Goal: Task Accomplishment & Management: Manage account settings

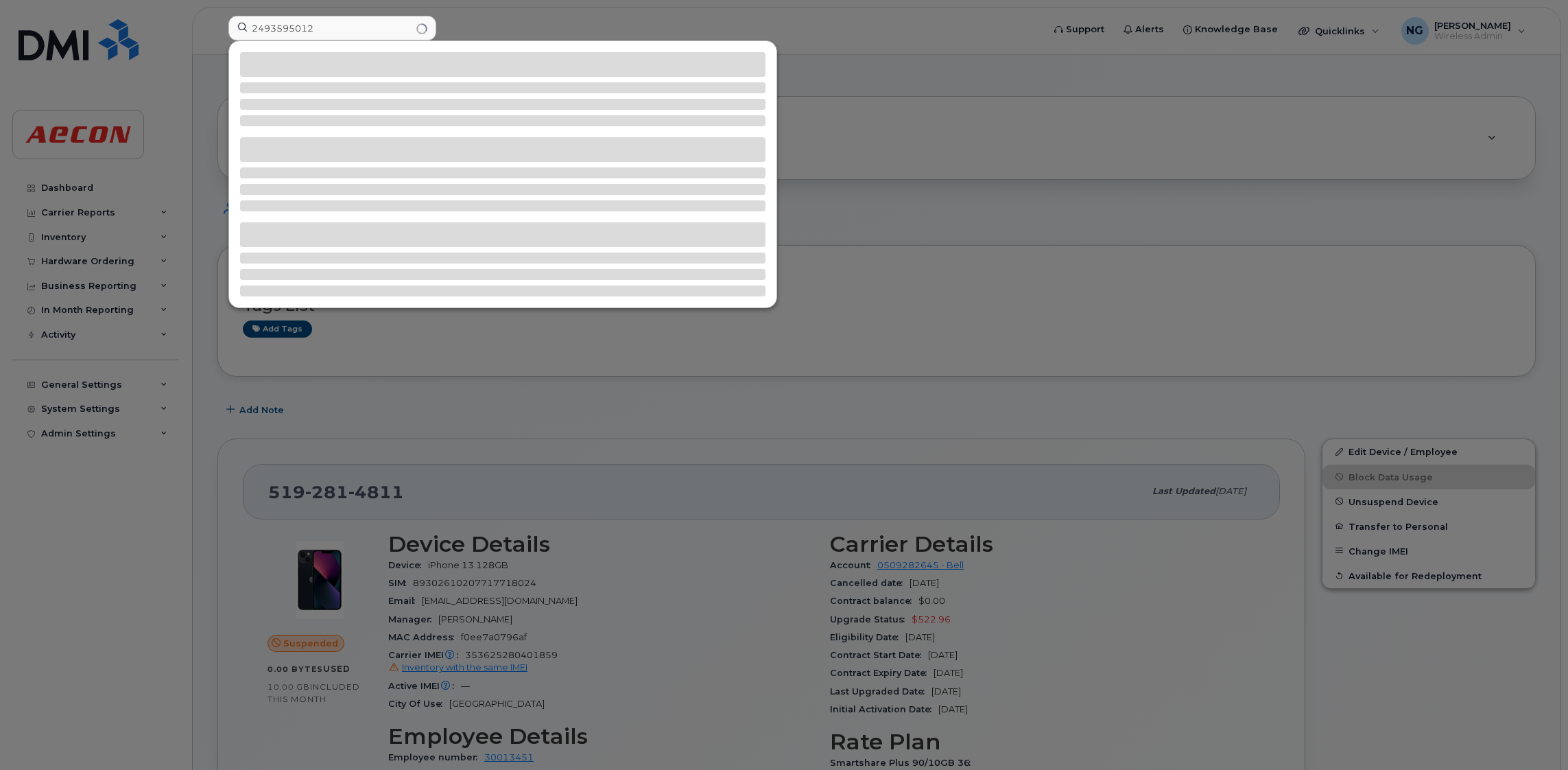
type input "2493595012"
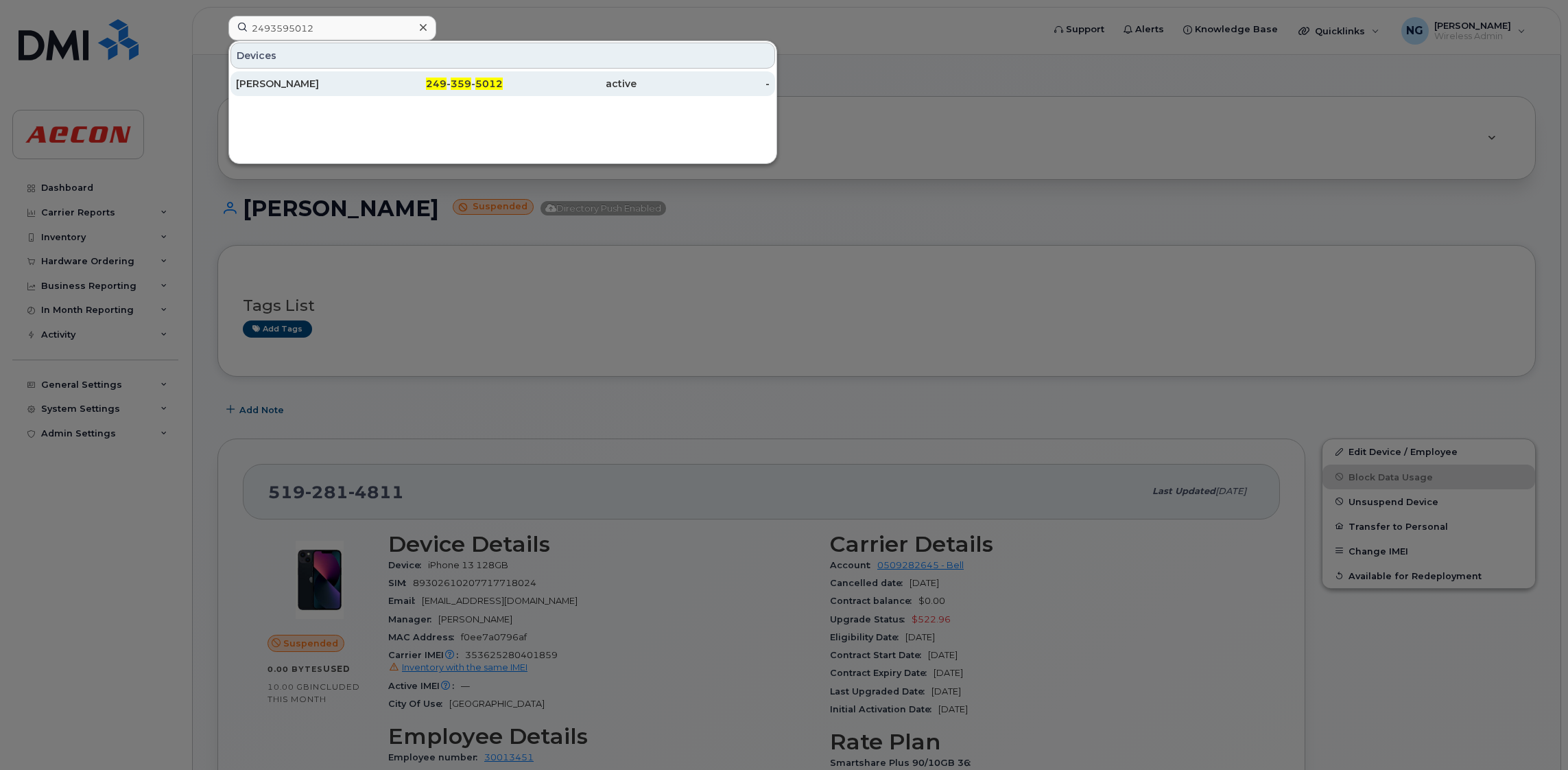
click at [491, 94] on div "249 - 359 - 5012" at bounding box center [436, 84] width 133 height 25
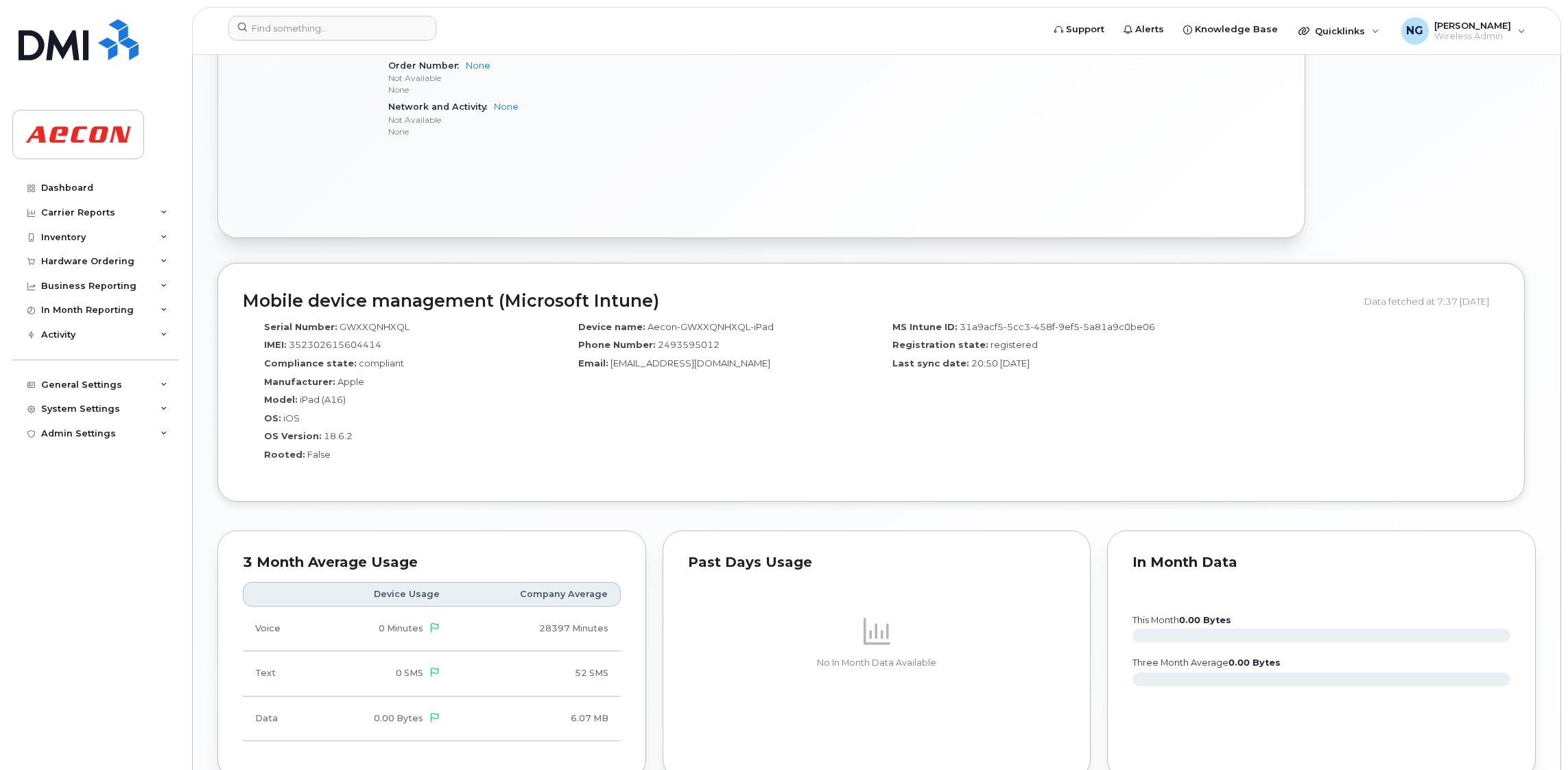
scroll to position [512, 0]
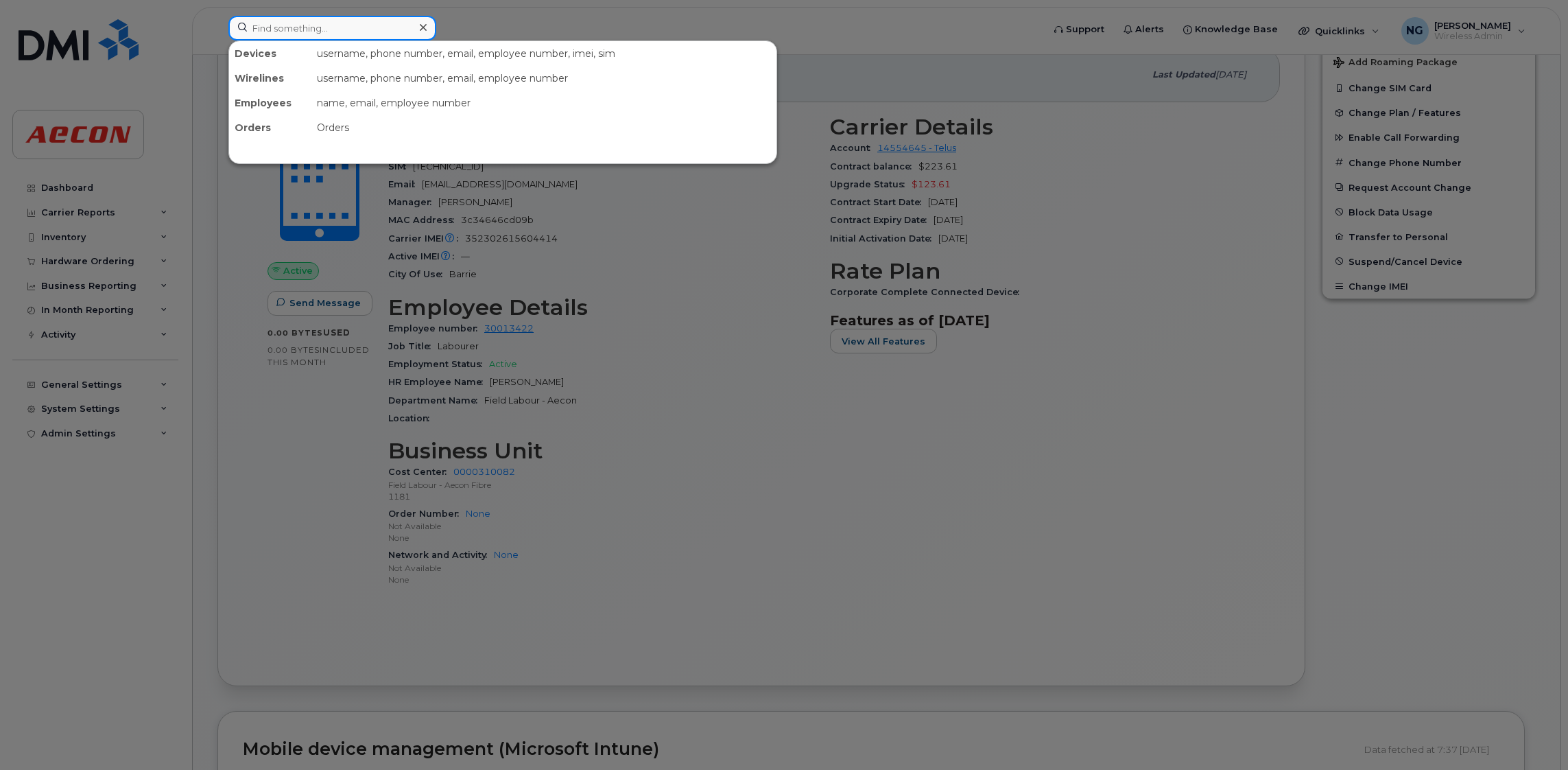
click at [389, 34] on input at bounding box center [332, 28] width 207 height 25
type input "3653405712"
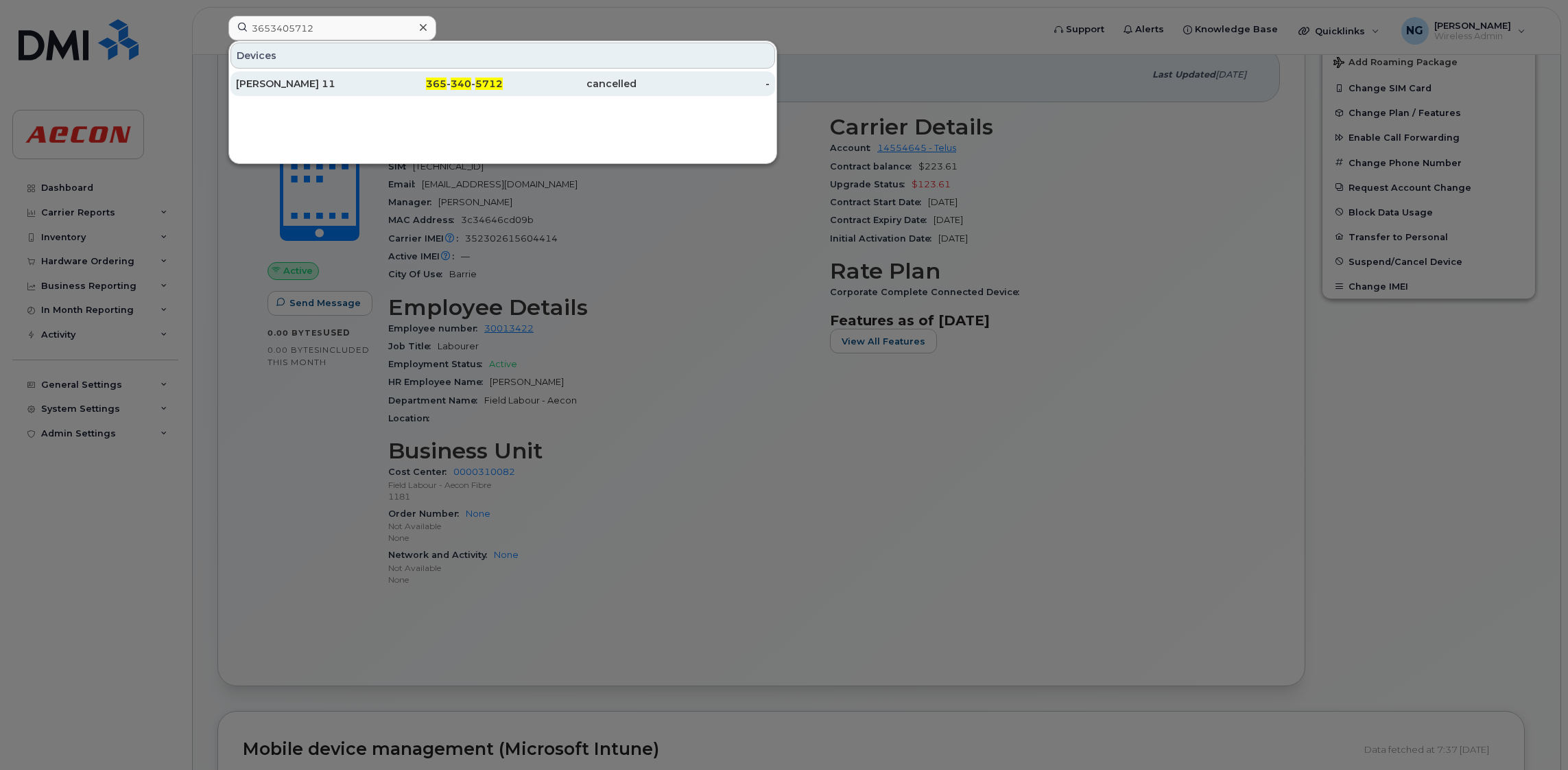
click at [431, 87] on span "365" at bounding box center [435, 84] width 20 height 12
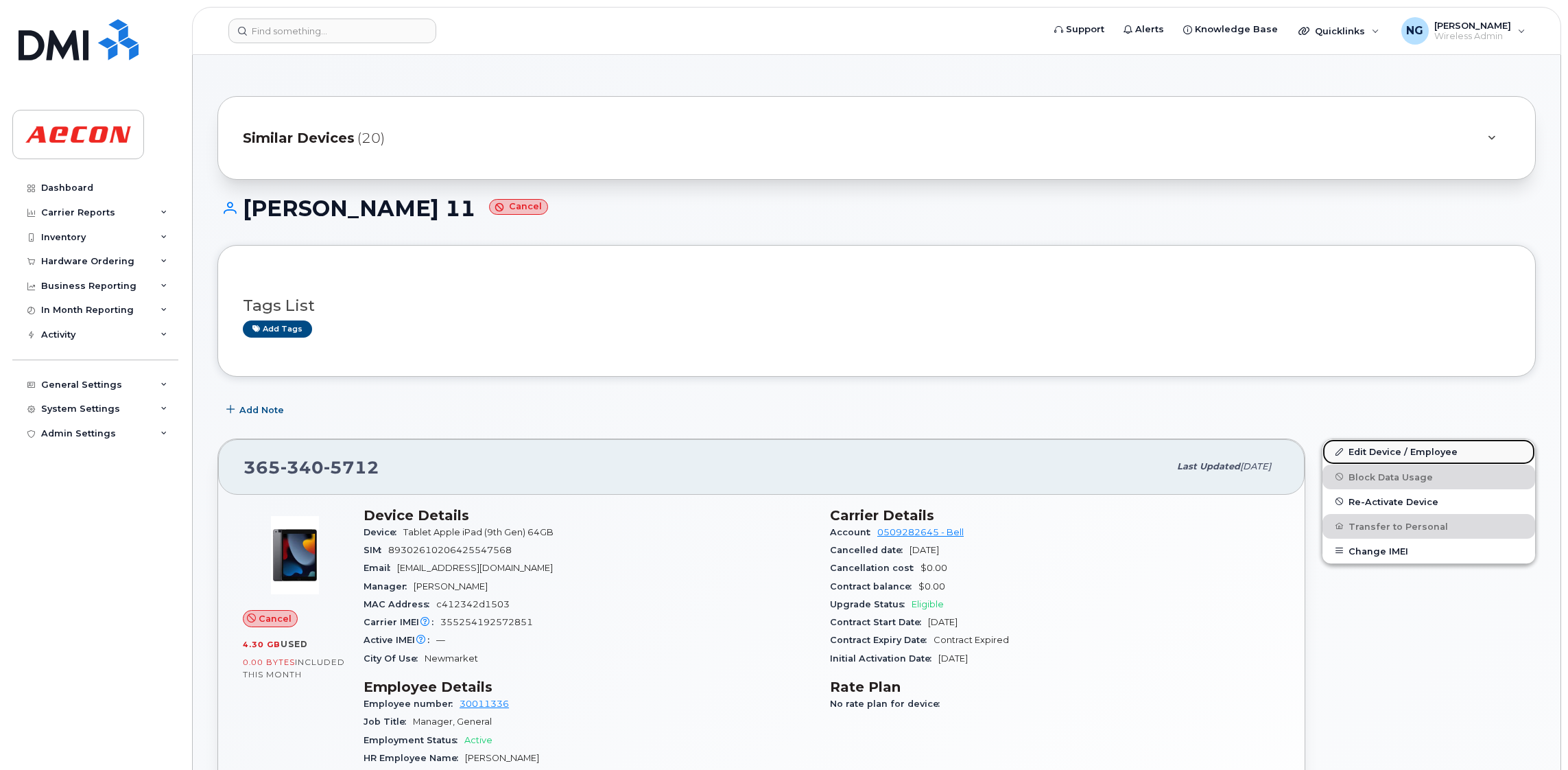
click at [1408, 443] on link "Edit Device / Employee" at bounding box center [1429, 451] width 213 height 25
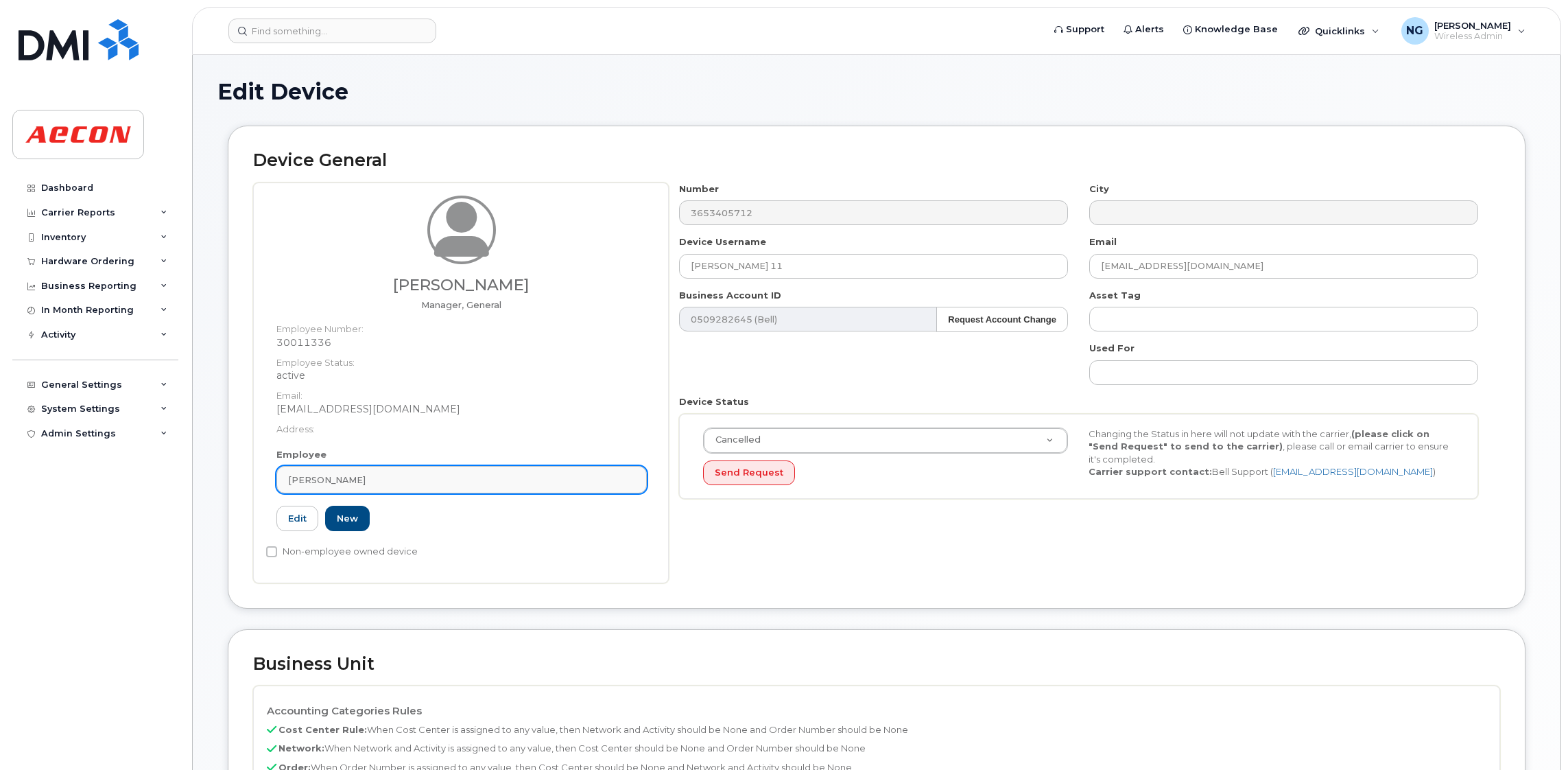
click at [503, 485] on div "[PERSON_NAME]" at bounding box center [461, 479] width 347 height 13
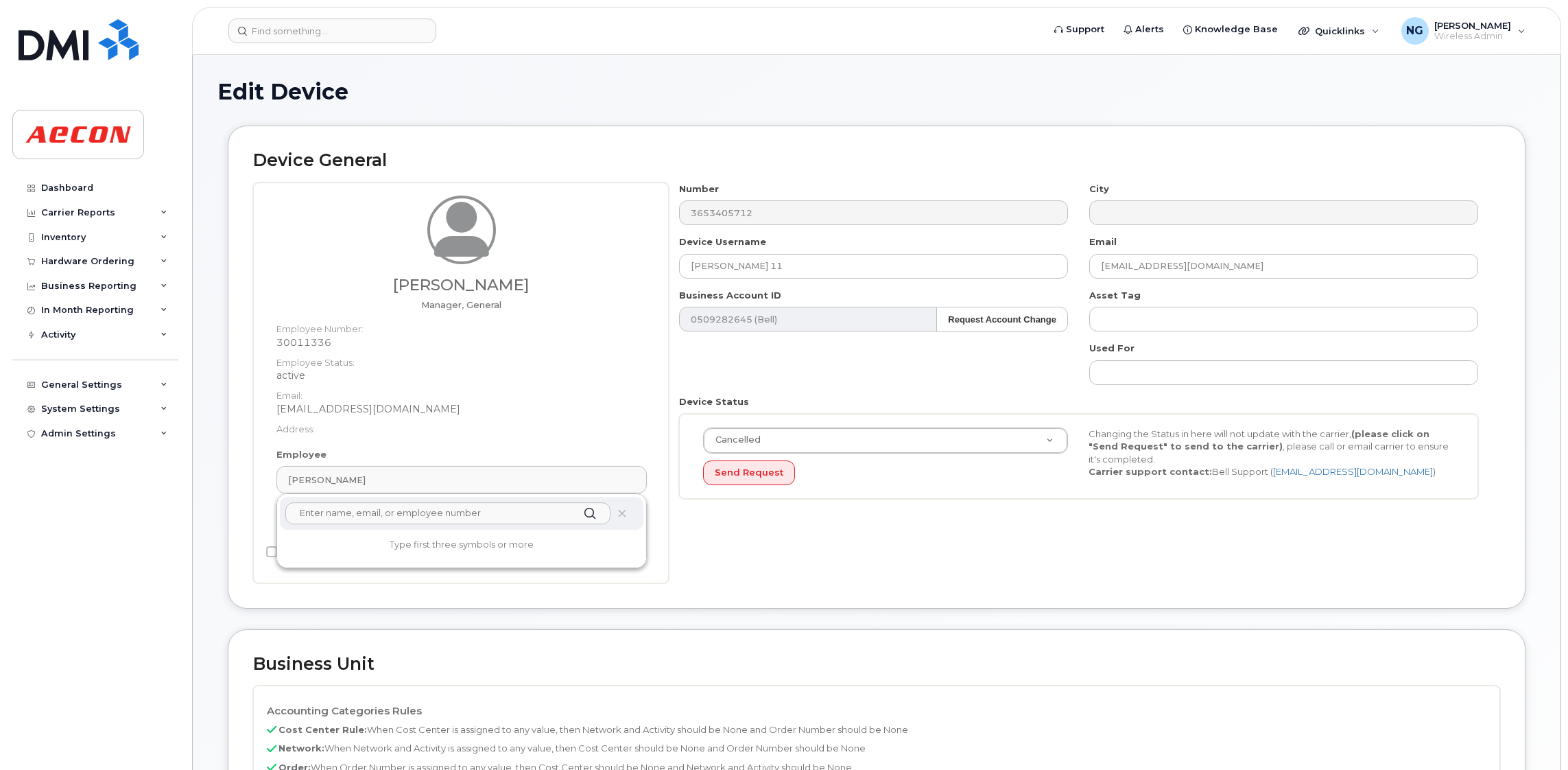
click at [465, 510] on input "text" at bounding box center [448, 513] width 325 height 22
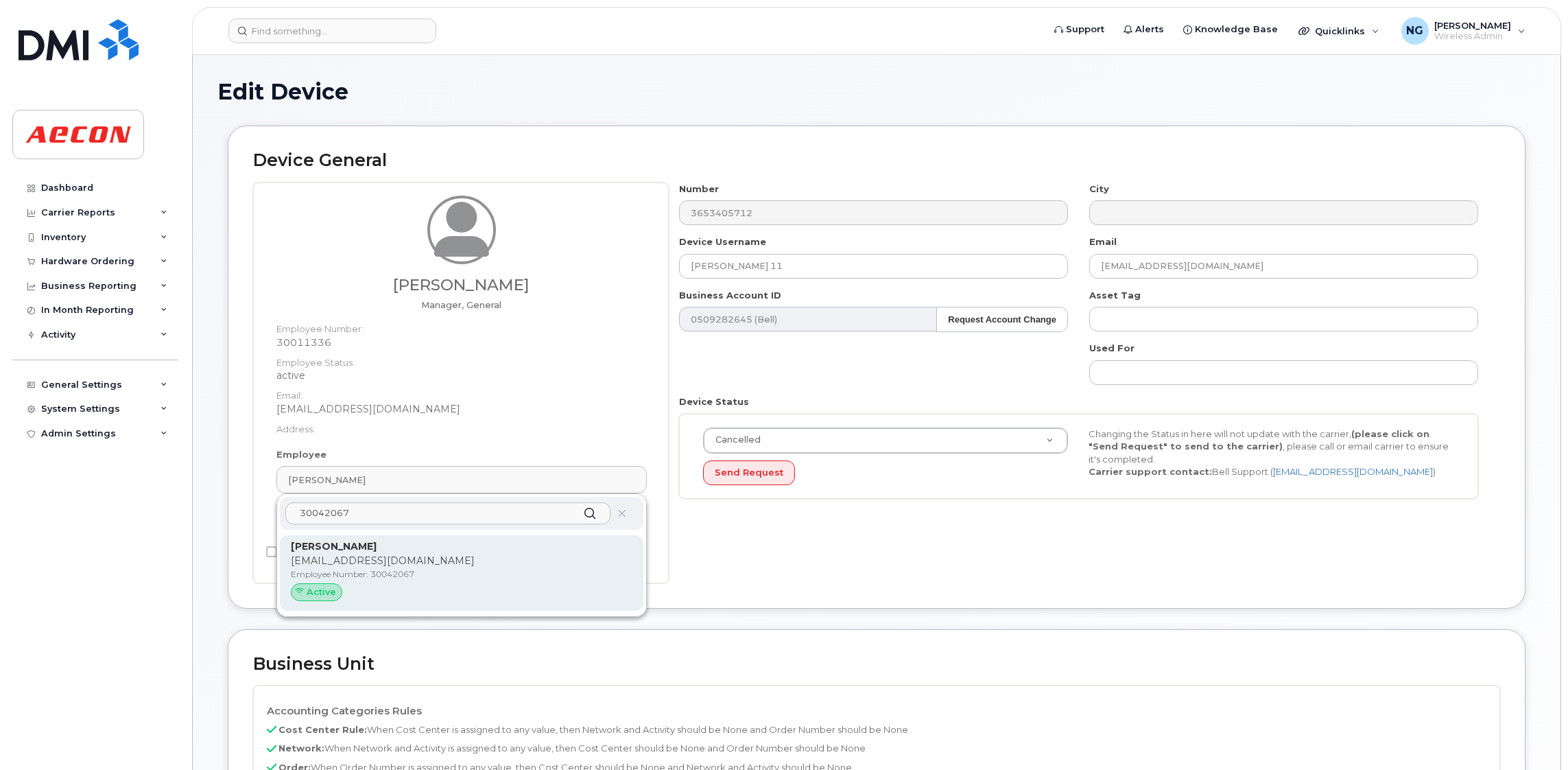
type input "30042067"
click at [476, 552] on p "Daniel Lebel" at bounding box center [461, 547] width 342 height 14
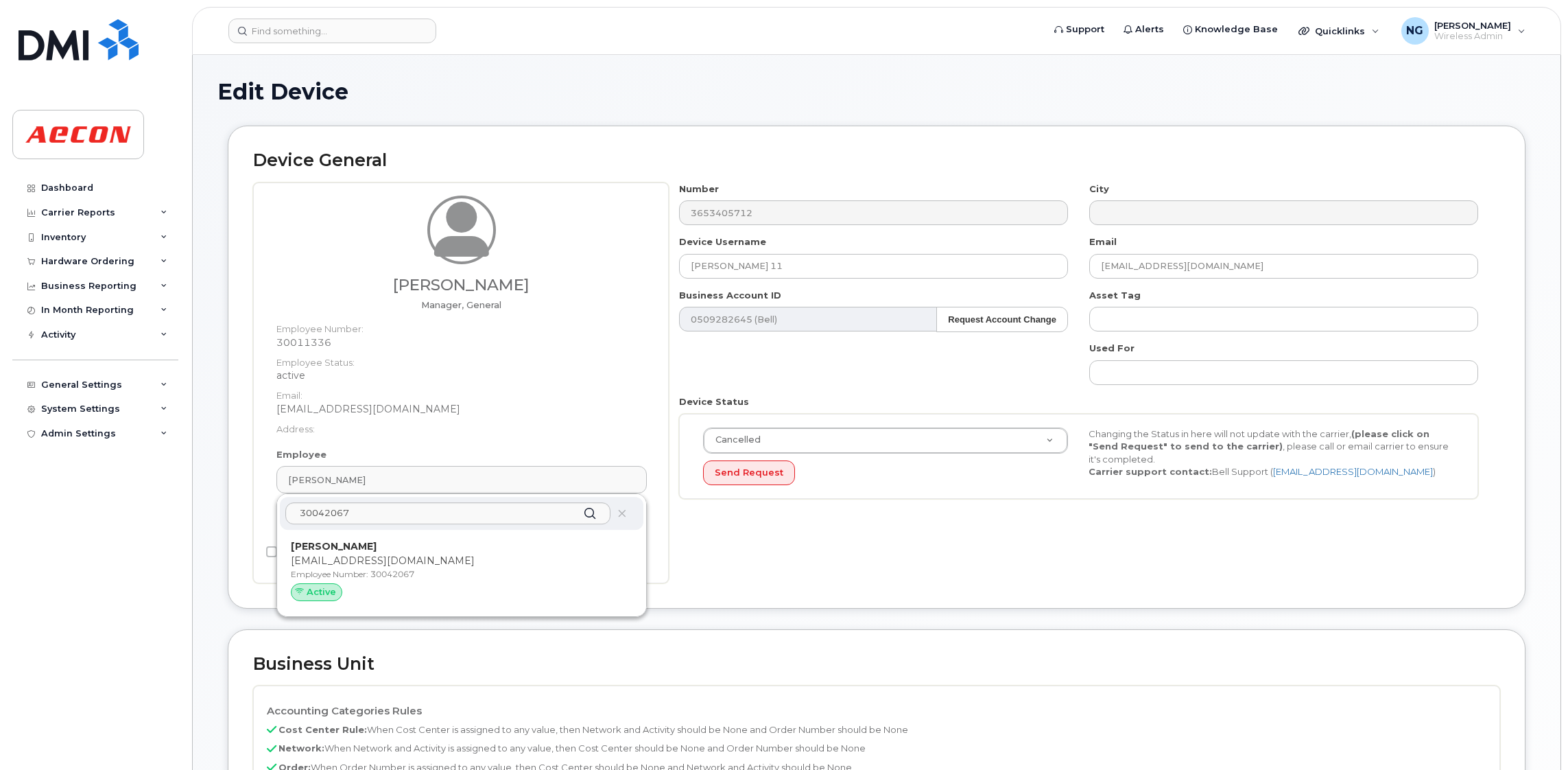
type input "[PERSON_NAME]"
type input "[EMAIL_ADDRESS][DOMAIN_NAME]"
type input "30042067"
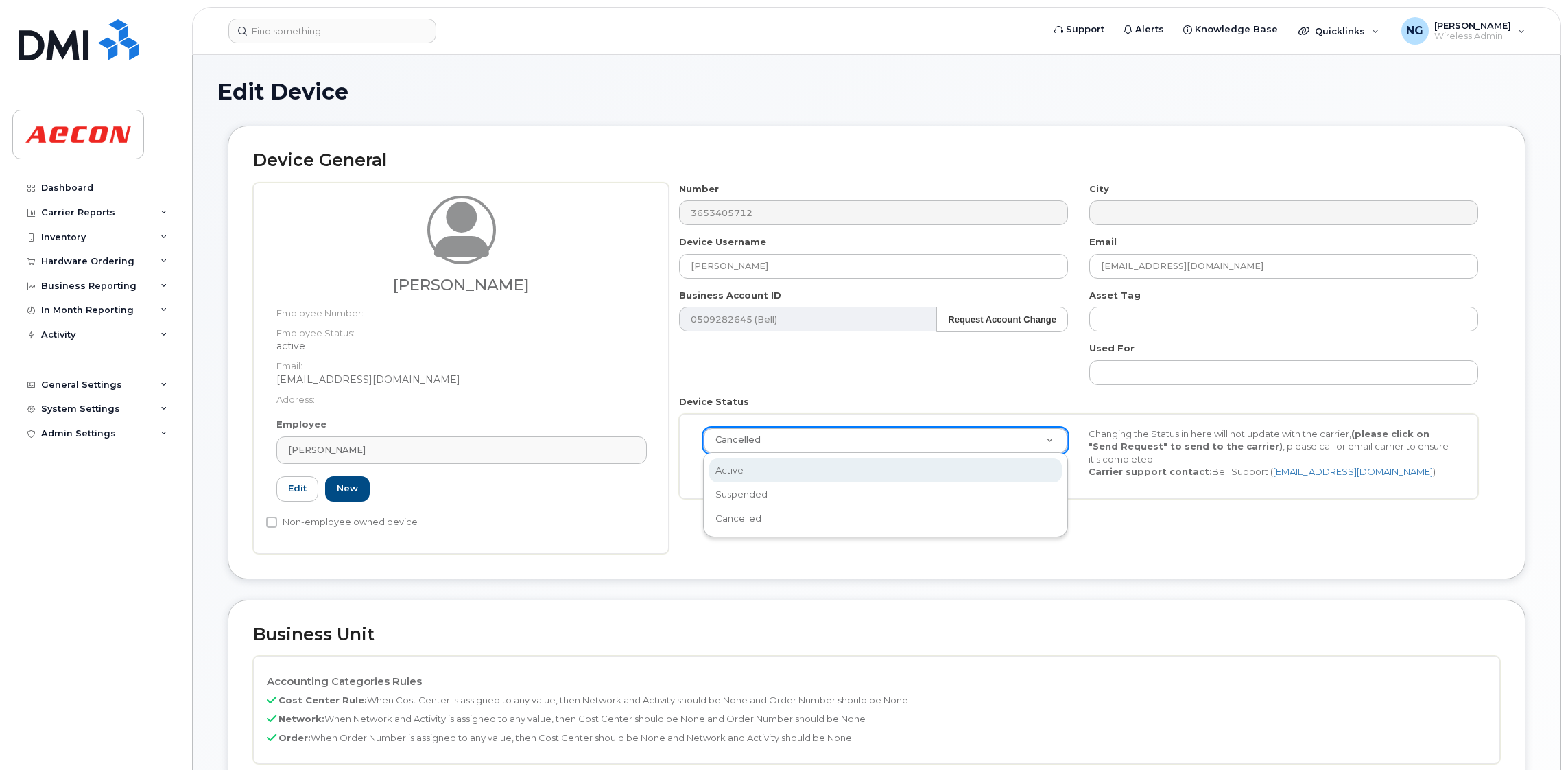
scroll to position [0, 4]
click at [843, 457] on div "Active Suspended Cancelled" at bounding box center [885, 495] width 365 height 85
select select "active"
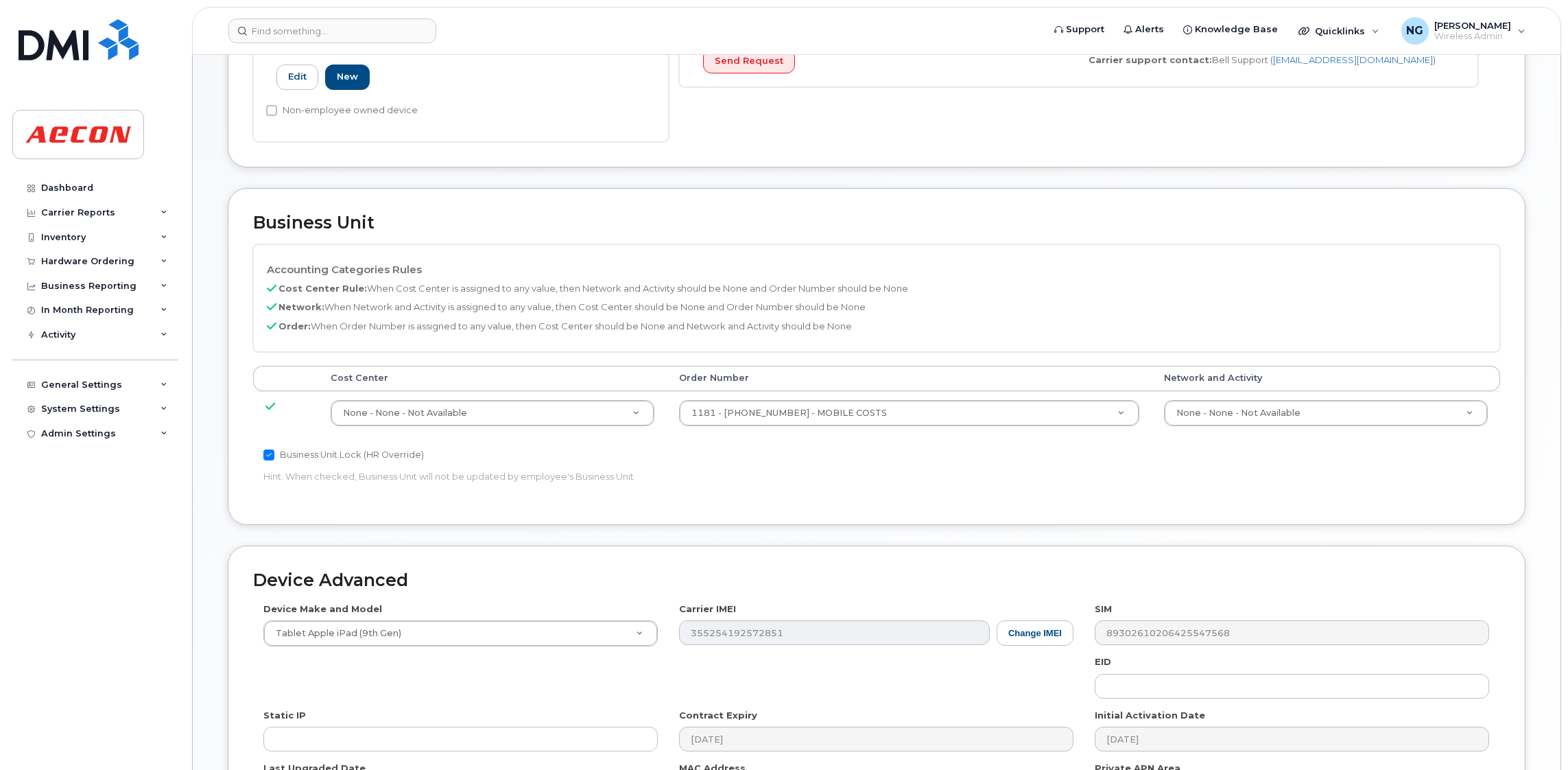
scroll to position [599, 0]
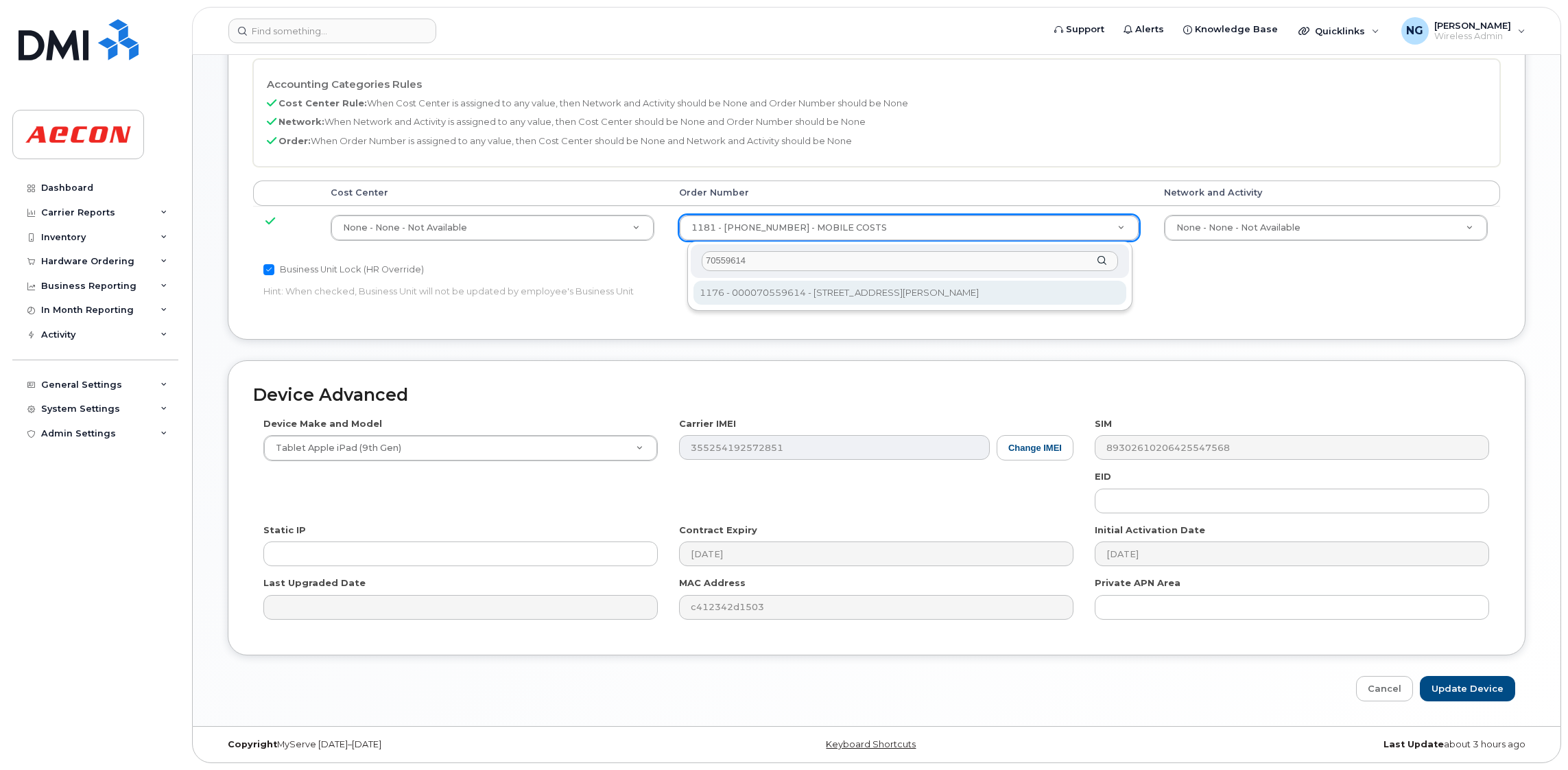
type input "70559614"
type input "9434553"
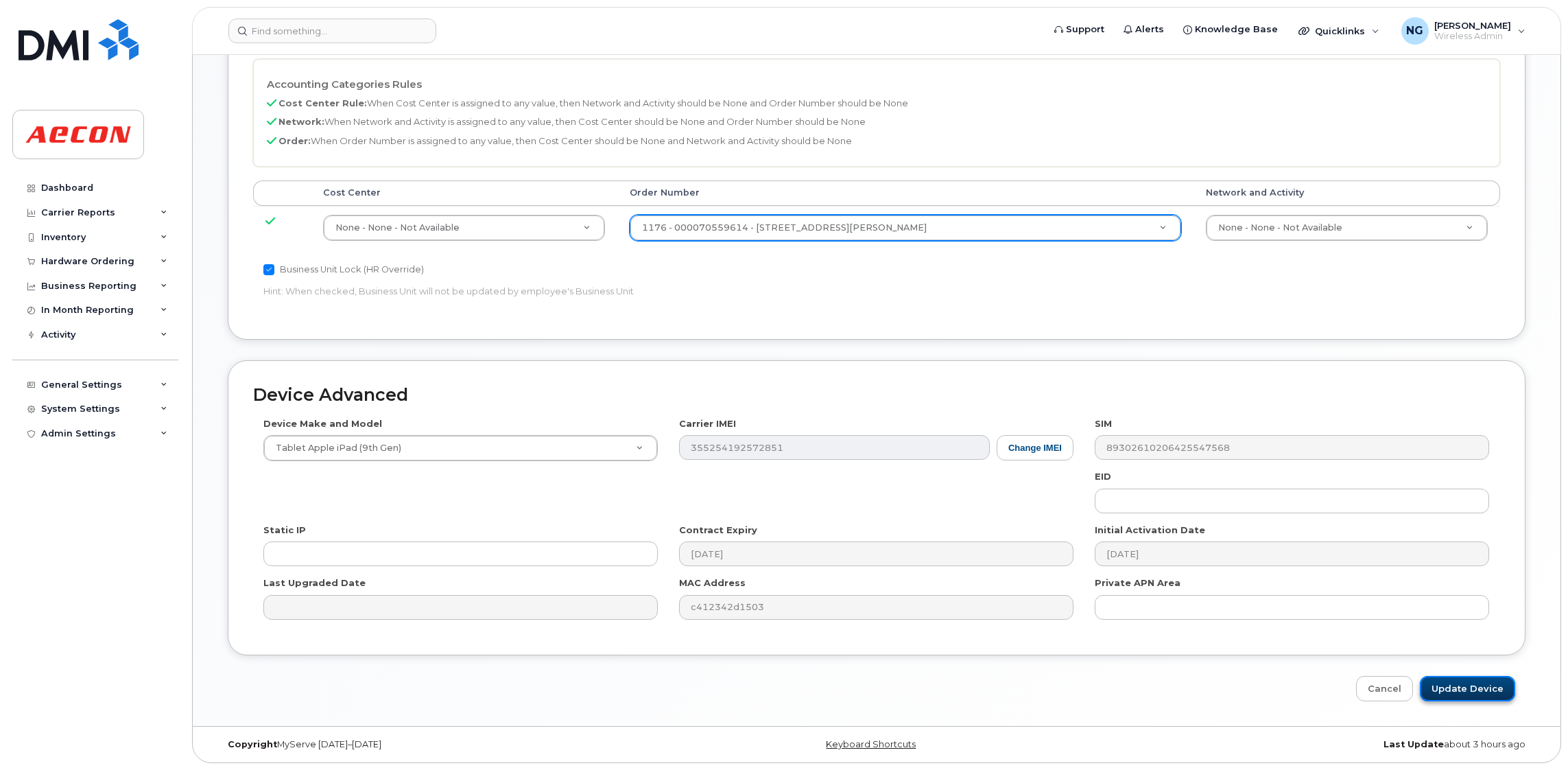
click at [1481, 693] on input "Update Device" at bounding box center [1467, 688] width 95 height 26
type input "Saving..."
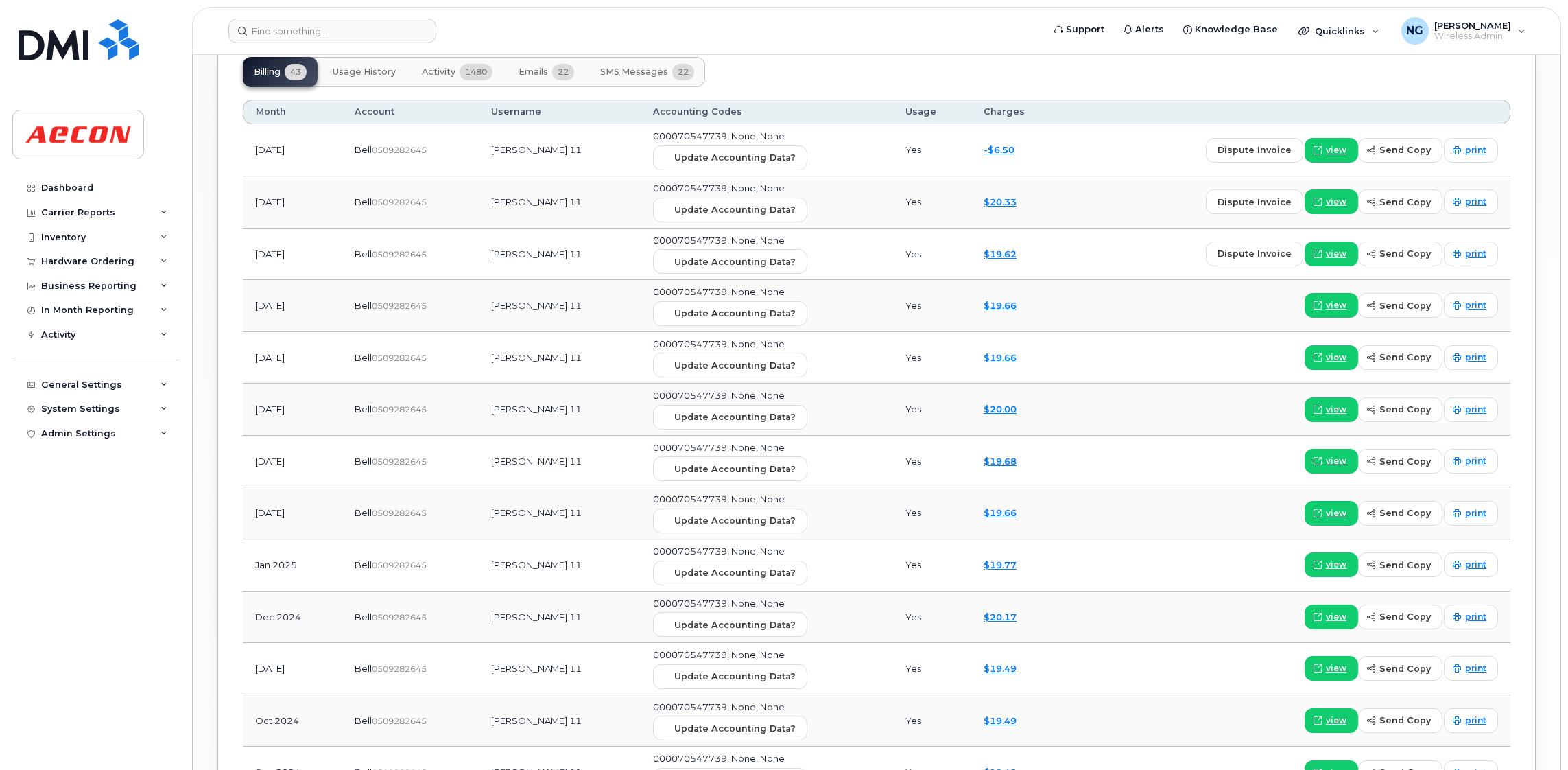
scroll to position [1337, 0]
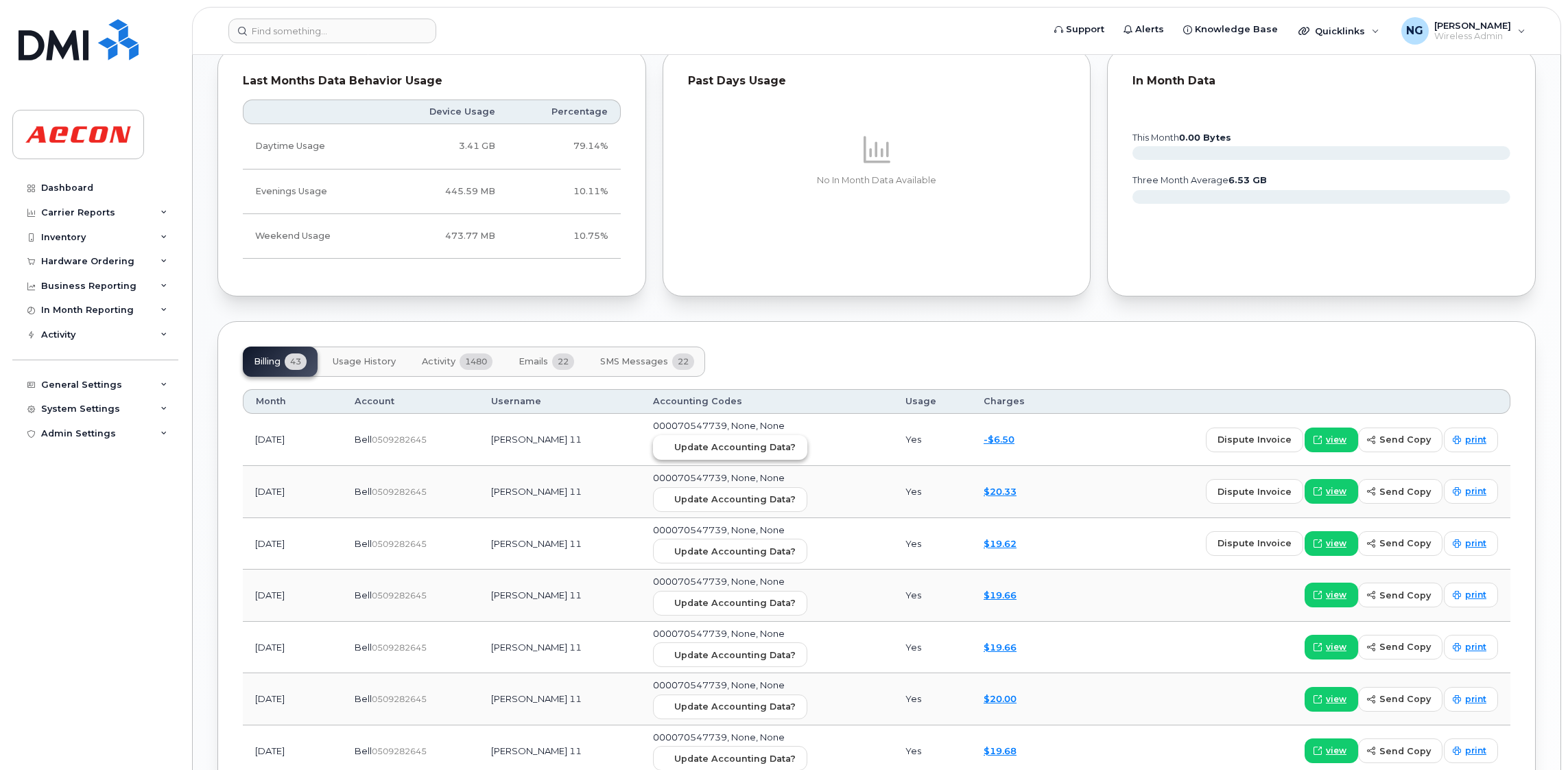
click at [723, 452] on span "Update Accounting Data?" at bounding box center [735, 447] width 121 height 13
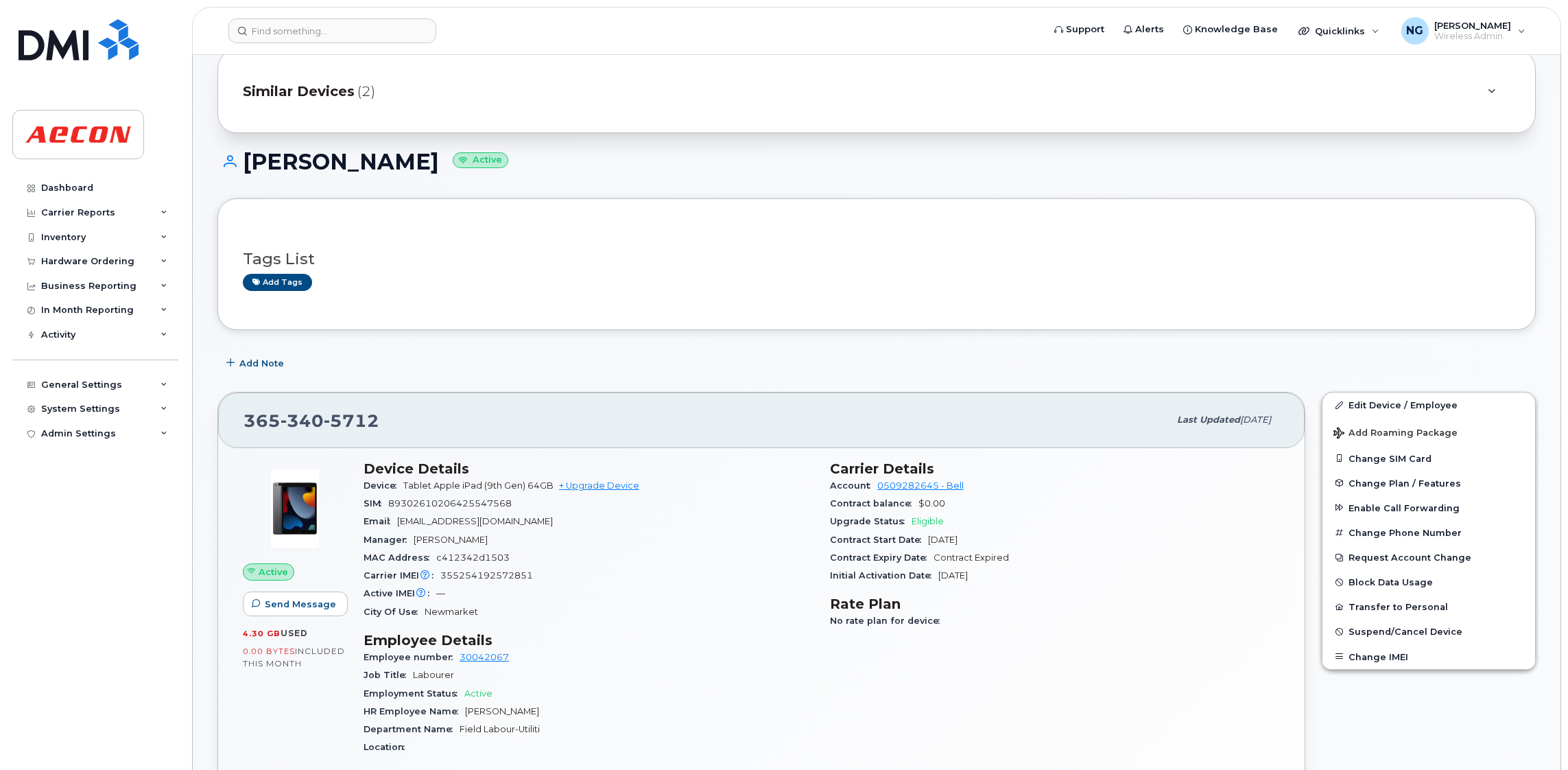
scroll to position [0, 0]
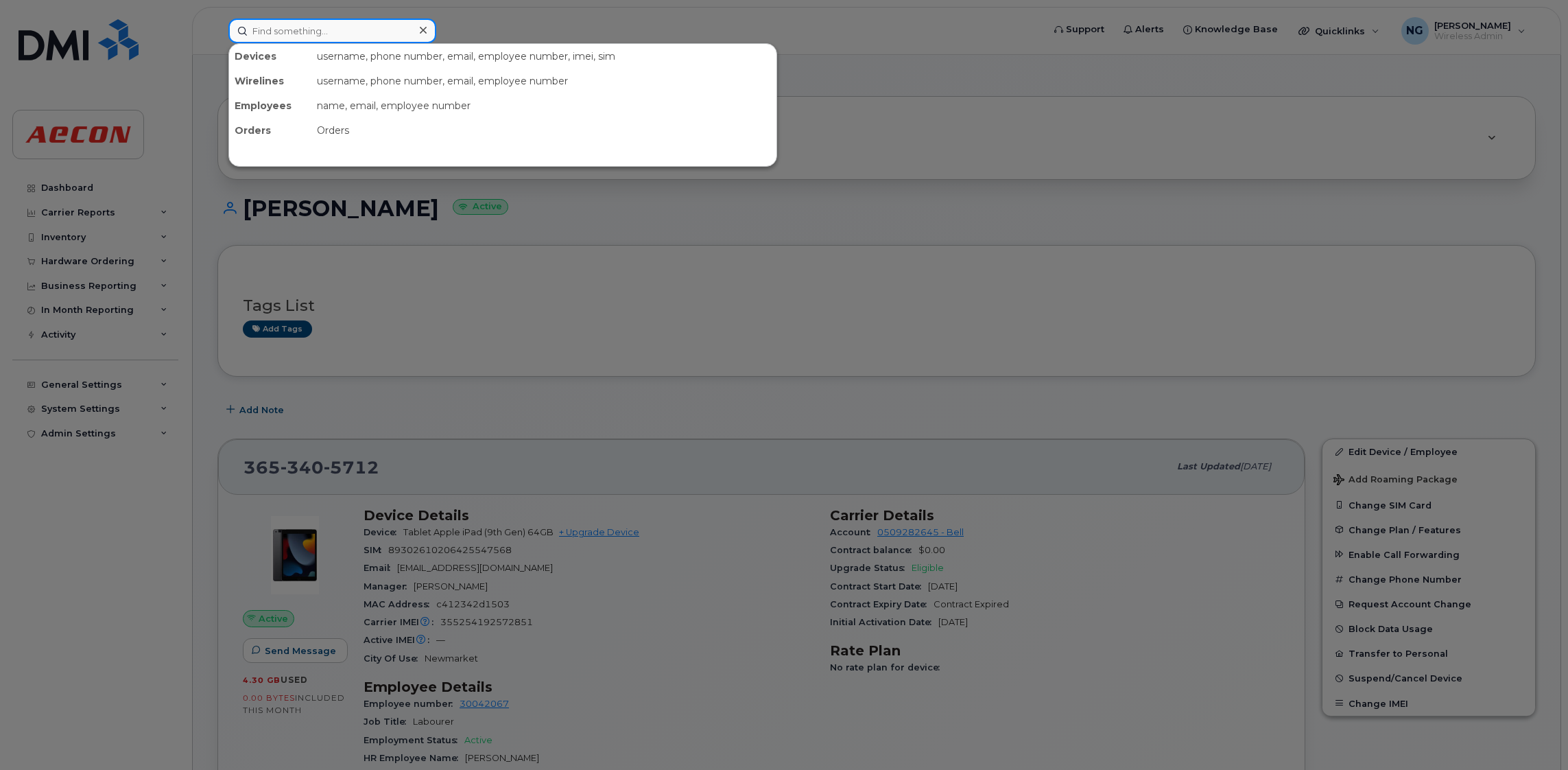
click at [334, 27] on input at bounding box center [332, 31] width 207 height 25
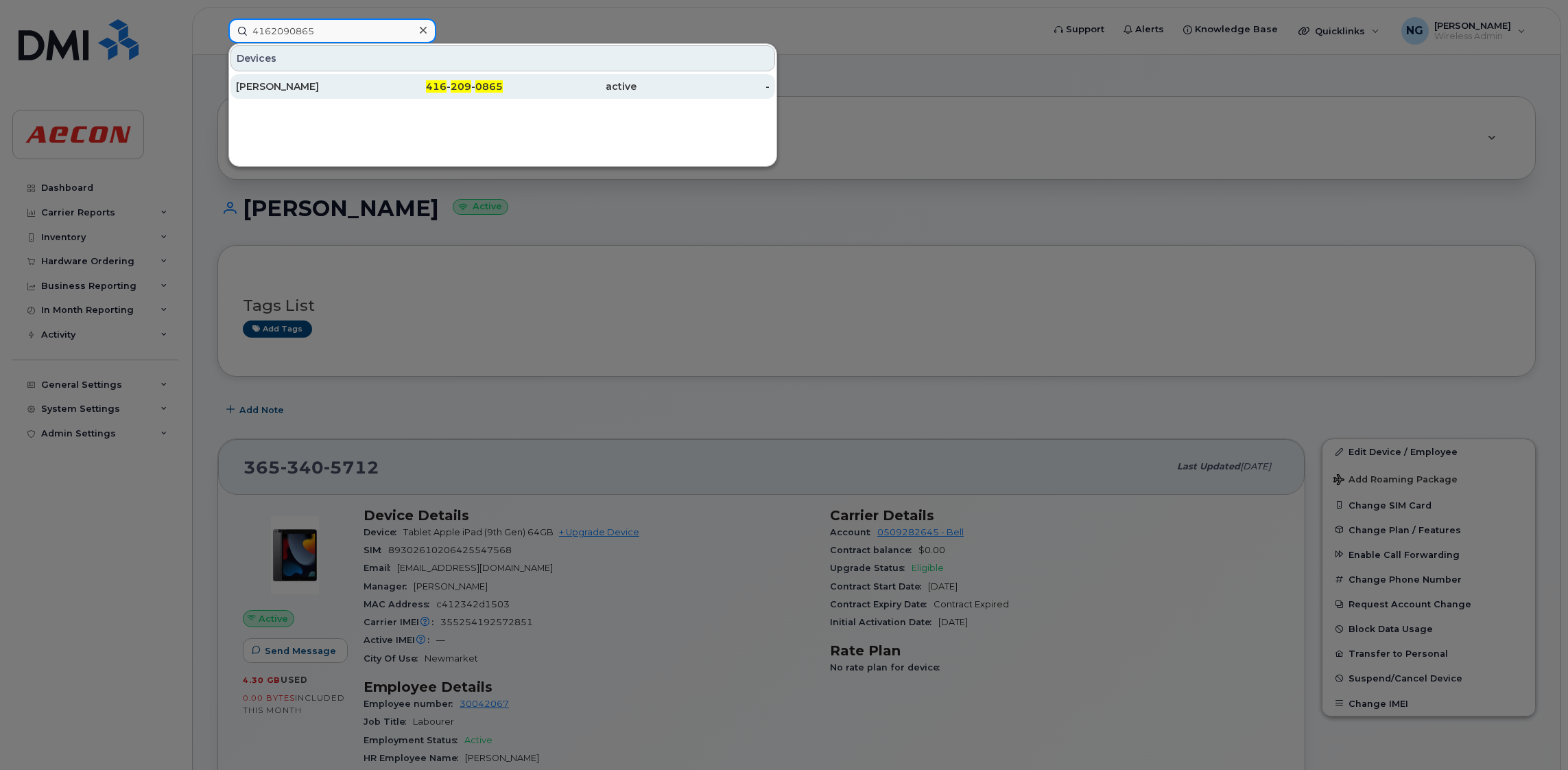
type input "4162090865"
click at [471, 91] on span "209" at bounding box center [460, 87] width 20 height 12
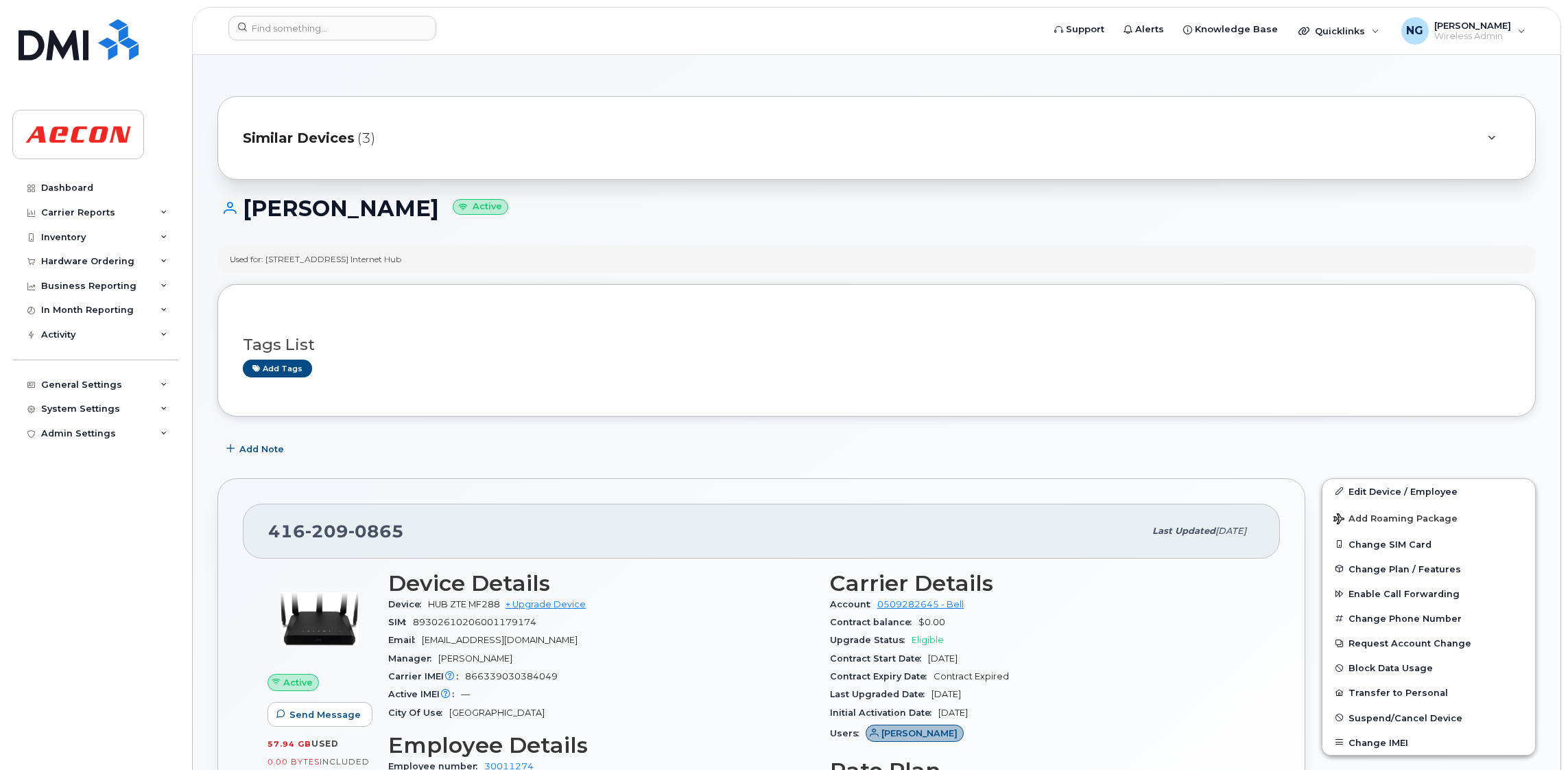
click at [349, 134] on span "Similar Devices" at bounding box center [298, 138] width 112 height 20
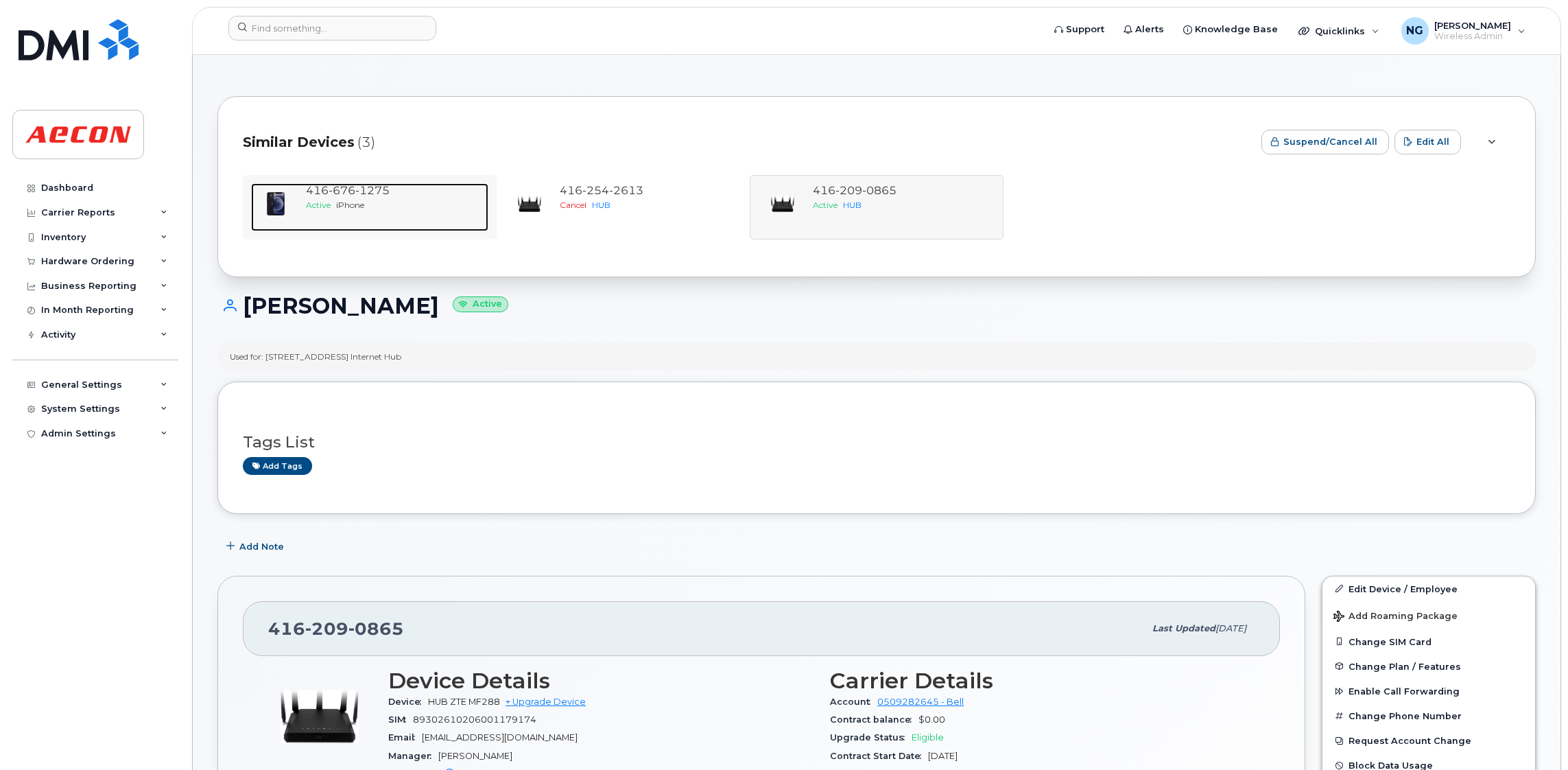
click at [369, 199] on div "Active iPhone" at bounding box center [394, 204] width 177 height 11
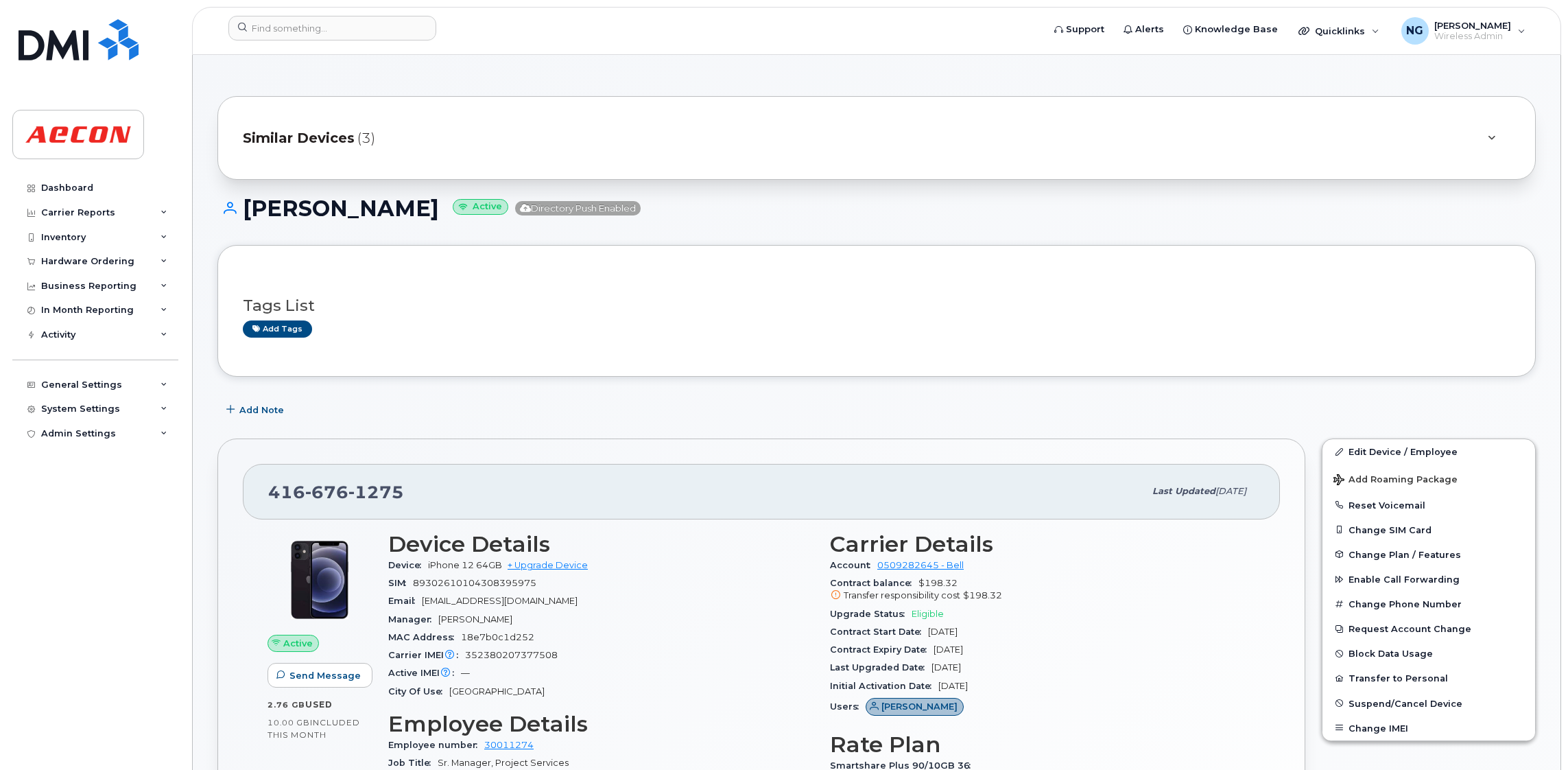
click at [81, 192] on div "Dashboard" at bounding box center [67, 188] width 52 height 11
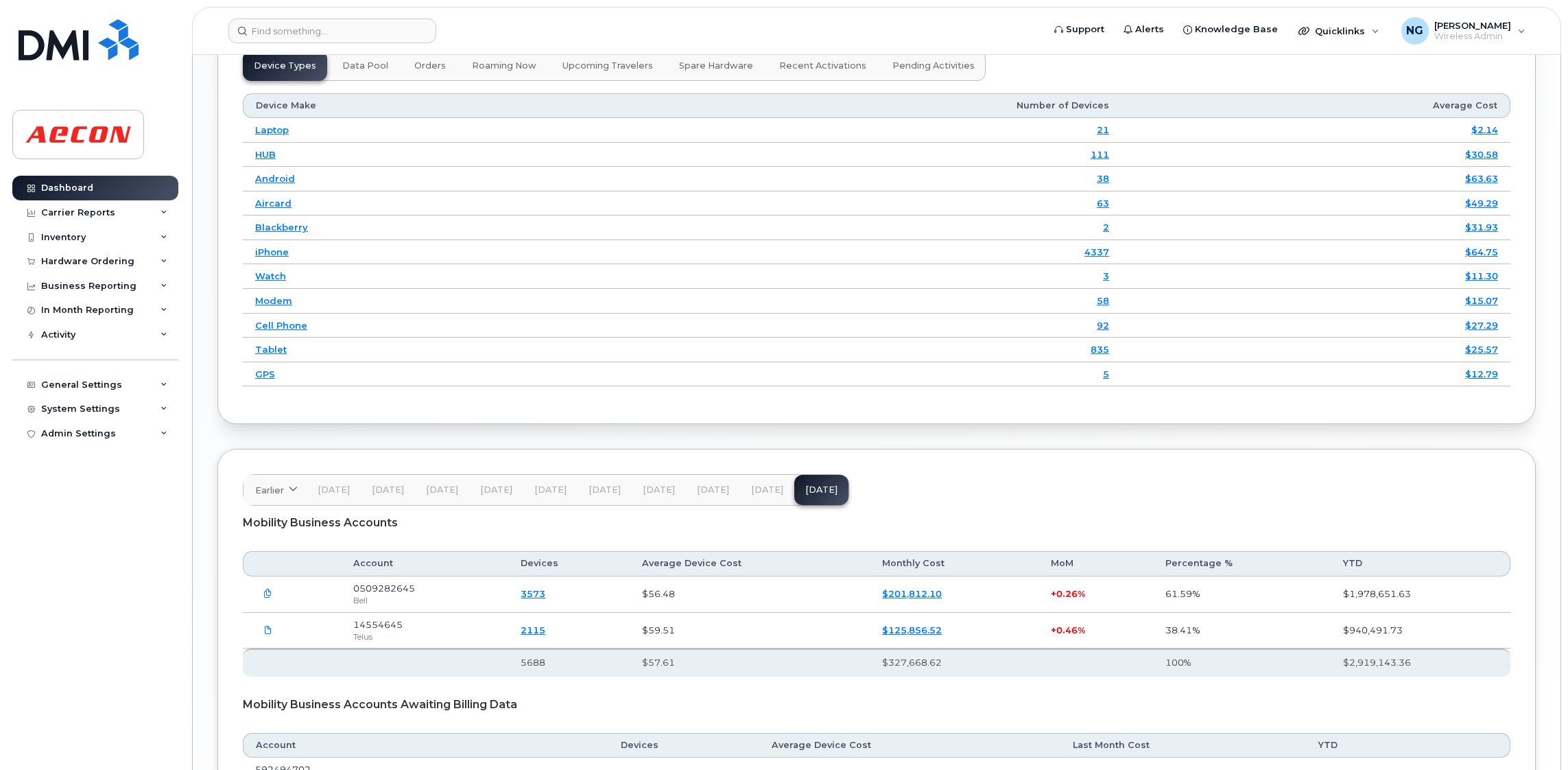
scroll to position [1894, 0]
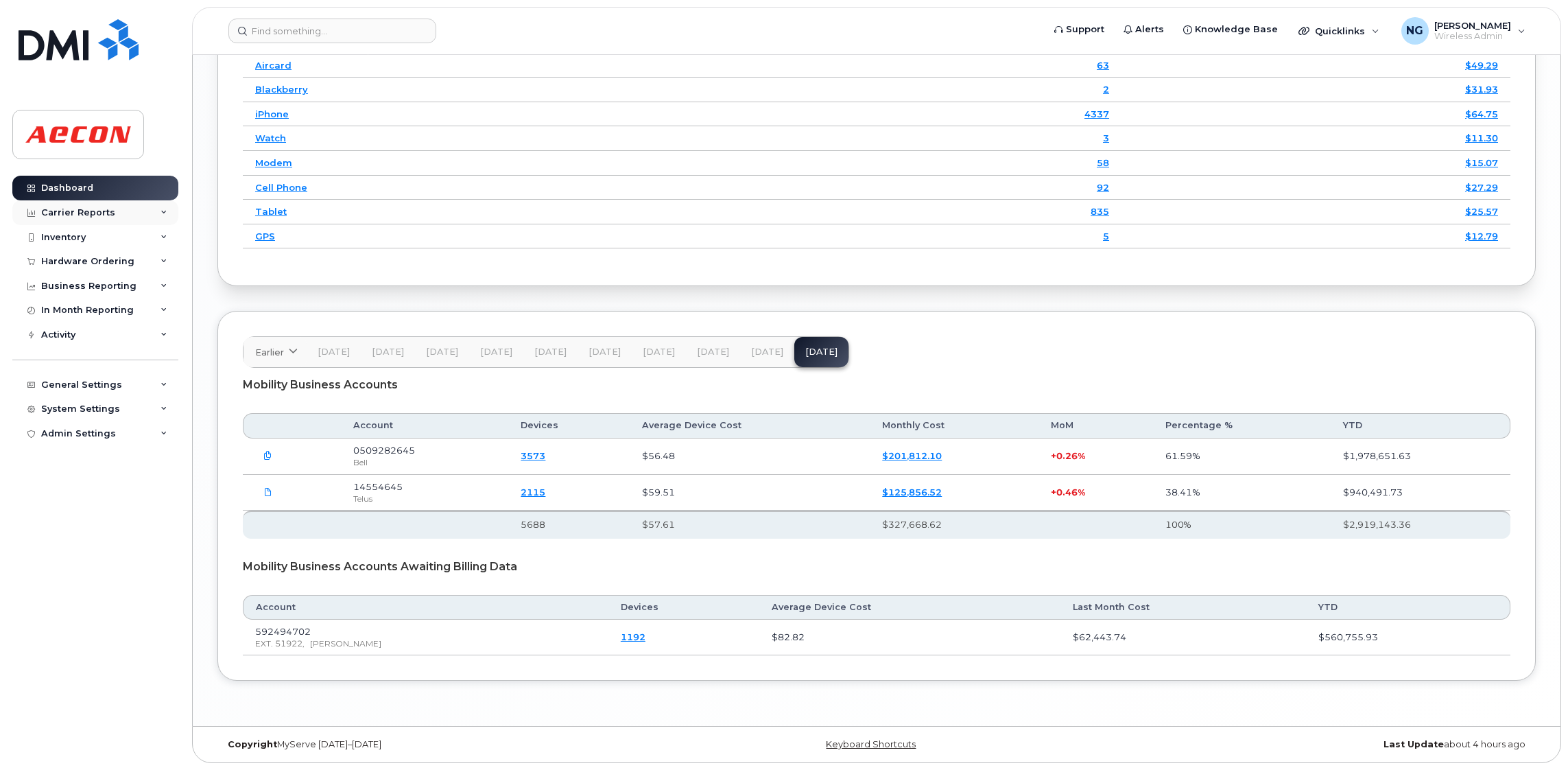
click at [63, 210] on div "Carrier Reports" at bounding box center [79, 213] width 74 height 11
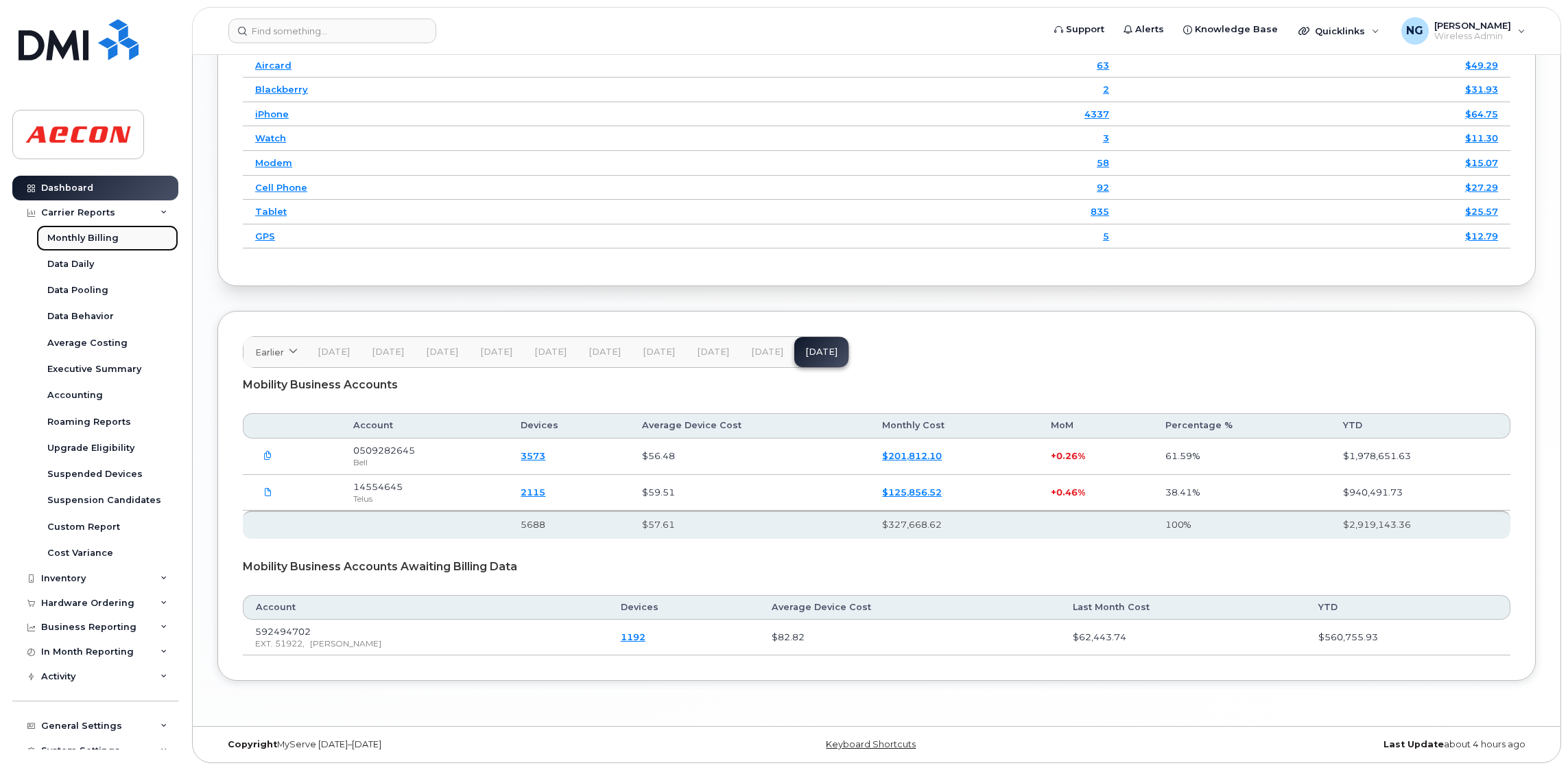
click at [84, 245] on link "Monthly Billing" at bounding box center [107, 238] width 142 height 26
click at [78, 210] on div "Carrier Reports" at bounding box center [79, 213] width 74 height 11
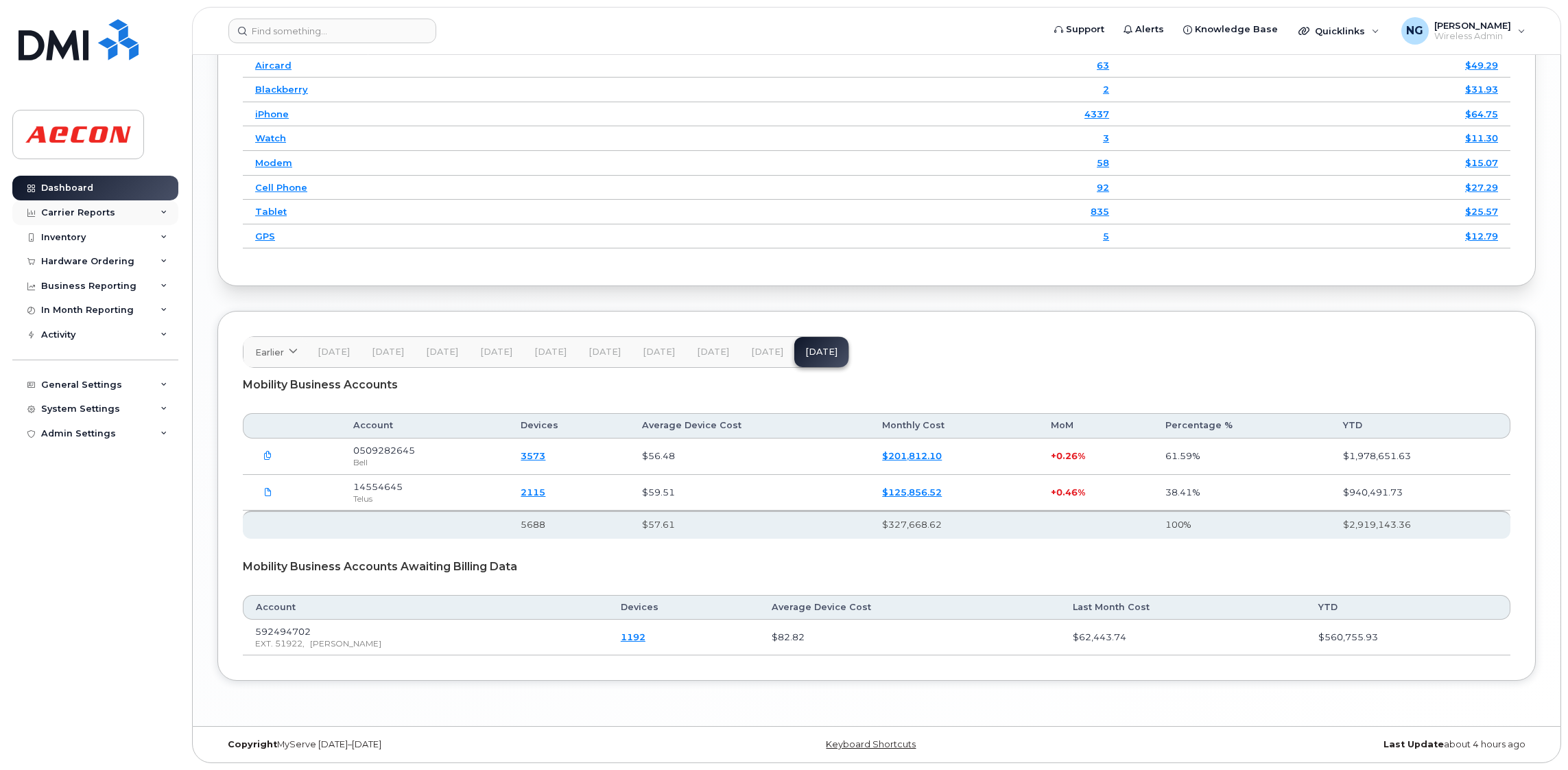
click at [76, 210] on div "Carrier Reports" at bounding box center [79, 213] width 74 height 11
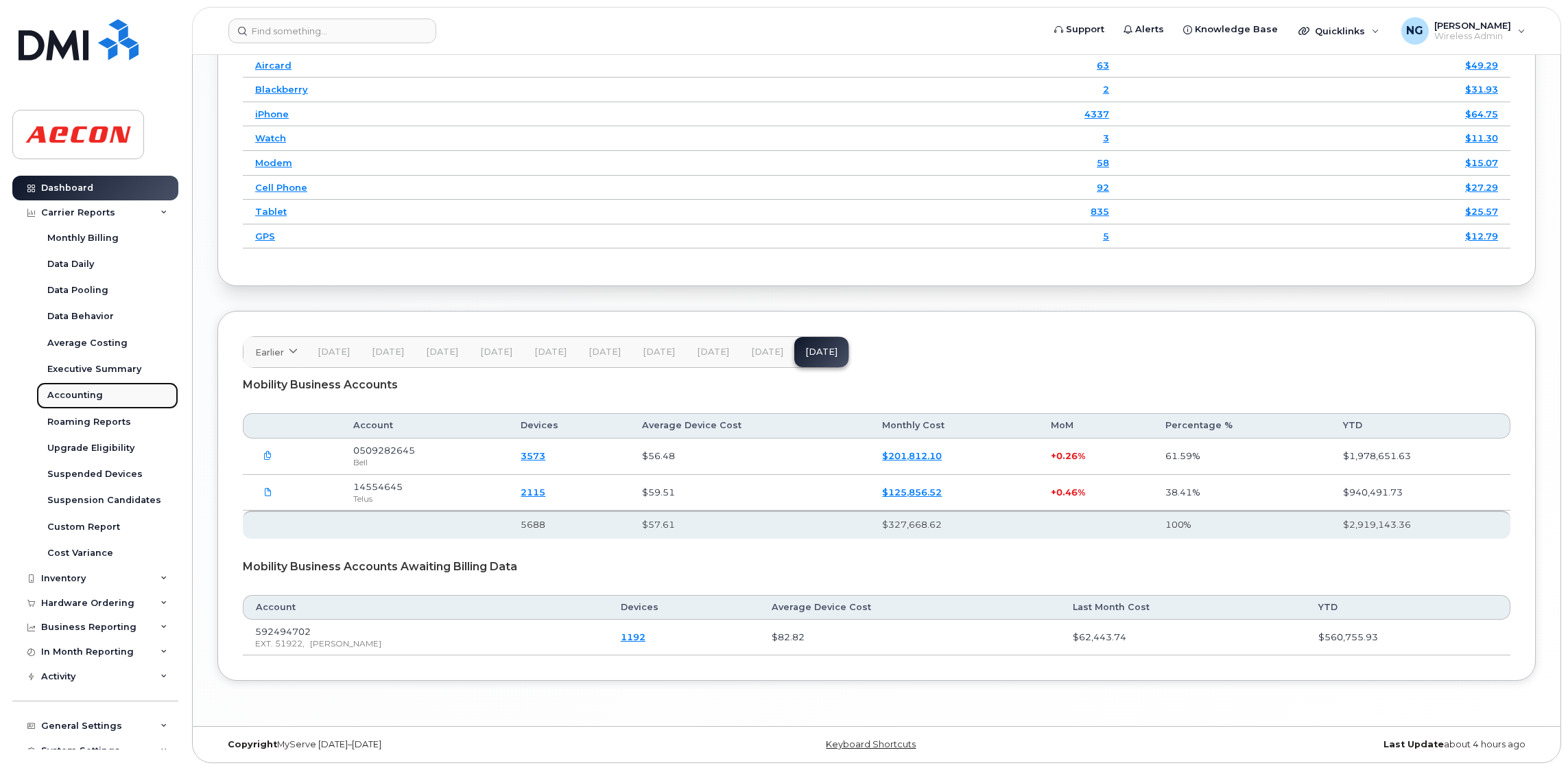
click at [94, 400] on div "Accounting" at bounding box center [75, 395] width 56 height 12
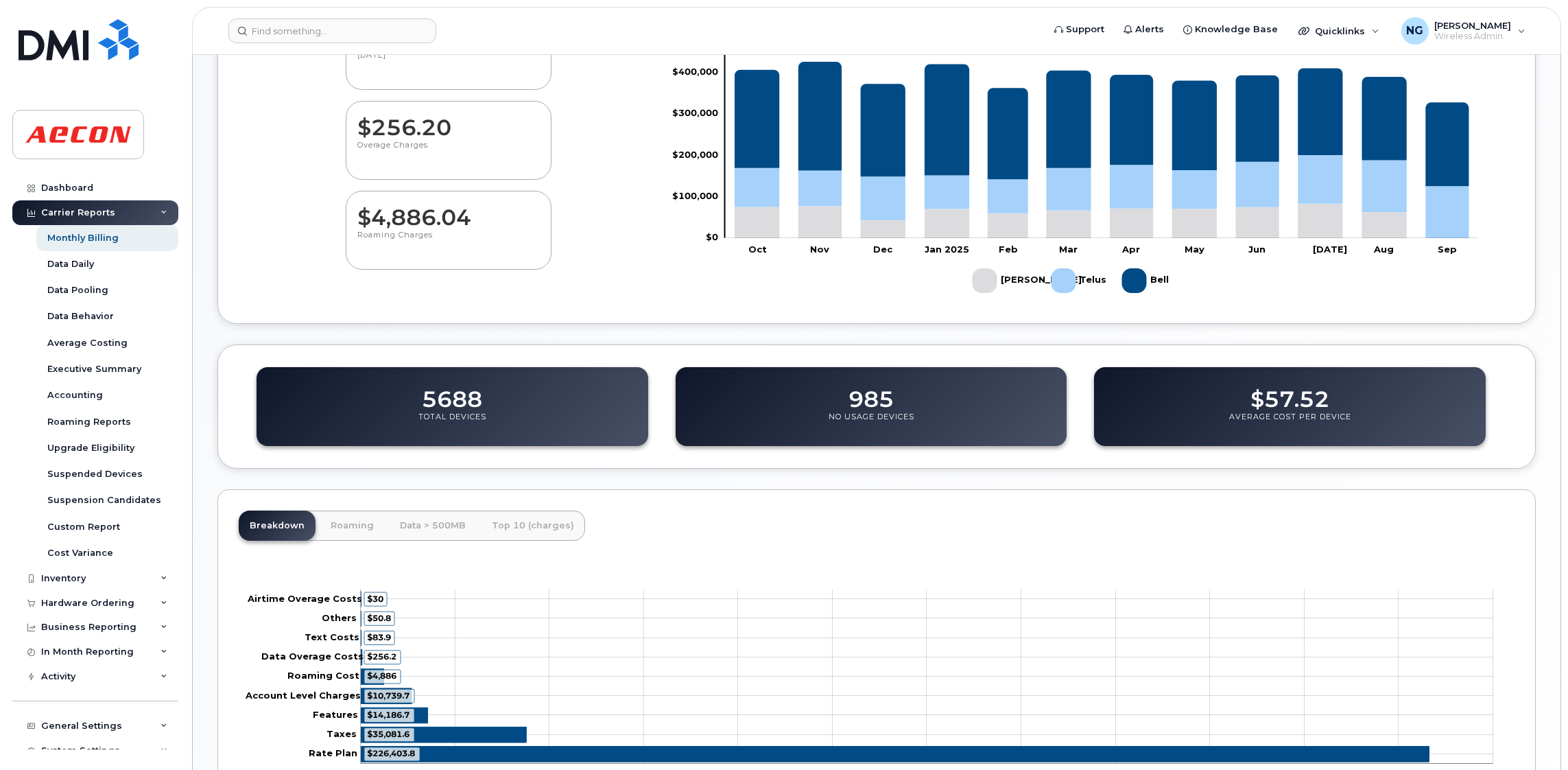
scroll to position [304, 0]
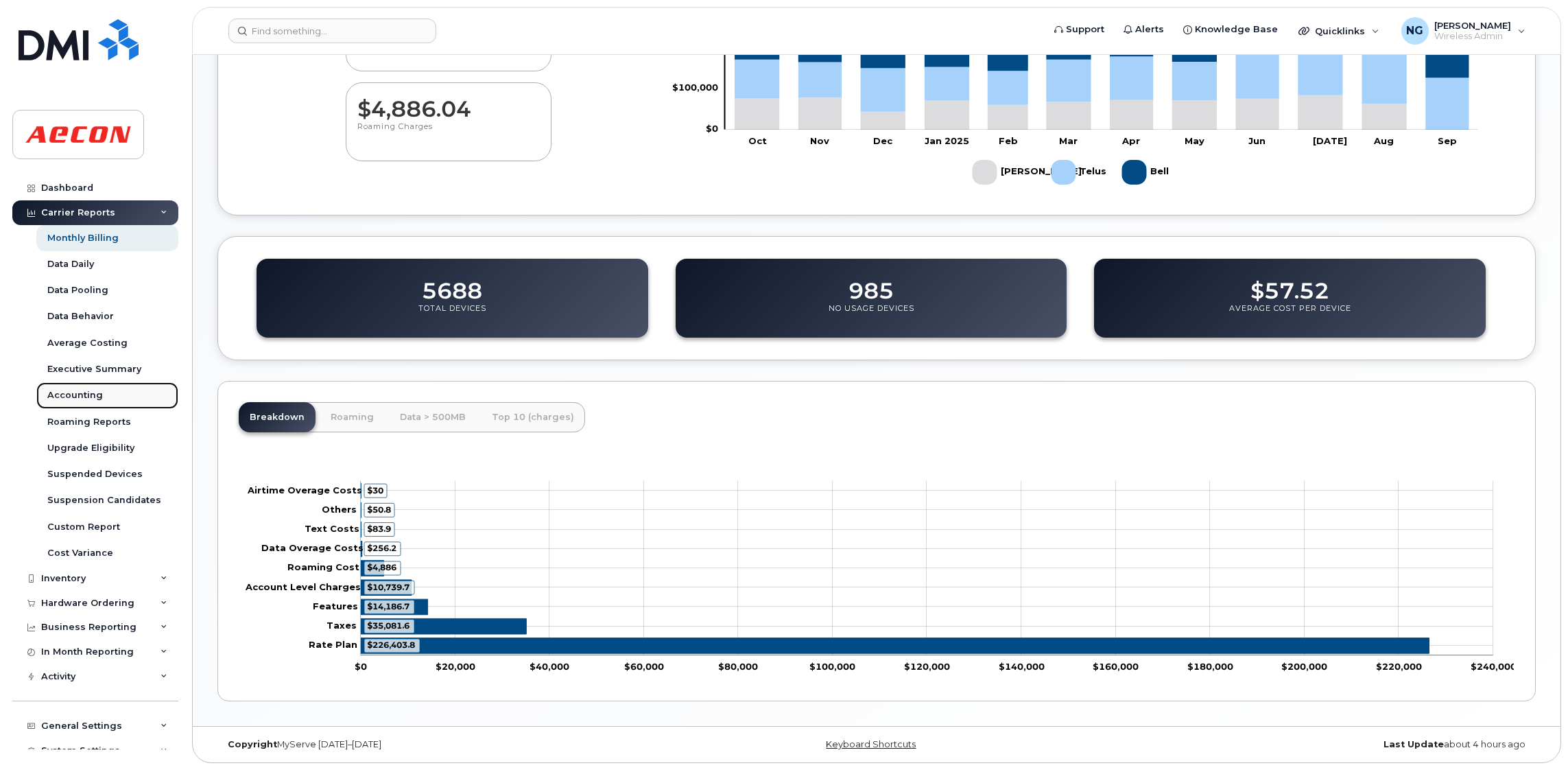
click at [72, 394] on div "Accounting" at bounding box center [75, 395] width 56 height 12
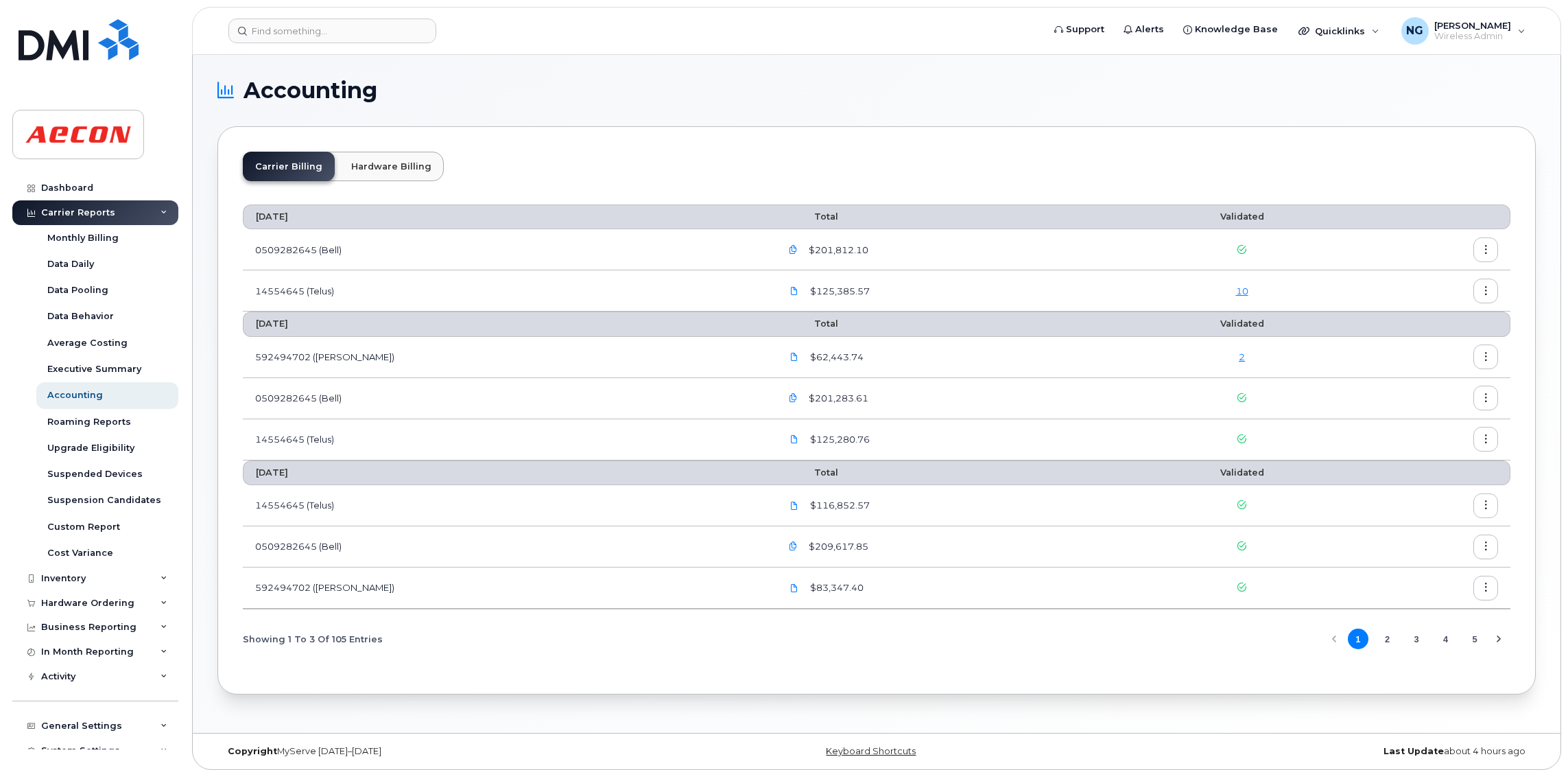
click at [1236, 291] on link "10" at bounding box center [1242, 291] width 12 height 11
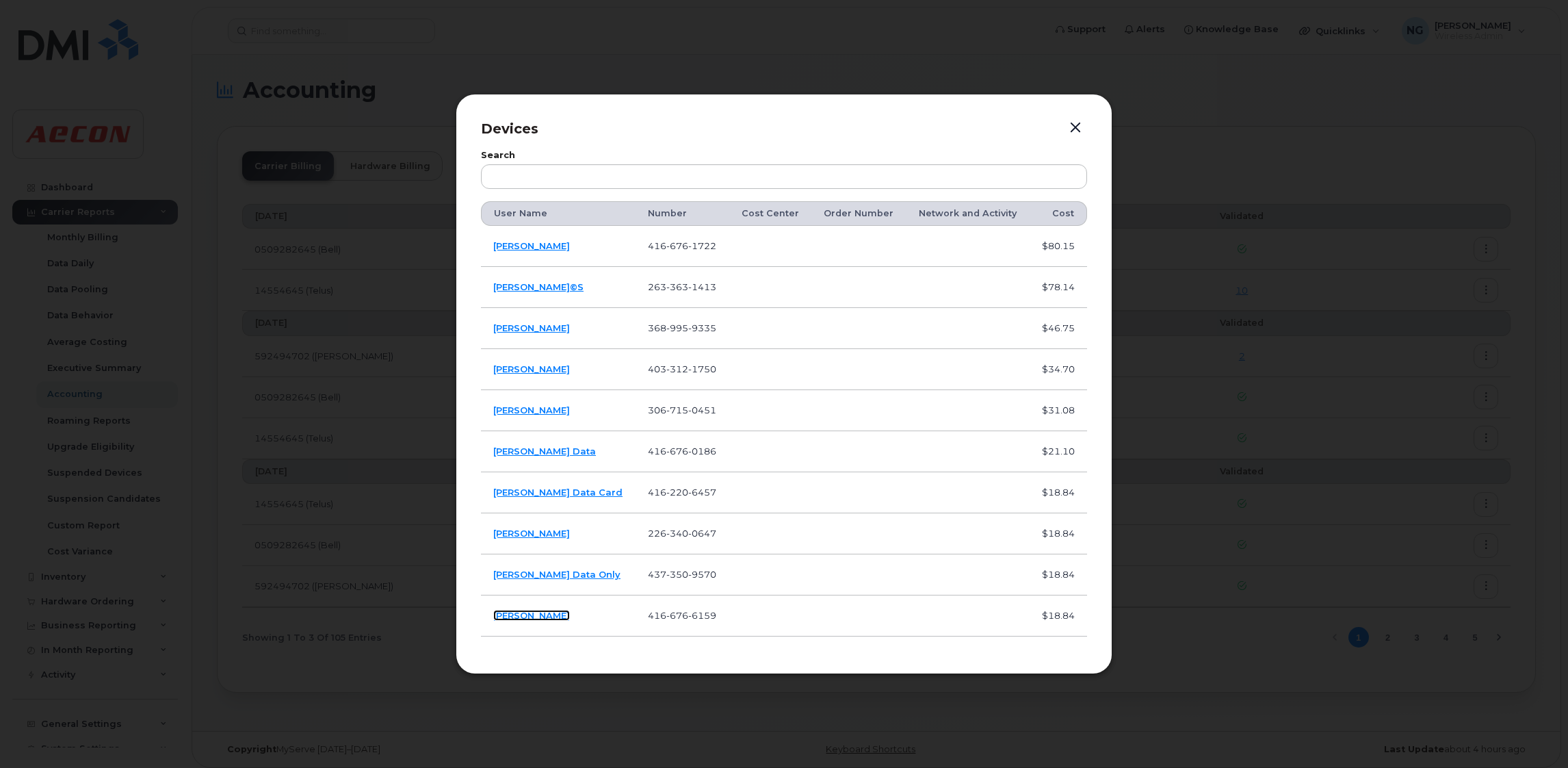
click at [520, 613] on link "[PERSON_NAME]" at bounding box center [531, 615] width 77 height 11
click at [544, 575] on link "[PERSON_NAME] Data Only" at bounding box center [557, 573] width 127 height 11
click at [529, 538] on link "Joseph Parent" at bounding box center [531, 533] width 77 height 11
click at [599, 492] on link "Joshua Manlapaz Data Card" at bounding box center [558, 491] width 129 height 11
click at [549, 455] on link "Kris Saranchuk Data" at bounding box center [544, 451] width 103 height 11
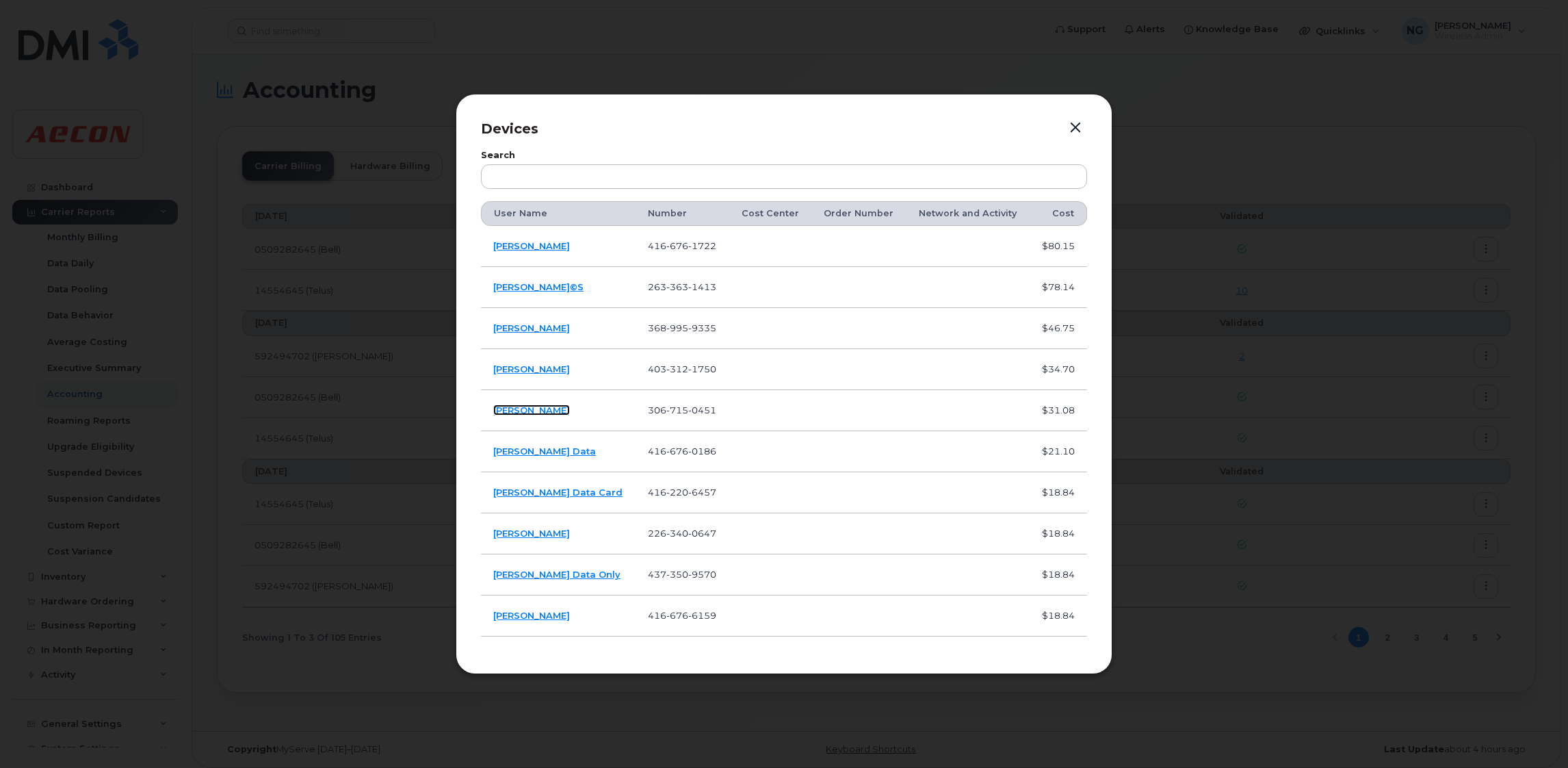
click at [515, 414] on link "Justin Cooke" at bounding box center [531, 410] width 77 height 11
click at [570, 364] on link "Shayne Edwards Ewanek" at bounding box center [531, 368] width 77 height 11
click at [536, 324] on link "Hiren Thakkar" at bounding box center [531, 328] width 77 height 11
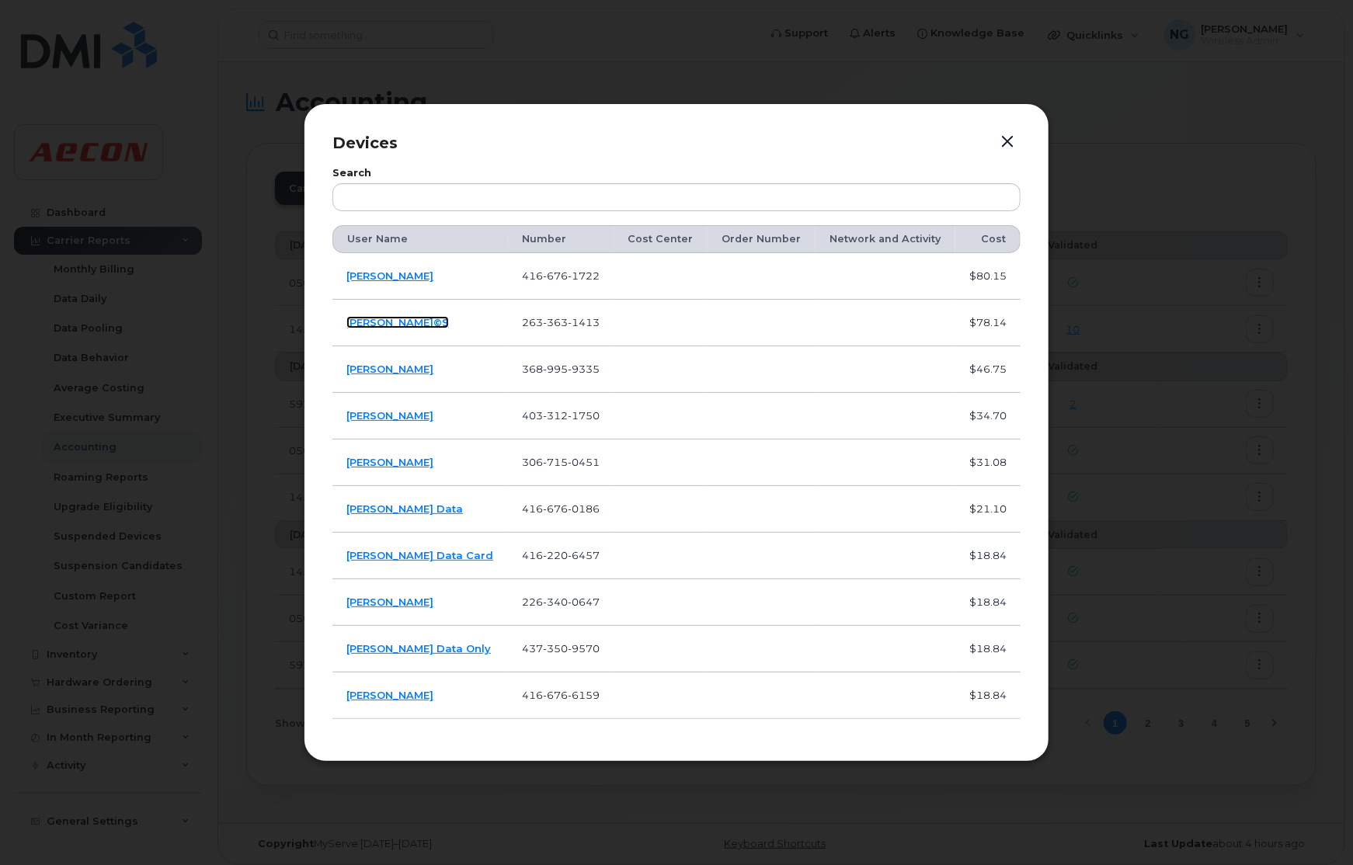
click at [398, 317] on link "Marc Desfossã©S" at bounding box center [397, 322] width 103 height 12
click at [390, 277] on link "Kris Saranchuk" at bounding box center [389, 276] width 87 height 12
click at [1011, 142] on button "button" at bounding box center [1007, 142] width 23 height 22
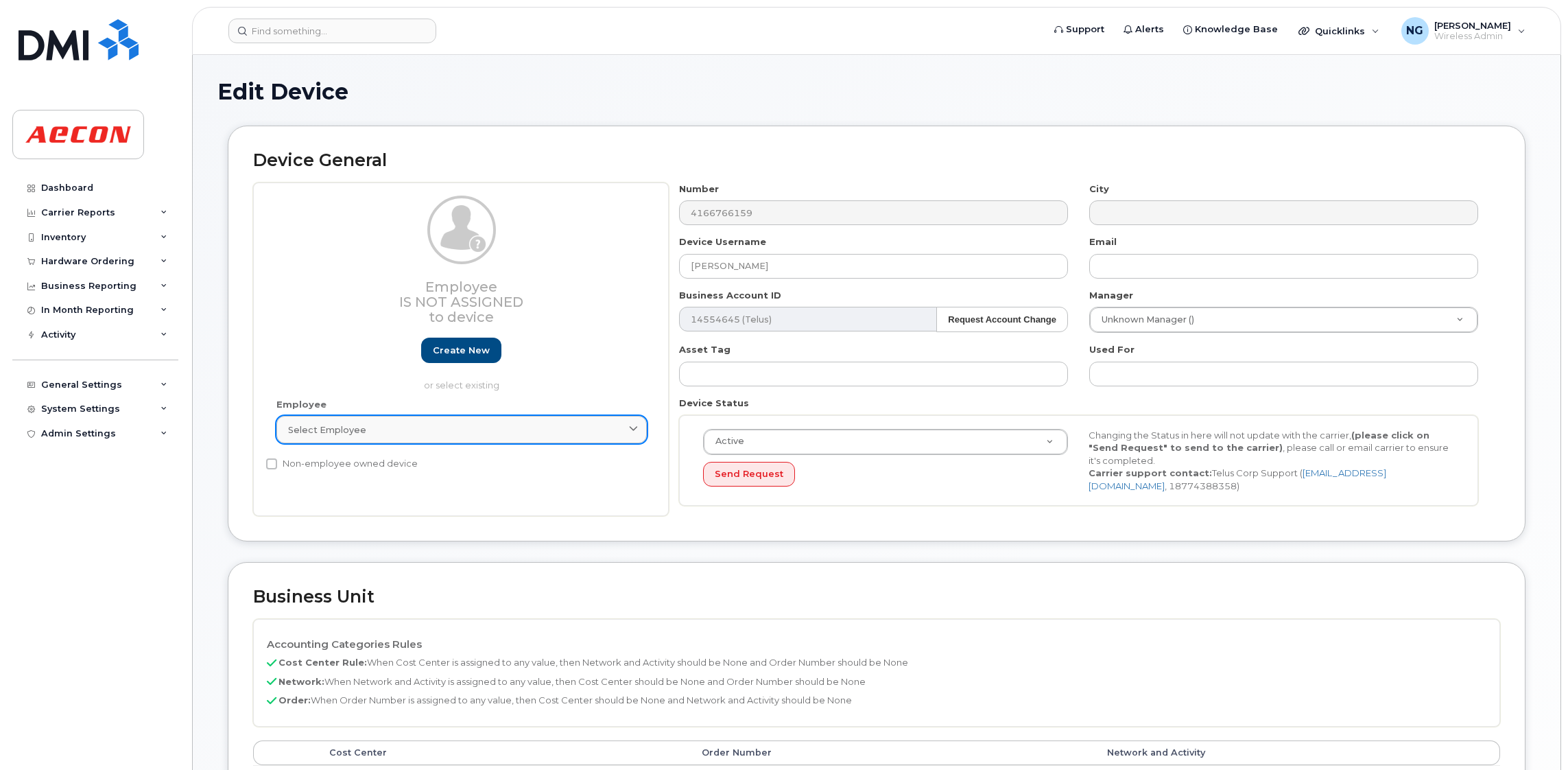
click at [485, 419] on link "Select employee" at bounding box center [461, 429] width 370 height 27
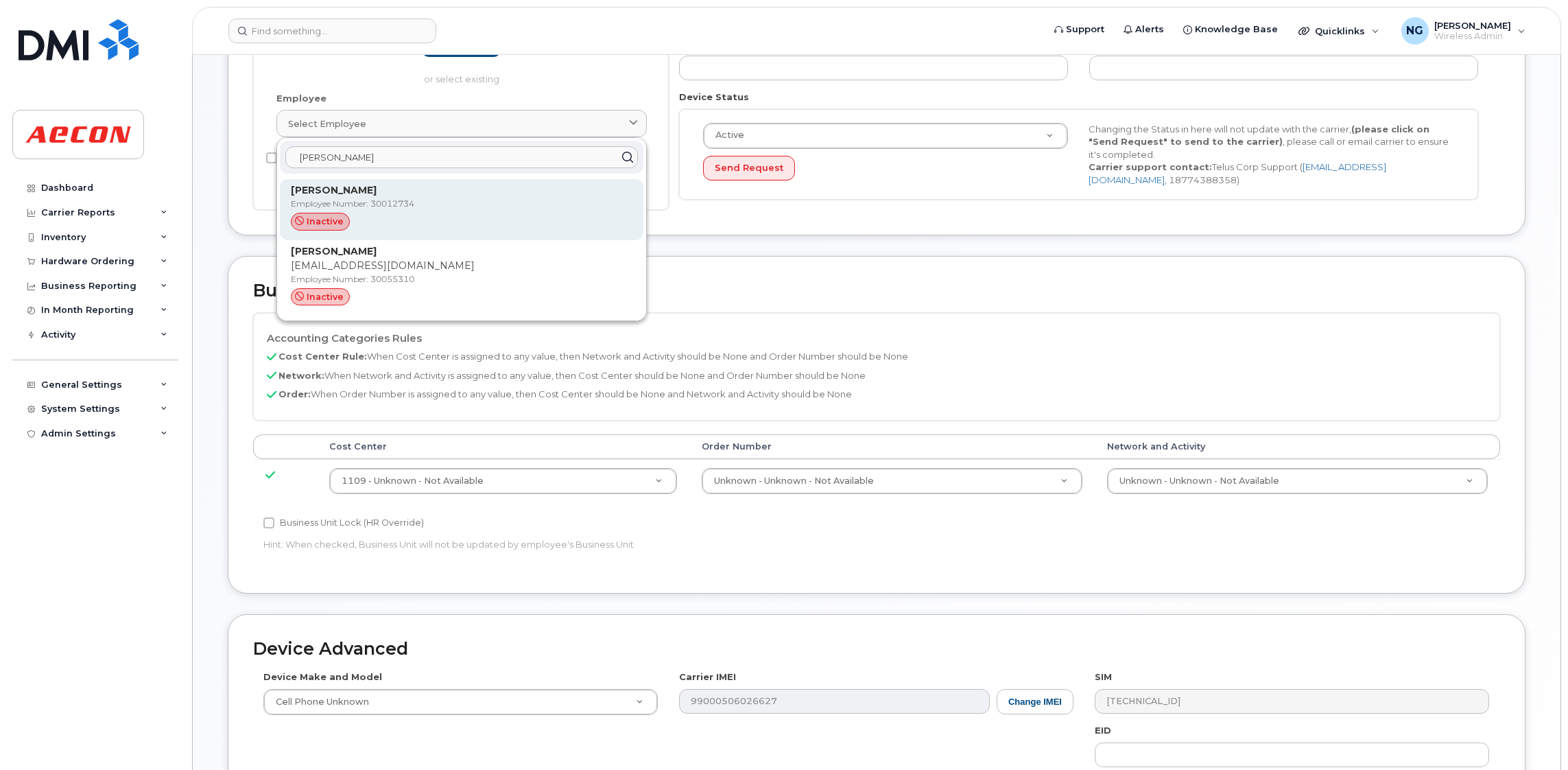
scroll to position [308, 0]
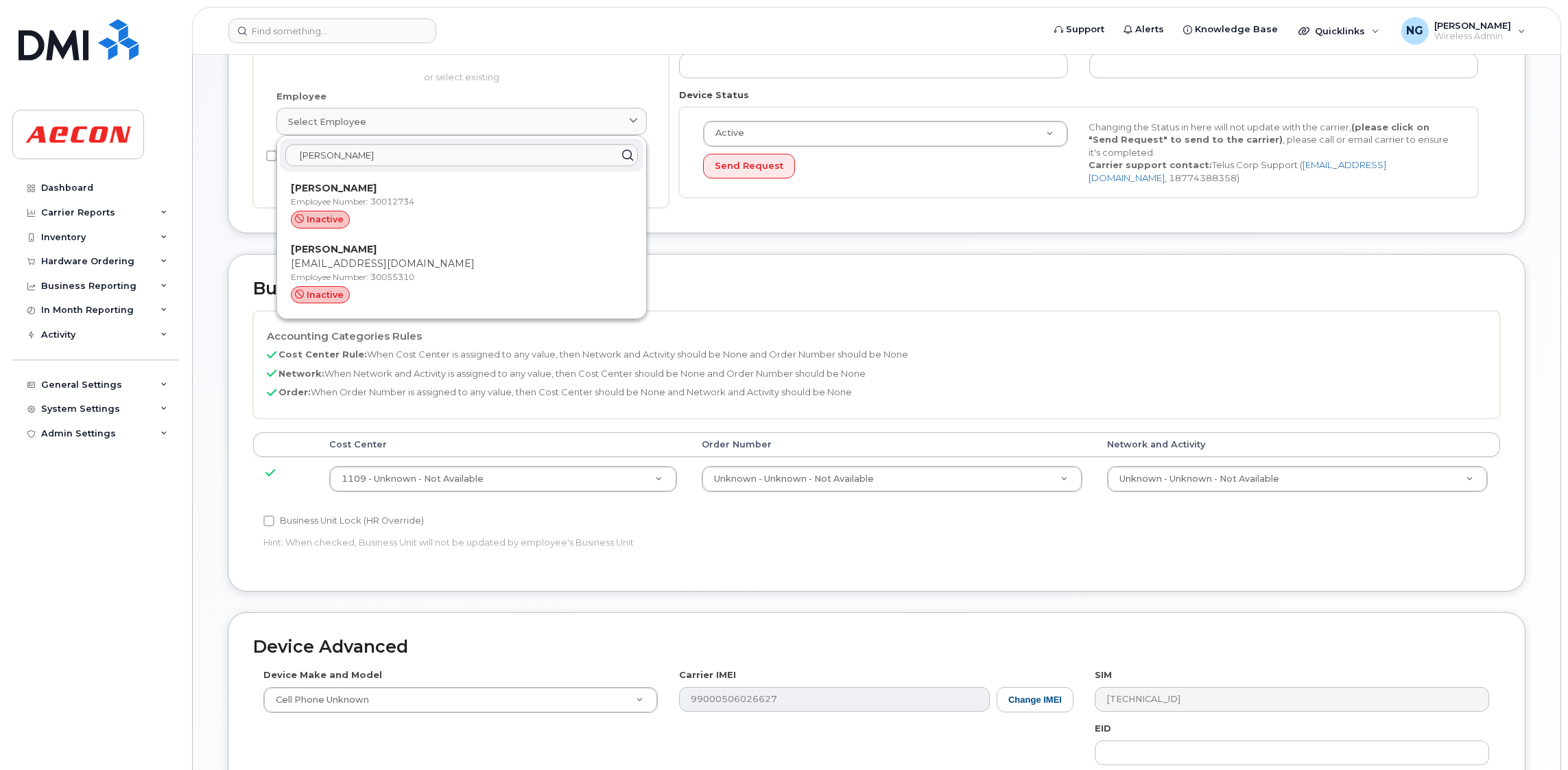
click at [864, 267] on div "Business Unit Accounting Categories Rules Cost Center Rule: When Cost Center is…" at bounding box center [877, 422] width 1298 height 337
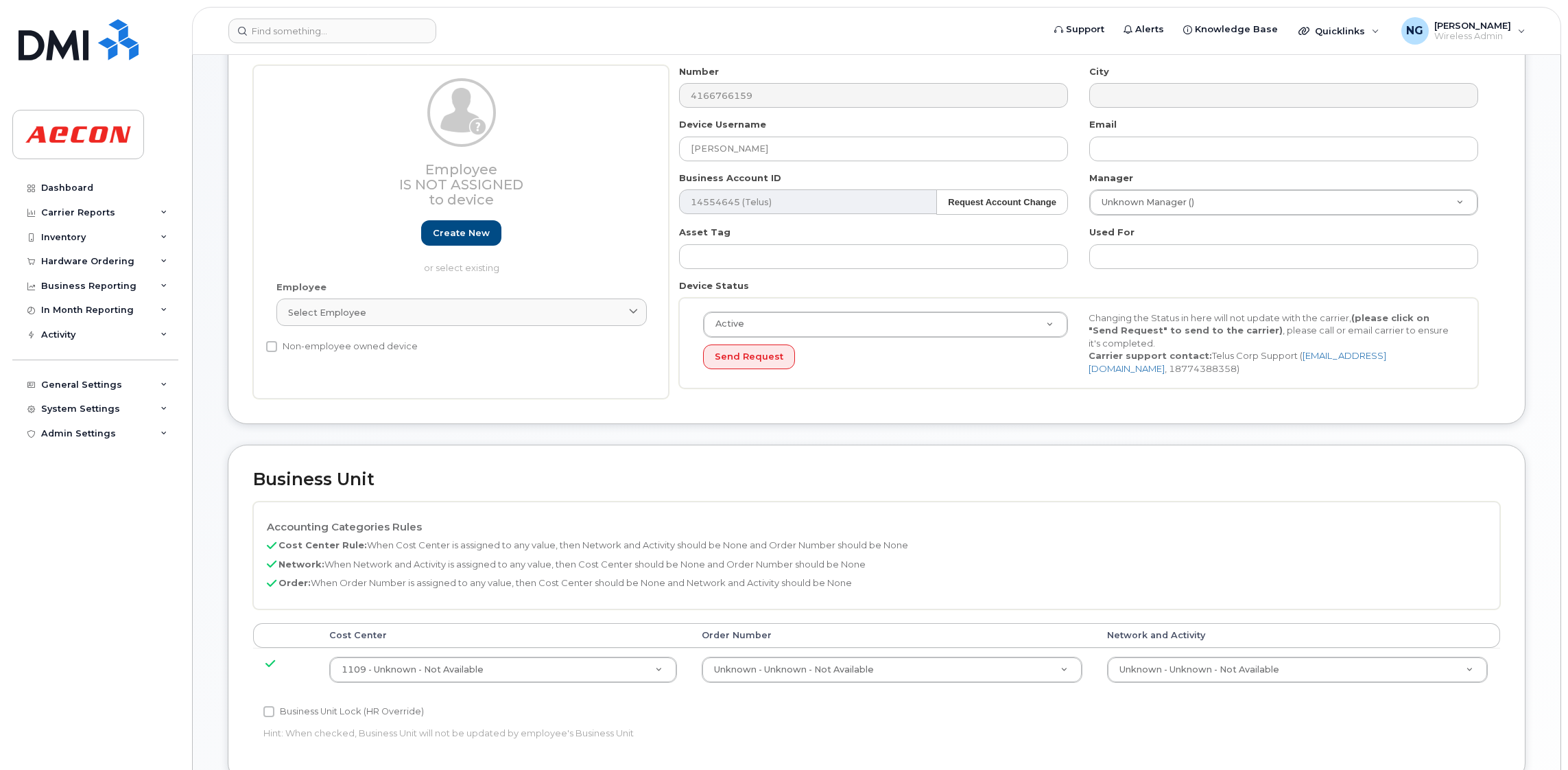
scroll to position [0, 0]
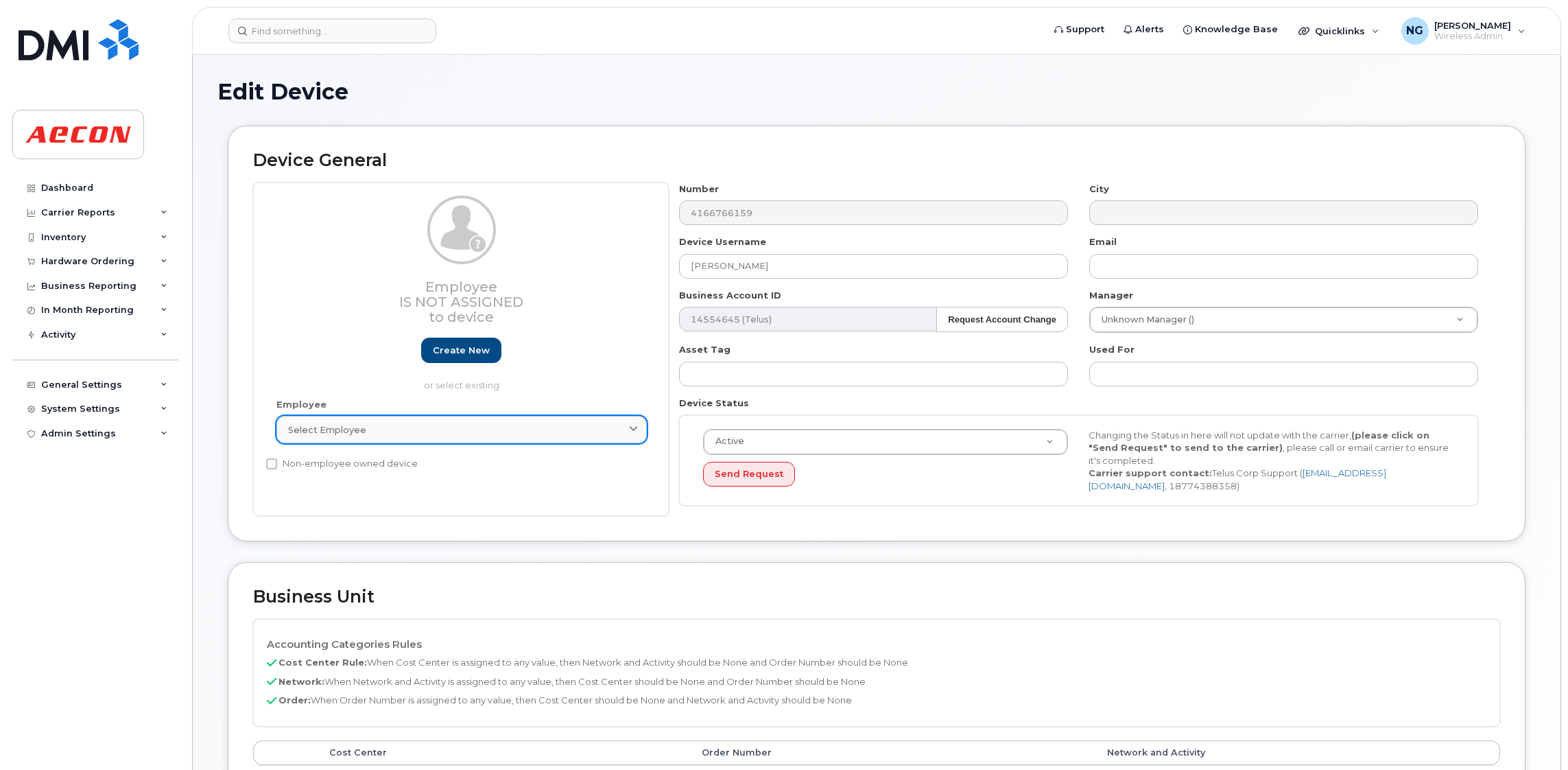
click at [471, 422] on link "Select employee" at bounding box center [461, 429] width 370 height 27
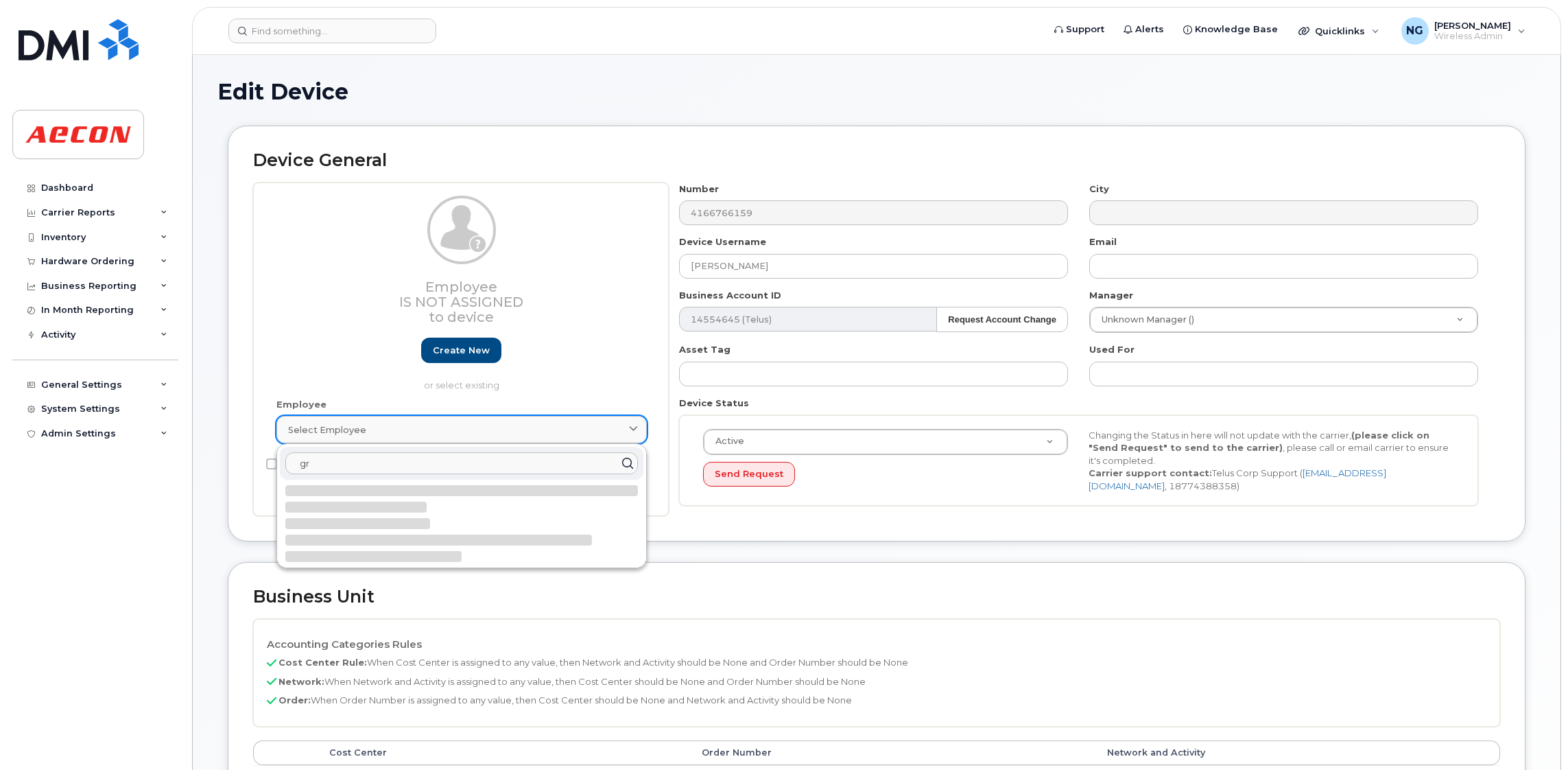
type input "g"
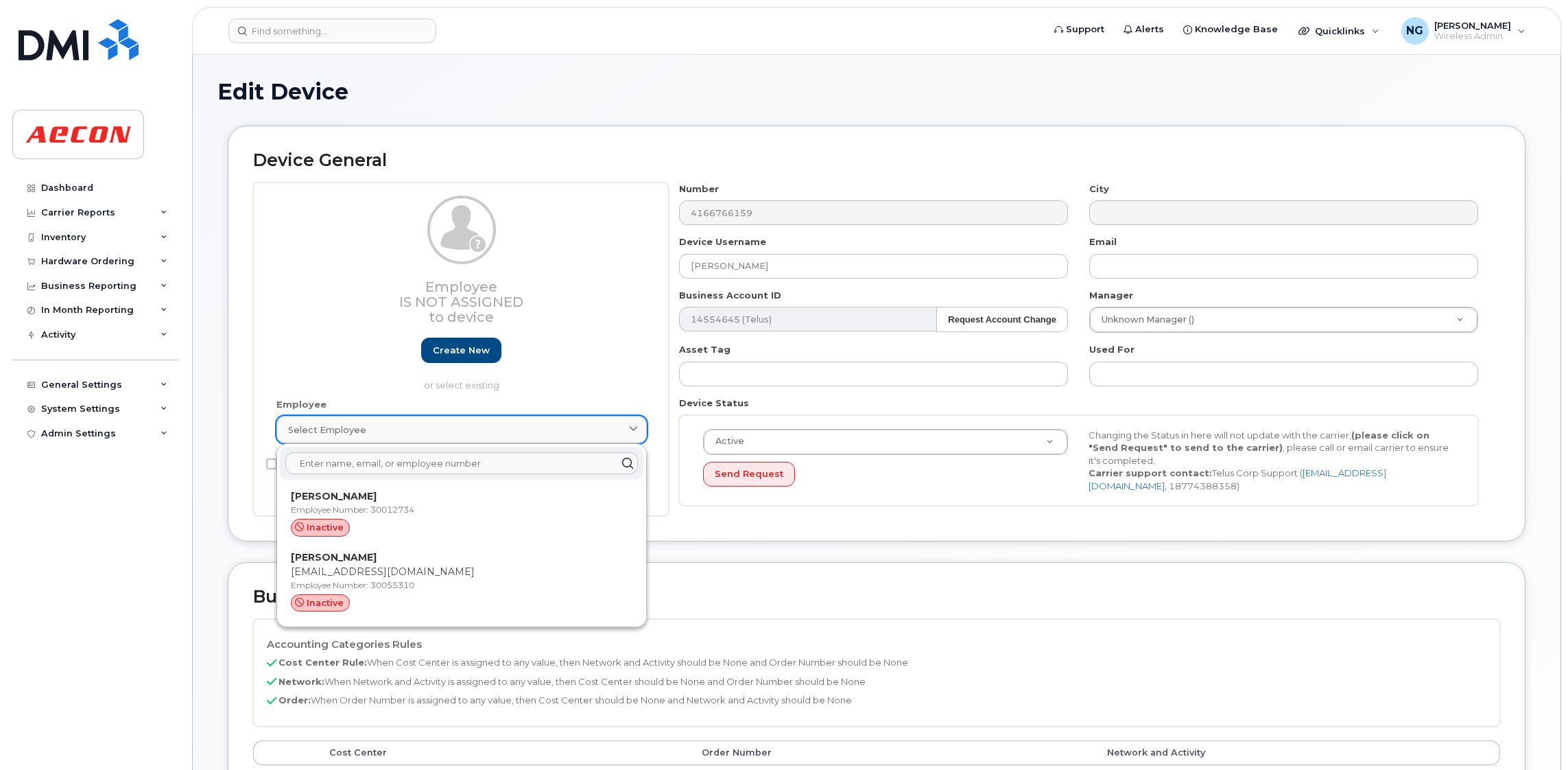
paste input "30055310"
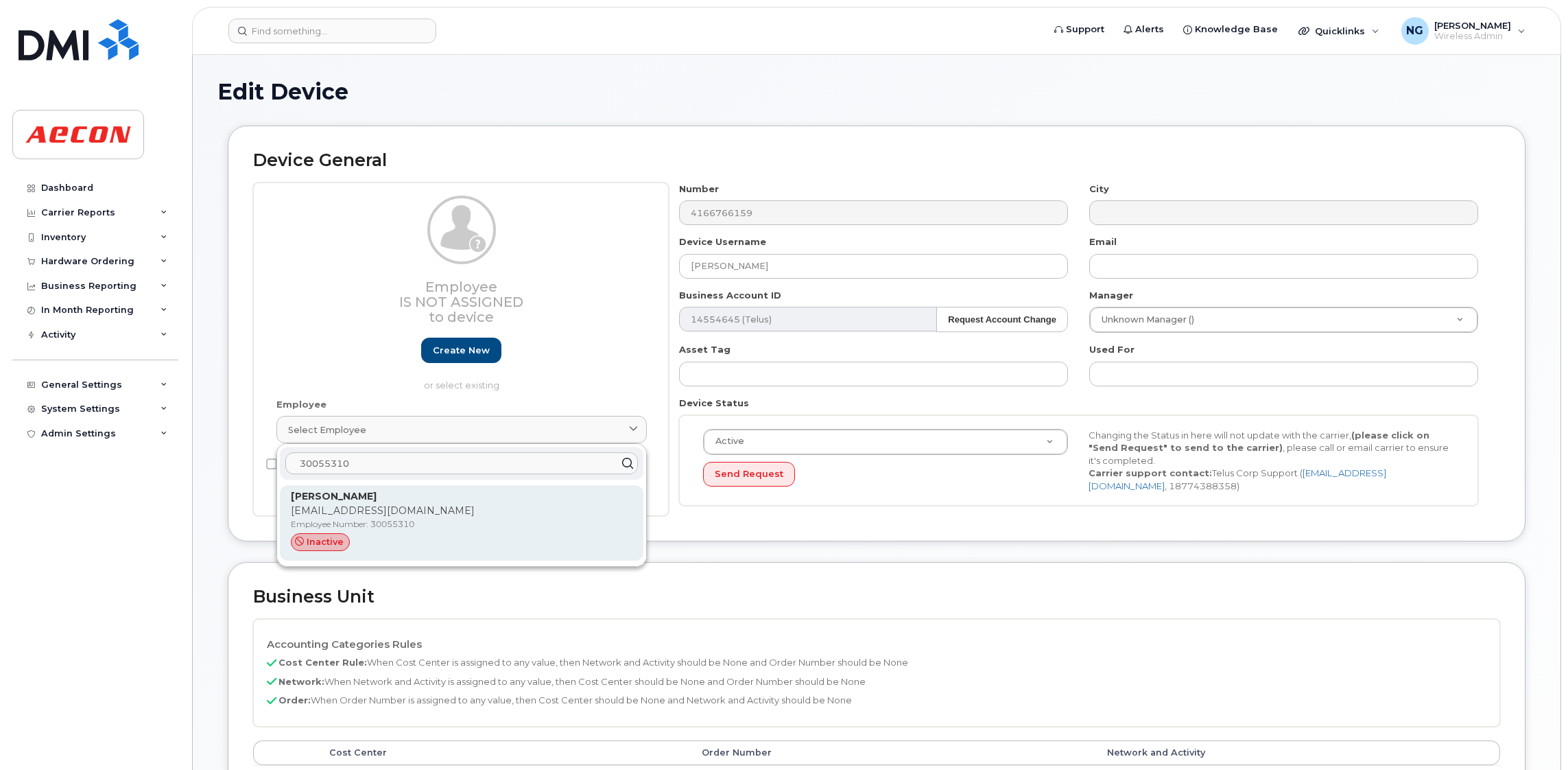
type input "30055310"
click at [542, 536] on div "inactive" at bounding box center [461, 542] width 342 height 18
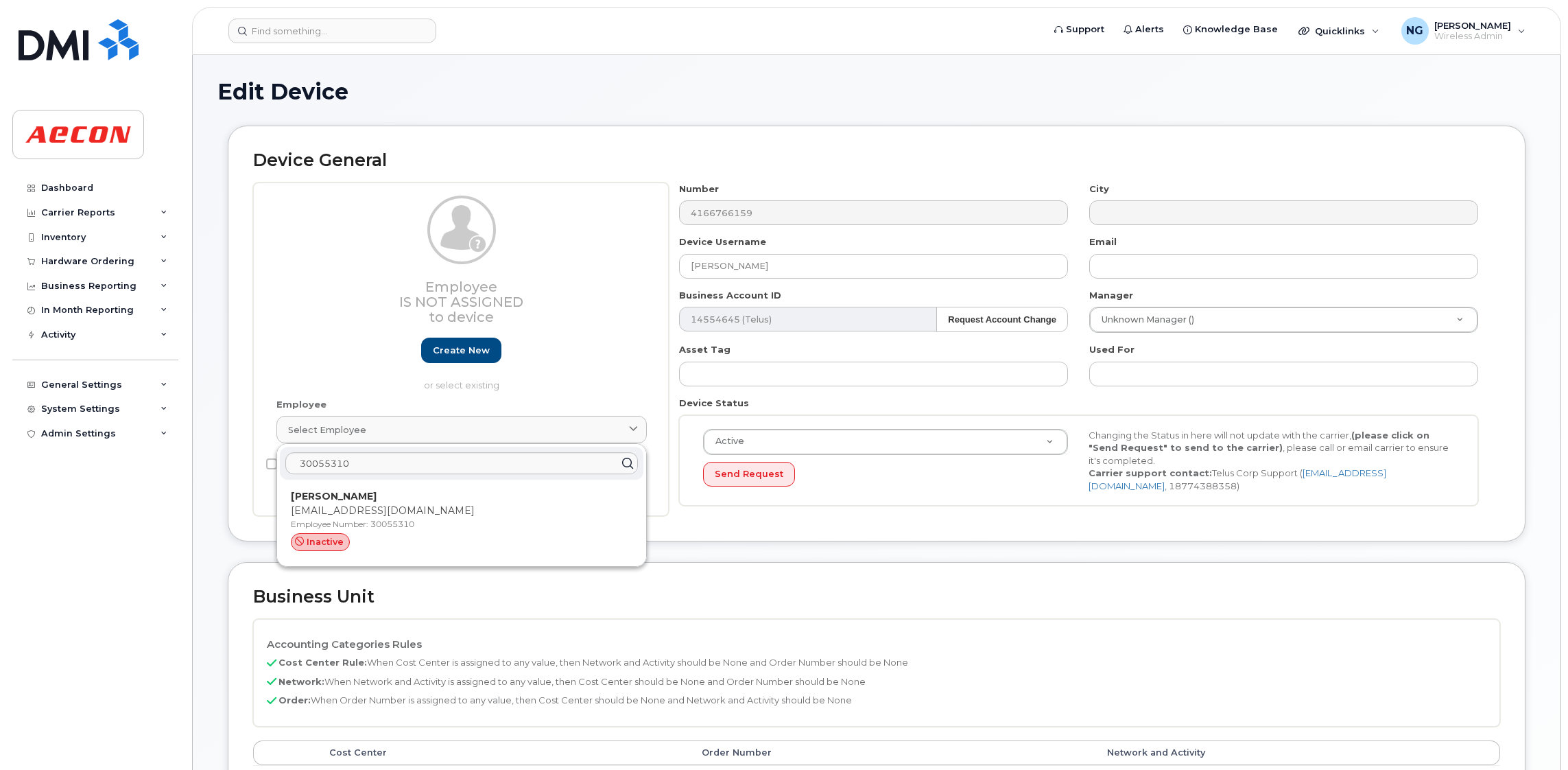
type input "30055310"
type input "[EMAIL_ADDRESS][DOMAIN_NAME]"
type input "4779813"
type input "283607"
type input "283608"
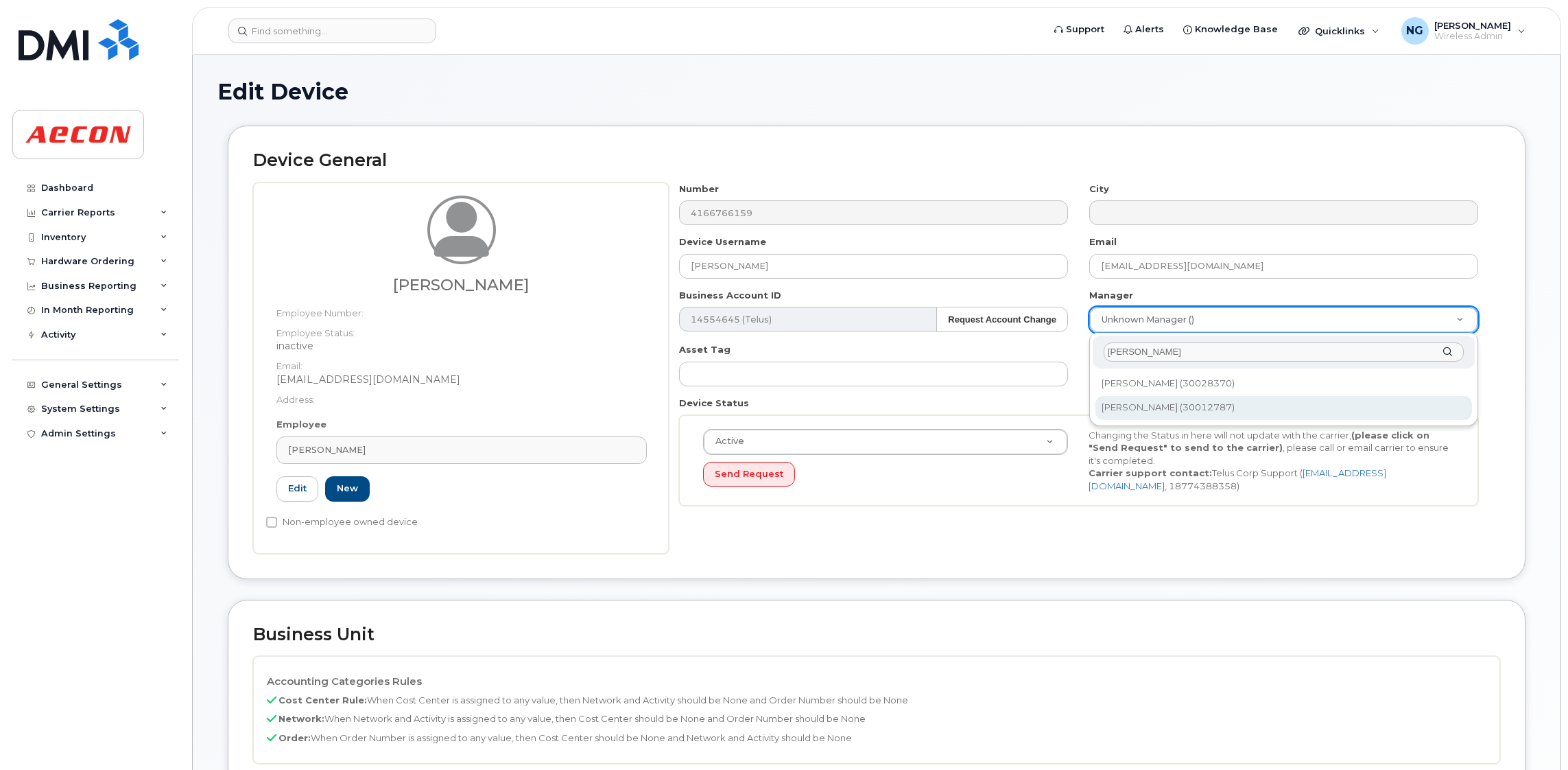
type input "[PERSON_NAME]"
type input "541663"
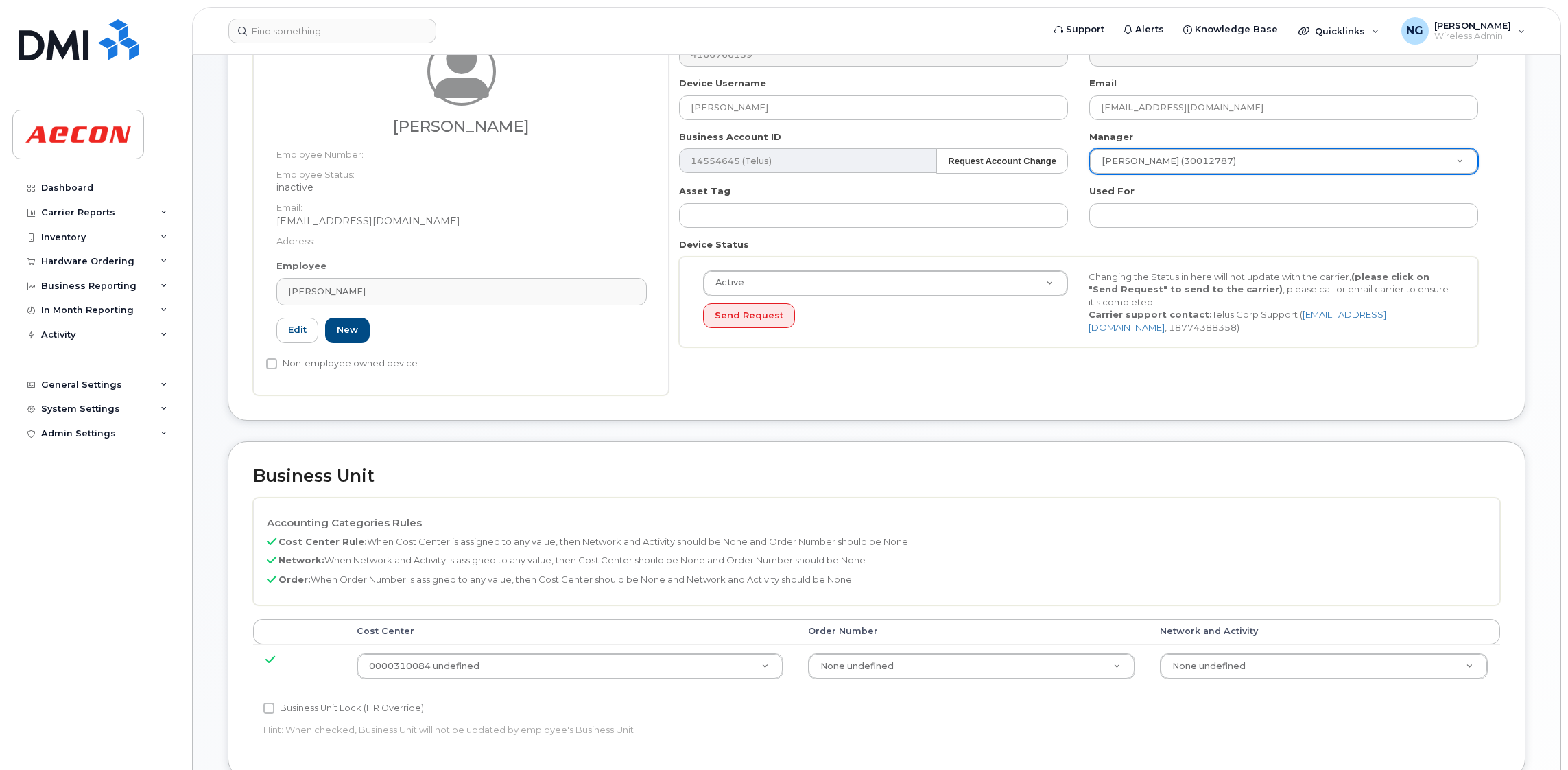
scroll to position [599, 0]
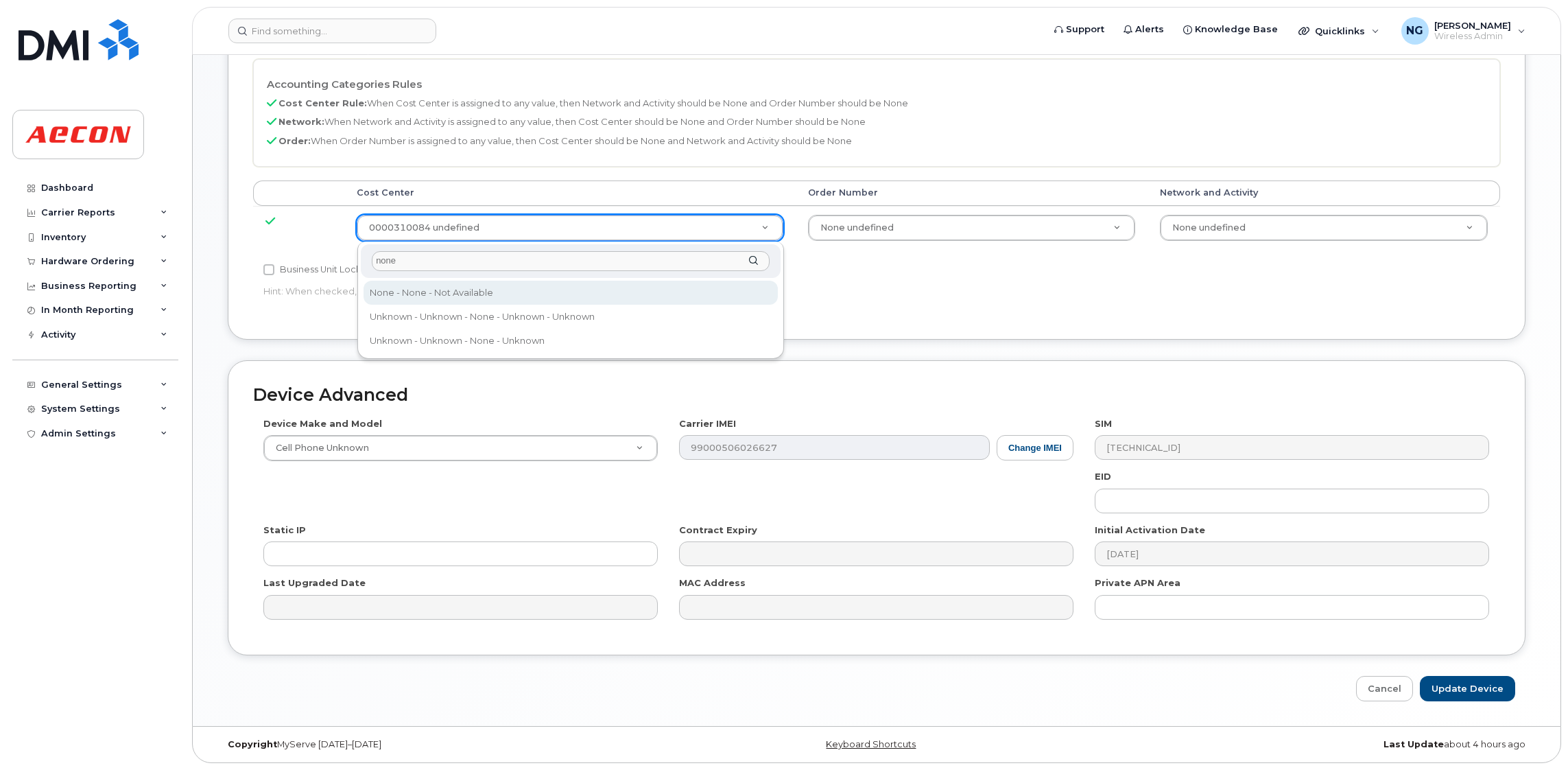
type input "none"
type input "289660"
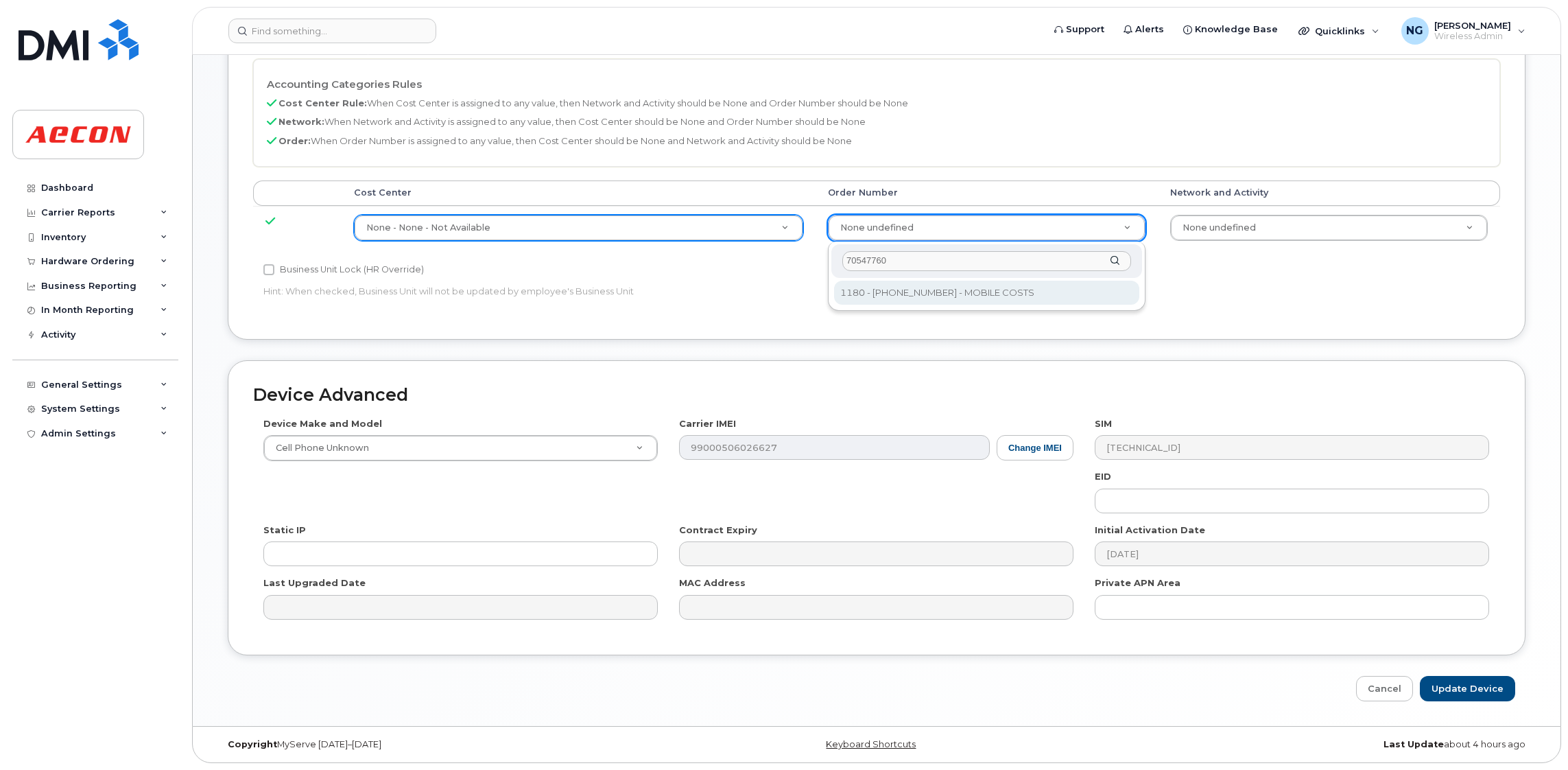
type input "70547760"
type input "8518330"
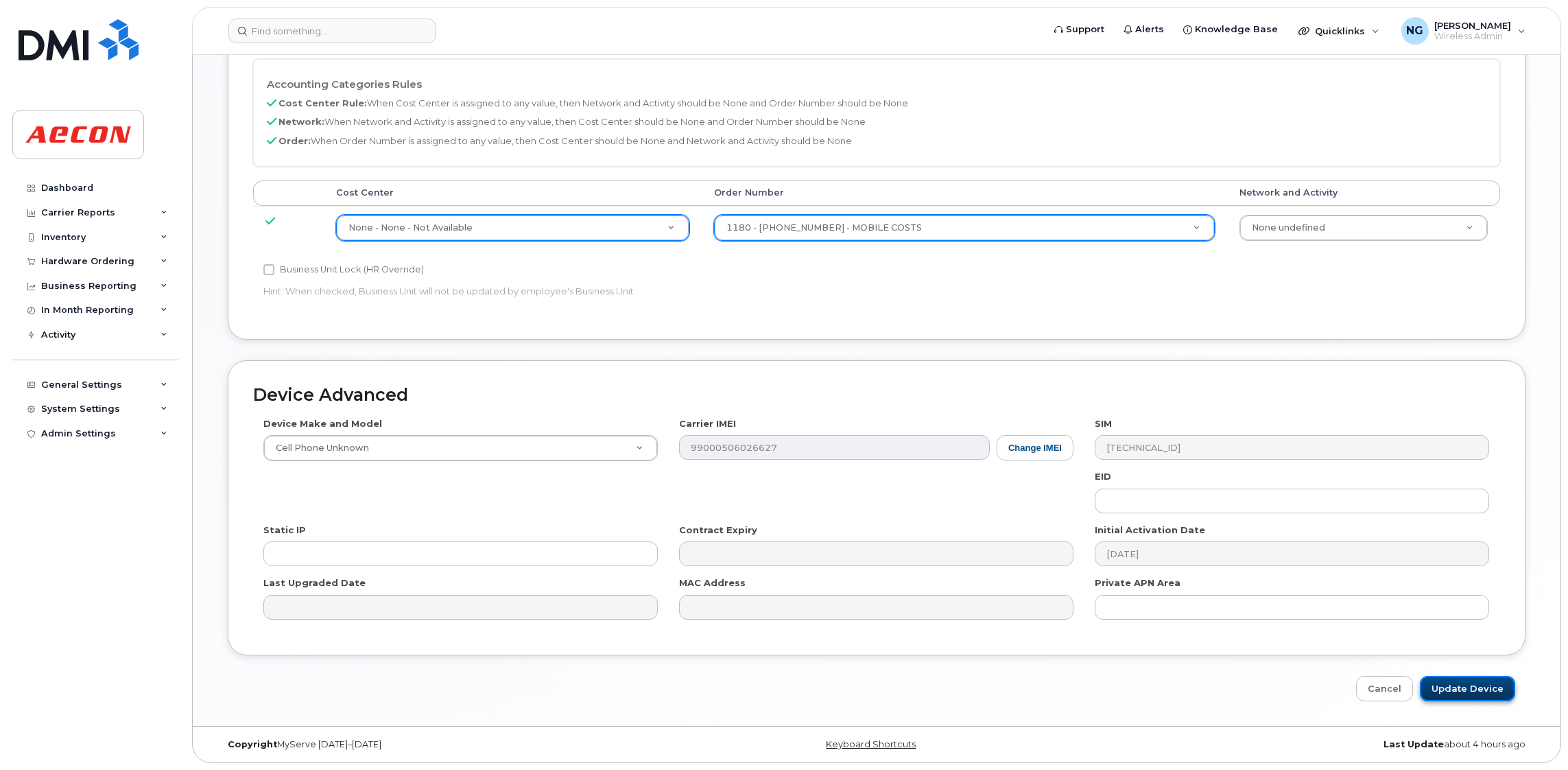
click at [1486, 683] on input "Update Device" at bounding box center [1467, 688] width 95 height 26
type input "Saving..."
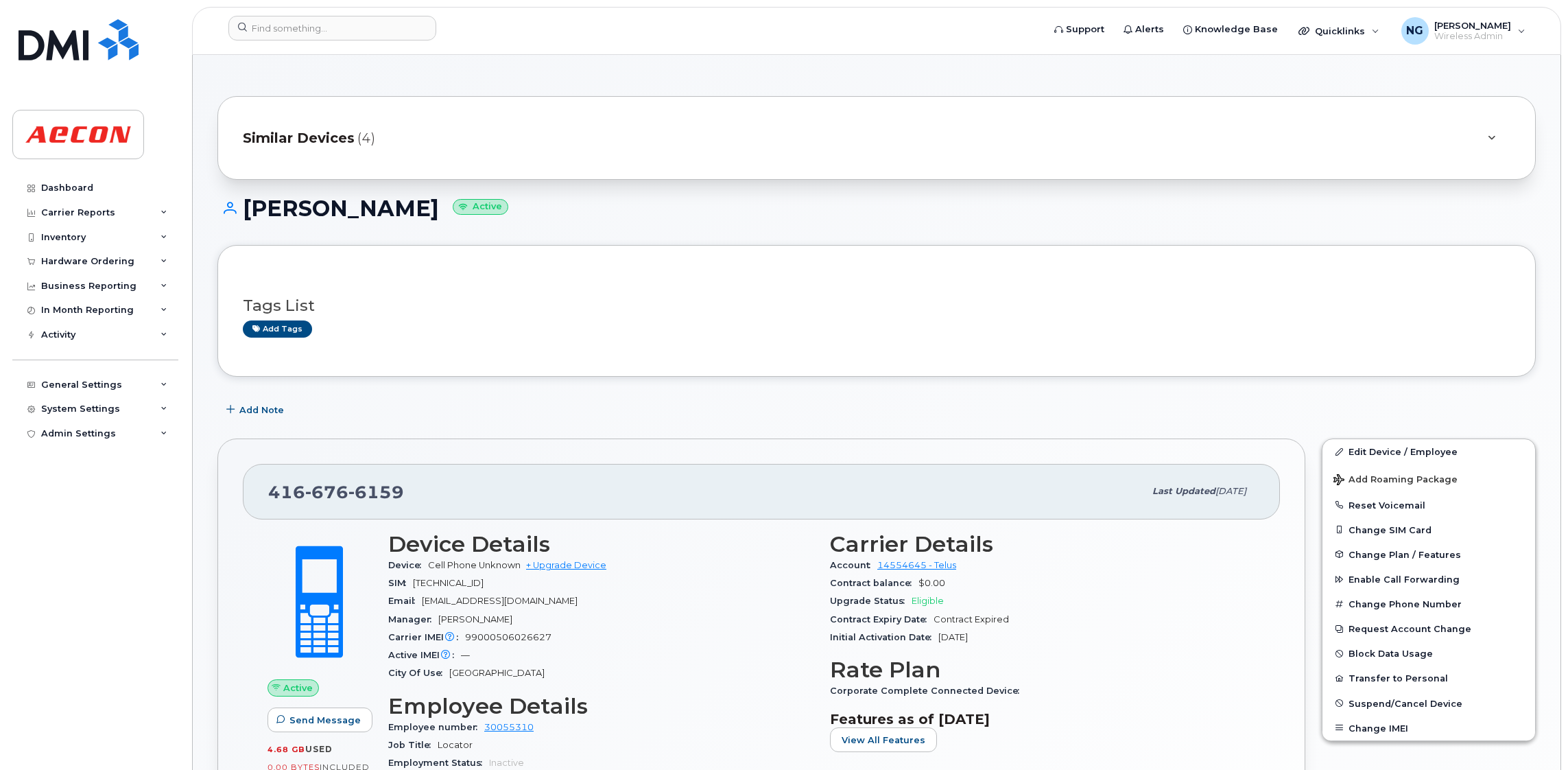
click at [298, 135] on span "Similar Devices" at bounding box center [298, 138] width 112 height 20
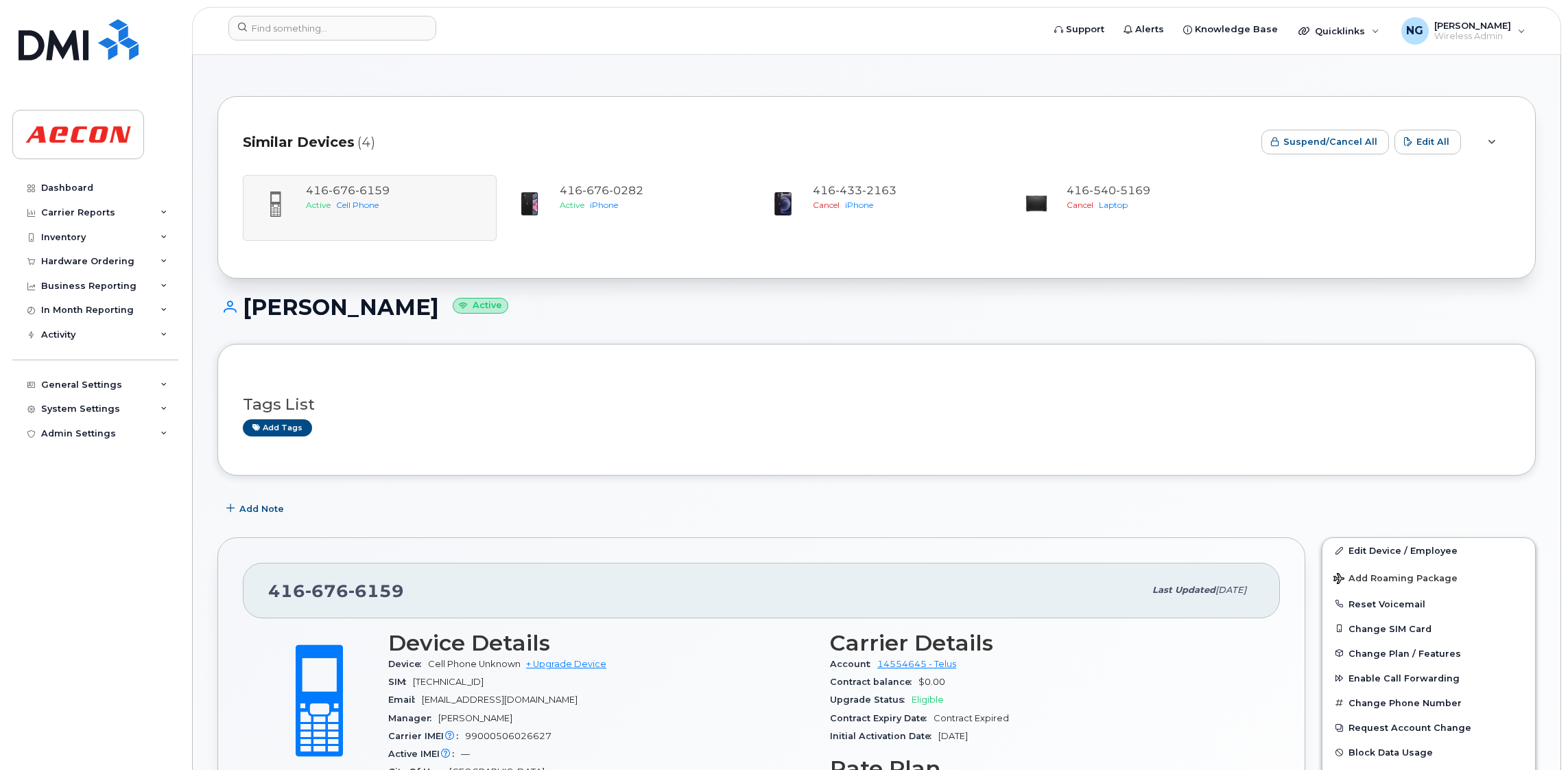
click at [1014, 386] on div "Tags List Add tags" at bounding box center [876, 410] width 1267 height 53
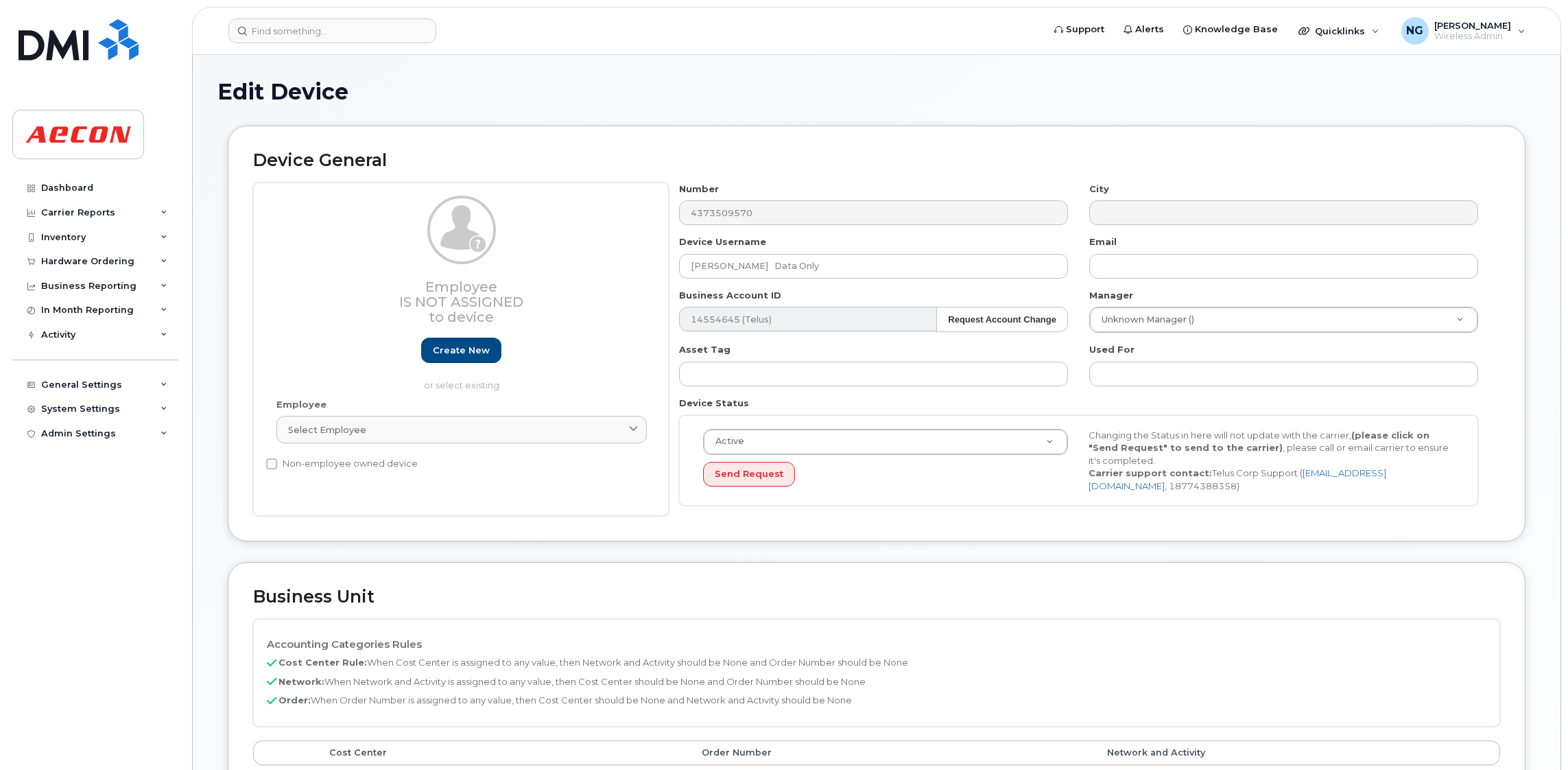
click at [474, 449] on div "Employee Select employee Type first three symbols or more" at bounding box center [461, 427] width 391 height 58
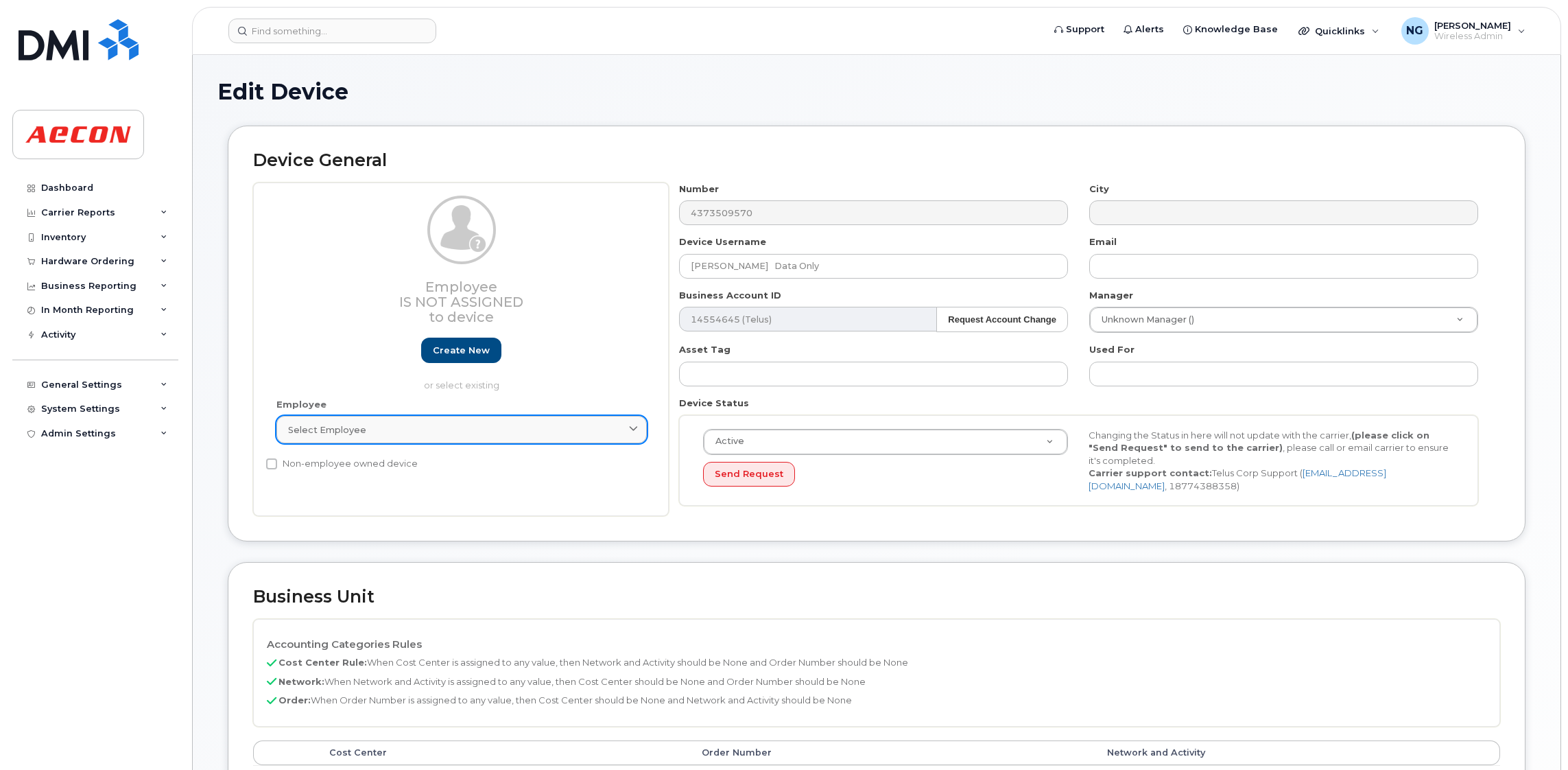
click at [474, 441] on link "Select employee" at bounding box center [461, 429] width 370 height 27
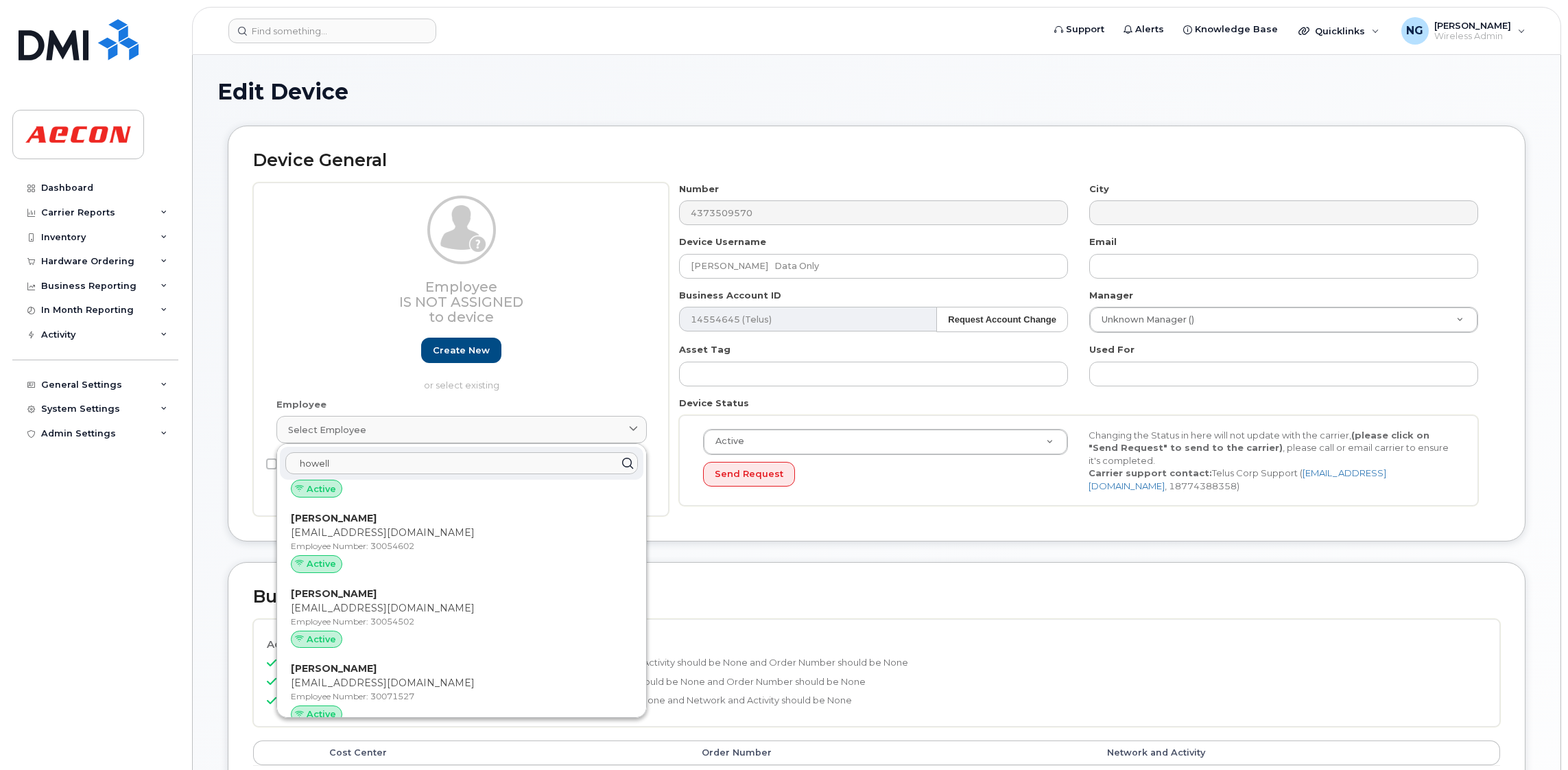
scroll to position [616, 0]
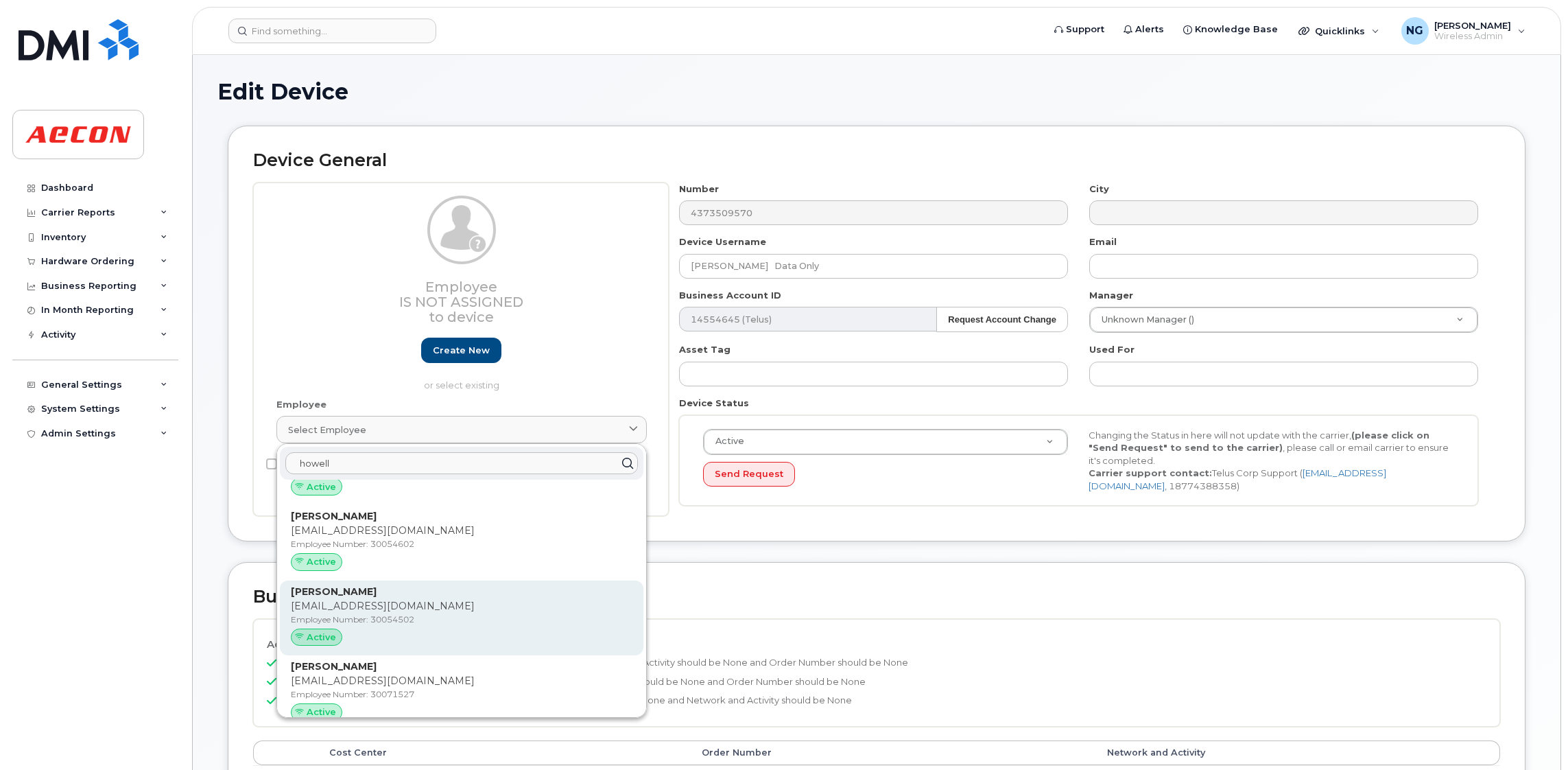
type input "howell"
click at [383, 612] on p "KHOWELL@AECON.COM" at bounding box center [461, 606] width 342 height 14
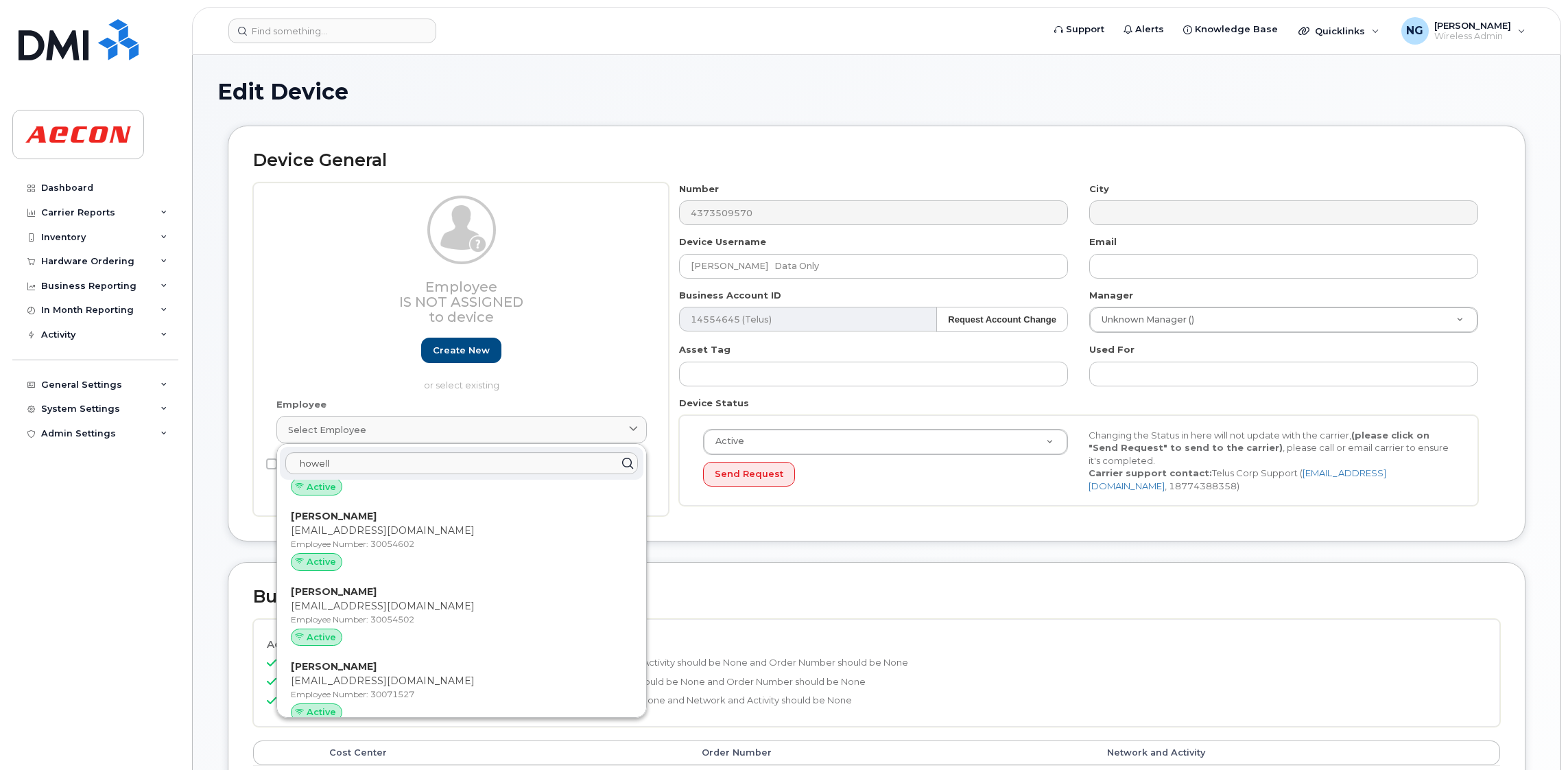
type input "30054502"
type input "Kari Howell"
type input "khowell@aecon.com"
type input "4779813"
type input "283607"
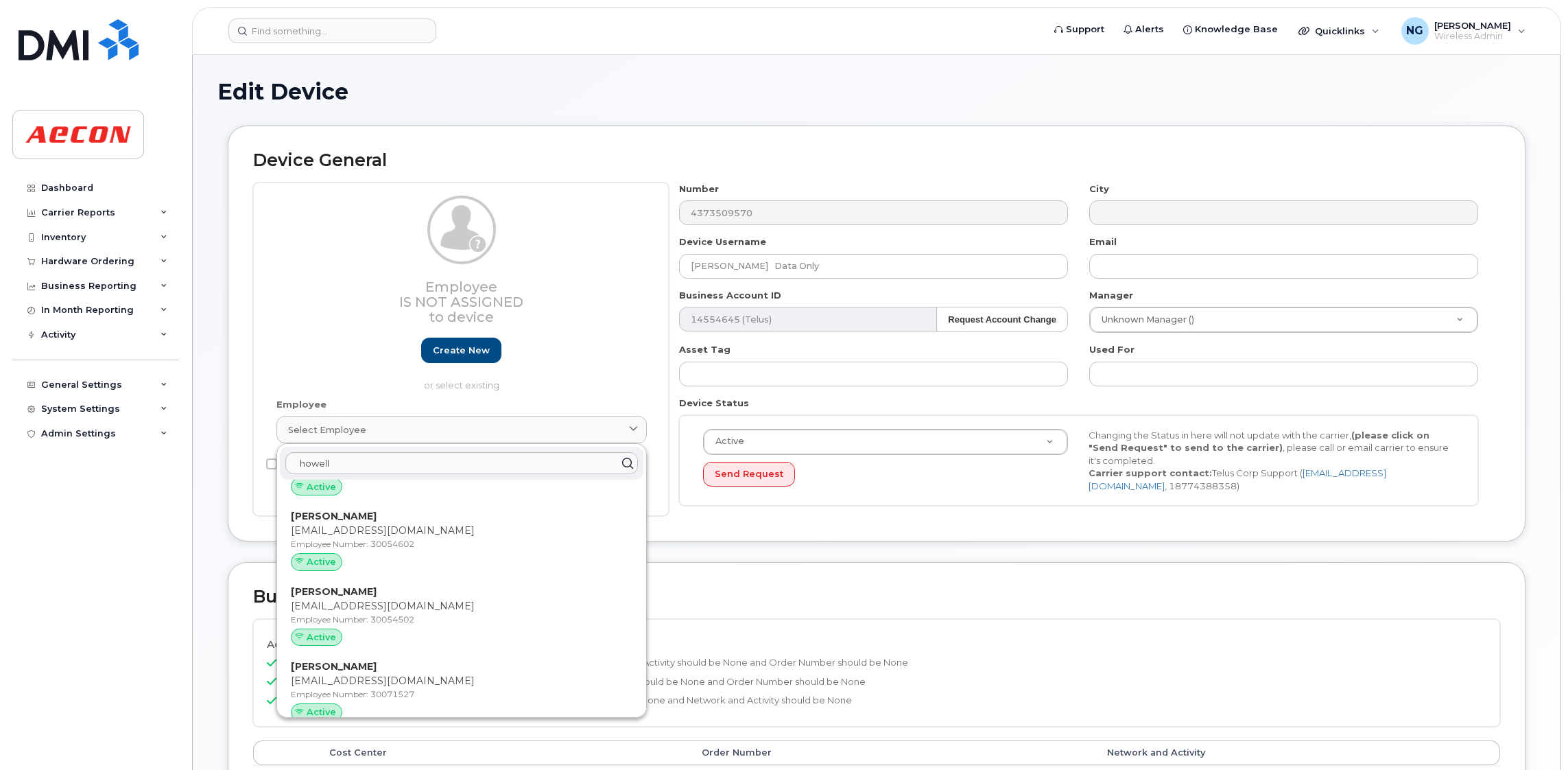
type input "283608"
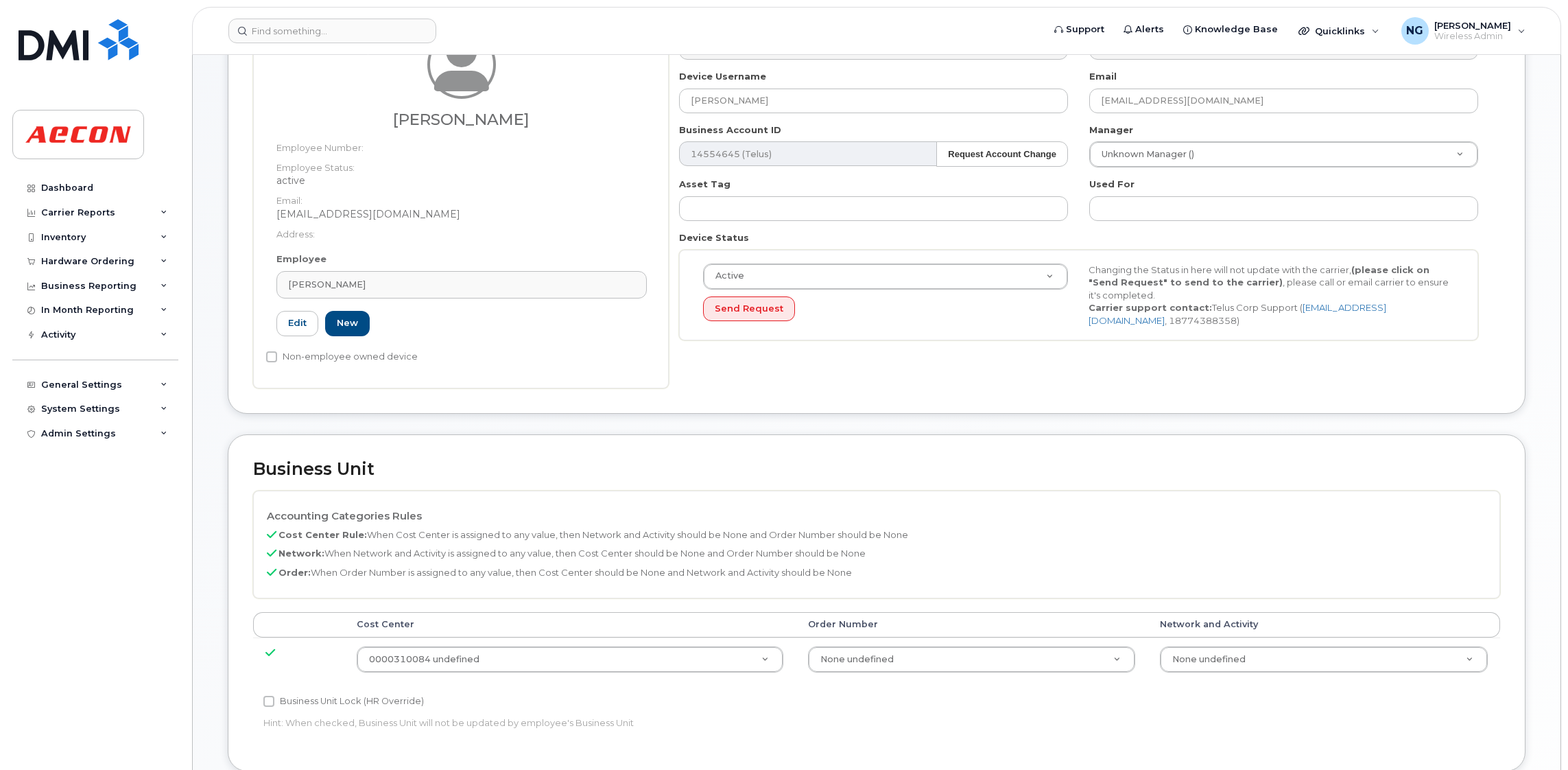
scroll to position [411, 0]
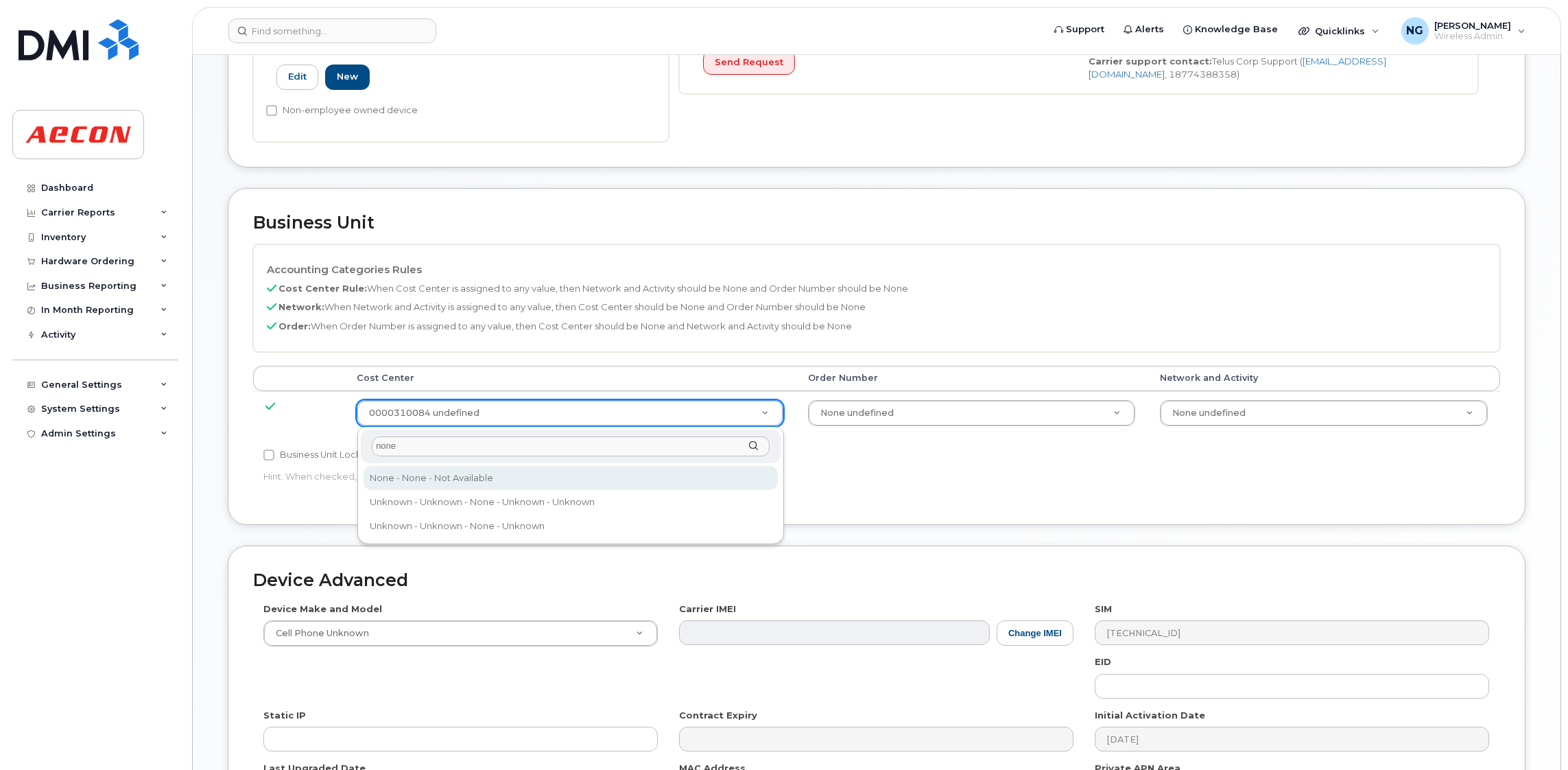
type input "none"
type input "289660"
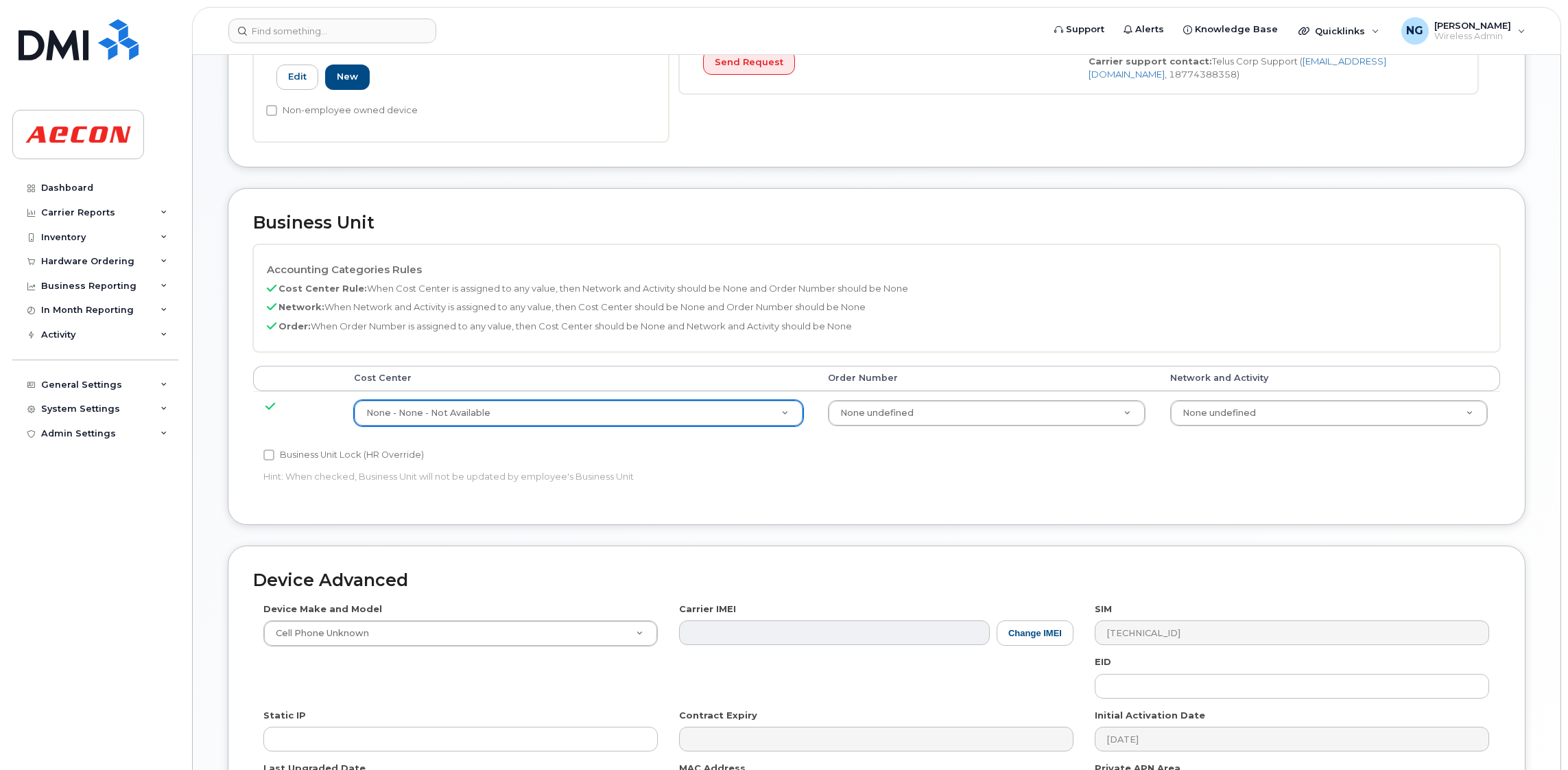
drag, startPoint x: 916, startPoint y: 388, endPoint x: 906, endPoint y: 419, distance: 32.6
click at [916, 388] on th "Order Number" at bounding box center [987, 378] width 343 height 25
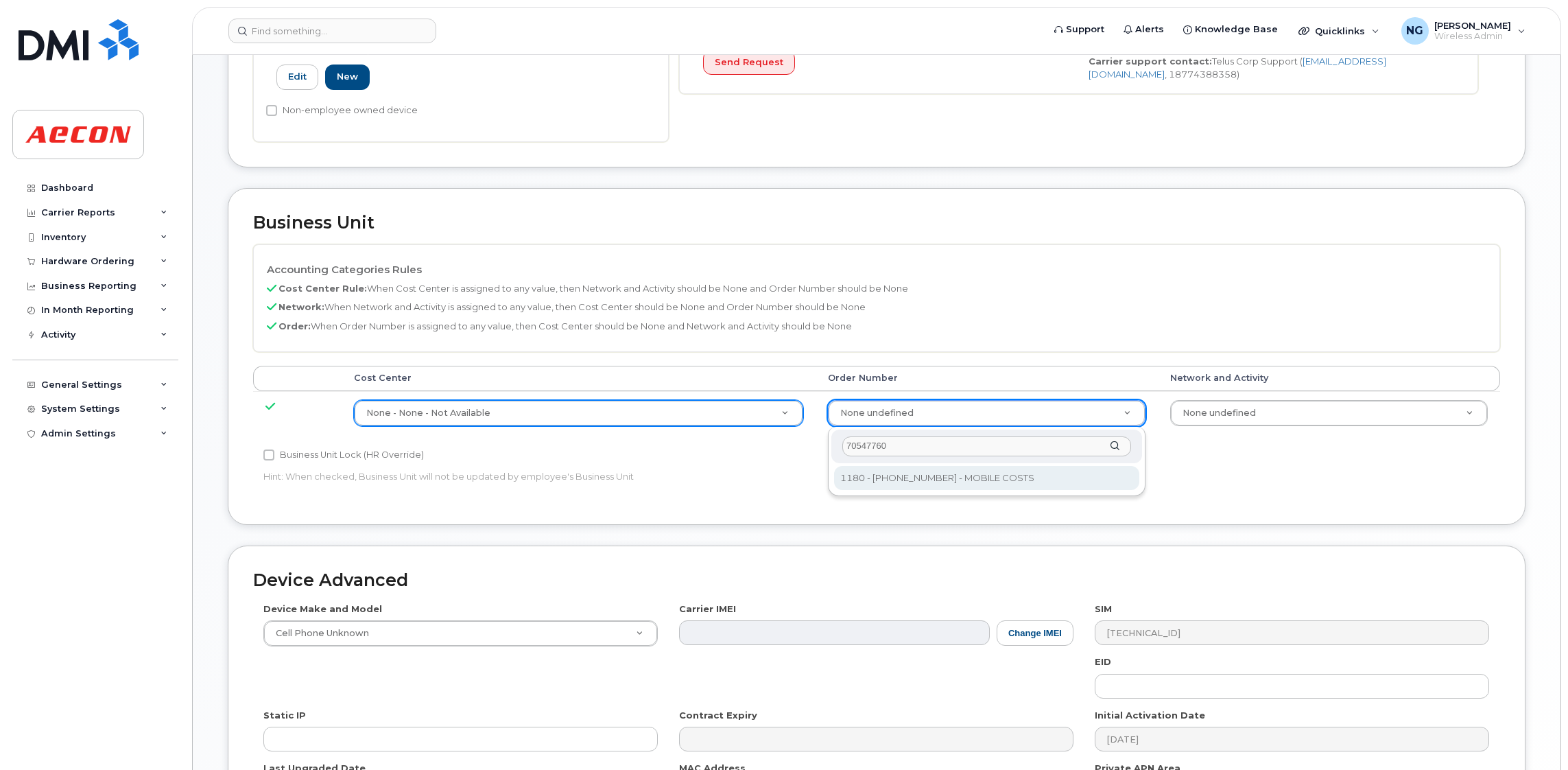
type input "70547760"
click at [1029, 489] on div "70547760 1180 - 000070547760 - MOBILE COSTS 1180 - 000070547760 - MOBILE COSTS" at bounding box center [987, 461] width 318 height 69
type input "8518330"
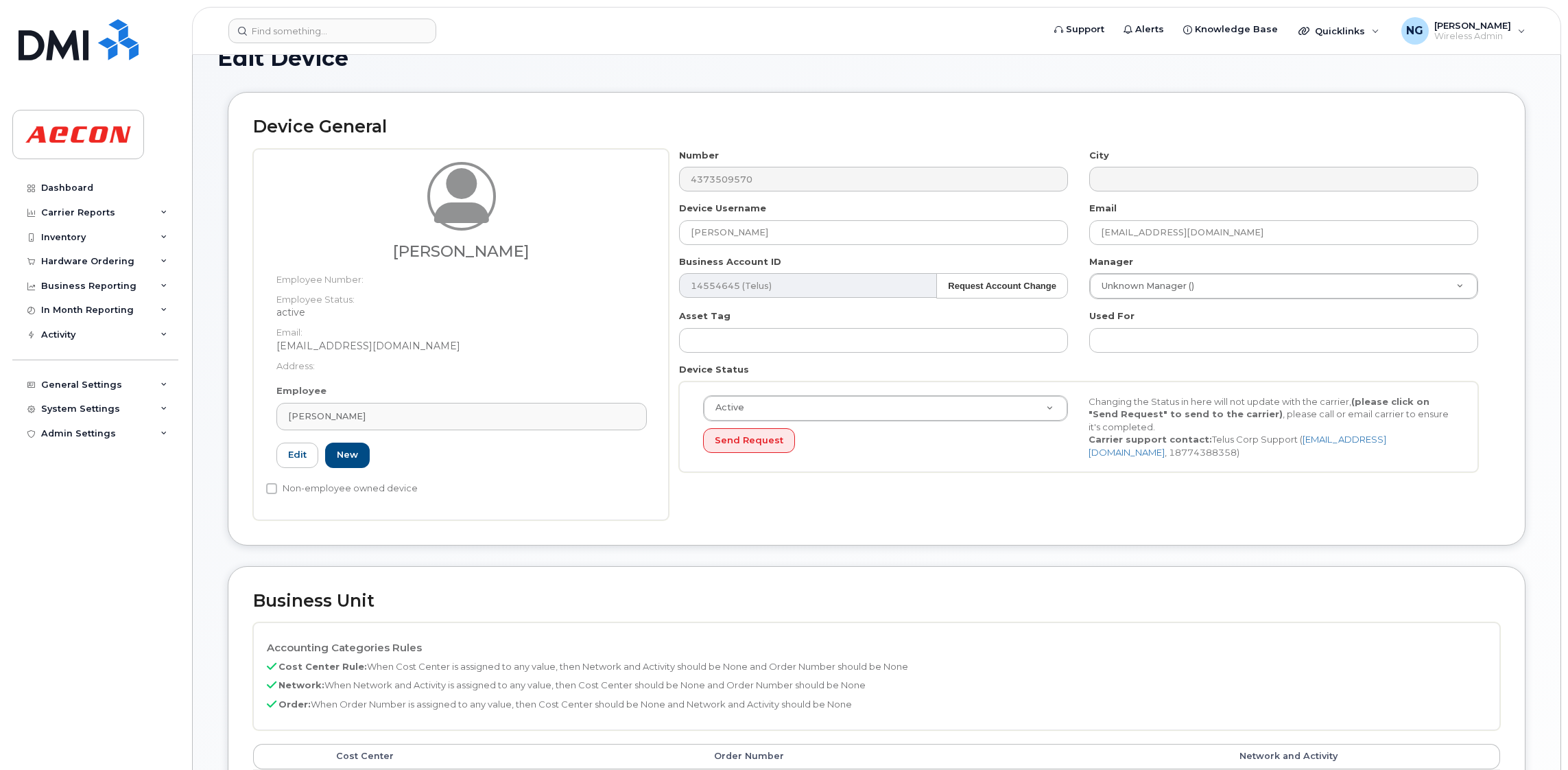
scroll to position [0, 0]
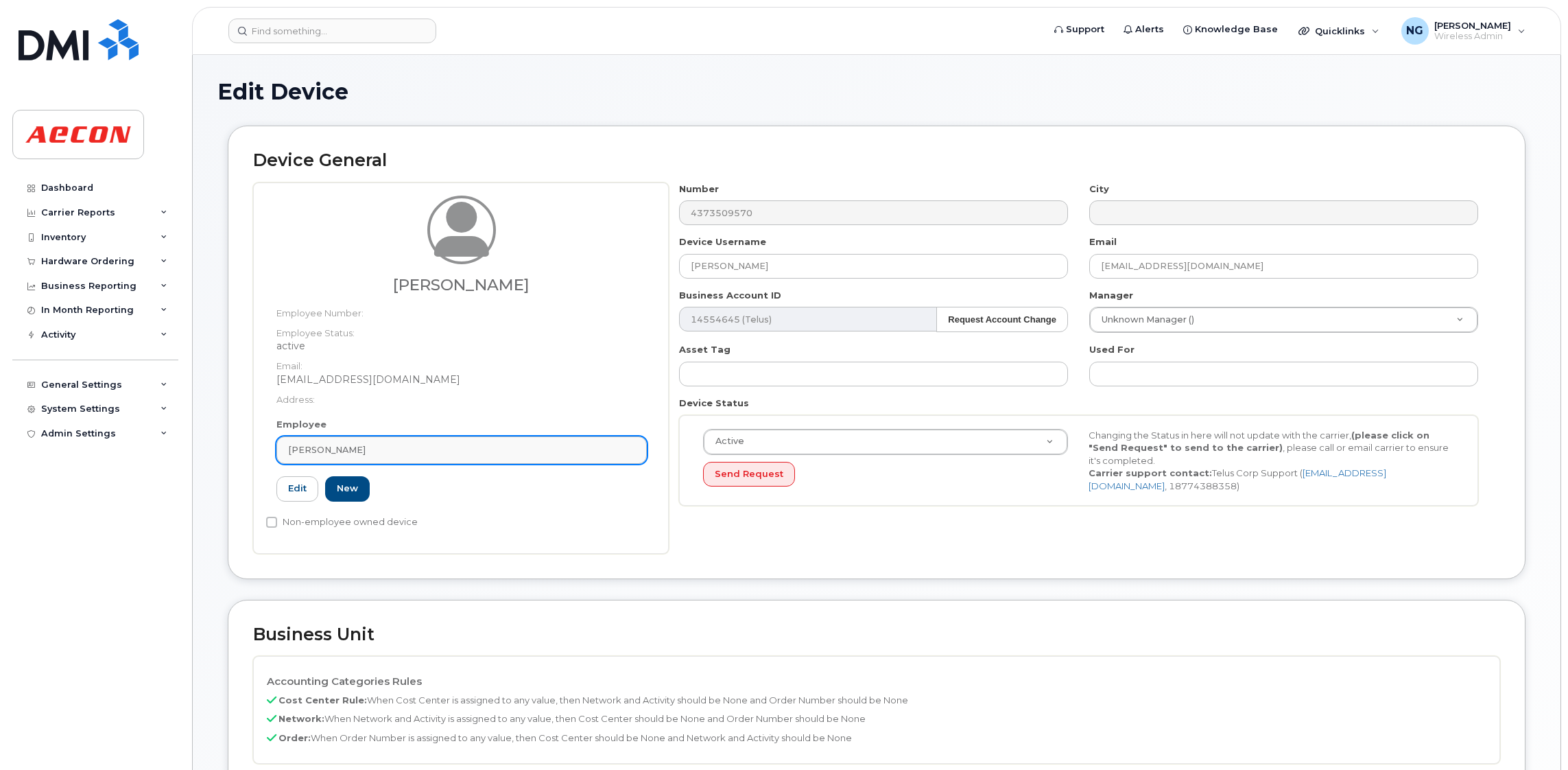
click at [438, 450] on div "Kari Howell" at bounding box center [461, 449] width 347 height 13
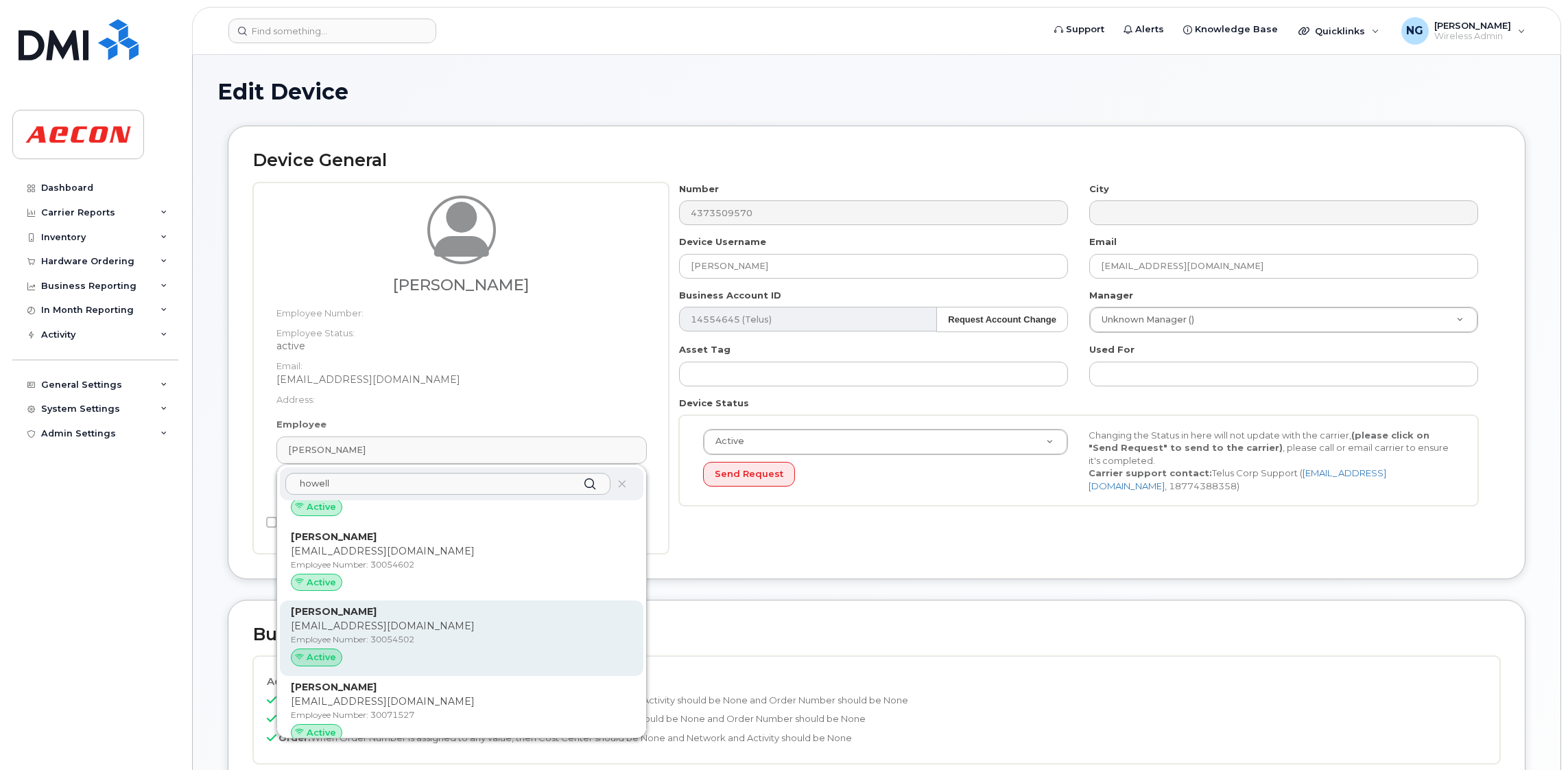
click at [464, 634] on p "Employee Number: 30054502" at bounding box center [461, 639] width 342 height 12
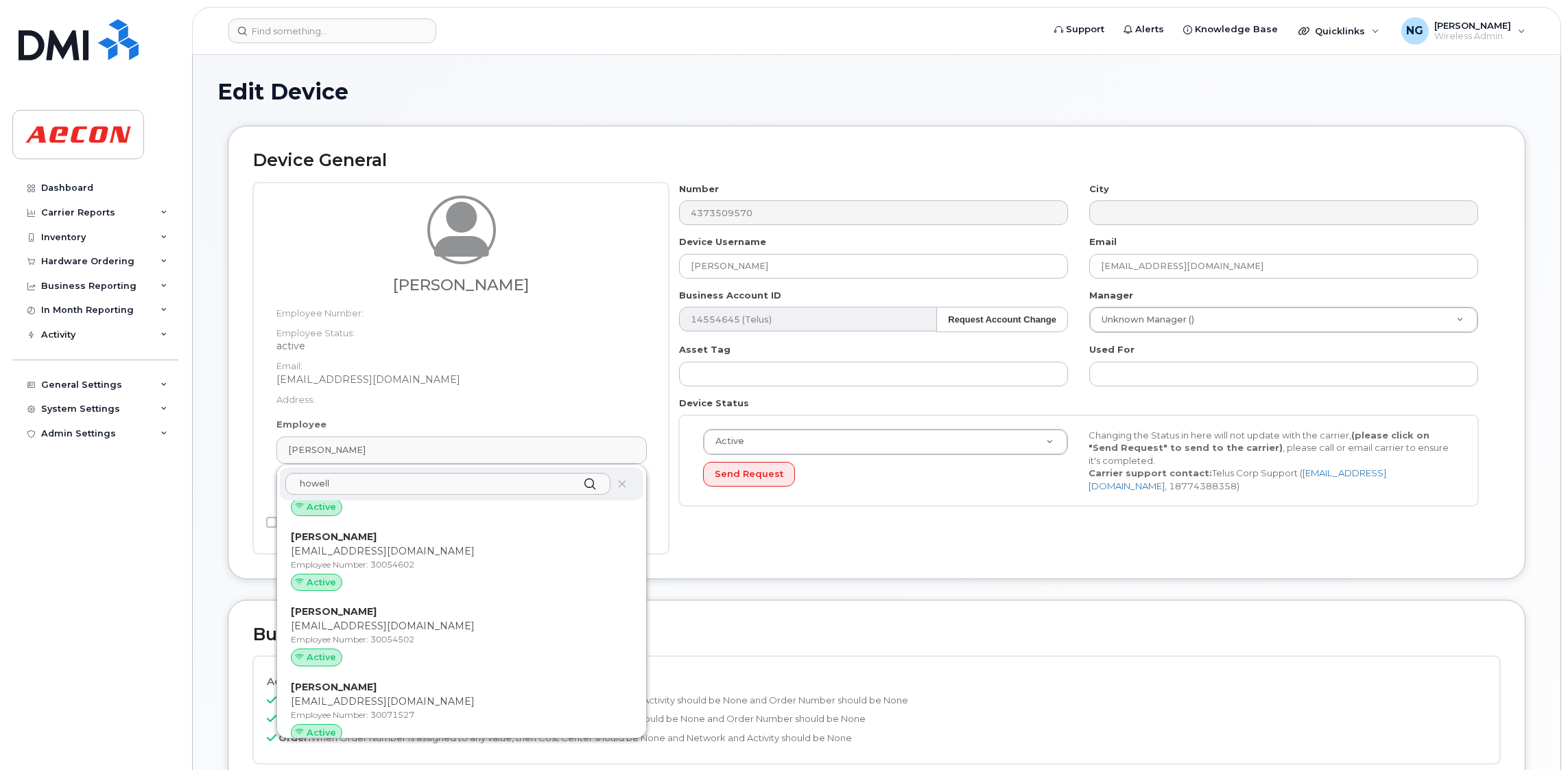
type input "4779813"
type input "283607"
type input "283608"
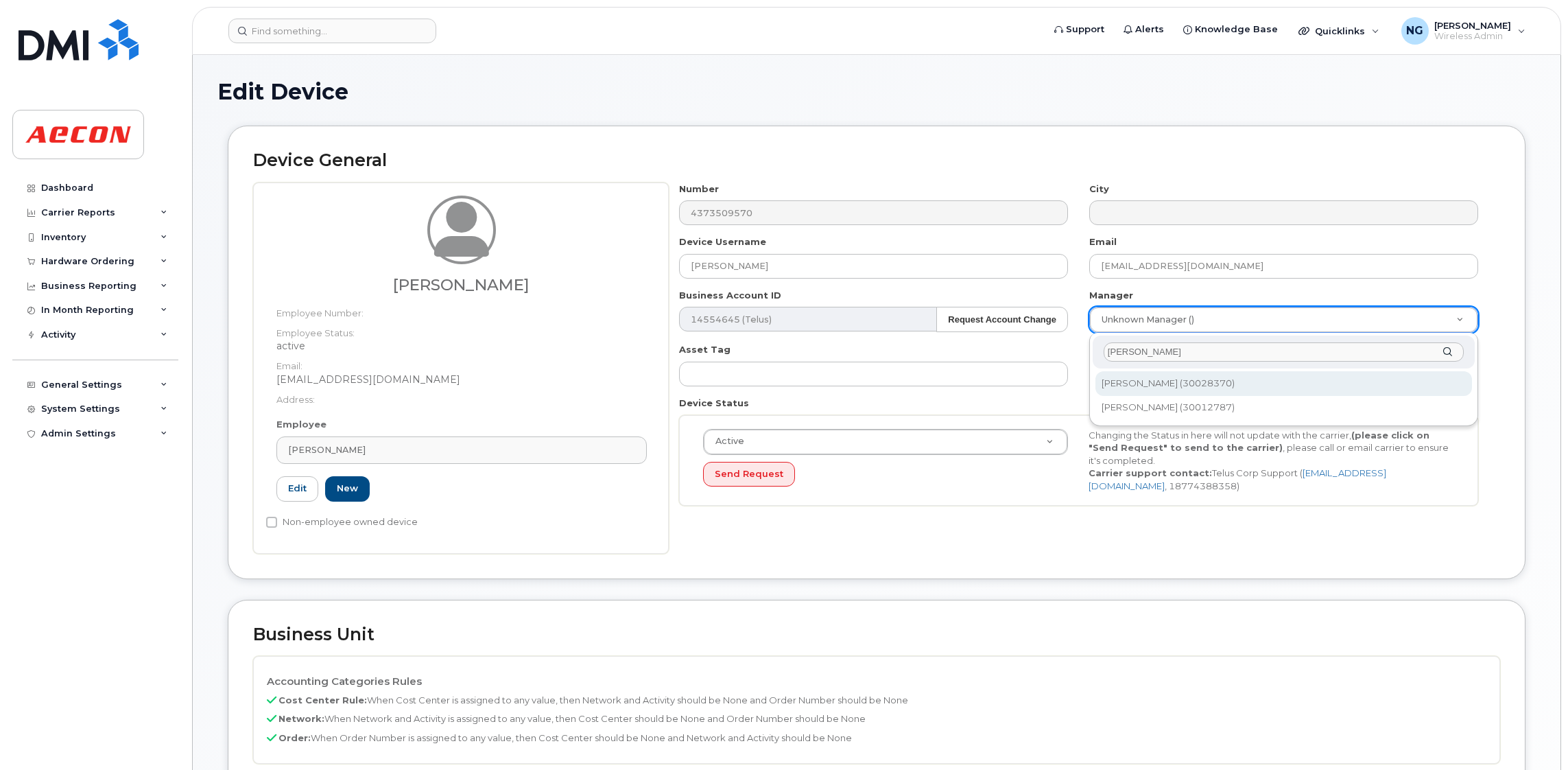
type input "[PERSON_NAME]"
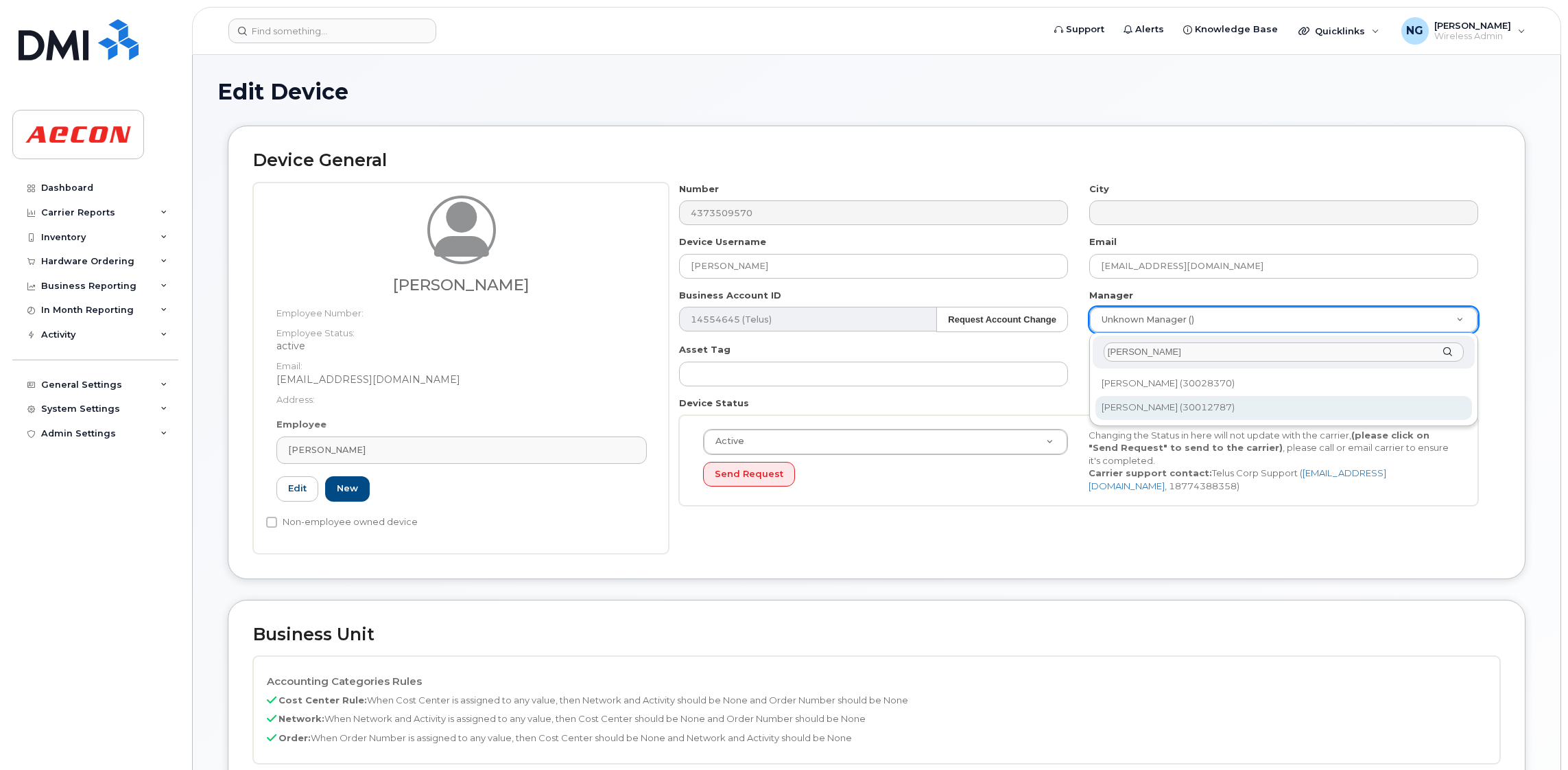
drag, startPoint x: 1154, startPoint y: 389, endPoint x: 1161, endPoint y: 412, distance: 24.0
type input "541663"
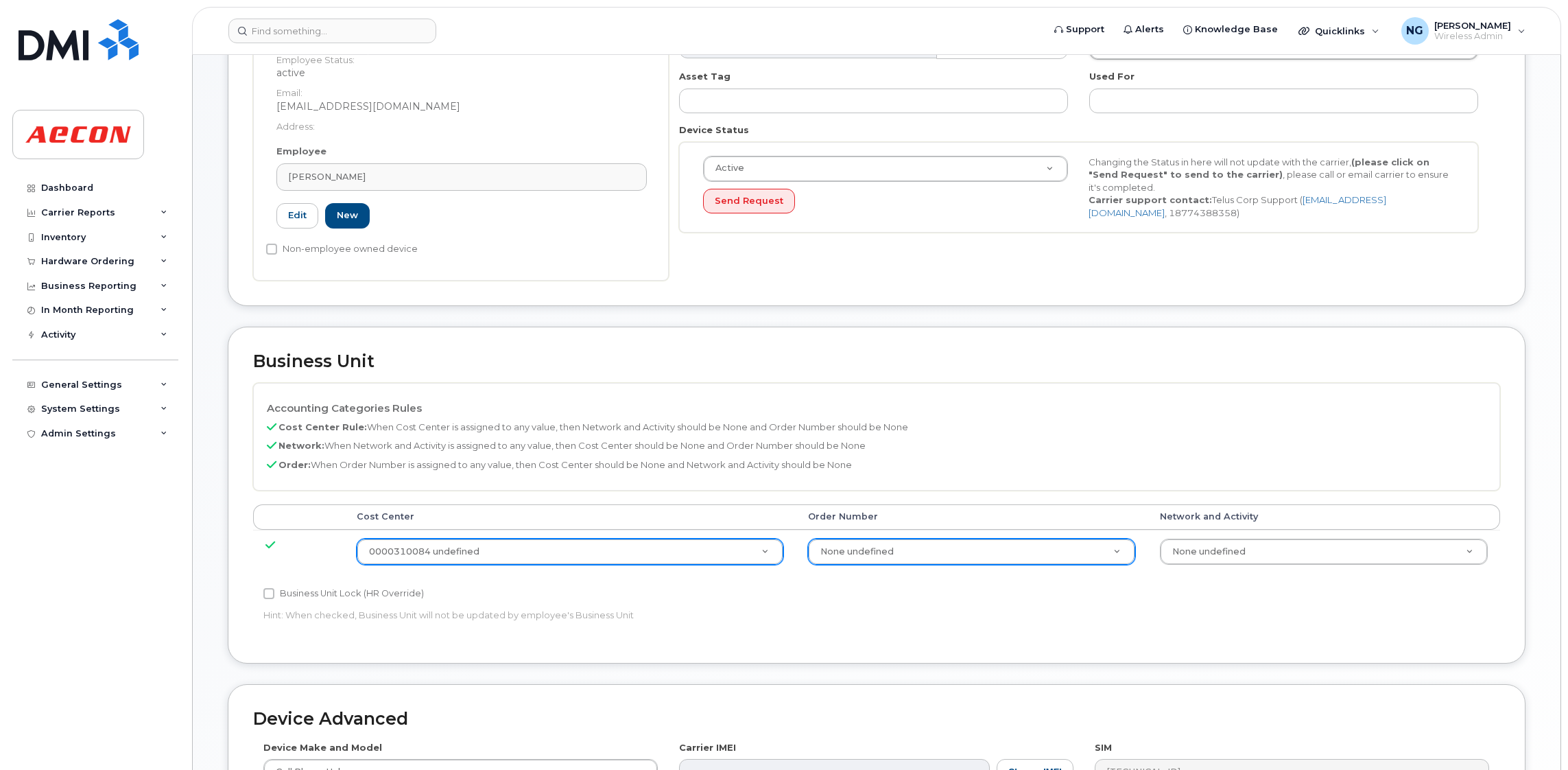
scroll to position [308, 0]
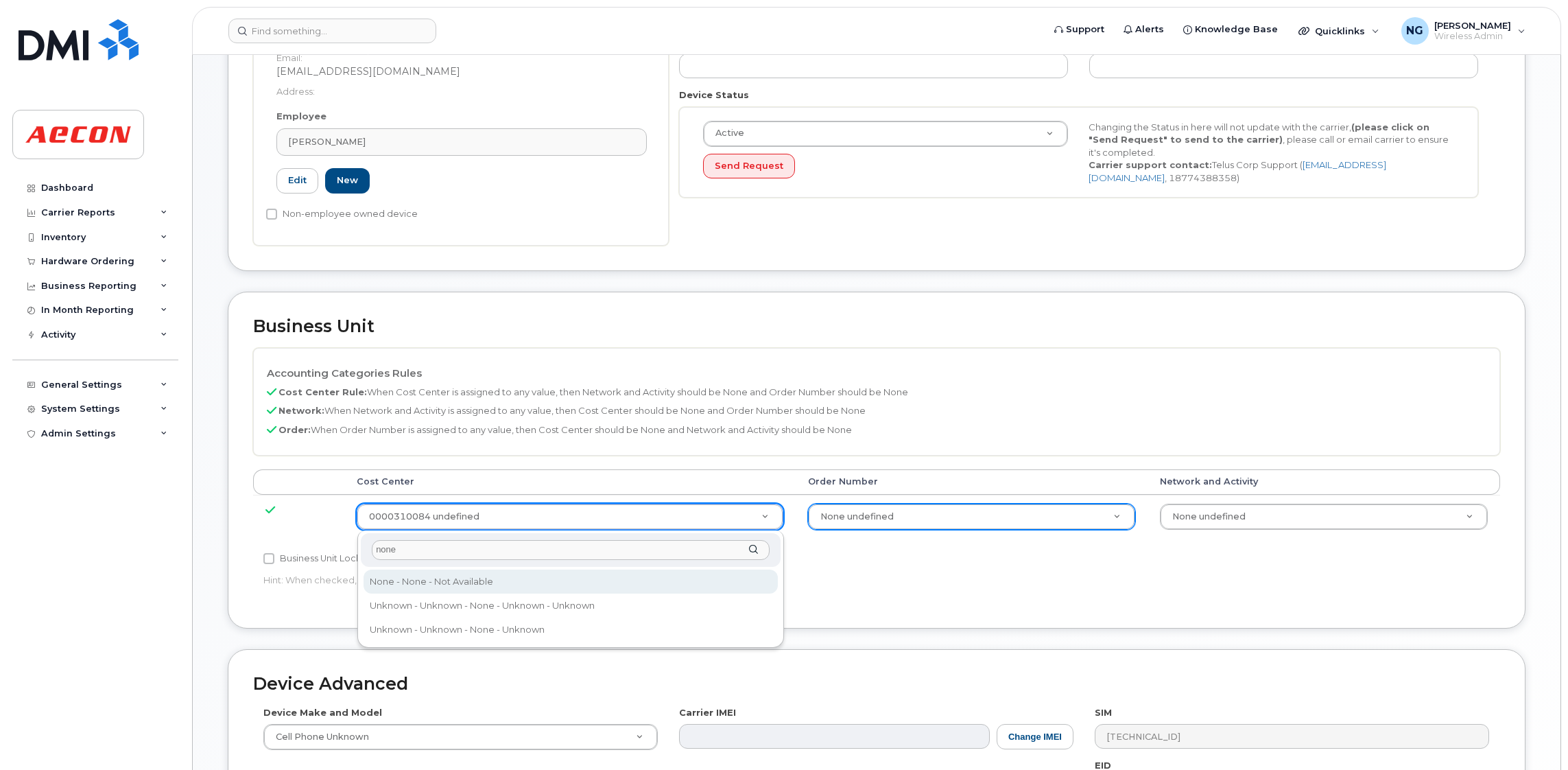
type input "none"
type input "289660"
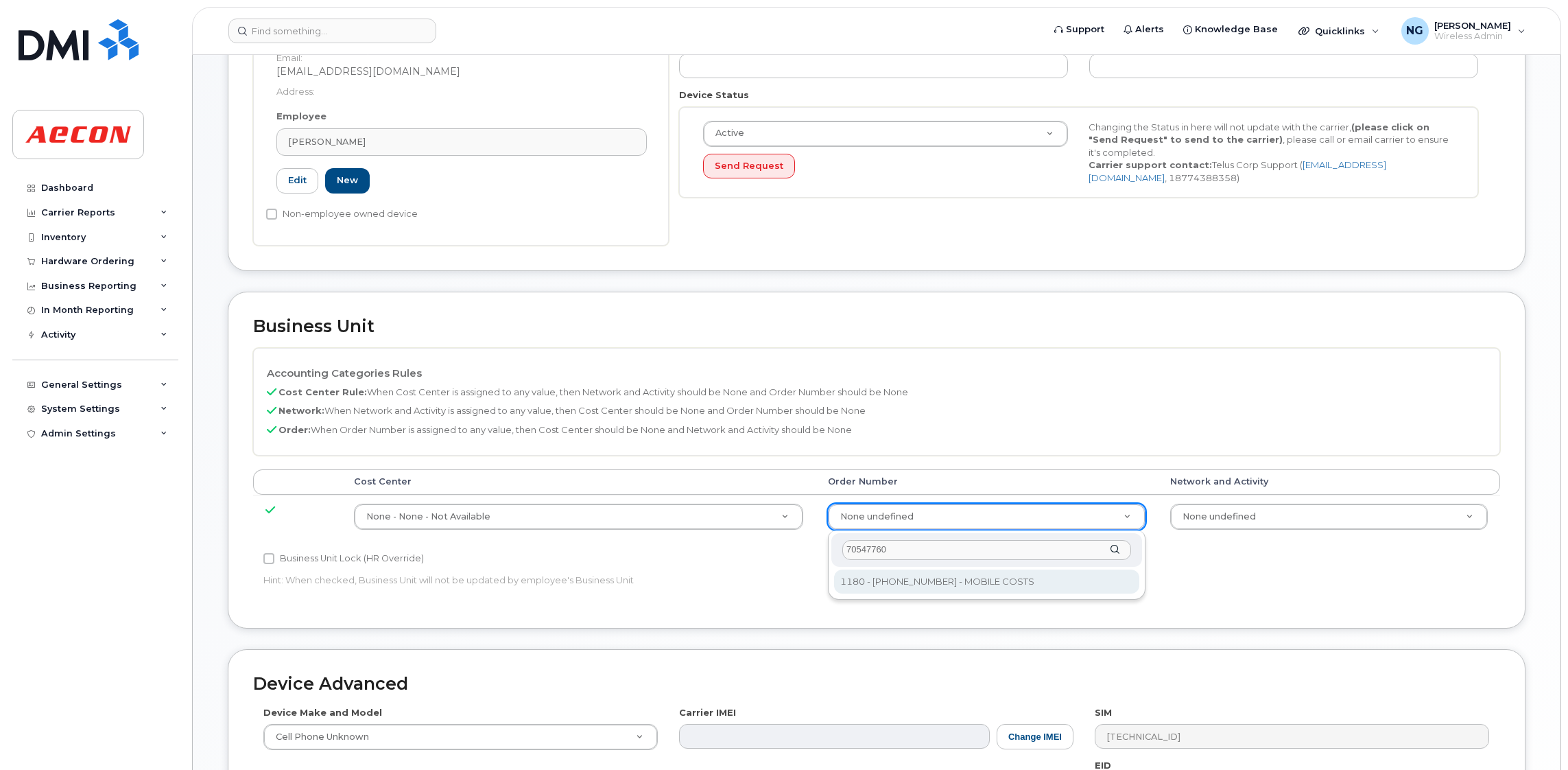
type input "70547760"
type input "8518330"
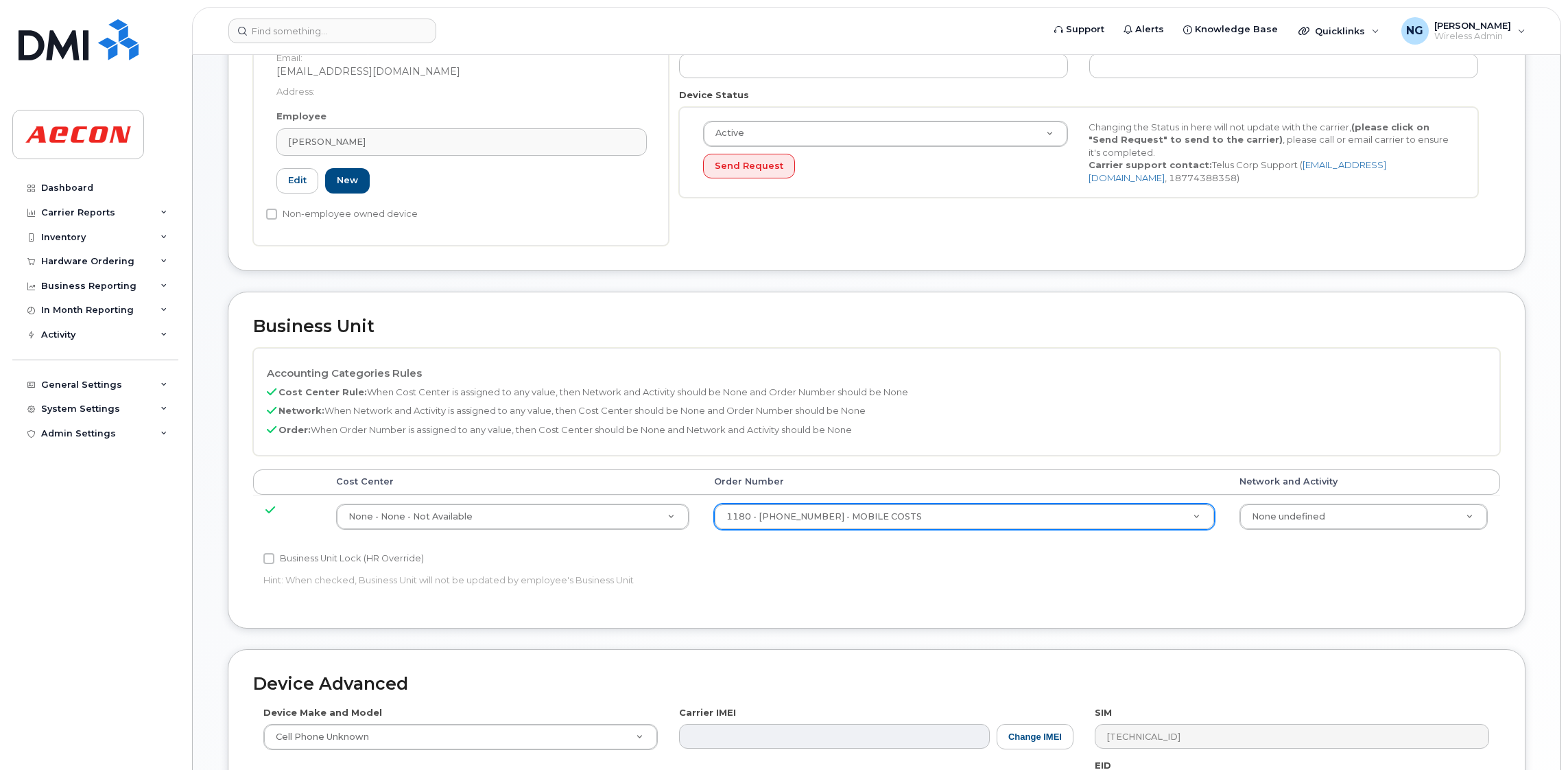
click at [322, 544] on div "Cost Center Order Number Network and Activity None - None - Not Available 28966…" at bounding box center [877, 509] width 1247 height 80
click at [319, 551] on label "Business Unit Lock (HR Override)" at bounding box center [343, 558] width 161 height 17
click at [275, 553] on input "Business Unit Lock (HR Override)" at bounding box center [268, 558] width 11 height 11
checkbox input "true"
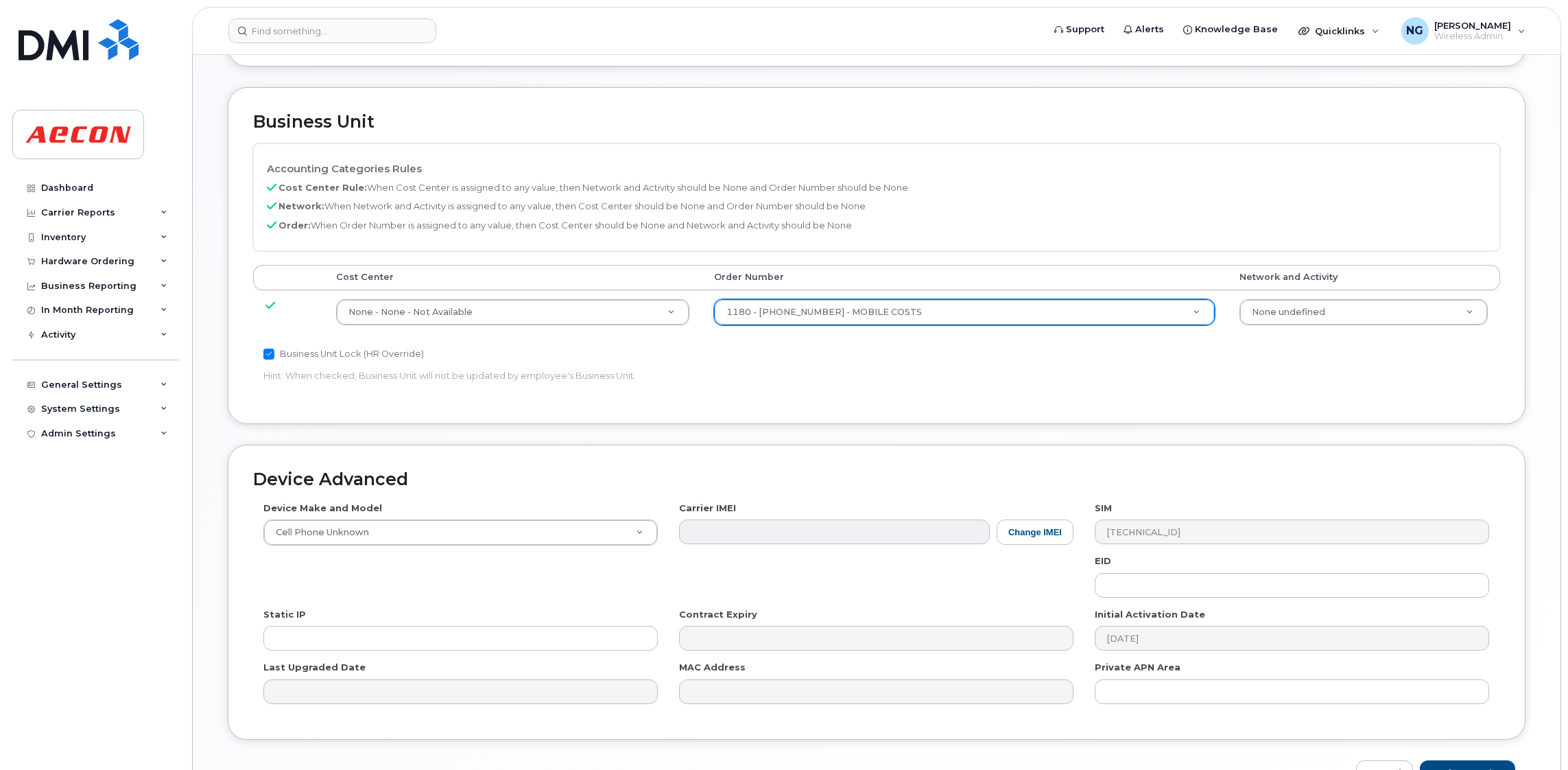
scroll to position [599, 0]
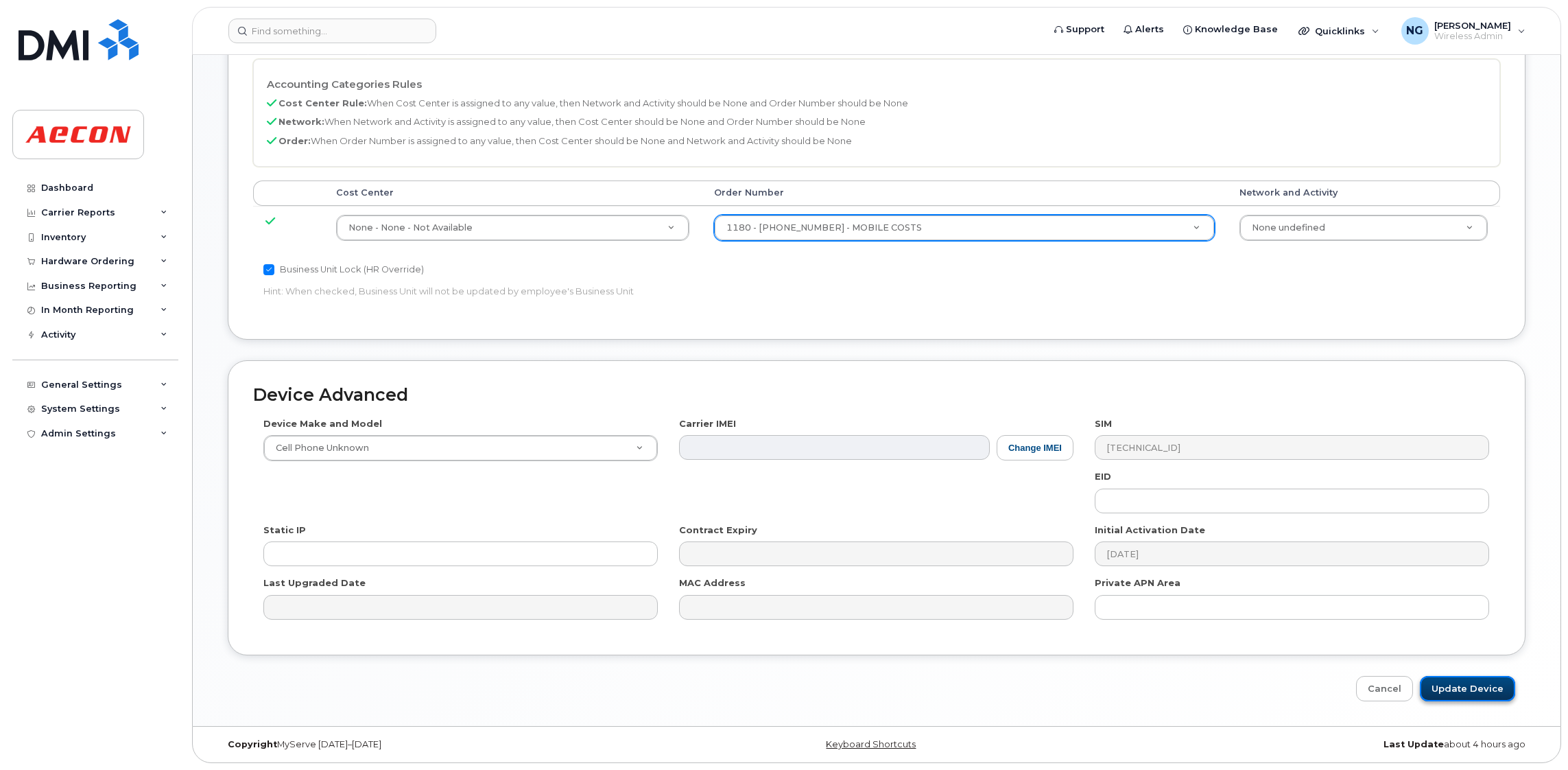
click at [1454, 691] on input "Update Device" at bounding box center [1467, 688] width 95 height 26
type input "Saving..."
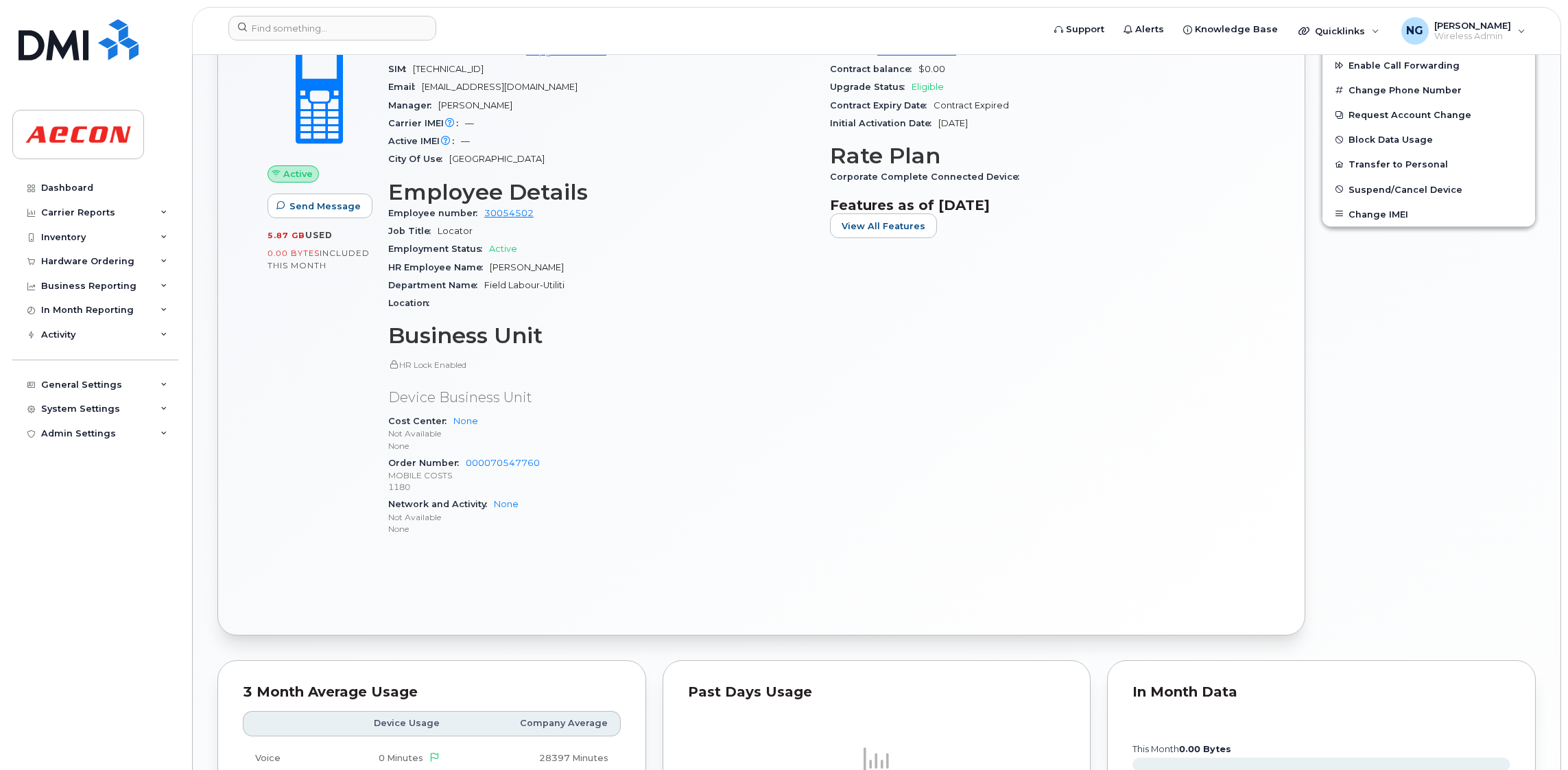
scroll to position [931, 0]
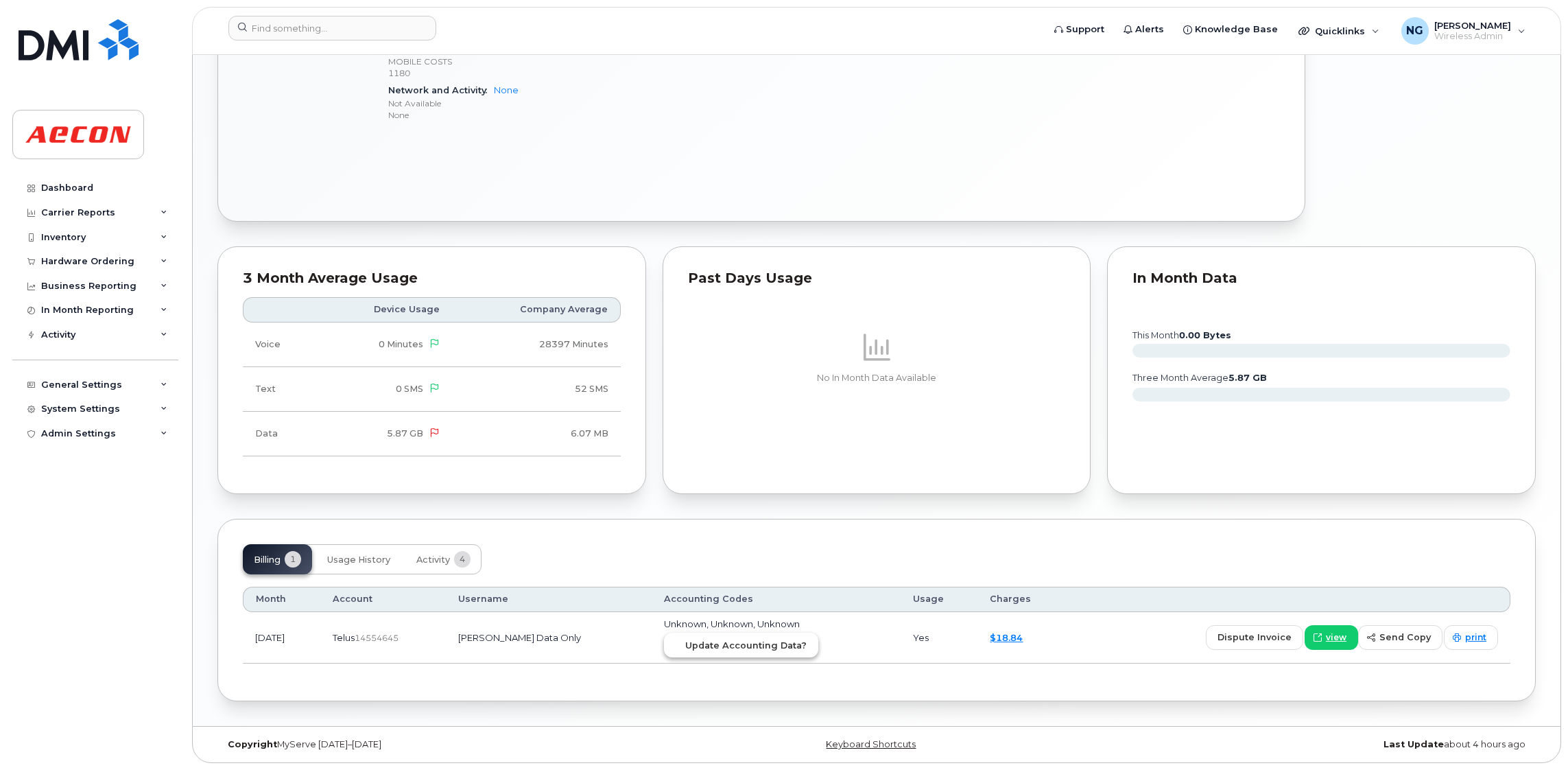
click at [722, 638] on span "Update Accounting Data?" at bounding box center [745, 645] width 121 height 13
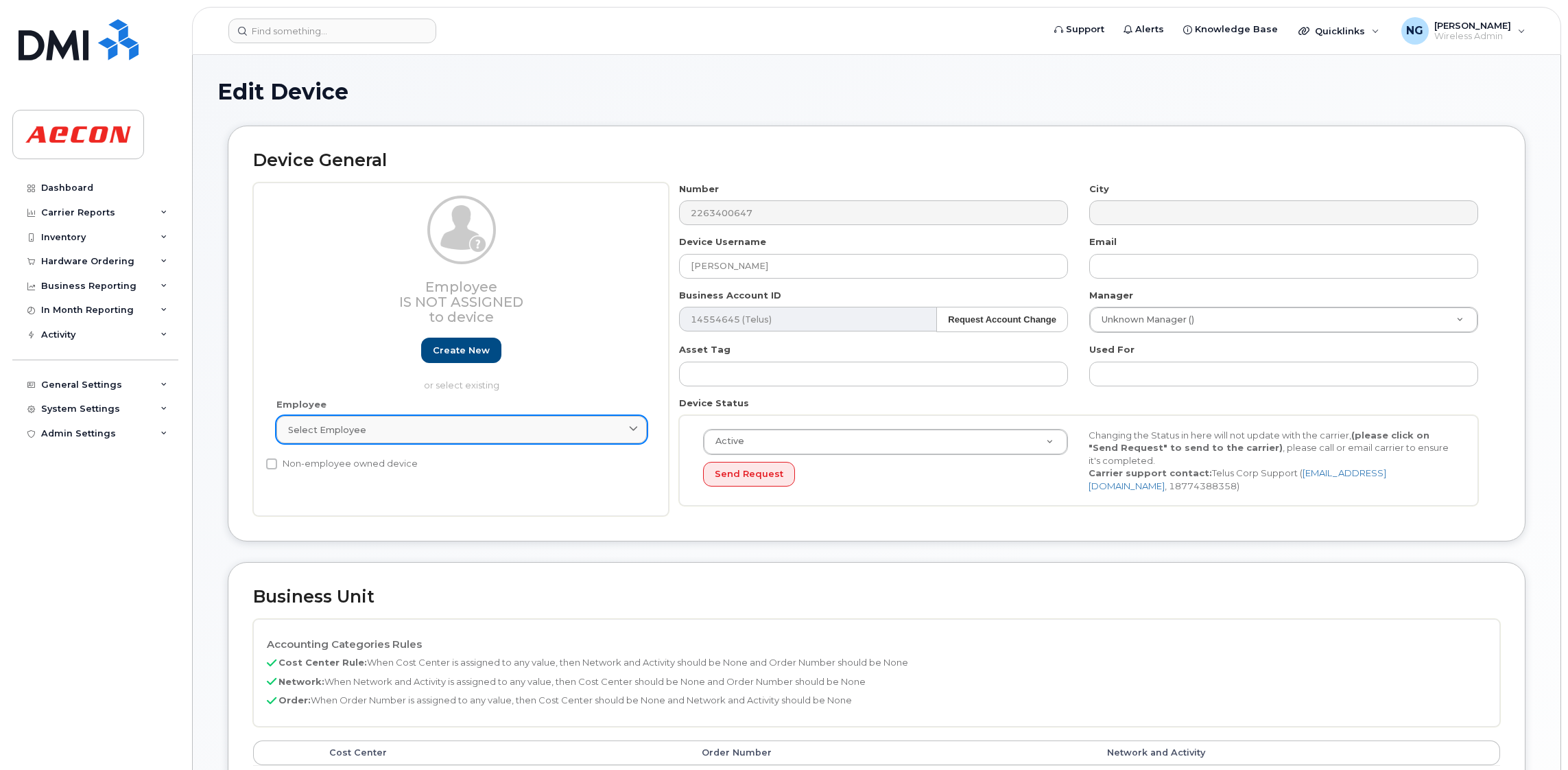
click at [486, 423] on div "Select employee" at bounding box center [461, 429] width 347 height 13
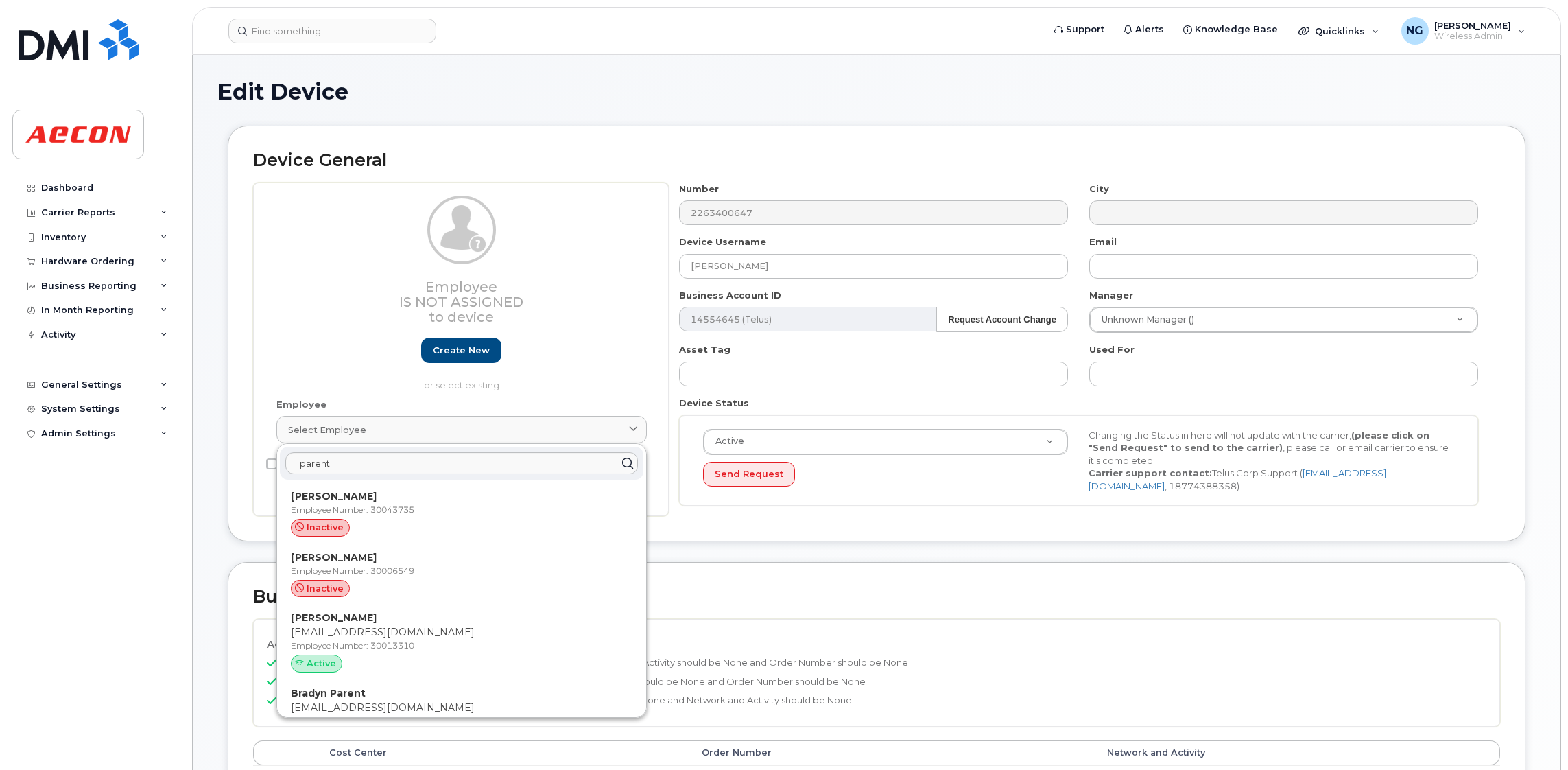
click at [963, 582] on div "Business Unit Accounting Categories Rules Cost Center Rule: When Cost Center is…" at bounding box center [877, 730] width 1298 height 337
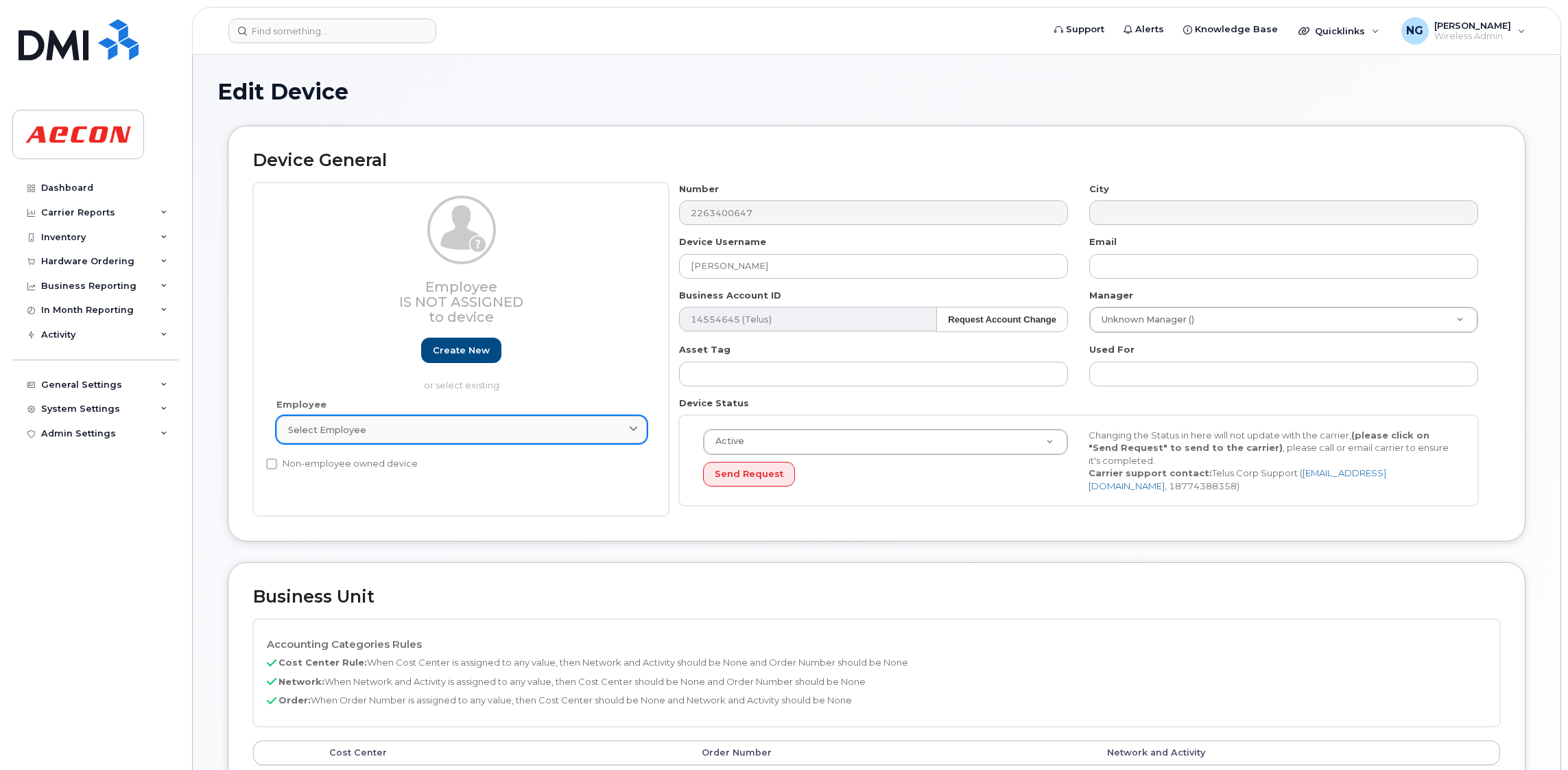
click at [423, 428] on div "Select employee" at bounding box center [461, 429] width 347 height 13
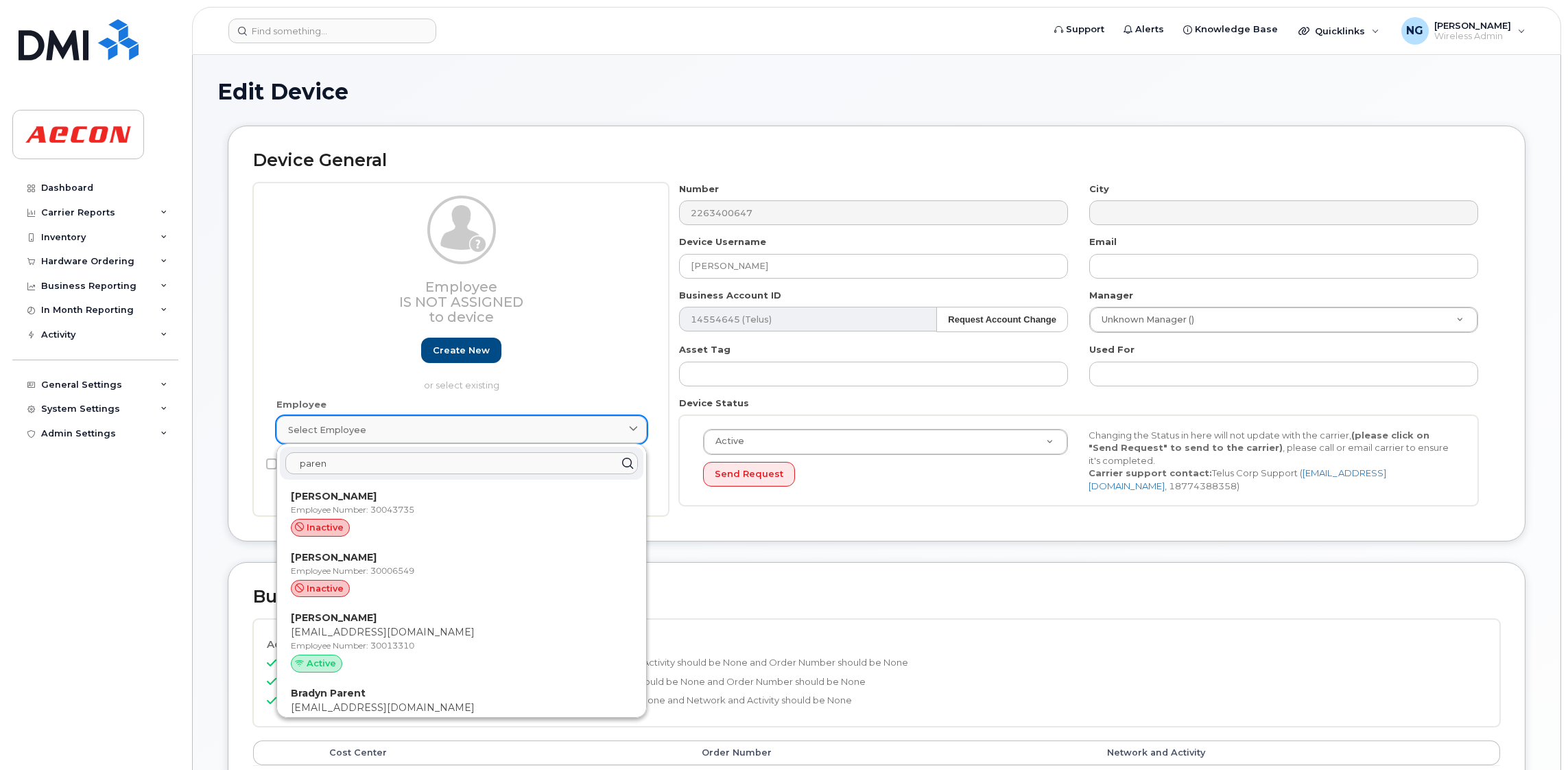
type input "parent"
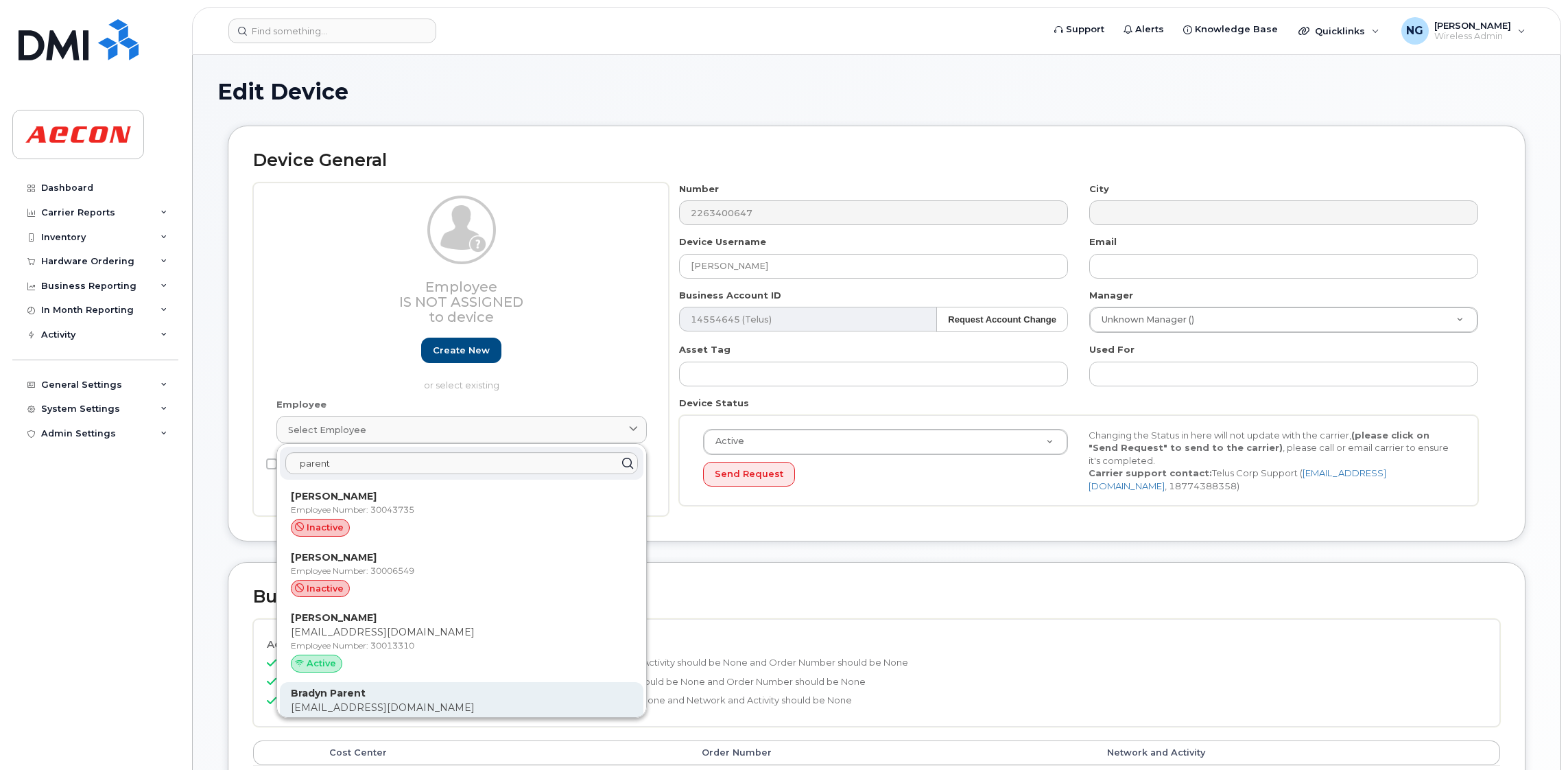
click at [545, 683] on div "Bradyn Parent BPARENT@AECON.COM Employee Number: 30020236 Active" at bounding box center [462, 719] width 364 height 75
type input "30020236"
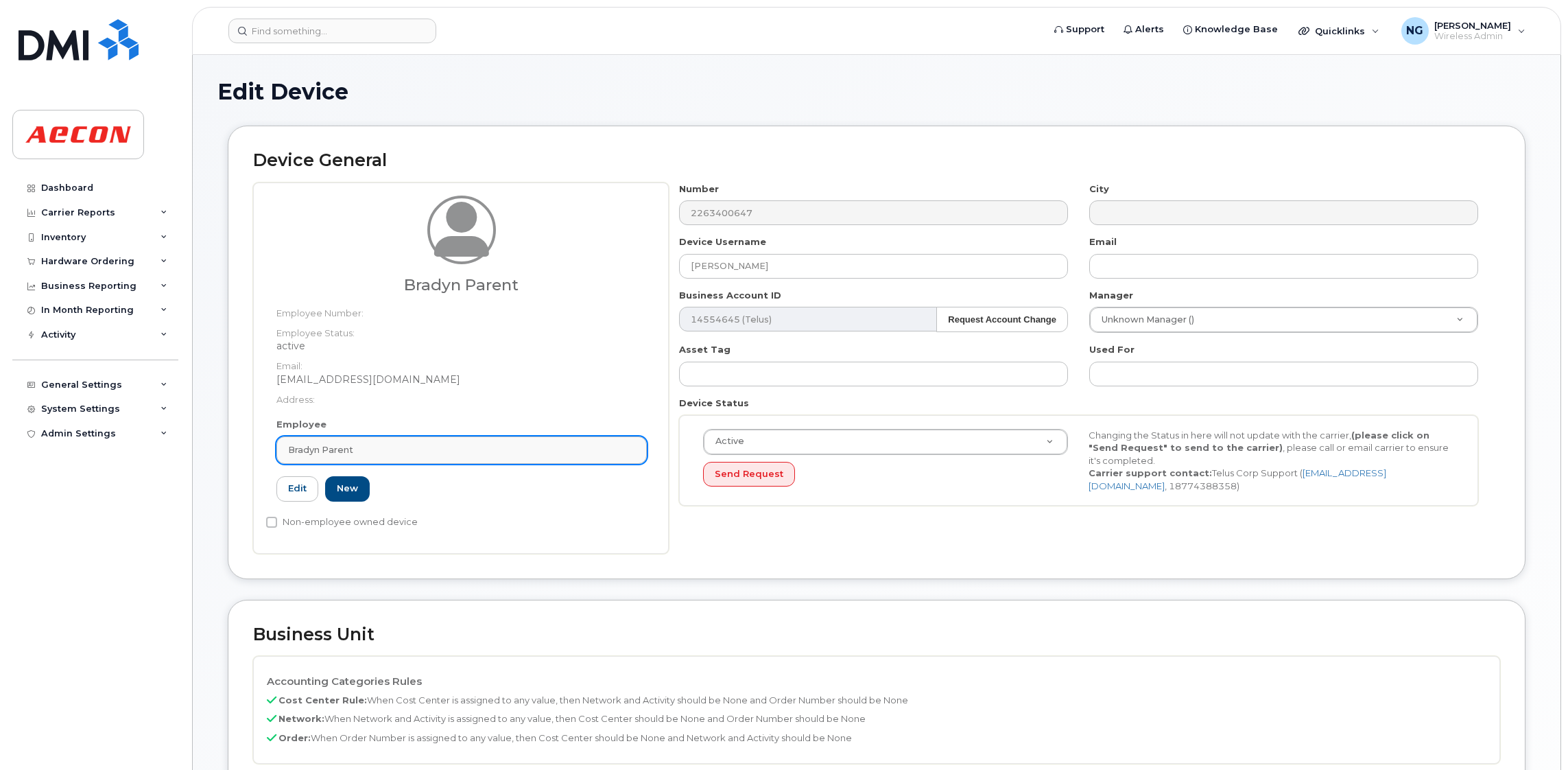
click at [458, 445] on div "Bradyn Parent" at bounding box center [461, 449] width 347 height 13
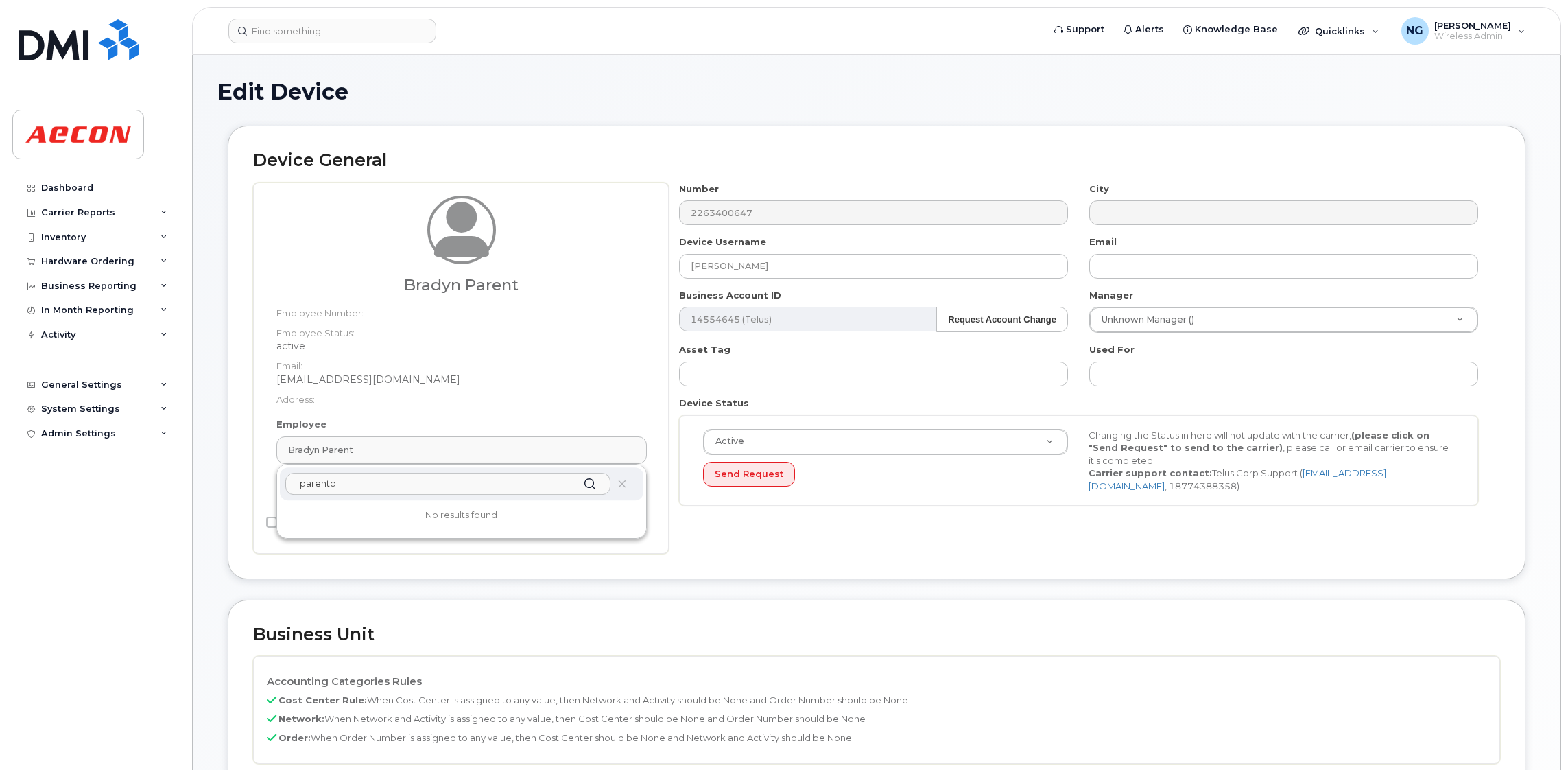
type input "parent"
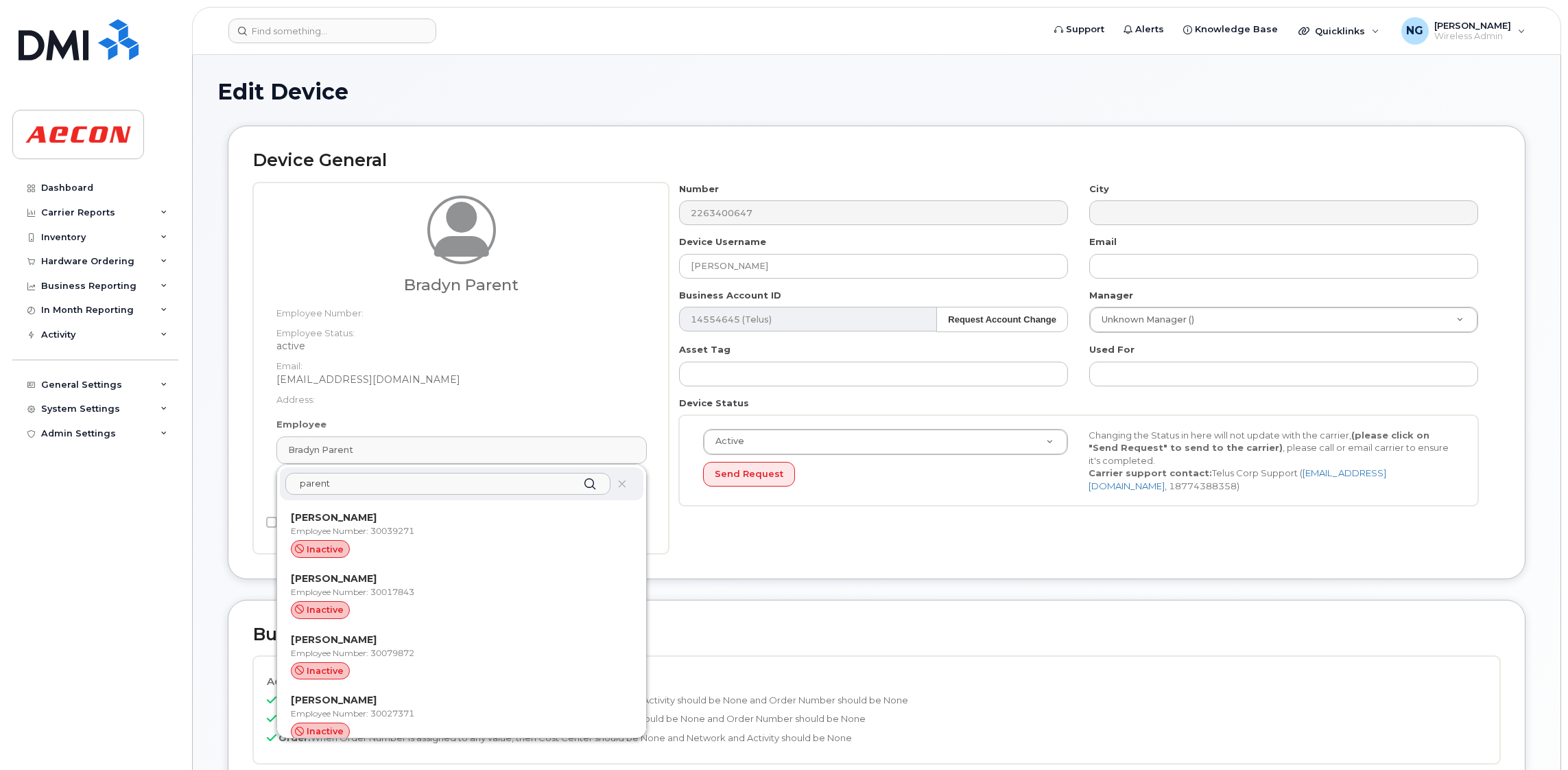
scroll to position [616, 0]
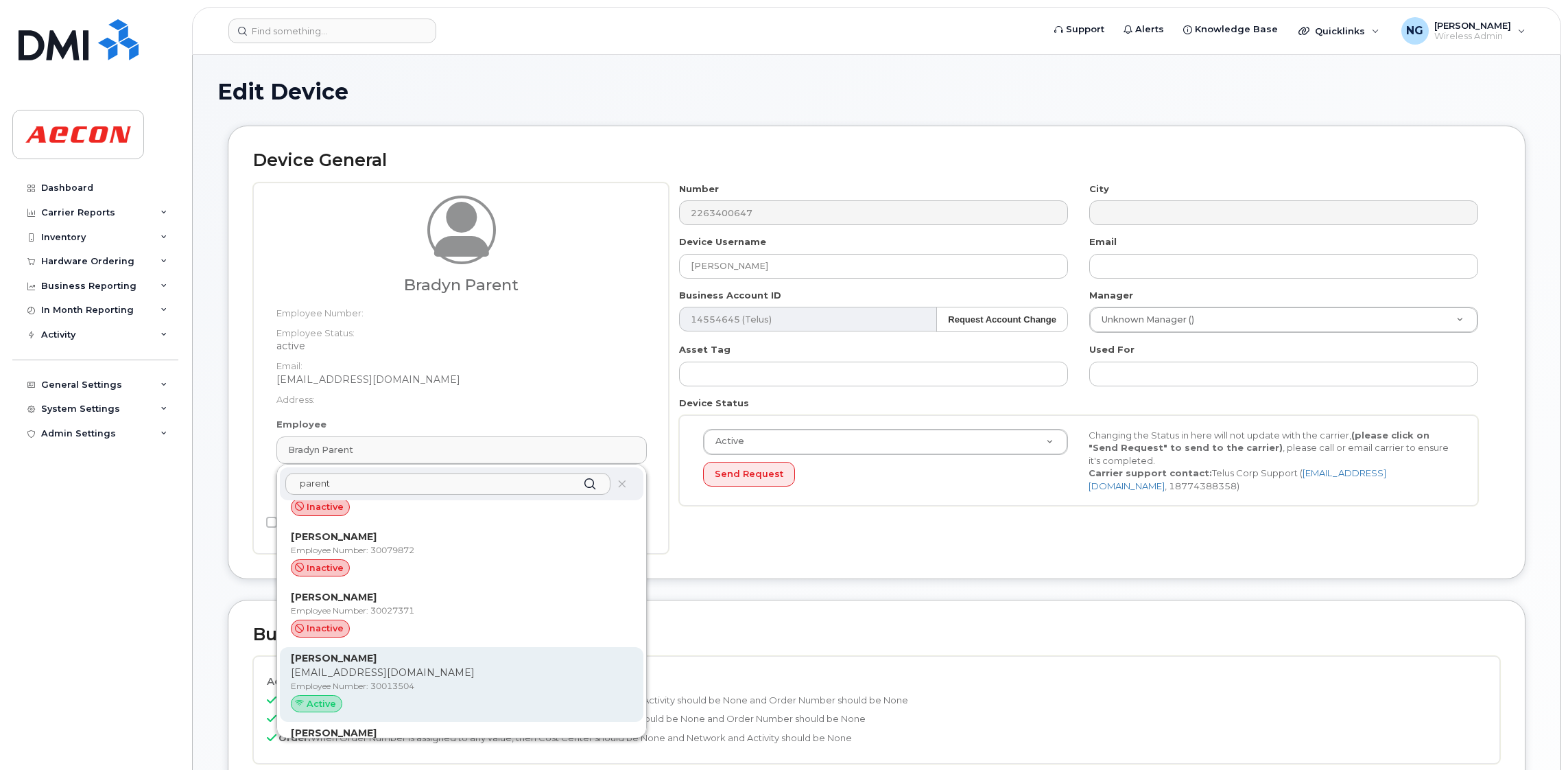
click at [420, 667] on p "JPARENT@AECON.COM" at bounding box center [461, 672] width 342 height 14
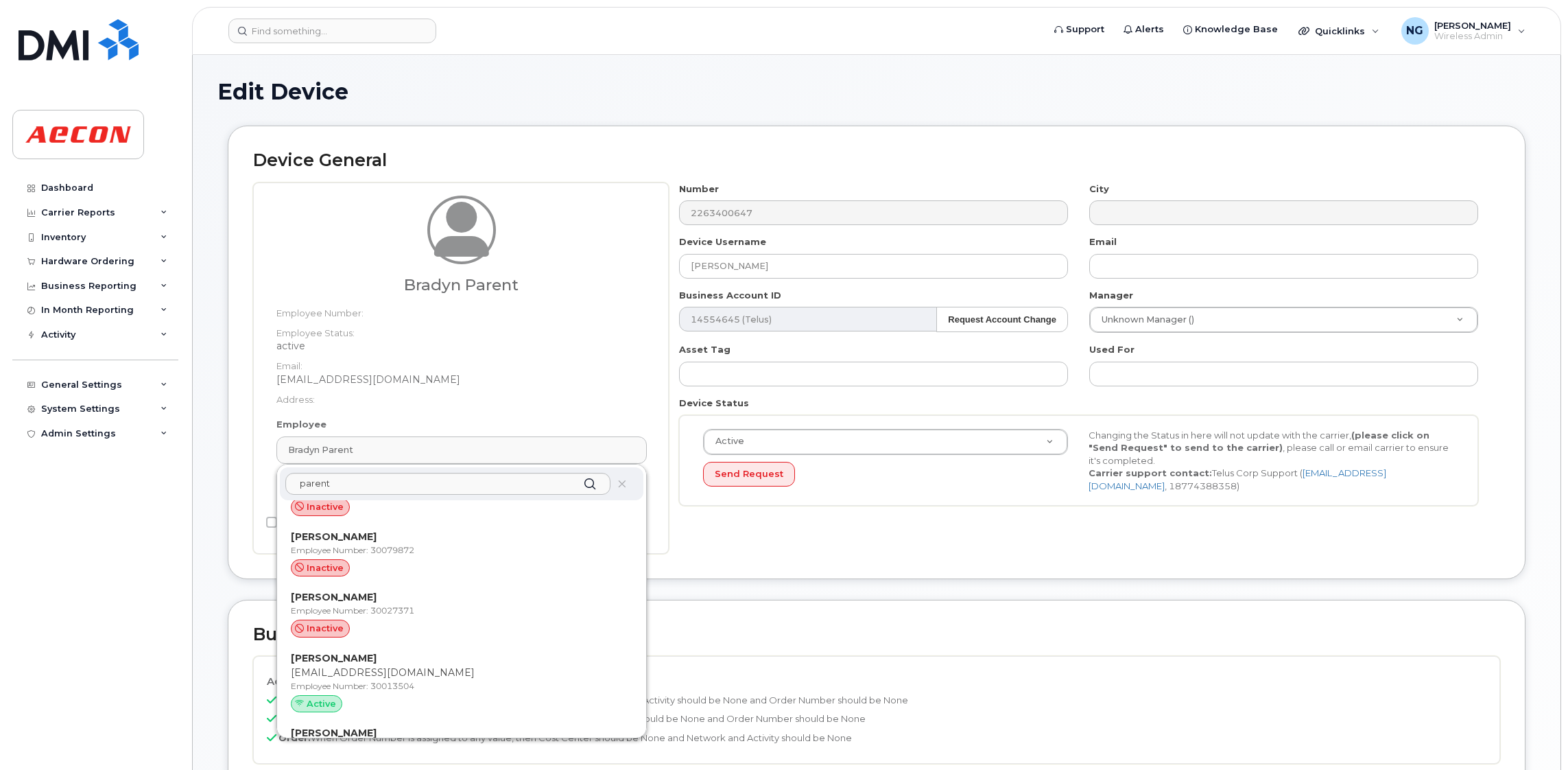
type input "30013504"
type input "jparent@aecon.com"
type input "4779813"
type input "283607"
type input "283608"
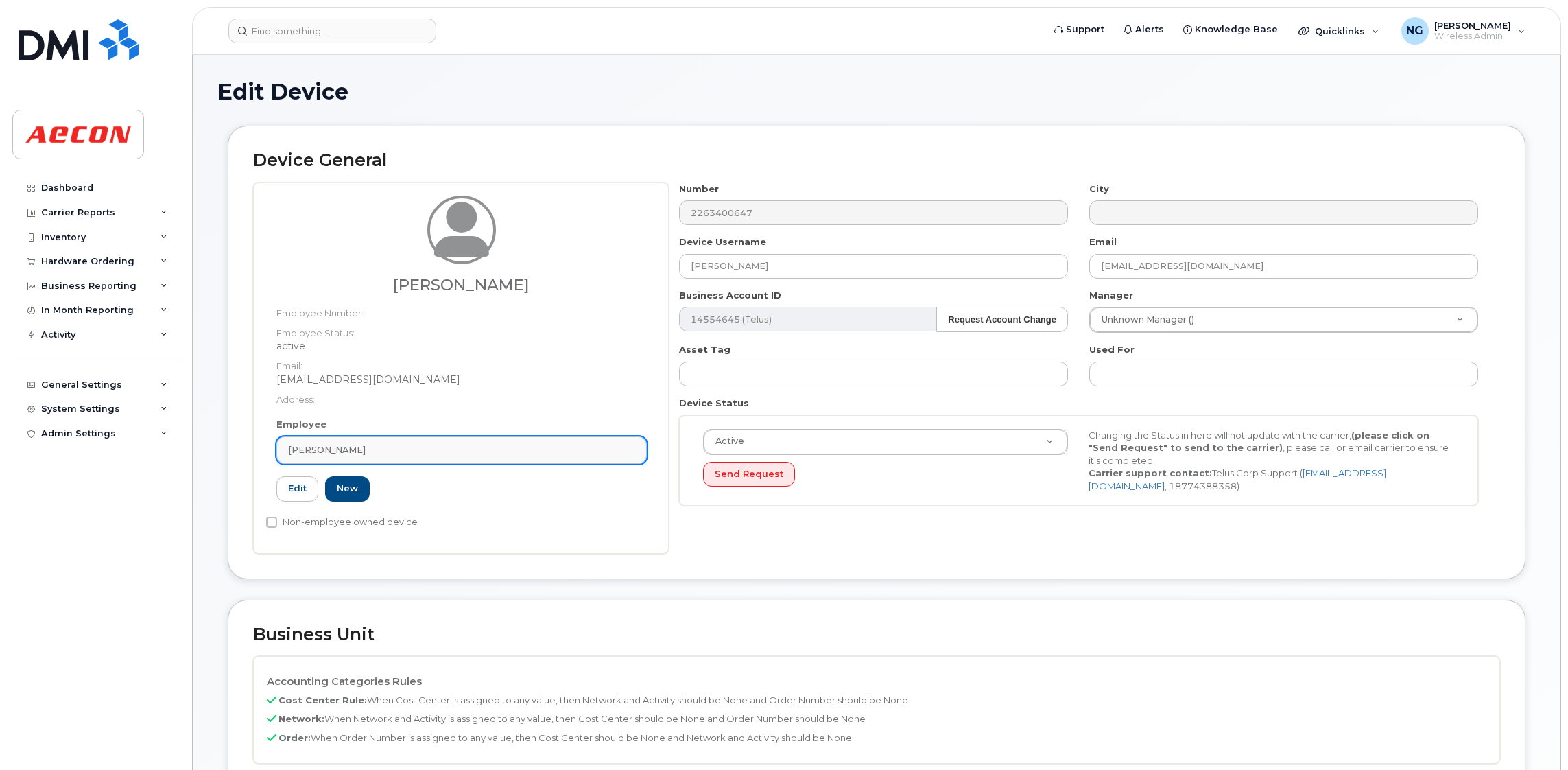
click at [501, 443] on div "Joseph Parent" at bounding box center [461, 449] width 347 height 13
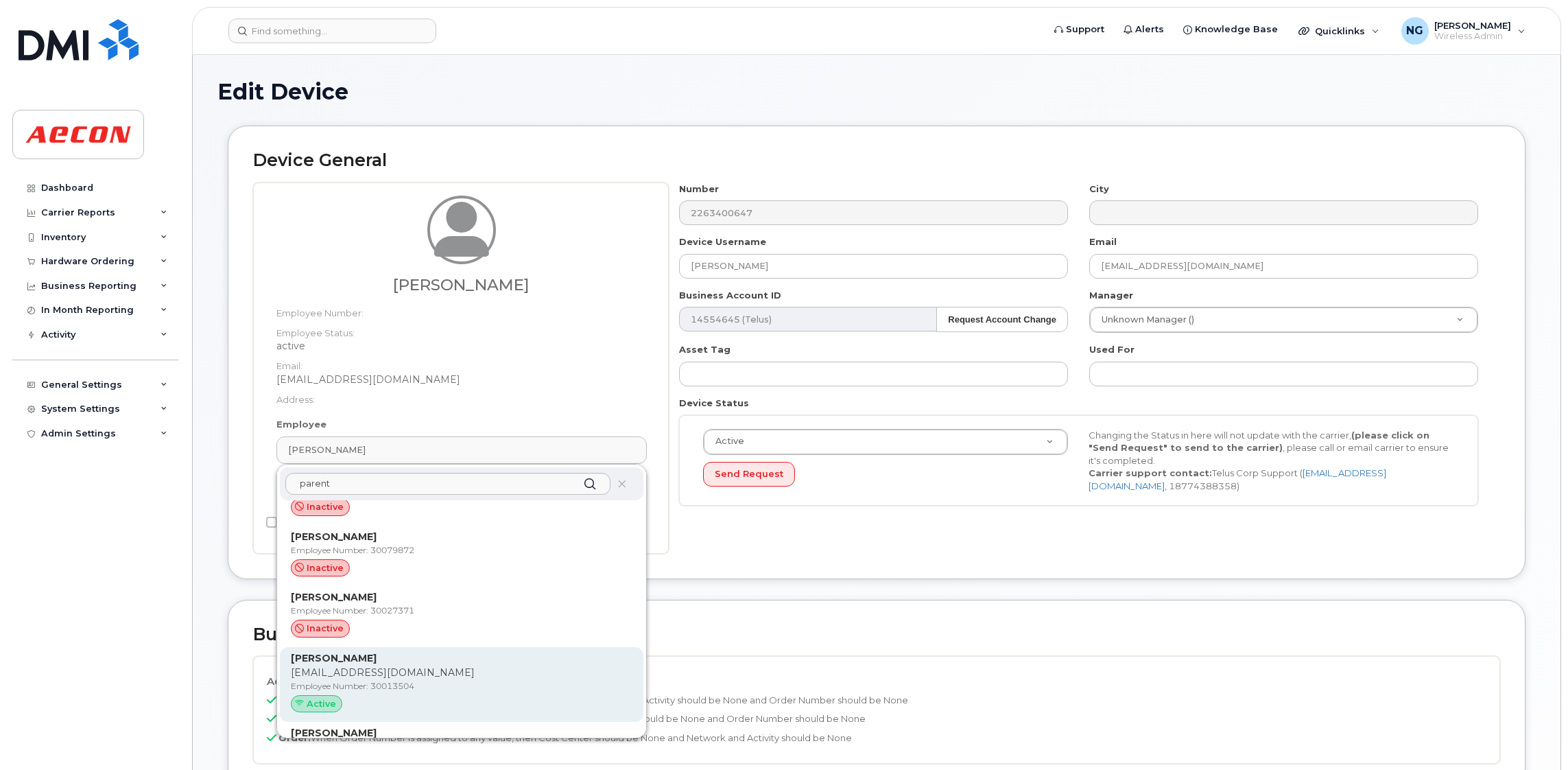
click at [418, 691] on p "Employee Number: 30013504" at bounding box center [461, 686] width 342 height 12
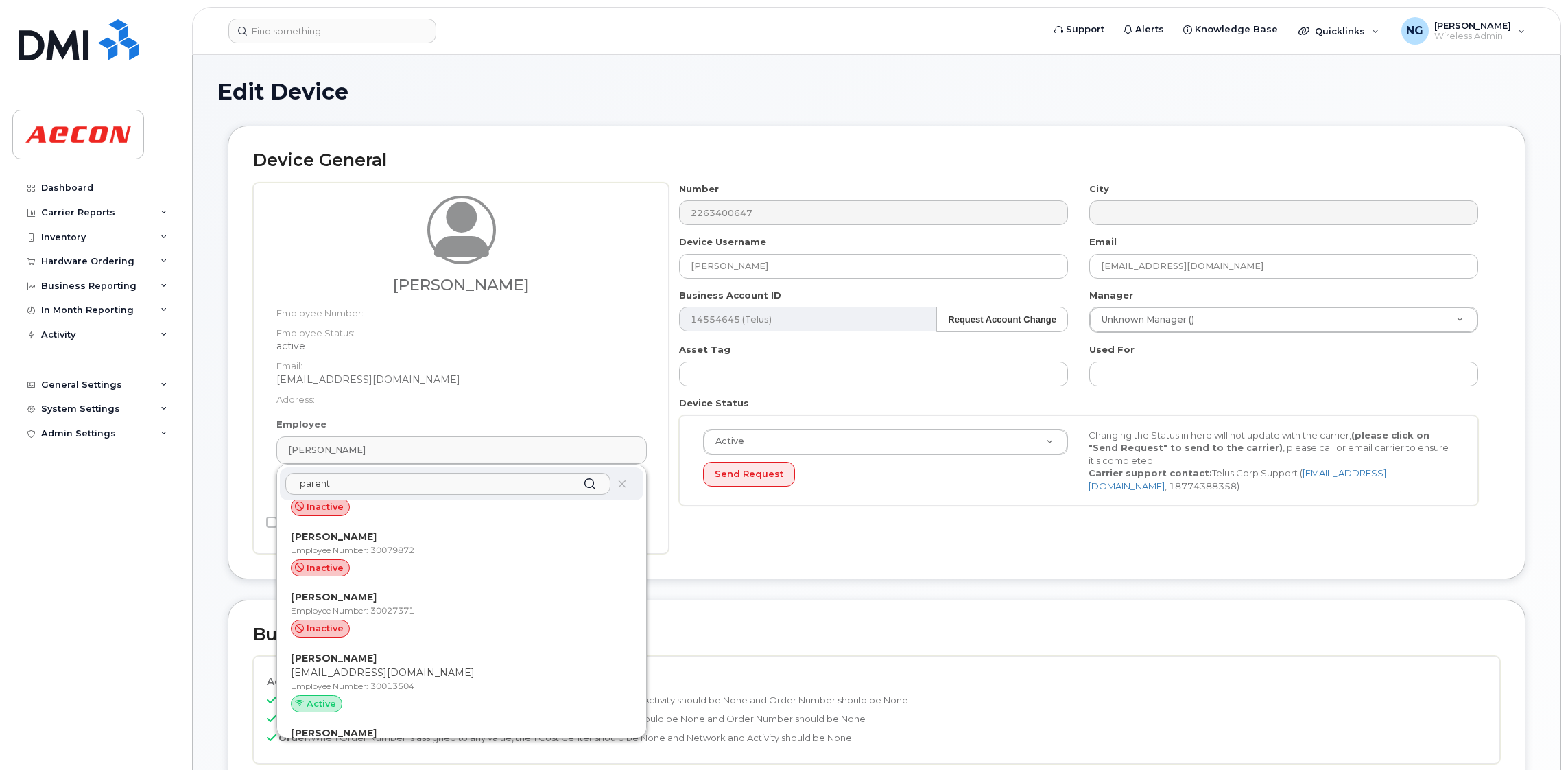
type input "4779813"
type input "283607"
type input "283608"
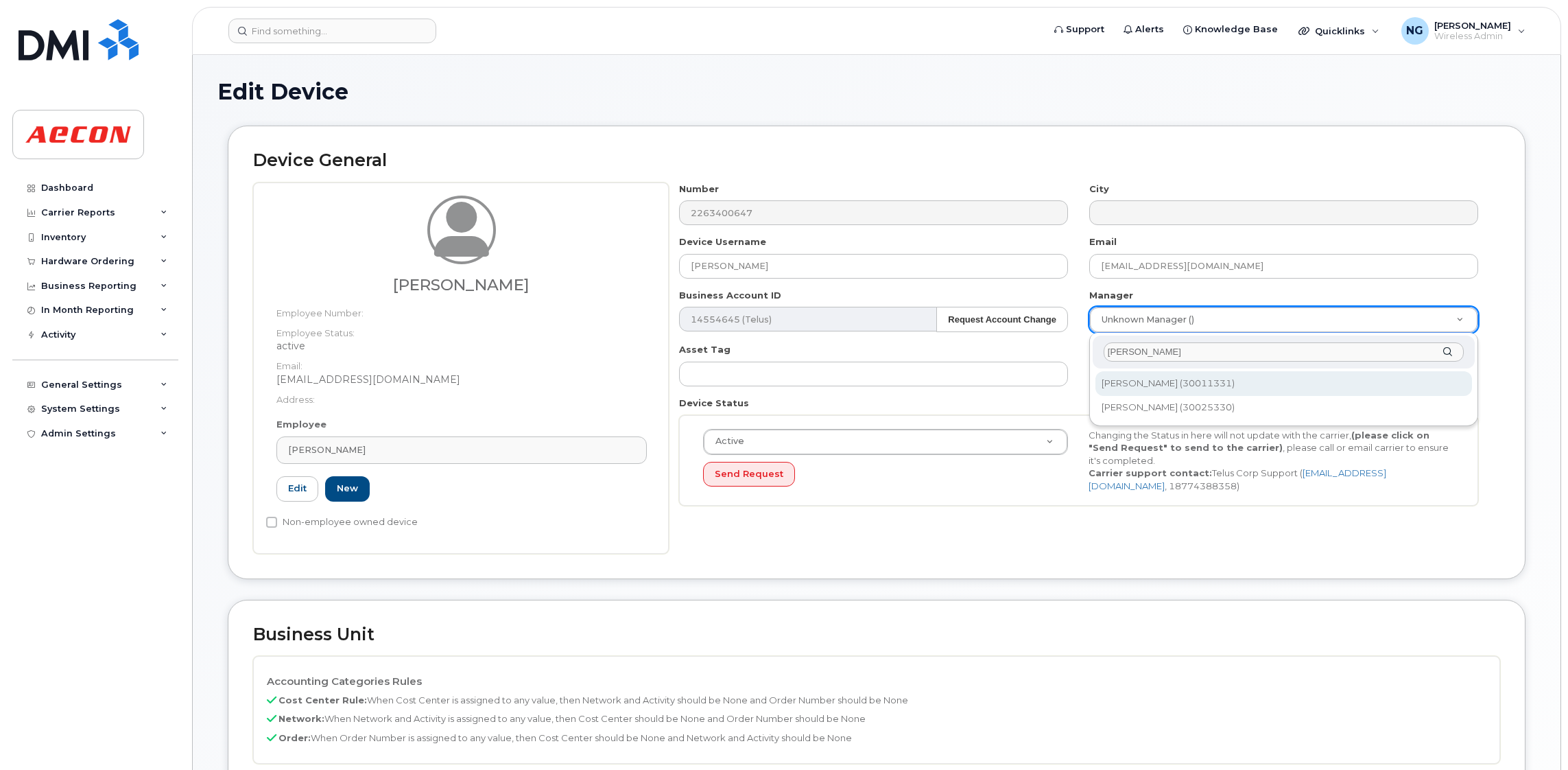
type input "keeler"
type input "536680"
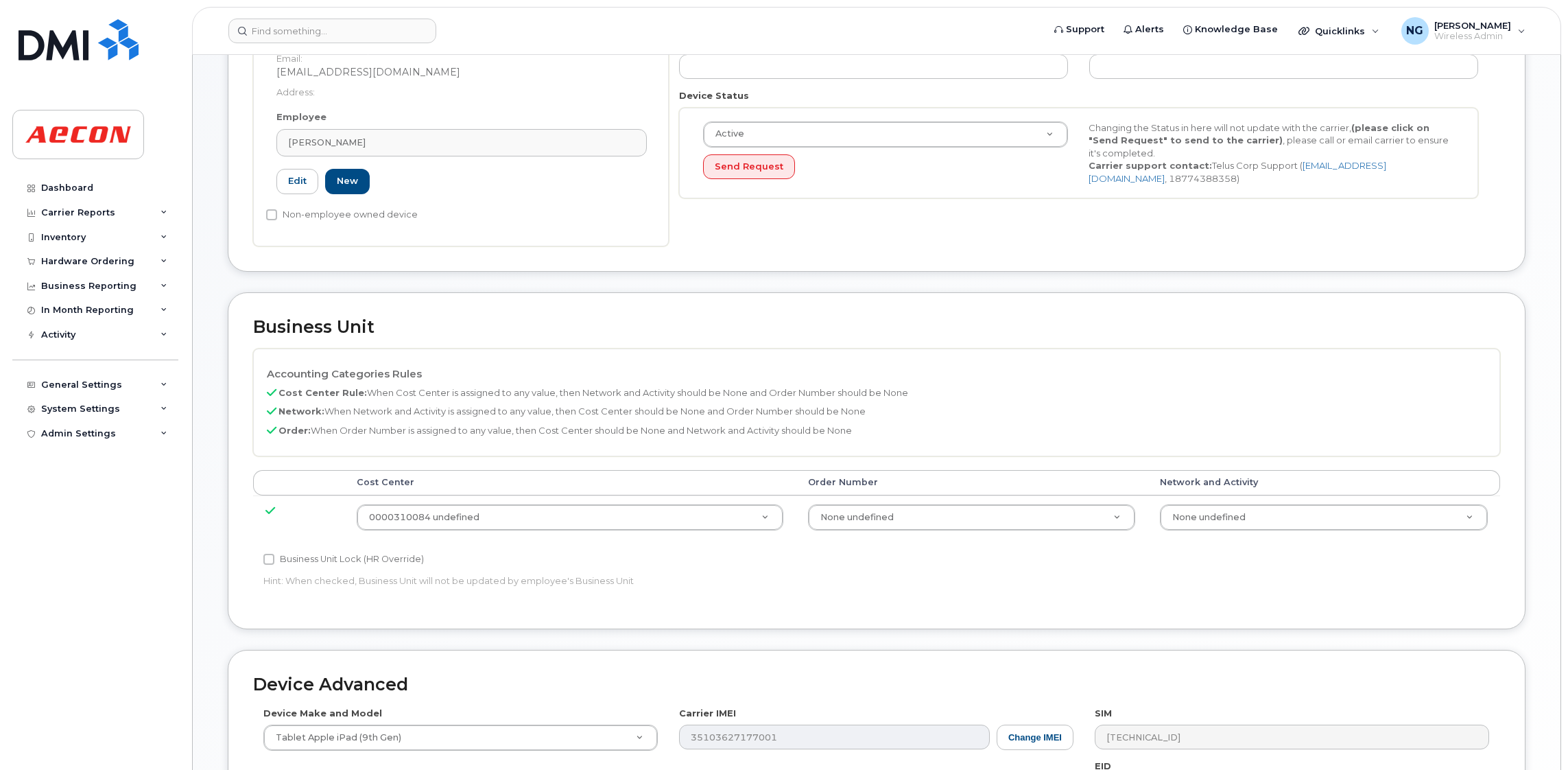
scroll to position [308, 0]
click at [294, 542] on div "Cost Center Order Number Network and Activity 0000310084 undefined 4779813 None…" at bounding box center [877, 509] width 1247 height 80
click at [278, 568] on div "Business Unit Lock (HR Override) Hint: When checked, Business Unit will not be …" at bounding box center [668, 571] width 831 height 43
click at [279, 555] on label "Business Unit Lock (HR Override)" at bounding box center [343, 558] width 161 height 17
click at [275, 555] on input "Business Unit Lock (HR Override)" at bounding box center [268, 558] width 11 height 11
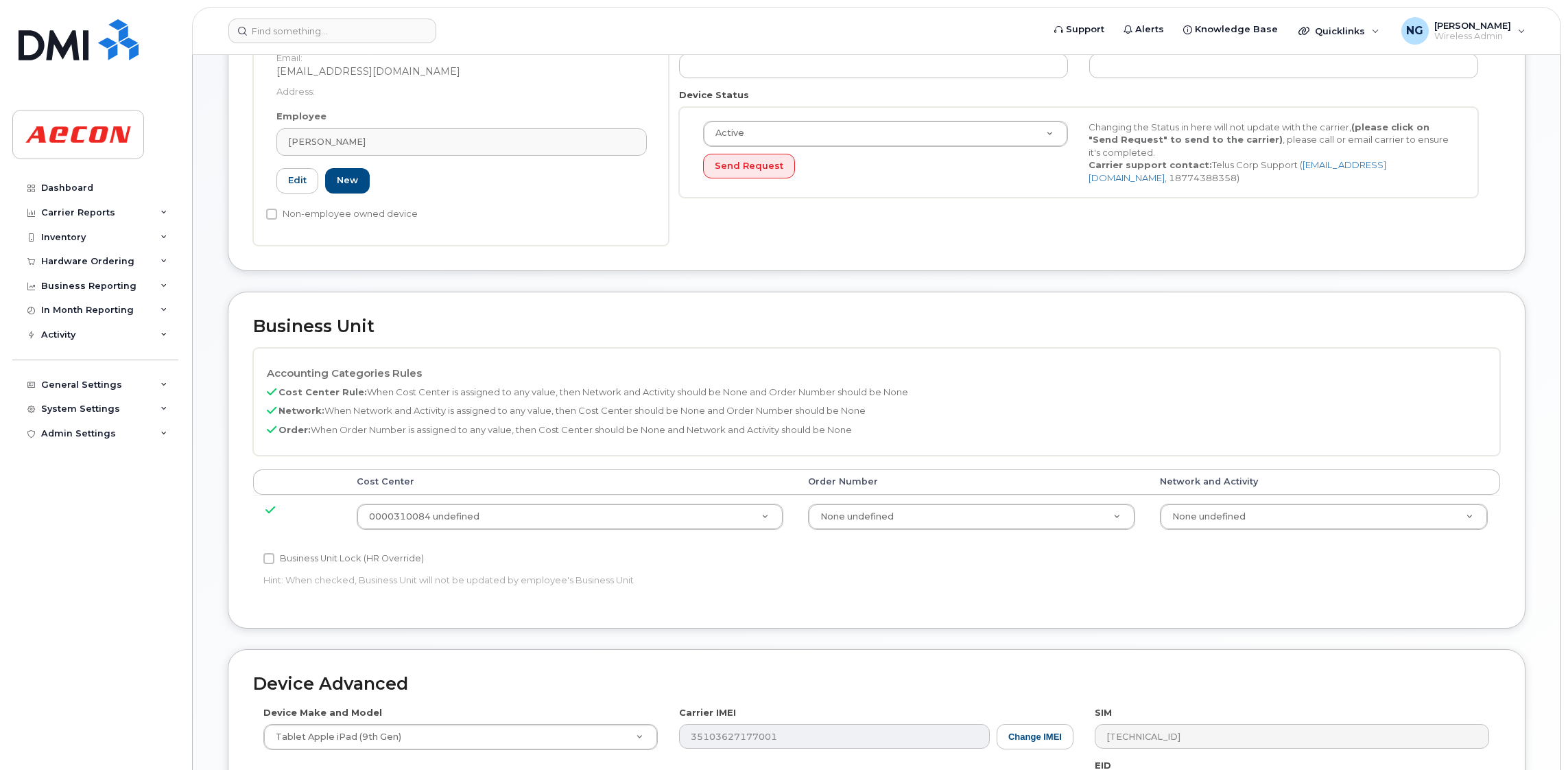
checkbox input "true"
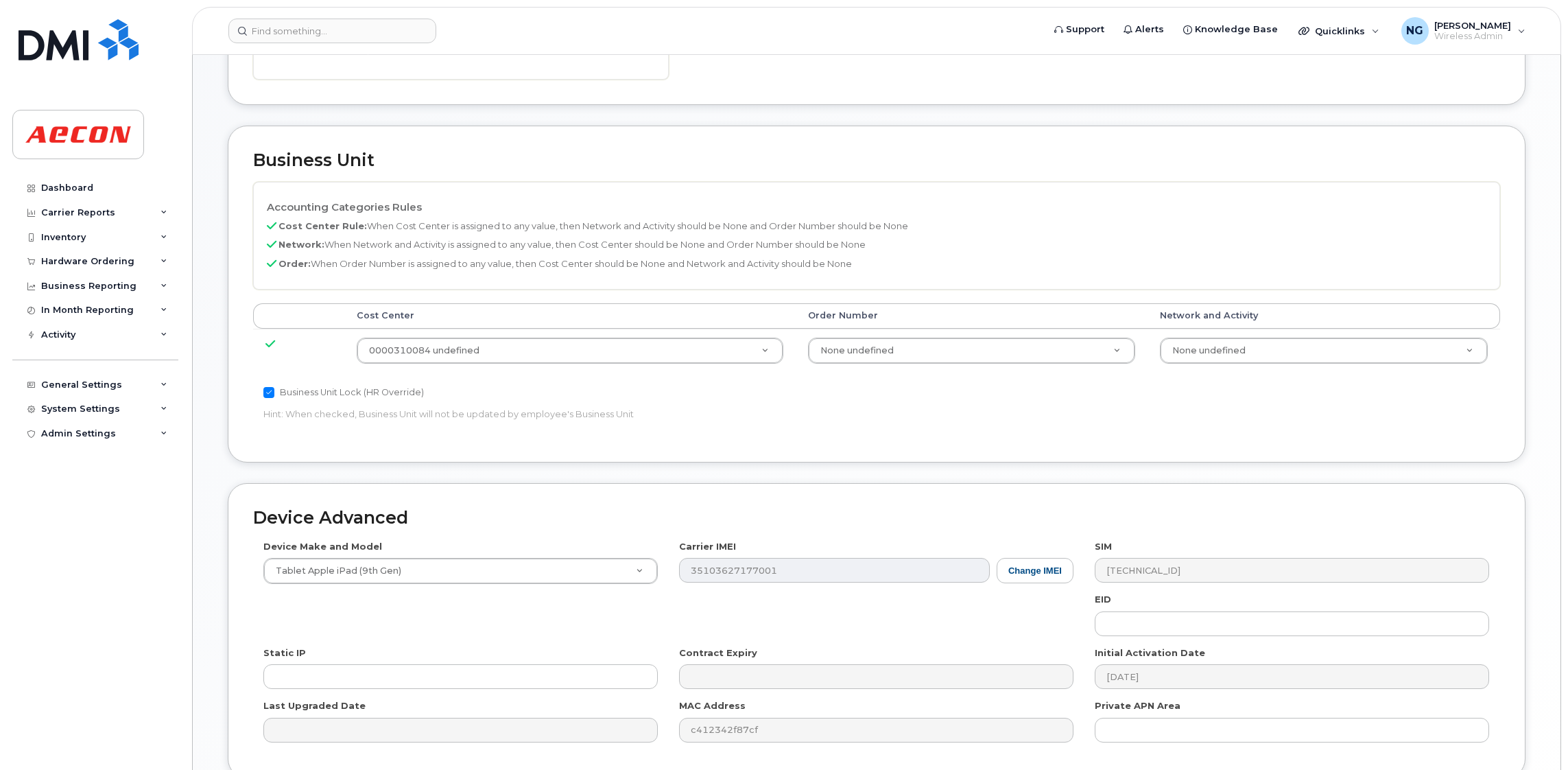
scroll to position [599, 0]
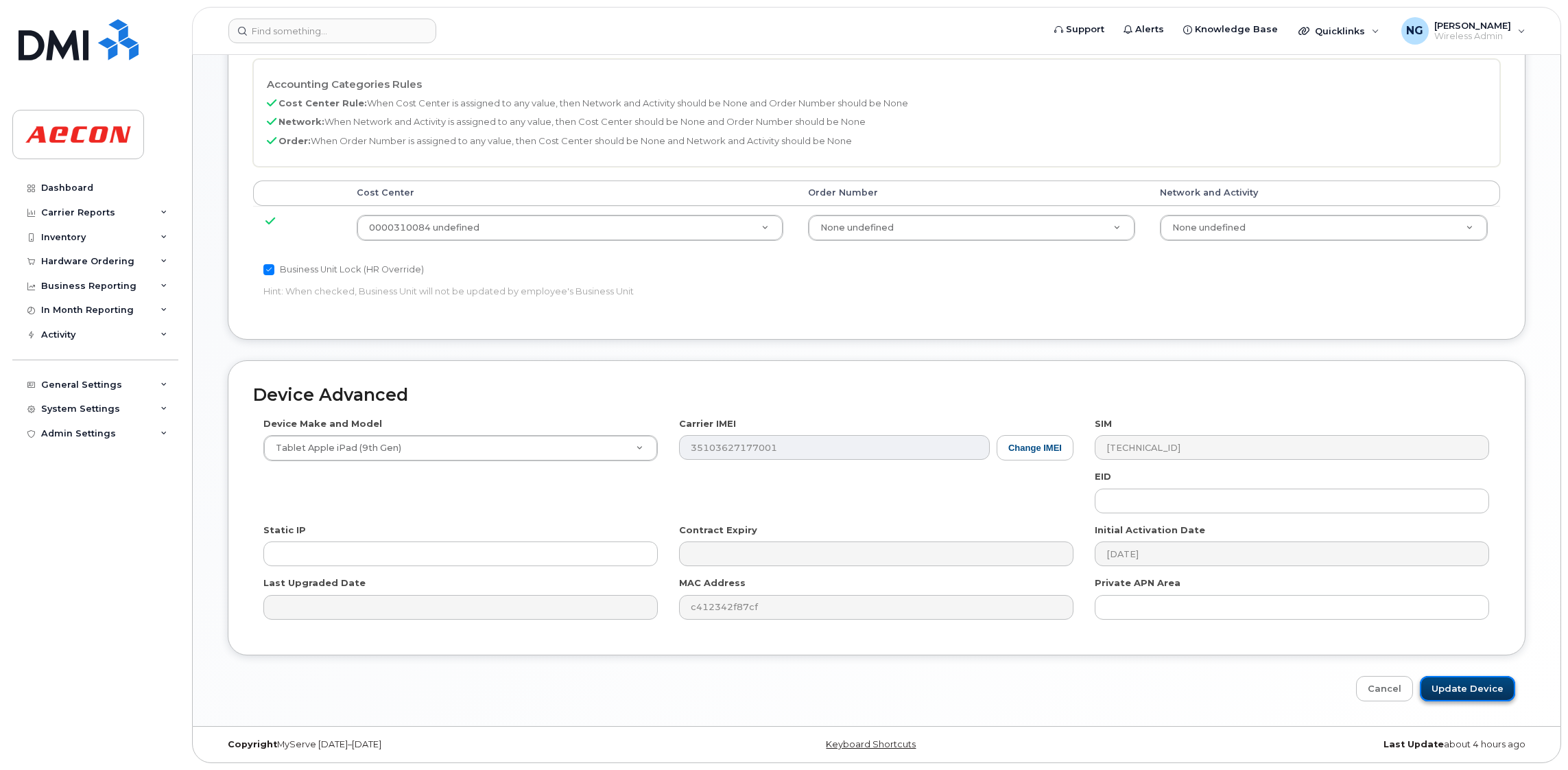
click at [1482, 686] on input "Update Device" at bounding box center [1467, 688] width 95 height 26
type input "Saving..."
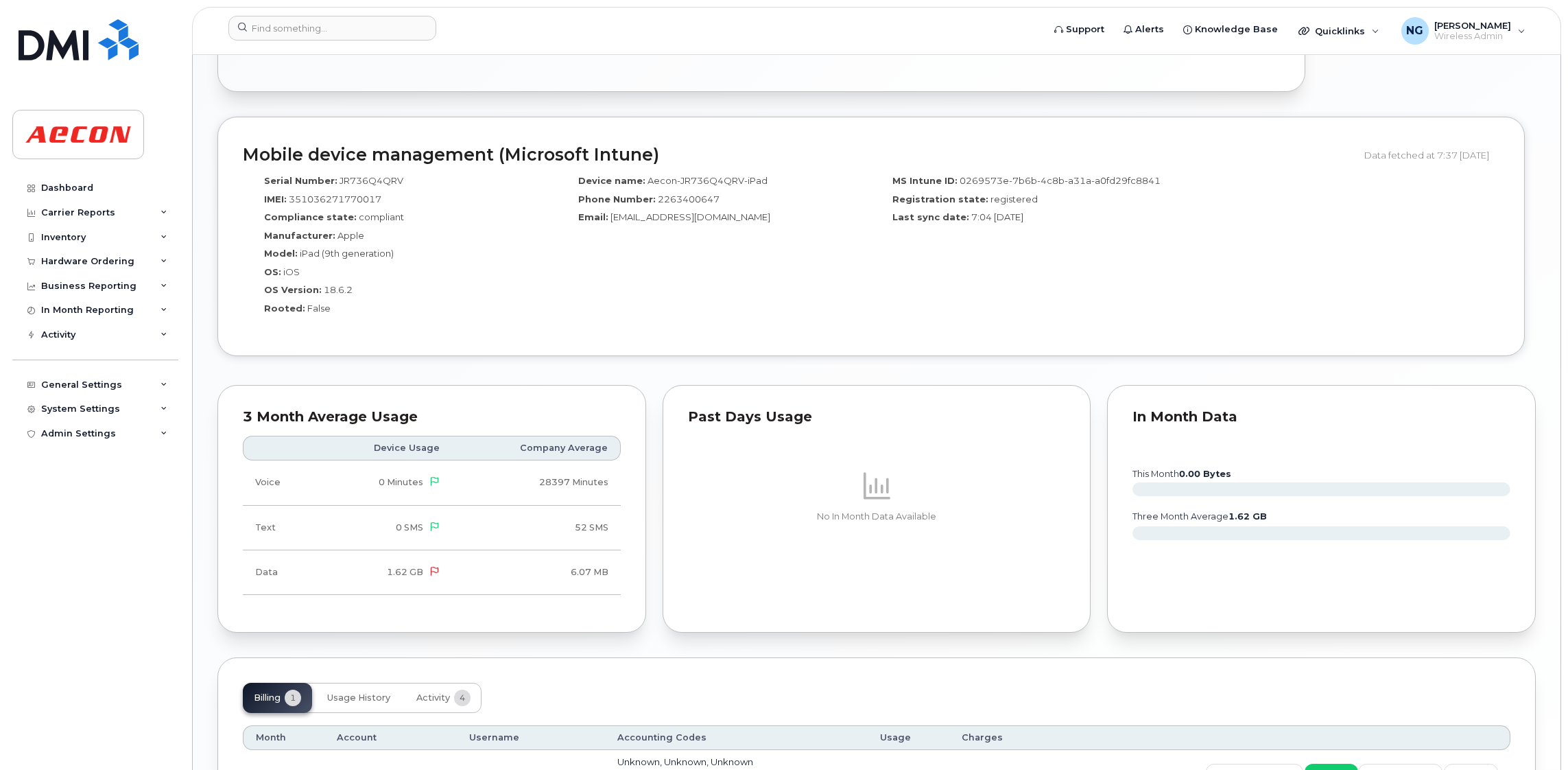
scroll to position [1217, 0]
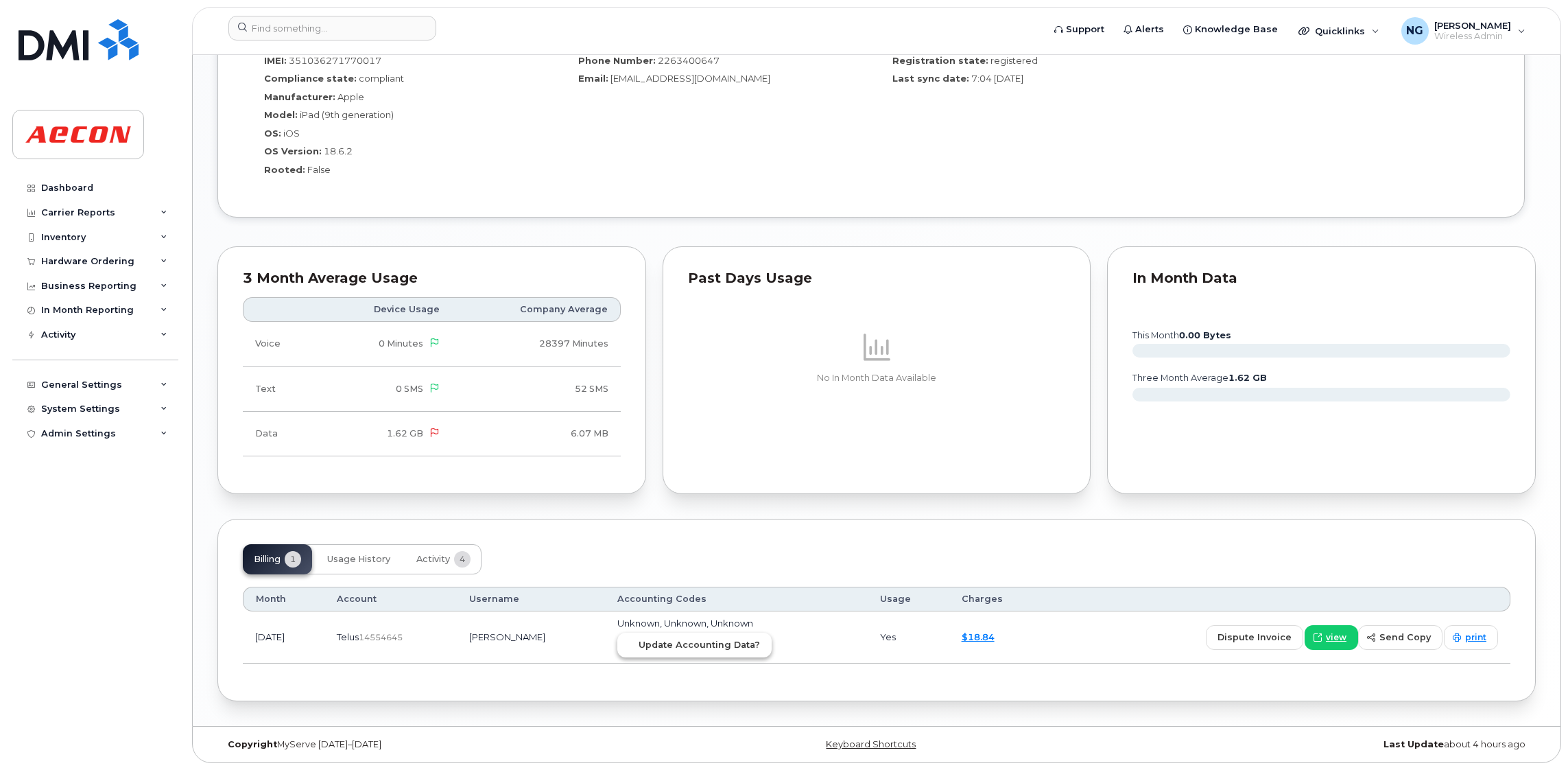
click at [726, 643] on span "Update Accounting Data?" at bounding box center [698, 644] width 121 height 13
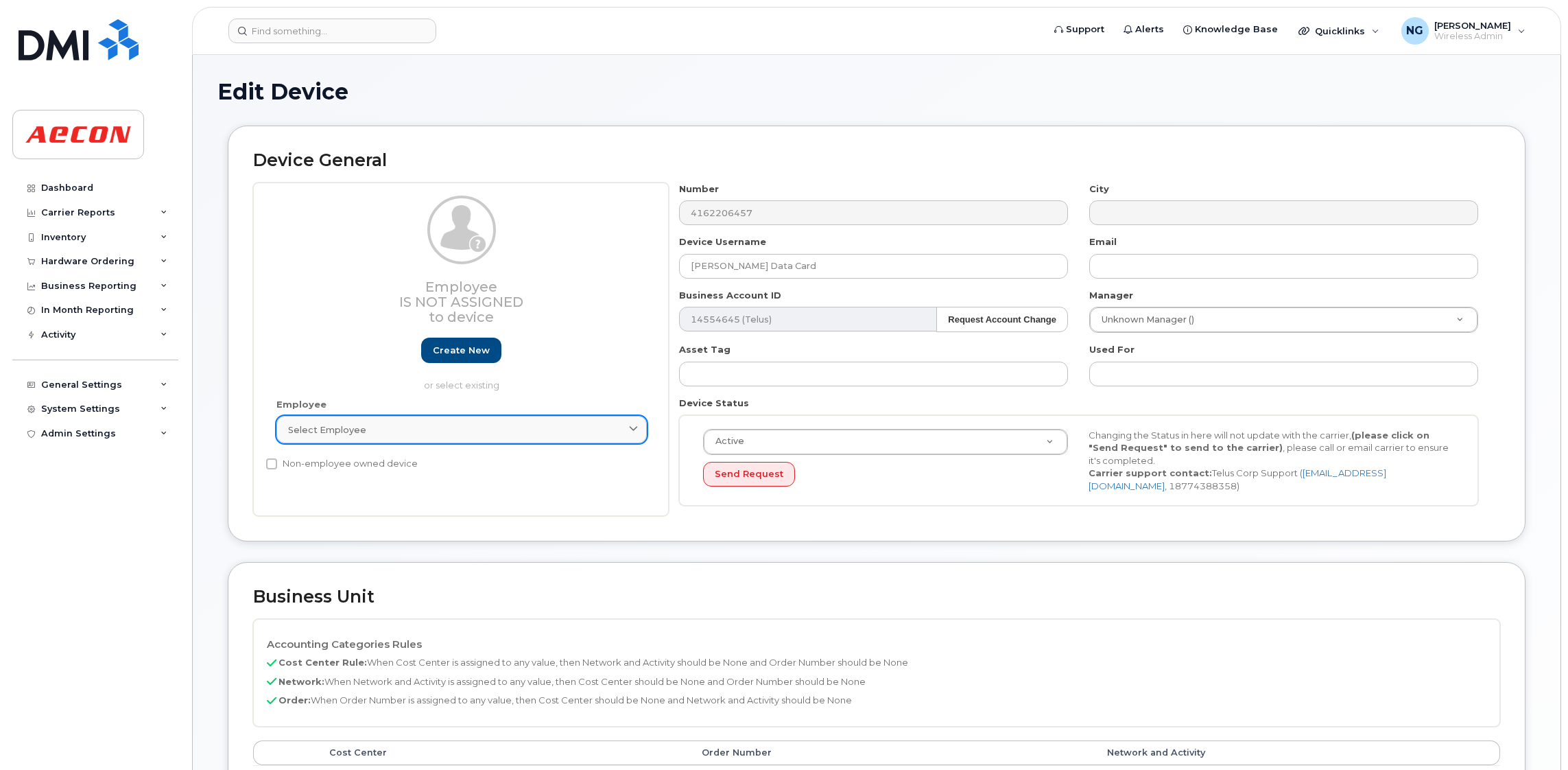
click at [469, 428] on div "Select employee" at bounding box center [461, 429] width 347 height 13
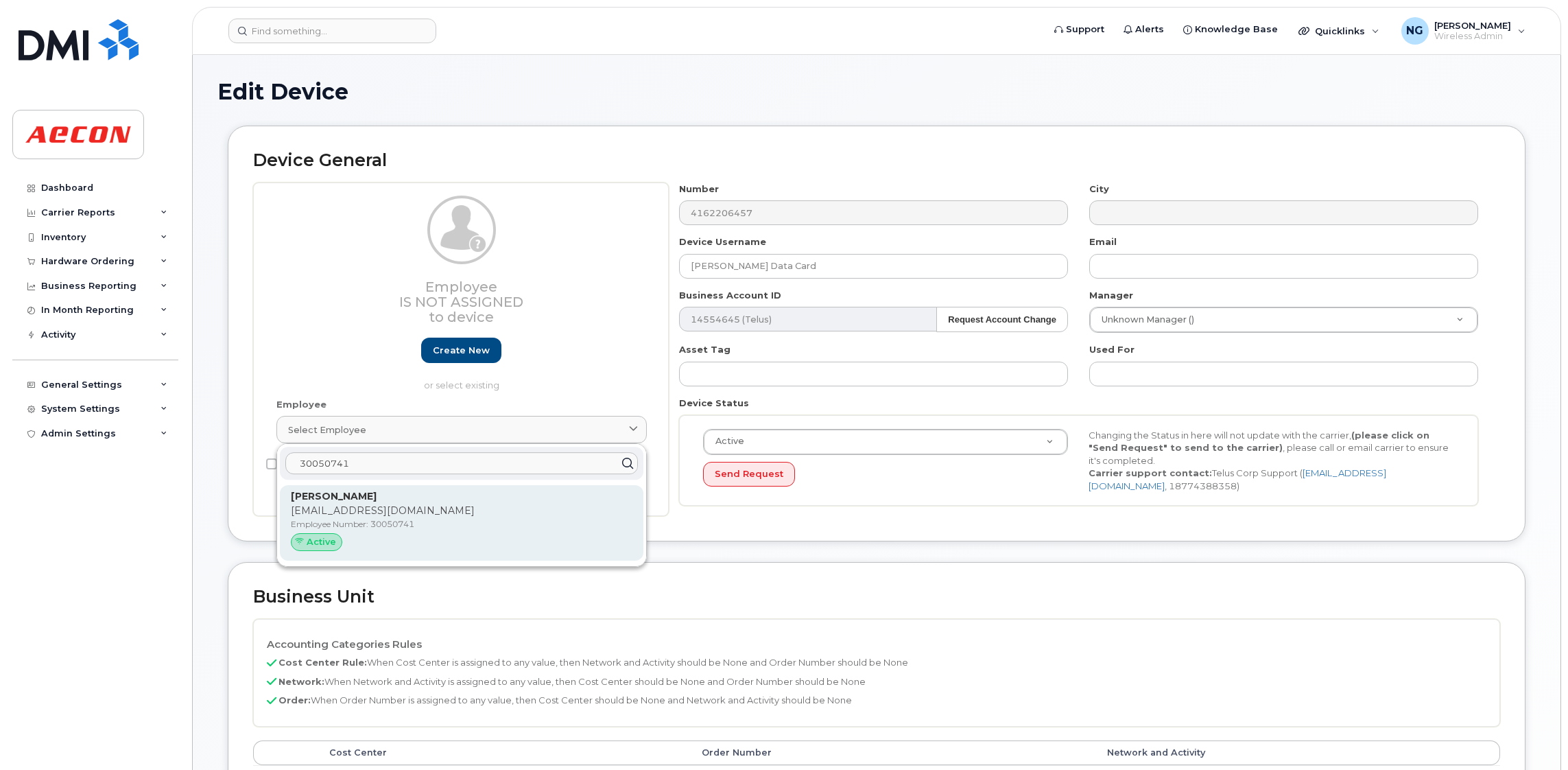
type input "30050741"
click at [512, 526] on p "Employee Number: 30050741" at bounding box center [461, 524] width 342 height 12
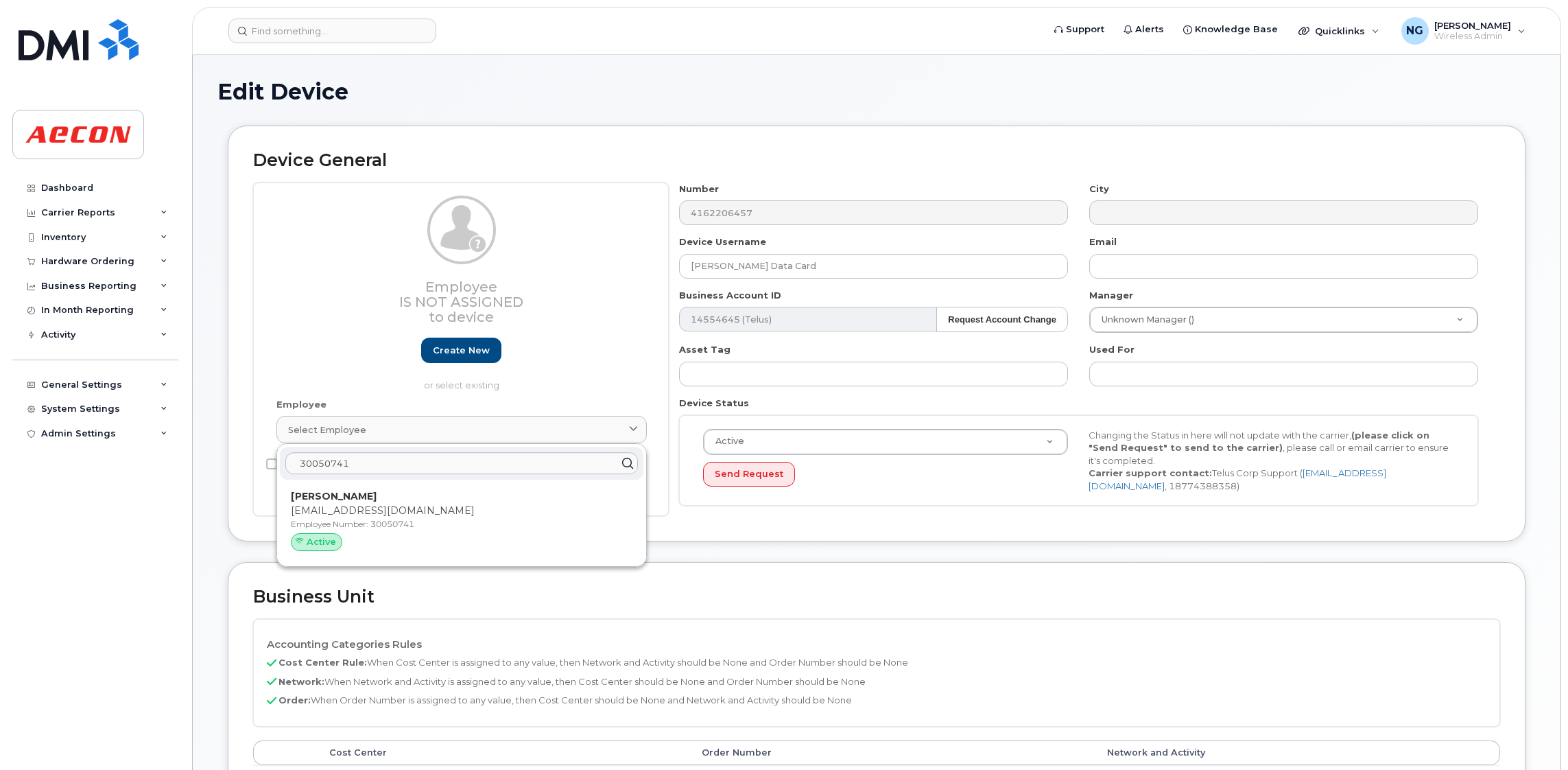
type input "30050741"
type input "[PERSON_NAME]"
type input "[EMAIL_ADDRESS][DOMAIN_NAME]"
type input "4779813"
type input "283607"
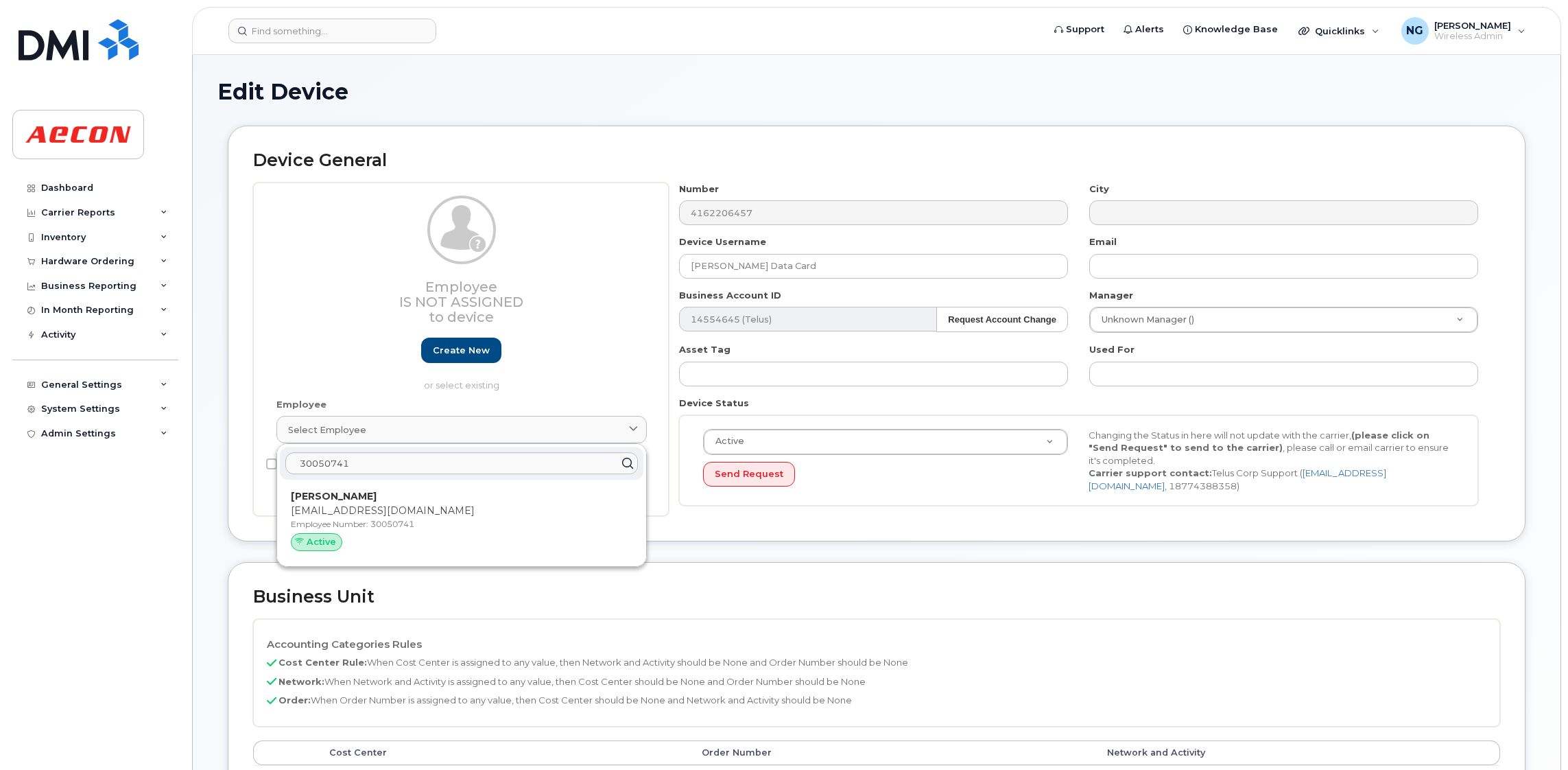
type input "283608"
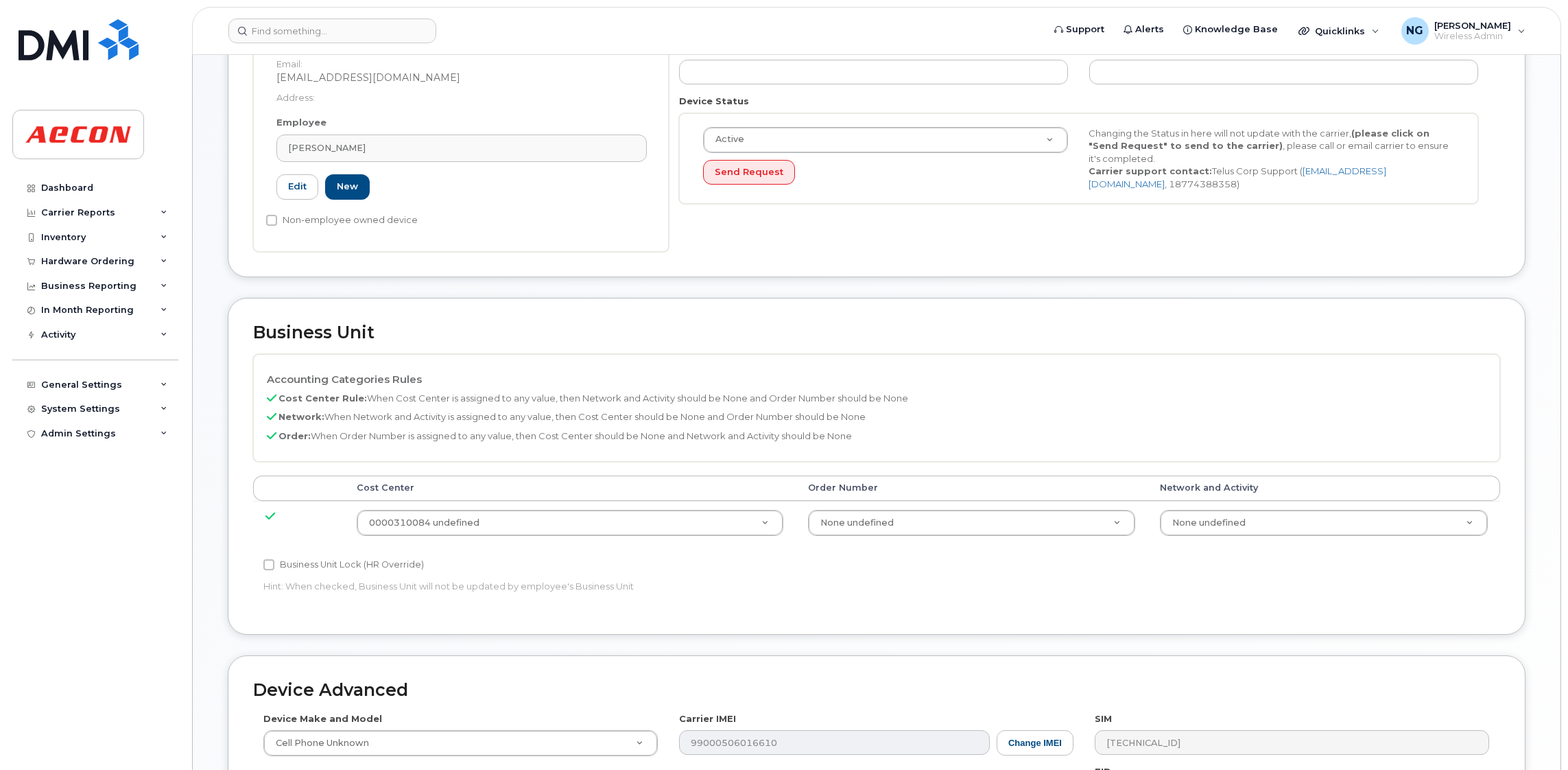
scroll to position [308, 0]
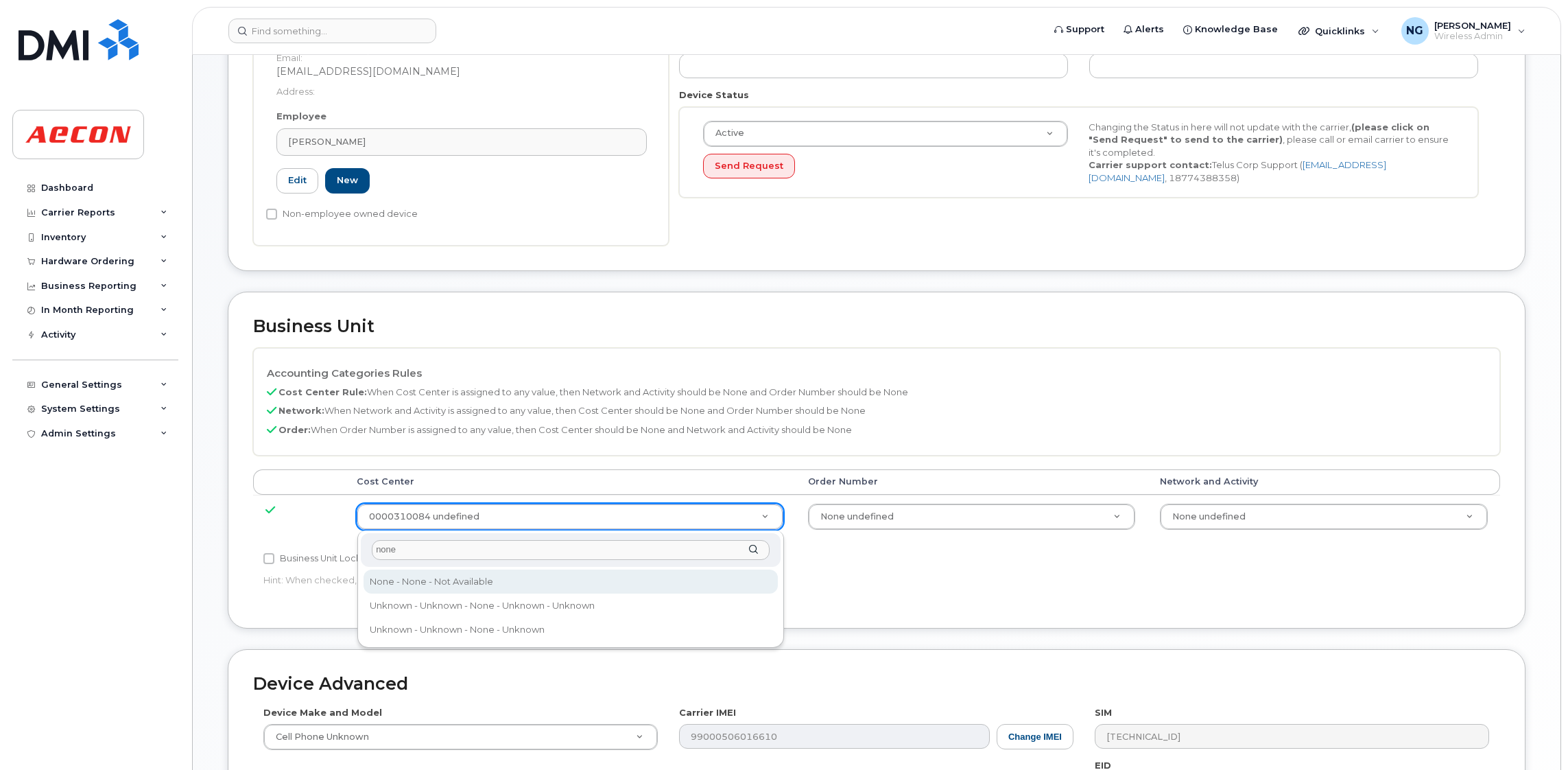
type input "none"
type input "289660"
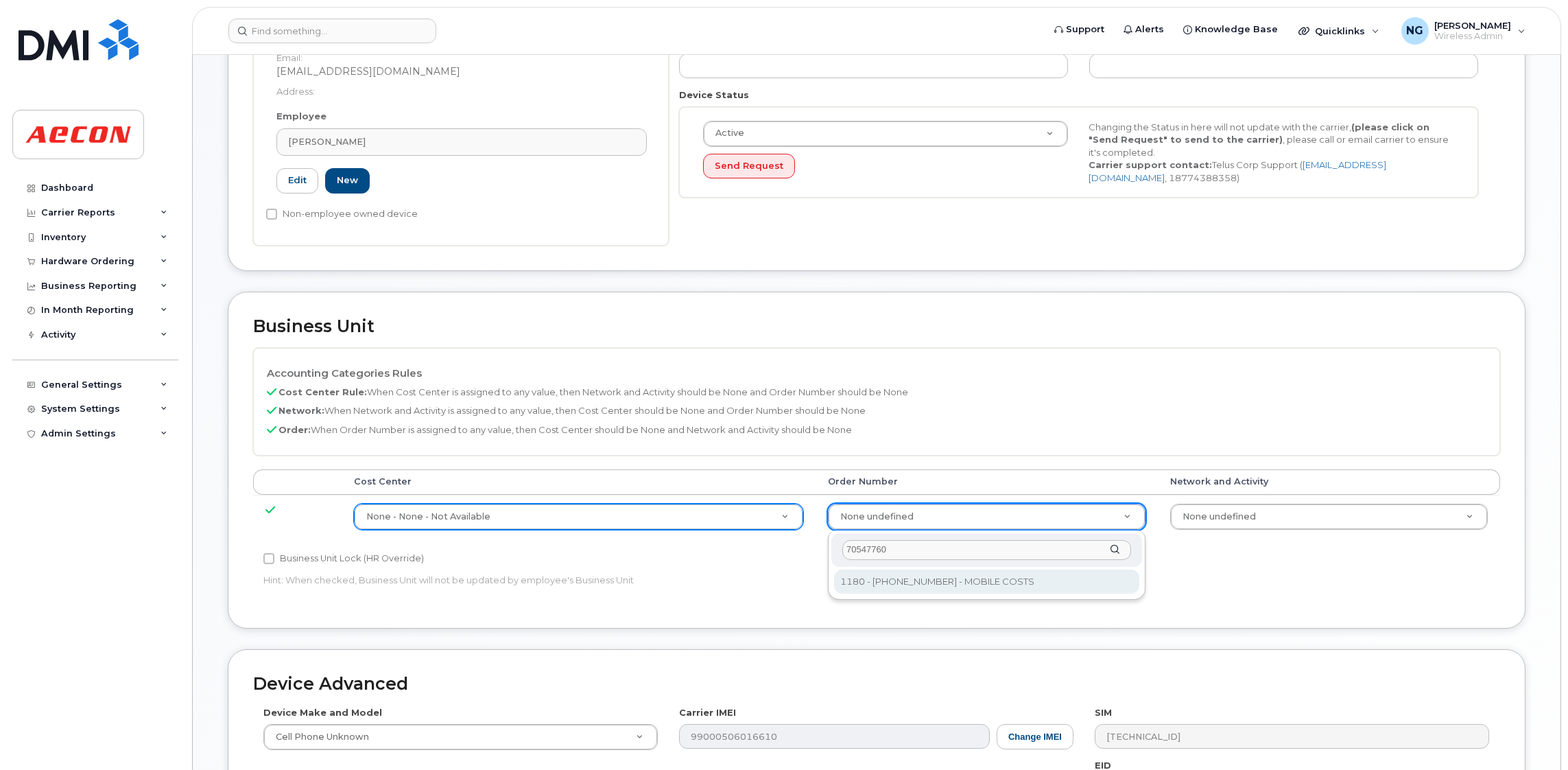
type input "70547760"
type input "8518330"
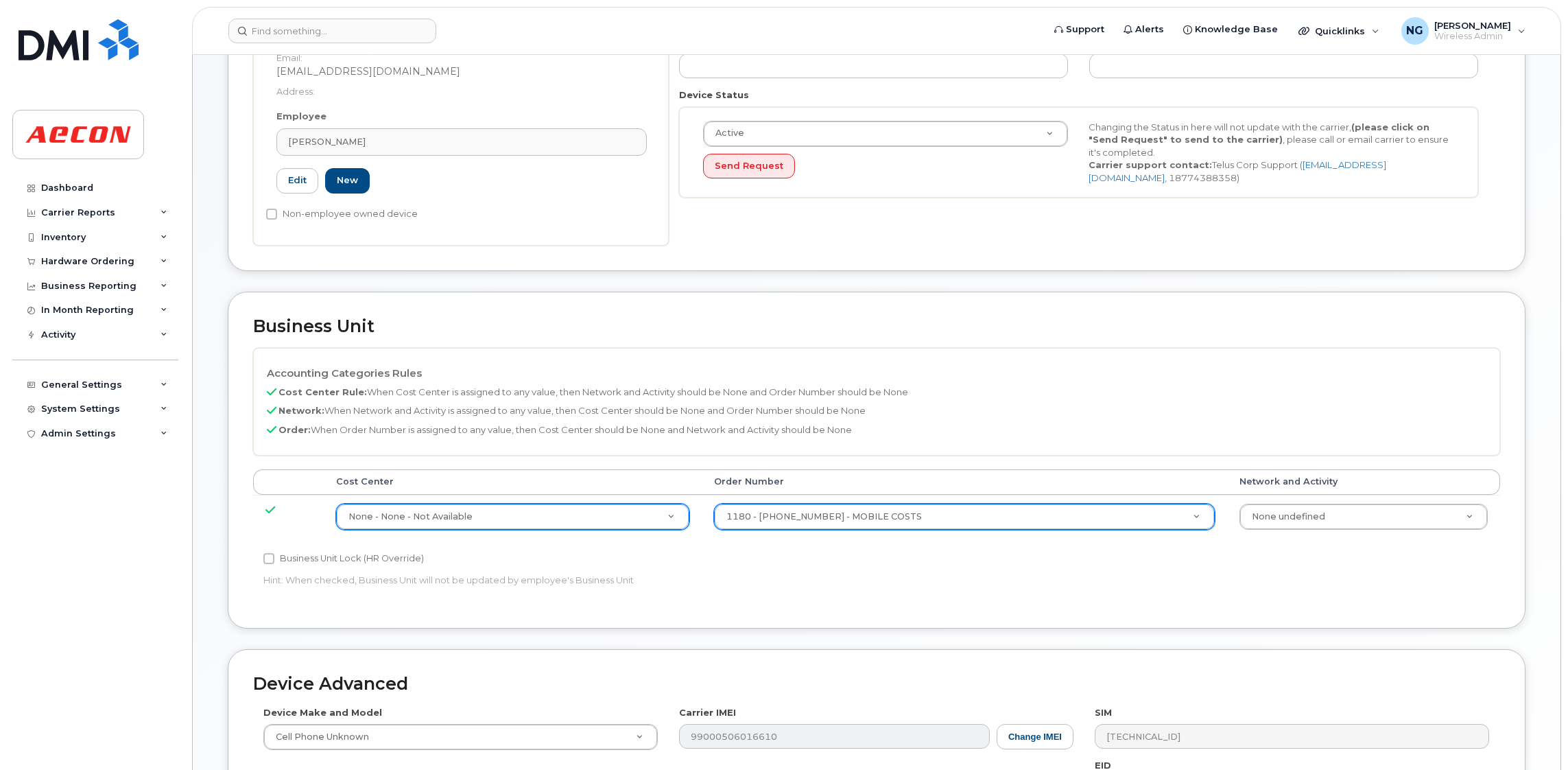
click at [335, 548] on div "Cost Center Order Number Network and Activity None - None - Not Available 28966…" at bounding box center [877, 509] width 1247 height 80
click at [298, 556] on label "Business Unit Lock (HR Override)" at bounding box center [343, 558] width 161 height 17
click at [275, 556] on input "Business Unit Lock (HR Override)" at bounding box center [268, 558] width 11 height 11
checkbox input "true"
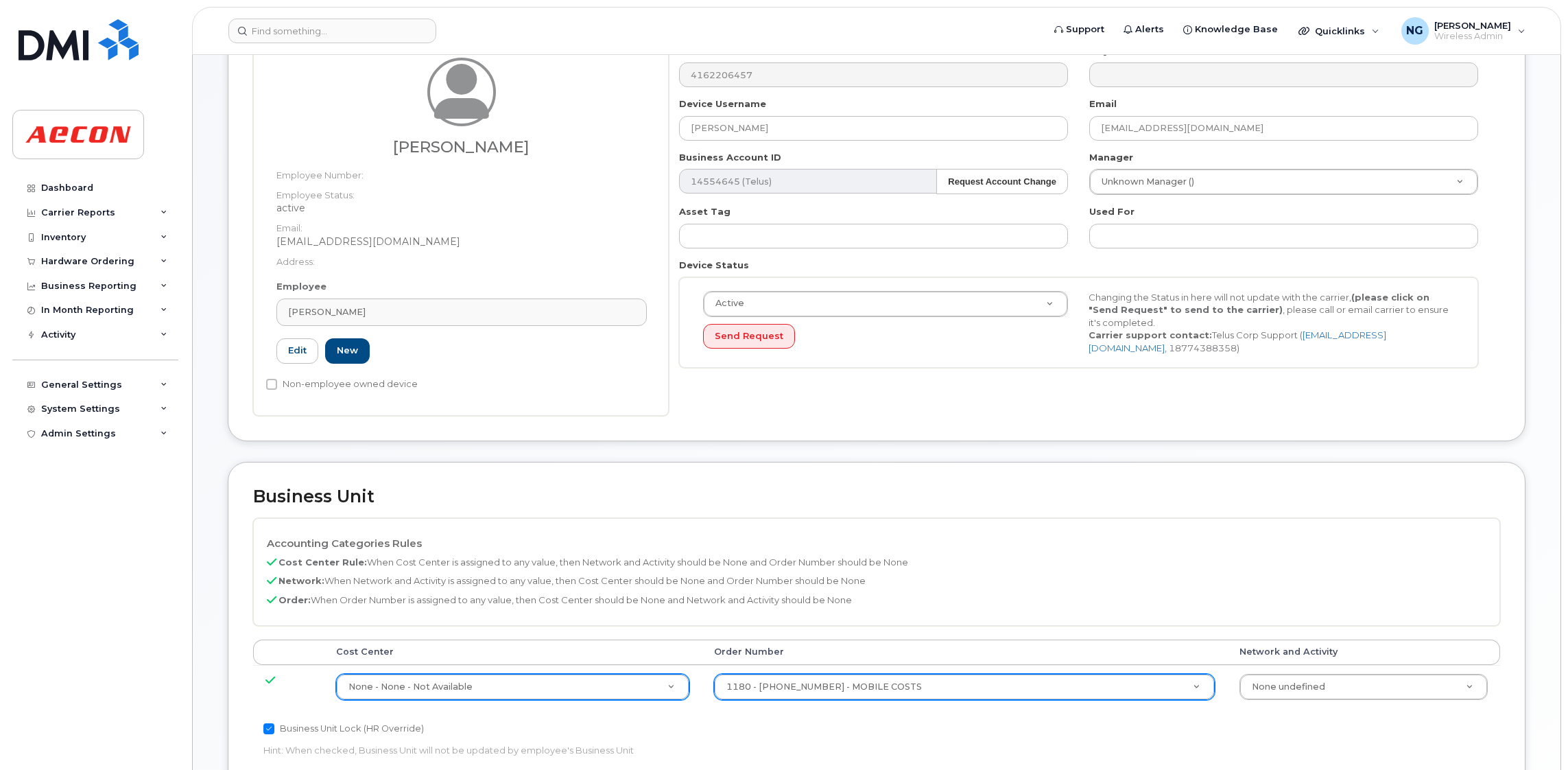
scroll to position [103, 0]
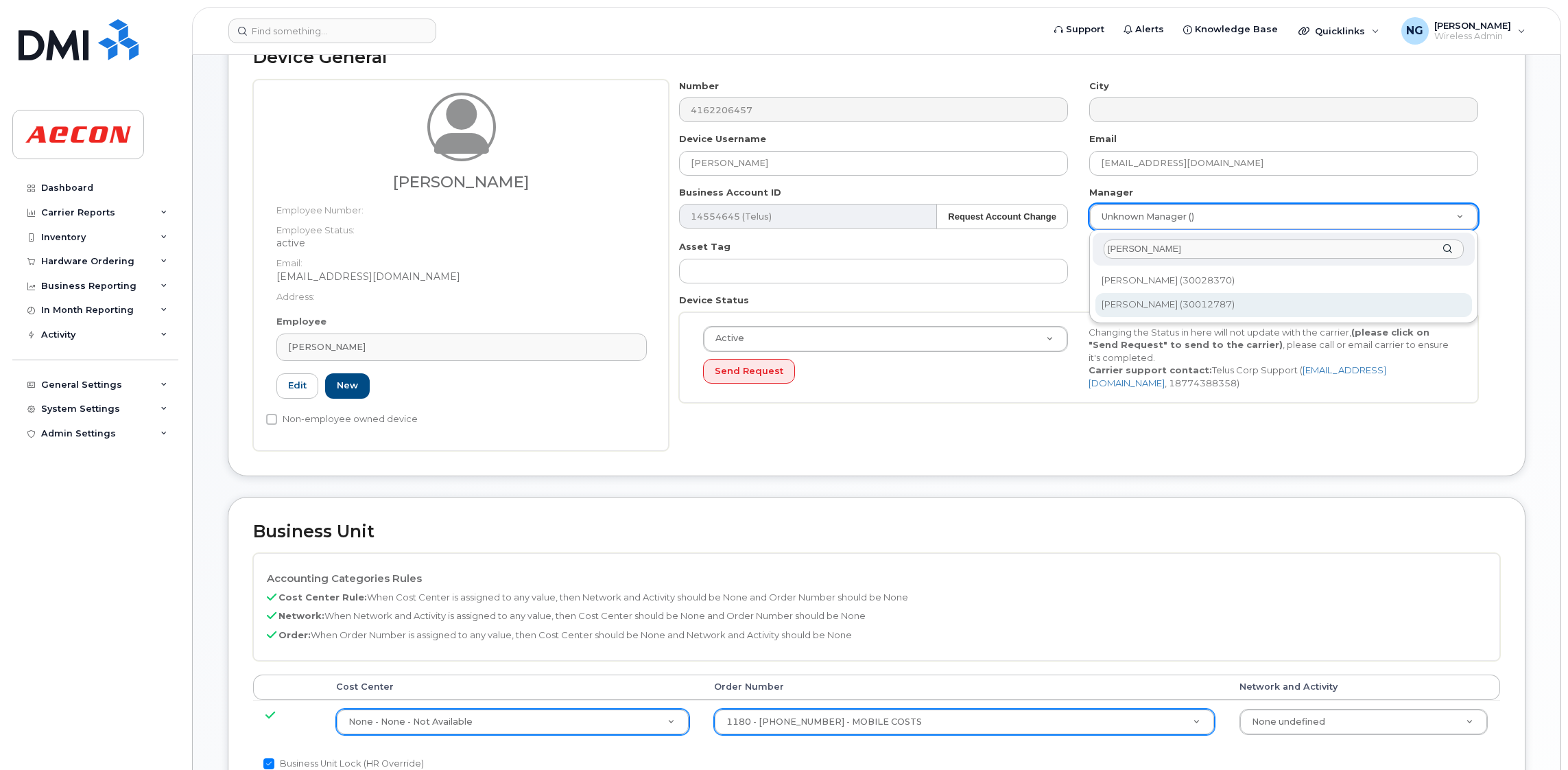
type input "[PERSON_NAME]"
type input "541663"
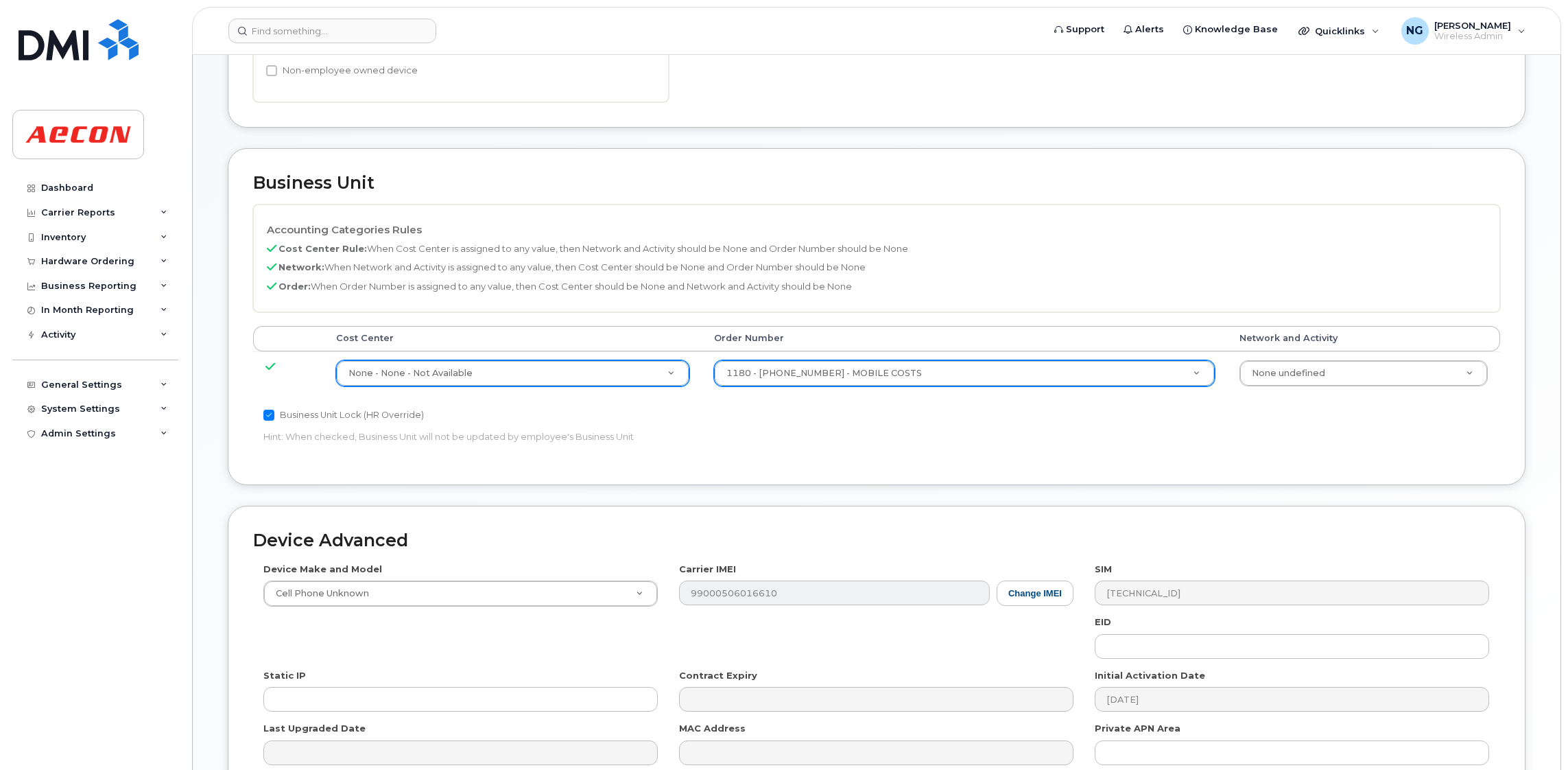
scroll to position [599, 0]
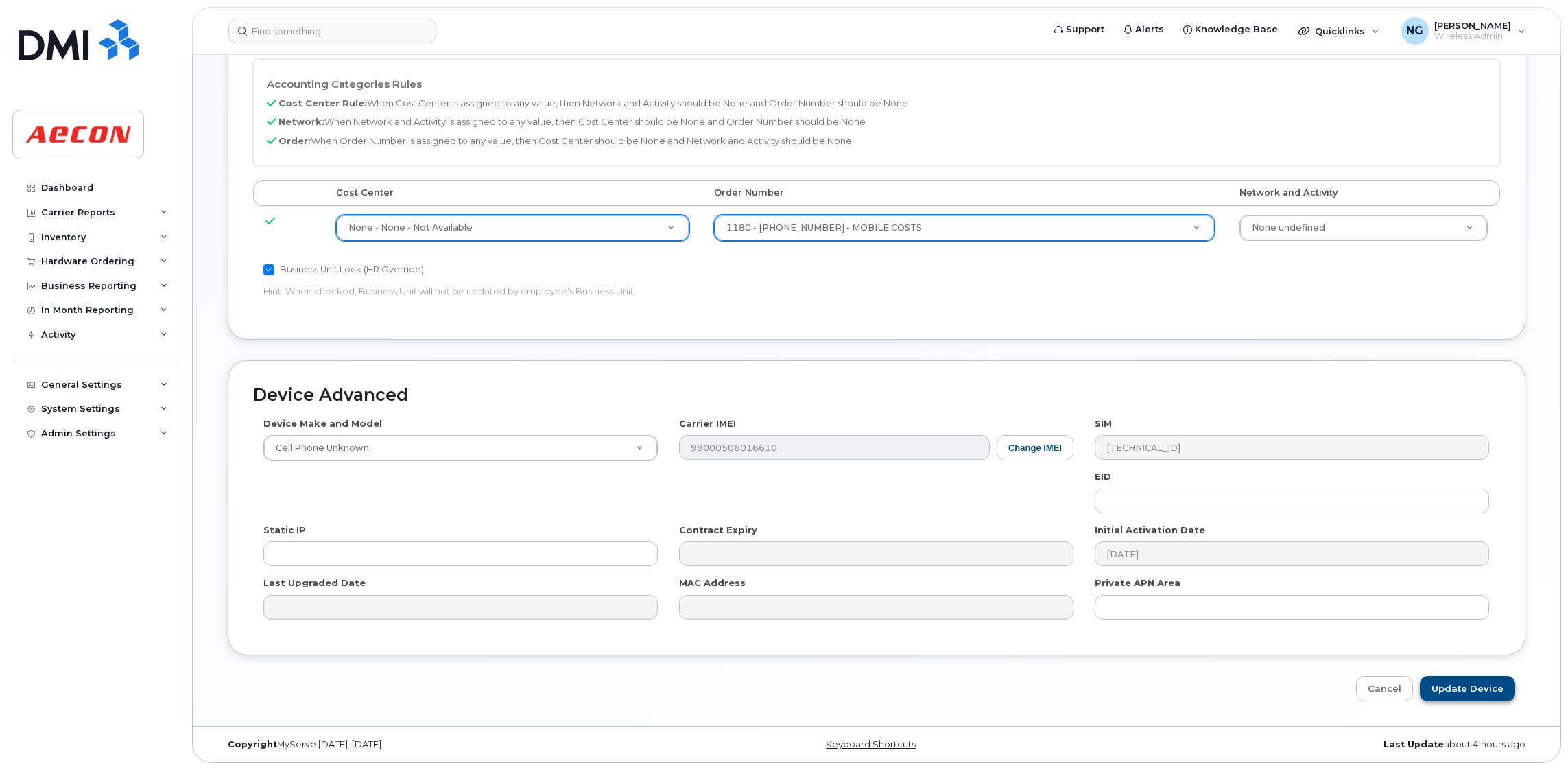
click at [1479, 676] on div "Device Advanced Device Make and Model Cell Phone Unknown Android TCL 502 Watch …" at bounding box center [876, 531] width 1318 height 341
click at [1479, 690] on input "Update Device" at bounding box center [1467, 688] width 95 height 26
type input "Saving..."
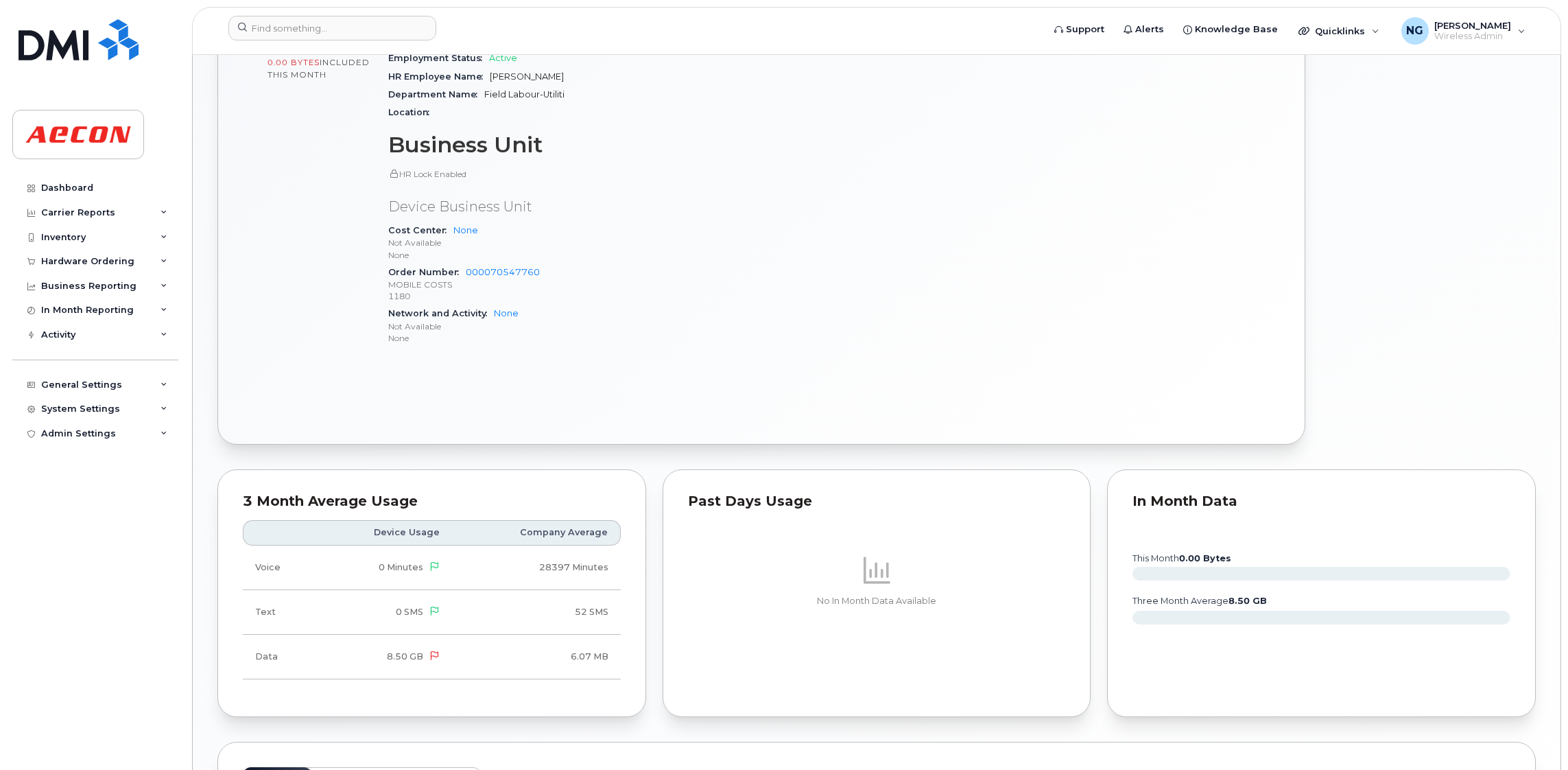
scroll to position [931, 0]
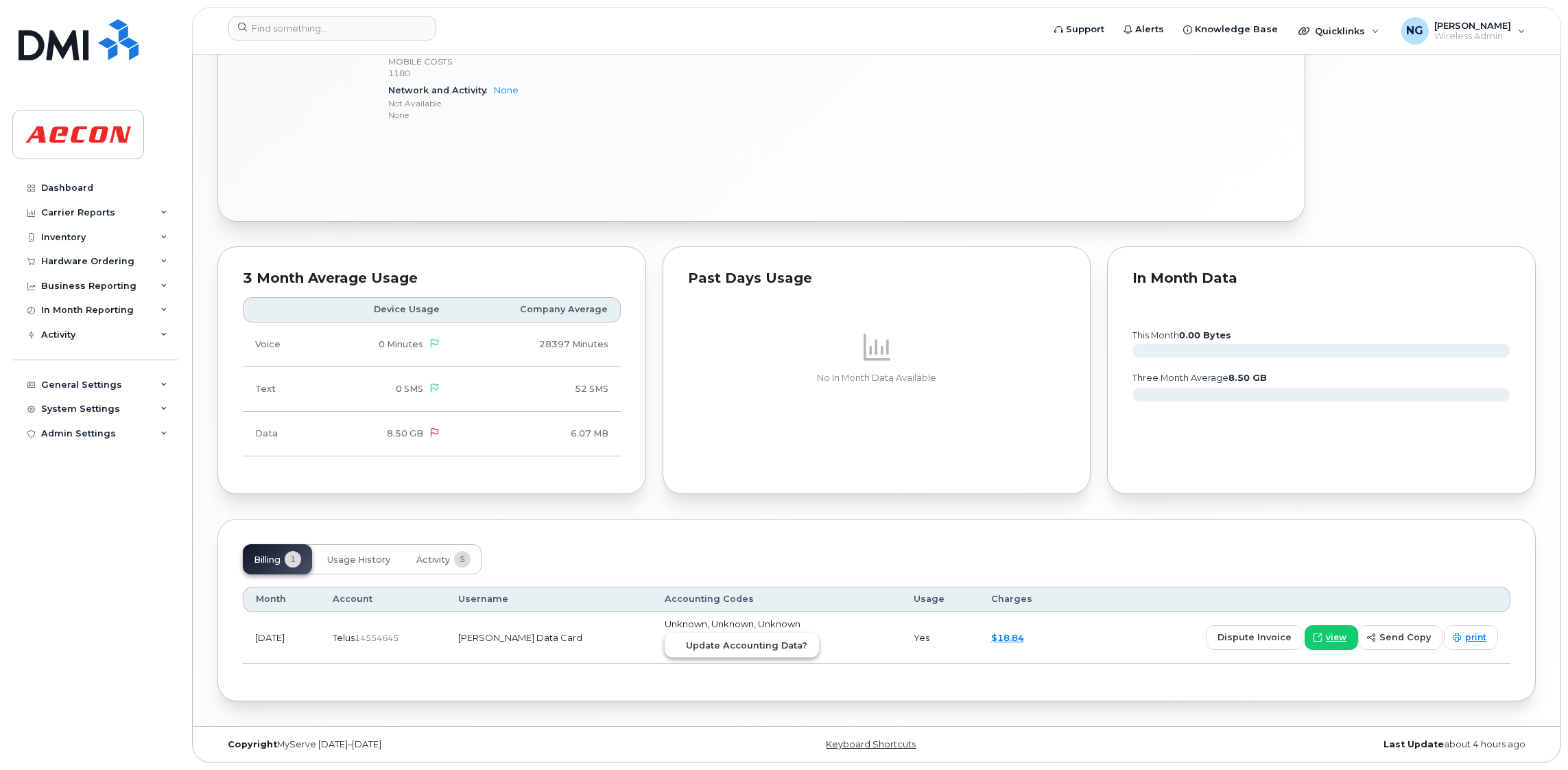
click at [743, 638] on span "Update Accounting Data?" at bounding box center [746, 645] width 121 height 13
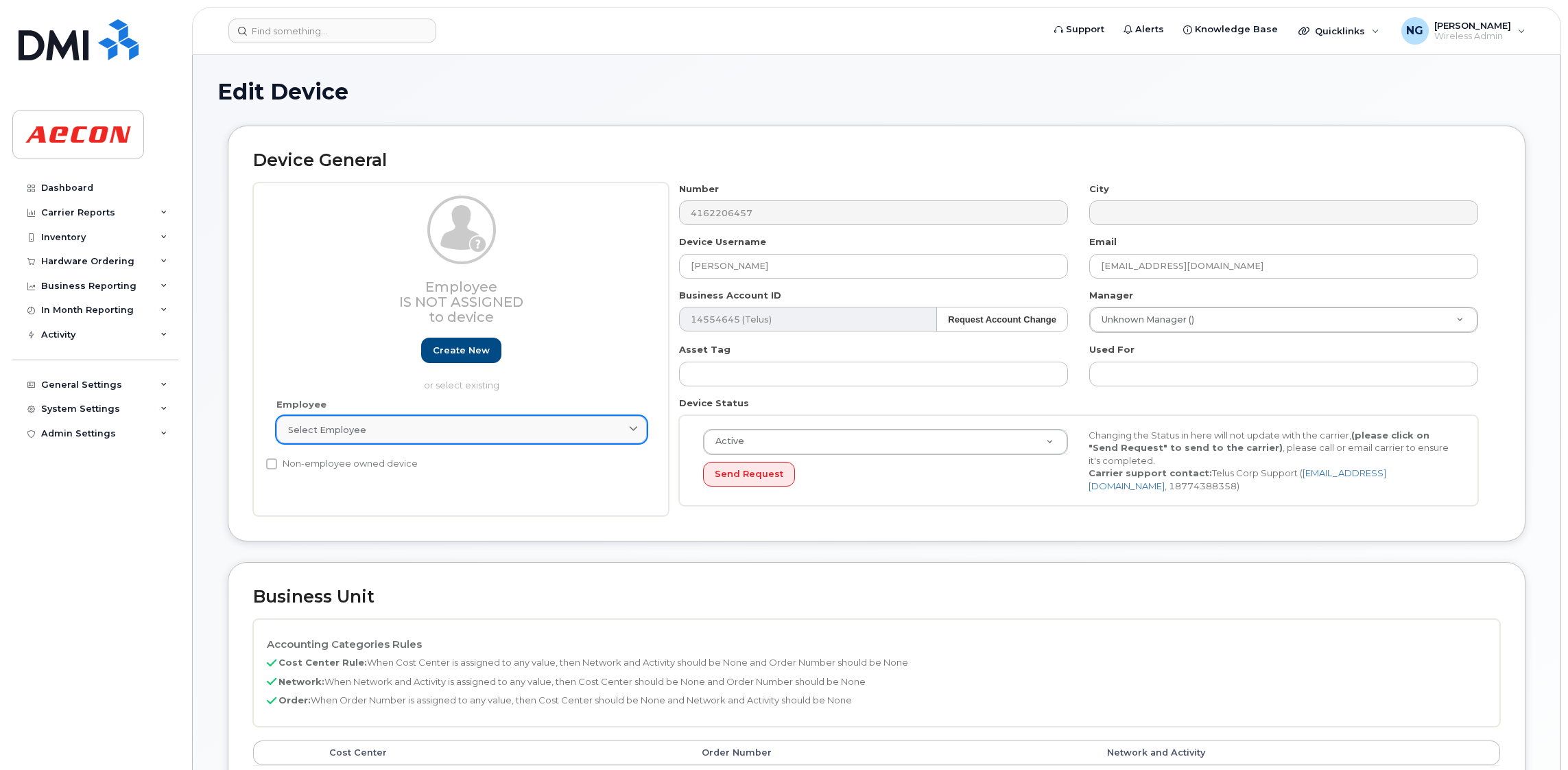
click at [505, 428] on div "Select employee" at bounding box center [461, 429] width 347 height 13
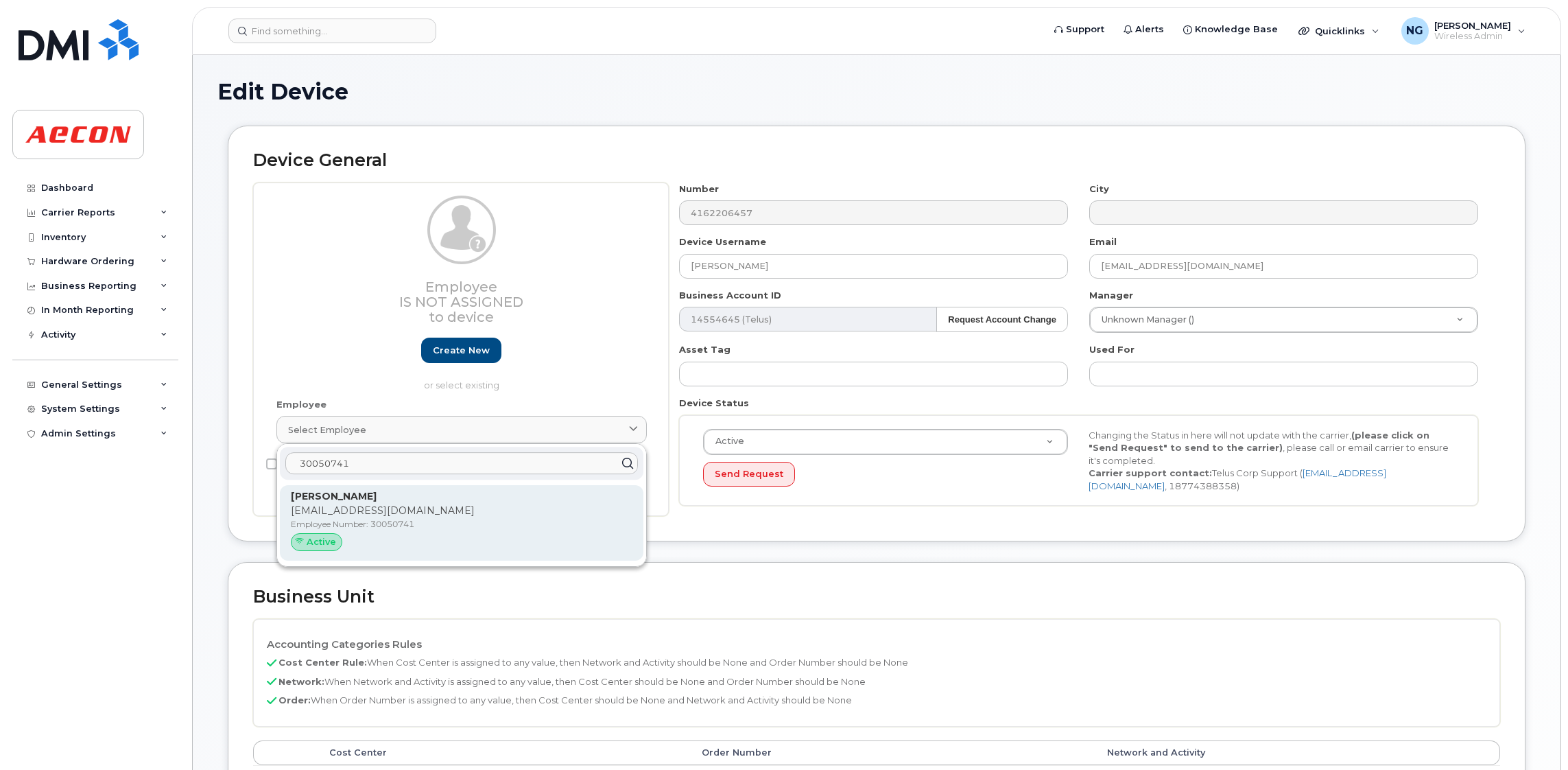
type input "30050741"
click at [550, 530] on p "Employee Number: 30050741" at bounding box center [461, 524] width 342 height 12
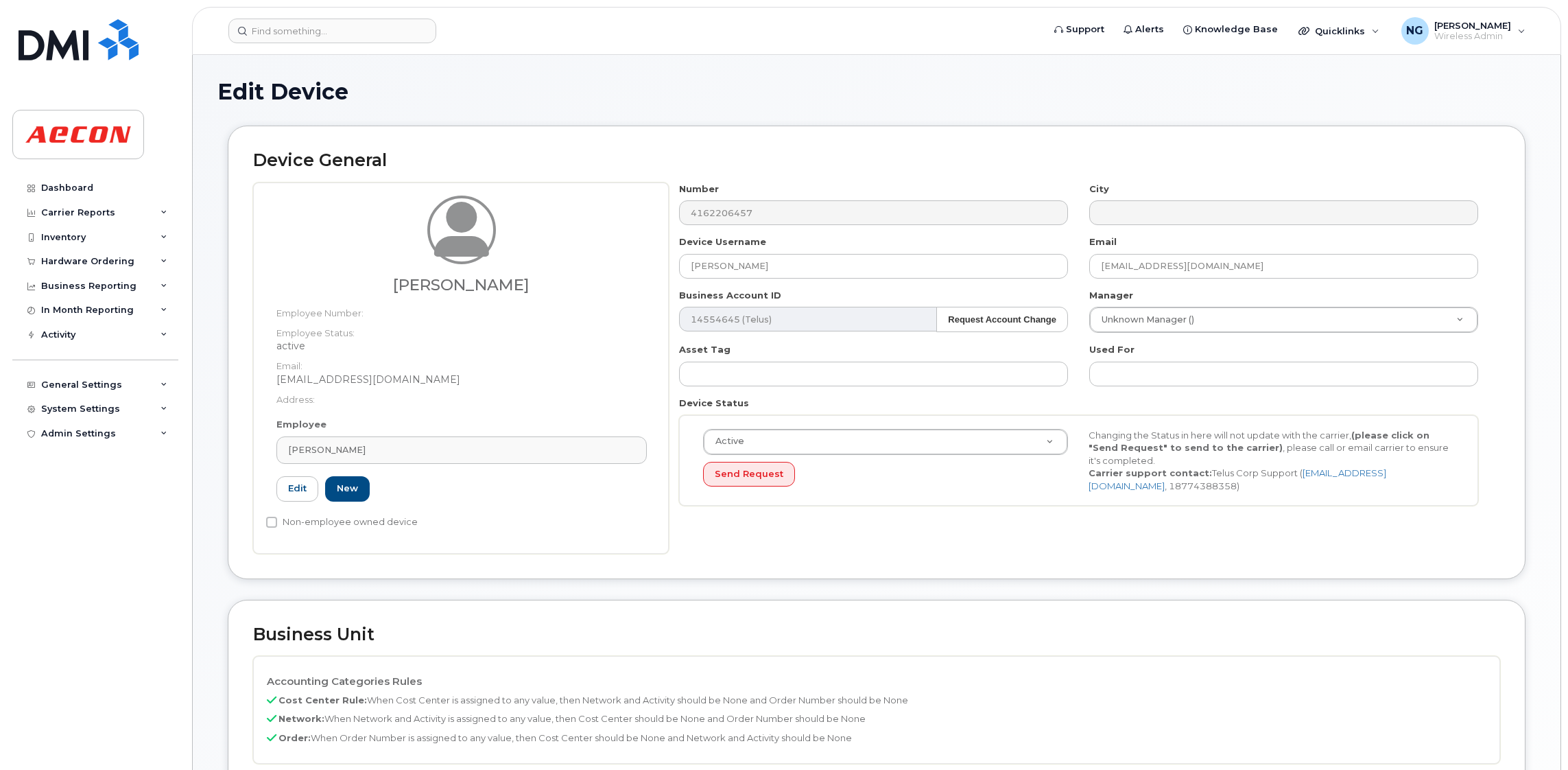
type input "30050741"
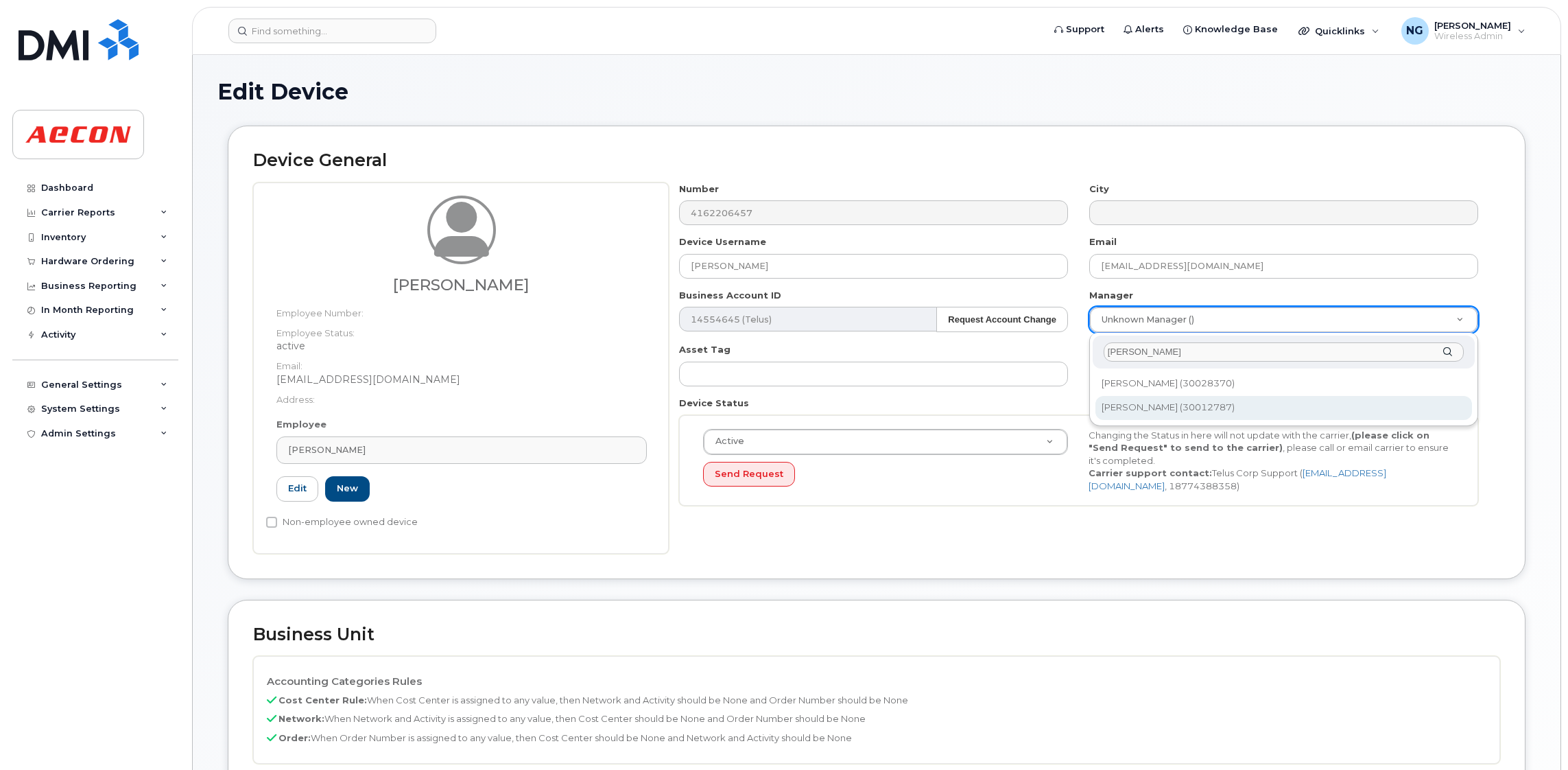
type input "maurice"
type input "541663"
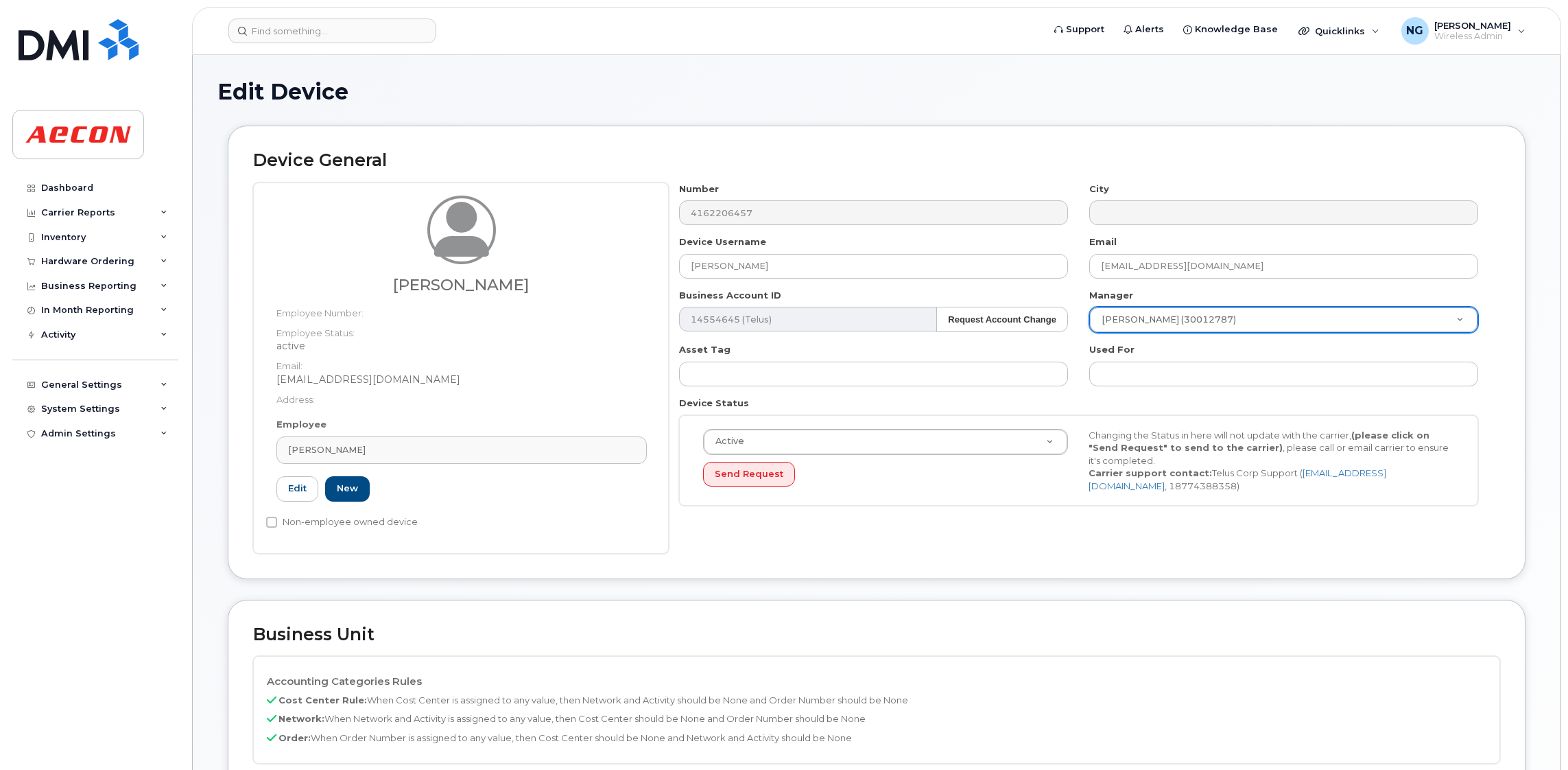
scroll to position [411, 0]
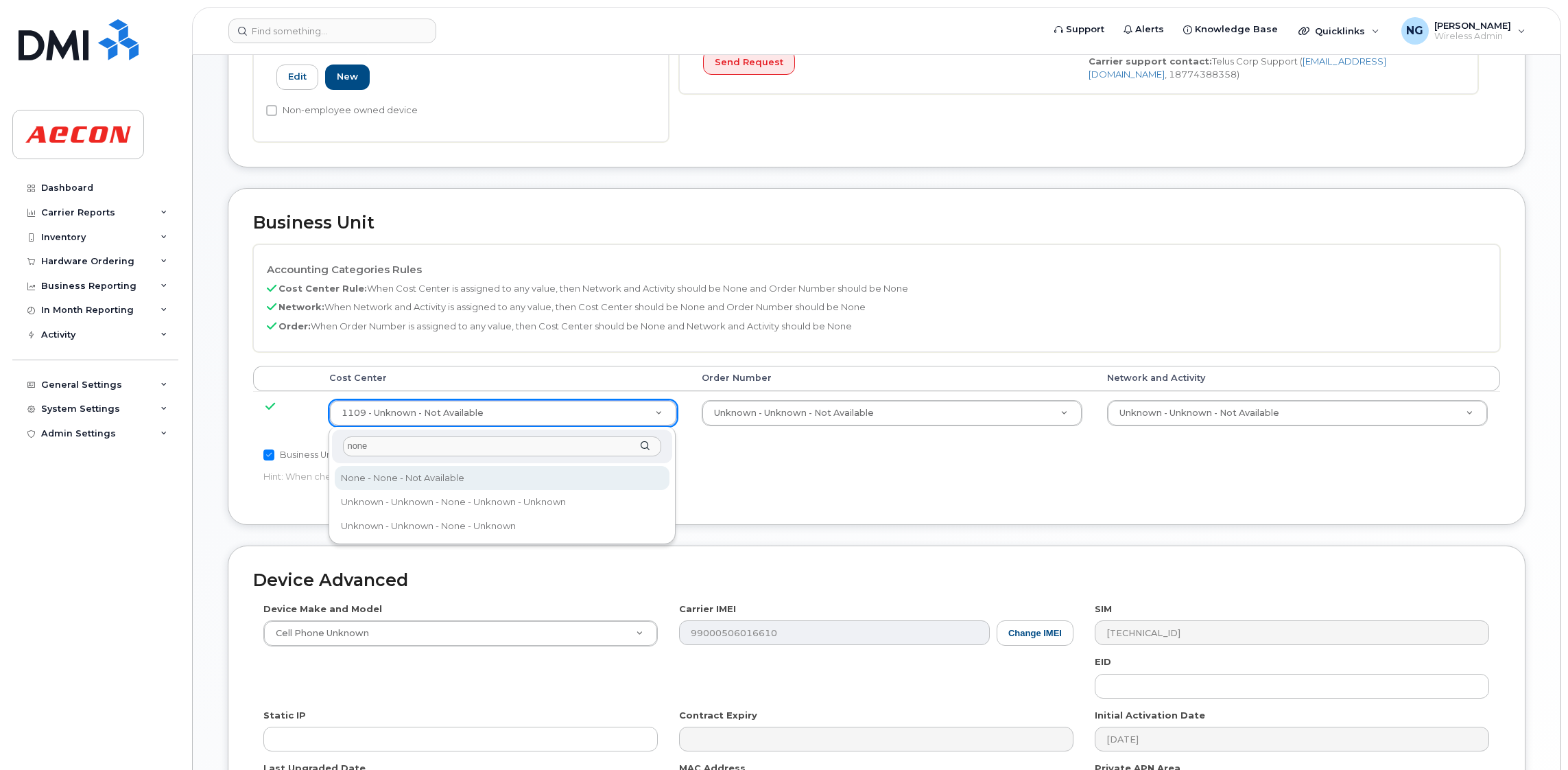
type input "none"
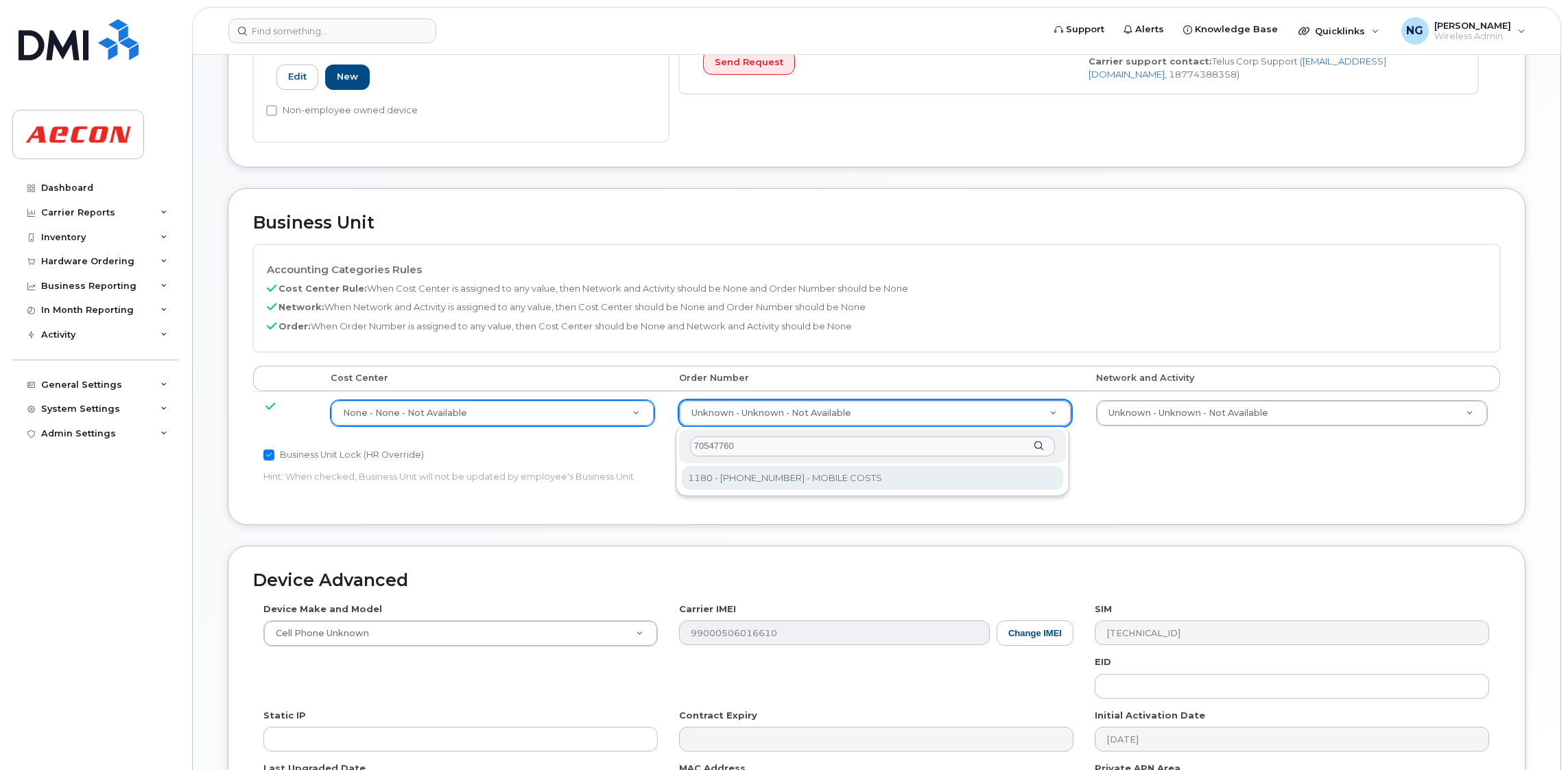
type input "70547760"
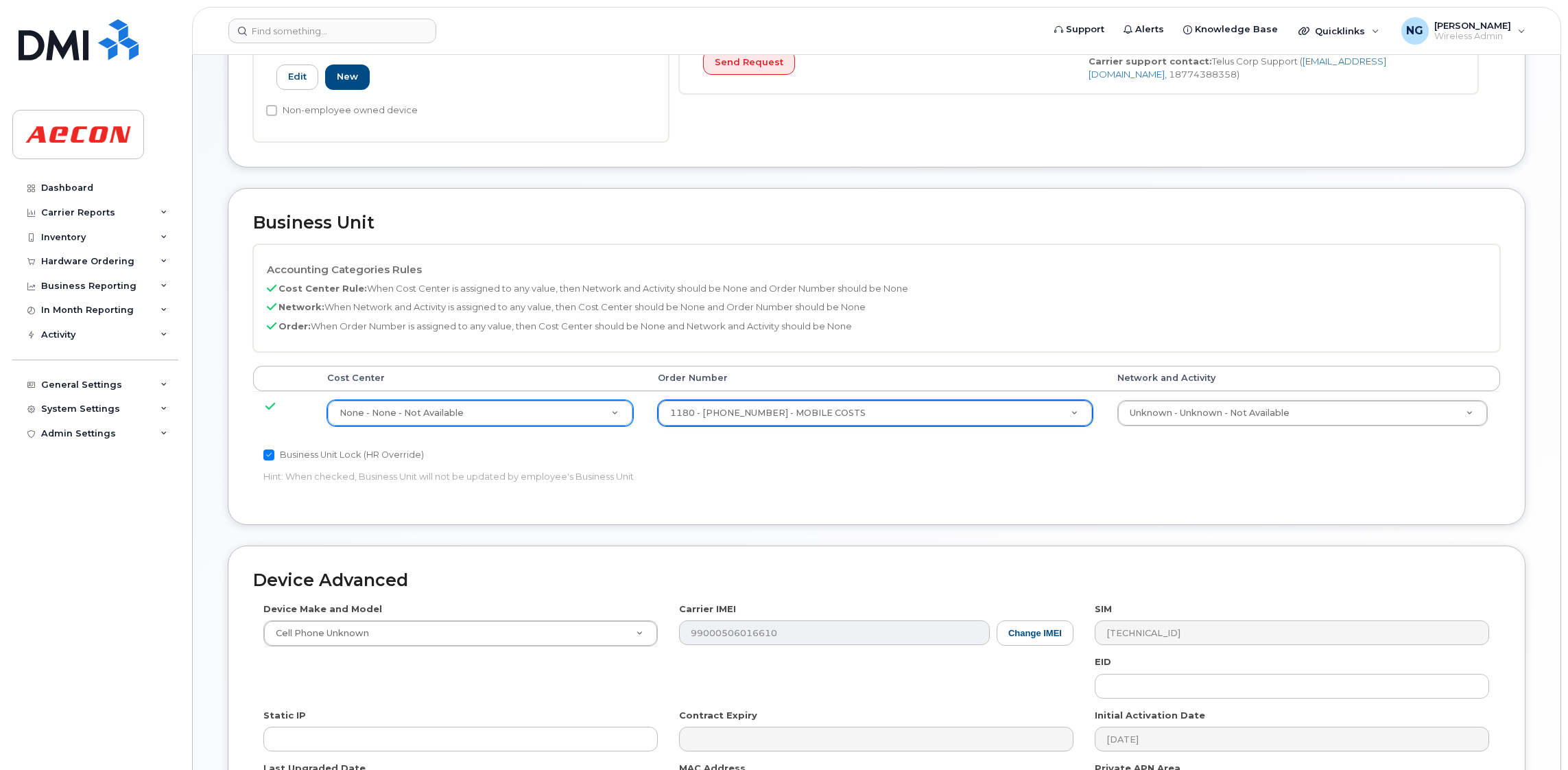
scroll to position [599, 0]
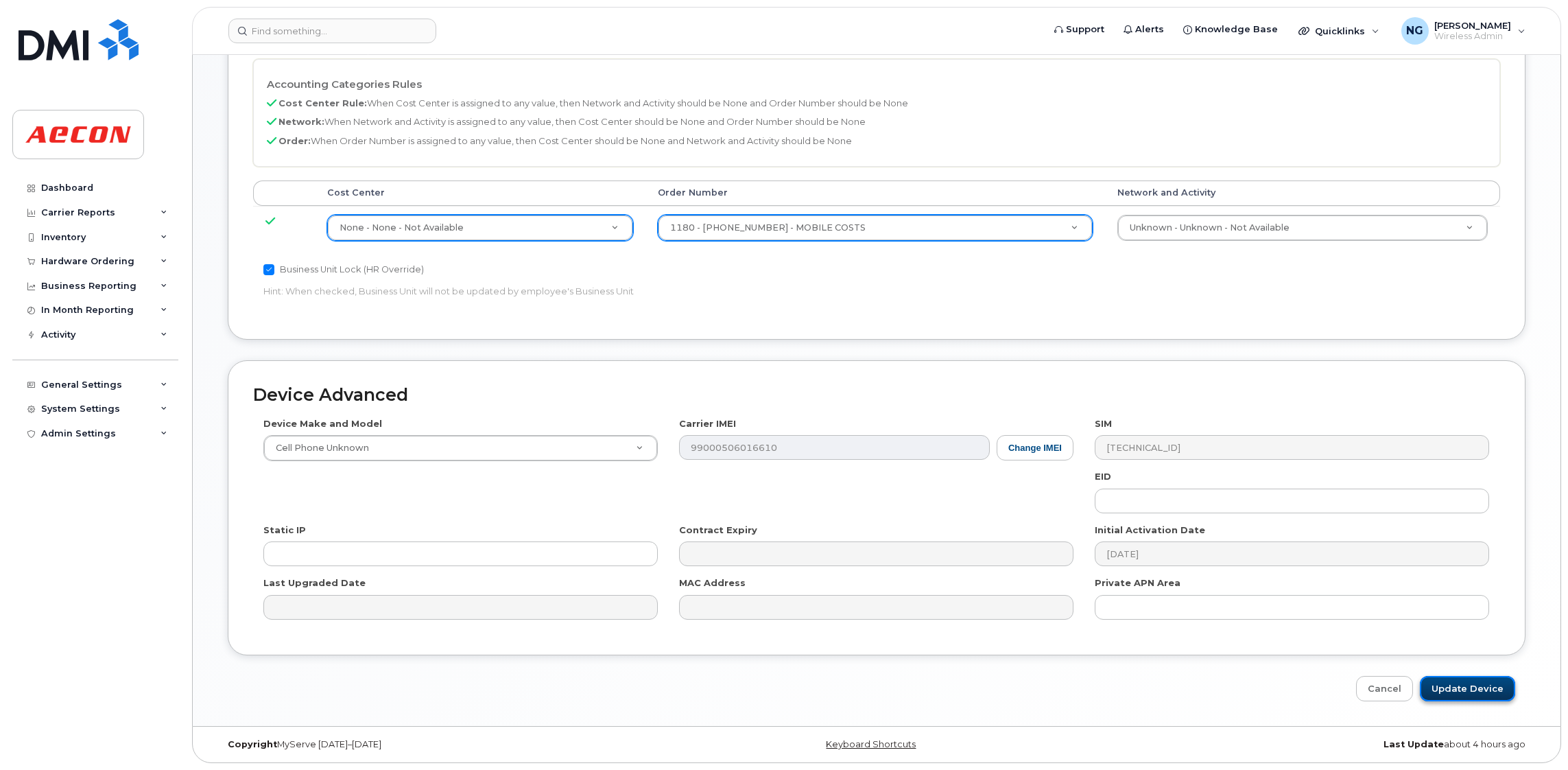
click at [1497, 682] on input "Update Device" at bounding box center [1467, 688] width 95 height 26
type input "Saving..."
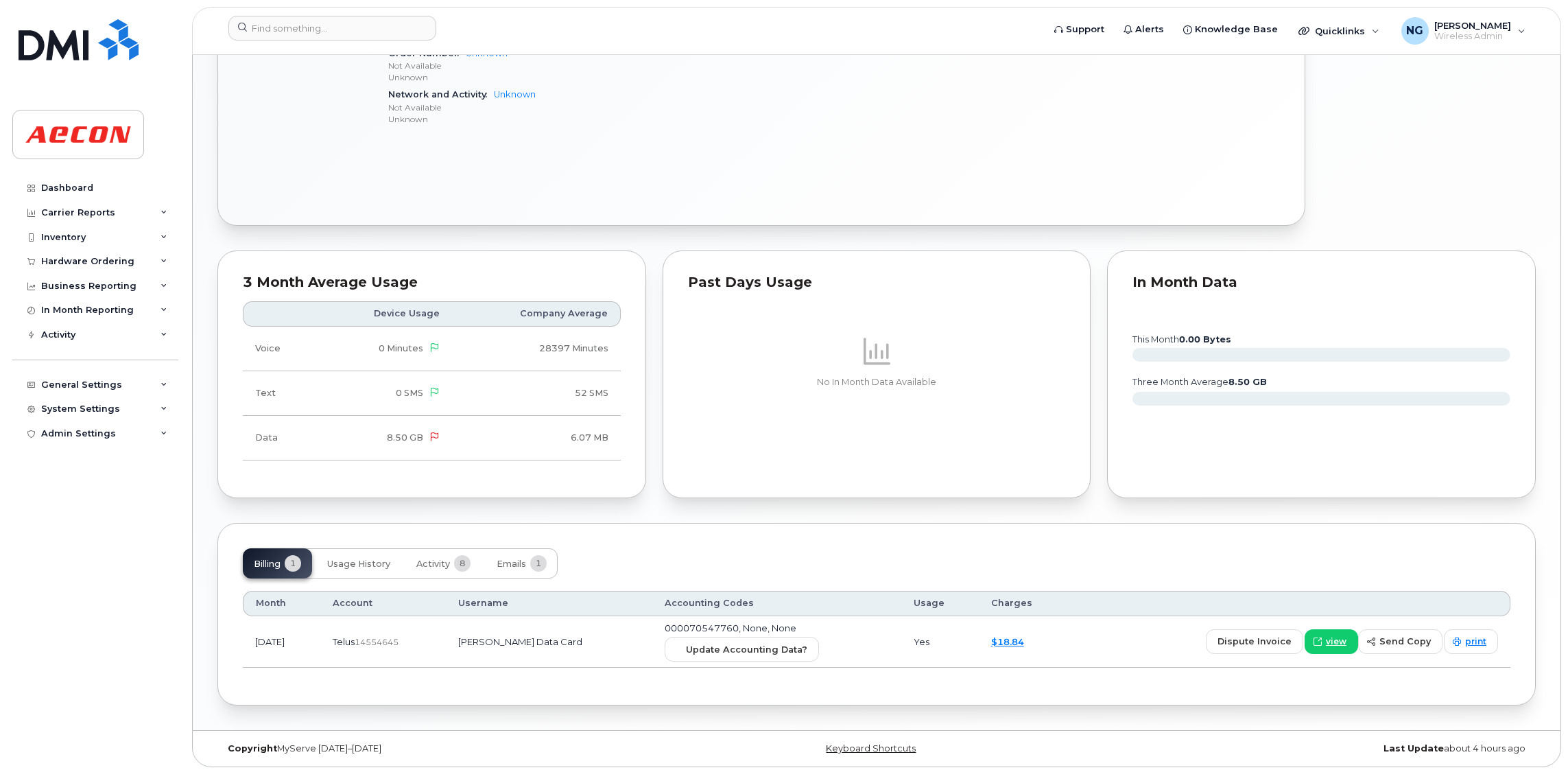
scroll to position [931, 0]
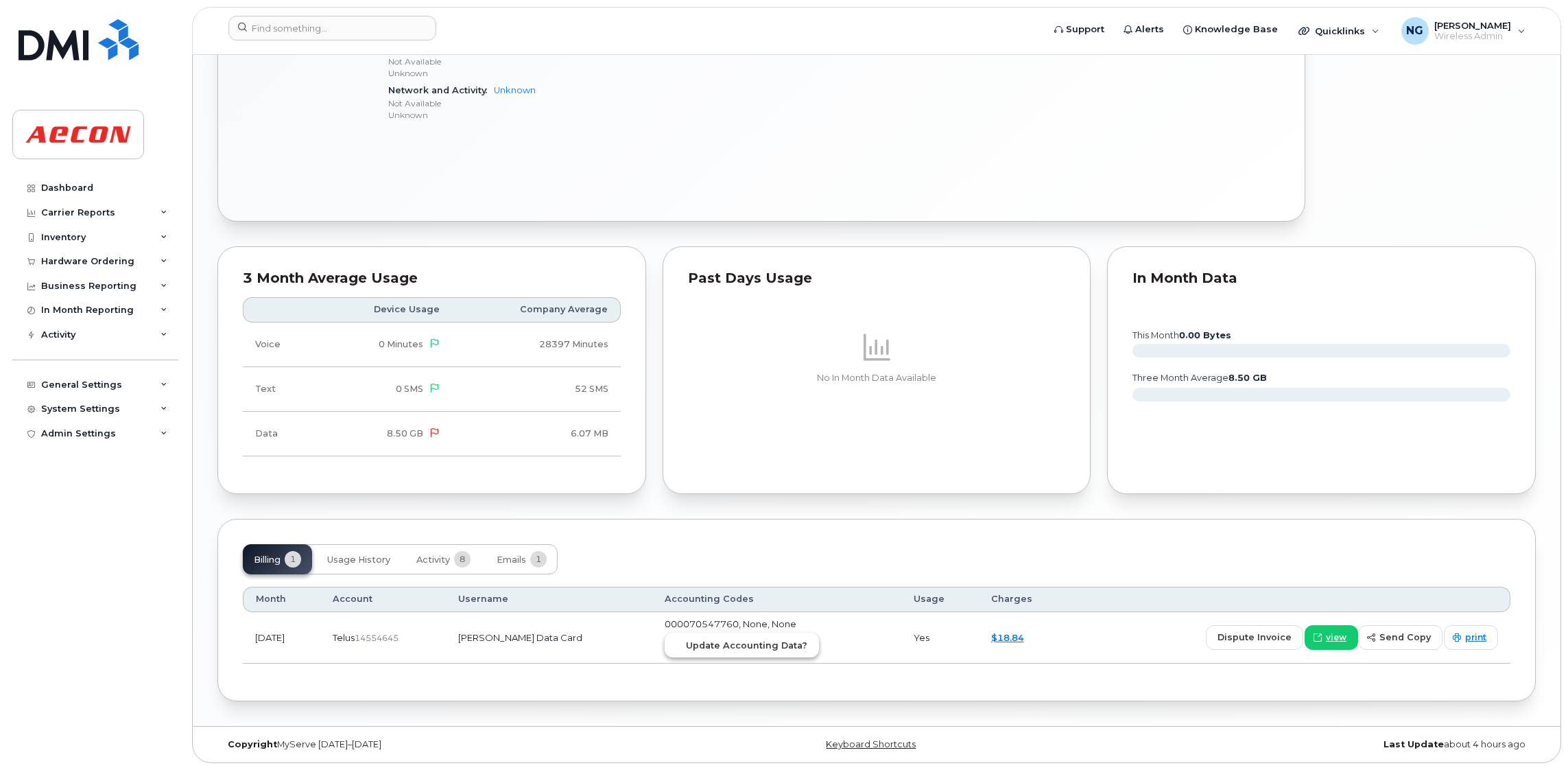
click at [764, 650] on span "Update Accounting Data?" at bounding box center [746, 645] width 121 height 13
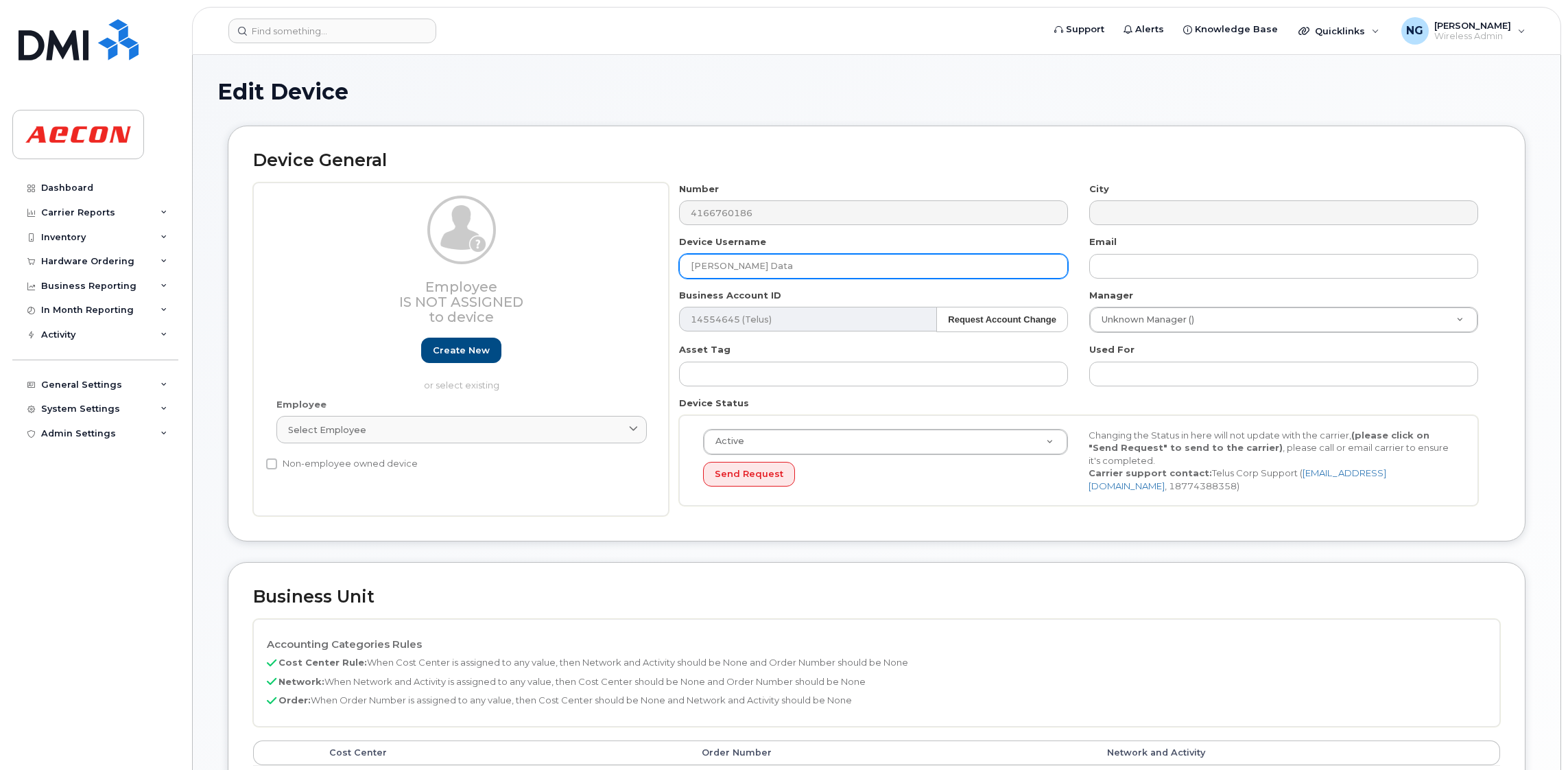
drag, startPoint x: 759, startPoint y: 268, endPoint x: 650, endPoint y: 268, distance: 109.0
click at [650, 268] on div "Employee Is not assigned to device Create new or select existing Employee Selec…" at bounding box center [877, 350] width 1247 height 334
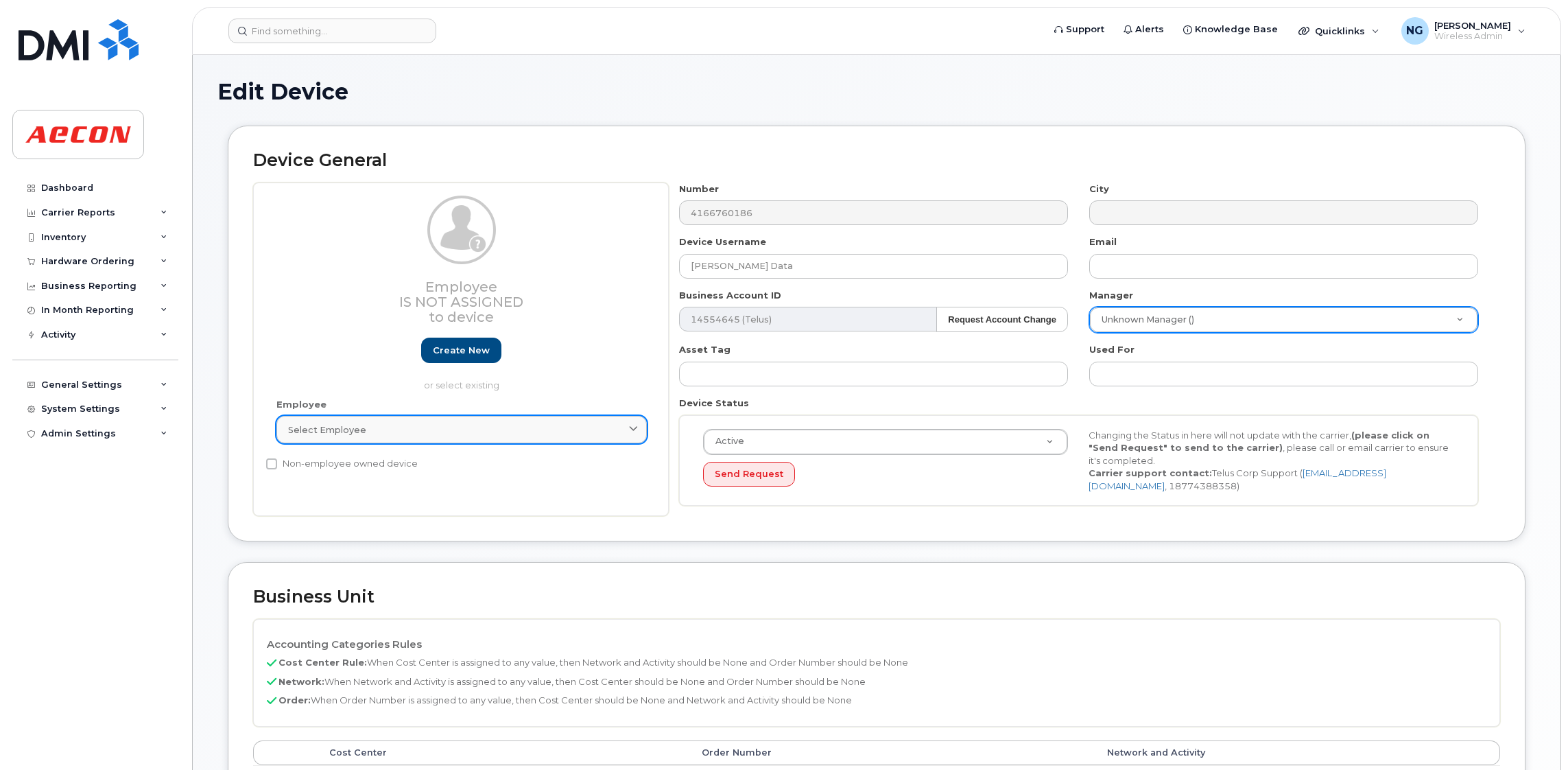
drag, startPoint x: 422, startPoint y: 428, endPoint x: 344, endPoint y: 426, distance: 78.0
click at [344, 426] on span "Select employee" at bounding box center [327, 429] width 79 height 13
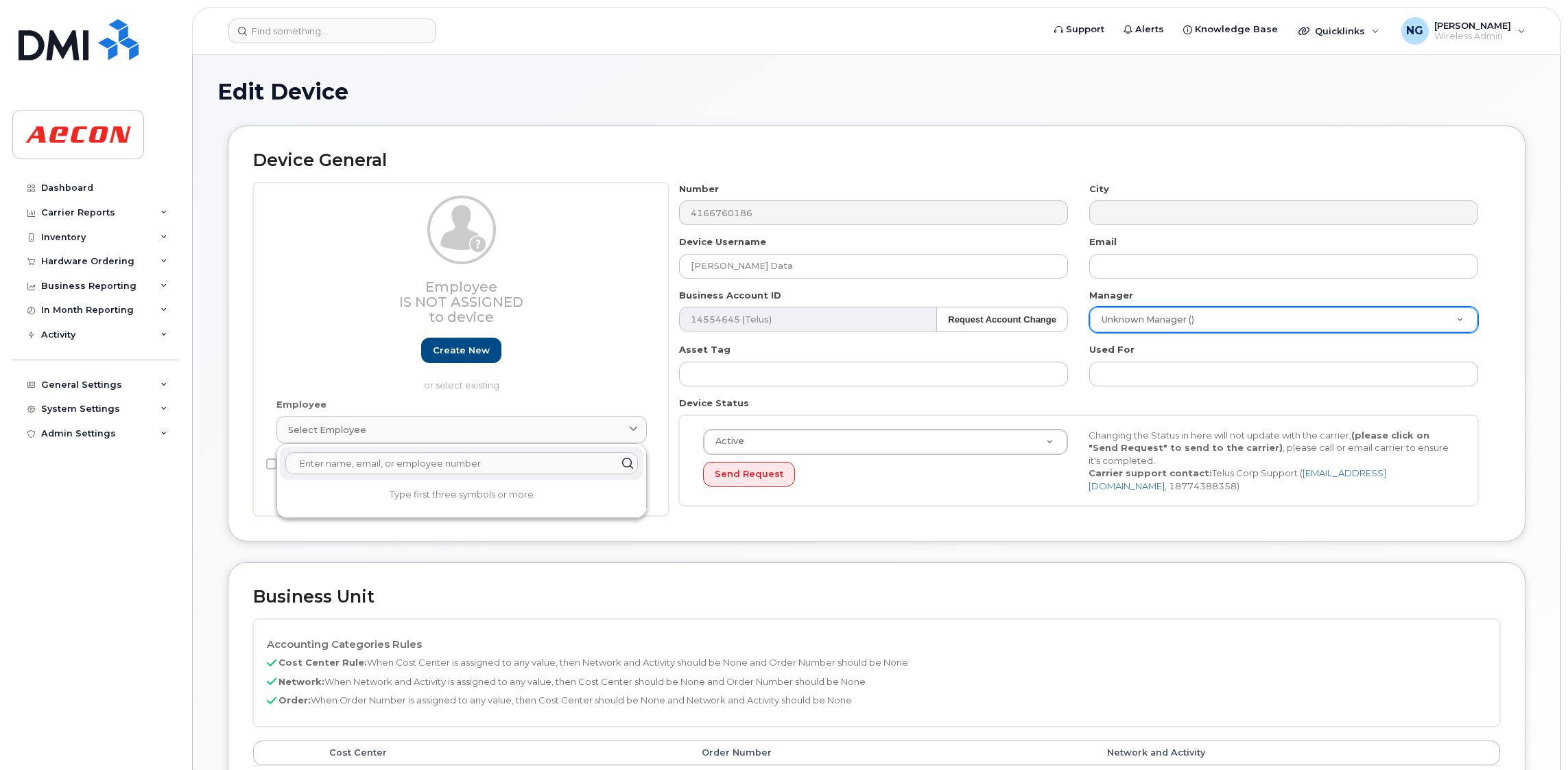
paste input "Kris Saranchuk"
click at [315, 457] on input "Kris Saranchuk" at bounding box center [461, 463] width 352 height 22
click at [394, 462] on input "Saranchuk" at bounding box center [461, 463] width 352 height 22
click at [935, 547] on div "Device General Employee Is not assigned to device Create new or select existing…" at bounding box center [876, 343] width 1318 height 436
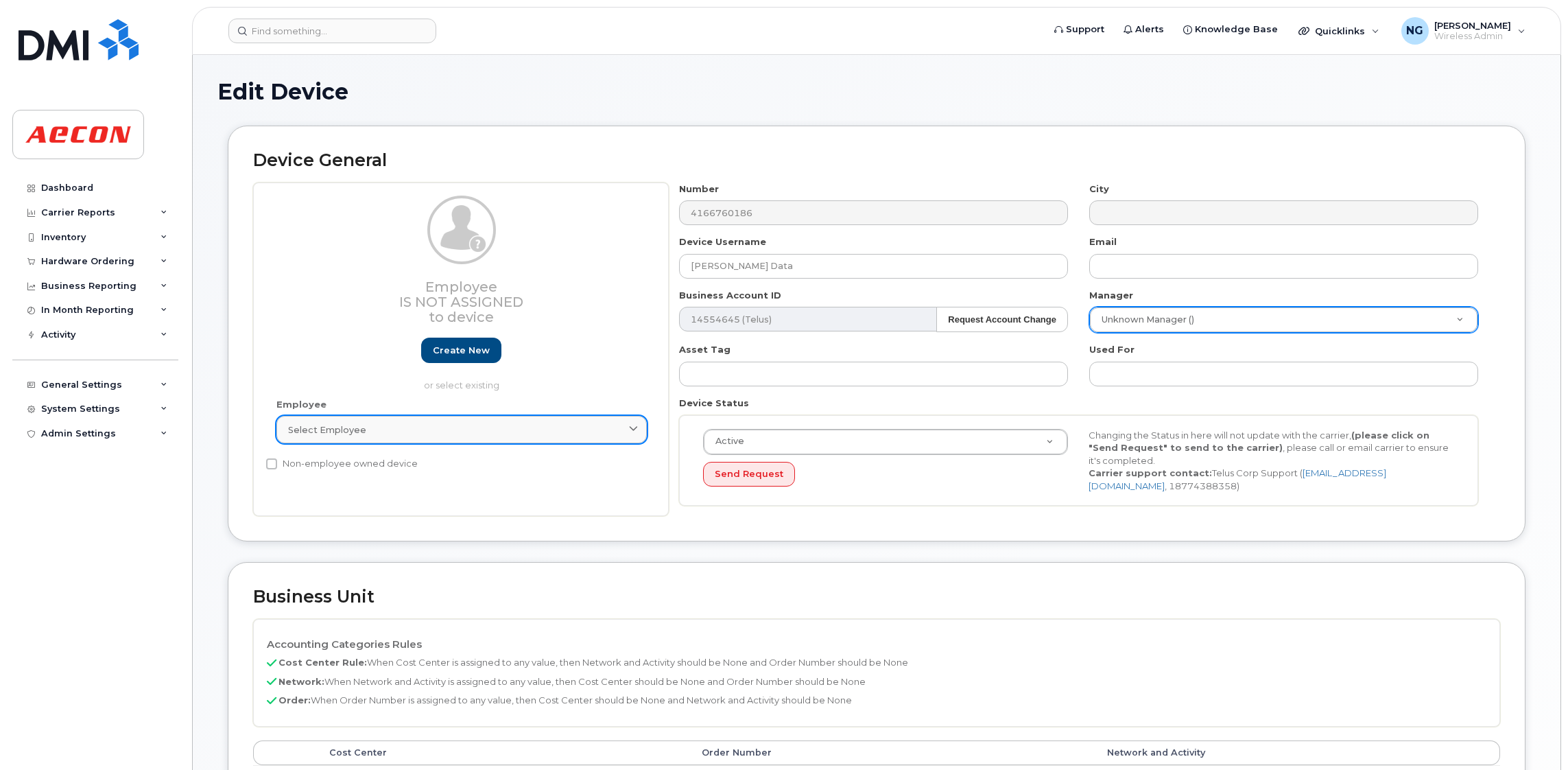
click at [438, 441] on link "Select employee" at bounding box center [461, 429] width 370 height 27
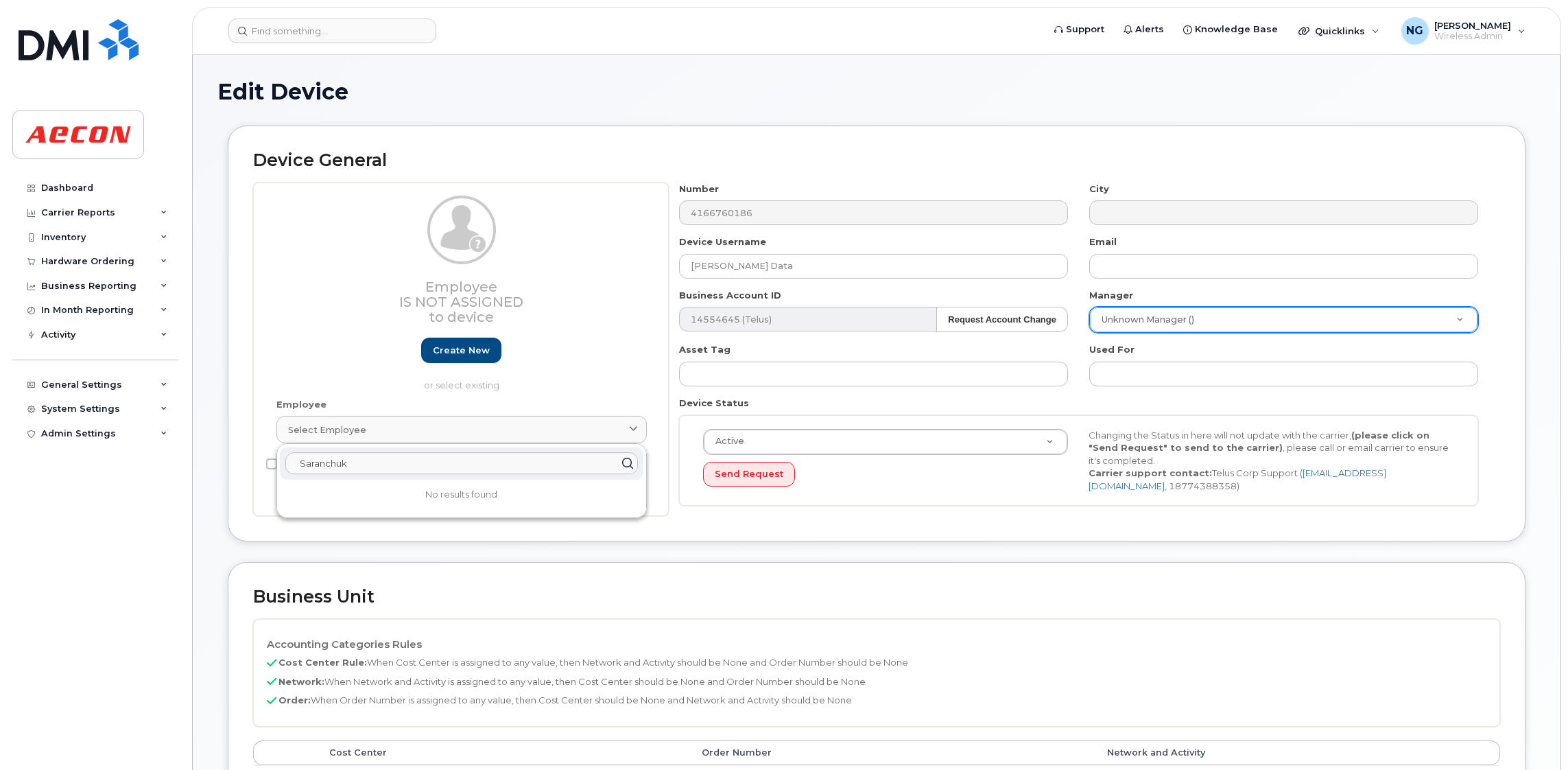
click at [425, 465] on input "Saranchuk" at bounding box center [461, 463] width 352 height 22
type input "S"
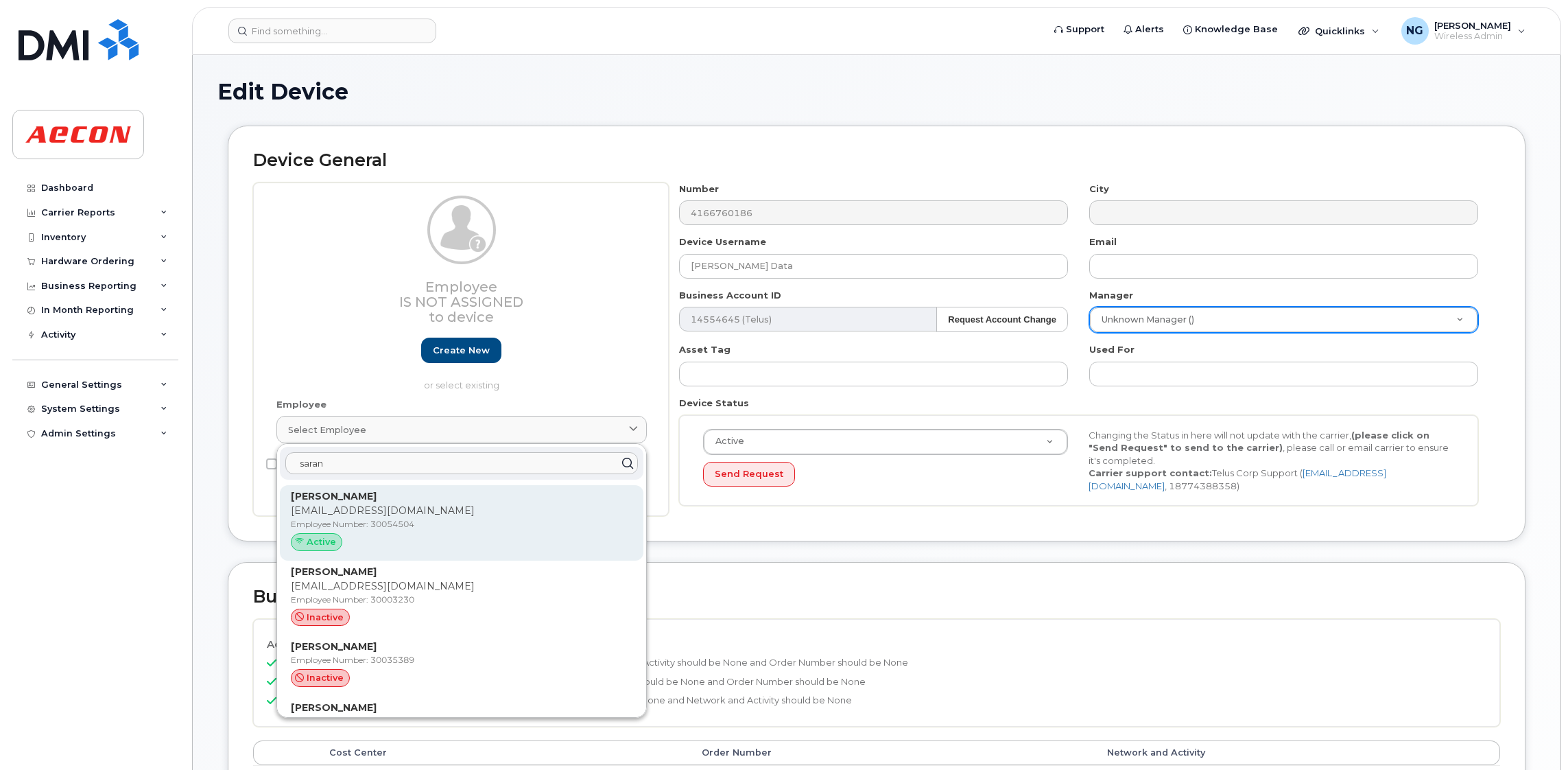
type input "saran"
click at [496, 517] on p "KSARANCHUK@AECON.COM" at bounding box center [461, 510] width 342 height 14
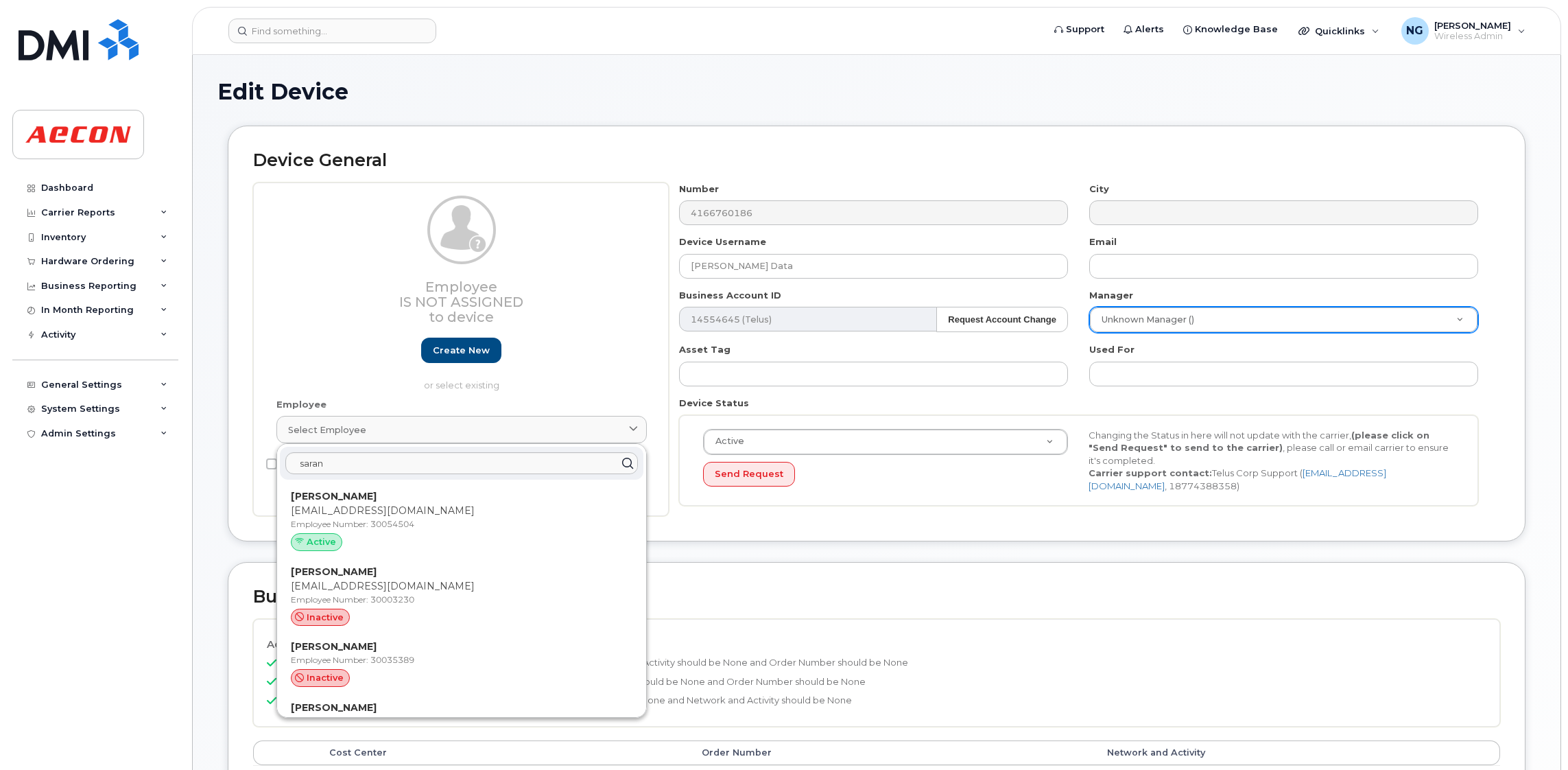
type input "30054504"
type input "Khrystyna Saranchuk"
type input "ksaranchuk@aecon.com"
type input "4779813"
type input "283607"
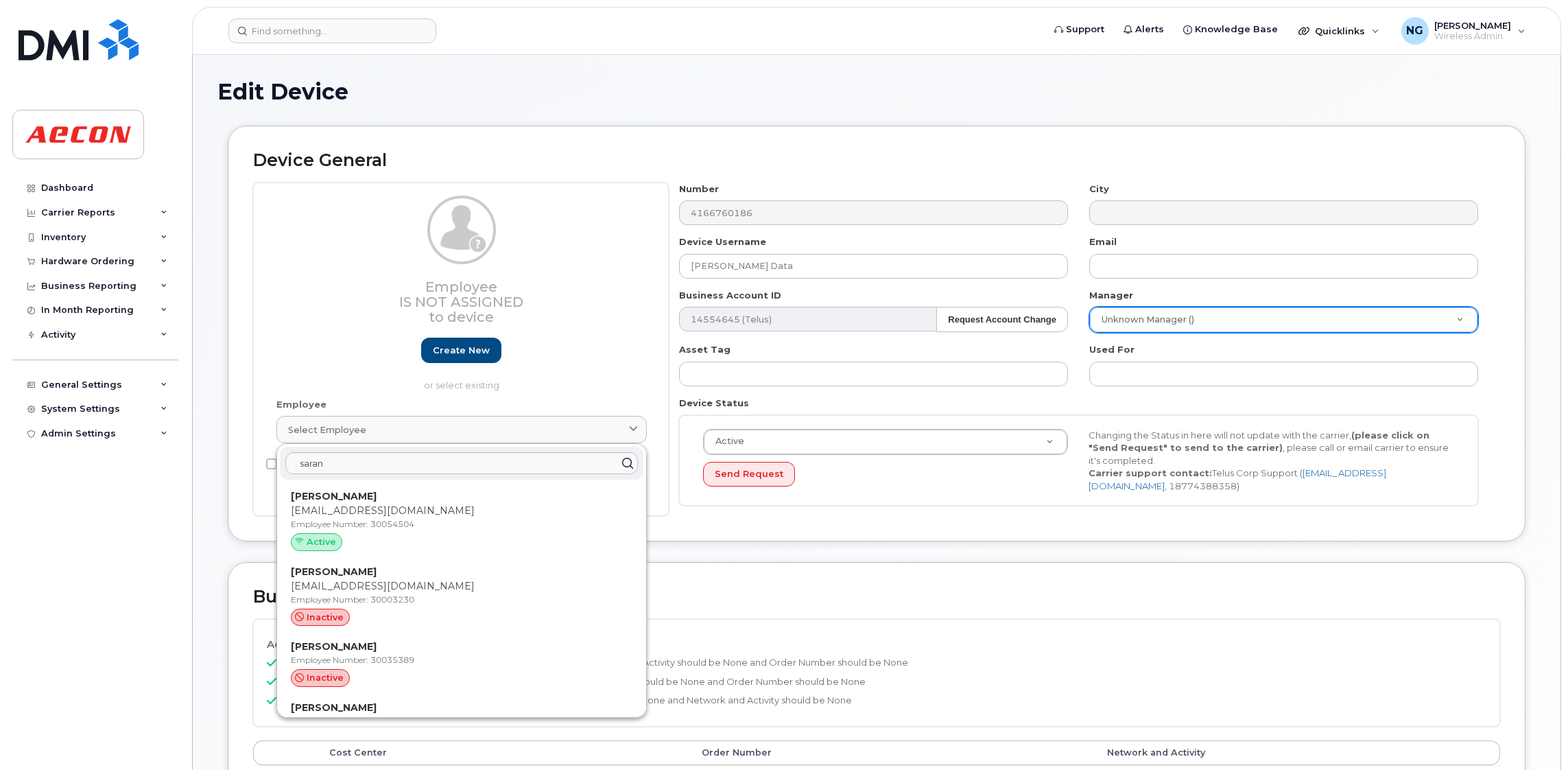
type input "283608"
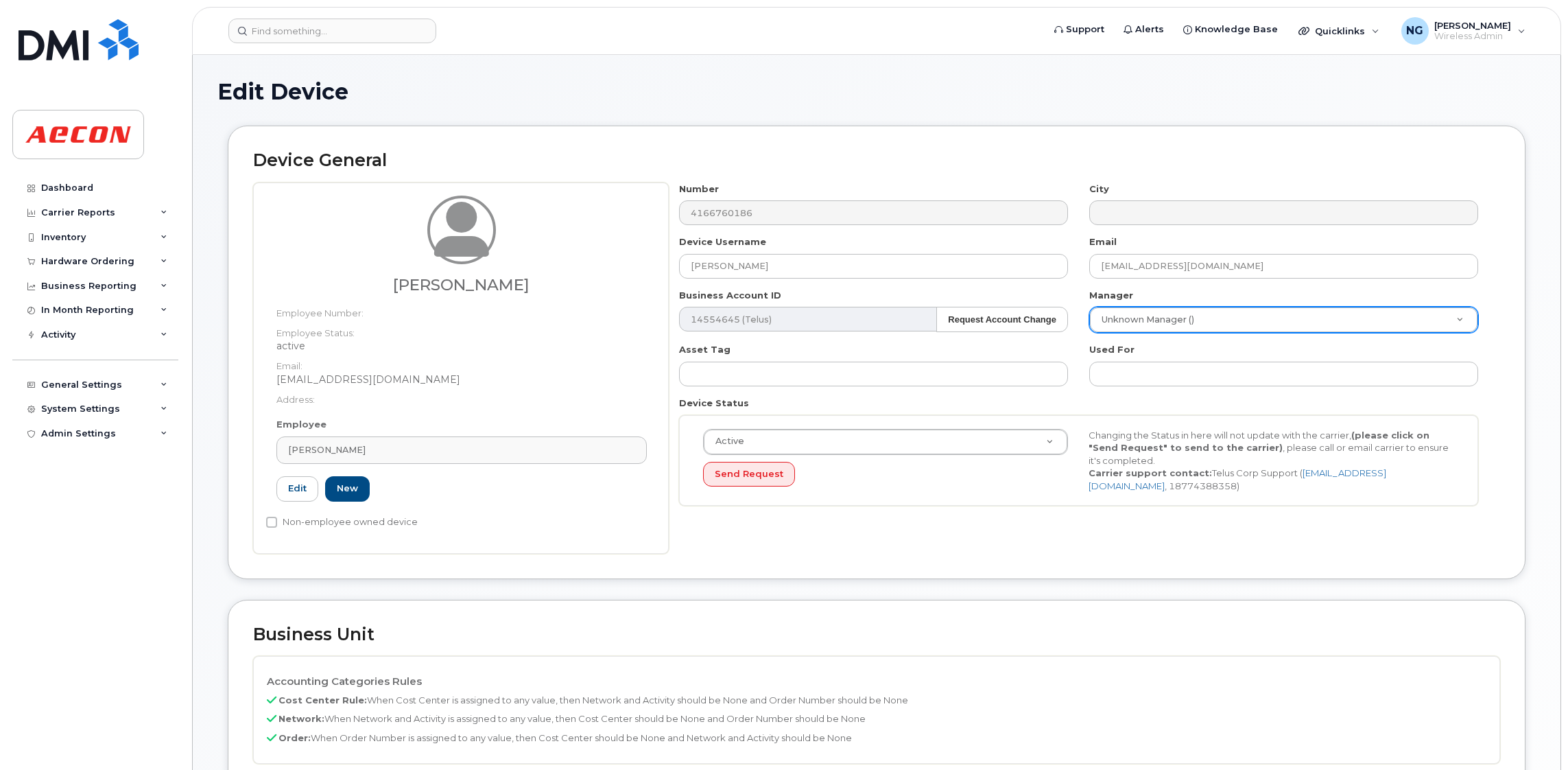
scroll to position [411, 0]
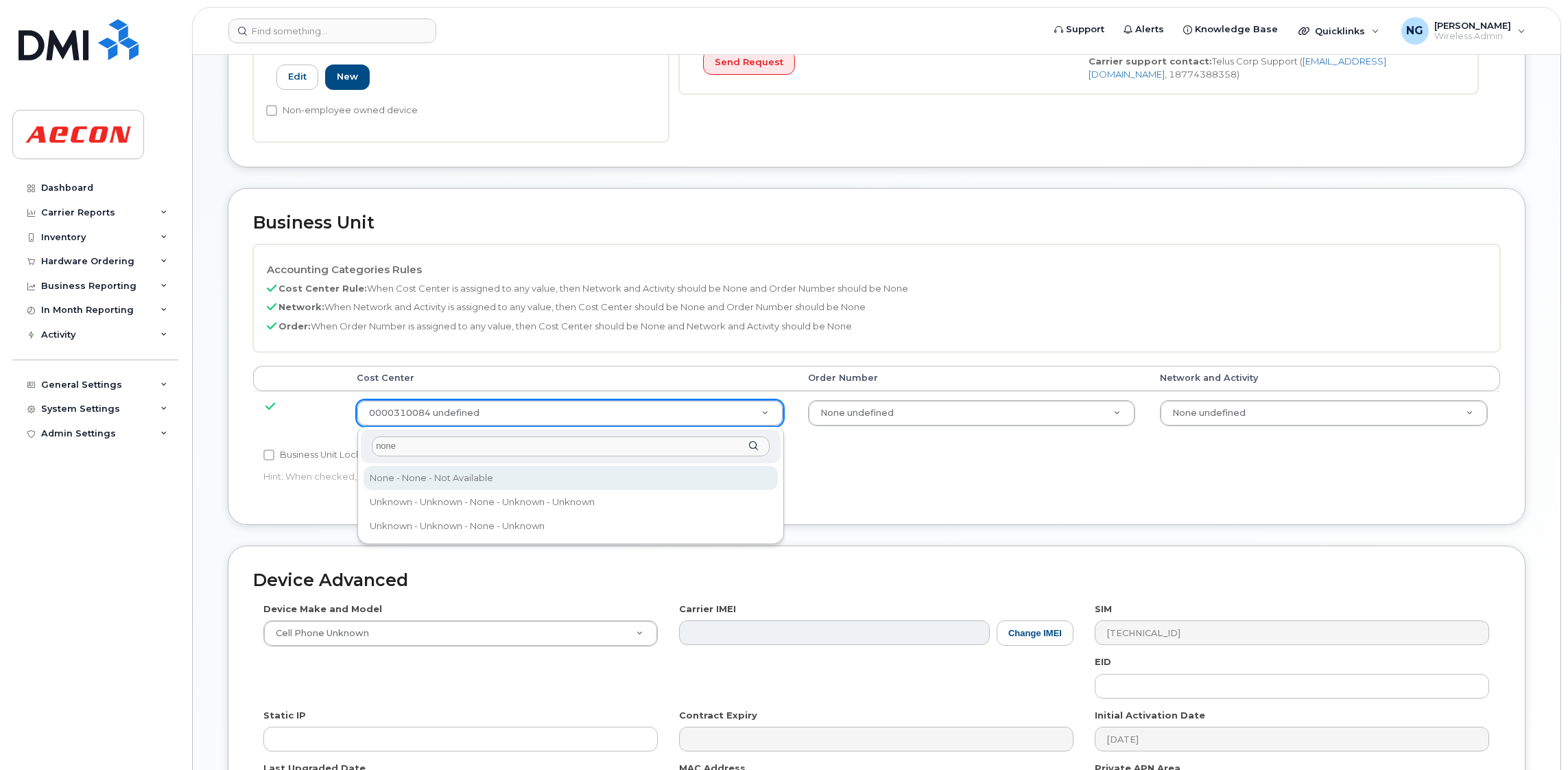
type input "none"
type input "289660"
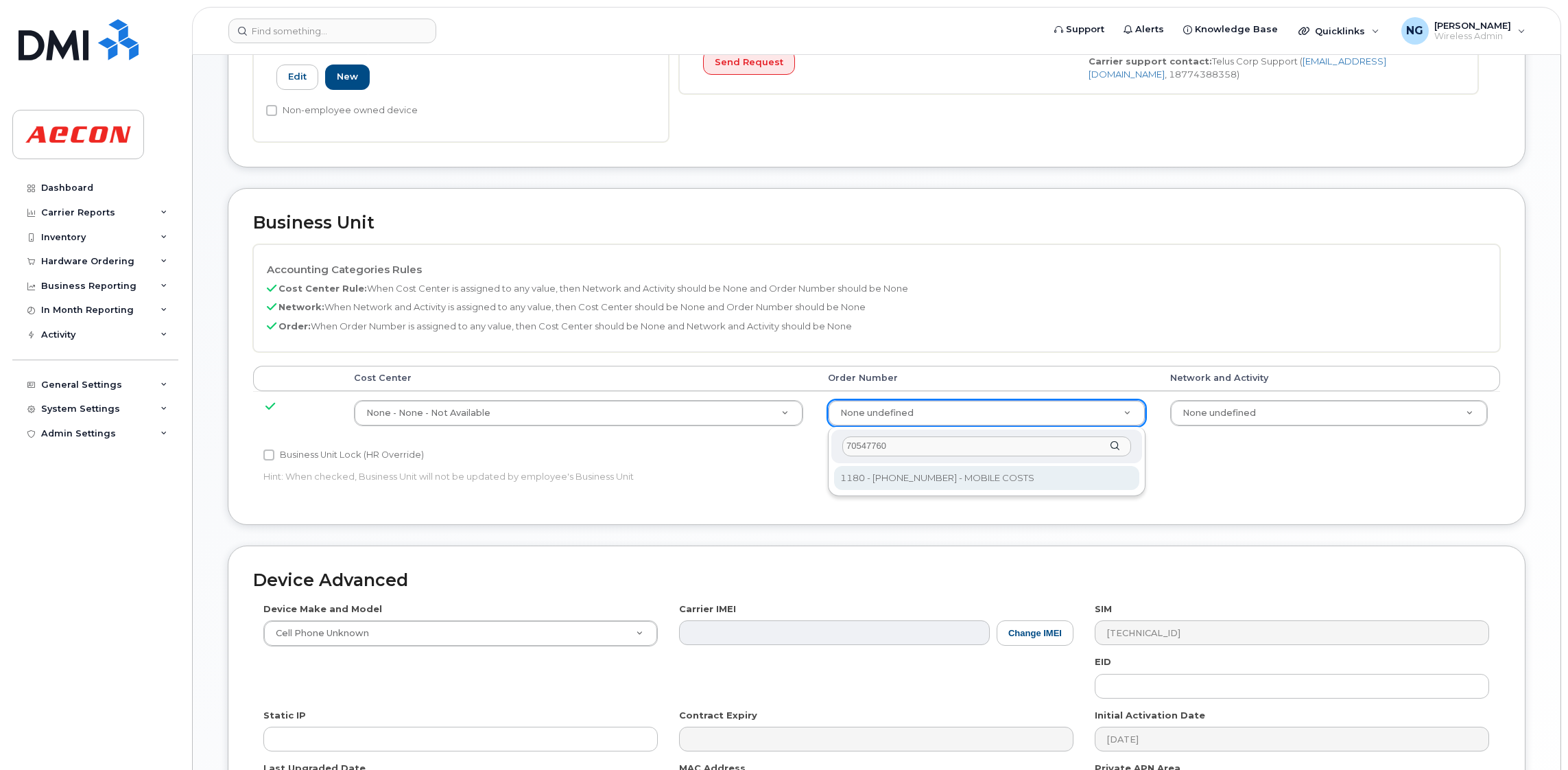
type input "70547760"
type input "8518330"
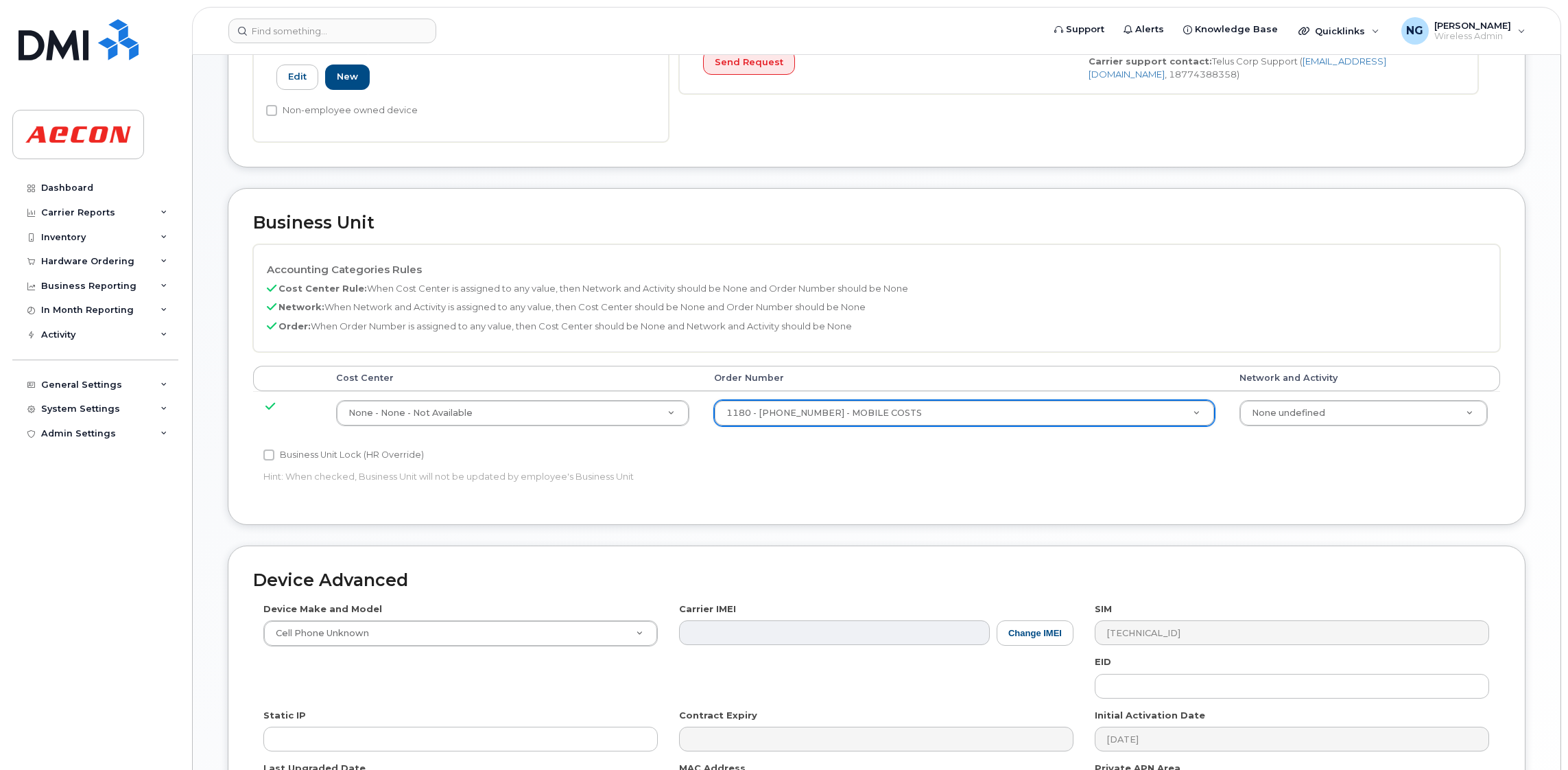
click at [344, 454] on label "Business Unit Lock (HR Override)" at bounding box center [343, 455] width 161 height 17
click at [275, 454] on input "Business Unit Lock (HR Override)" at bounding box center [268, 455] width 11 height 11
checkbox input "true"
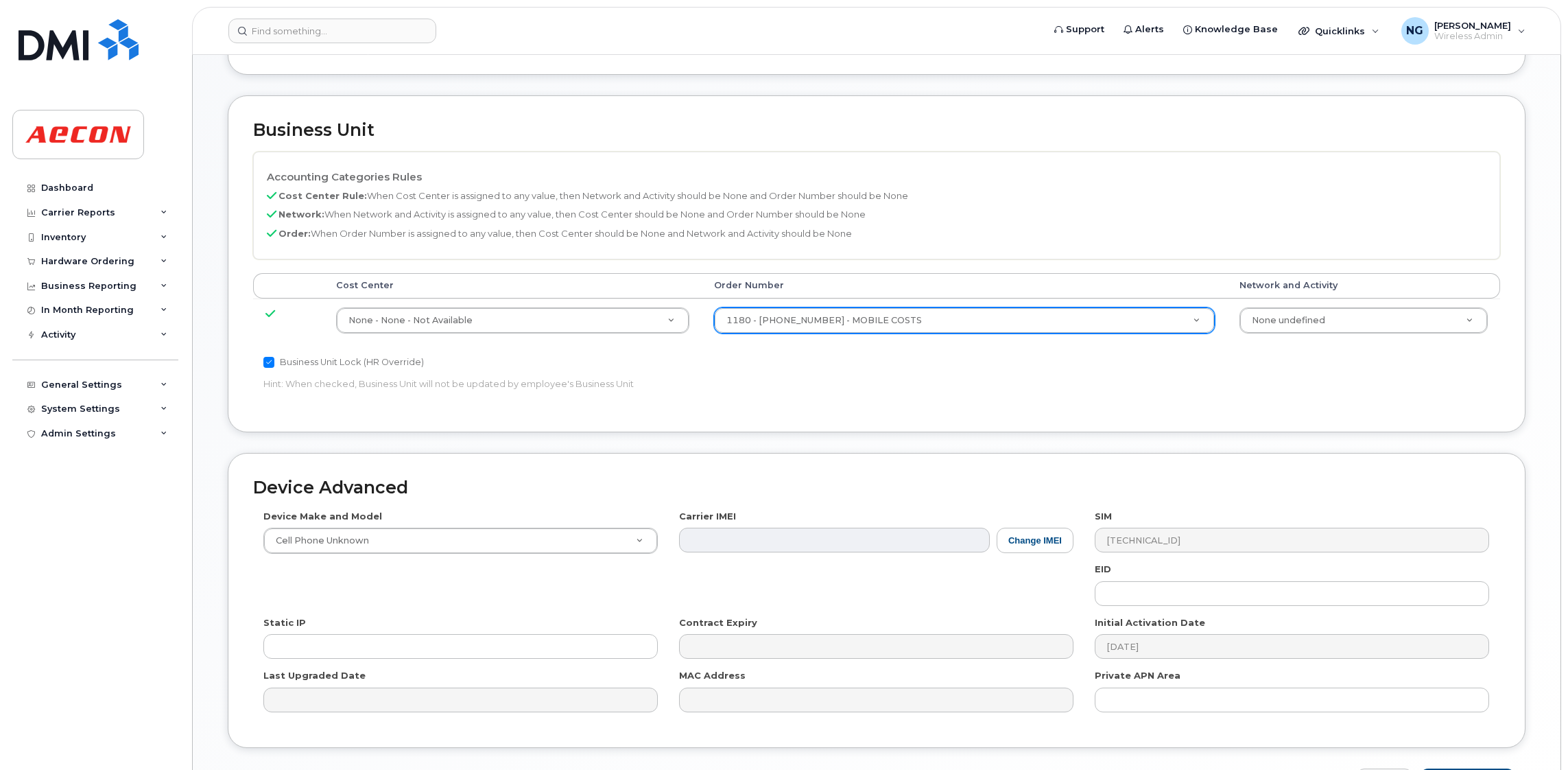
scroll to position [599, 0]
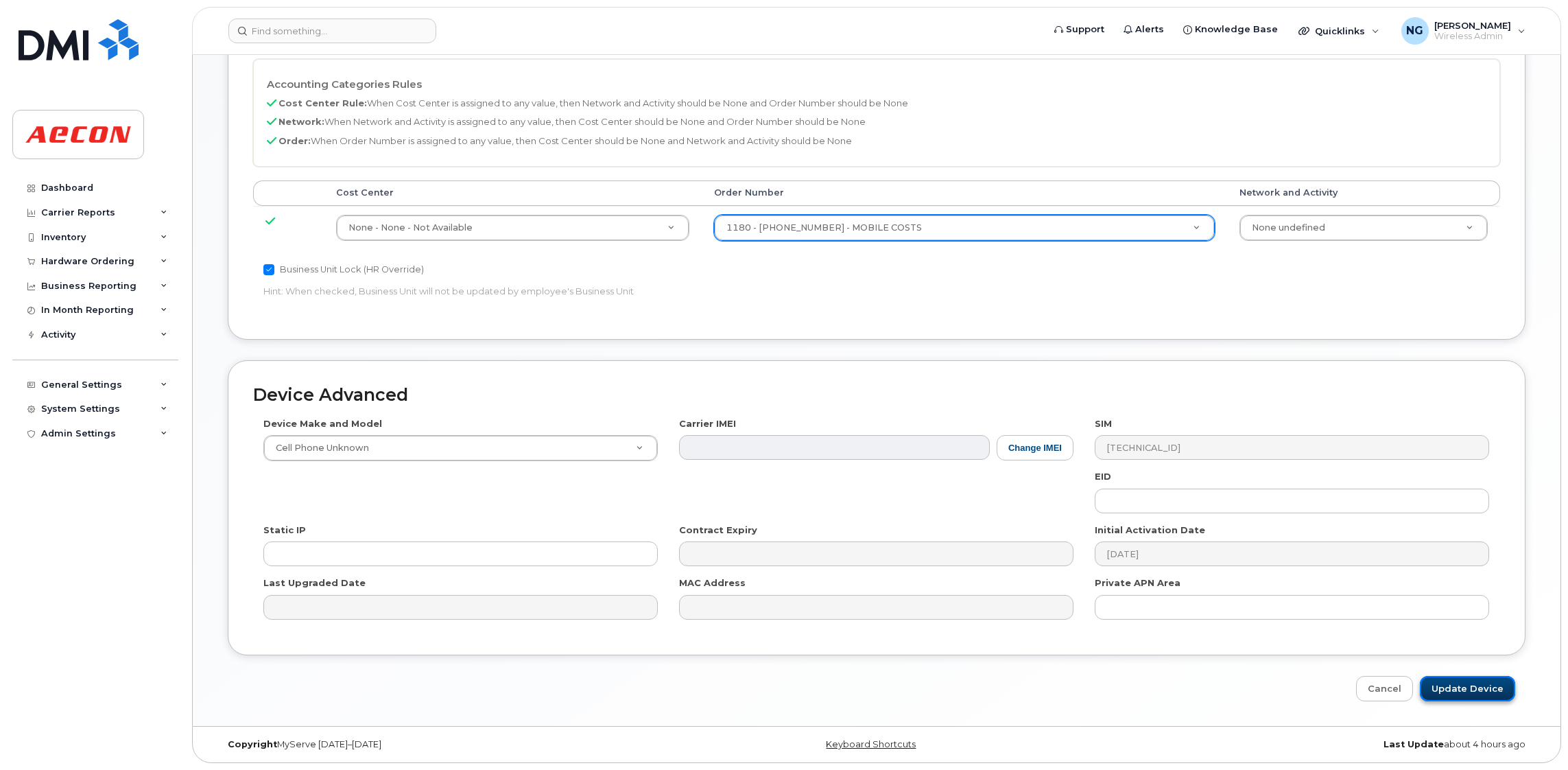
click at [1447, 679] on input "Update Device" at bounding box center [1467, 688] width 95 height 26
type input "Saving..."
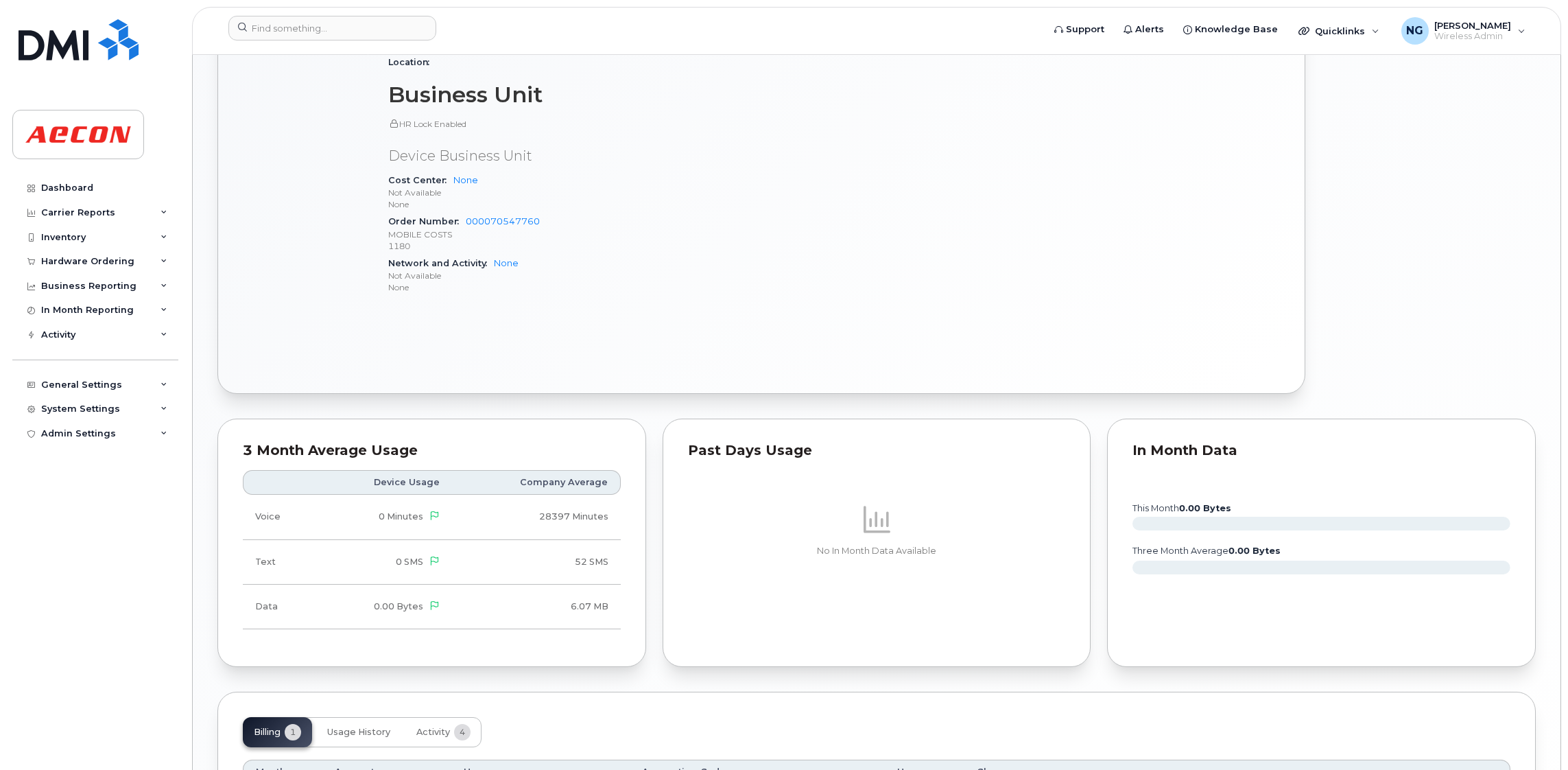
scroll to position [983, 0]
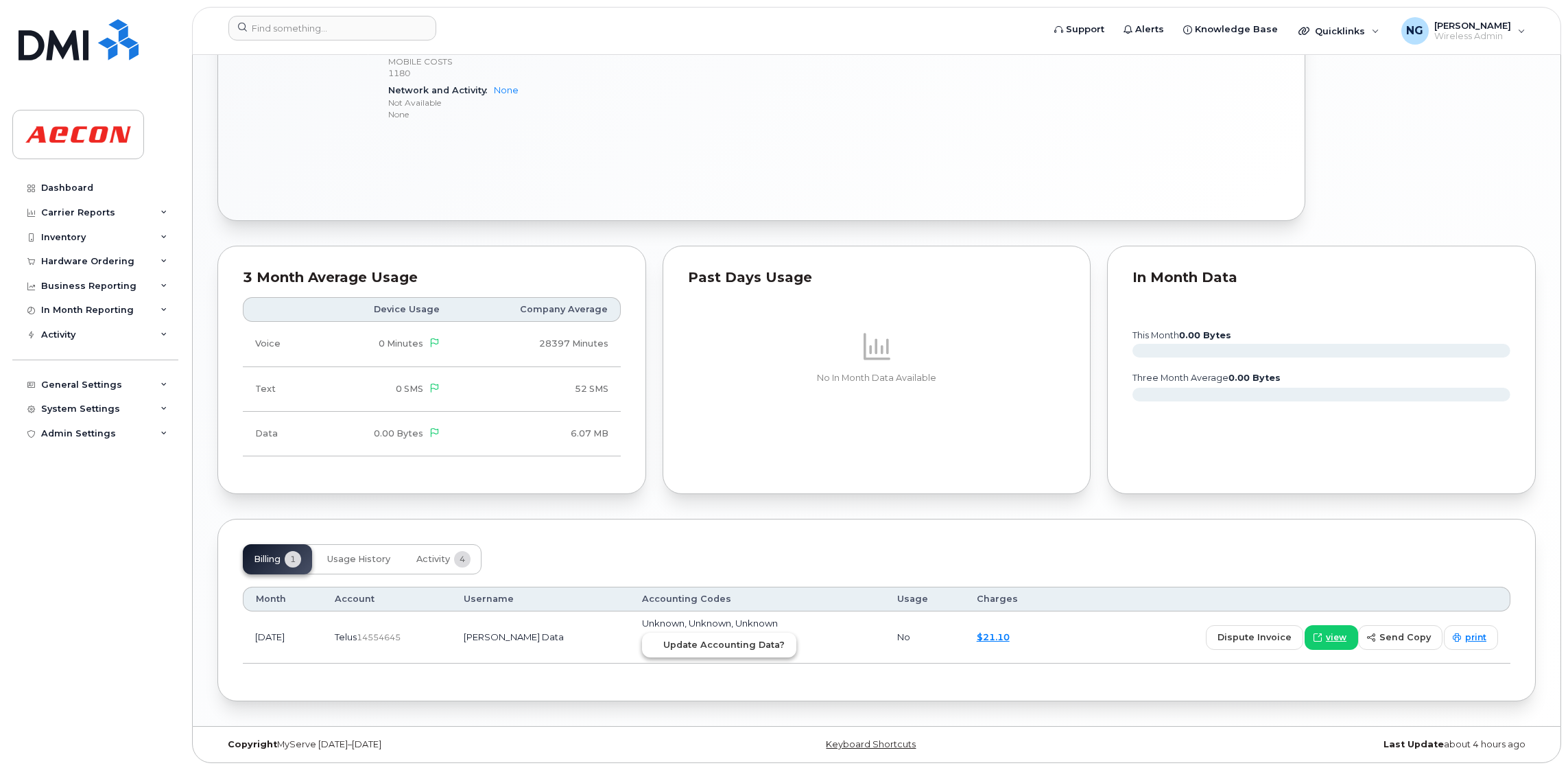
click at [758, 642] on span "Update Accounting Data?" at bounding box center [723, 644] width 121 height 13
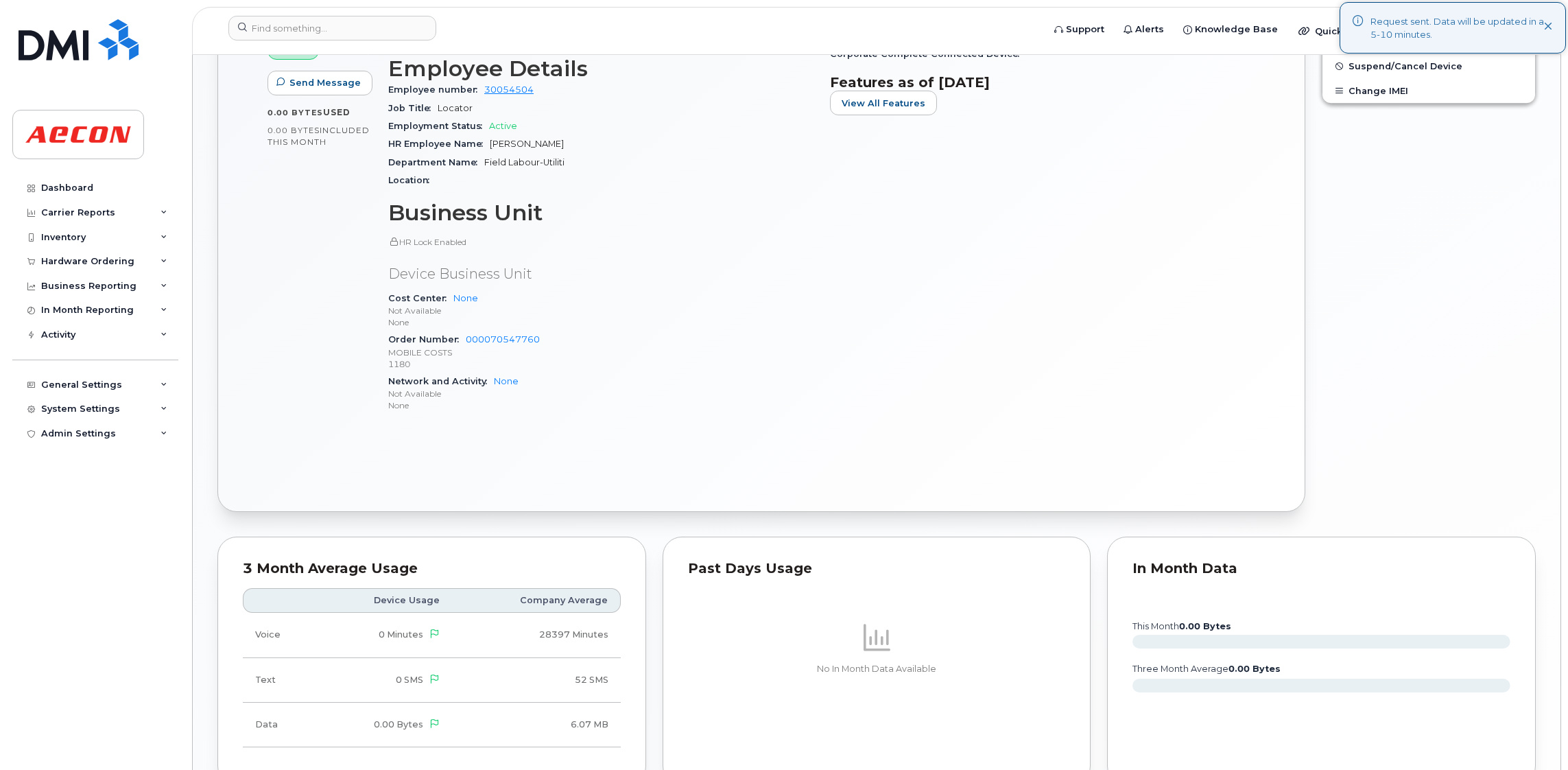
scroll to position [366, 0]
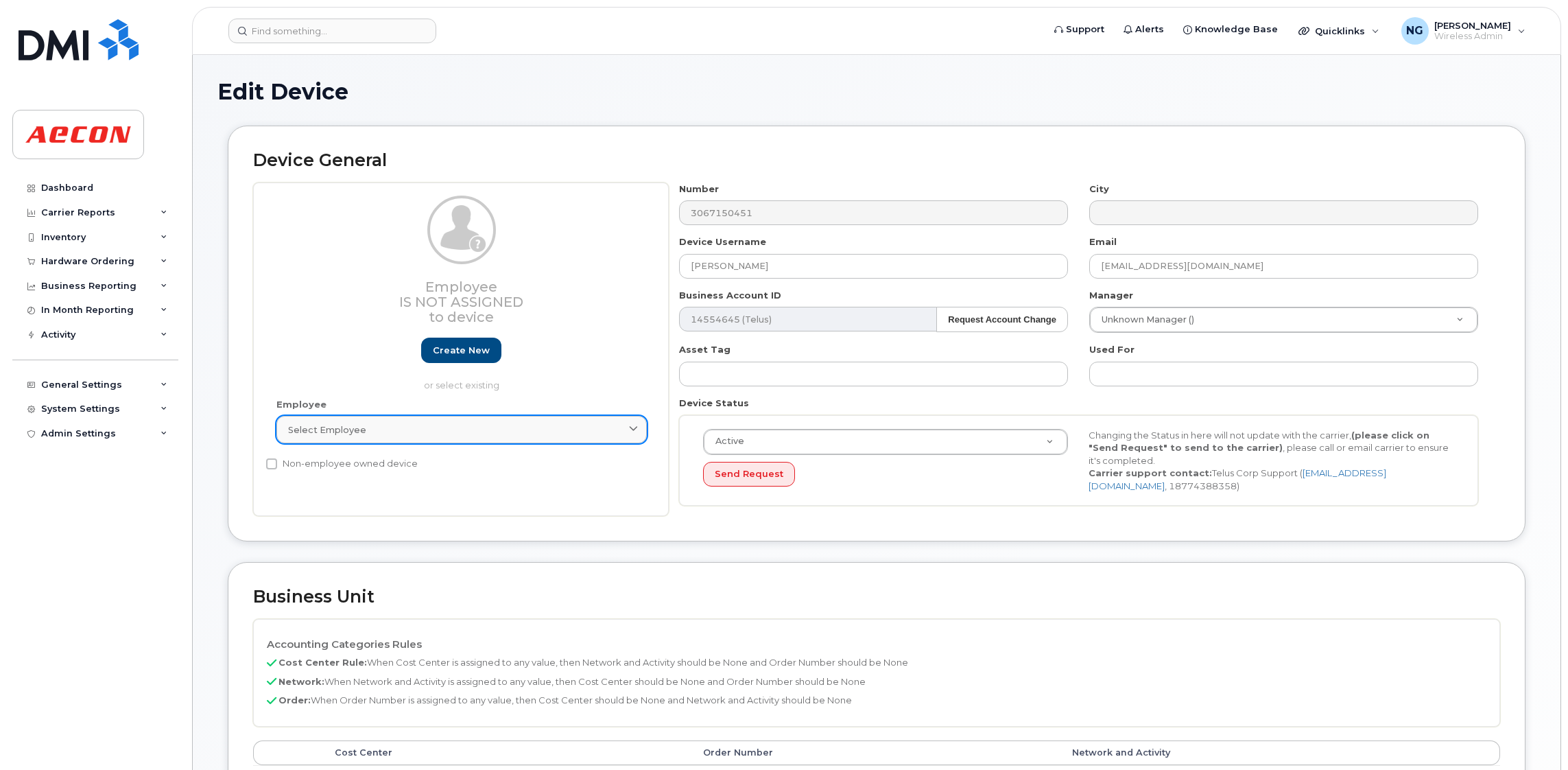
click at [509, 421] on link "Select employee" at bounding box center [461, 429] width 370 height 27
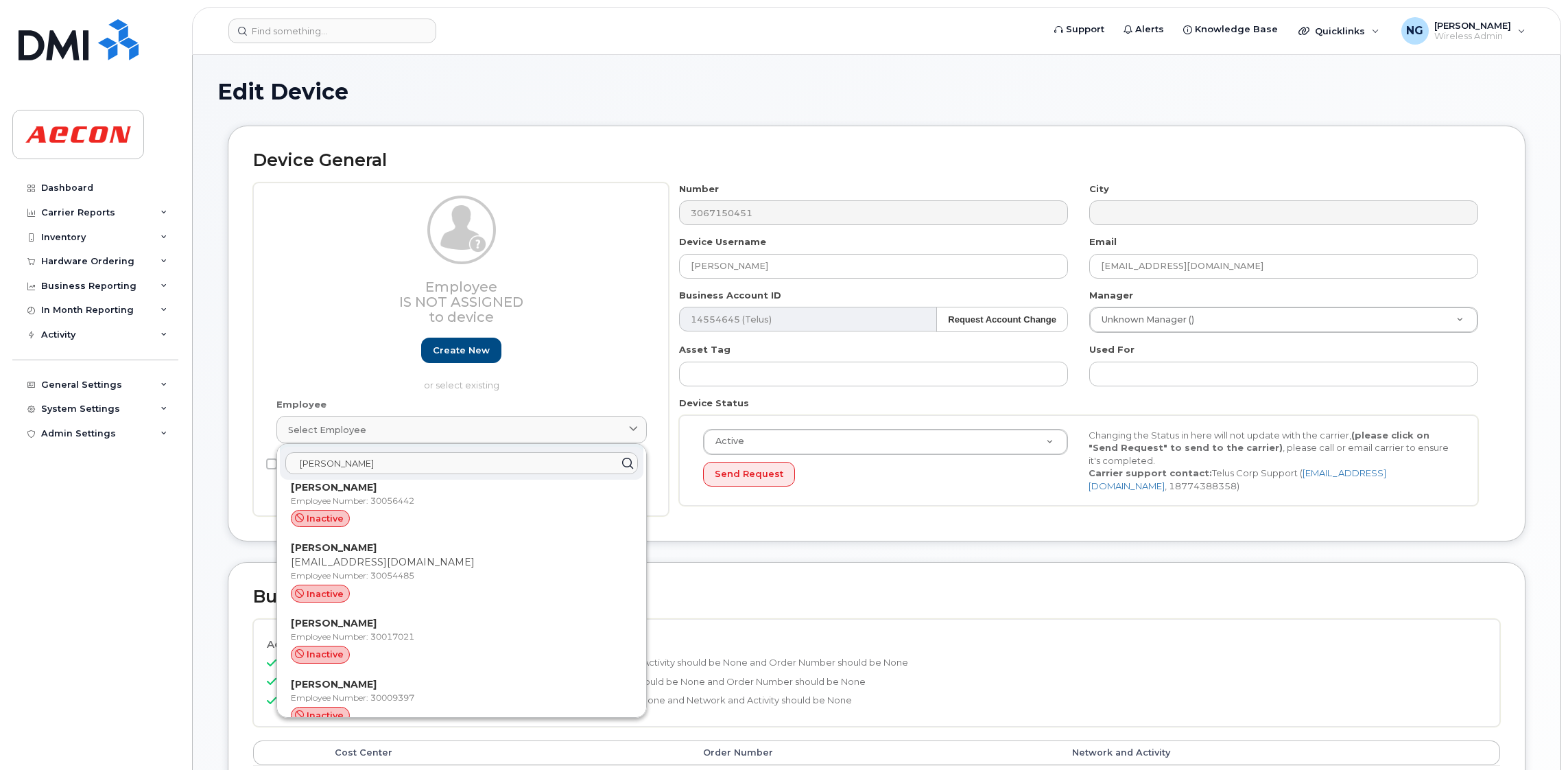
scroll to position [411, 0]
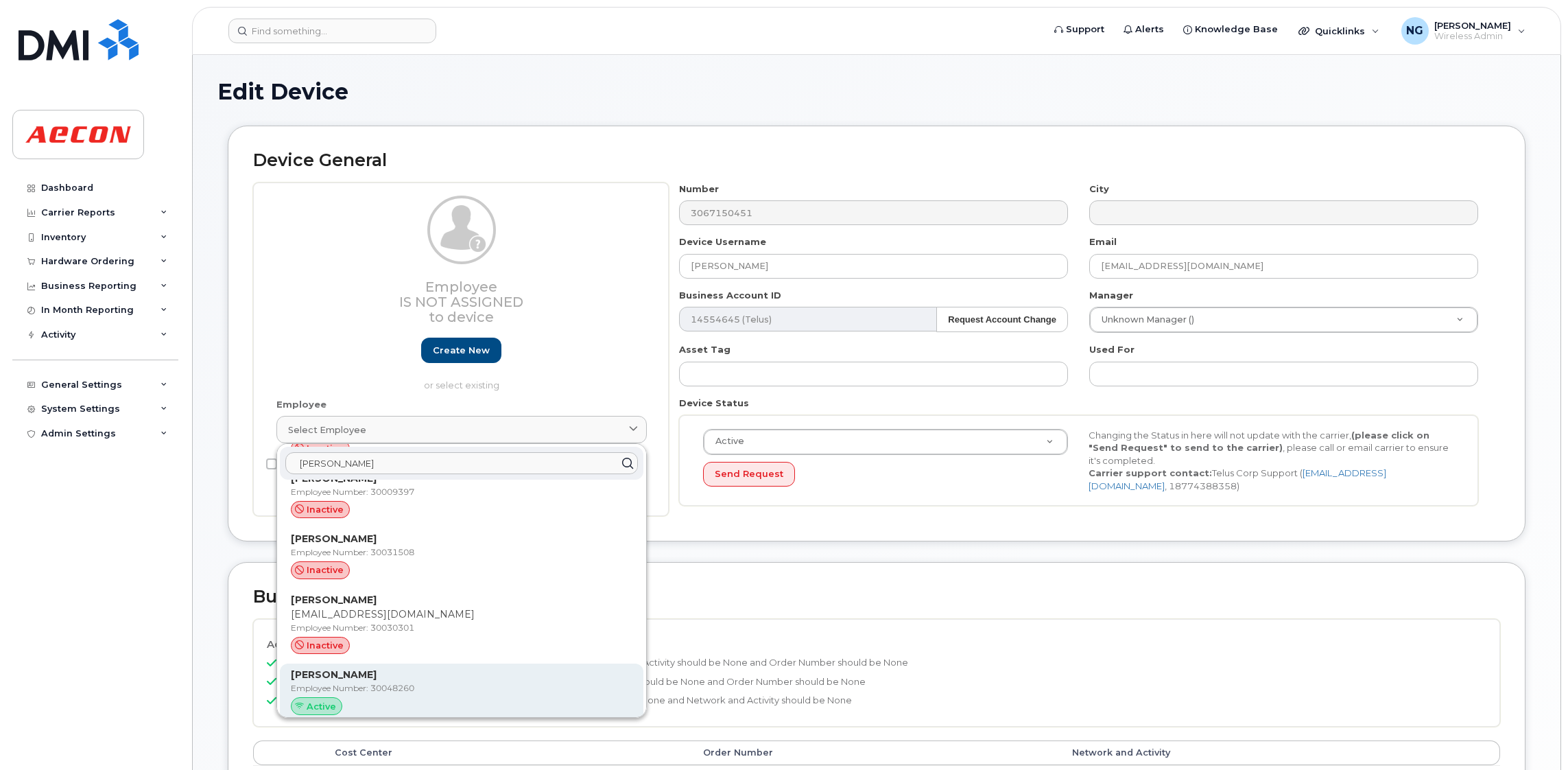
type input "[PERSON_NAME]"
click at [405, 687] on p "Employee Number: 30048260" at bounding box center [461, 688] width 342 height 12
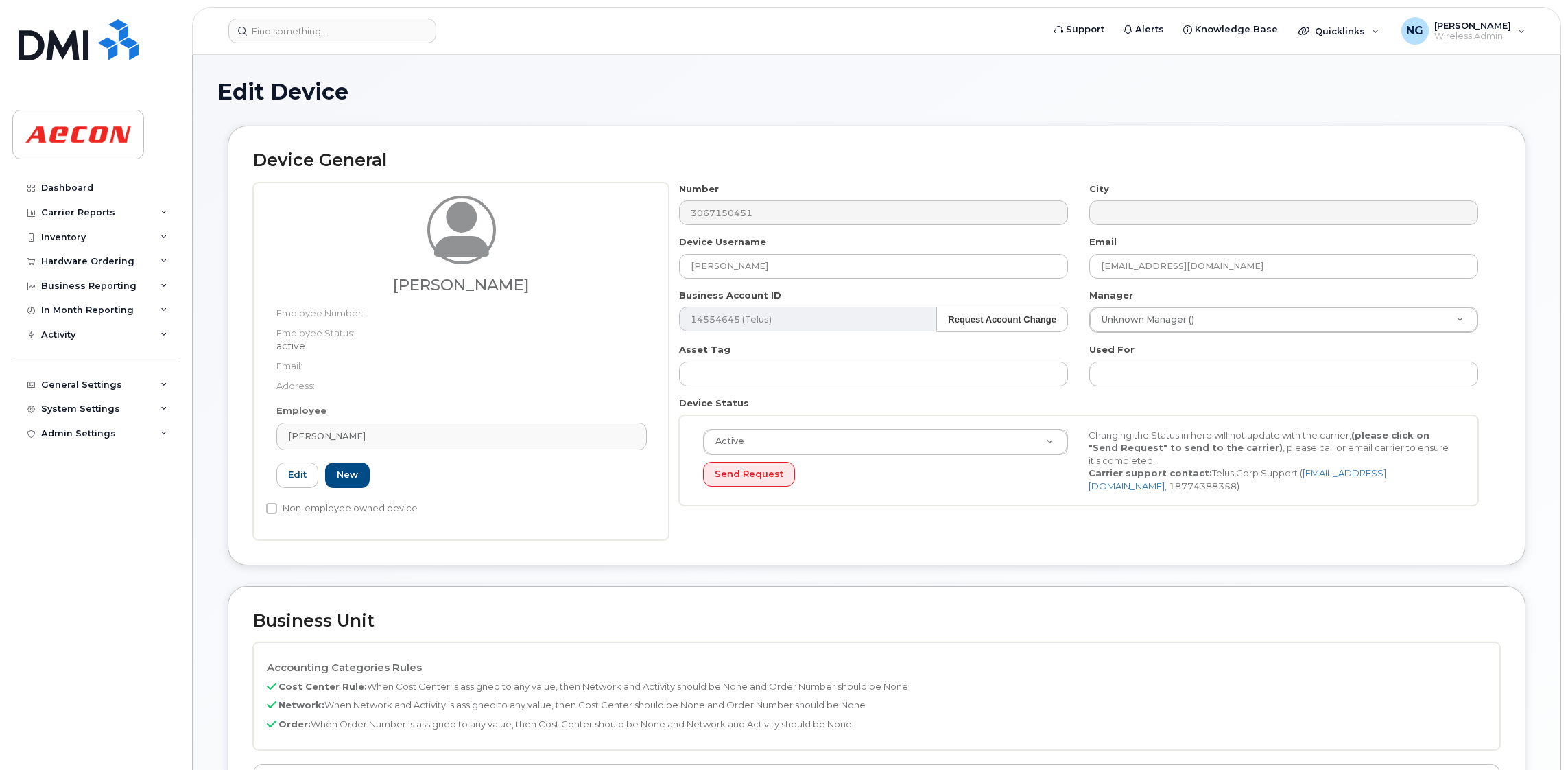
type input "30048260"
type input "283820"
type input "283607"
type input "283608"
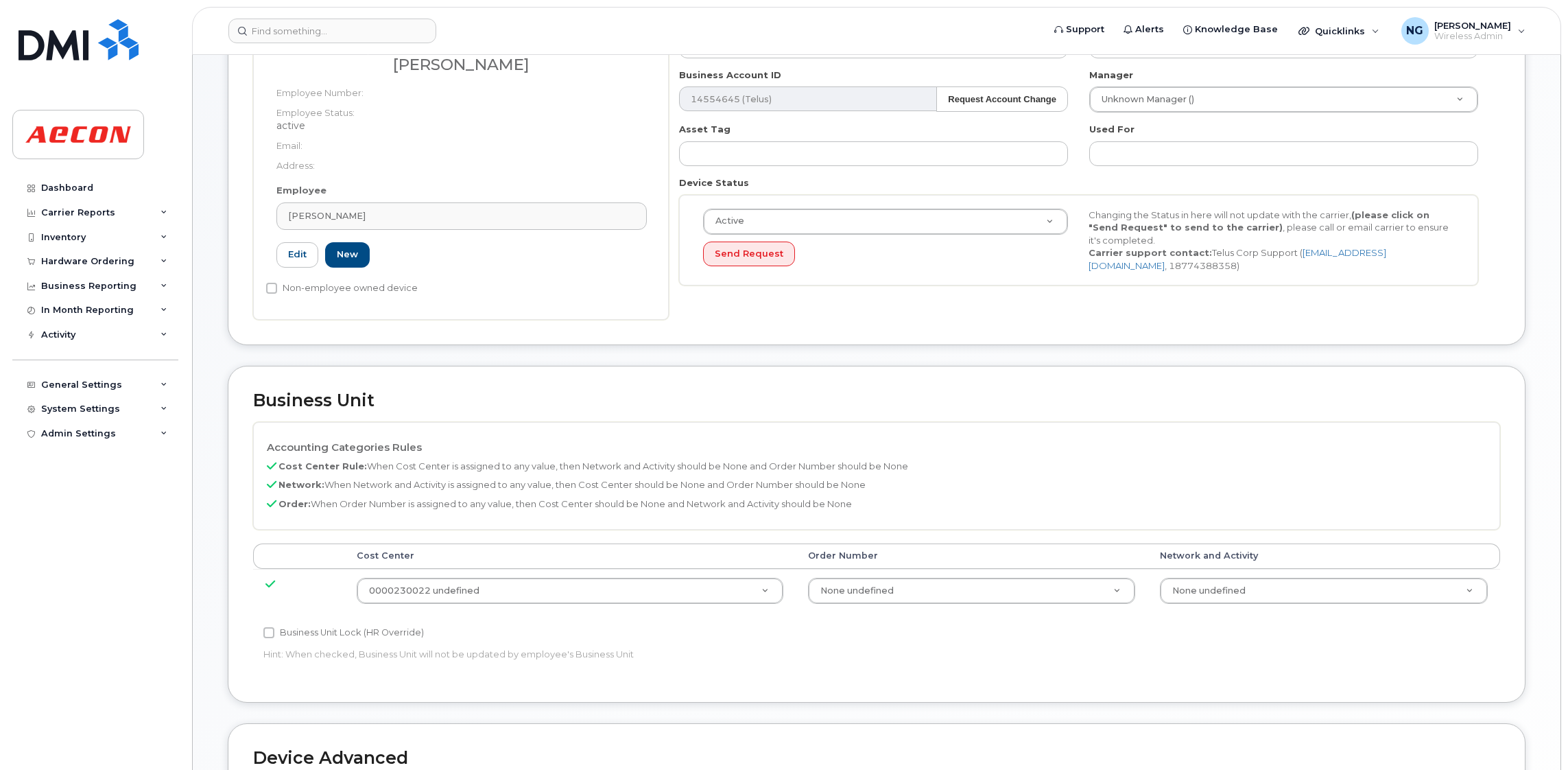
scroll to position [308, 0]
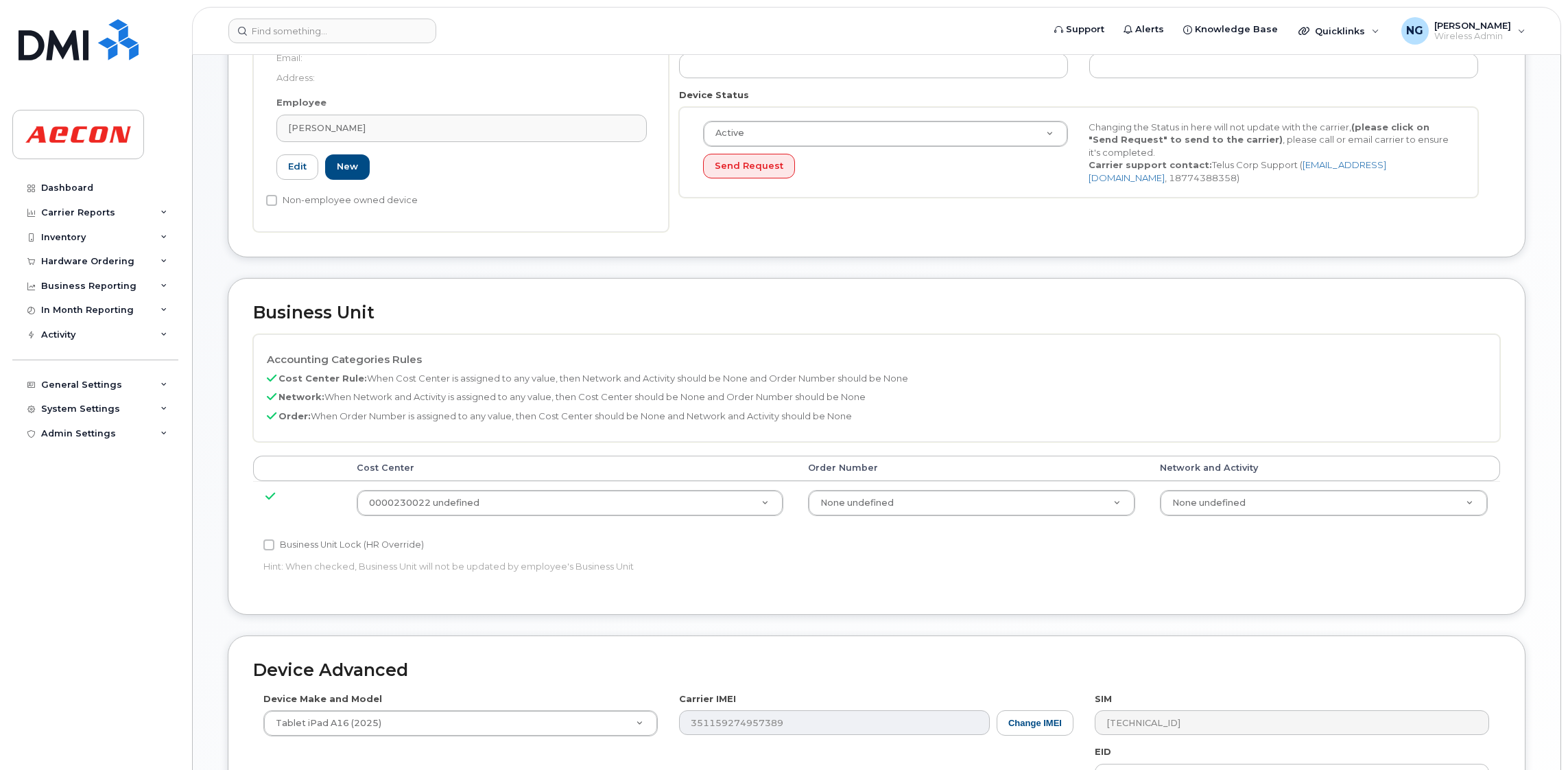
click at [361, 550] on label "Business Unit Lock (HR Override)" at bounding box center [343, 544] width 161 height 17
click at [275, 550] on input "Business Unit Lock (HR Override)" at bounding box center [268, 545] width 11 height 11
checkbox input "true"
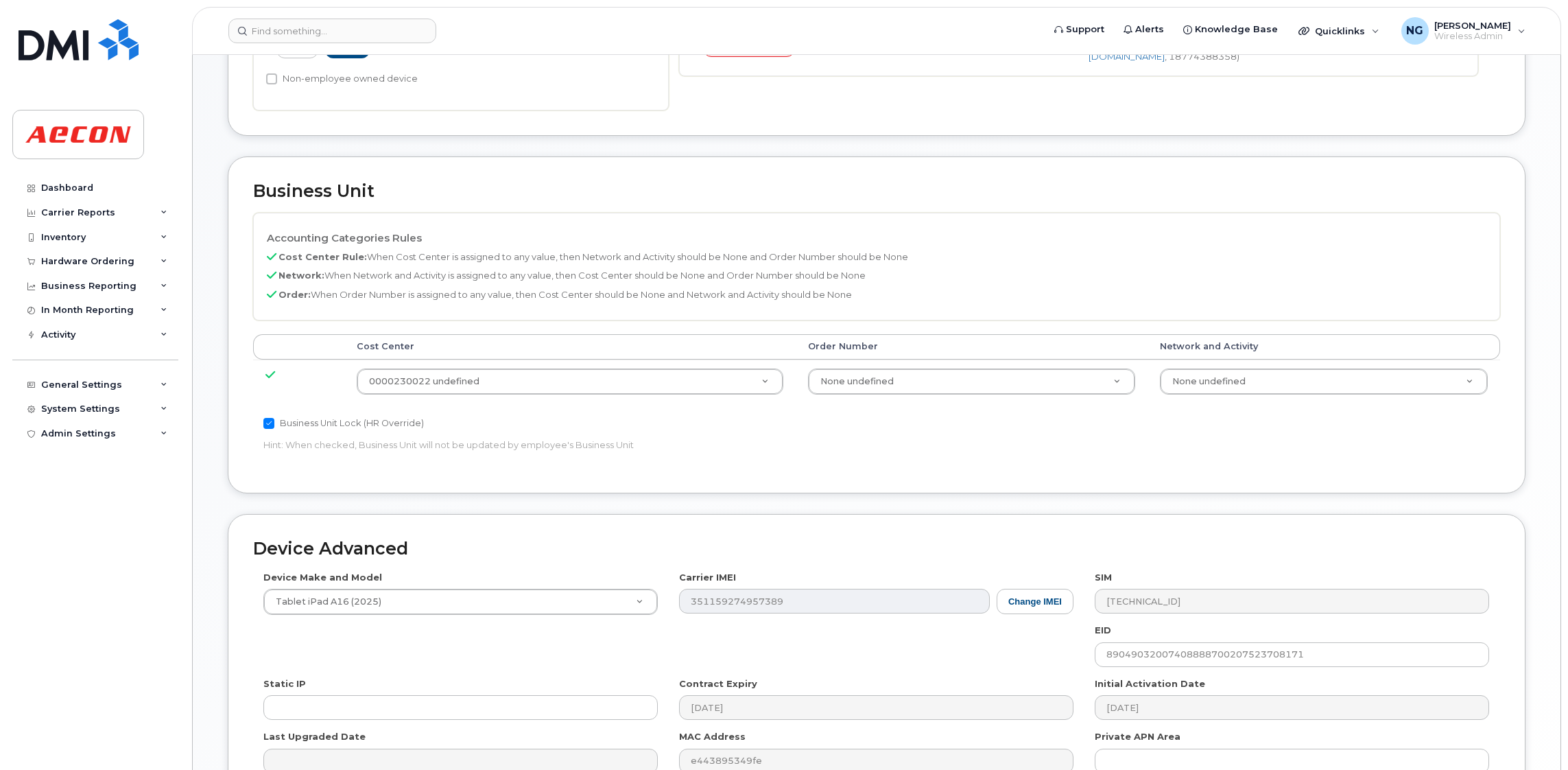
scroll to position [585, 0]
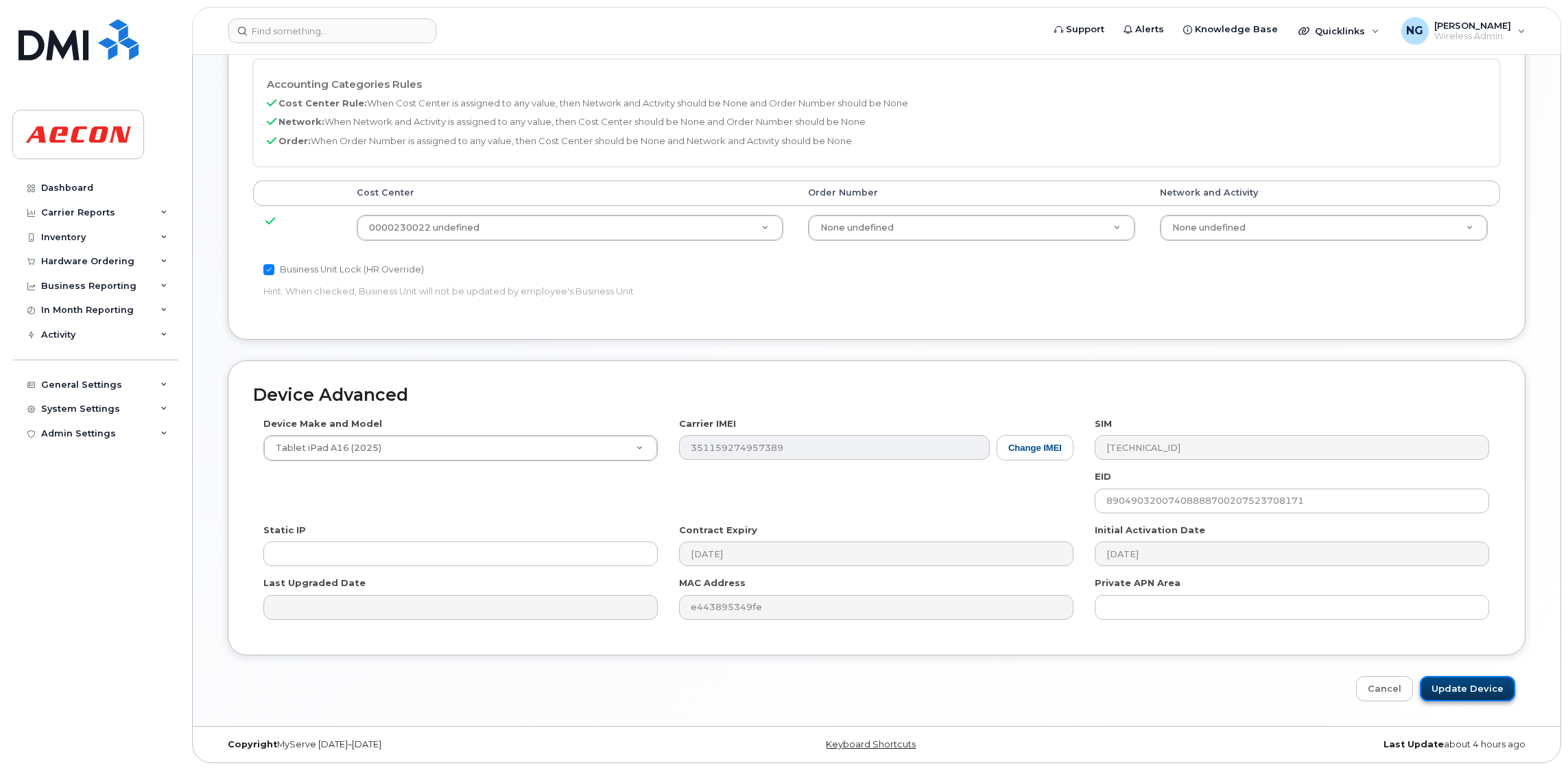
click at [1449, 694] on input "Update Device" at bounding box center [1467, 688] width 95 height 26
type input "Saving..."
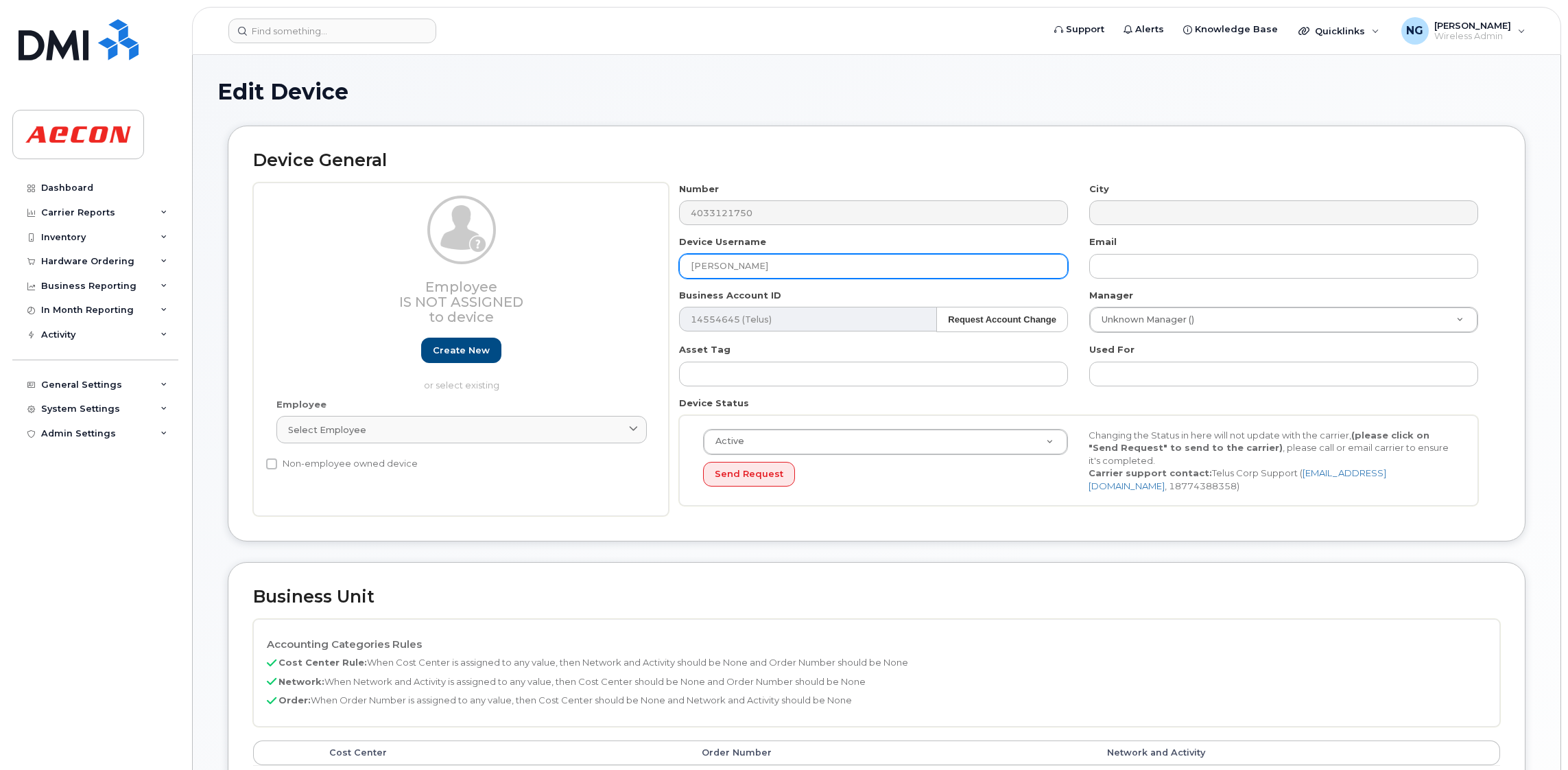
drag, startPoint x: 821, startPoint y: 262, endPoint x: 616, endPoint y: 247, distance: 205.5
click at [614, 247] on div "Employee Is not assigned to device Create new or select existing Employee Selec…" at bounding box center [877, 350] width 1247 height 334
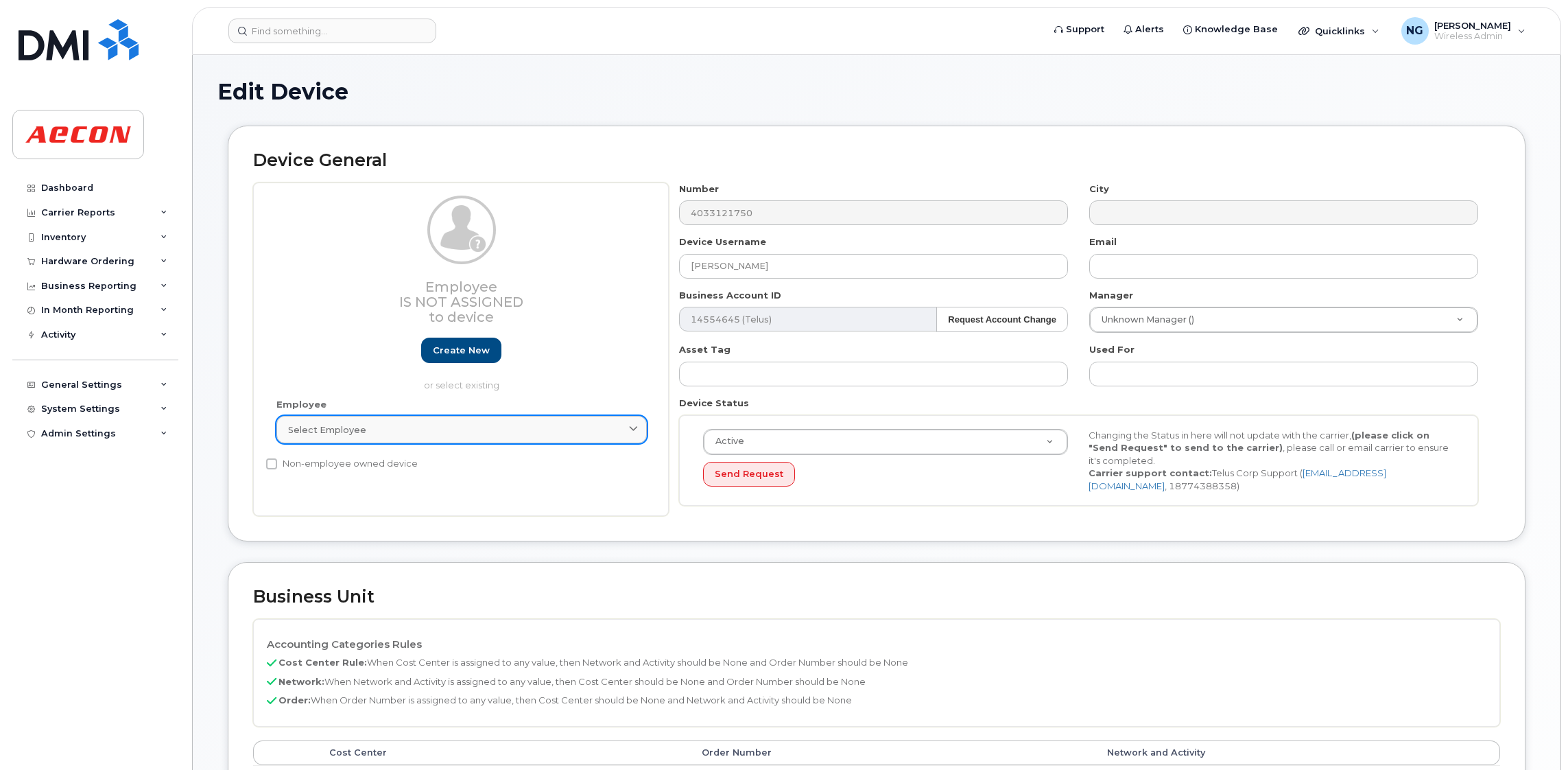
click at [376, 433] on div "Select employee" at bounding box center [461, 429] width 347 height 13
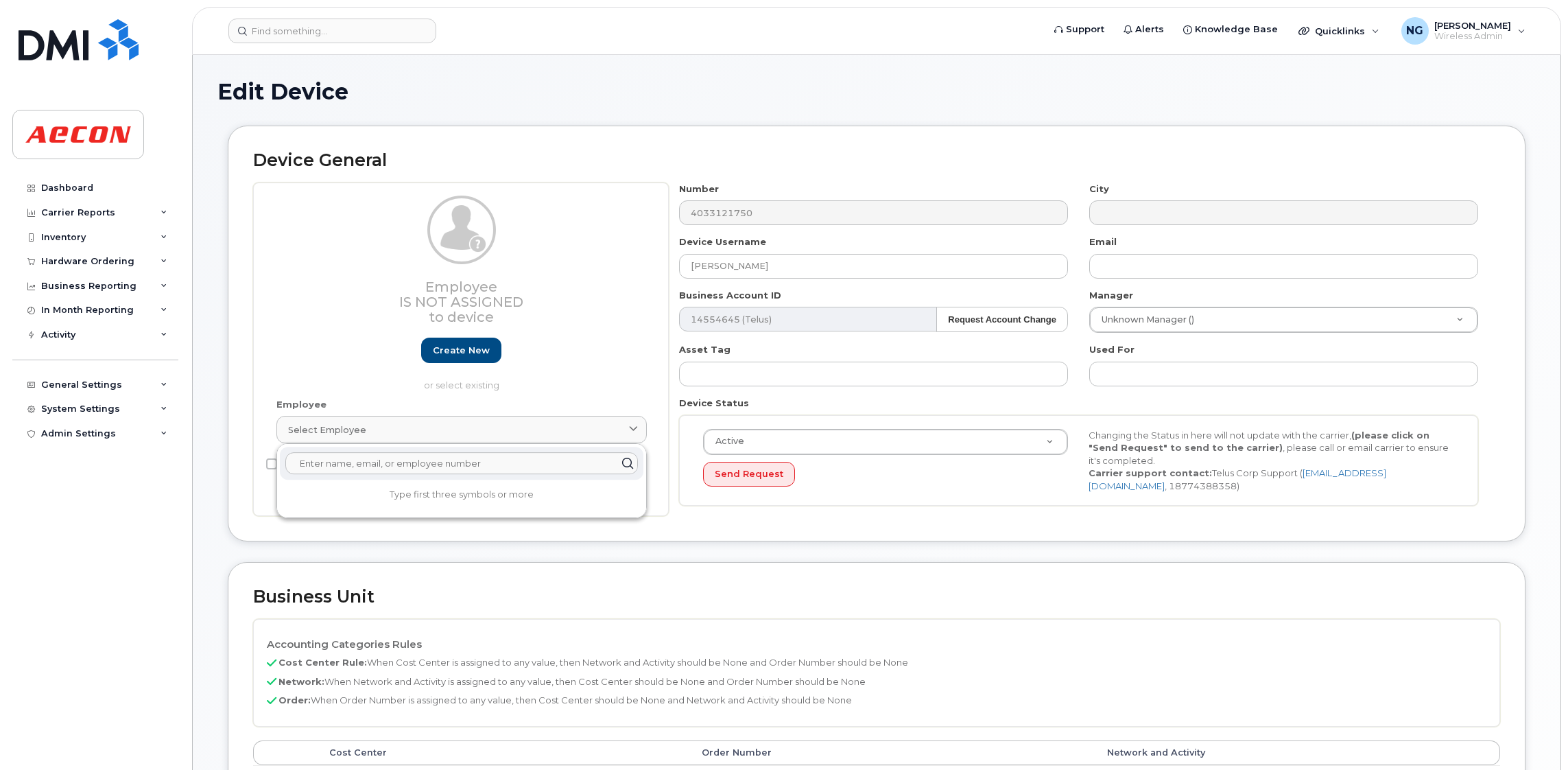
paste input "[PERSON_NAME]"
click at [371, 462] on input "[PERSON_NAME]" at bounding box center [461, 463] width 352 height 22
click at [441, 470] on input "[PERSON_NAME]" at bounding box center [461, 463] width 352 height 22
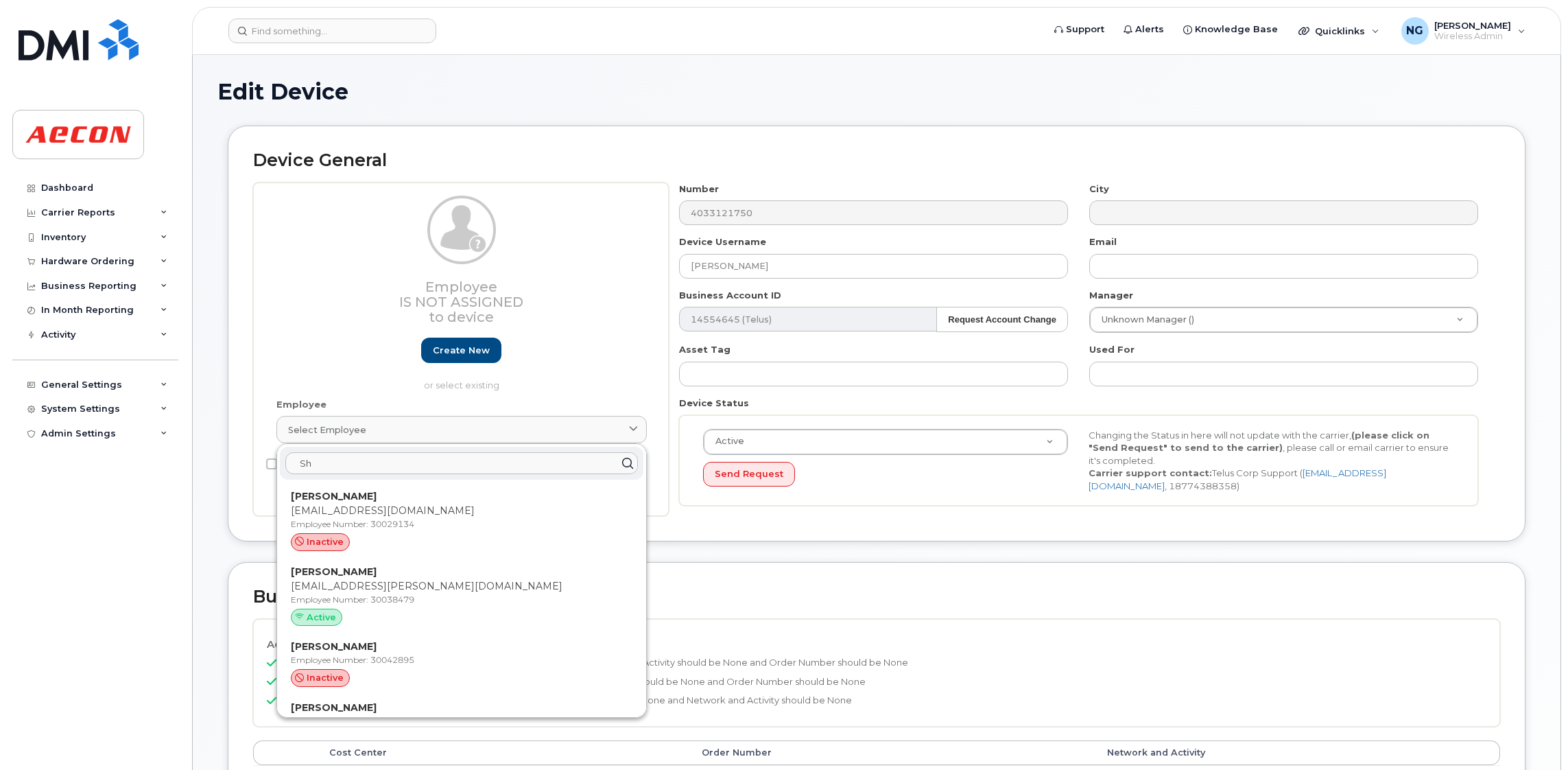
type input "S"
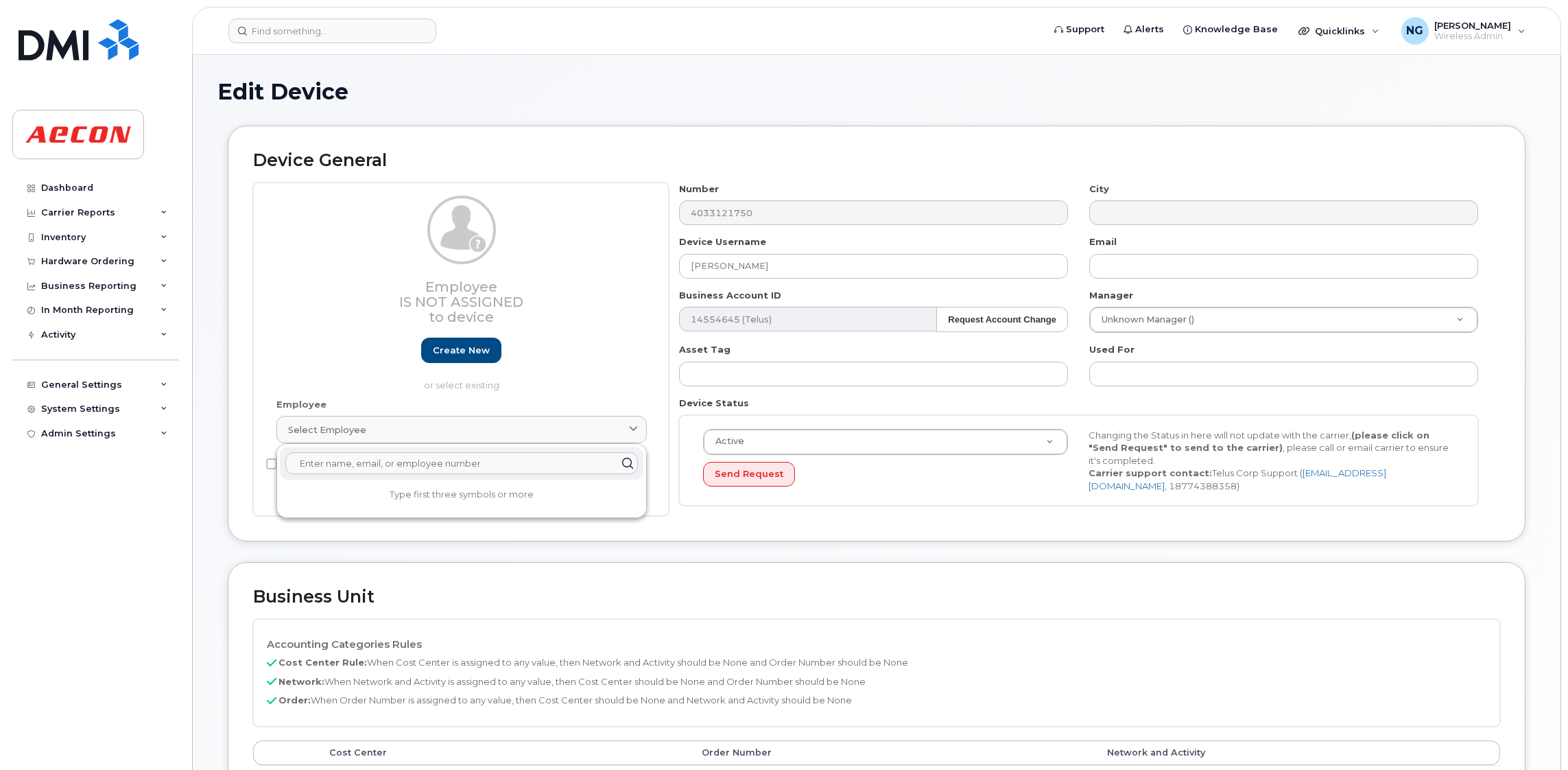
type input "w"
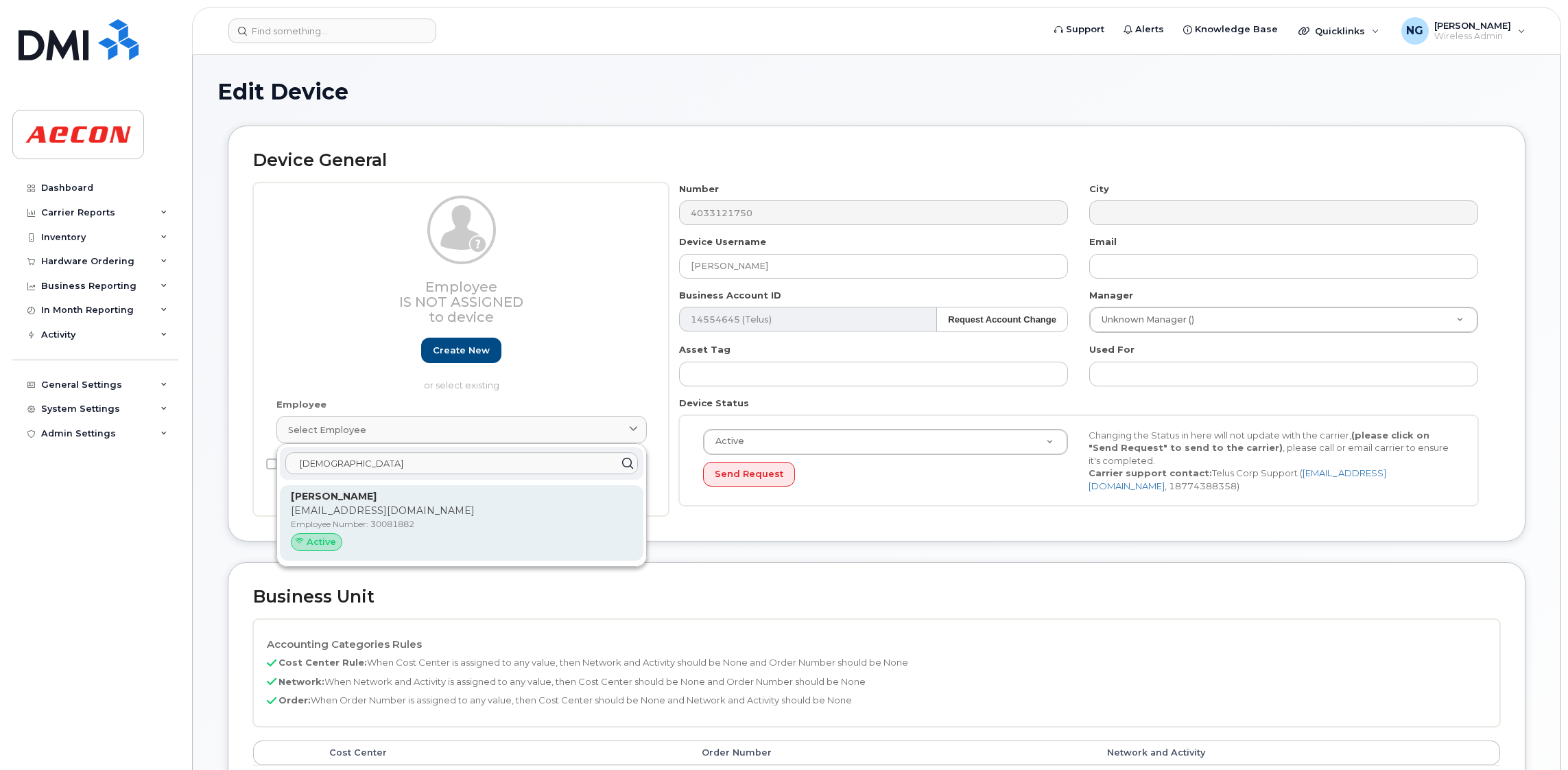
type input "[DEMOGRAPHIC_DATA]"
click at [517, 499] on p "[PERSON_NAME]" at bounding box center [461, 496] width 342 height 14
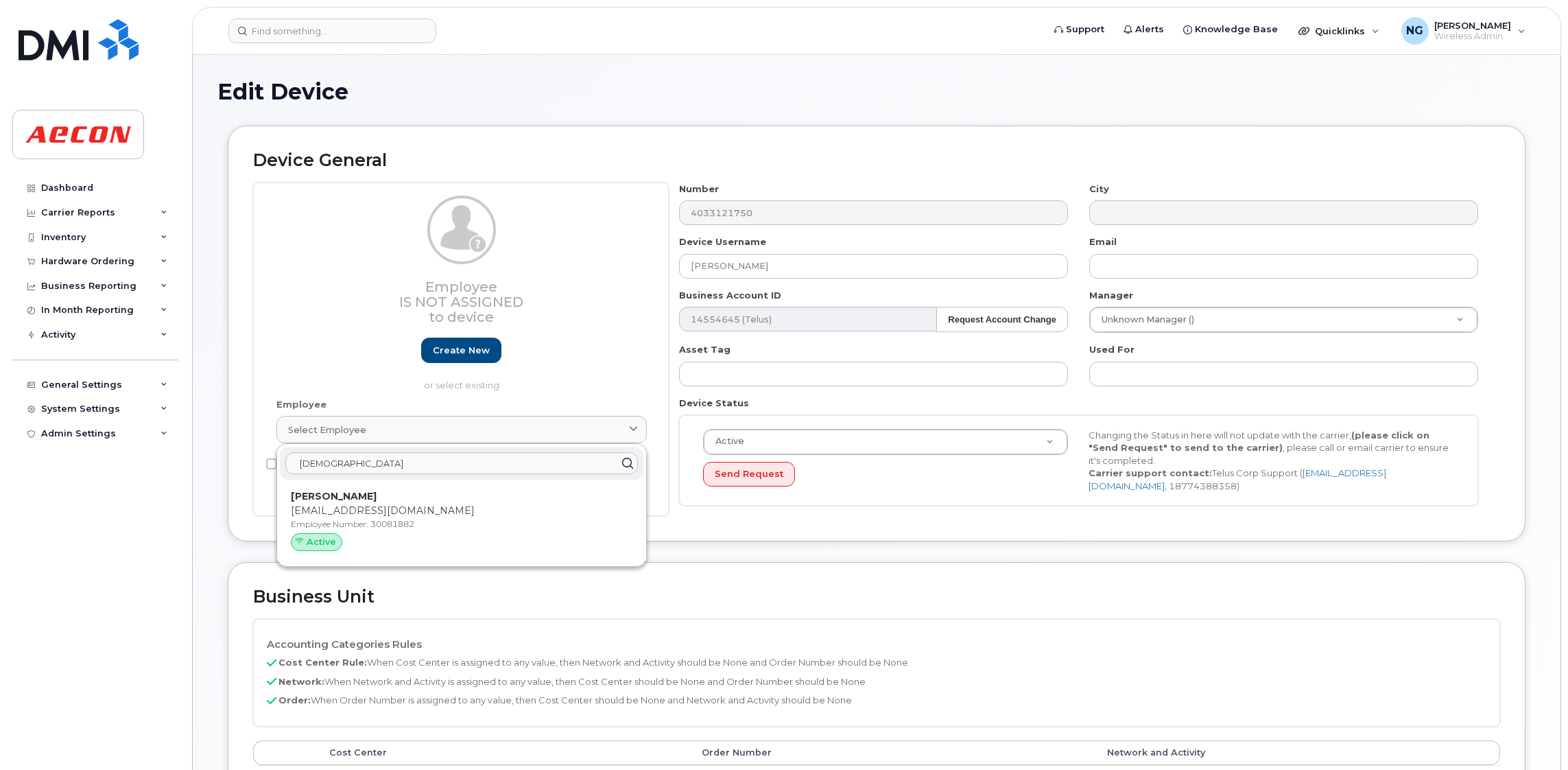
type input "30081882"
type input "[PERSON_NAME]"
type input "[EMAIL_ADDRESS][DOMAIN_NAME]"
type input "557795"
type input "283607"
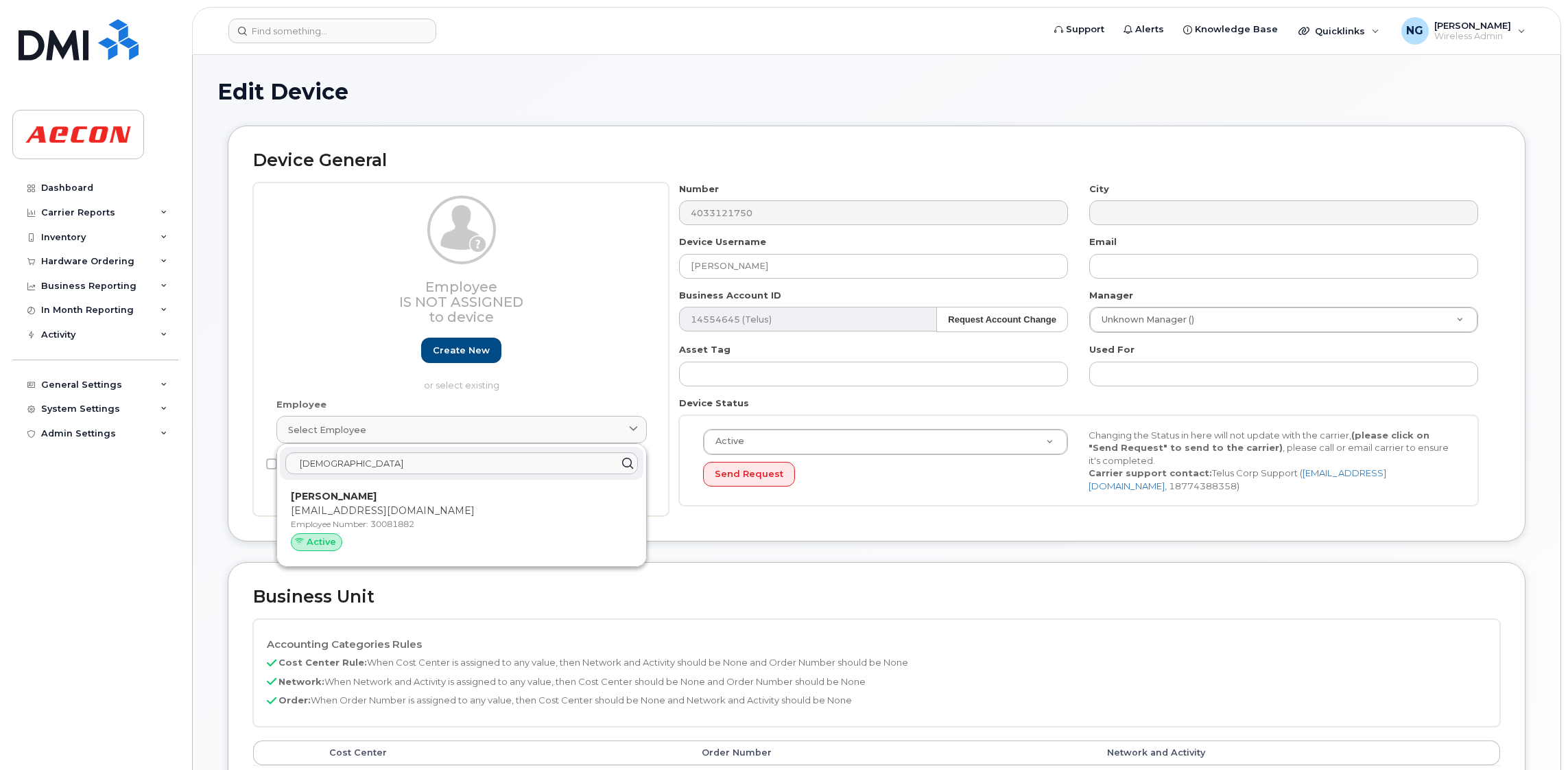
type input "283608"
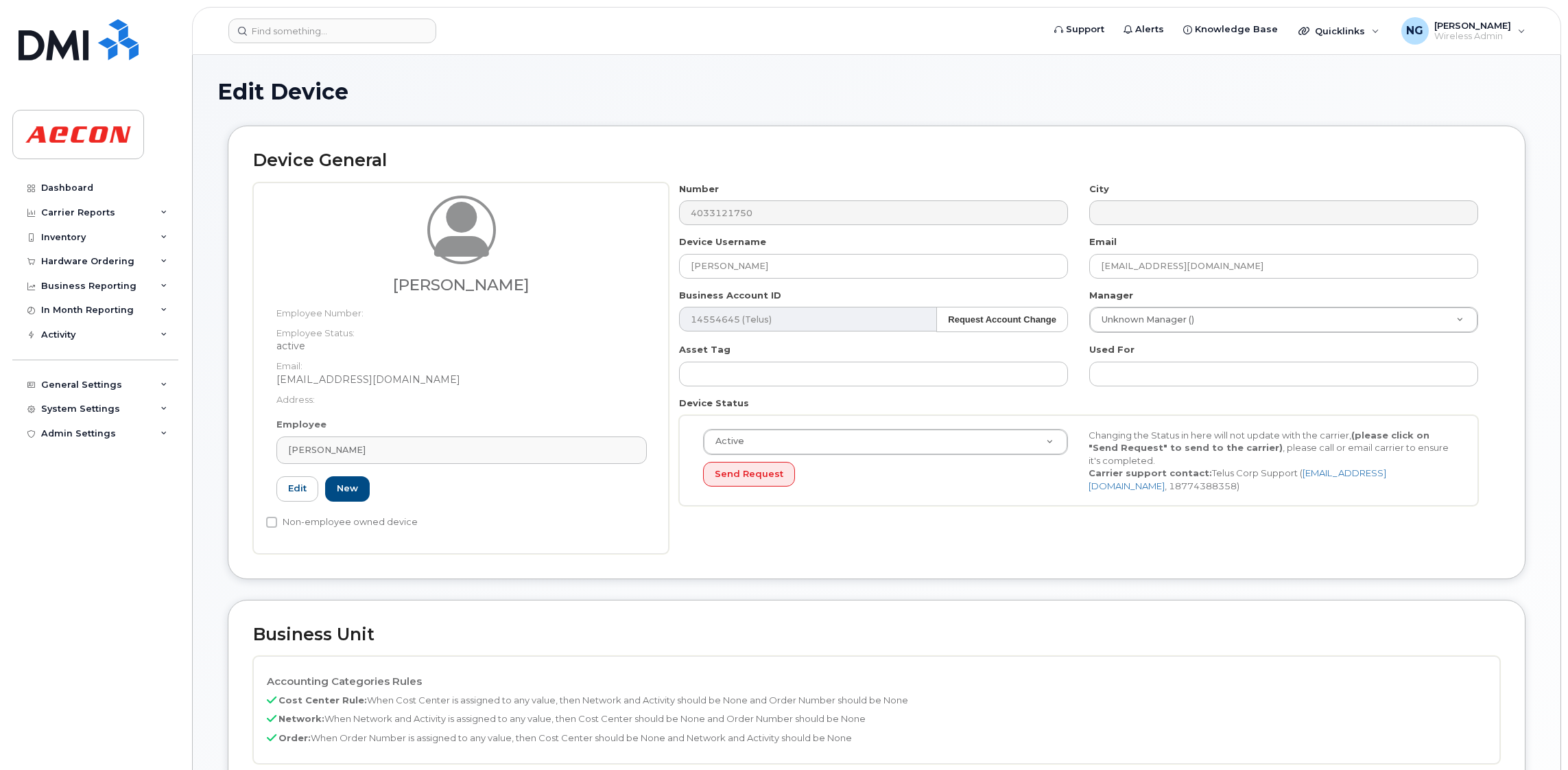
scroll to position [206, 0]
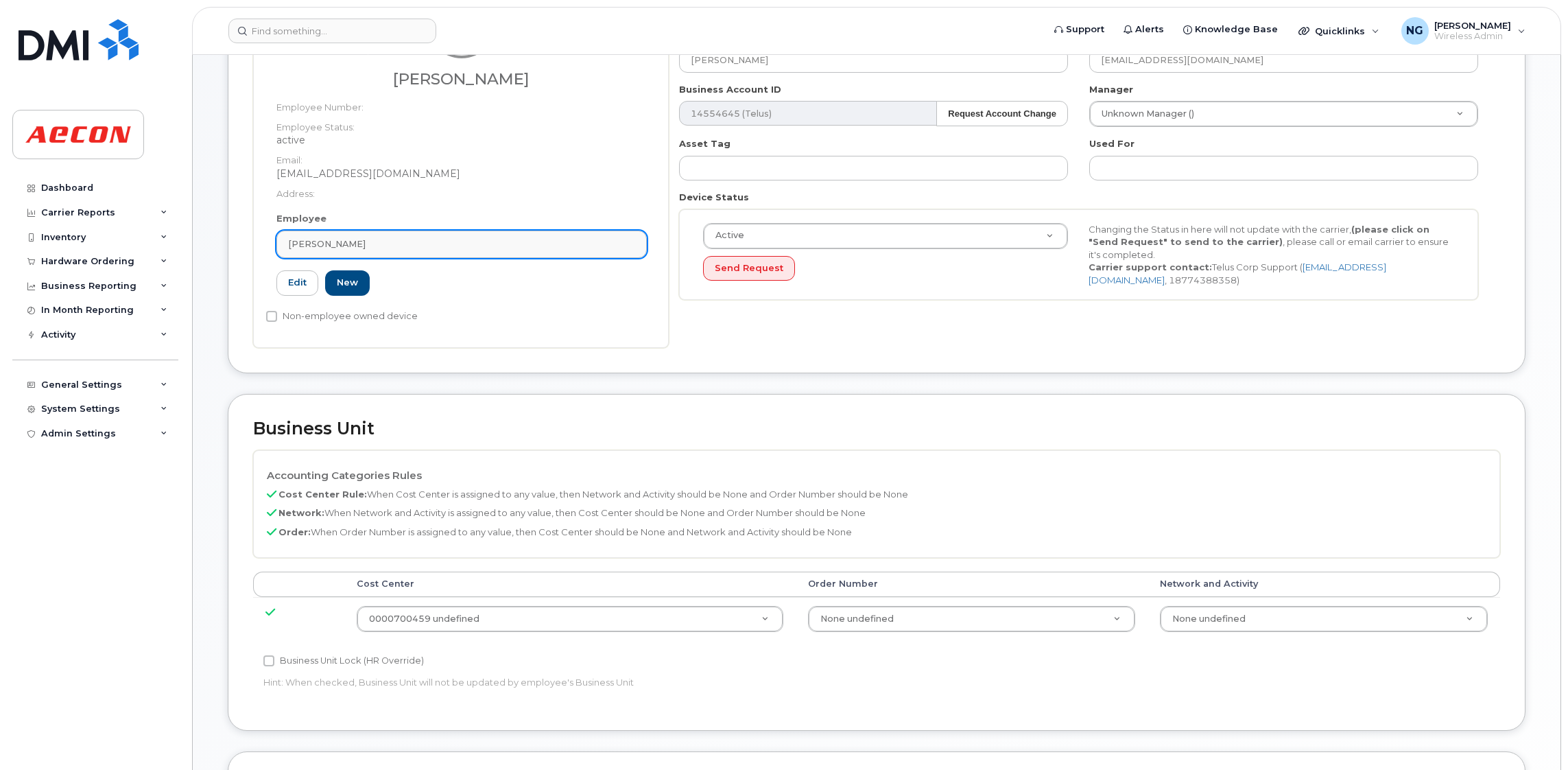
click at [366, 241] on span "[PERSON_NAME]" at bounding box center [327, 244] width 78 height 13
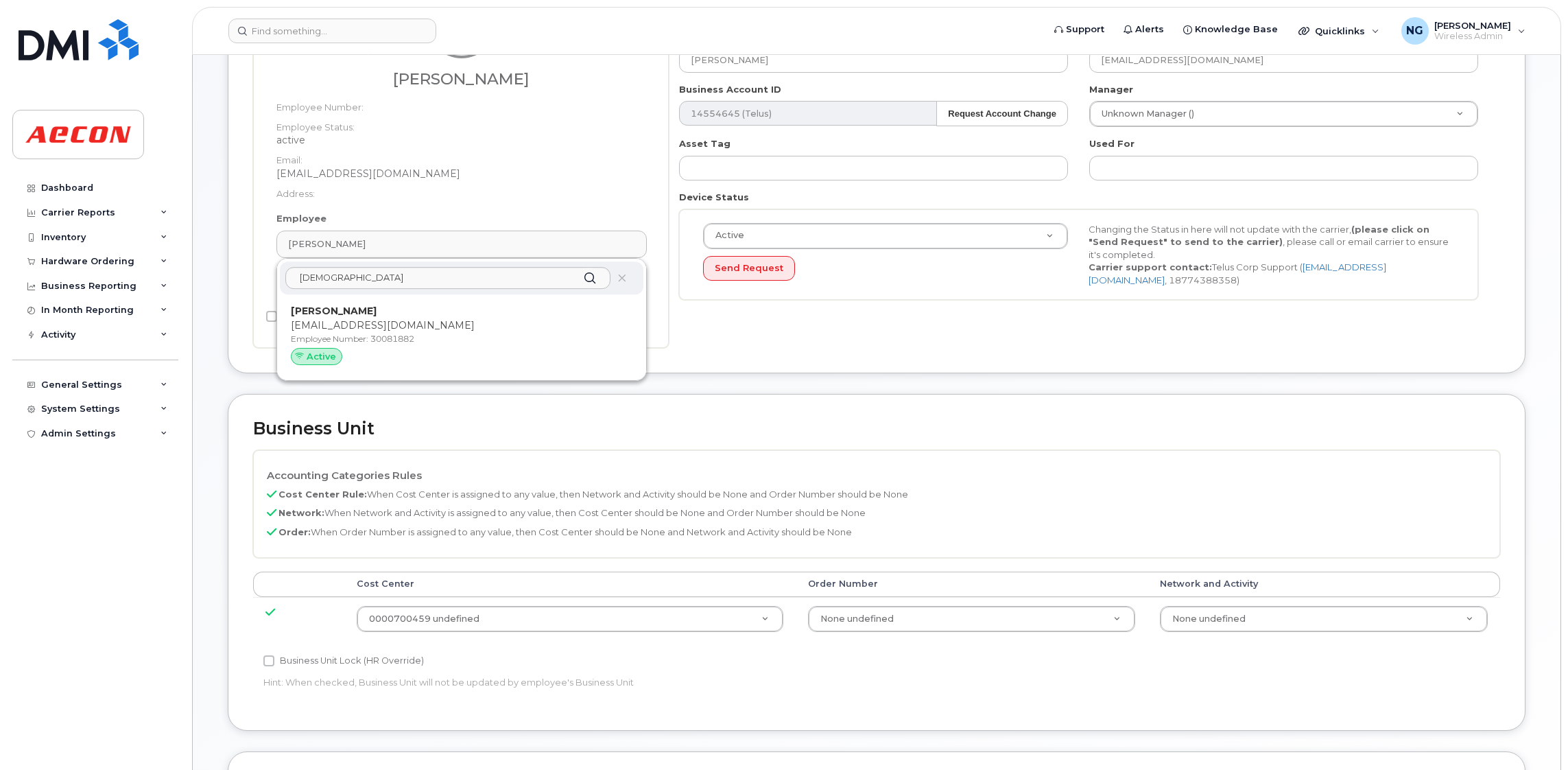
click at [564, 137] on dd "active" at bounding box center [461, 140] width 370 height 14
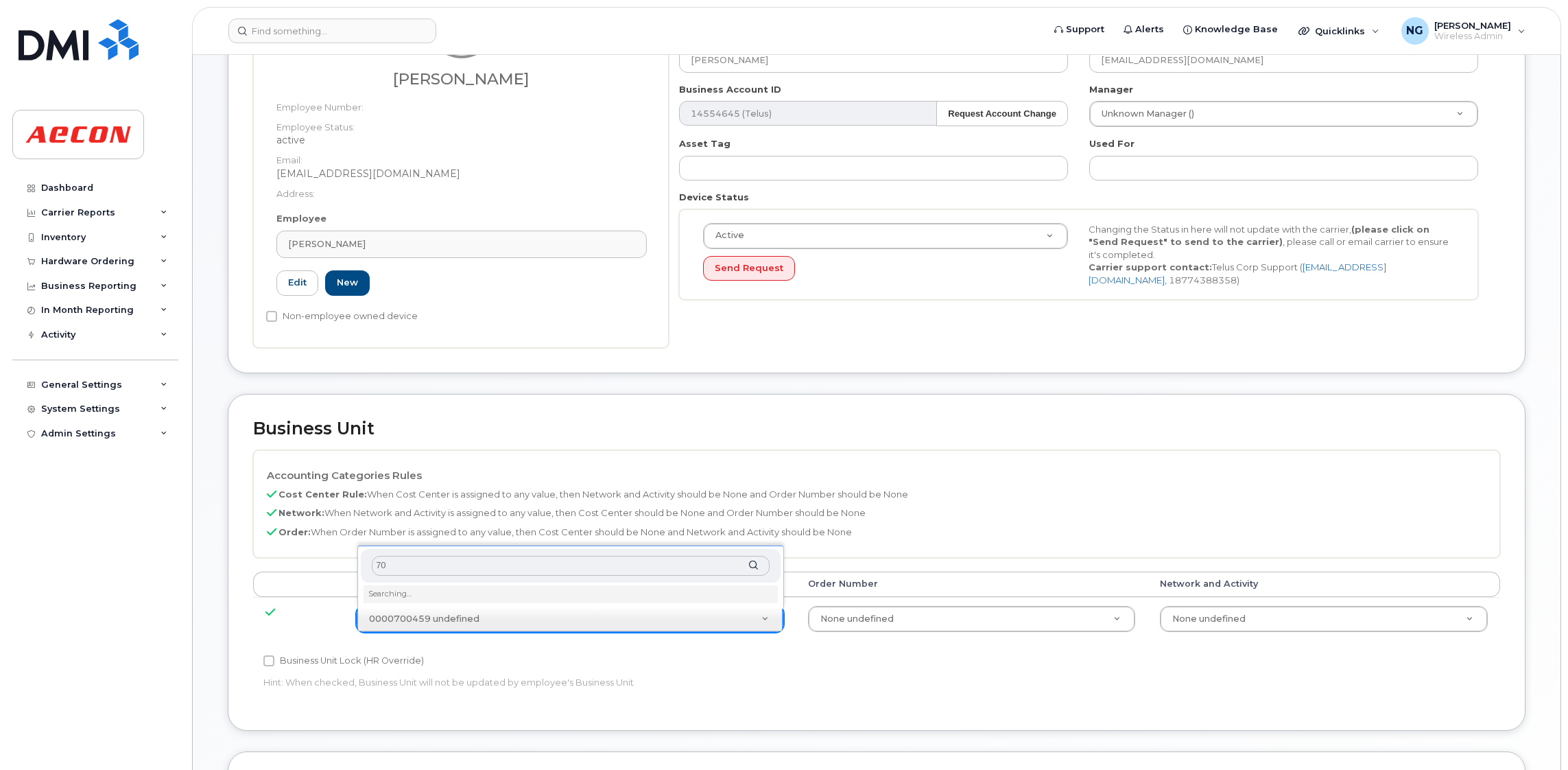
type input "7"
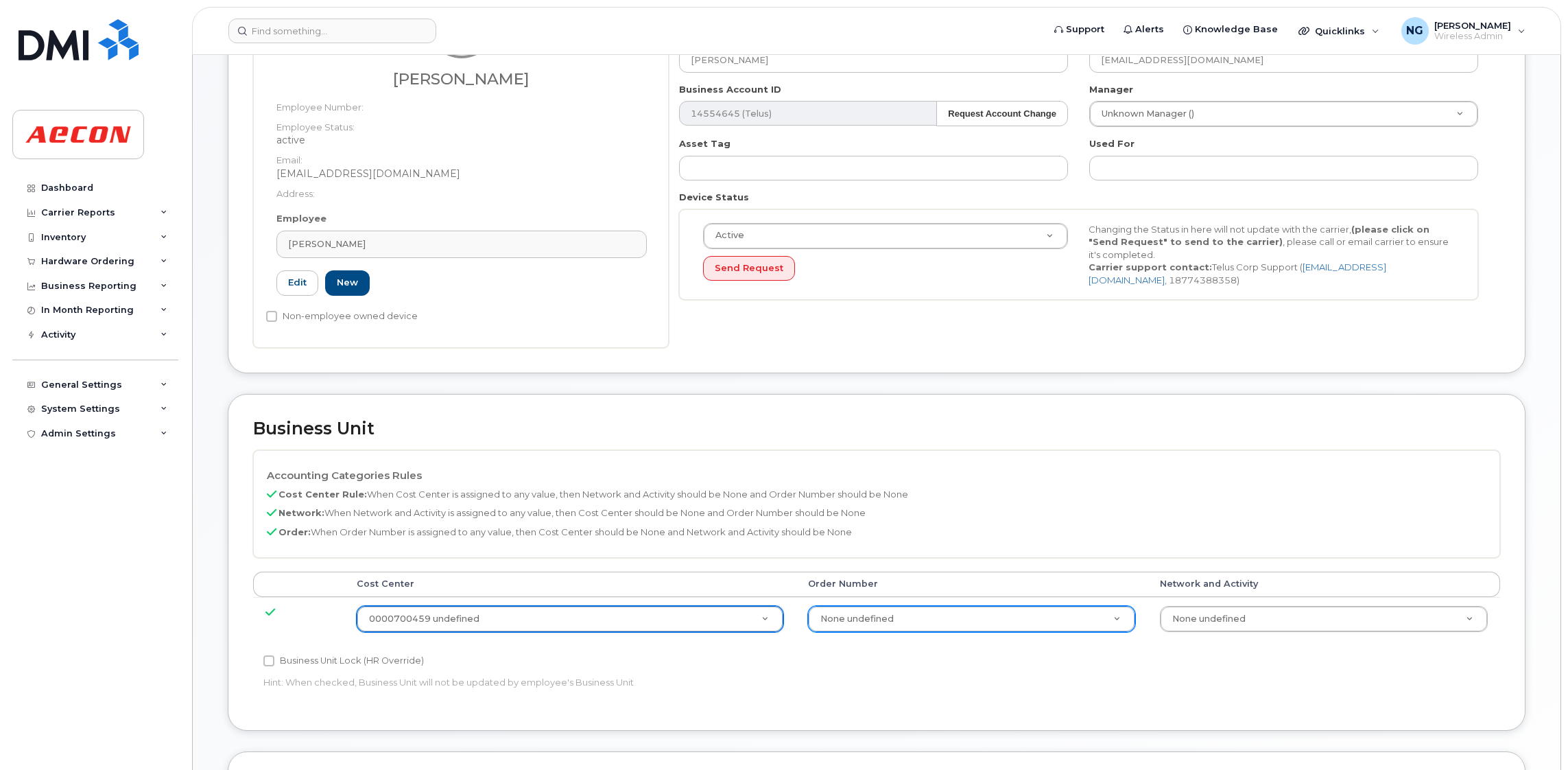
type input "7"
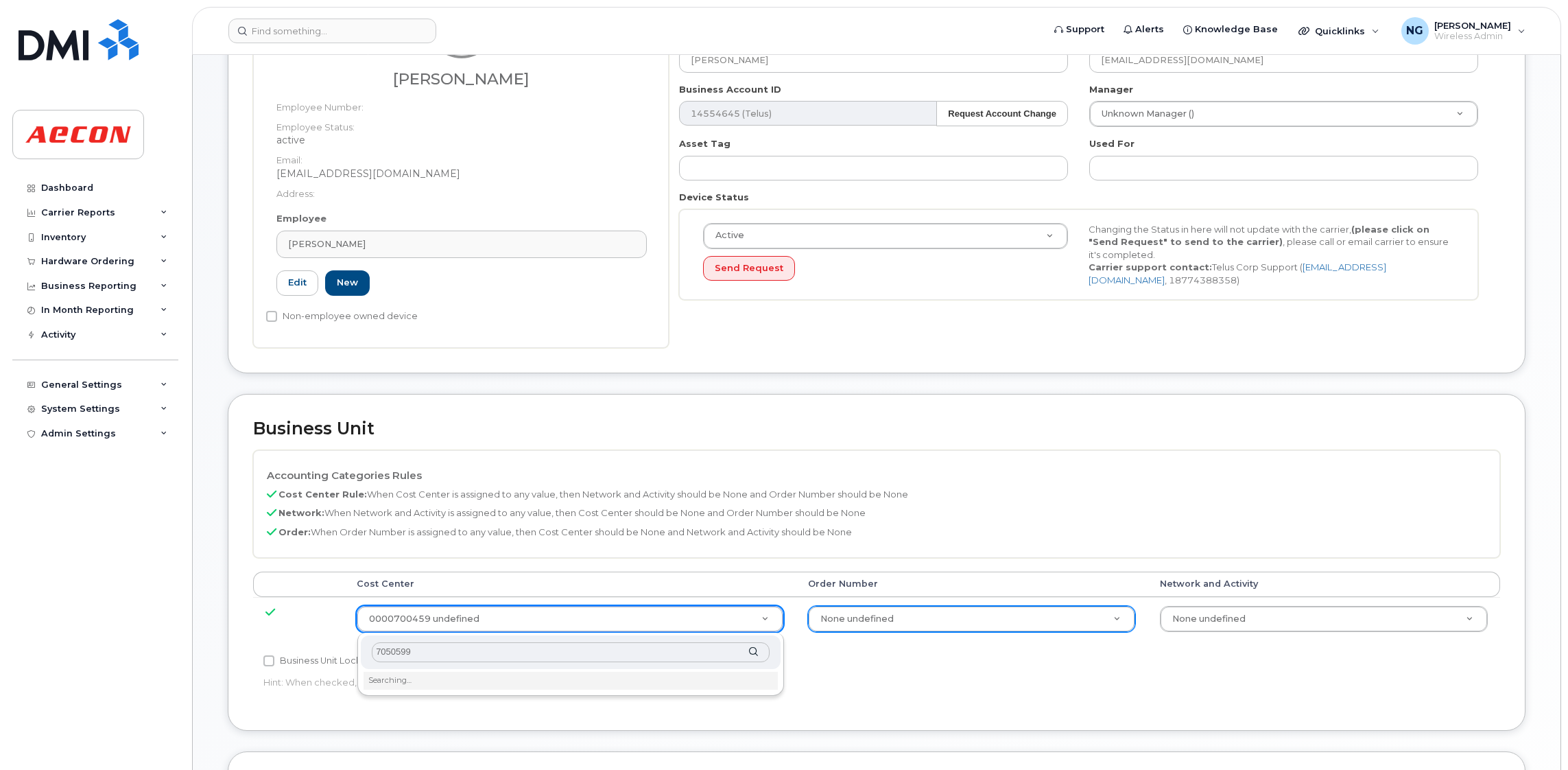
type input "70505990"
drag, startPoint x: 579, startPoint y: 645, endPoint x: -115, endPoint y: 502, distance: 708.6
click at [0, 502] on html "Support Alerts Knowledge Base Quicklinks Suspend / Cancel Device Change SIM Car…" at bounding box center [784, 477] width 1568 height 1366
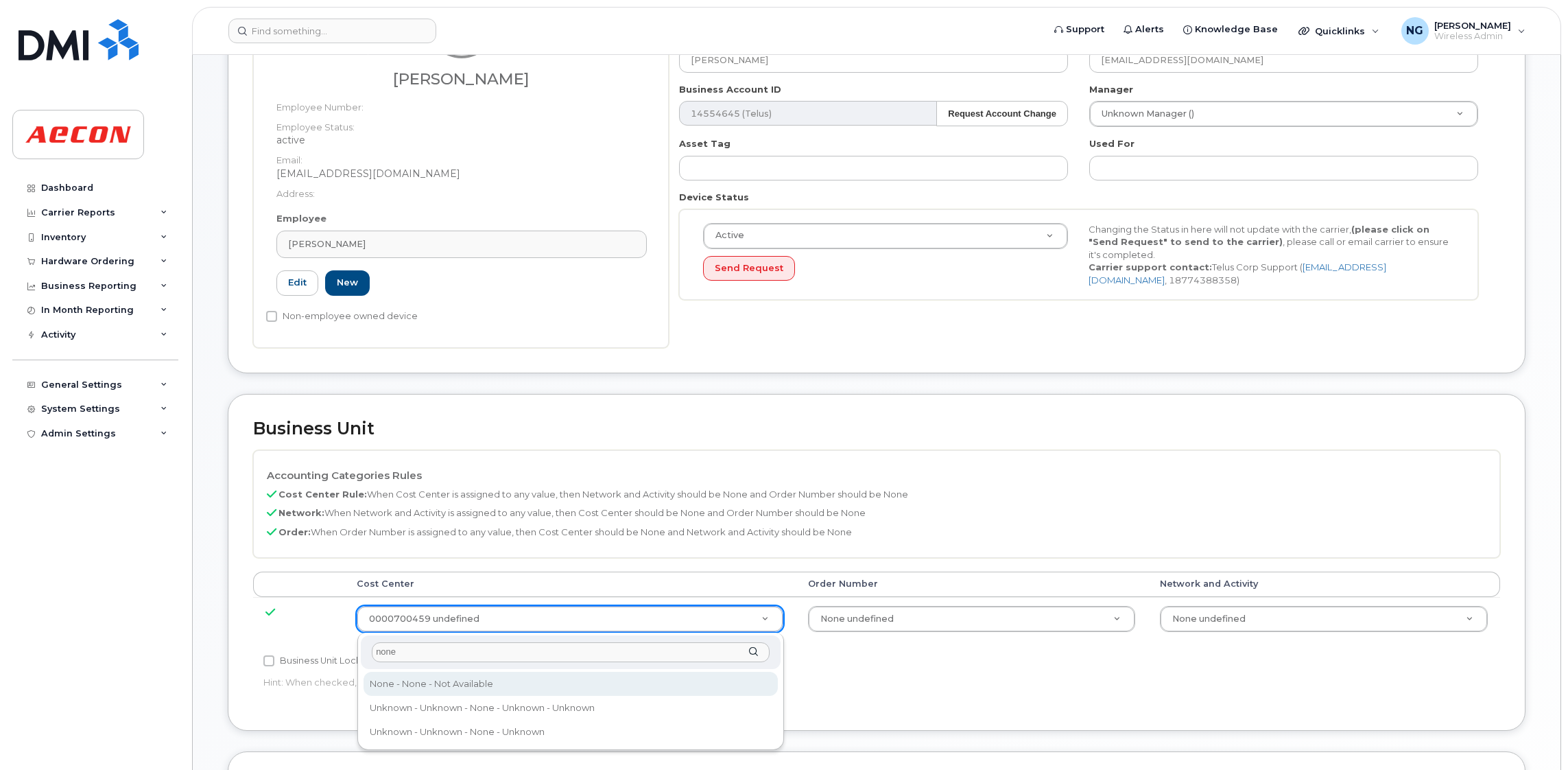
type input "none"
drag, startPoint x: 577, startPoint y: 684, endPoint x: 763, endPoint y: 617, distance: 197.7
type input "289660"
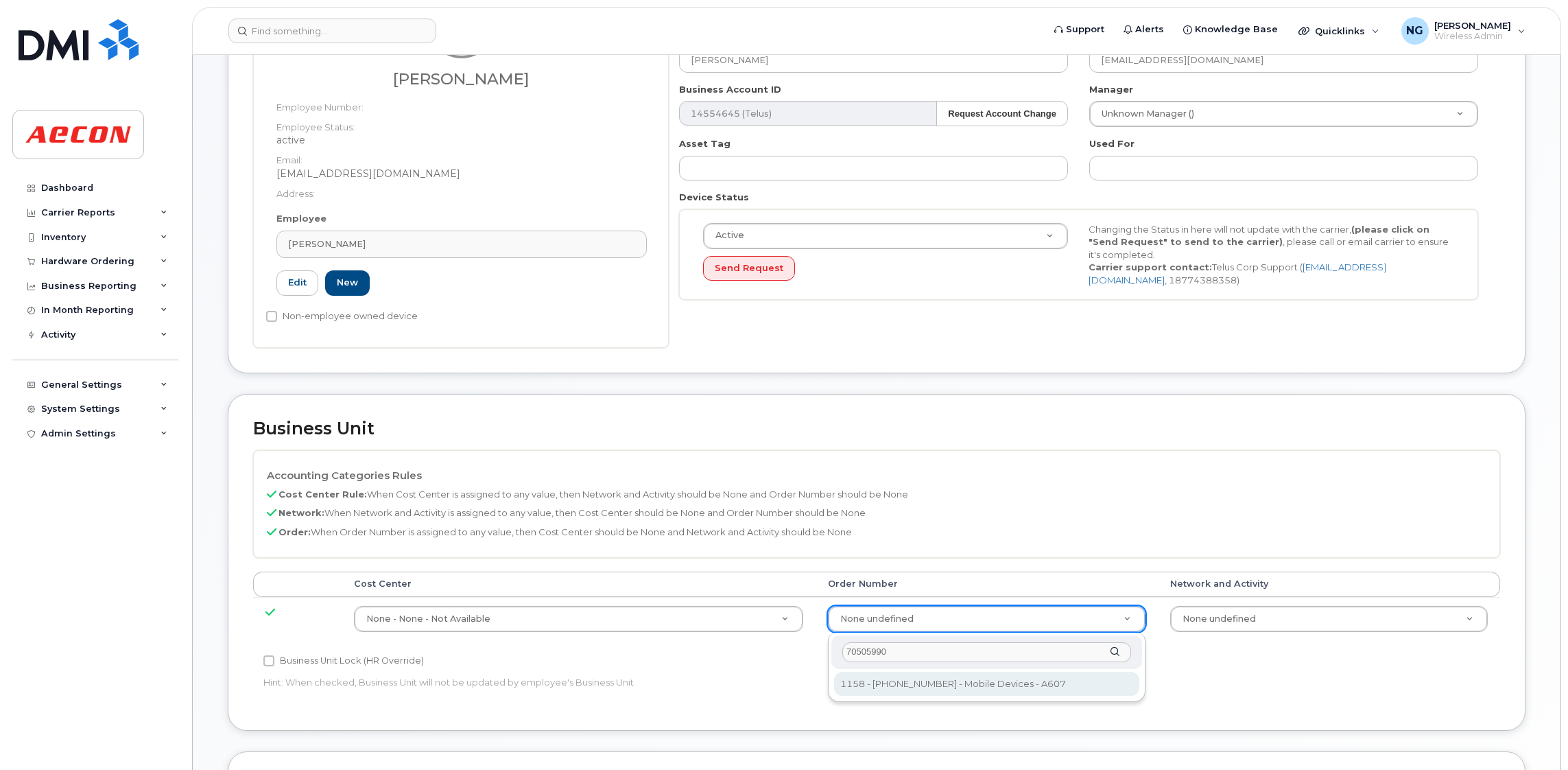
type input "70505990"
type input "5756078"
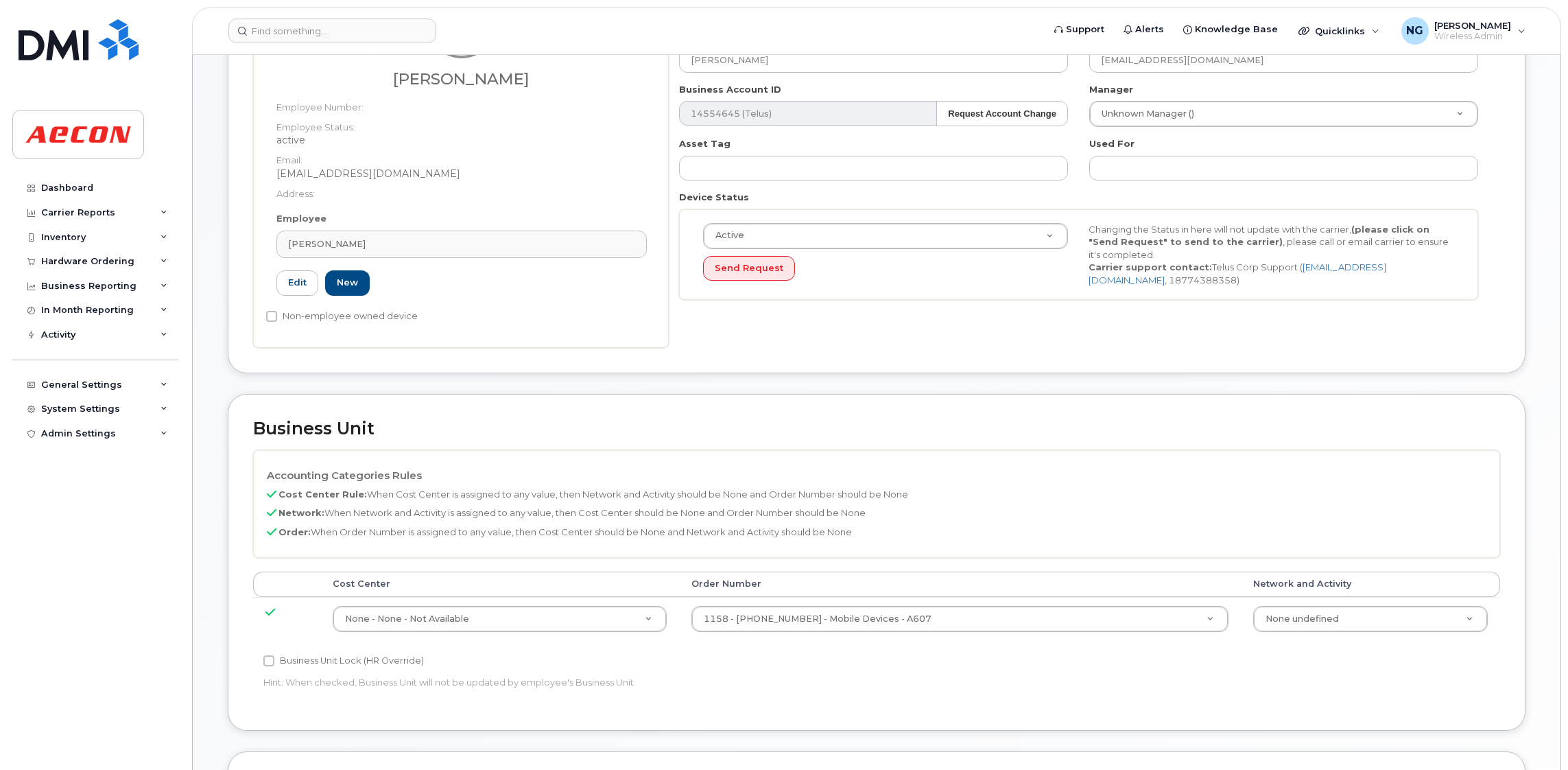
click at [358, 655] on label "Business Unit Lock (HR Override)" at bounding box center [343, 661] width 161 height 17
click at [275, 655] on input "Business Unit Lock (HR Override)" at bounding box center [268, 661] width 11 height 11
checkbox input "true"
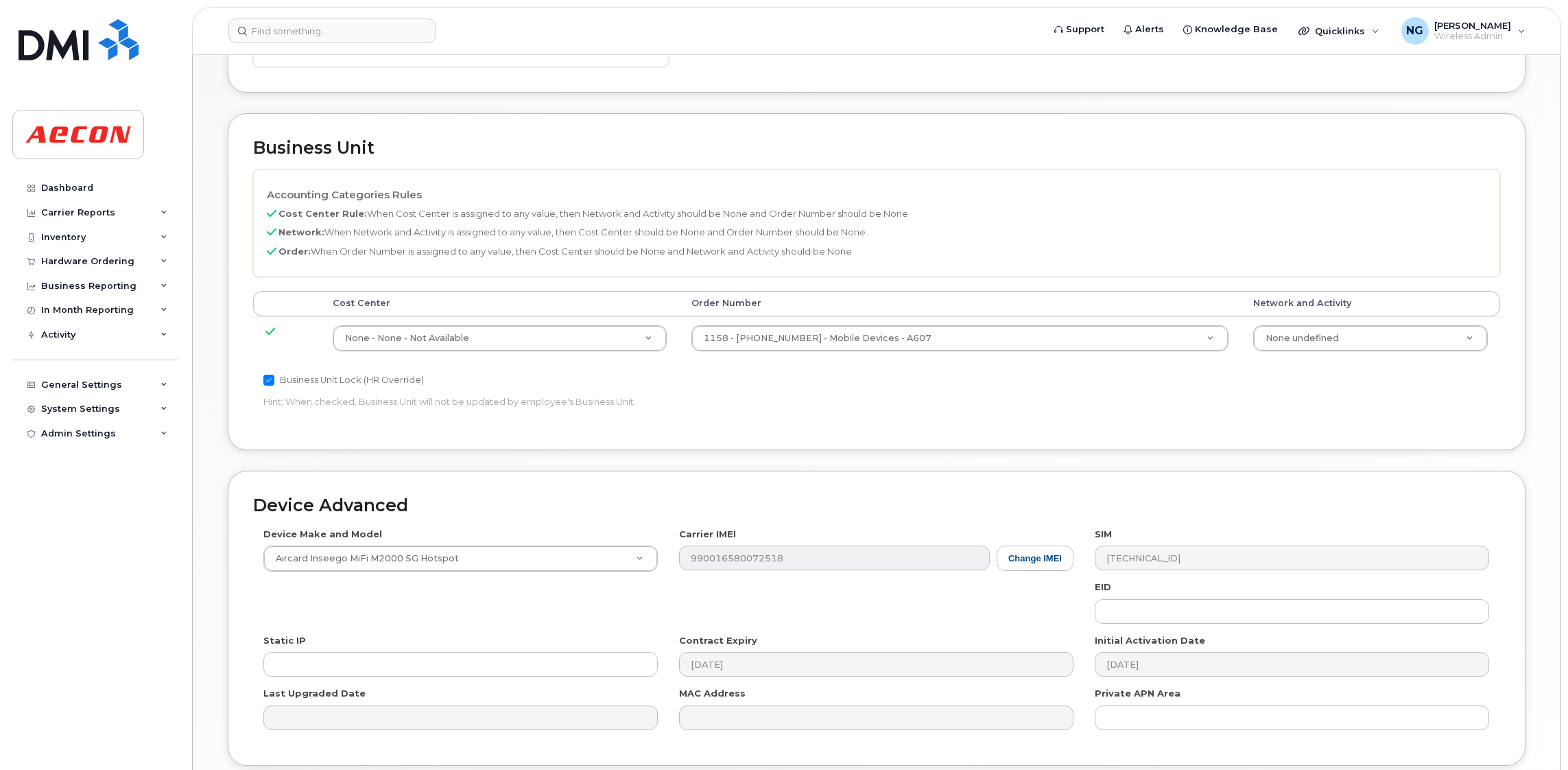
scroll to position [599, 0]
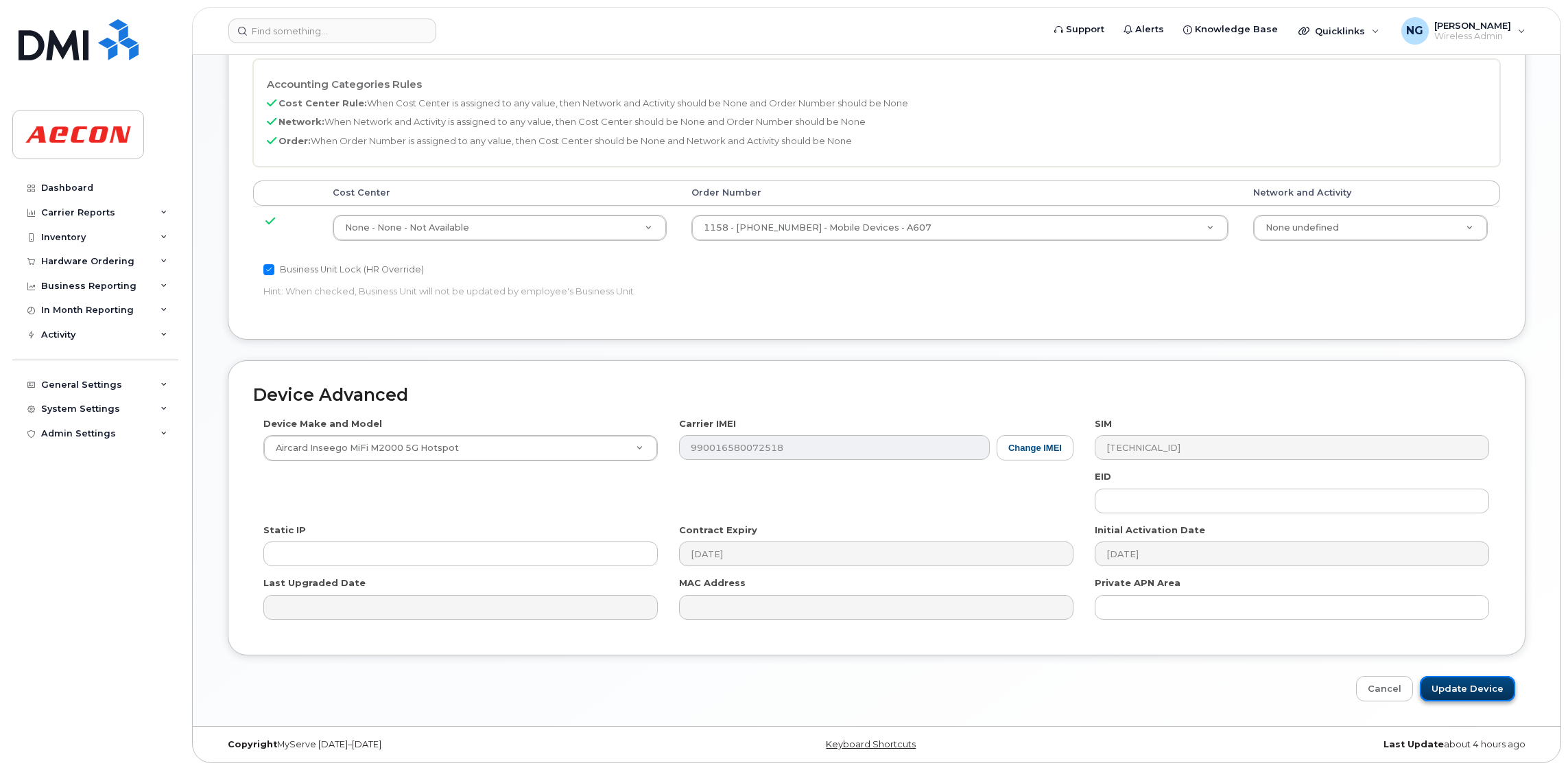
click at [1491, 683] on input "Update Device" at bounding box center [1467, 688] width 95 height 26
type input "Saving..."
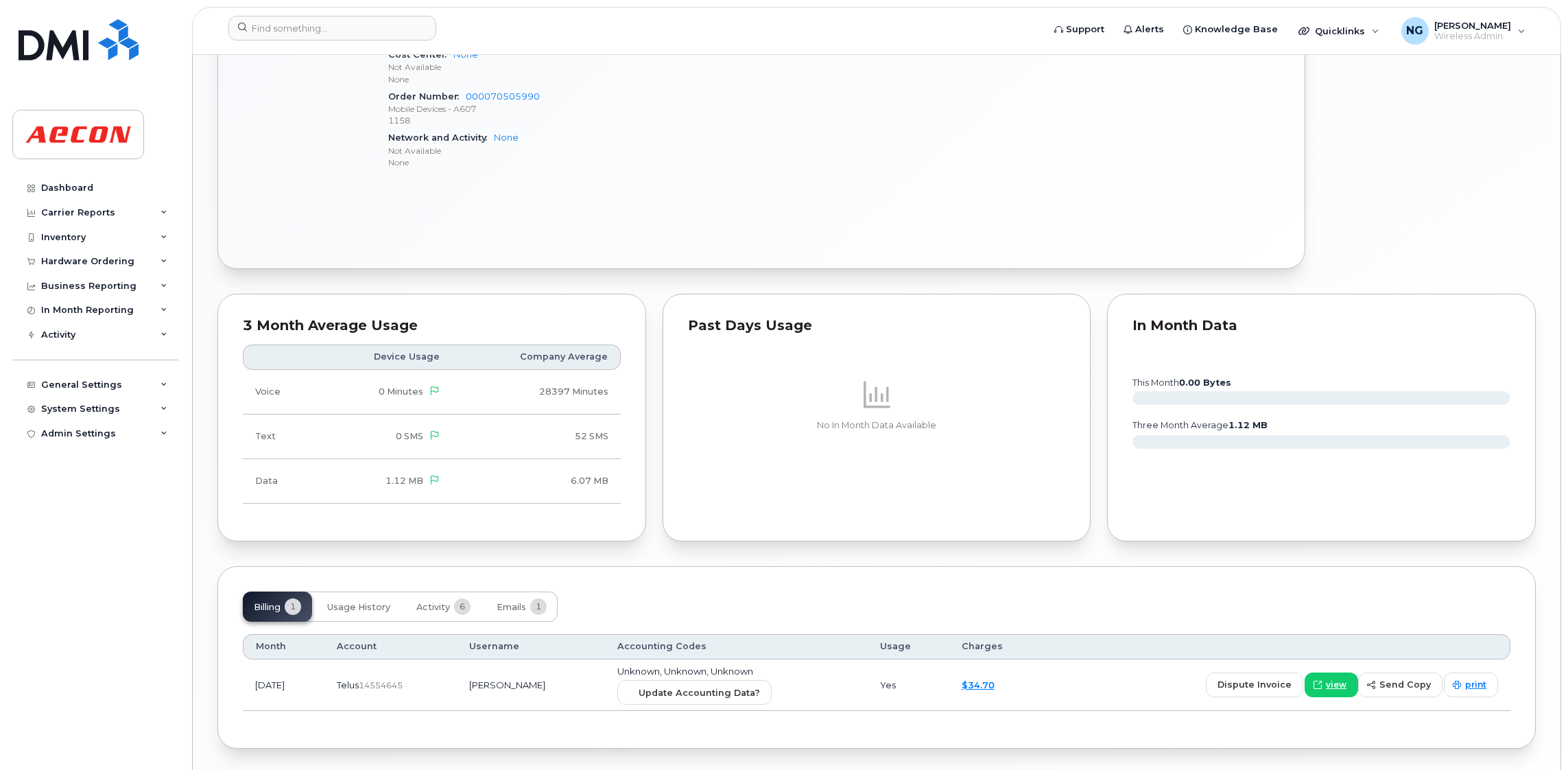
scroll to position [931, 0]
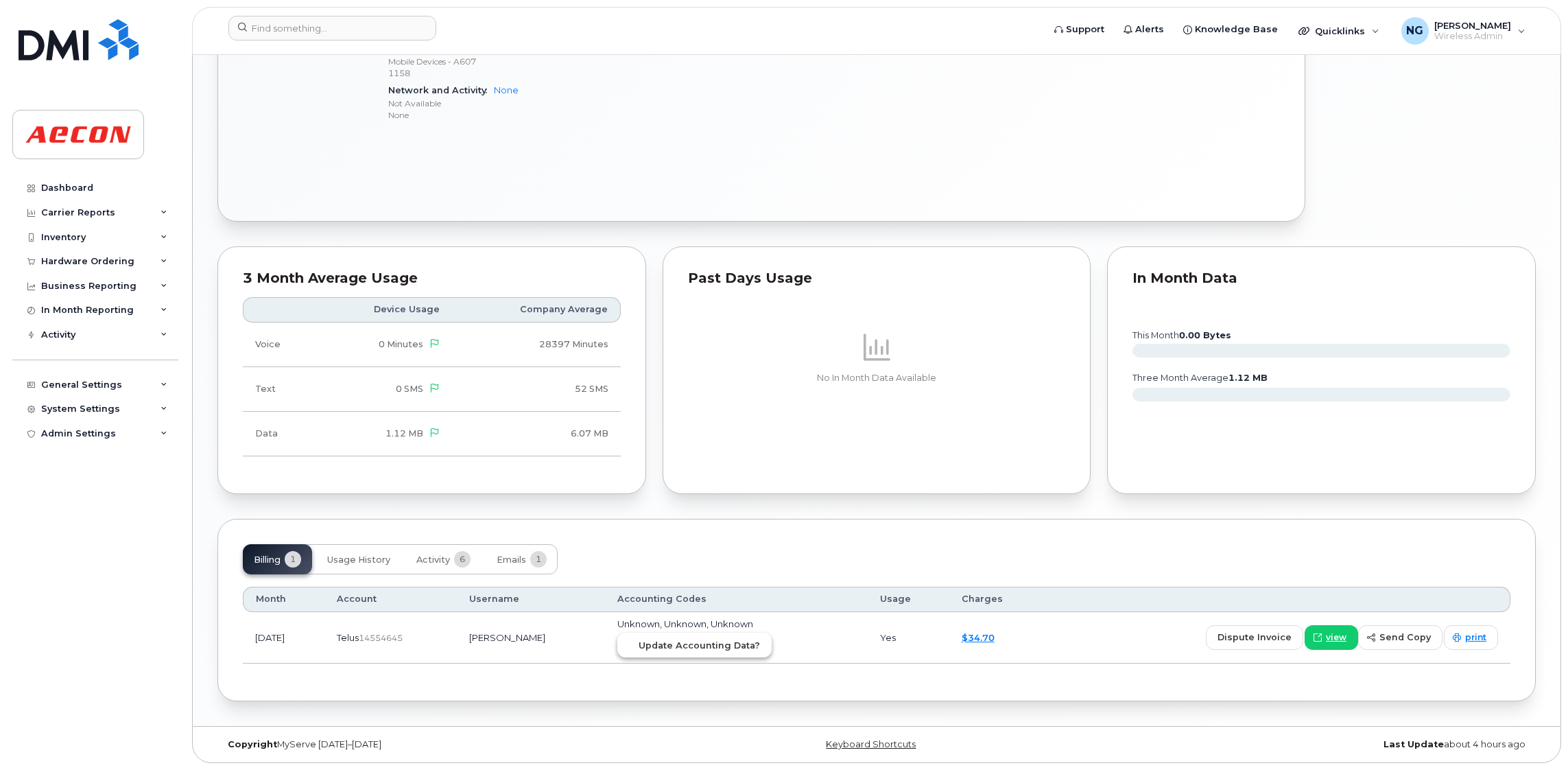
click at [727, 645] on span "Update Accounting Data?" at bounding box center [698, 645] width 121 height 13
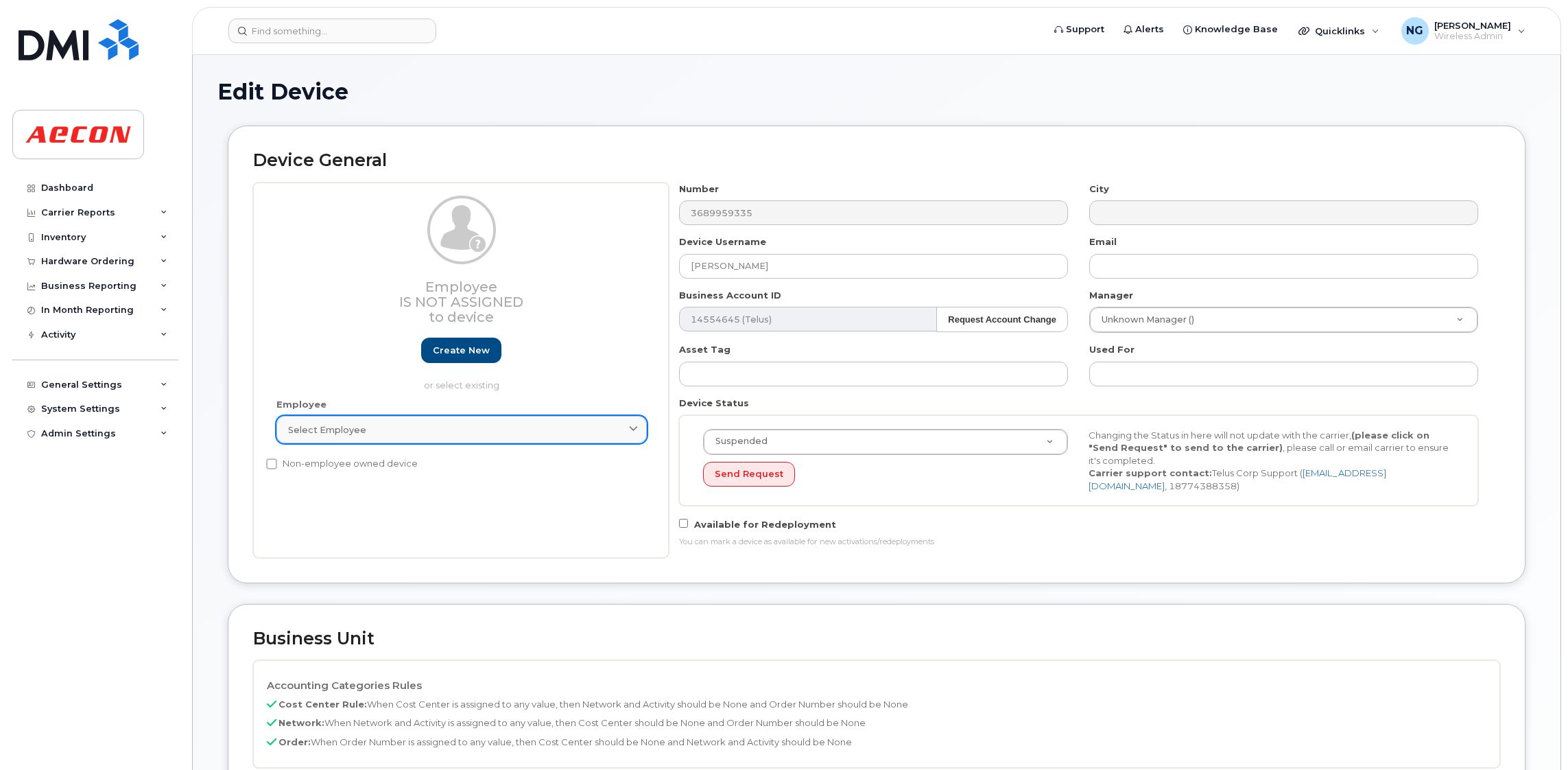
click at [479, 426] on div "Select employee" at bounding box center [461, 429] width 347 height 13
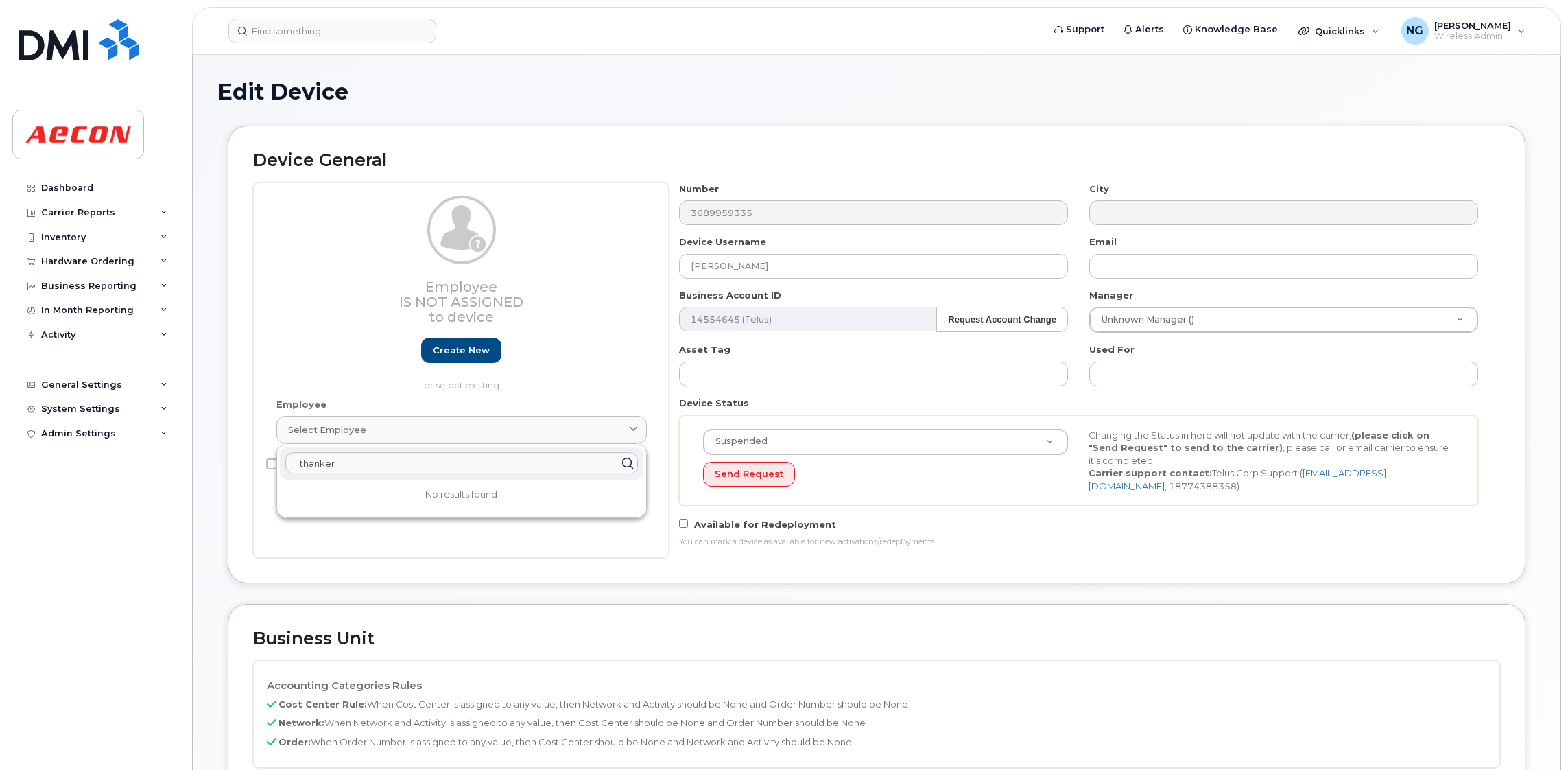
drag, startPoint x: 388, startPoint y: 458, endPoint x: -236, endPoint y: 443, distance: 624.2
click at [0, 443] on html "Support Alerts Knowledge Base Quicklinks Suspend / Cancel Device Change SIM Car…" at bounding box center [784, 685] width 1568 height 1370
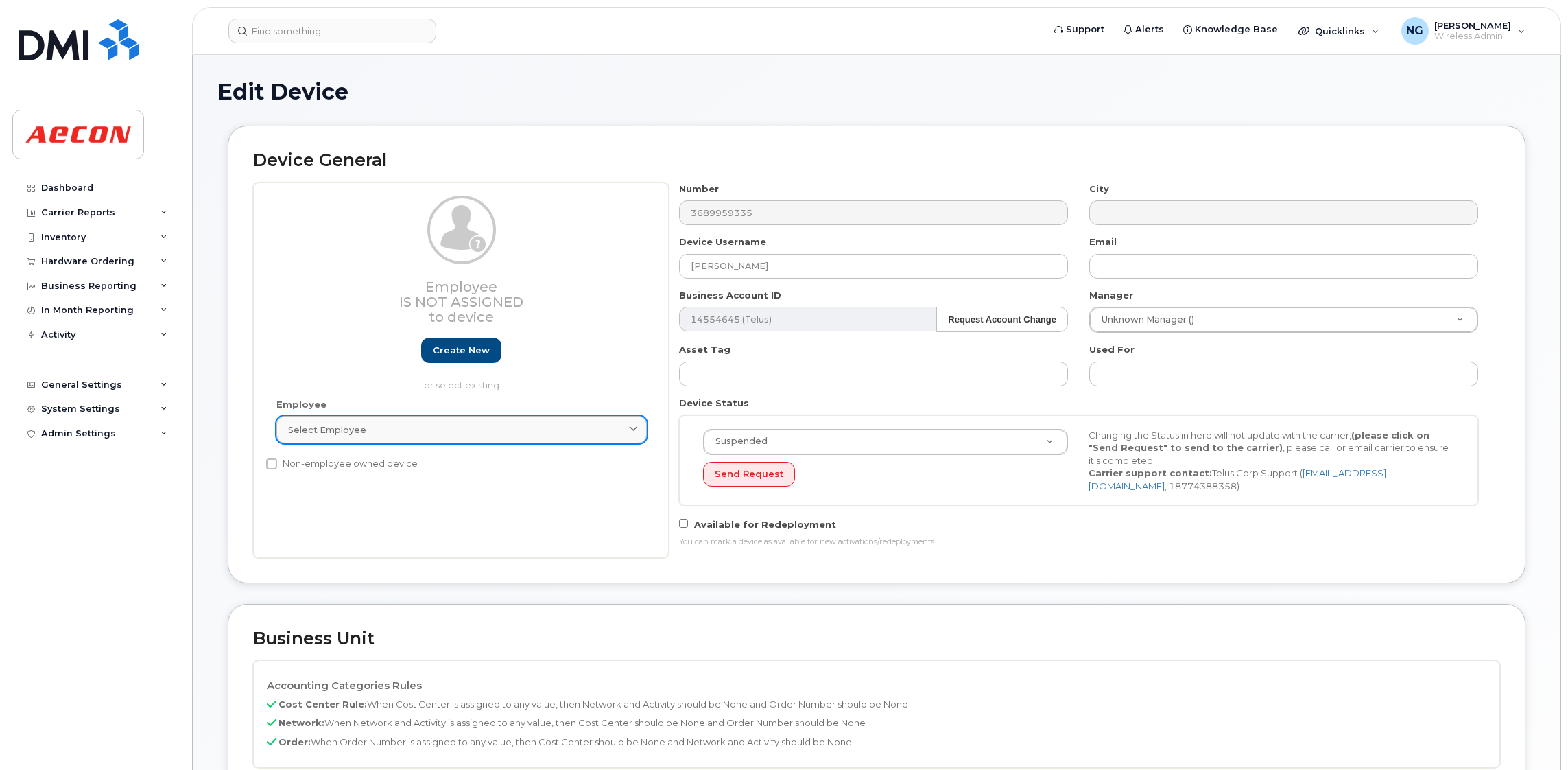
click at [445, 435] on div "Select employee" at bounding box center [461, 429] width 347 height 13
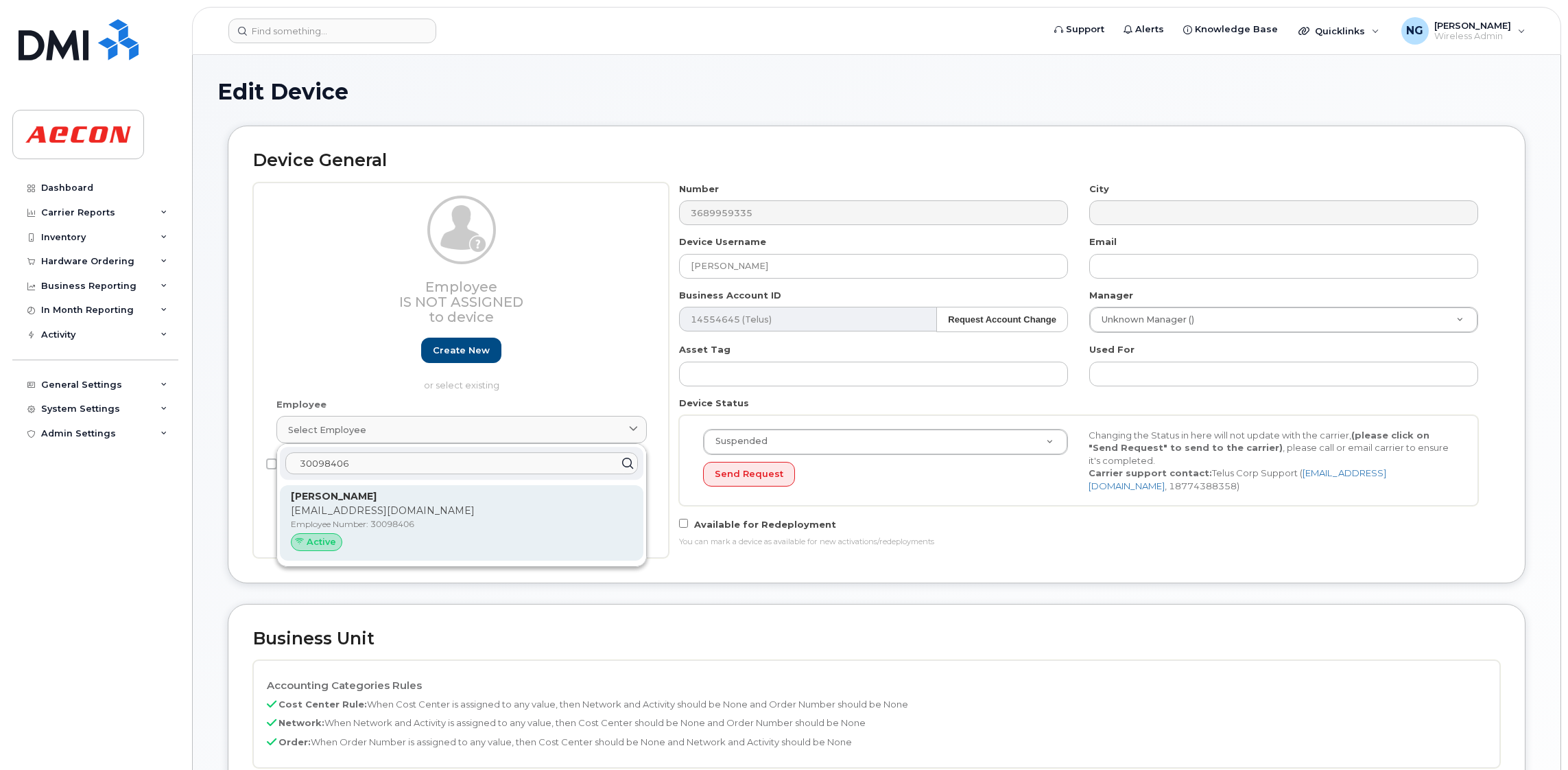
type input "30098406"
click at [463, 515] on p "HTHAKKAR@AECON.COM" at bounding box center [461, 510] width 342 height 14
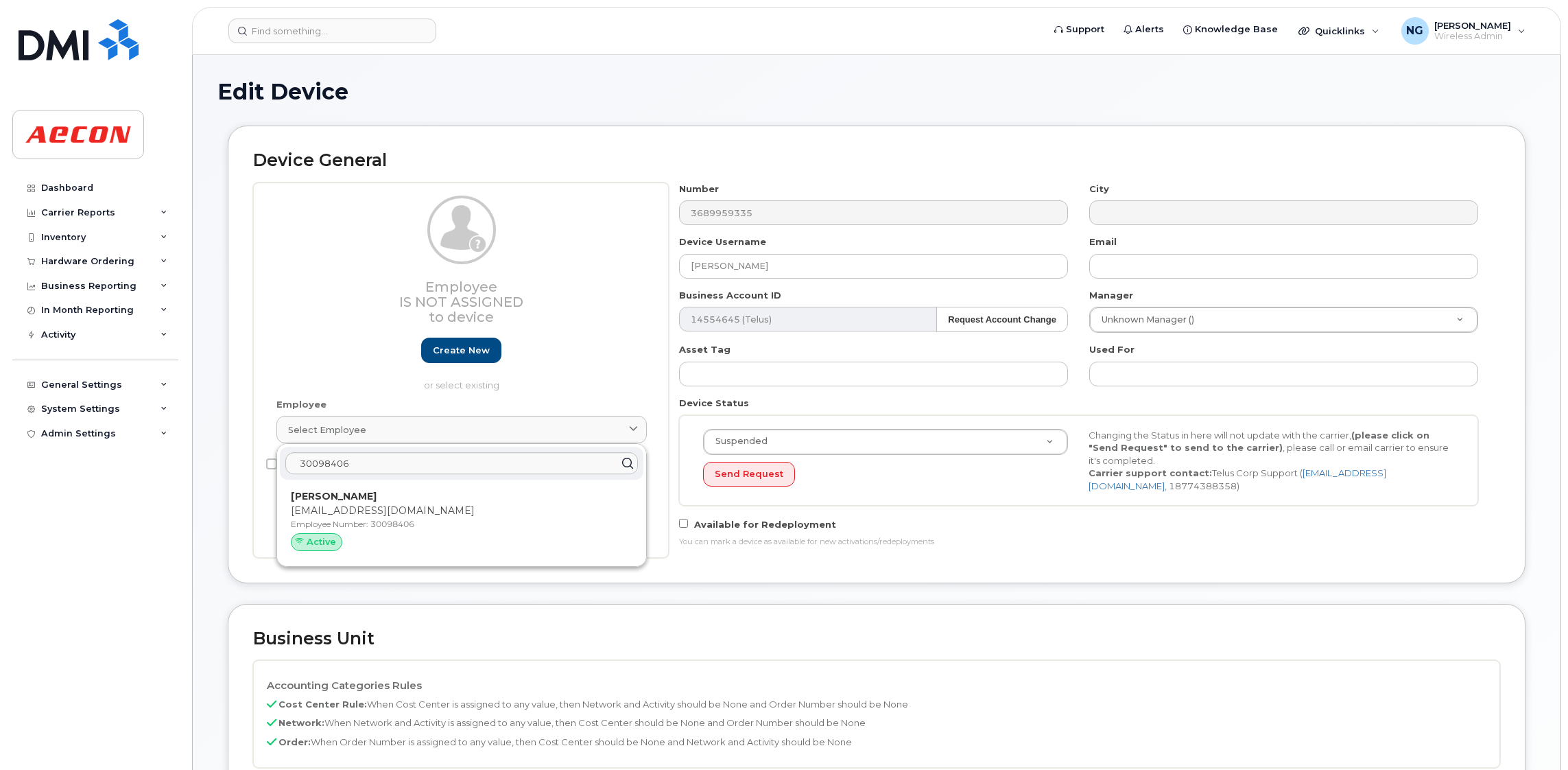
type input "30098406"
type input "Hirenkumar Thakkar"
type input "hthakkar@aecon.com"
type input "5781629"
type input "283607"
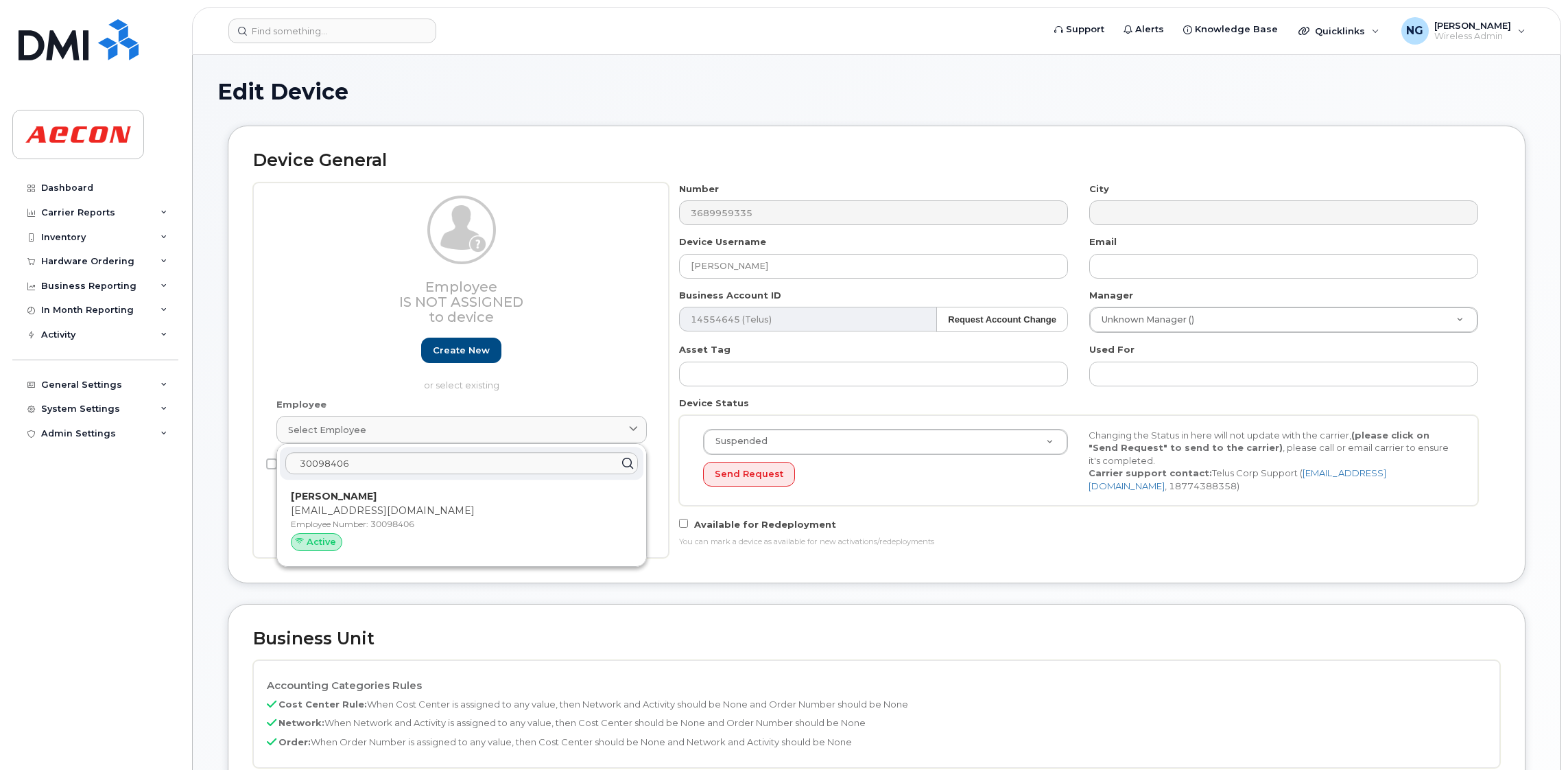
type input "283608"
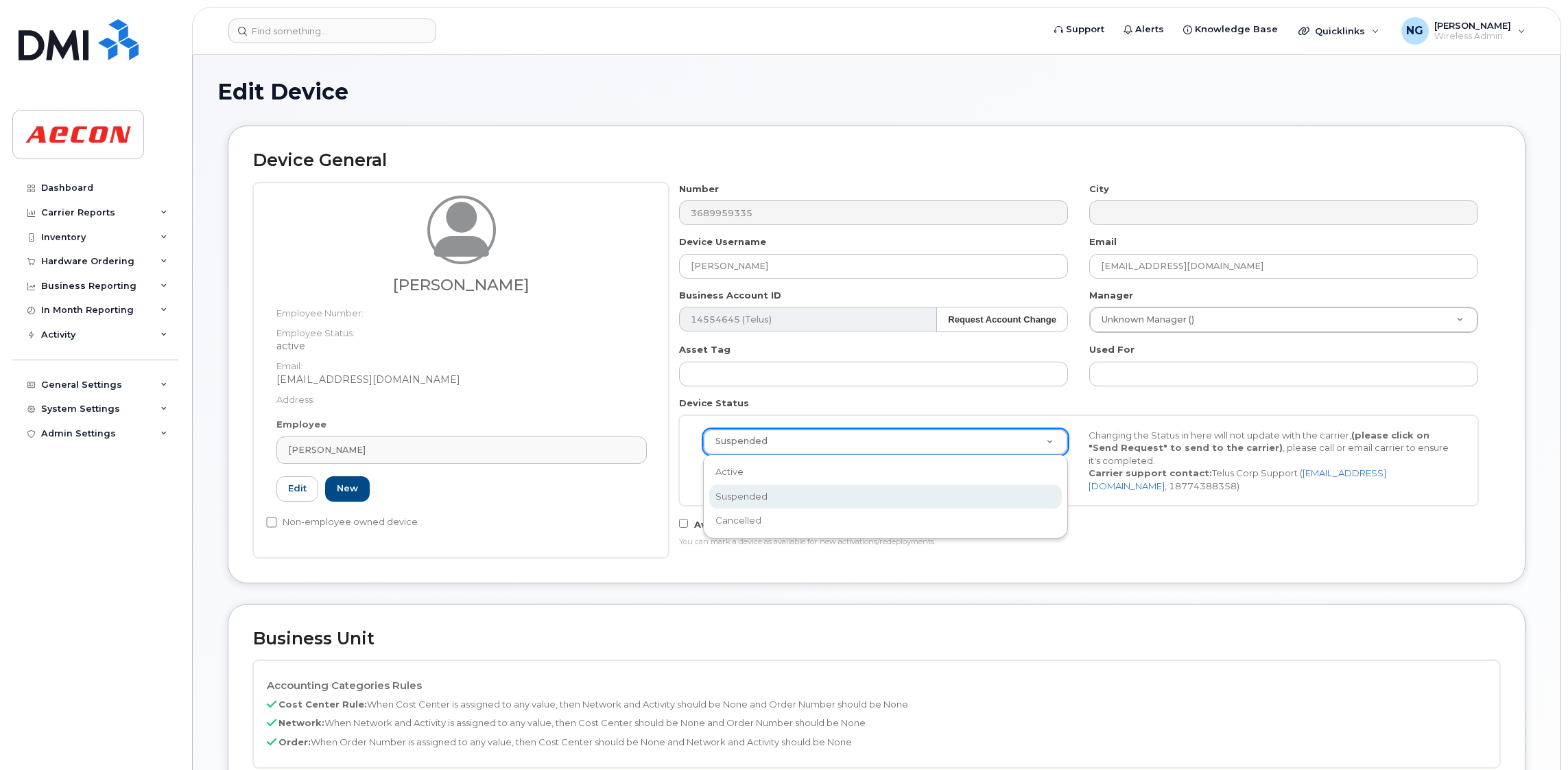
drag, startPoint x: 927, startPoint y: 444, endPoint x: 891, endPoint y: 448, distance: 36.2
select select "active"
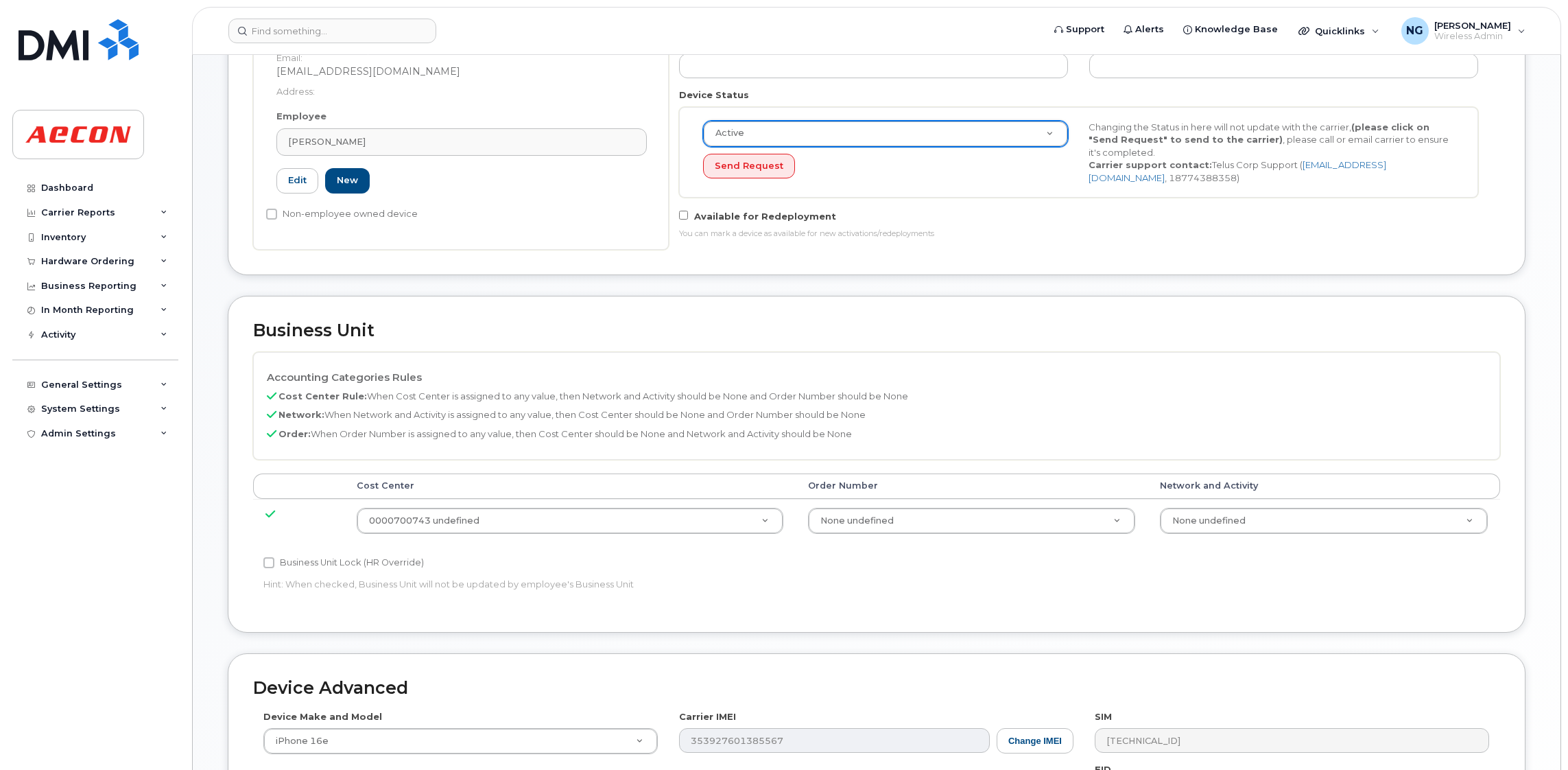
scroll to position [411, 0]
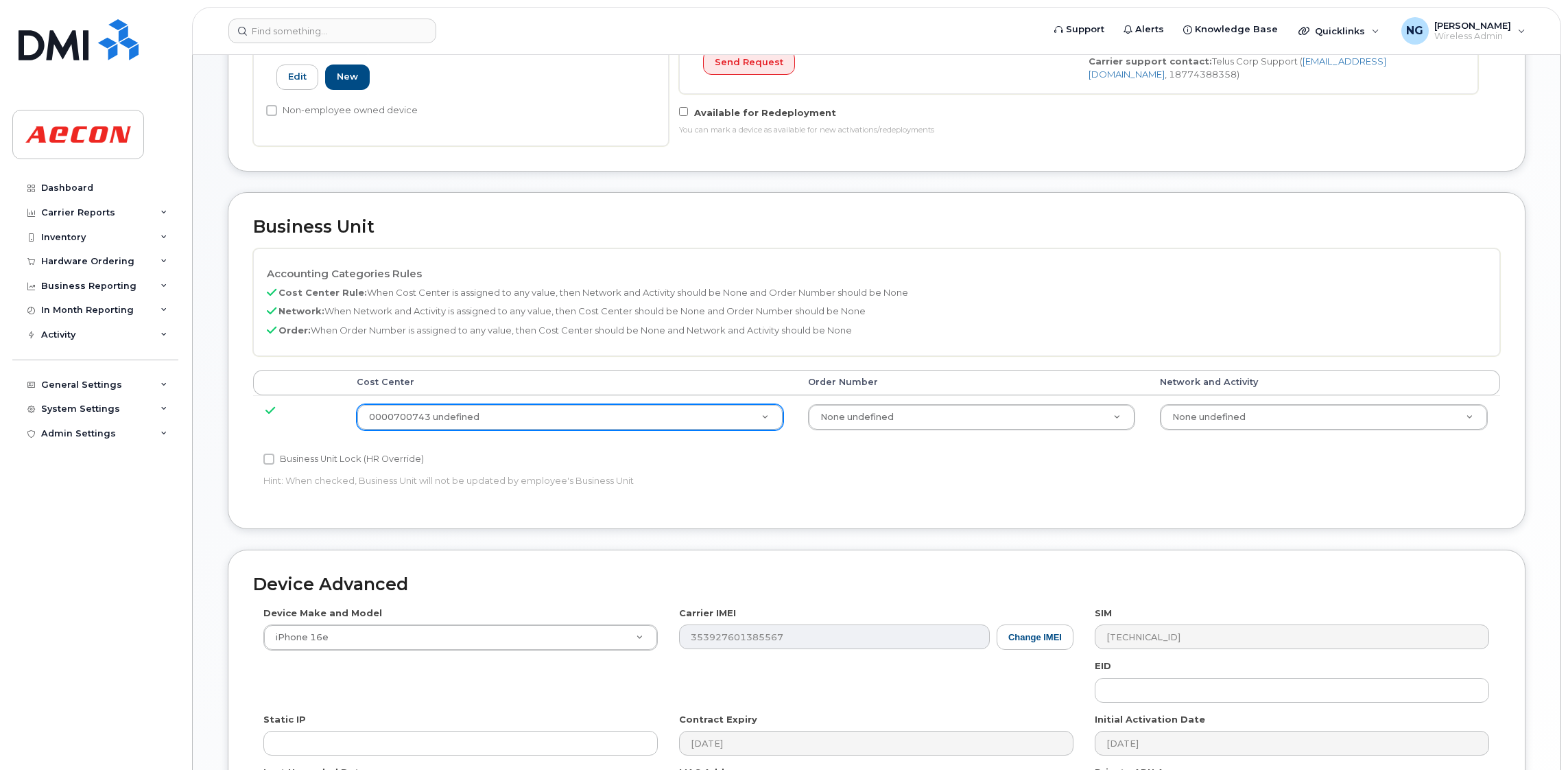
click at [302, 465] on label "Business Unit Lock (HR Override)" at bounding box center [343, 458] width 161 height 17
click at [275, 464] on input "Business Unit Lock (HR Override)" at bounding box center [268, 458] width 11 height 11
checkbox input "true"
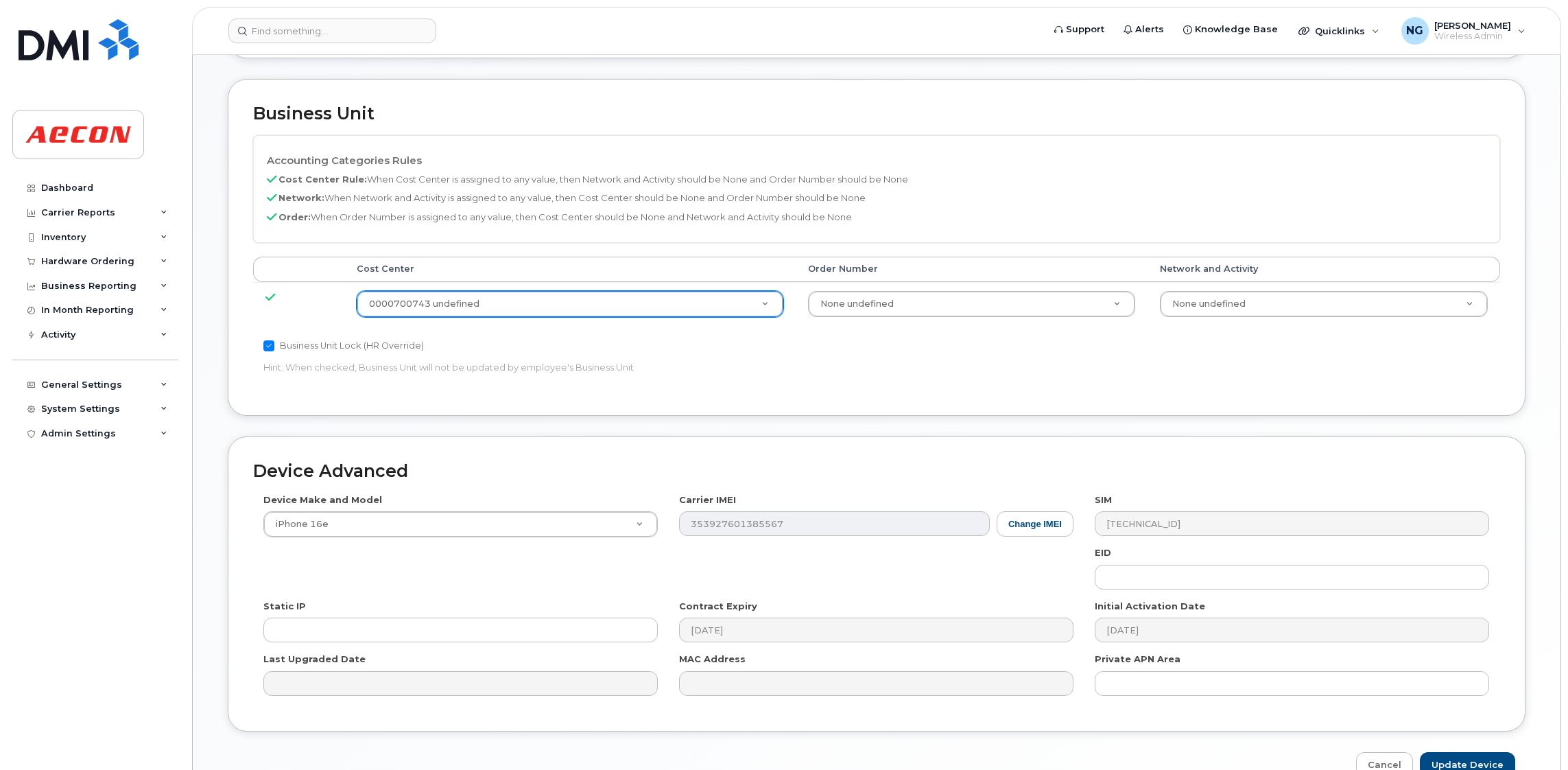
scroll to position [604, 0]
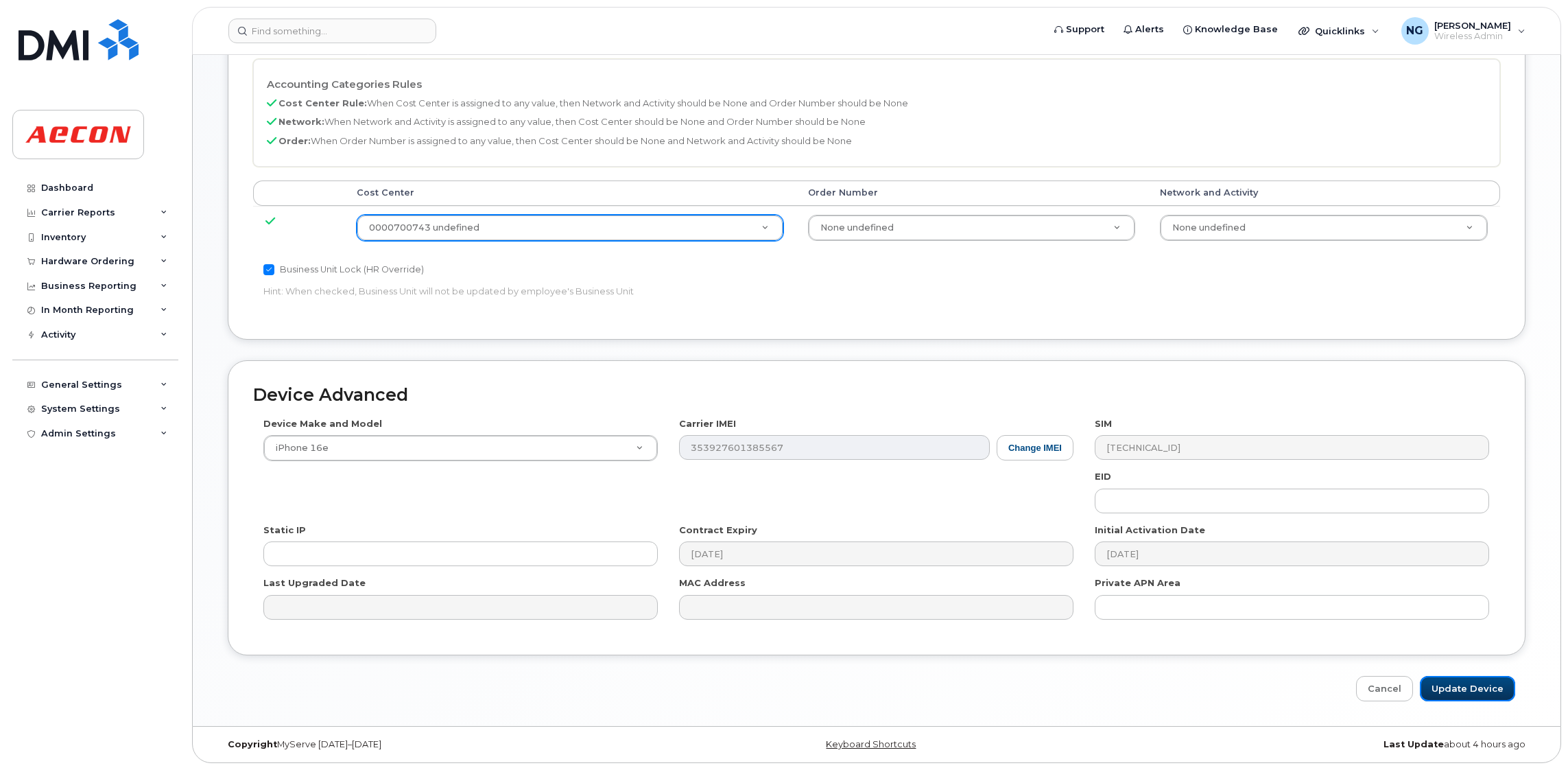
click at [1475, 704] on div "Edit Device Device General Hirenkumar Thakkar Employee Number: Employee Status:…" at bounding box center [876, 90] width 1368 height 1272
click at [1474, 689] on input "Update Device" at bounding box center [1467, 688] width 95 height 26
type input "Saving..."
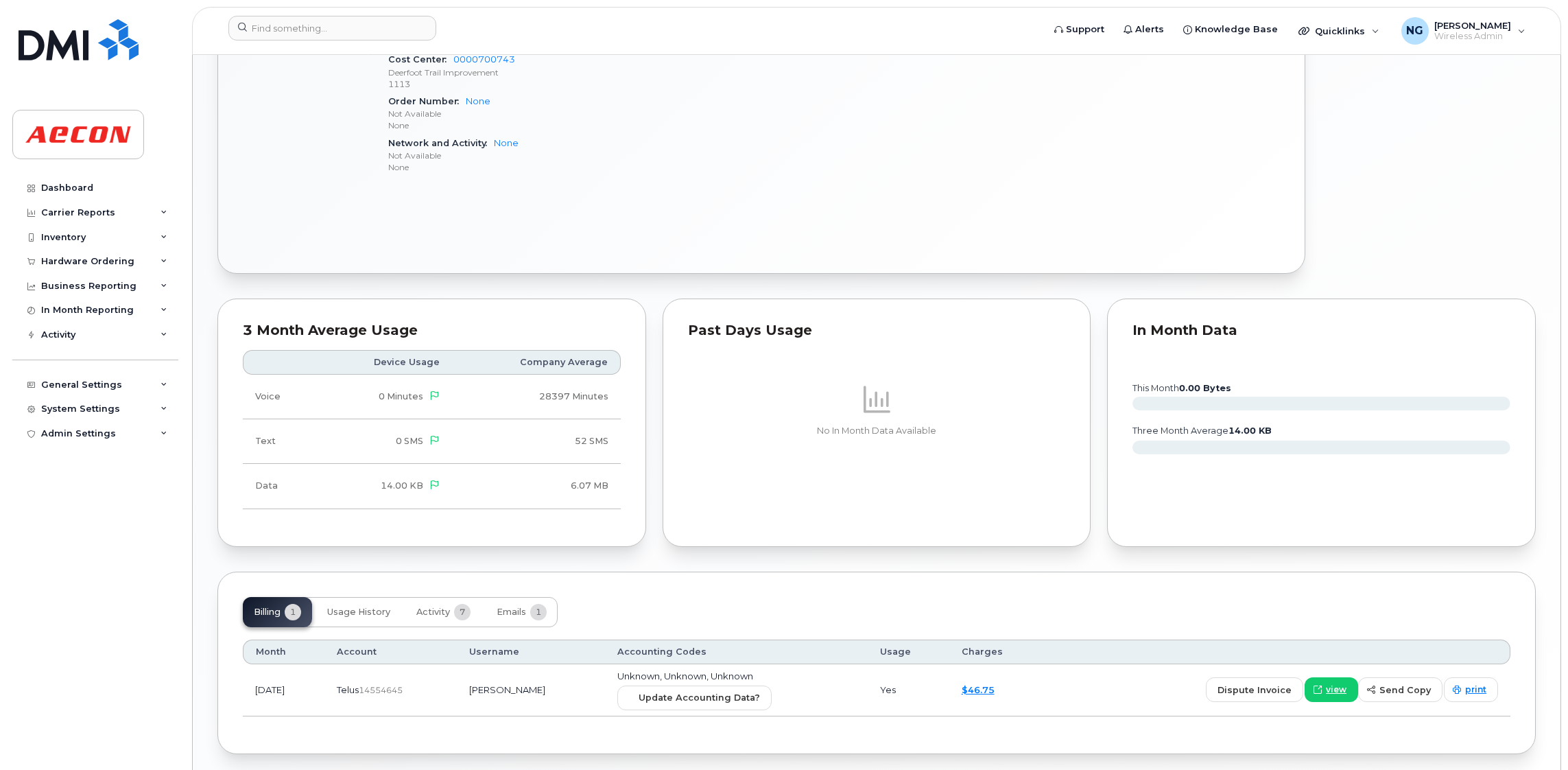
scroll to position [827, 0]
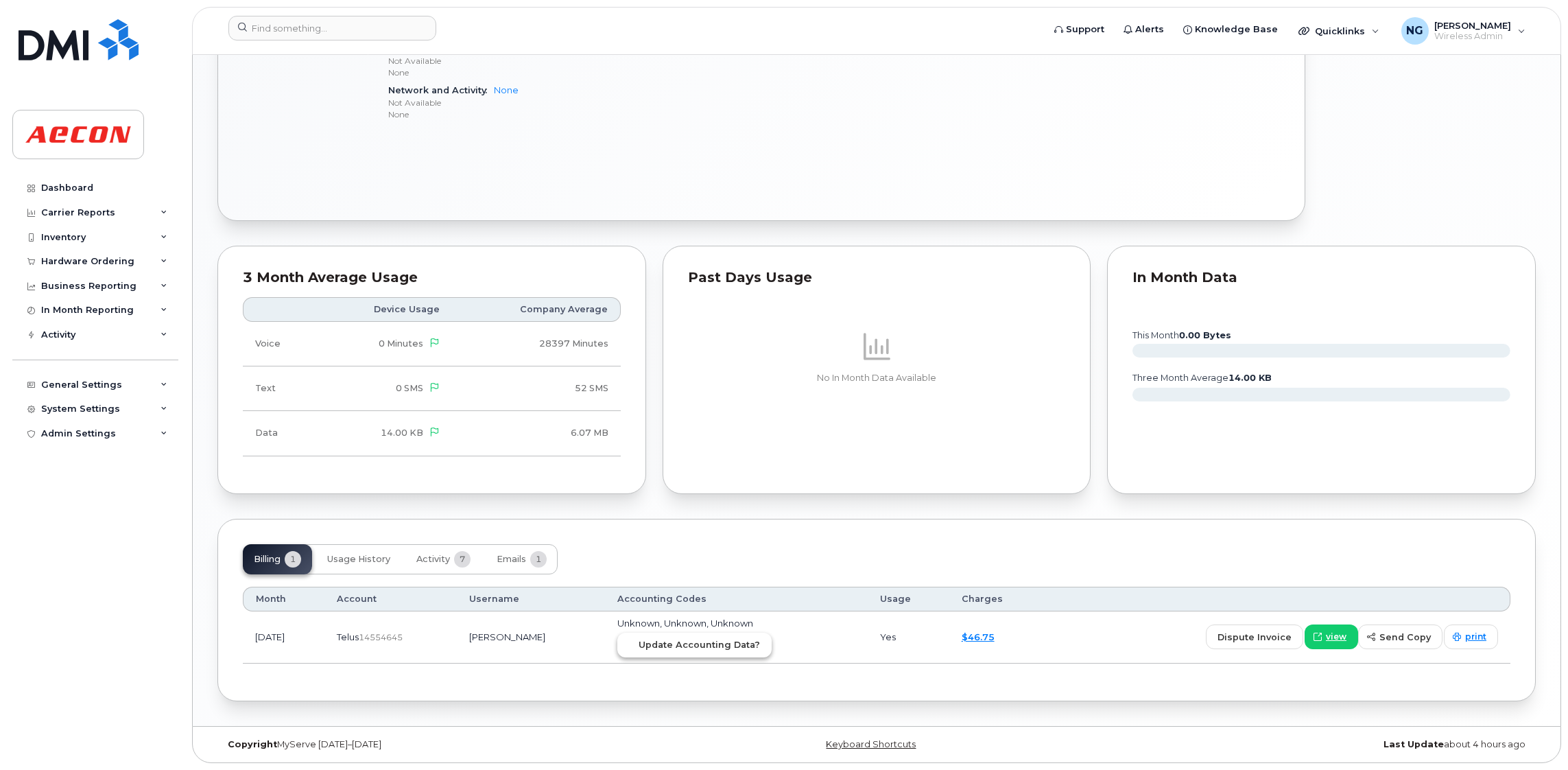
click at [706, 634] on button "Update Accounting Data?" at bounding box center [694, 645] width 155 height 25
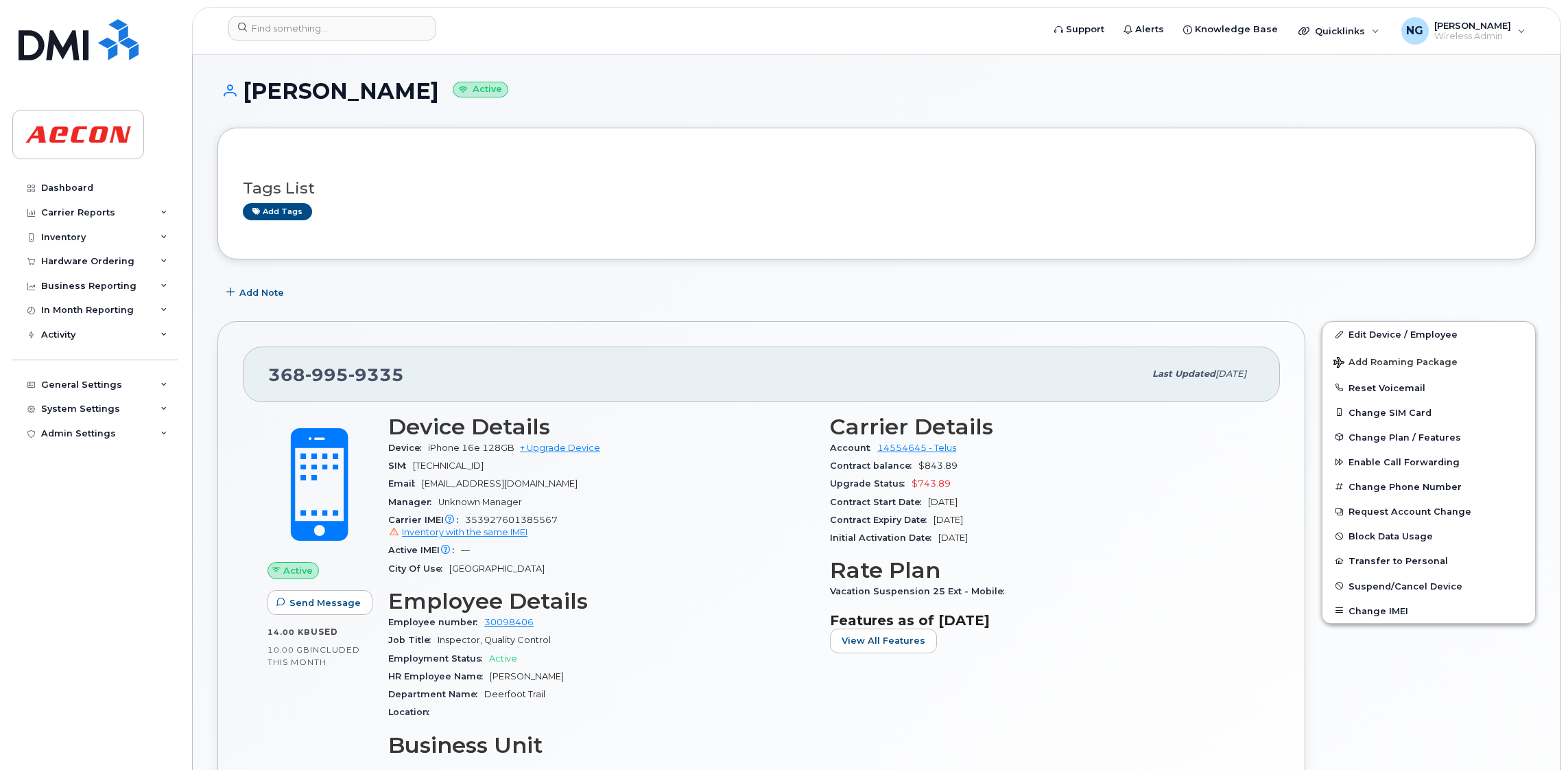
scroll to position [0, 0]
click at [57, 186] on div "Dashboard" at bounding box center [67, 188] width 52 height 11
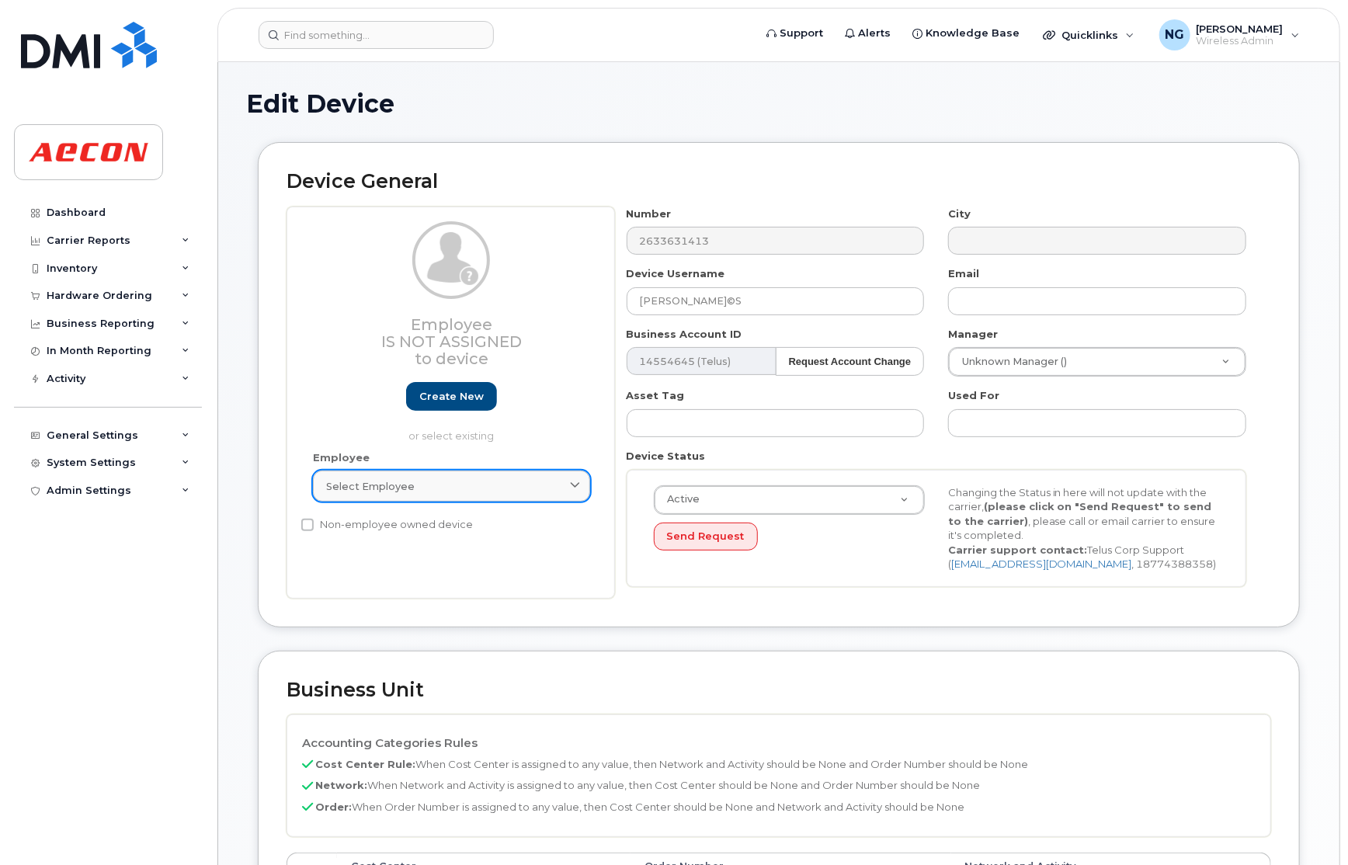
click at [440, 479] on div "Select employee" at bounding box center [451, 486] width 251 height 15
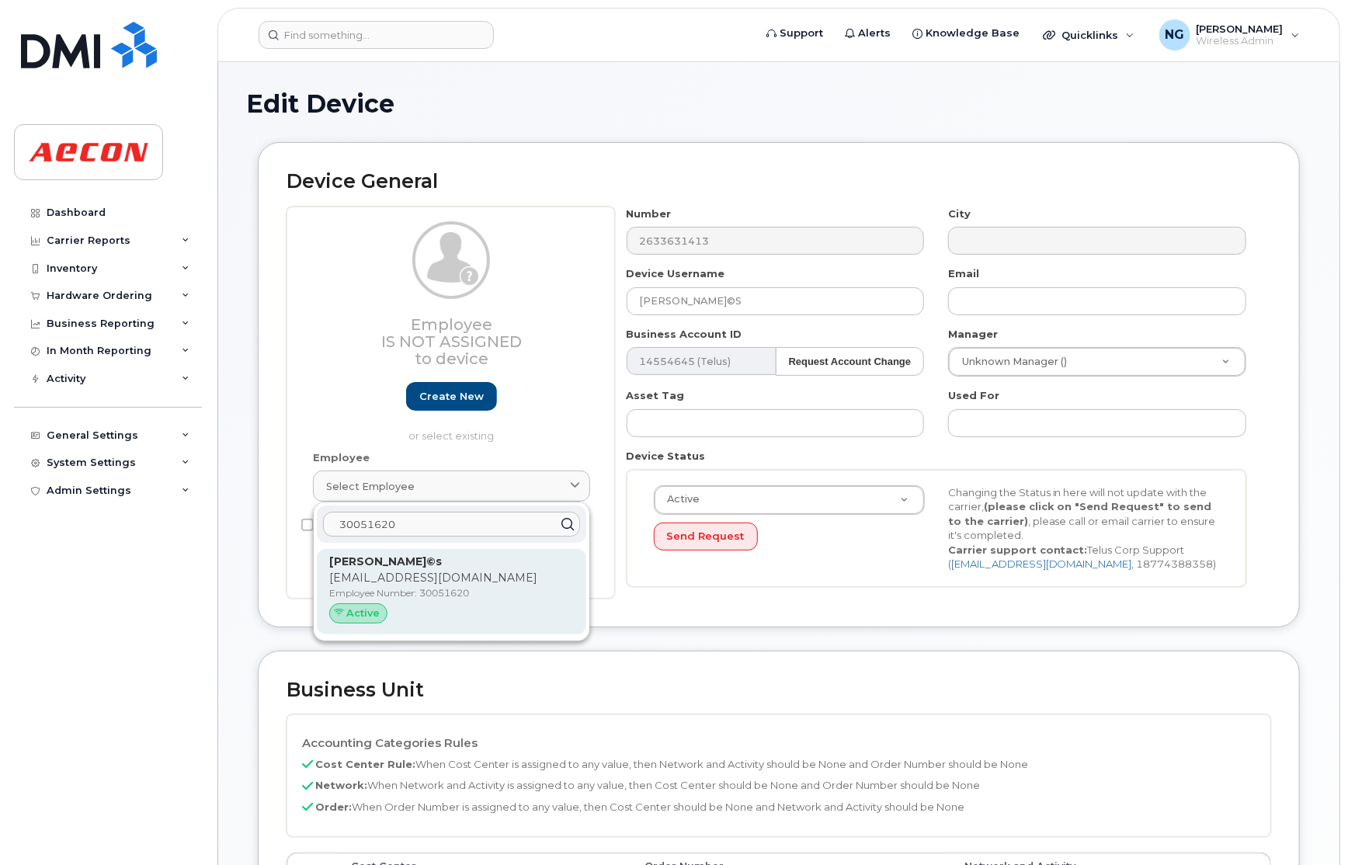
type input "30051620"
click at [516, 595] on p "Employee Number: 30051620" at bounding box center [451, 593] width 245 height 14
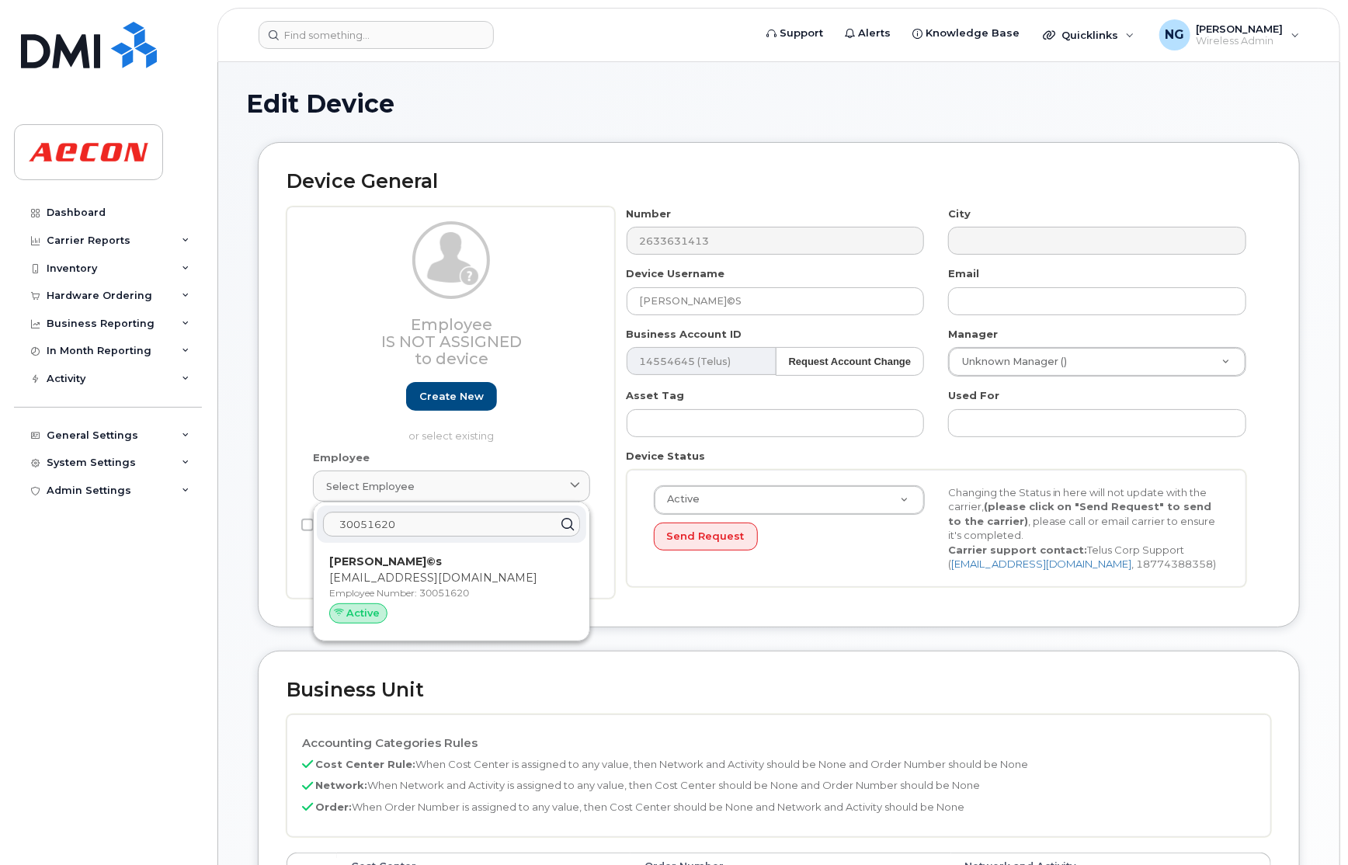
type input "30051620"
type input "[PERSON_NAME]©s"
type input "[EMAIL_ADDRESS][DOMAIN_NAME]"
type input "26438819"
type input "283607"
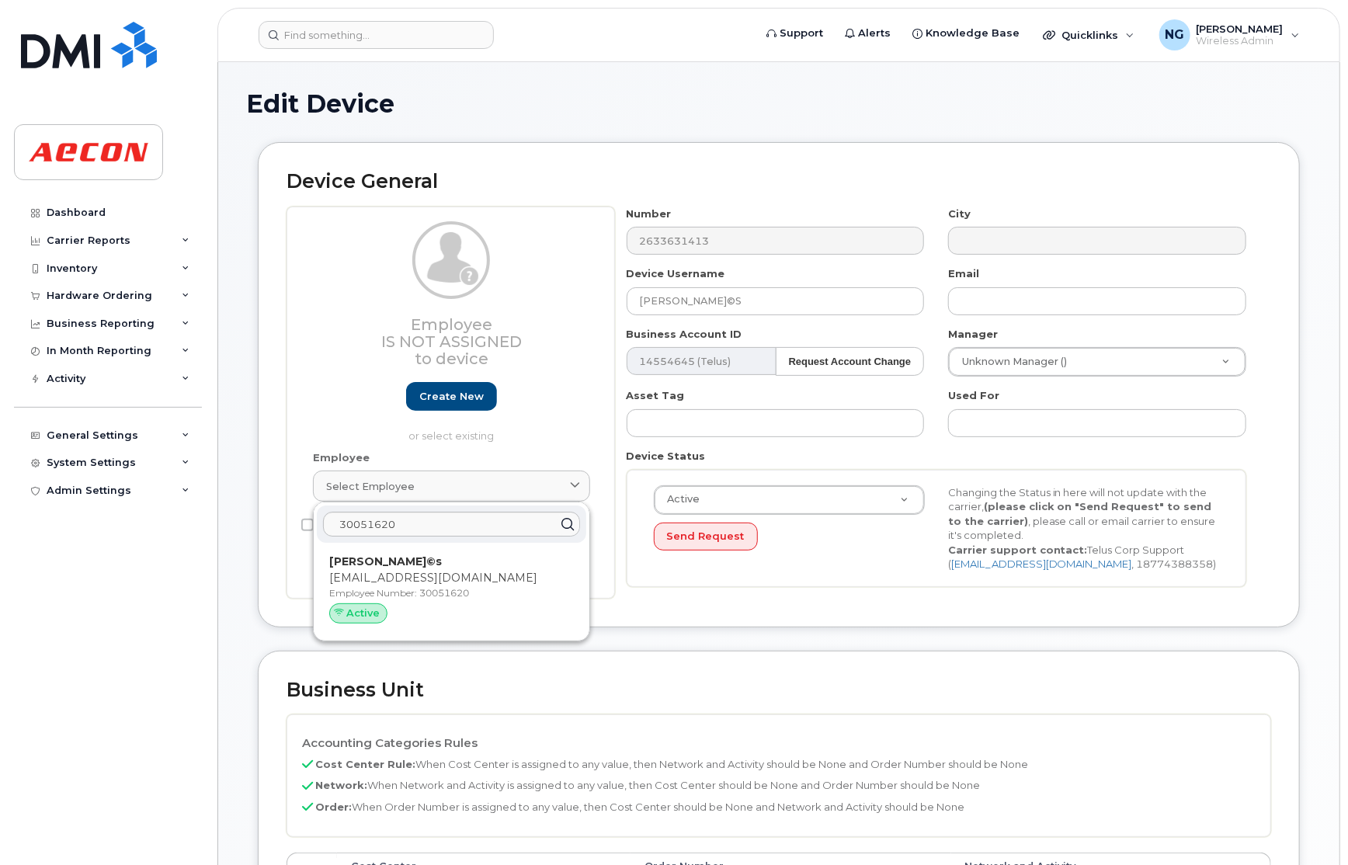
type input "283608"
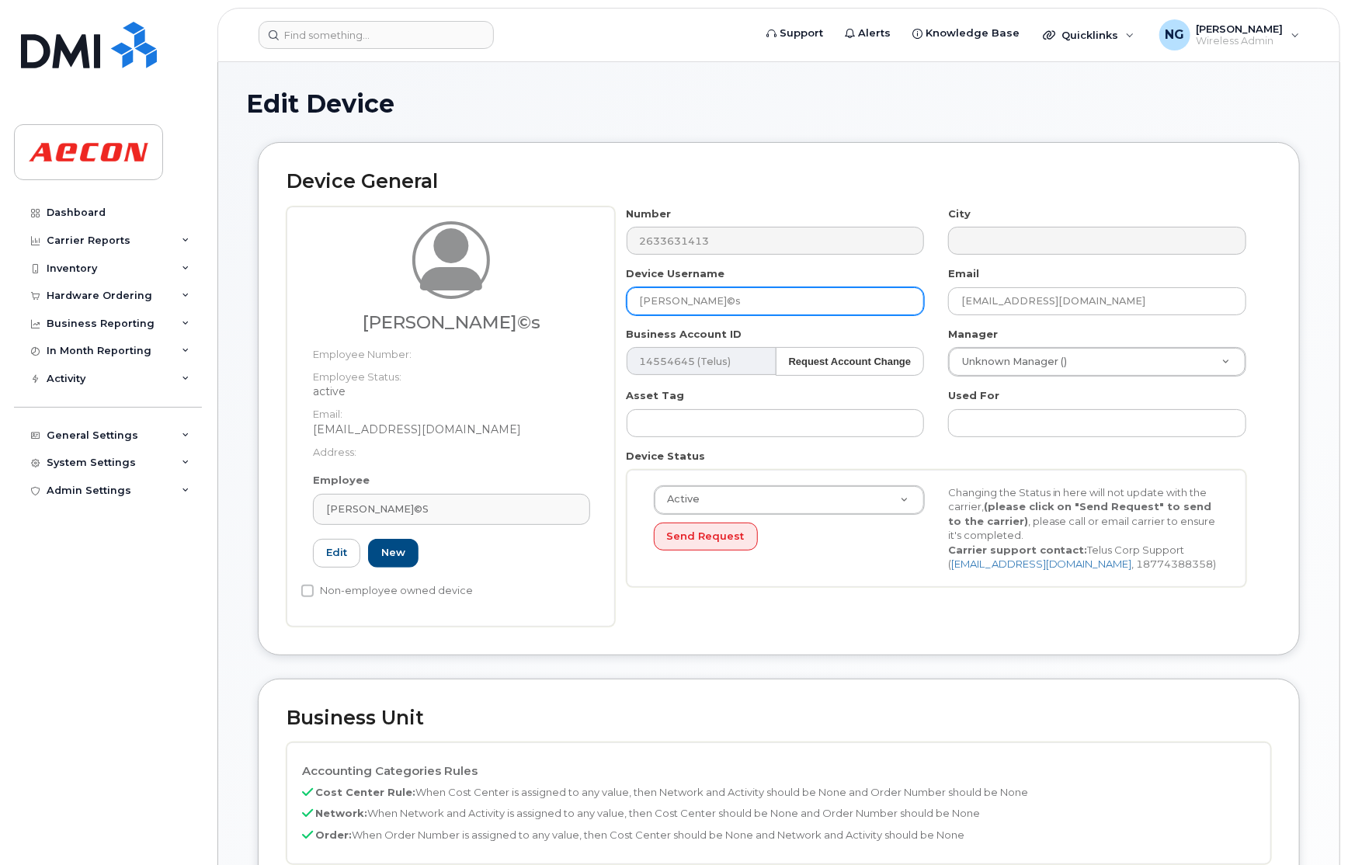
click at [757, 297] on input "[PERSON_NAME]©s" at bounding box center [776, 301] width 298 height 28
type input "[PERSON_NAME]"
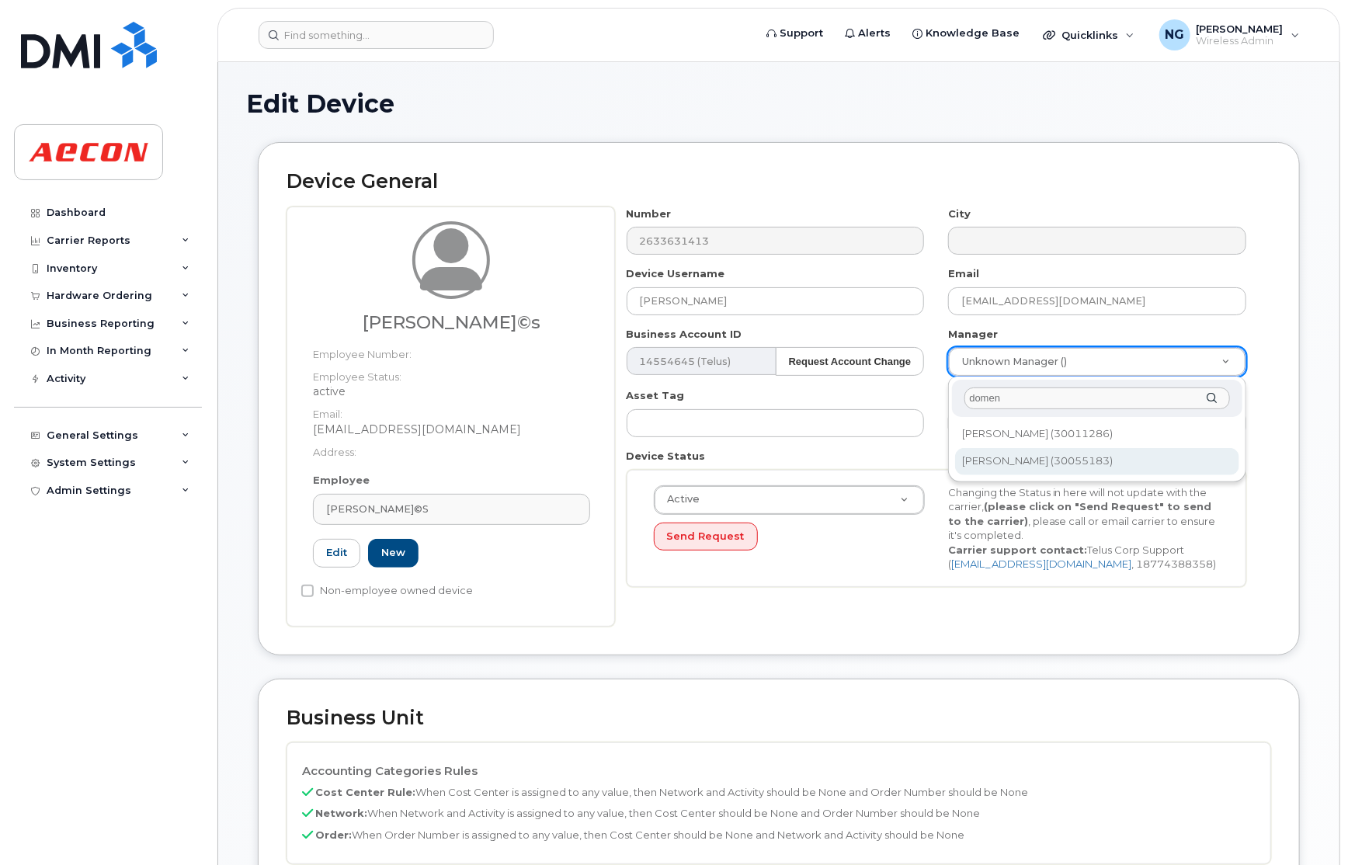
type input "domen"
type input "1662019"
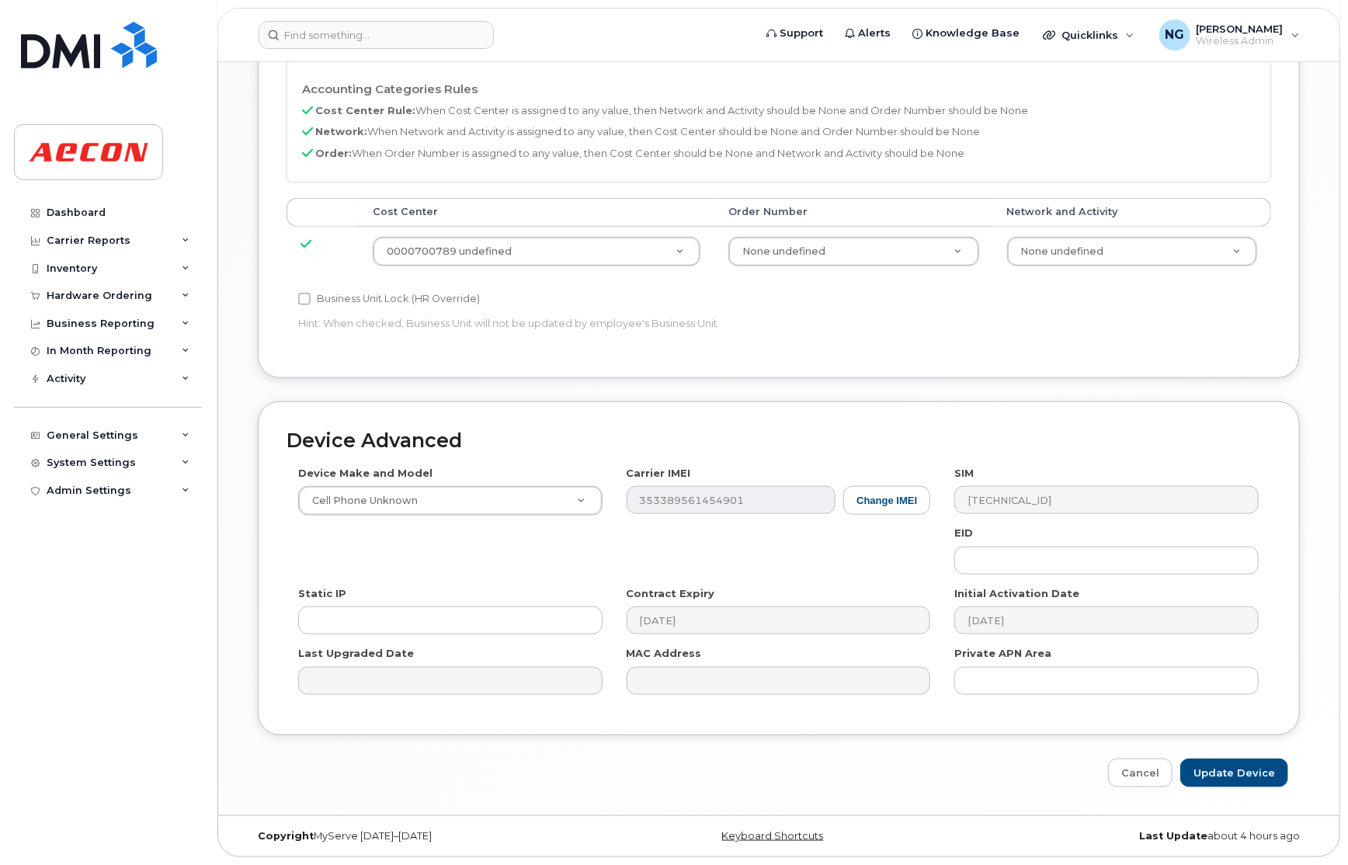
scroll to position [684, 0]
click at [1229, 771] on input "Update Device" at bounding box center [1235, 773] width 108 height 29
type input "Saving..."
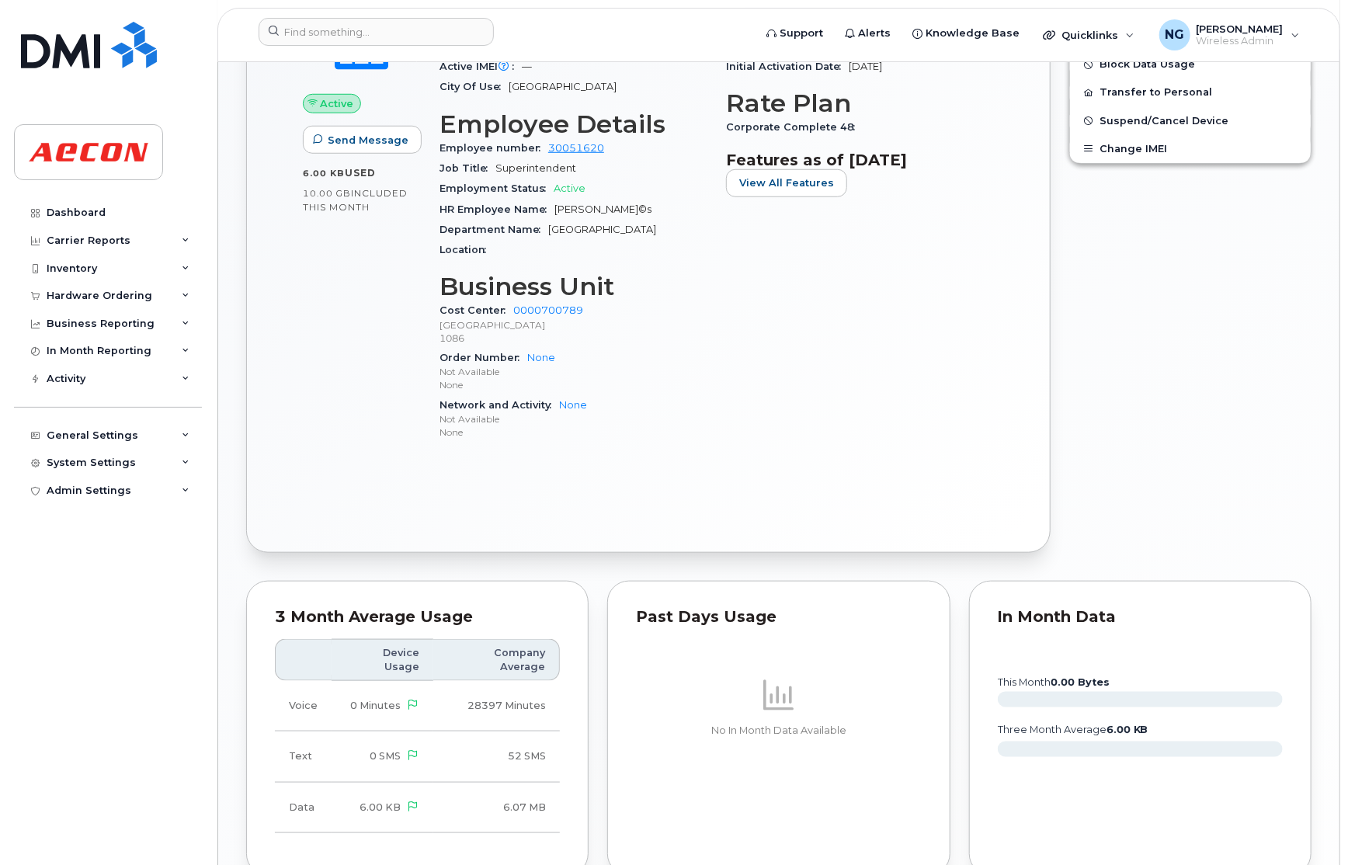
scroll to position [986, 0]
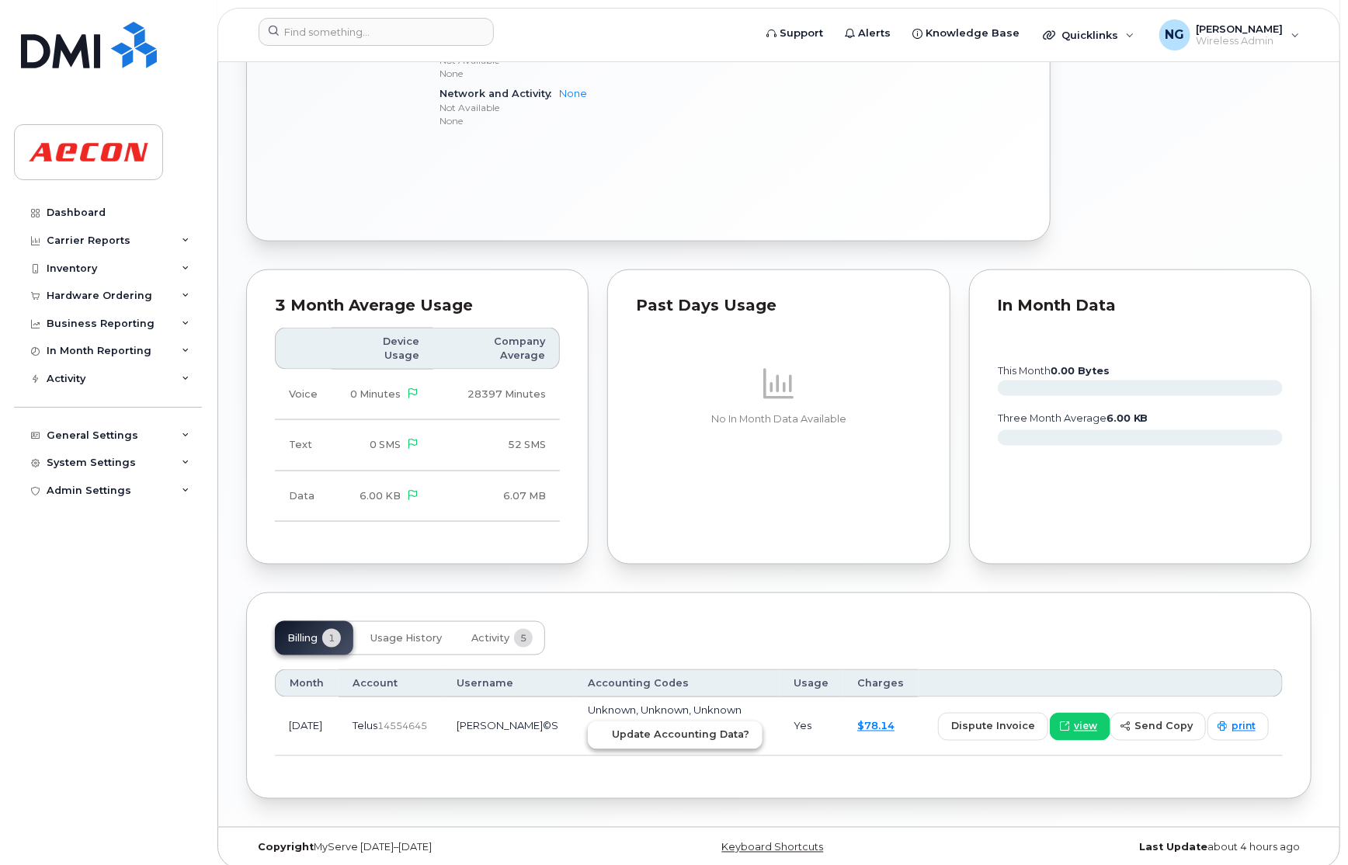
click at [654, 728] on span "Update Accounting Data?" at bounding box center [680, 735] width 137 height 15
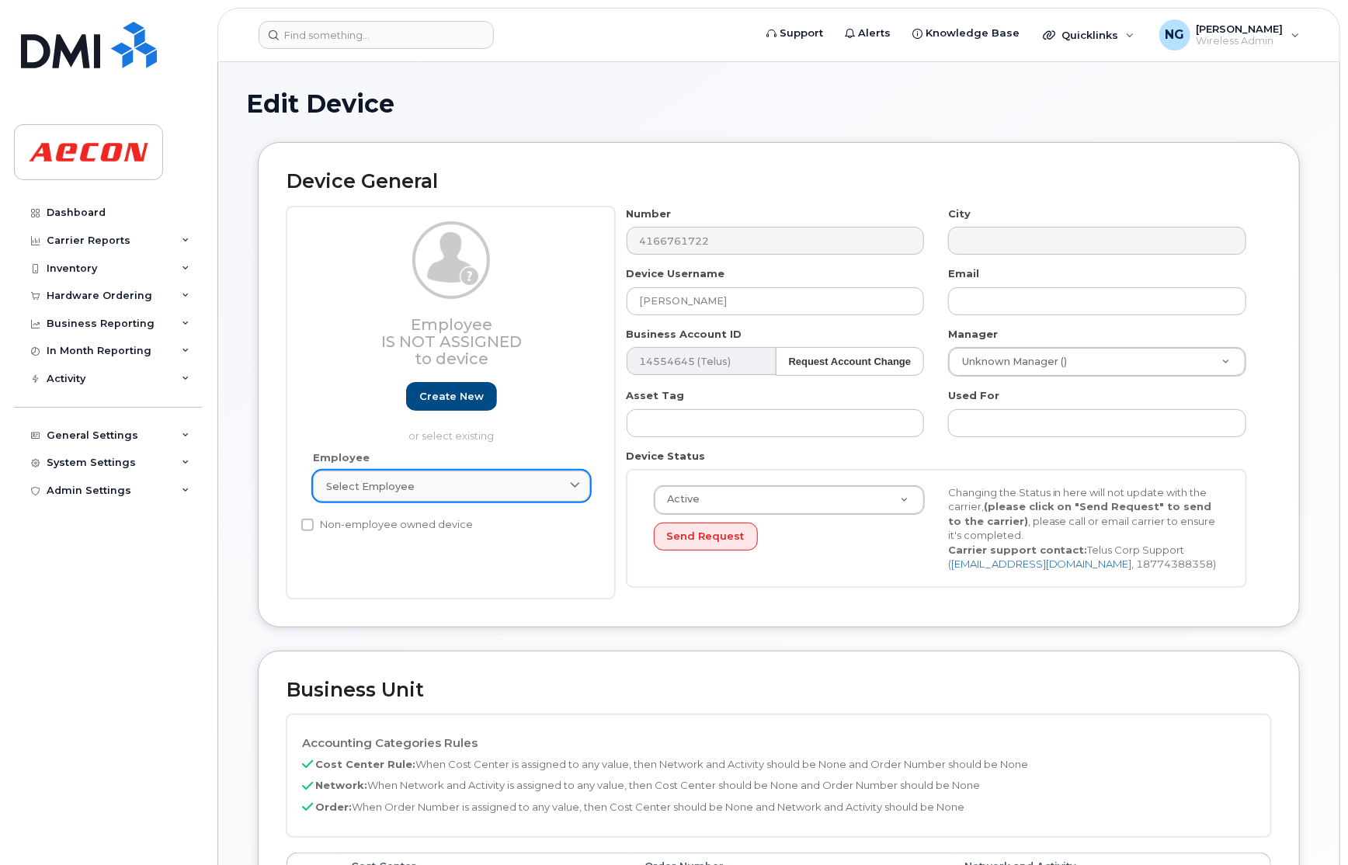
click at [439, 480] on div "Select employee" at bounding box center [451, 486] width 251 height 15
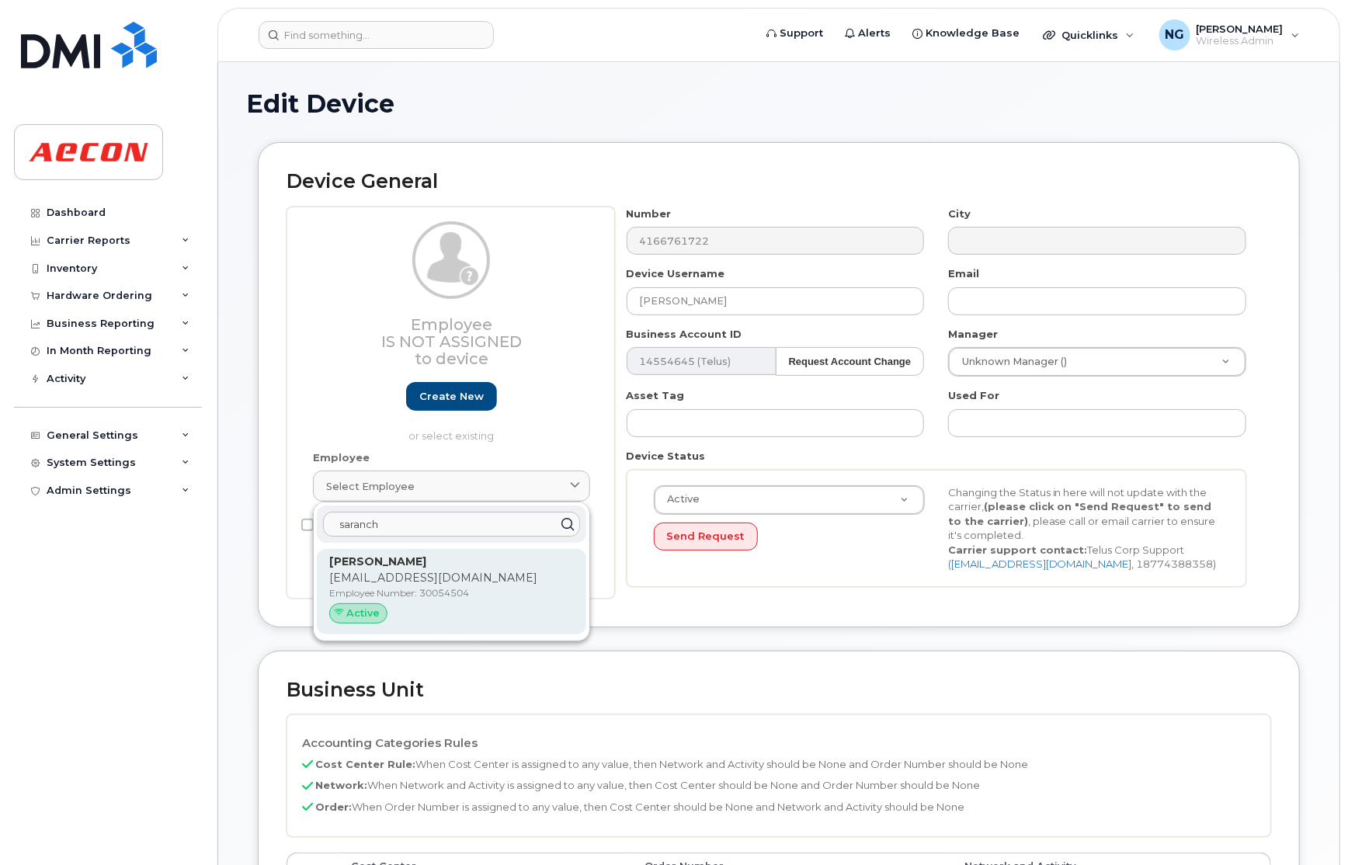
type input "saranch"
click at [527, 591] on p "Employee Number: 30054504" at bounding box center [451, 593] width 245 height 14
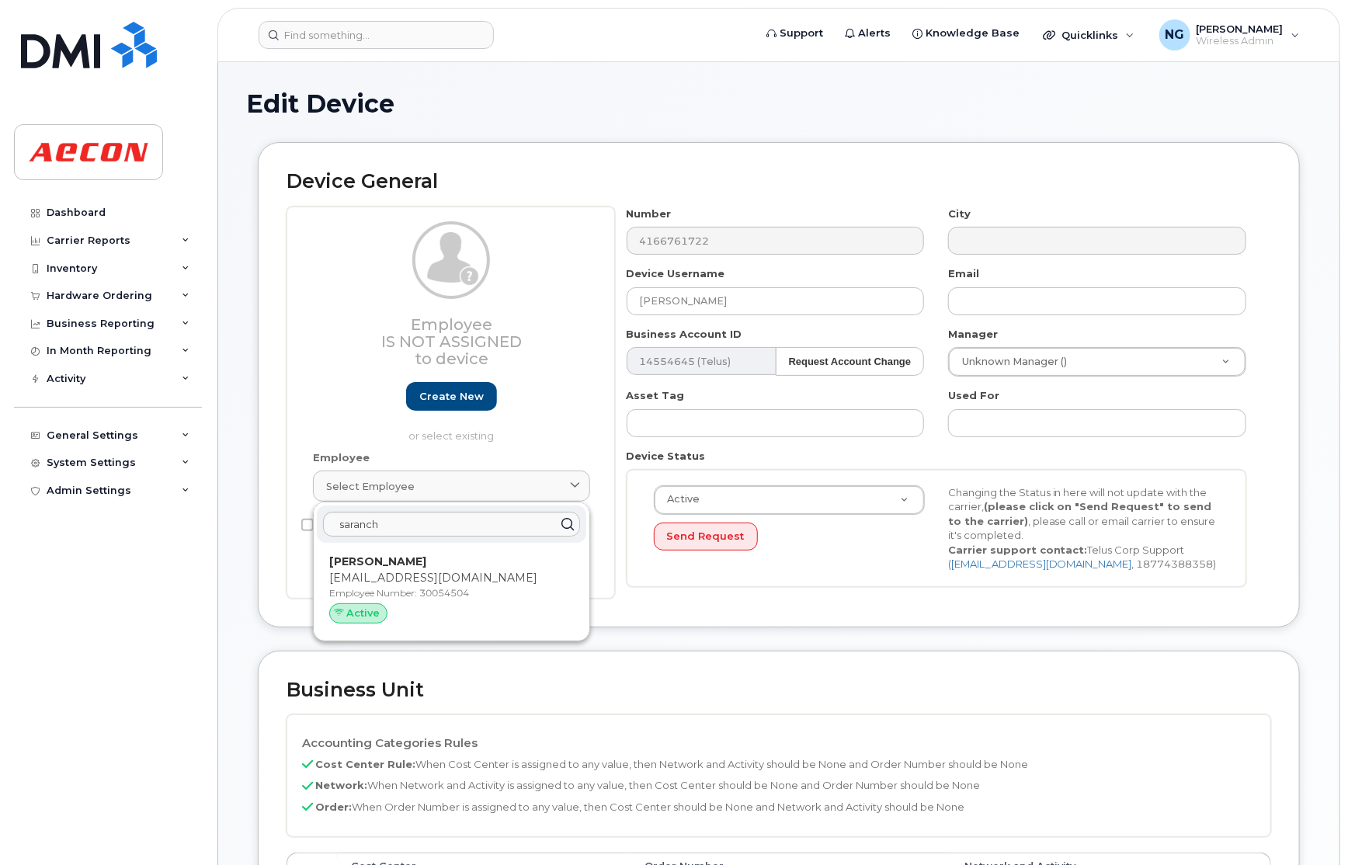
type input "30054504"
type input "[PERSON_NAME]"
type input "[EMAIL_ADDRESS][DOMAIN_NAME]"
type input "4779813"
type input "283607"
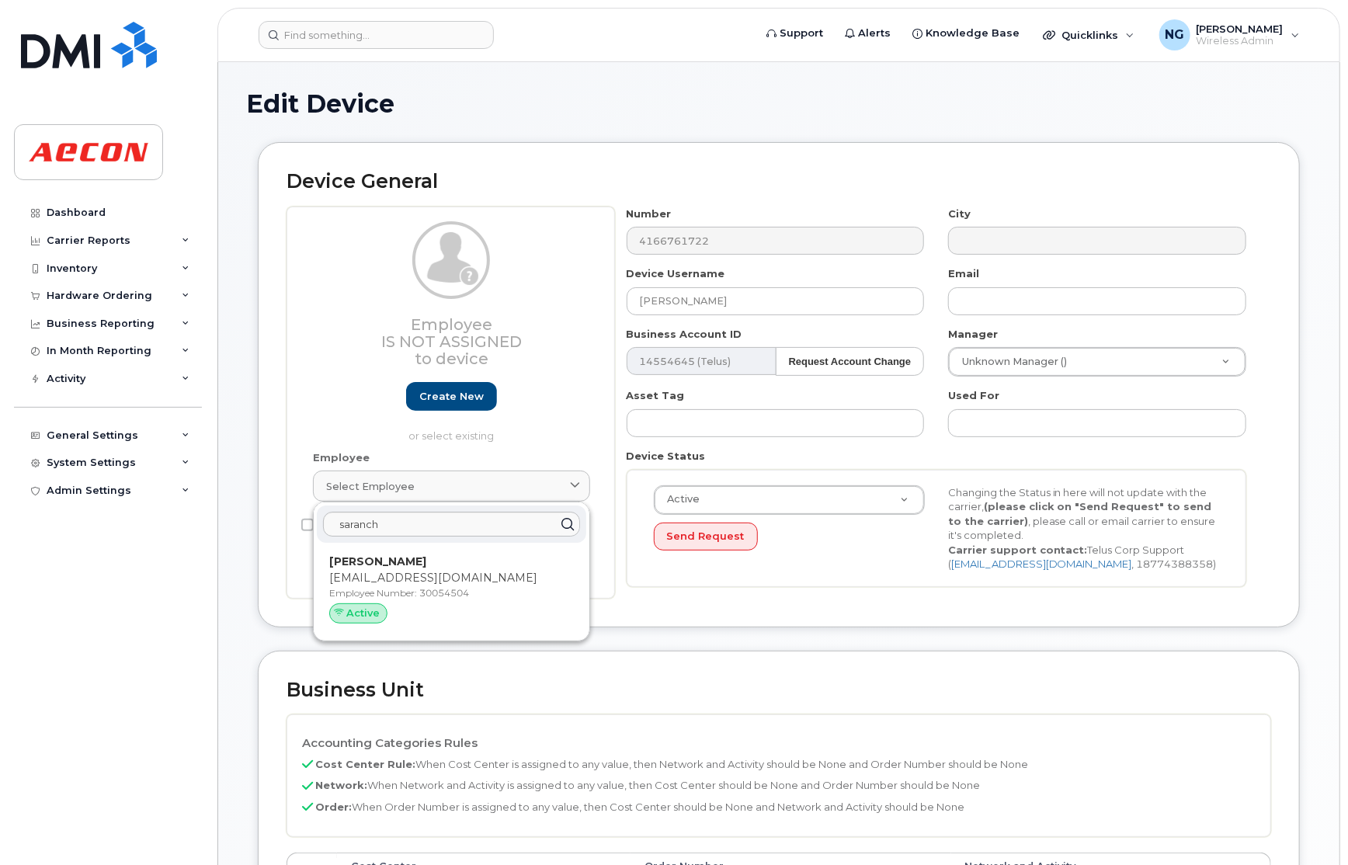
type input "283608"
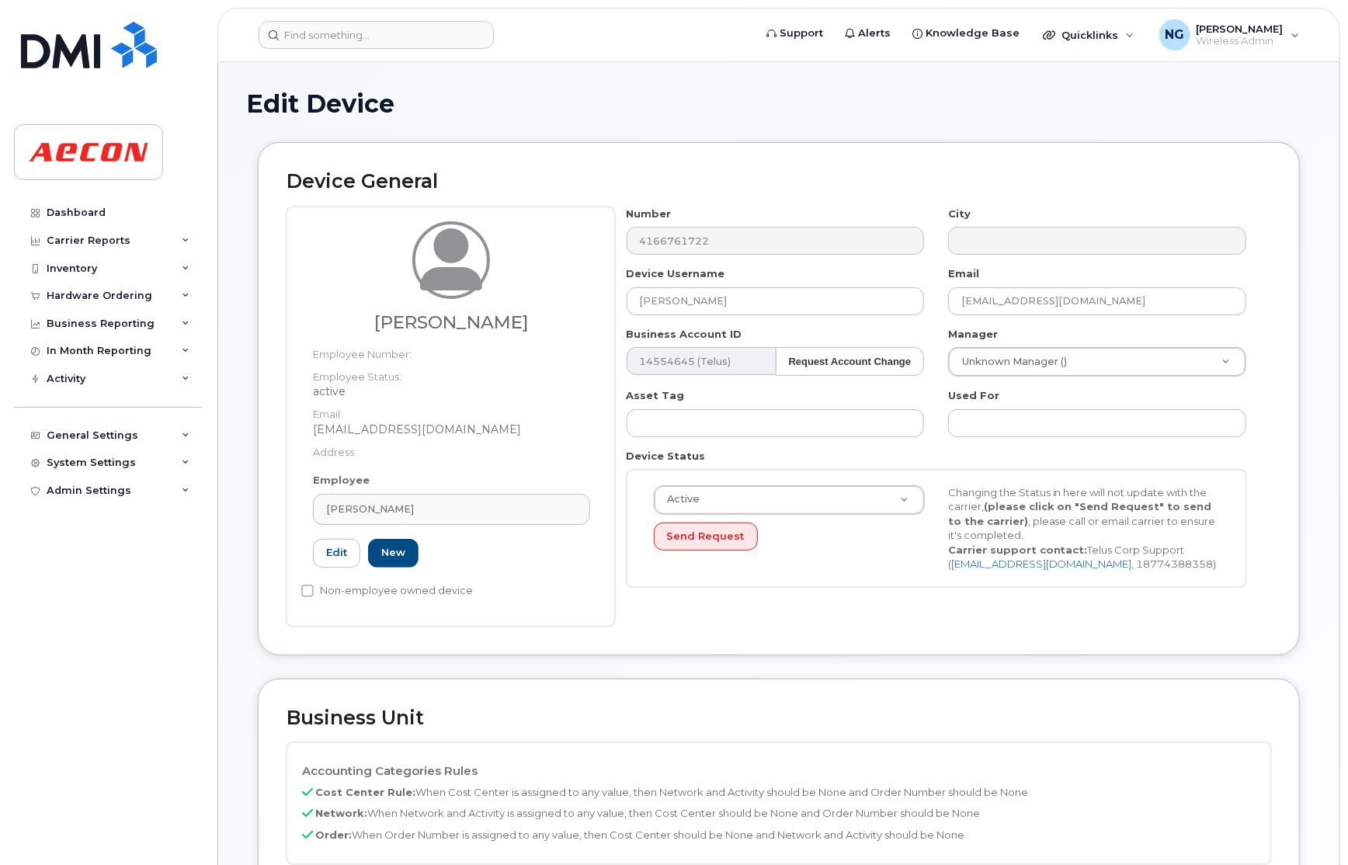
scroll to position [466, 0]
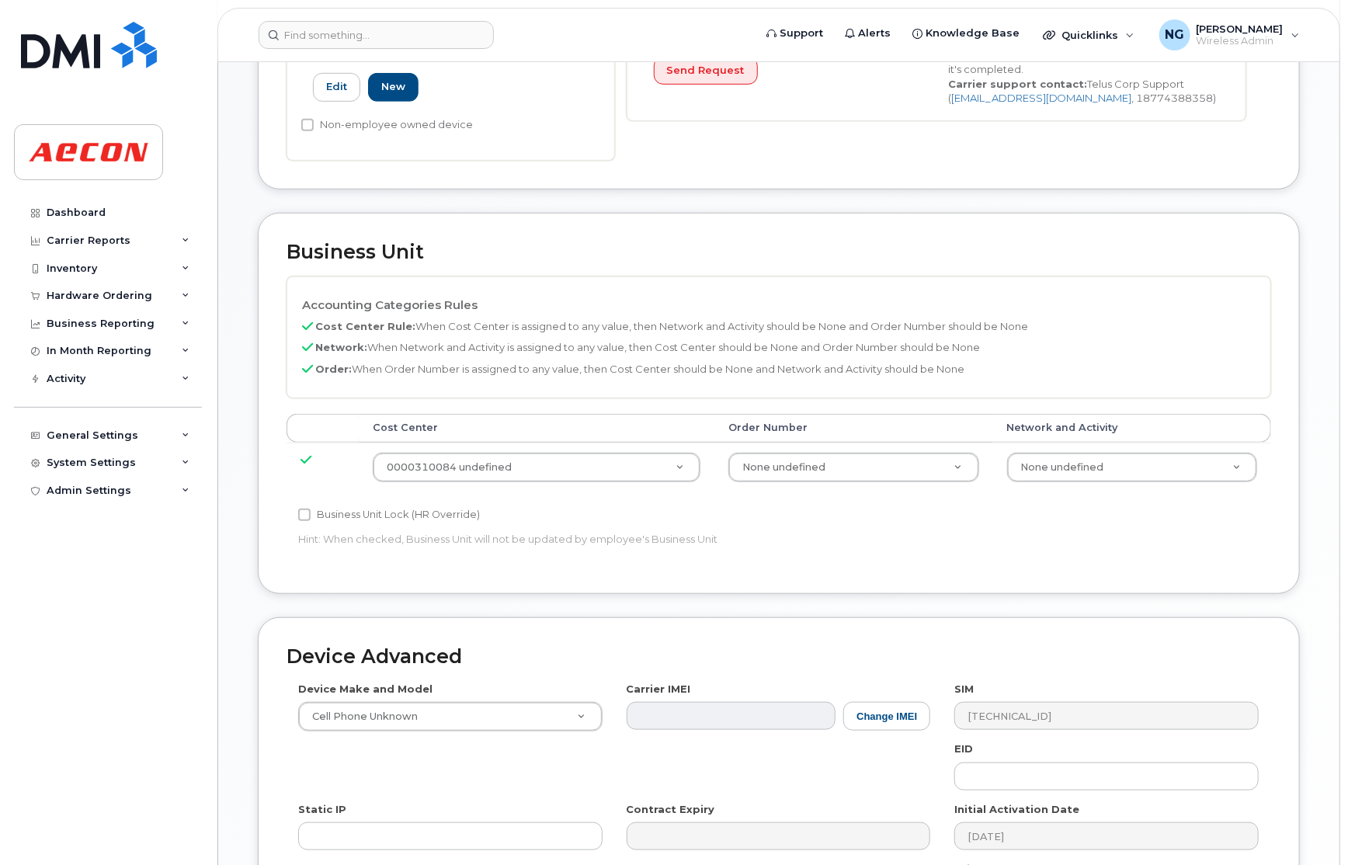
drag, startPoint x: 353, startPoint y: 514, endPoint x: 404, endPoint y: 515, distance: 50.5
click at [353, 514] on label "Business Unit Lock (HR Override)" at bounding box center [389, 515] width 182 height 19
click at [311, 514] on input "Business Unit Lock (HR Override)" at bounding box center [304, 515] width 12 height 12
checkbox input "true"
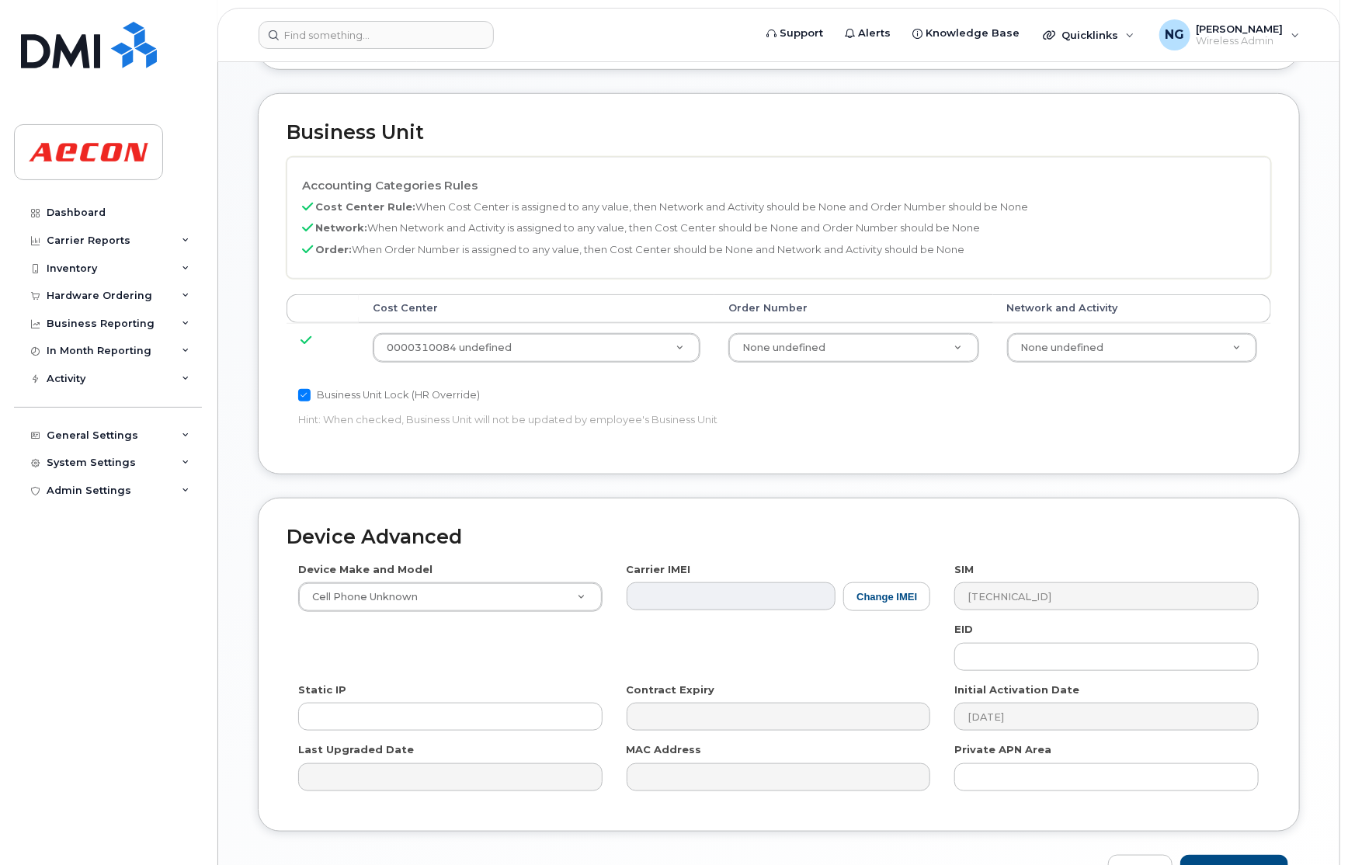
scroll to position [684, 0]
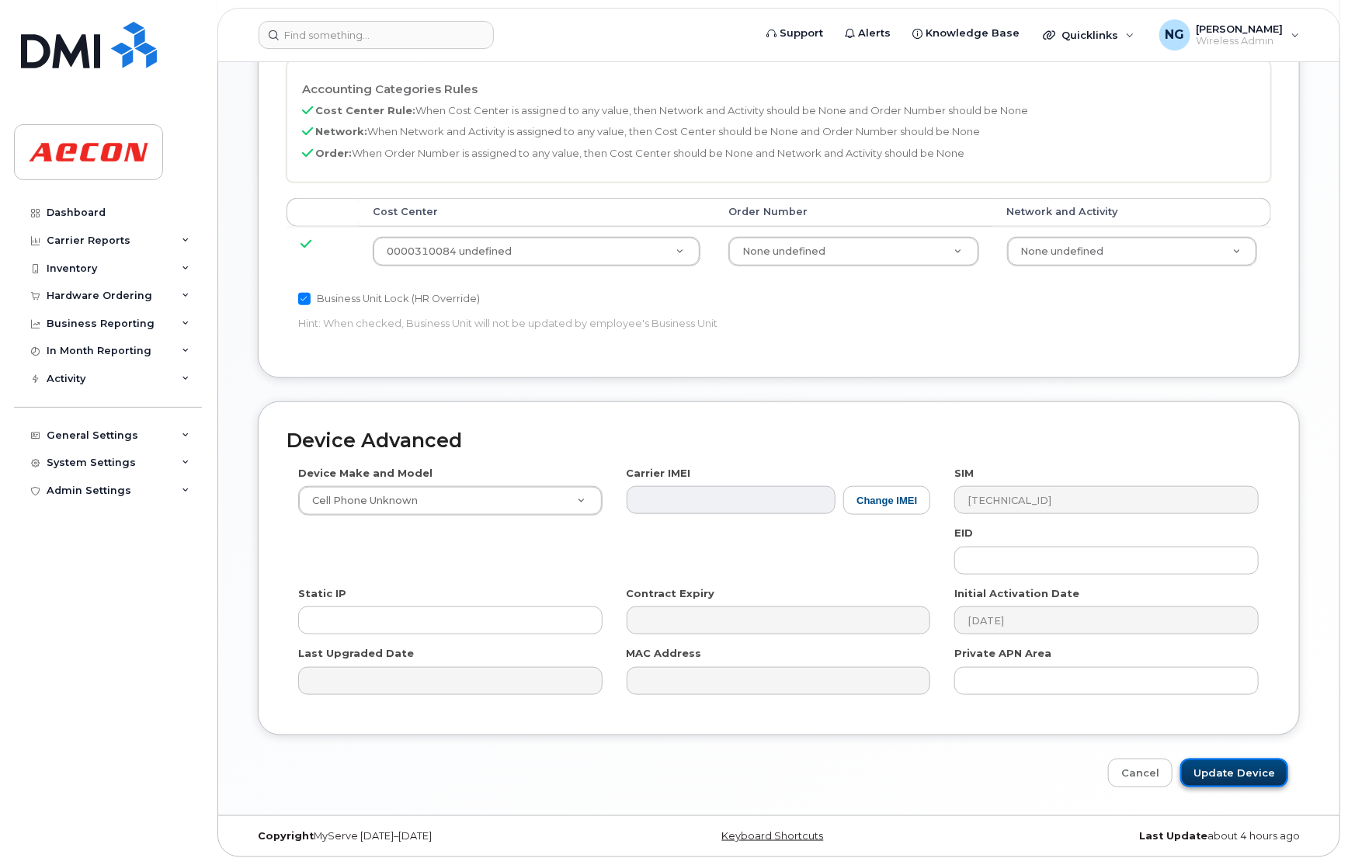
click at [1229, 763] on input "Update Device" at bounding box center [1235, 773] width 108 height 29
type input "Saving..."
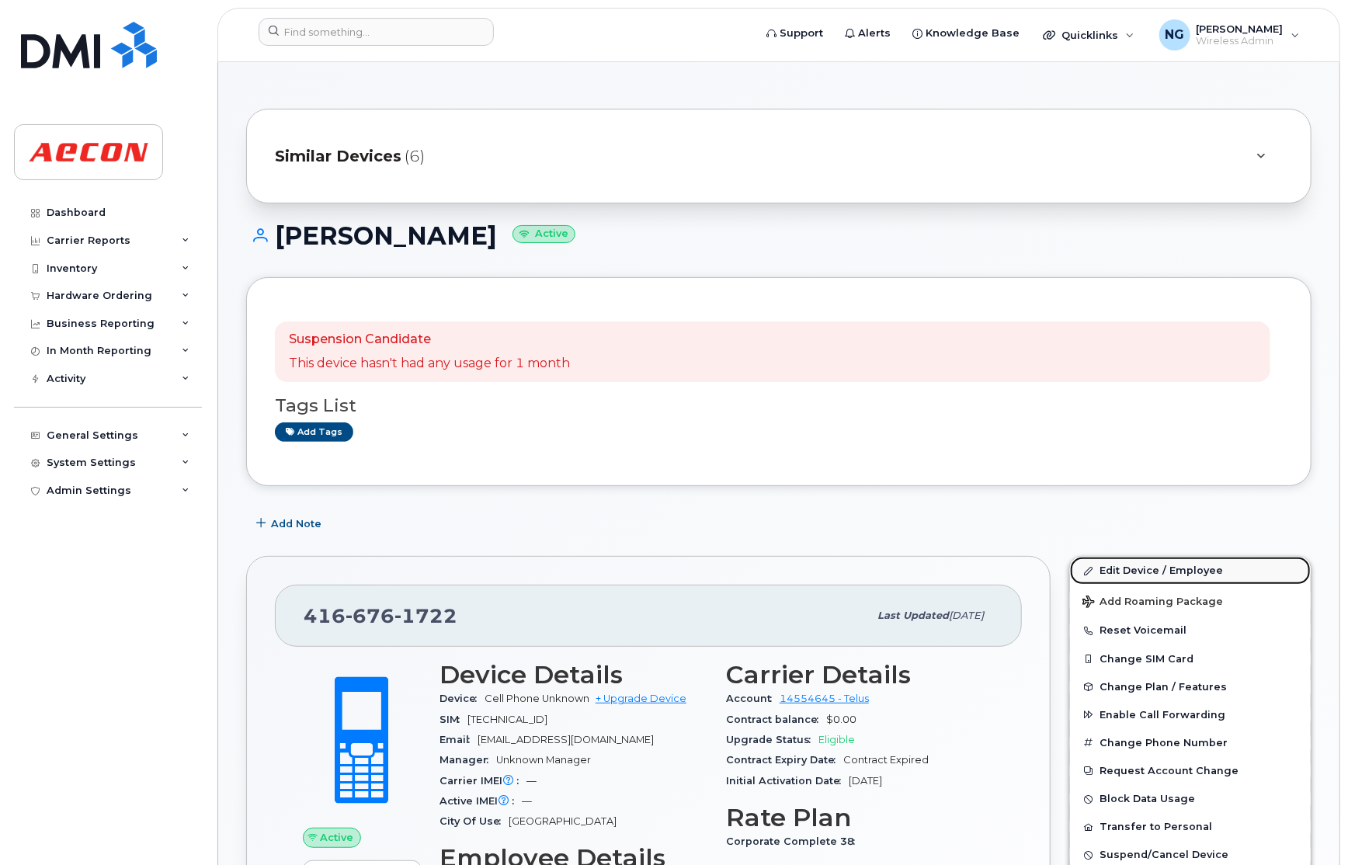
click at [1178, 568] on link "Edit Device / Employee" at bounding box center [1190, 571] width 241 height 28
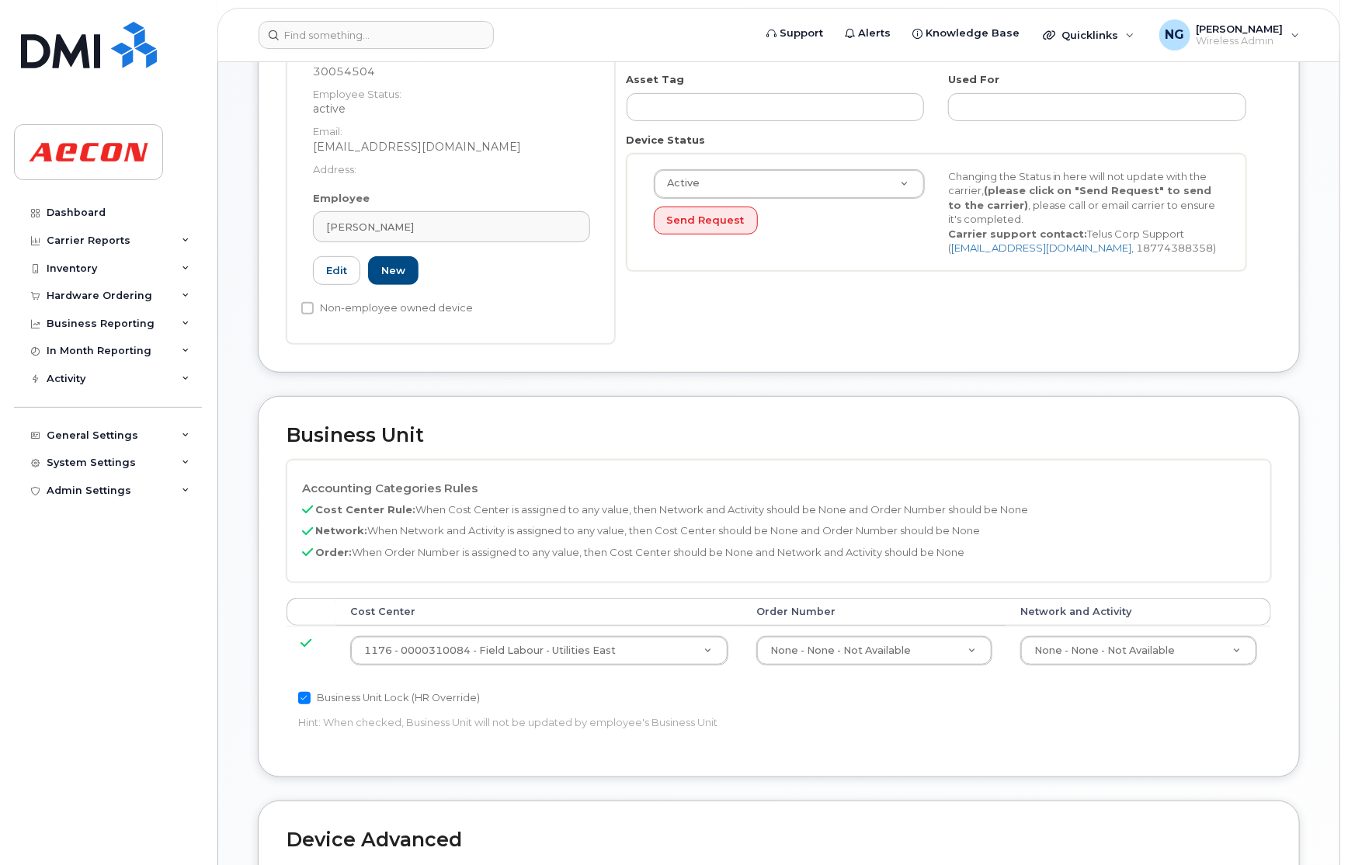
scroll to position [466, 0]
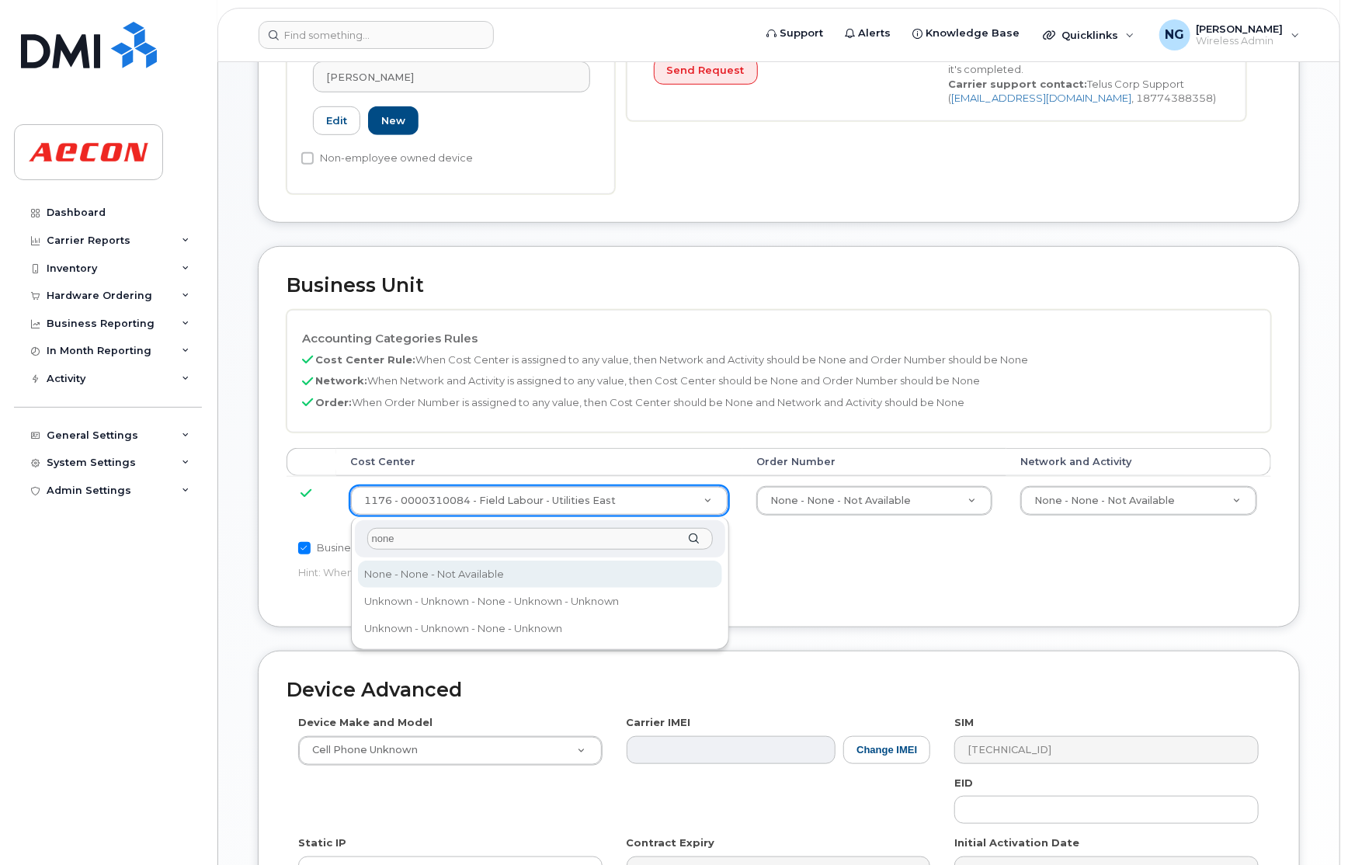
type input "none"
type input "289660"
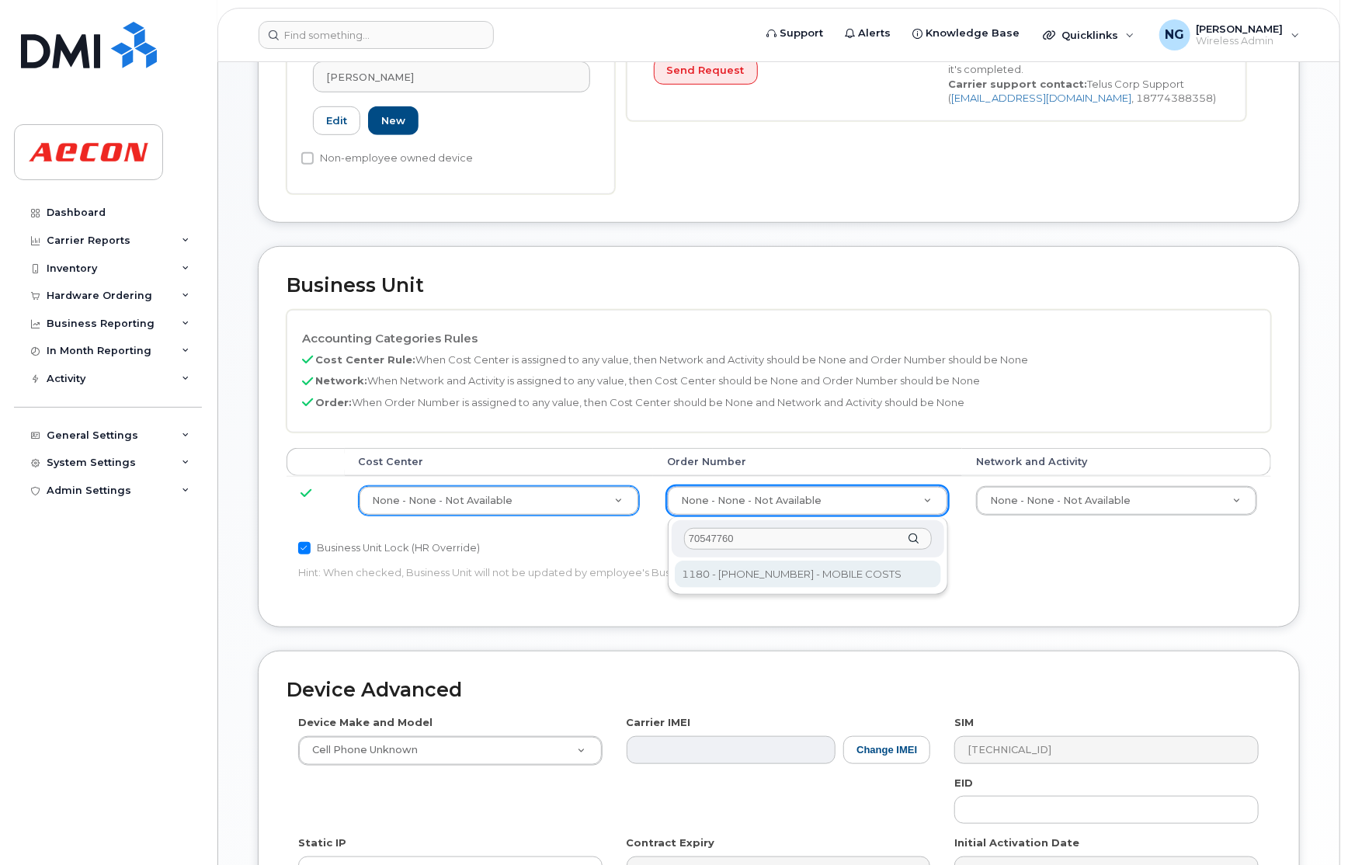
type input "70547760"
type input "8518330"
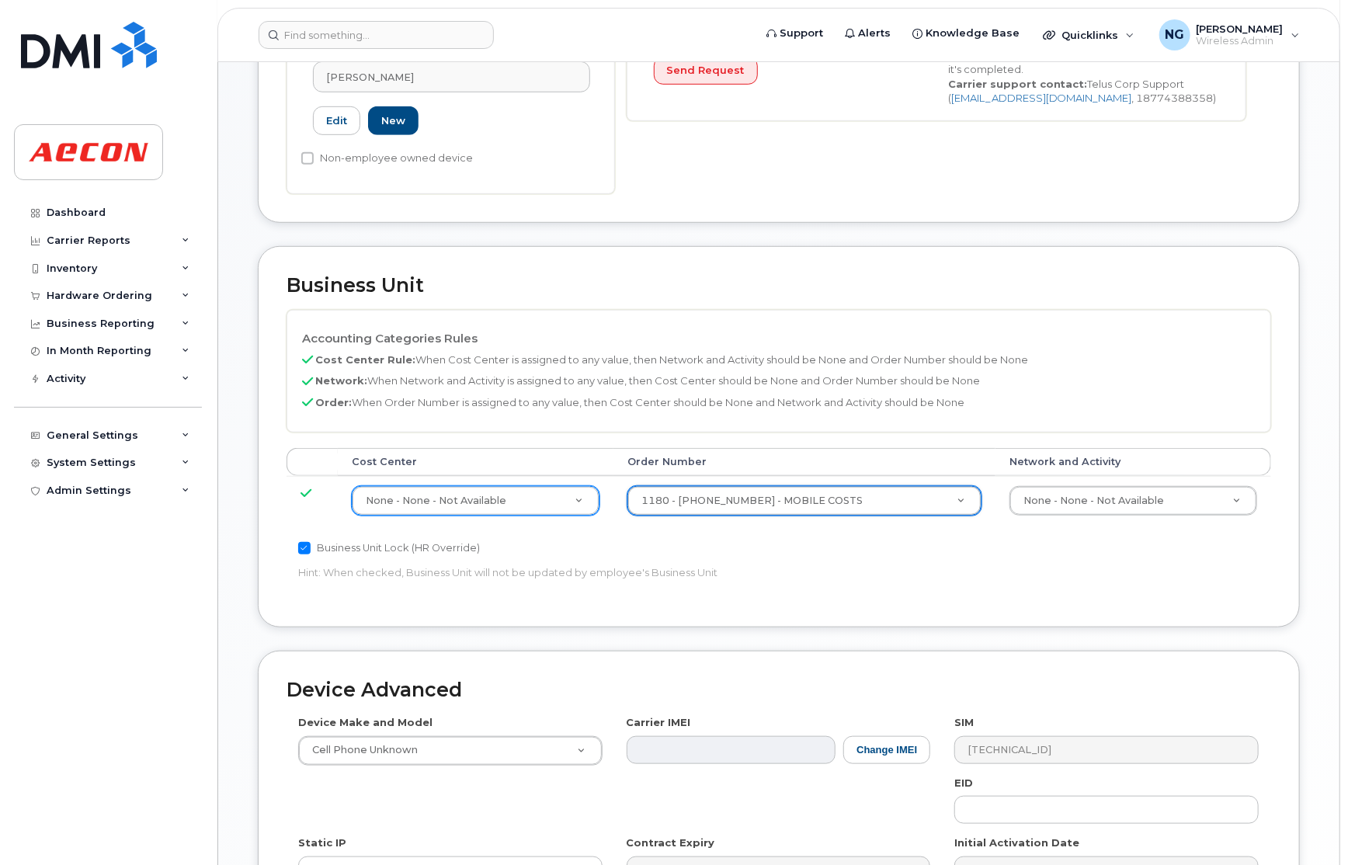
scroll to position [717, 0]
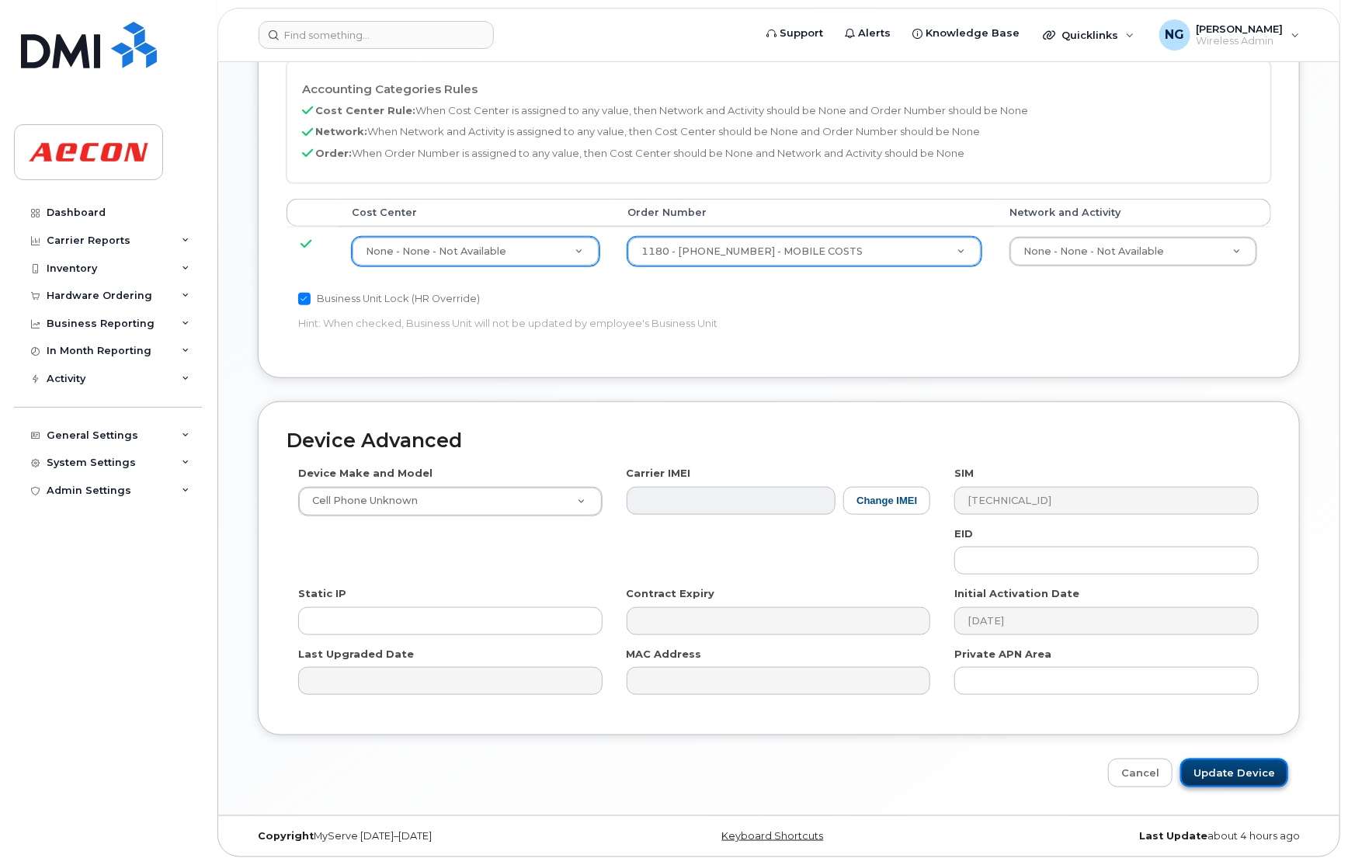
click at [1253, 771] on input "Update Device" at bounding box center [1235, 773] width 108 height 29
type input "Saving..."
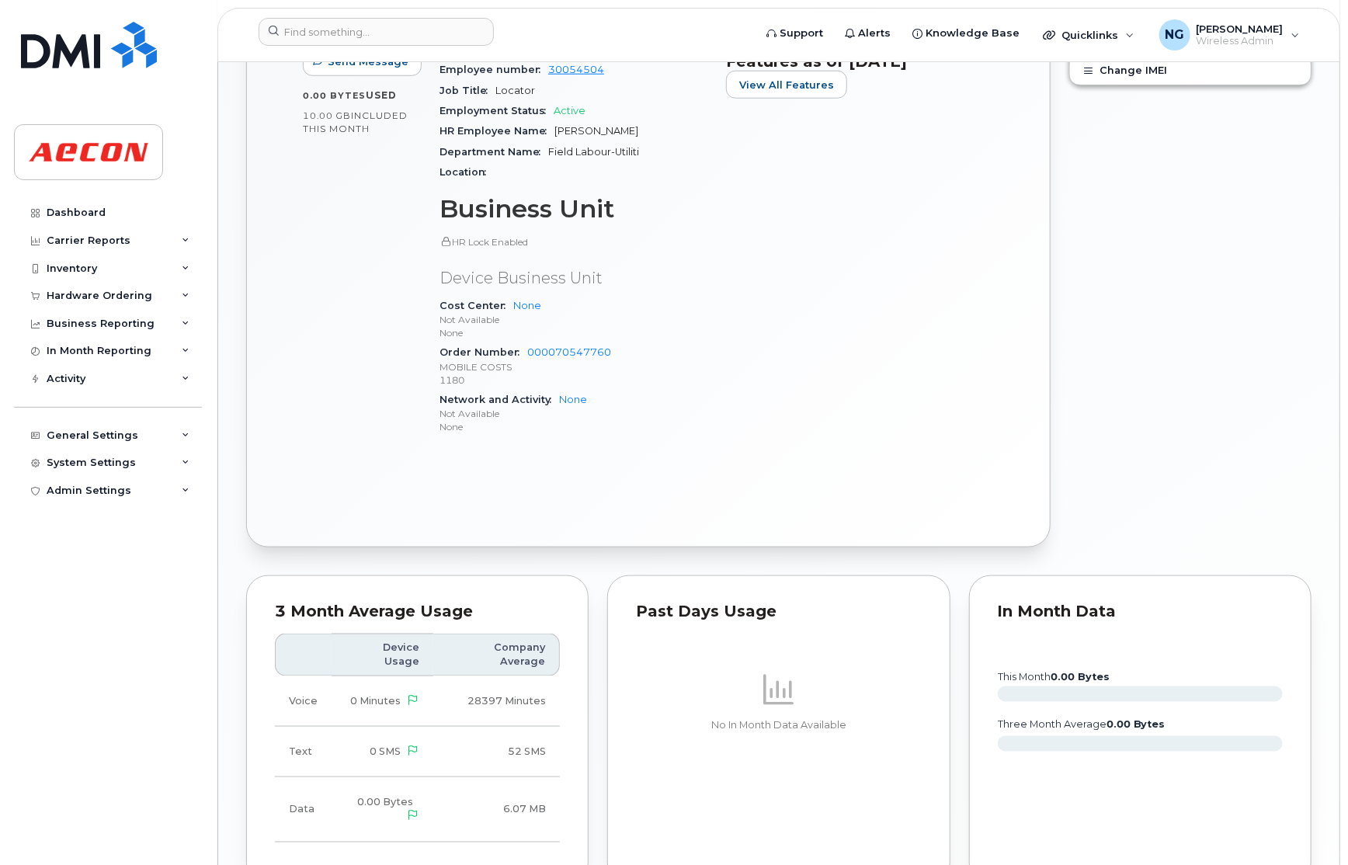
scroll to position [1119, 0]
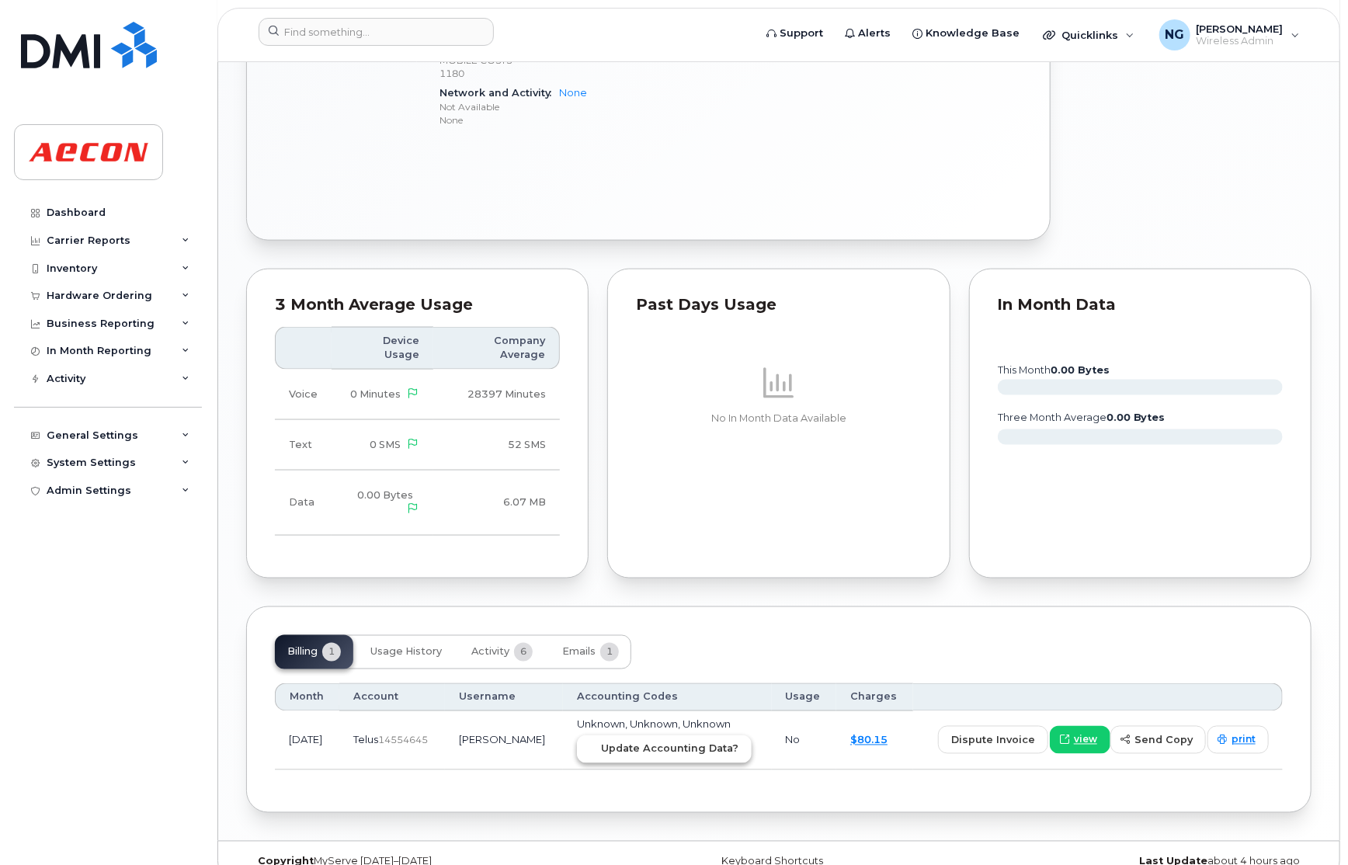
click at [716, 736] on button "Update Accounting Data?" at bounding box center [664, 750] width 175 height 28
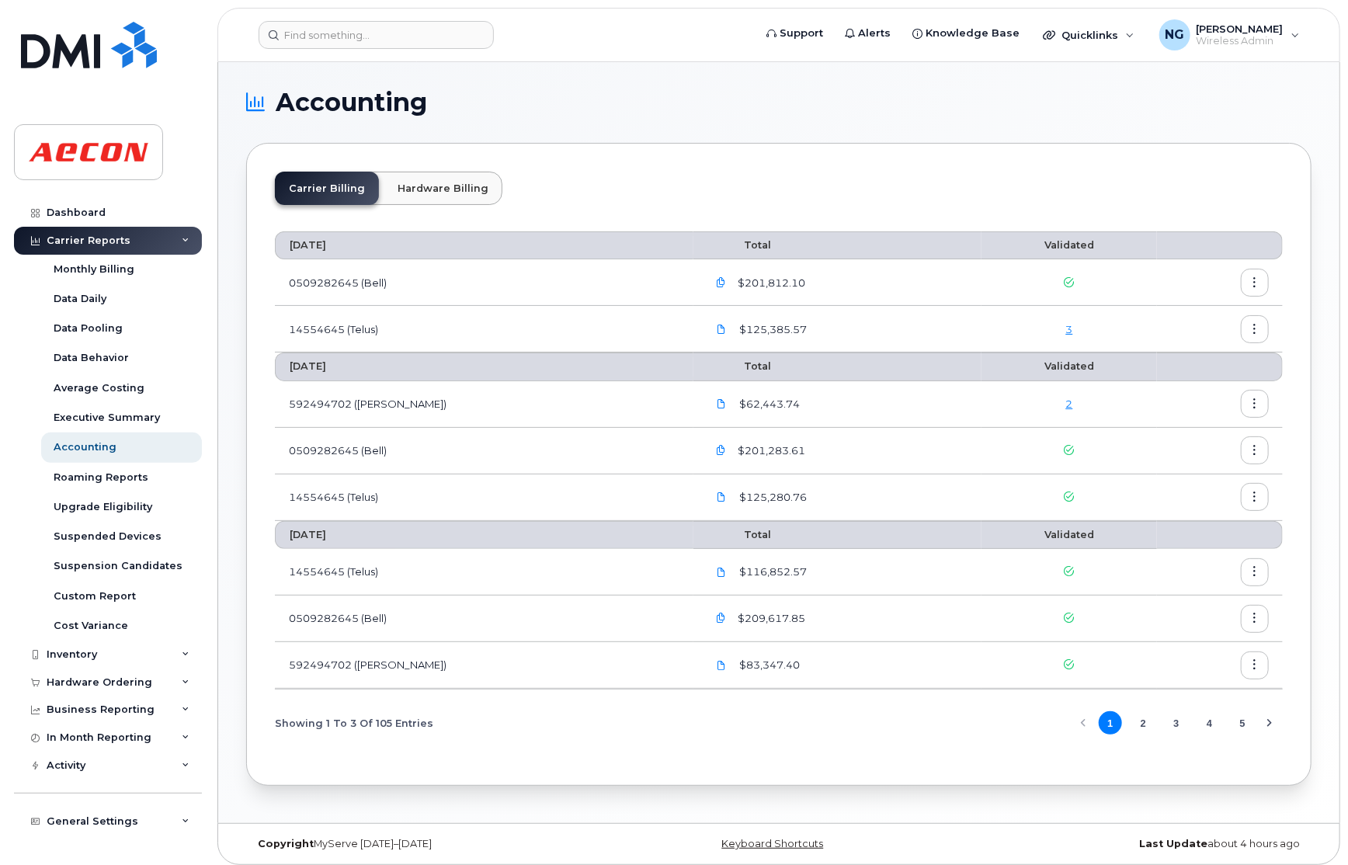
click at [1066, 330] on link "3" at bounding box center [1069, 329] width 7 height 12
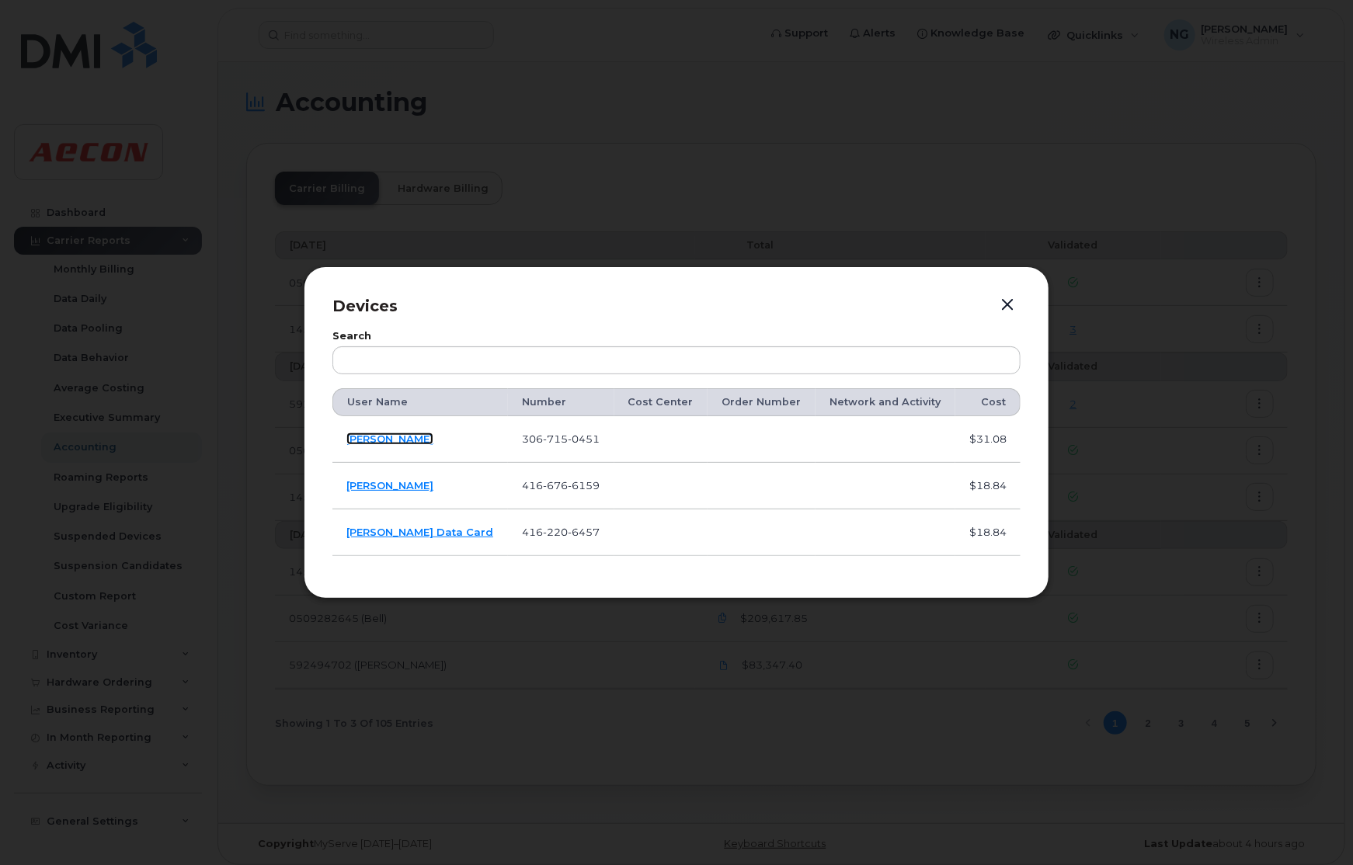
click at [384, 436] on link "[PERSON_NAME]" at bounding box center [389, 439] width 87 height 12
click at [379, 489] on link "Richard Gritton" at bounding box center [389, 485] width 87 height 12
click at [409, 524] on td "Joshua Manlapaz Data Card" at bounding box center [420, 533] width 176 height 47
click at [405, 529] on link "Joshua Manlapaz Data Card" at bounding box center [419, 532] width 147 height 12
click at [1006, 308] on button "button" at bounding box center [1007, 305] width 23 height 22
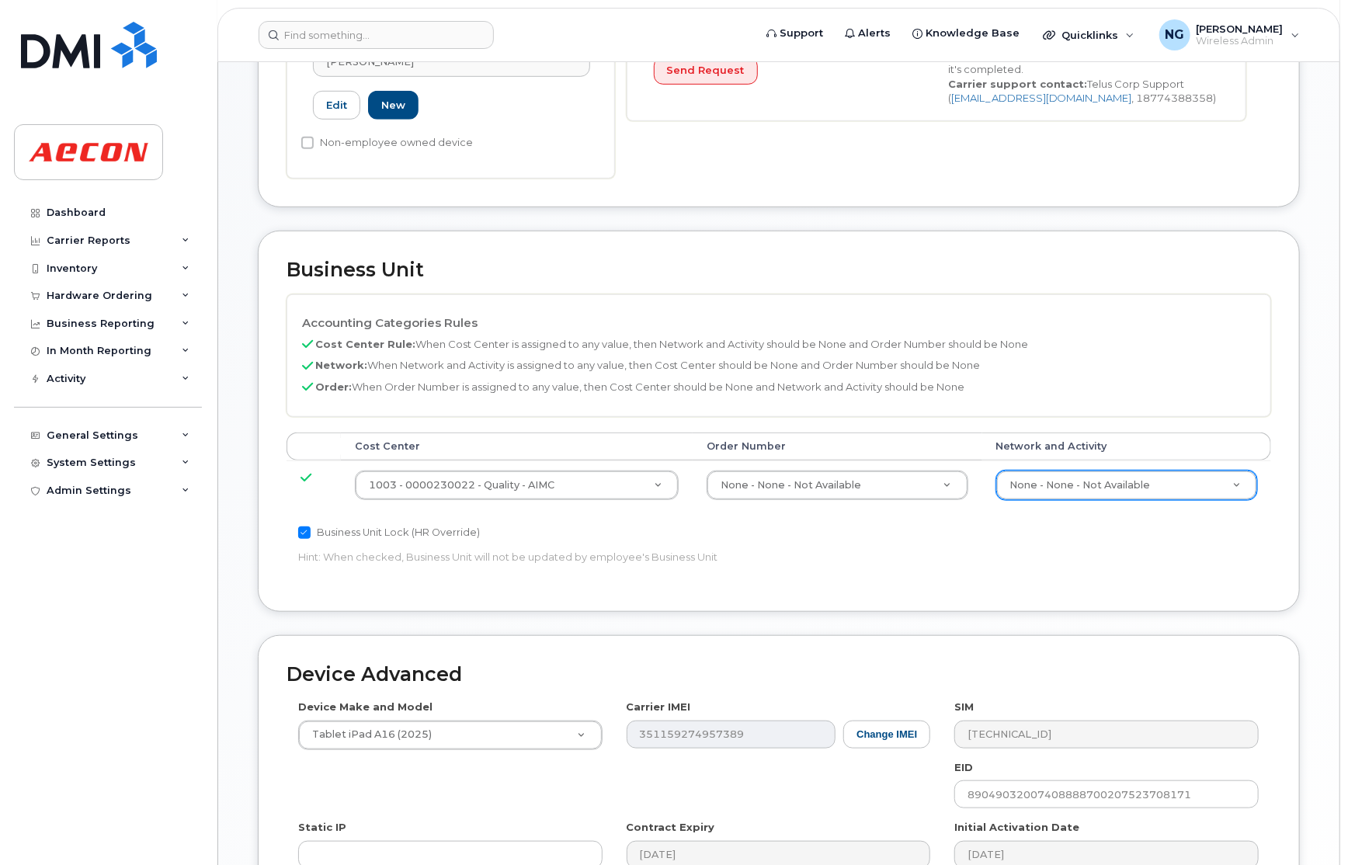
scroll to position [702, 0]
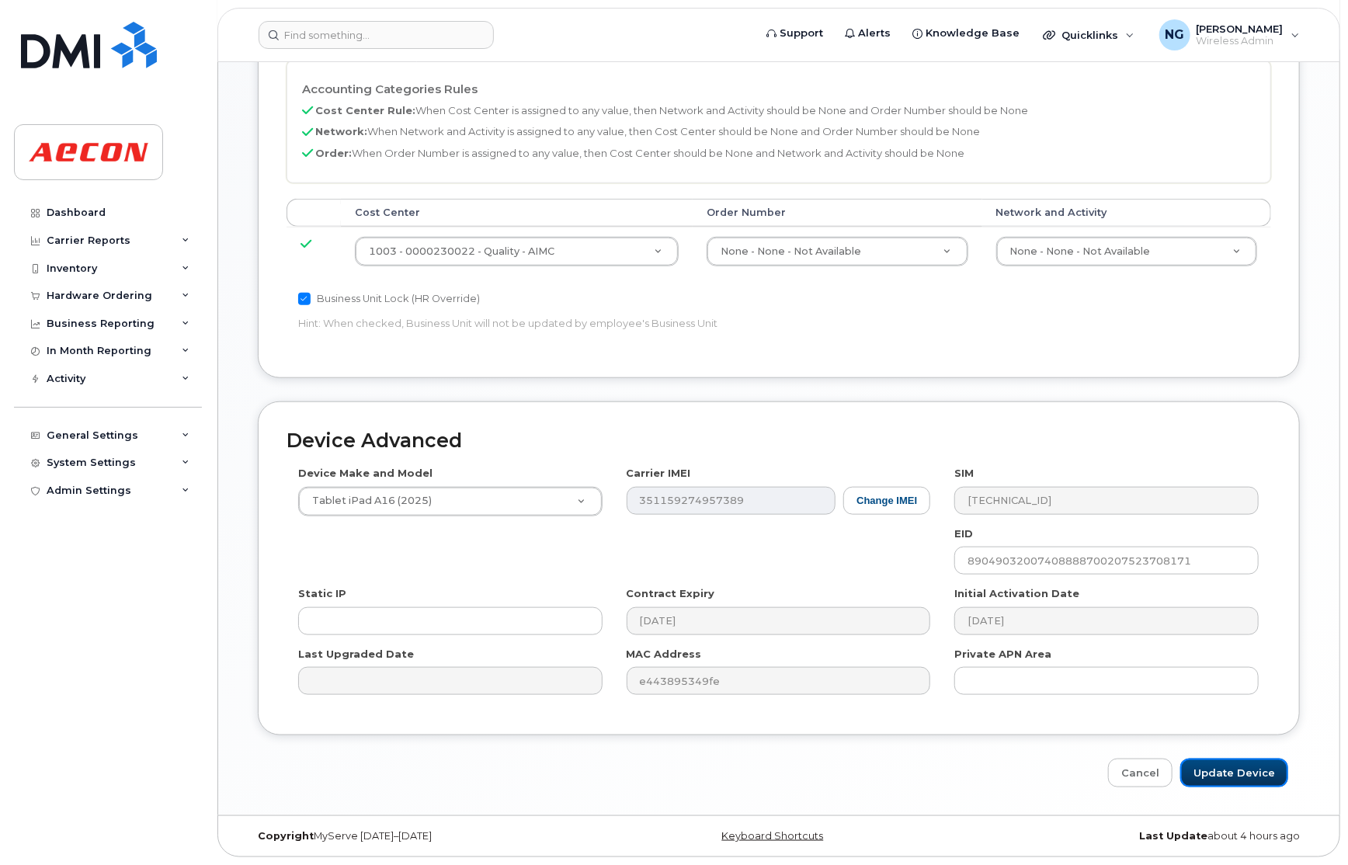
drag, startPoint x: 1269, startPoint y: 774, endPoint x: 1191, endPoint y: 797, distance: 81.8
click at [1269, 774] on input "Update Device" at bounding box center [1235, 773] width 108 height 29
type input "Saving..."
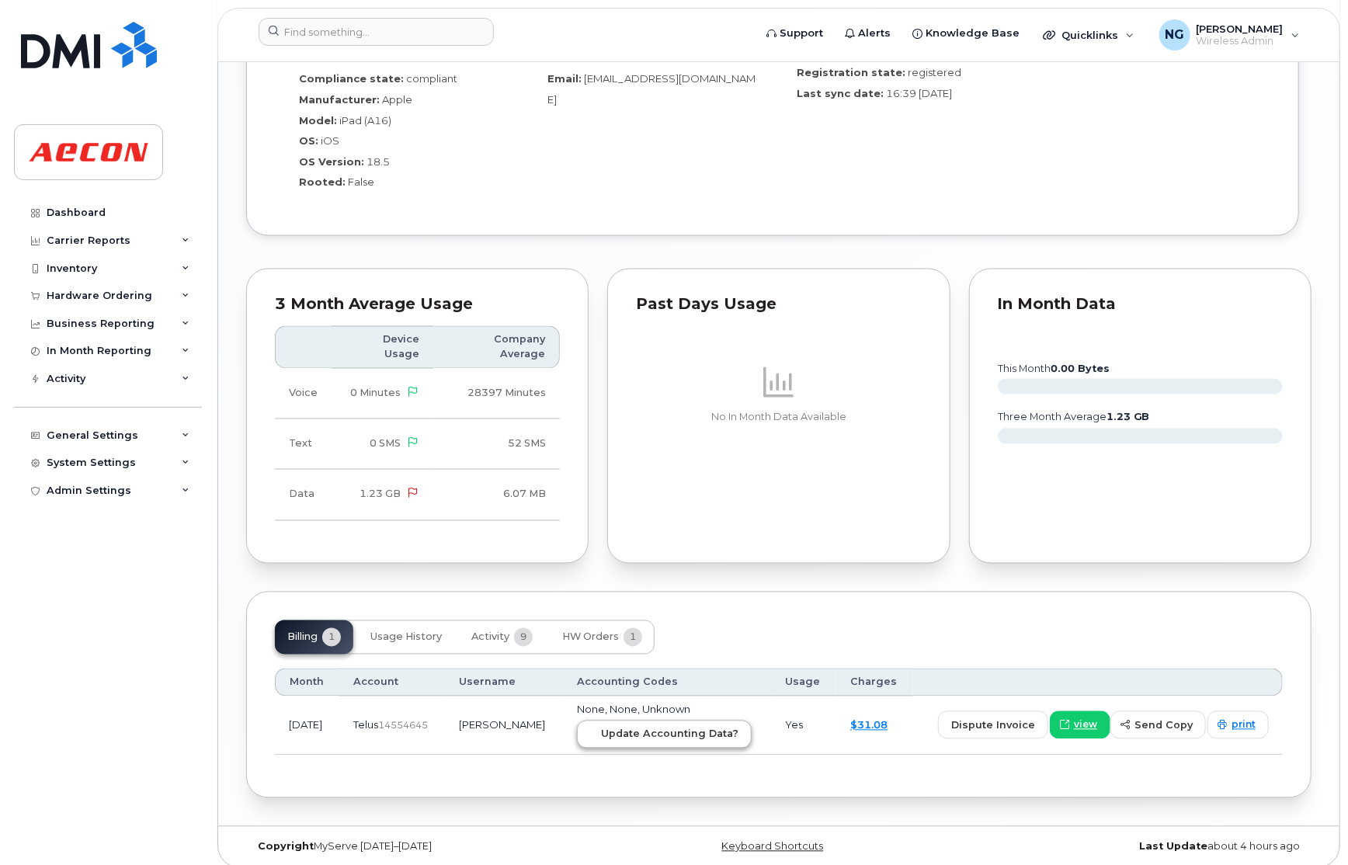
scroll to position [1418, 0]
click at [720, 727] on span "Update Accounting Data?" at bounding box center [669, 734] width 137 height 15
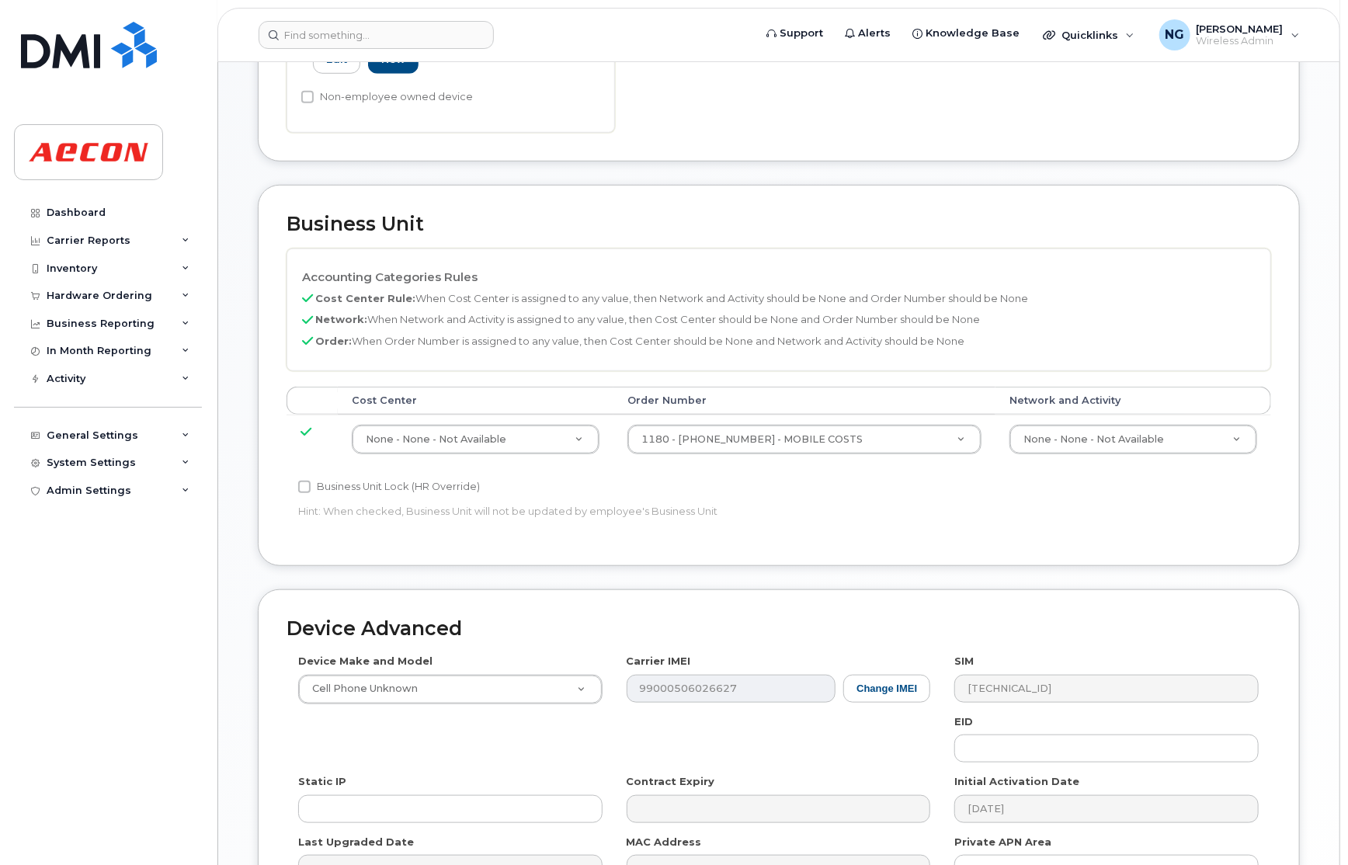
scroll to position [717, 0]
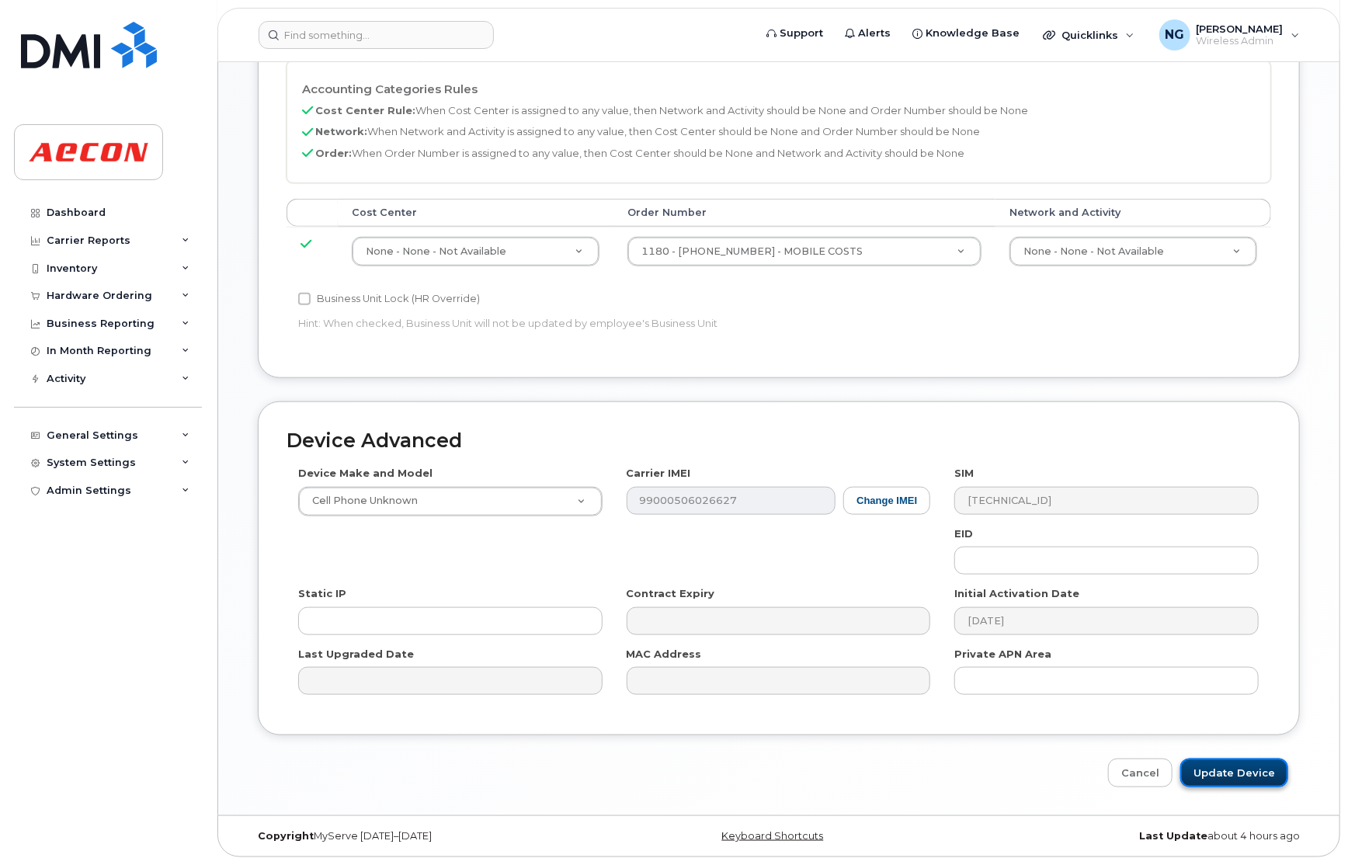
click at [1238, 774] on input "Update Device" at bounding box center [1235, 773] width 108 height 29
type input "Saving..."
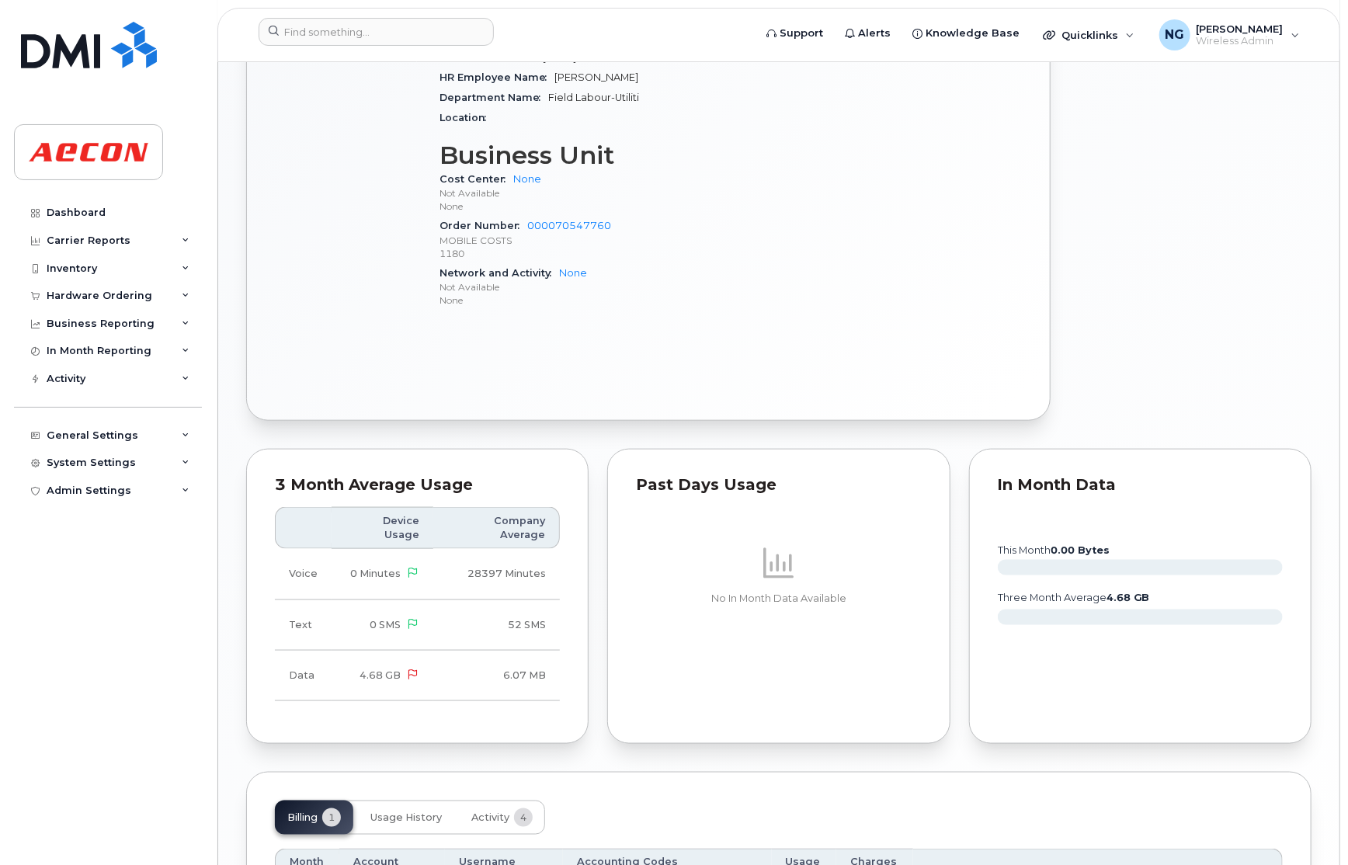
scroll to position [1007, 0]
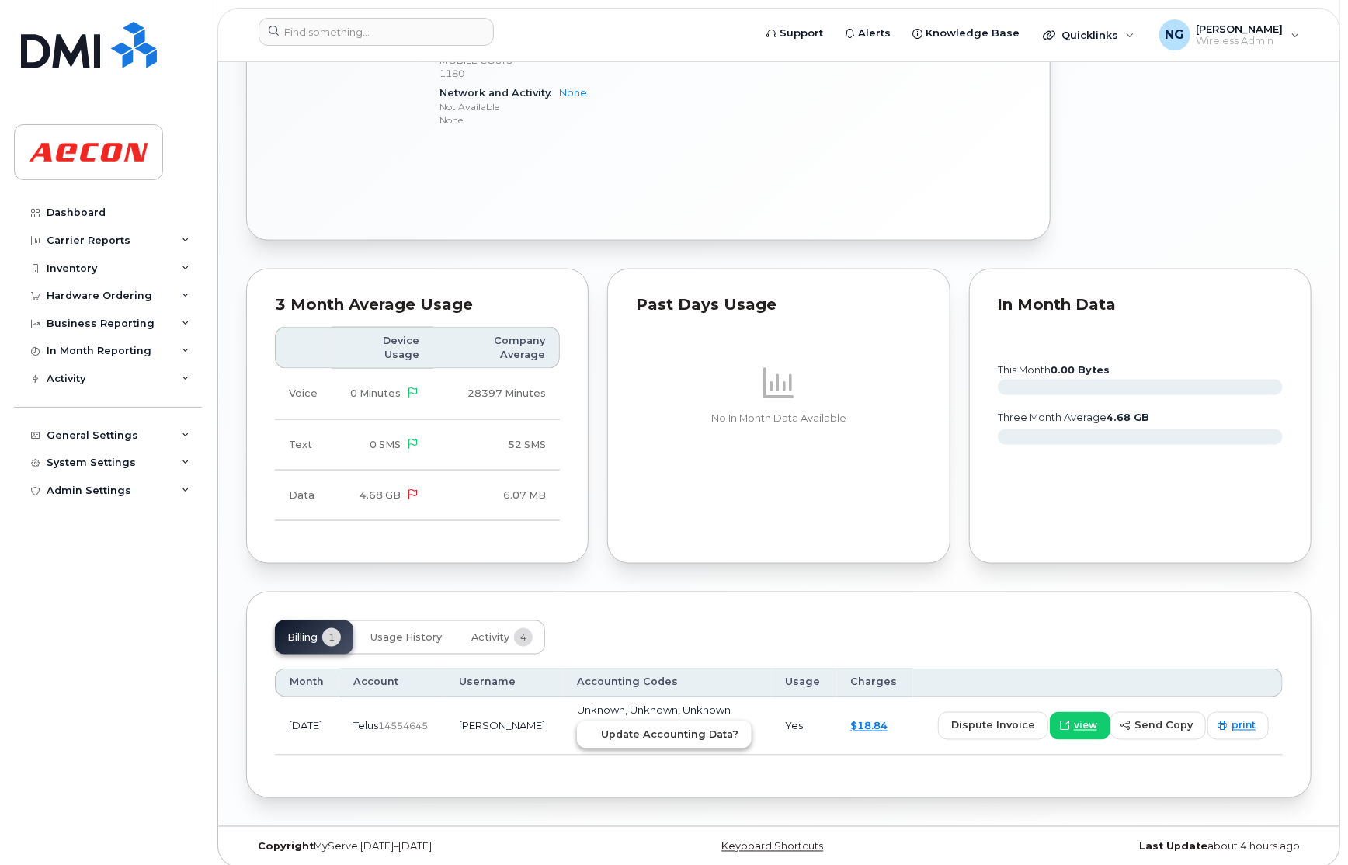
click at [710, 728] on span "Update Accounting Data?" at bounding box center [669, 735] width 137 height 15
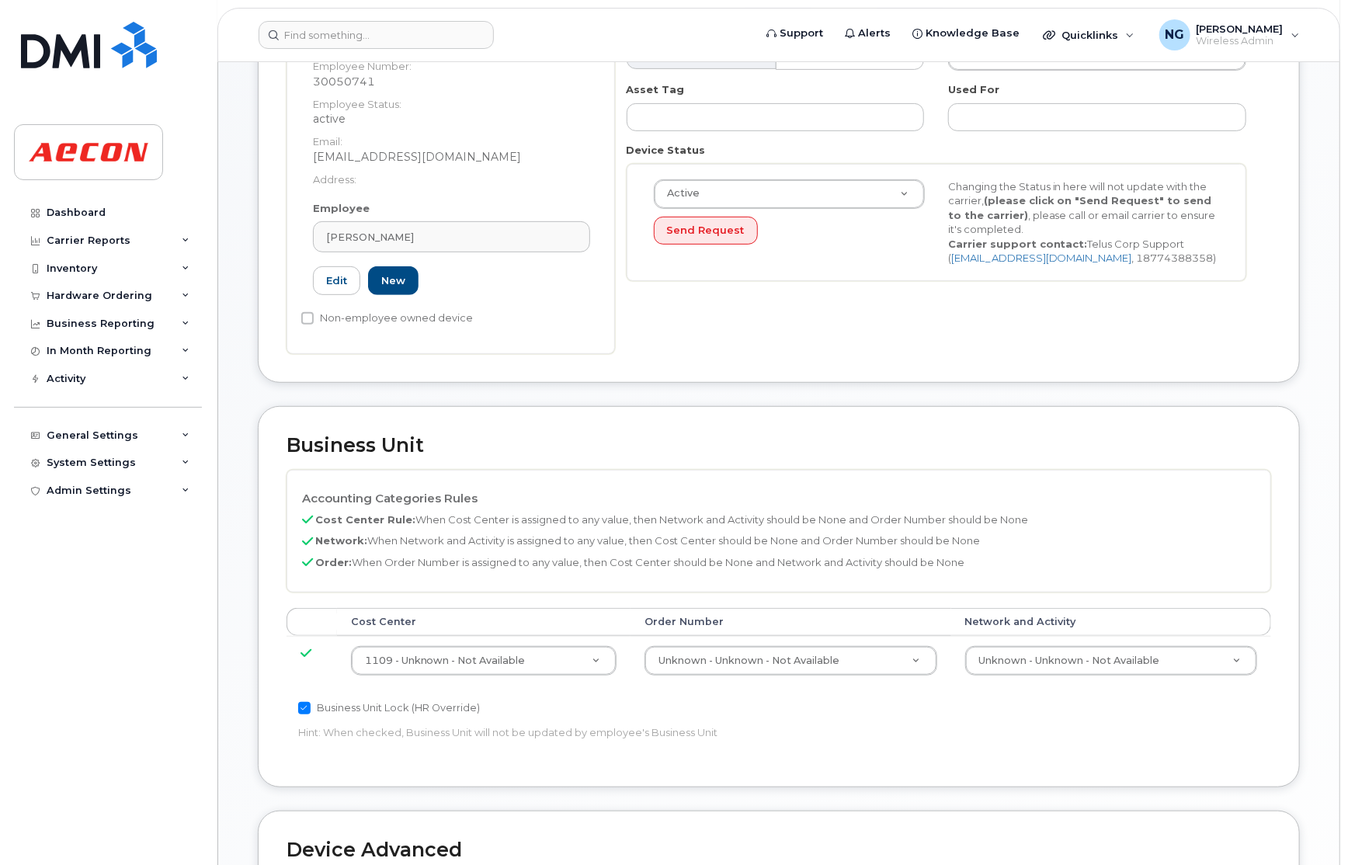
scroll to position [349, 0]
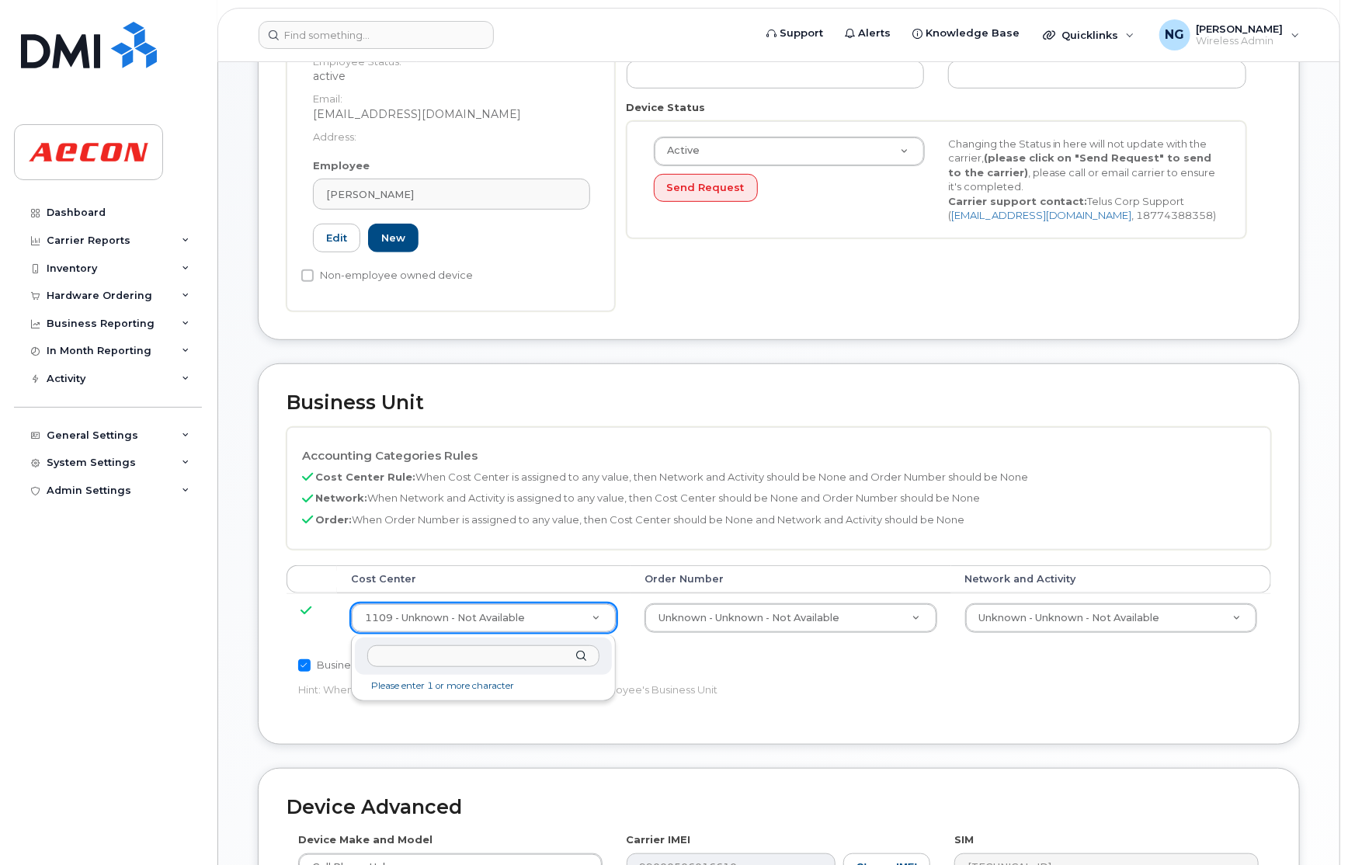
drag, startPoint x: 482, startPoint y: 623, endPoint x: 521, endPoint y: 649, distance: 47.6
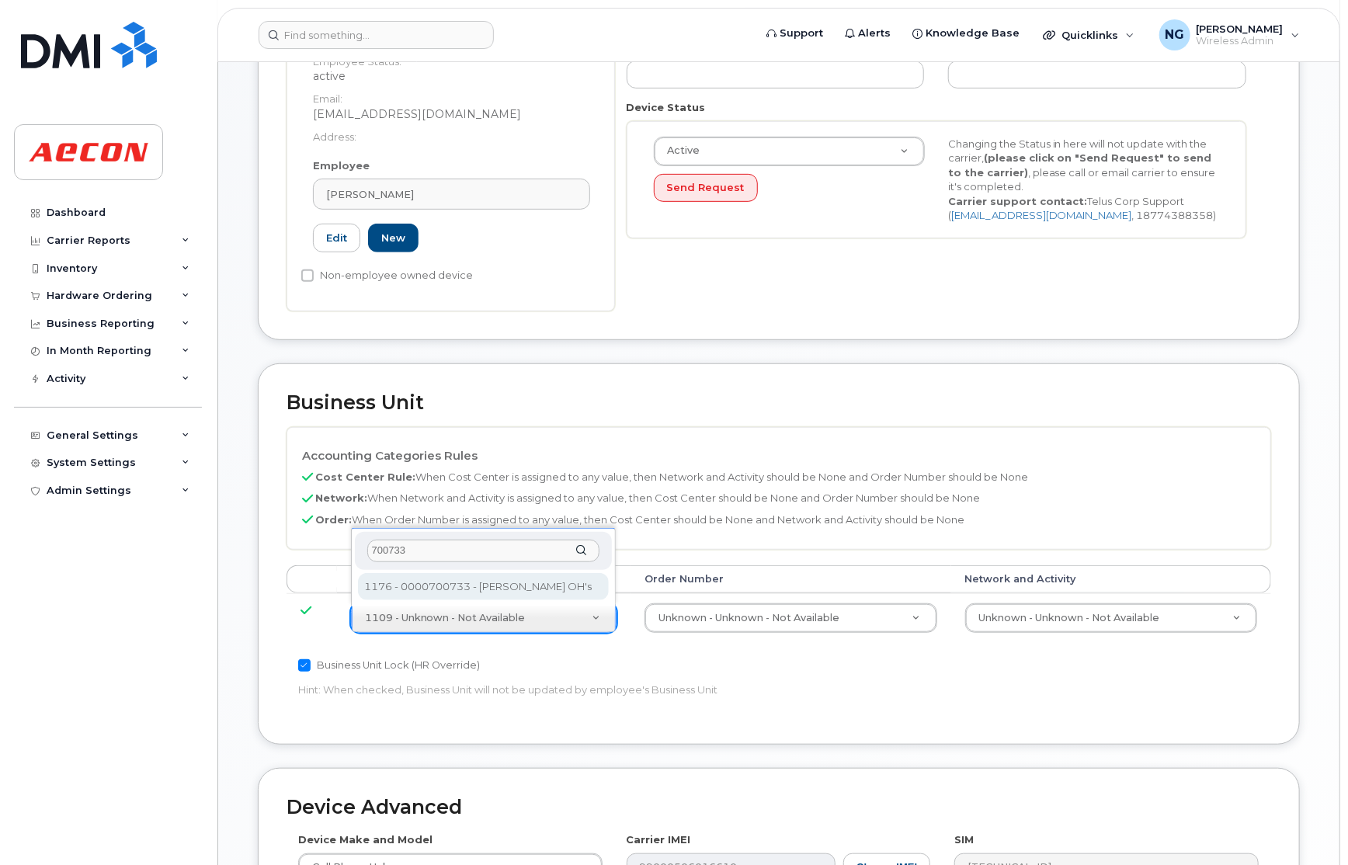
type input "700733"
type input "4778392"
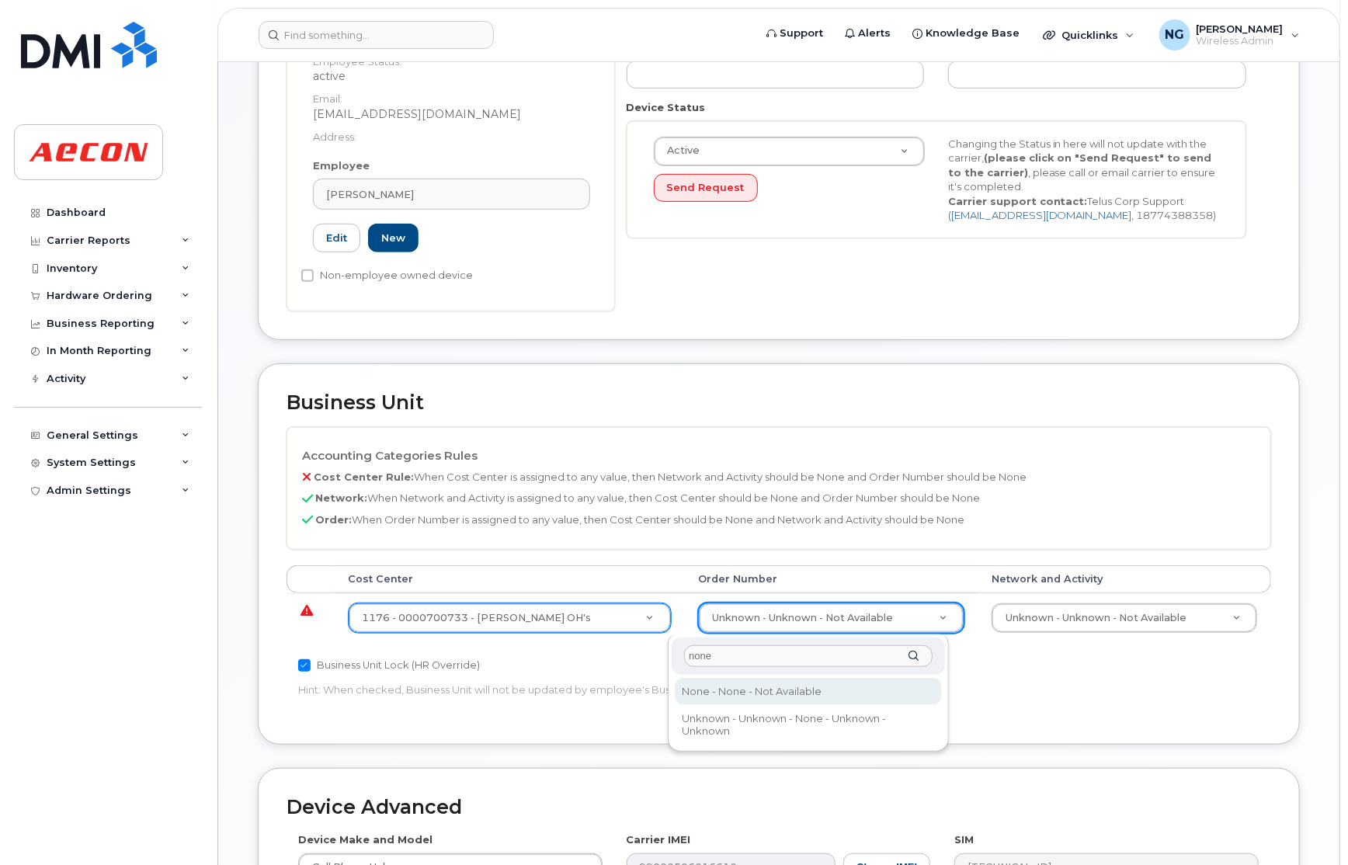
type input "none"
type input "283607"
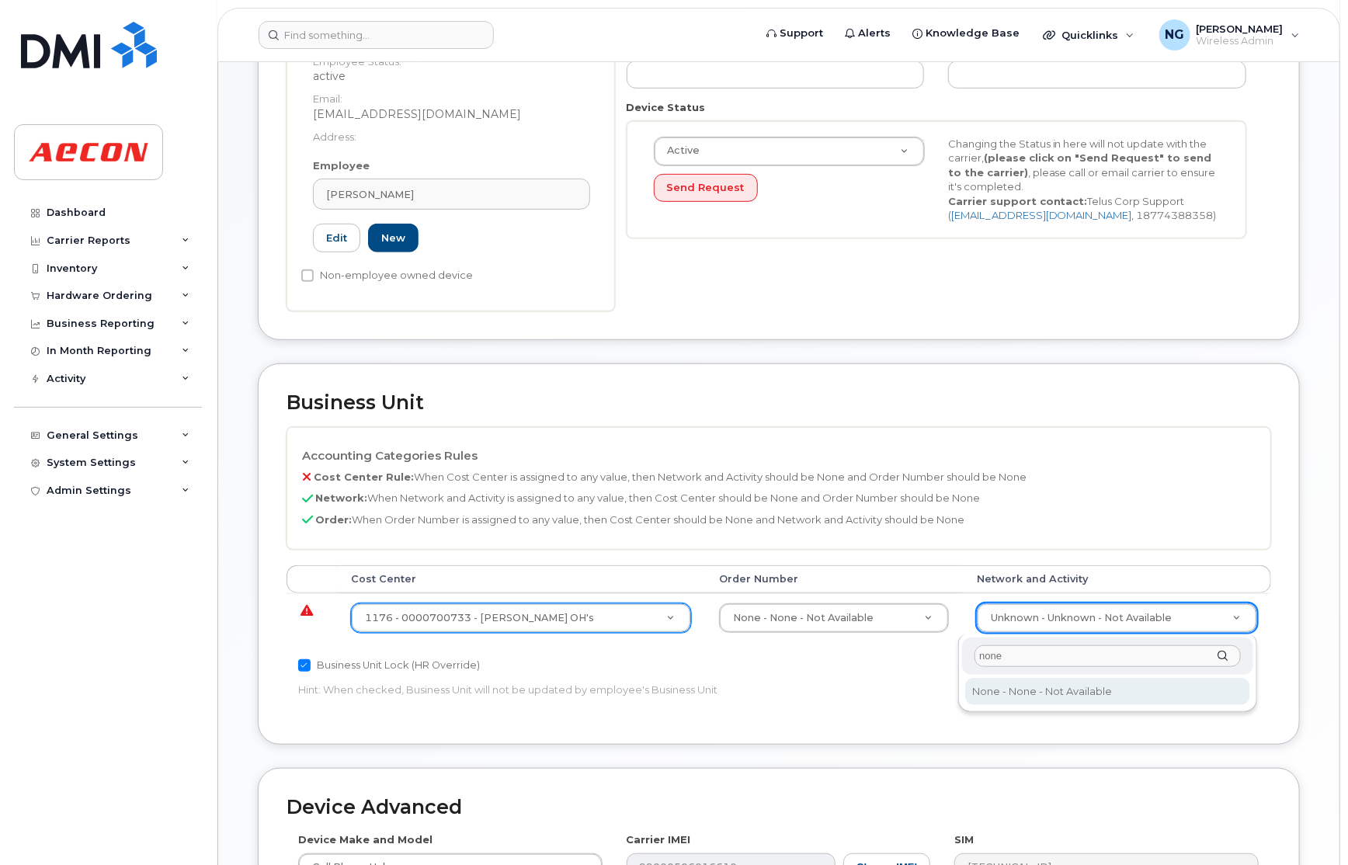
type input "none"
type input "283608"
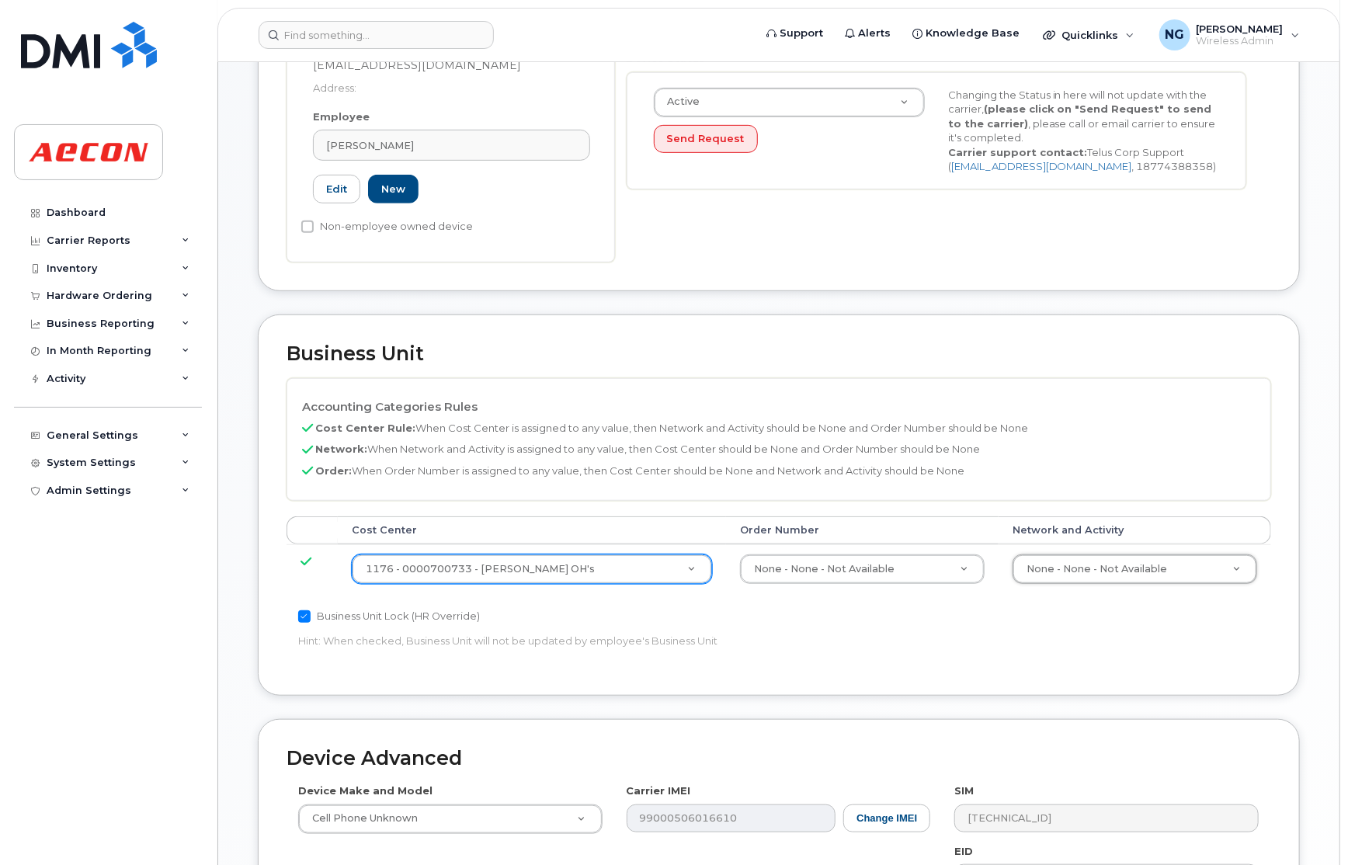
scroll to position [717, 0]
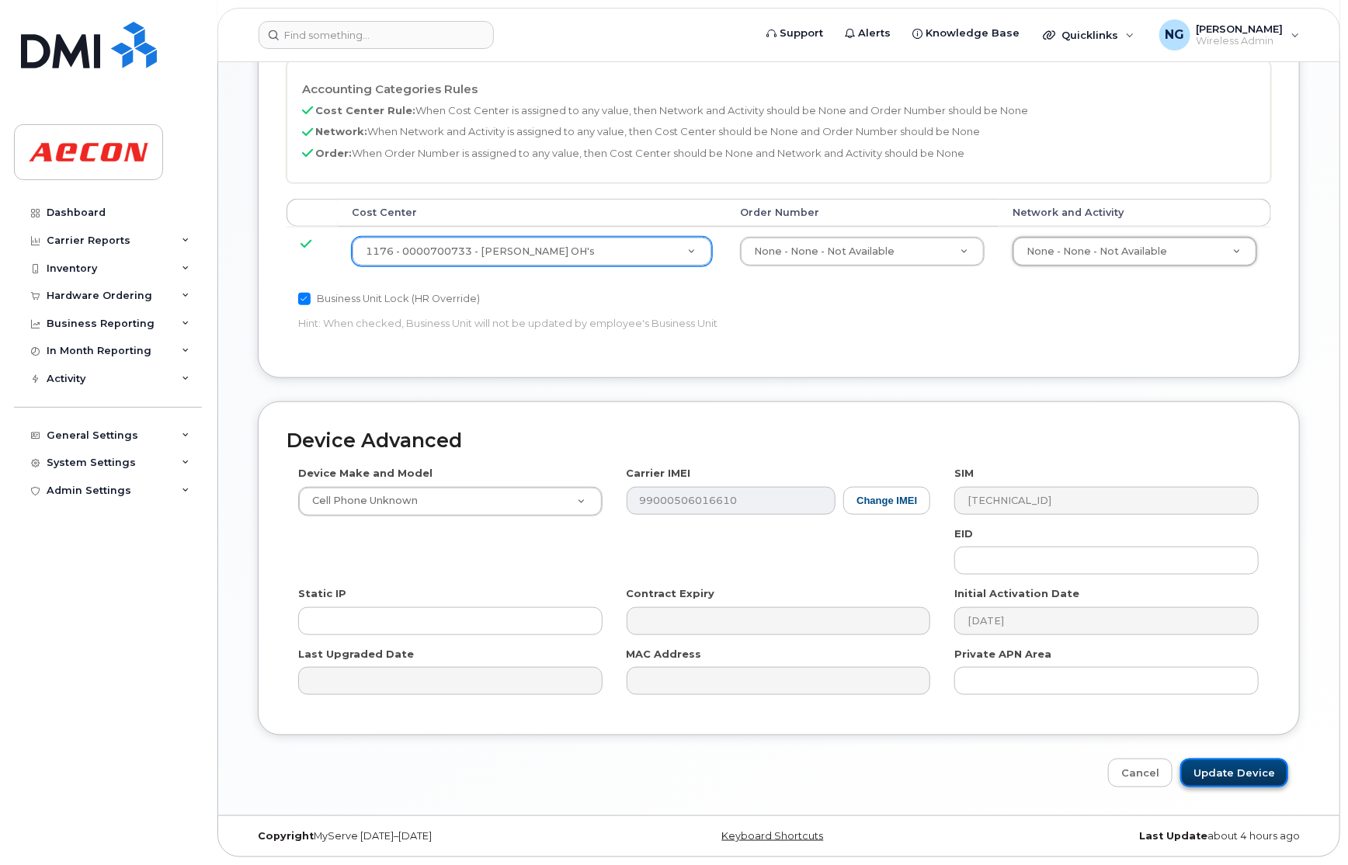
click at [1226, 777] on input "Update Device" at bounding box center [1235, 773] width 108 height 29
type input "Saving..."
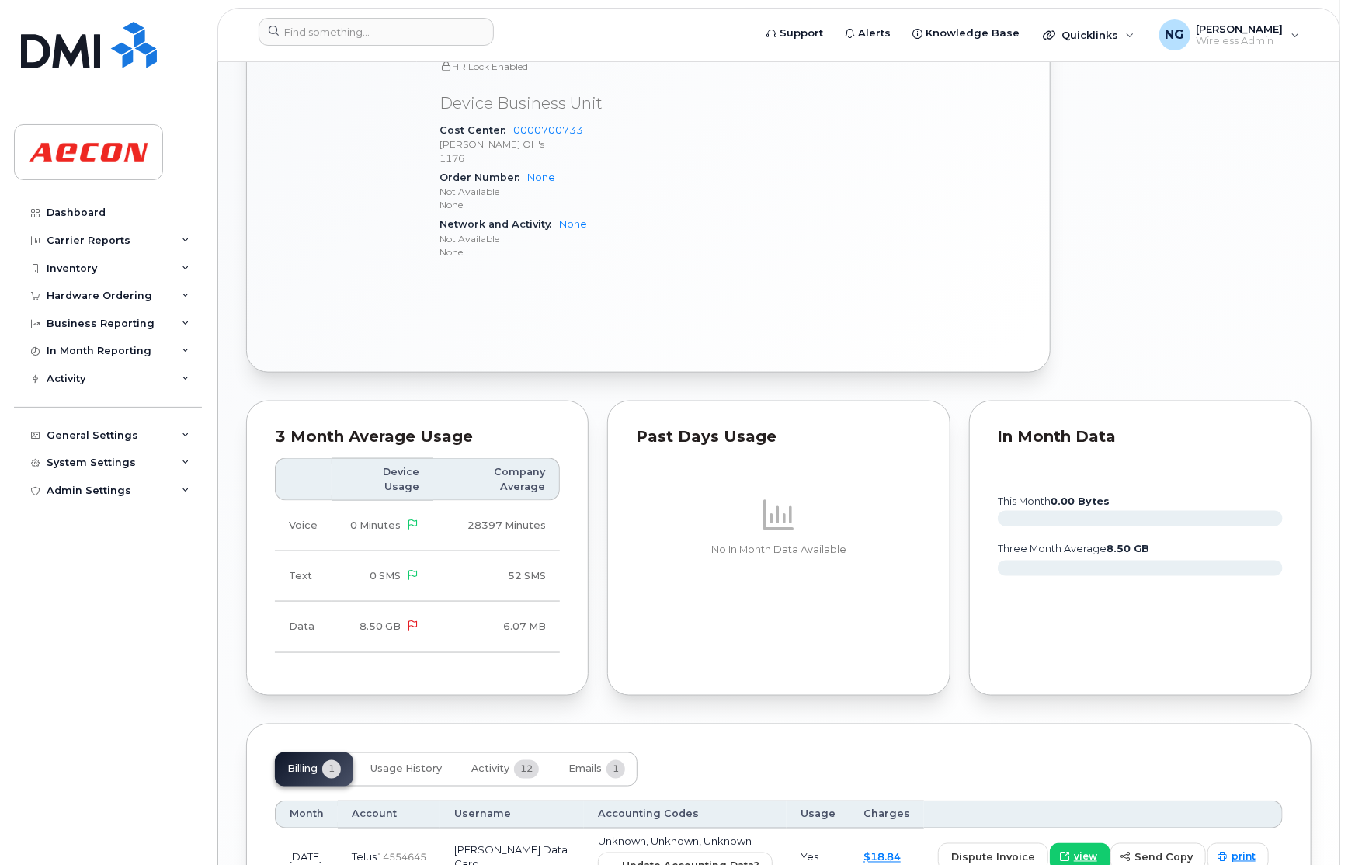
scroll to position [1059, 0]
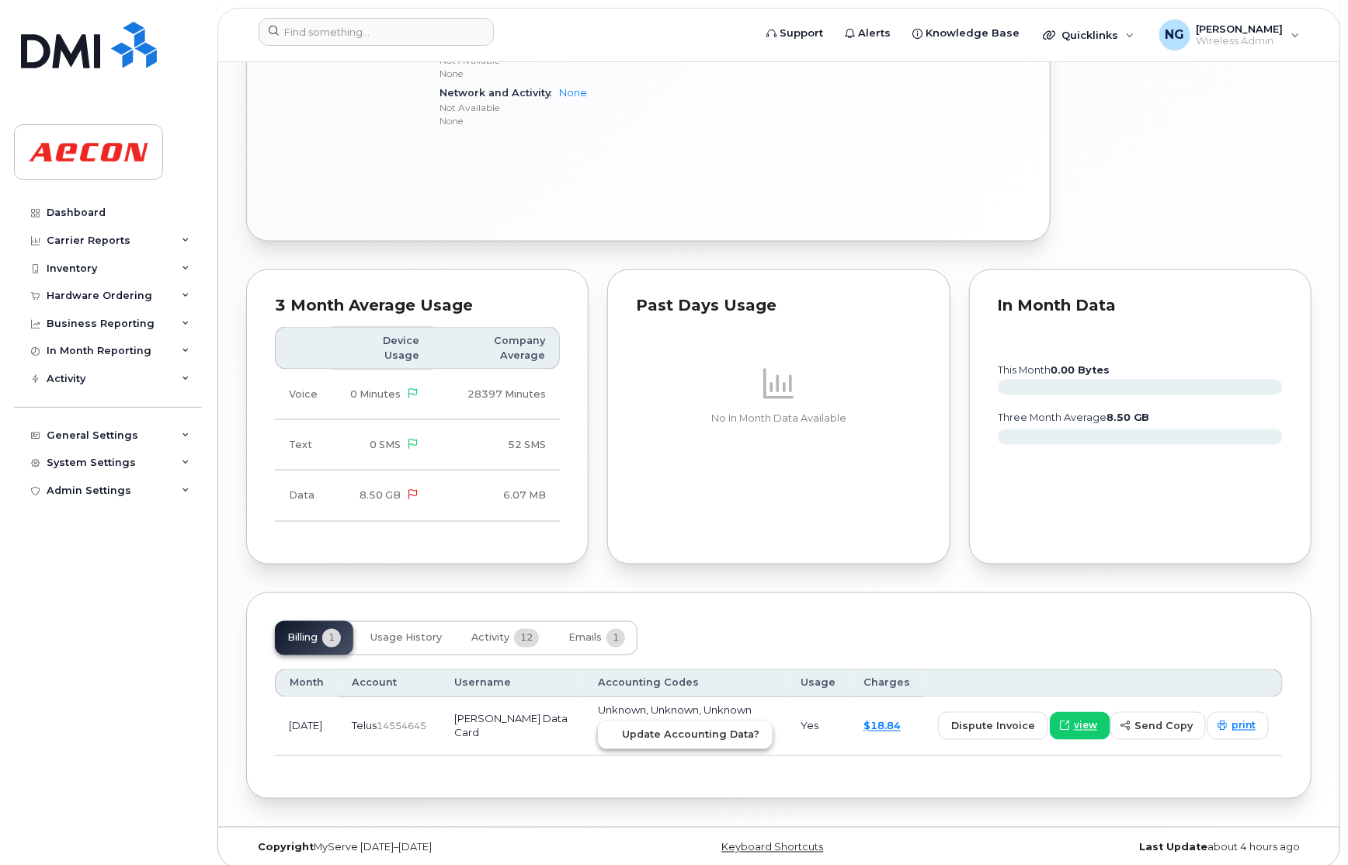
click at [711, 728] on span "Update Accounting Data?" at bounding box center [690, 735] width 137 height 15
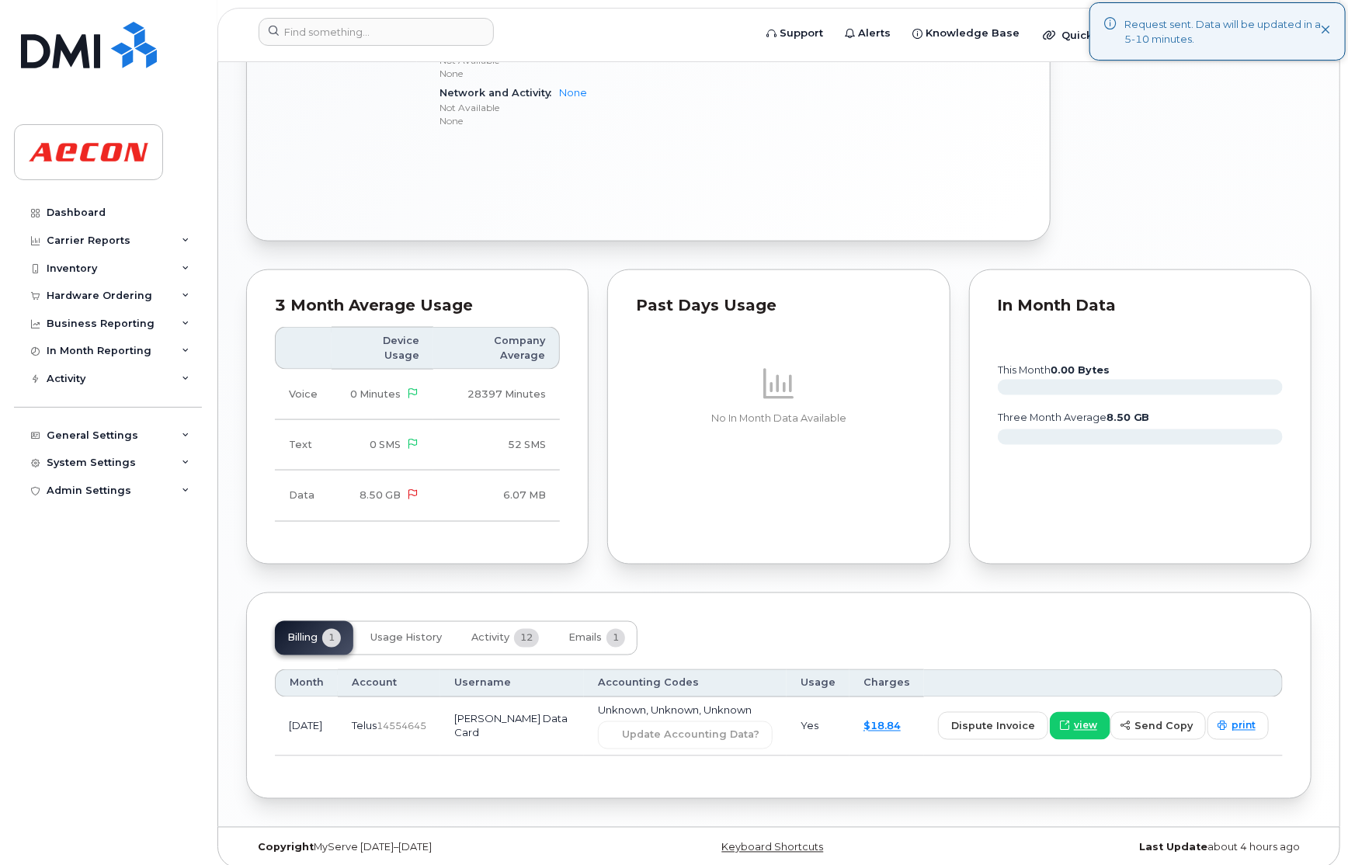
drag, startPoint x: 567, startPoint y: 161, endPoint x: 450, endPoint y: 100, distance: 132.0
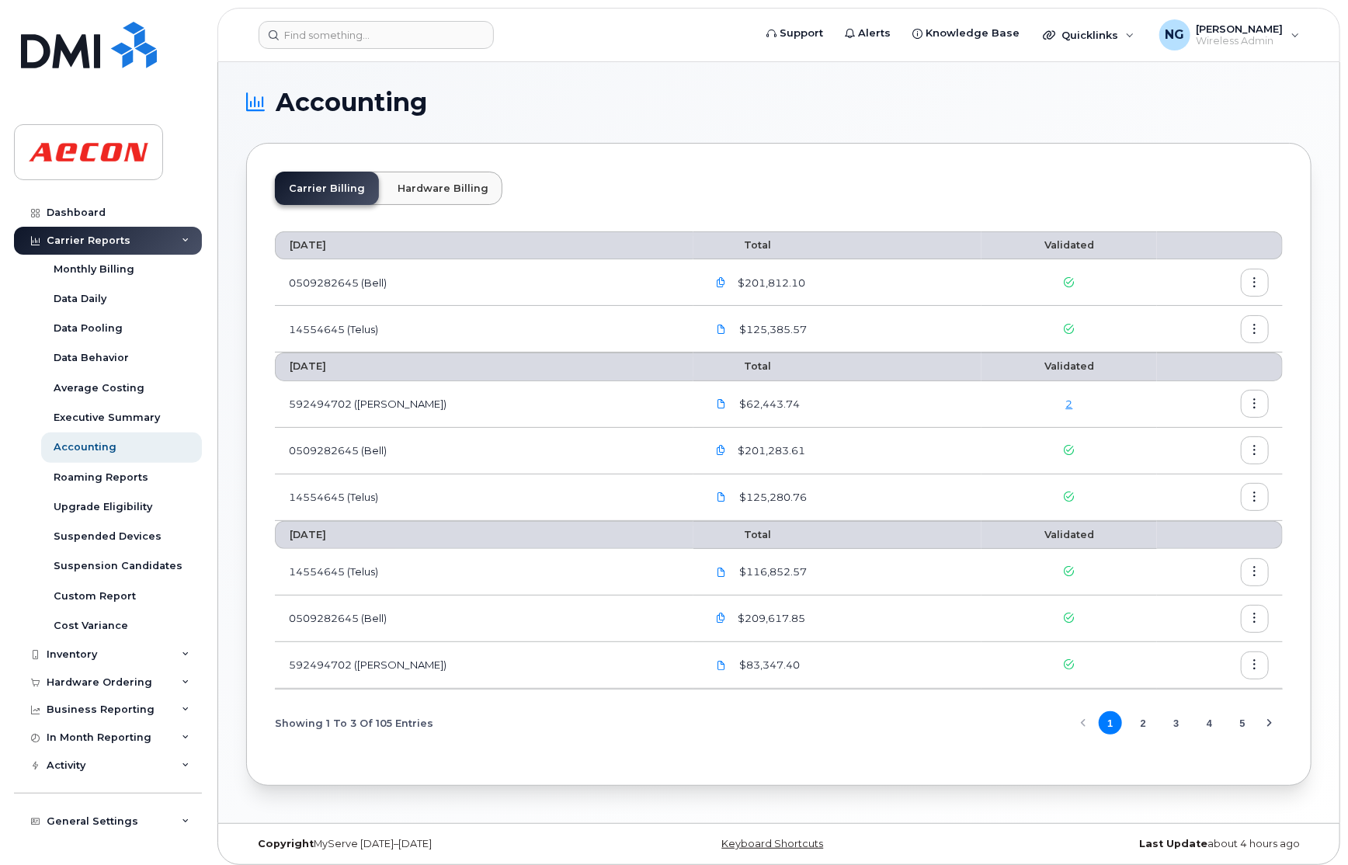
click at [1049, 401] on div "2" at bounding box center [1069, 404] width 147 height 15
click at [1066, 402] on link "2" at bounding box center [1069, 404] width 7 height 12
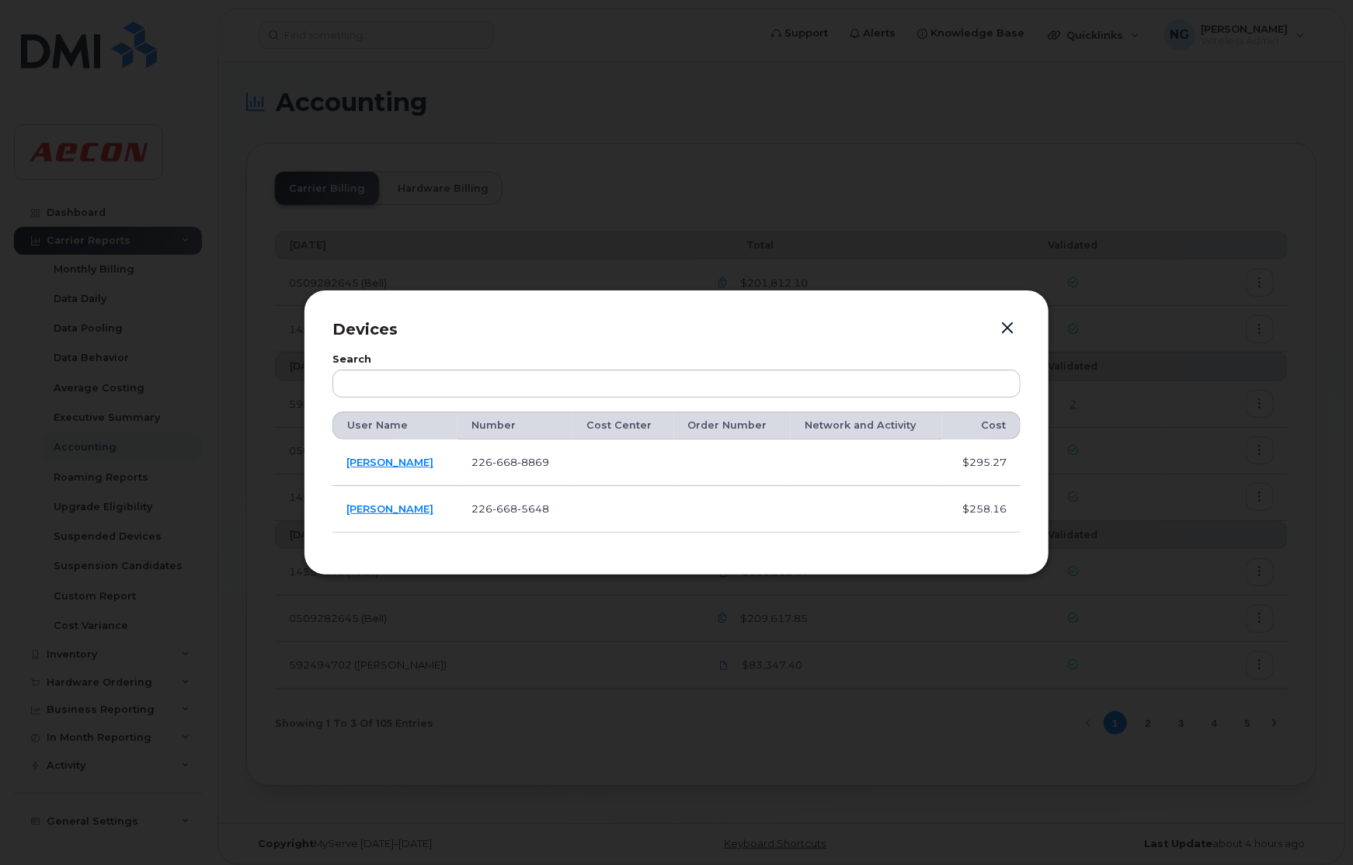
click at [379, 502] on td "[PERSON_NAME]" at bounding box center [394, 509] width 125 height 47
click at [850, 165] on div at bounding box center [676, 432] width 1353 height 865
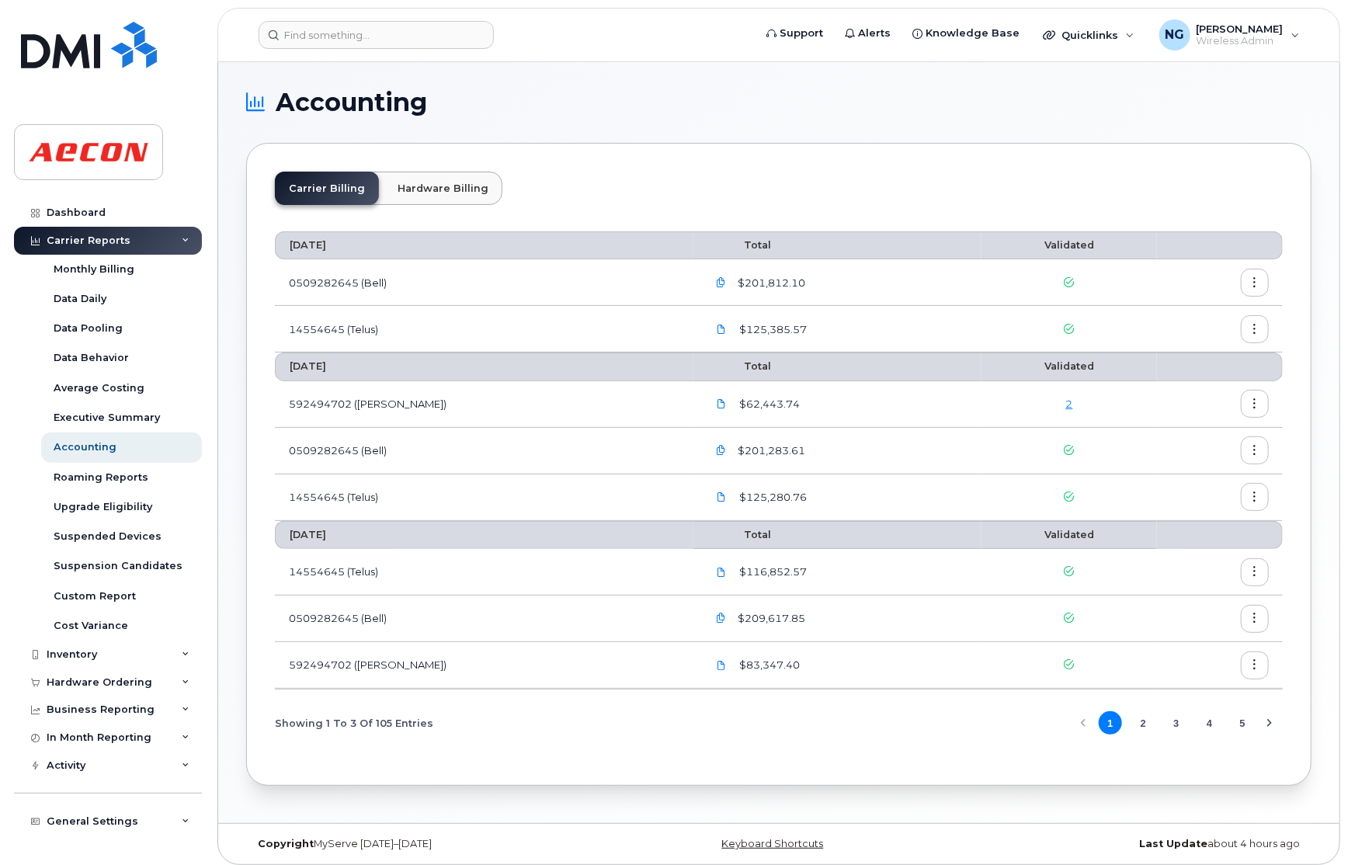
click at [1045, 412] on div "2" at bounding box center [1069, 404] width 147 height 15
click at [1038, 402] on div "2" at bounding box center [1069, 404] width 147 height 15
click at [1066, 401] on link "2" at bounding box center [1069, 404] width 7 height 12
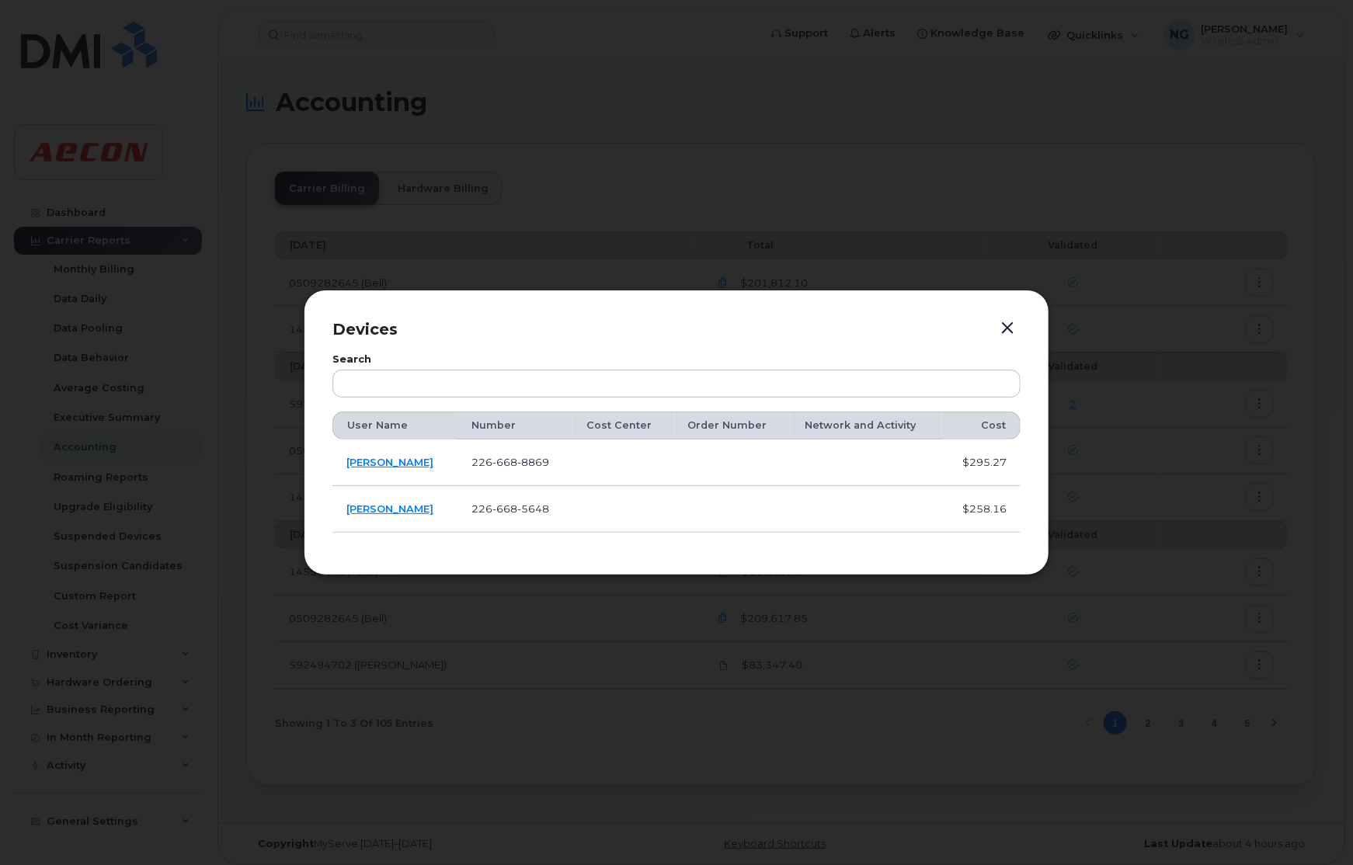
click at [411, 494] on td "[PERSON_NAME]" at bounding box center [394, 509] width 125 height 47
click at [395, 508] on link "[PERSON_NAME]" at bounding box center [389, 509] width 87 height 12
click at [407, 463] on link "DEVAN SWANTON" at bounding box center [389, 462] width 87 height 12
click at [1009, 318] on button "button" at bounding box center [1007, 329] width 23 height 22
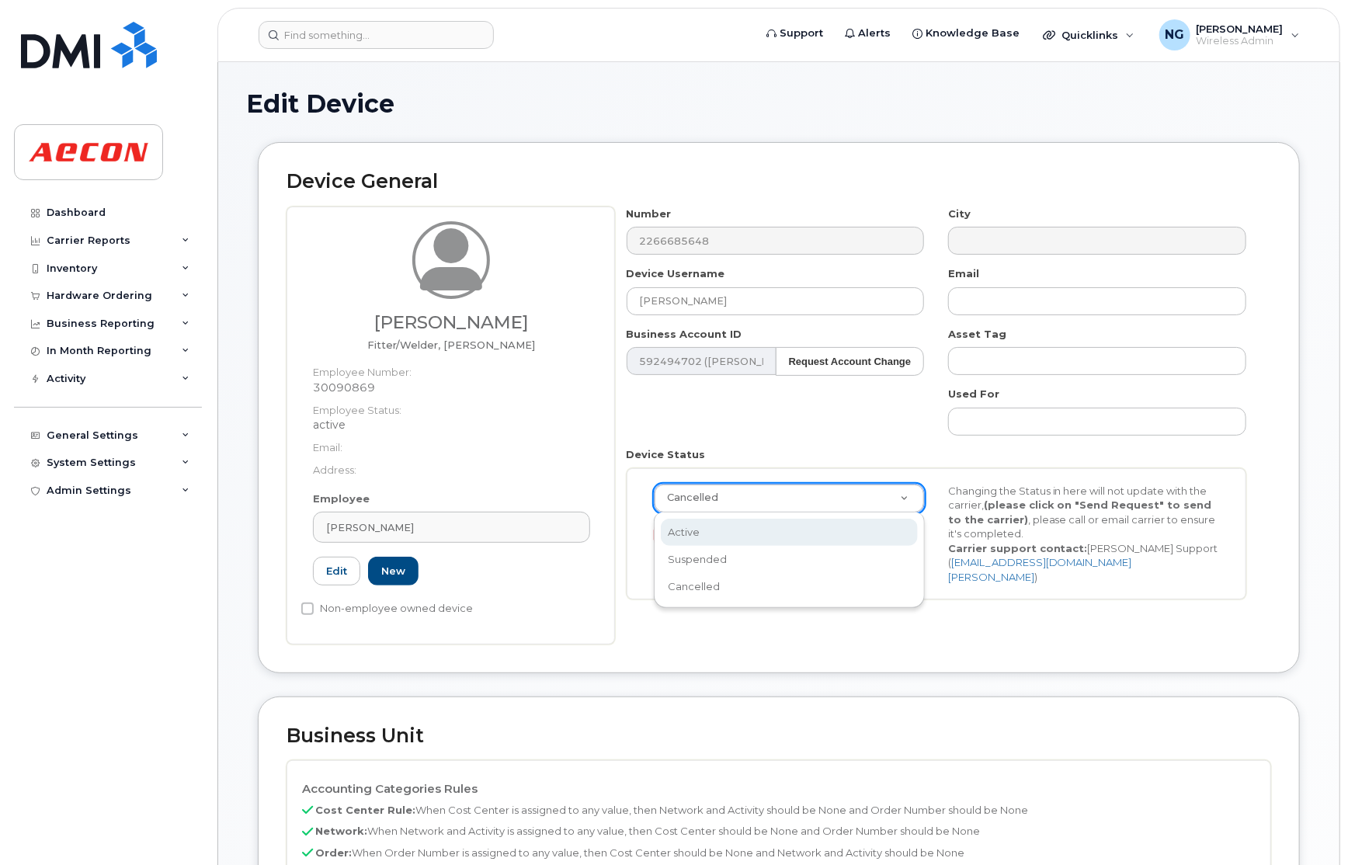
select select "active"
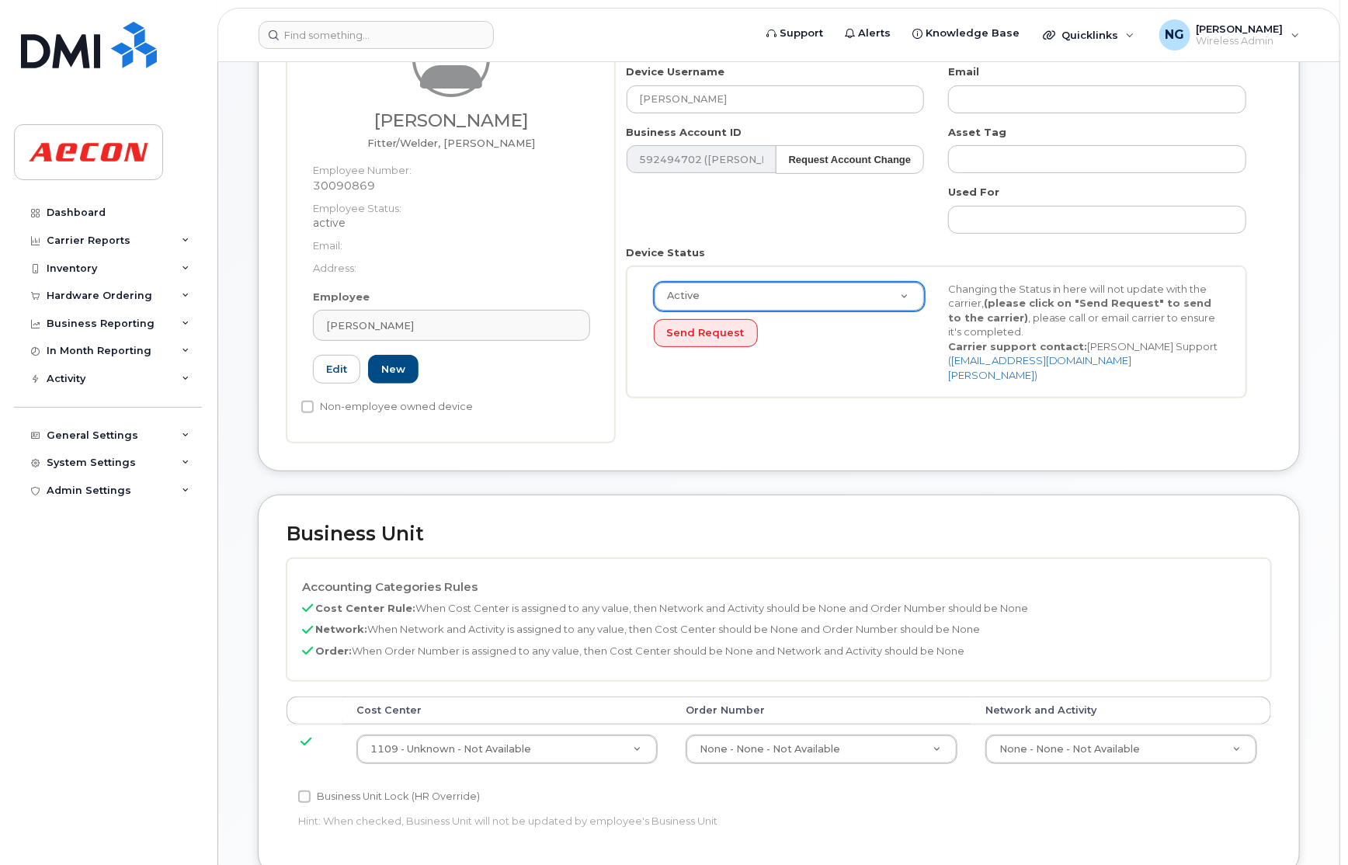
scroll to position [349, 0]
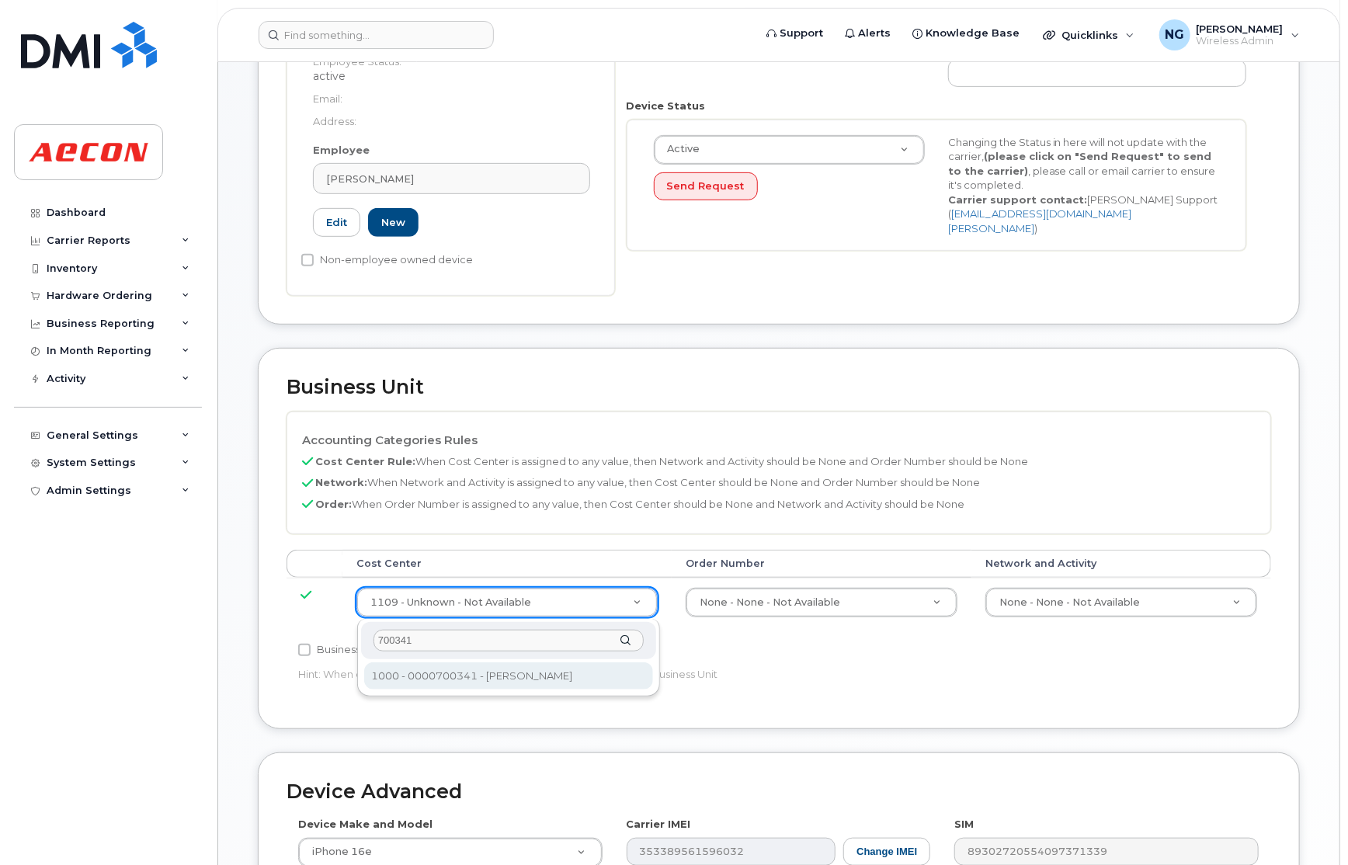
type input "700341"
type input "283964"
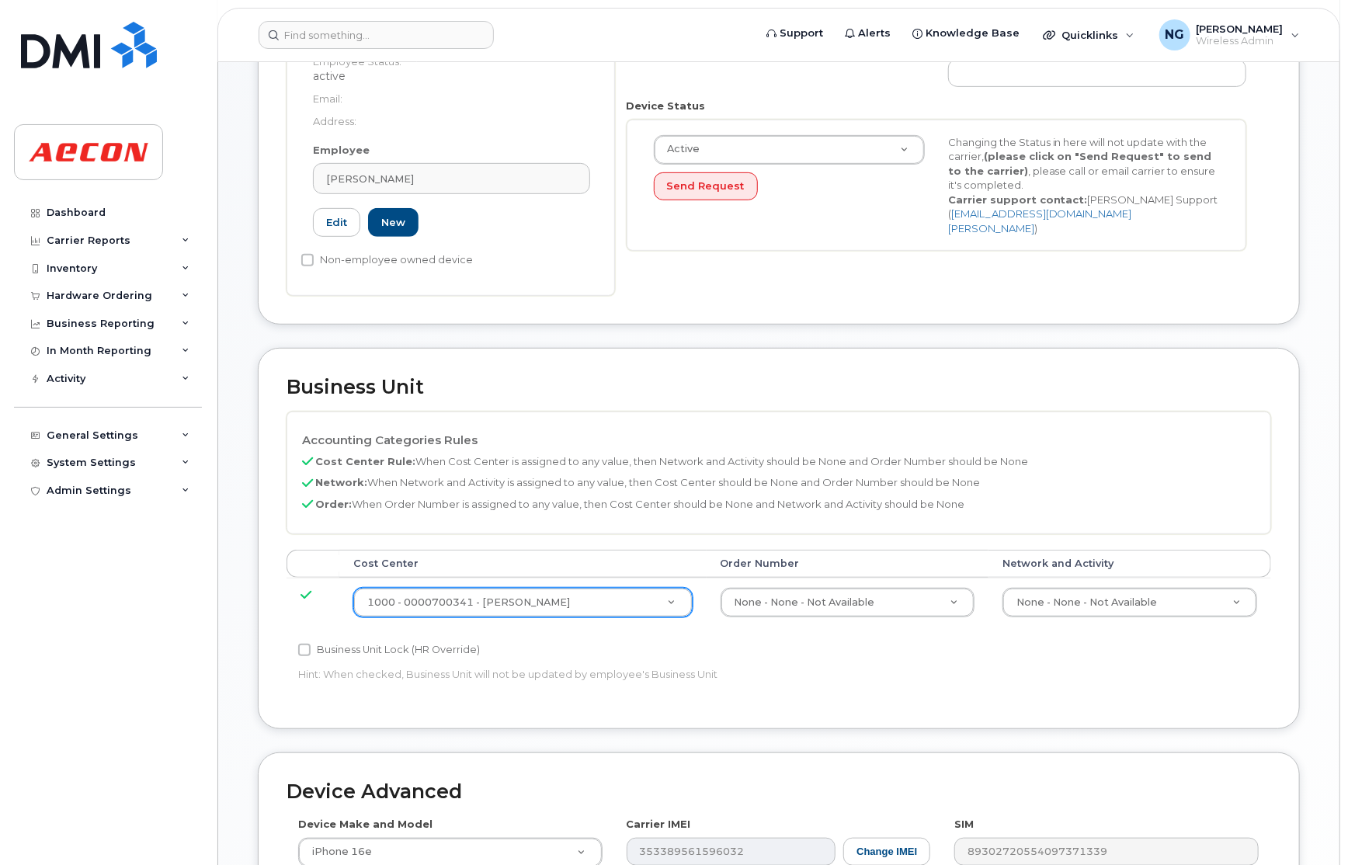
click at [346, 650] on label "Business Unit Lock (HR Override)" at bounding box center [389, 650] width 182 height 19
click at [311, 650] on input "Business Unit Lock (HR Override)" at bounding box center [304, 650] width 12 height 12
checkbox input "true"
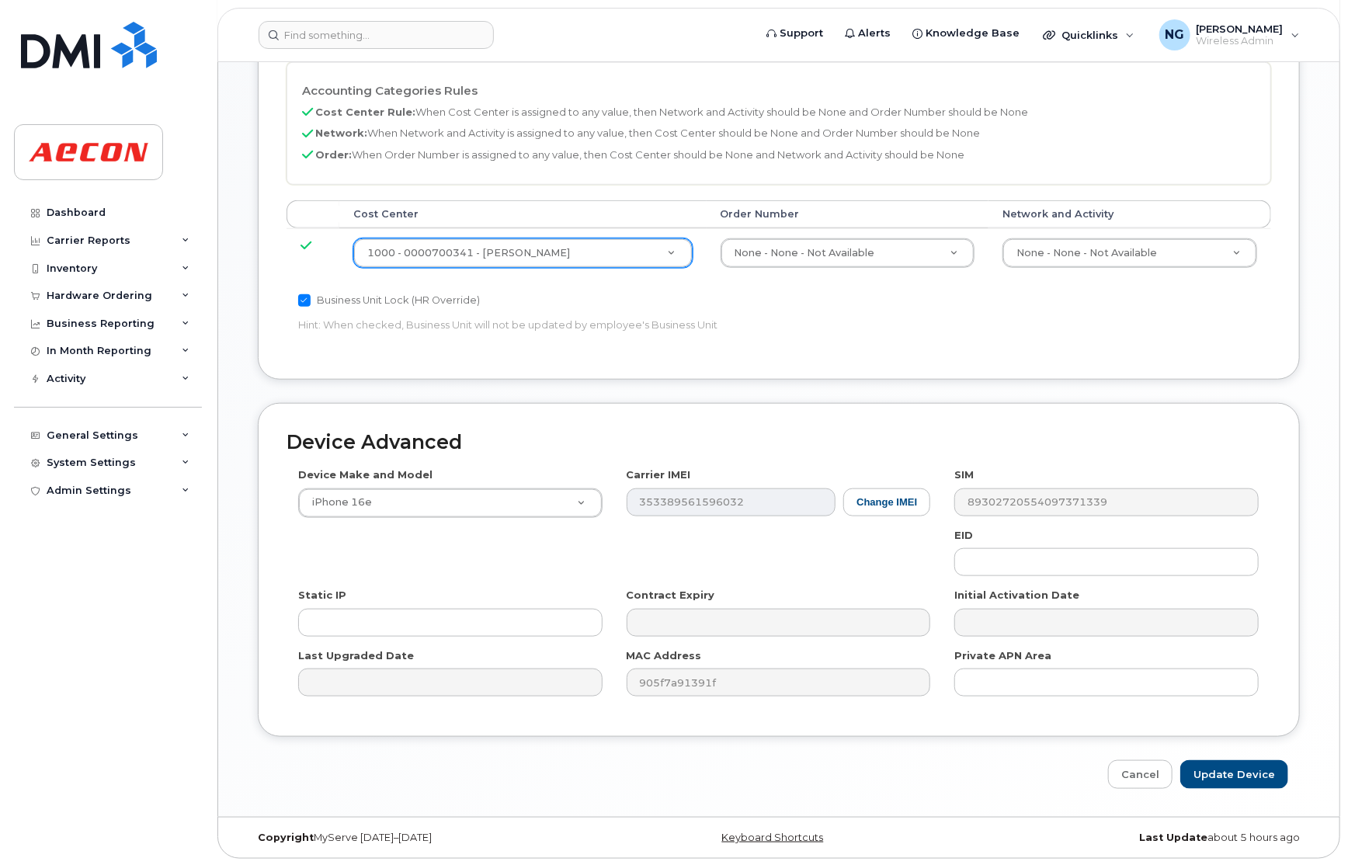
scroll to position [702, 0]
click at [1242, 776] on input "Update Device" at bounding box center [1235, 773] width 108 height 29
type input "Saving..."
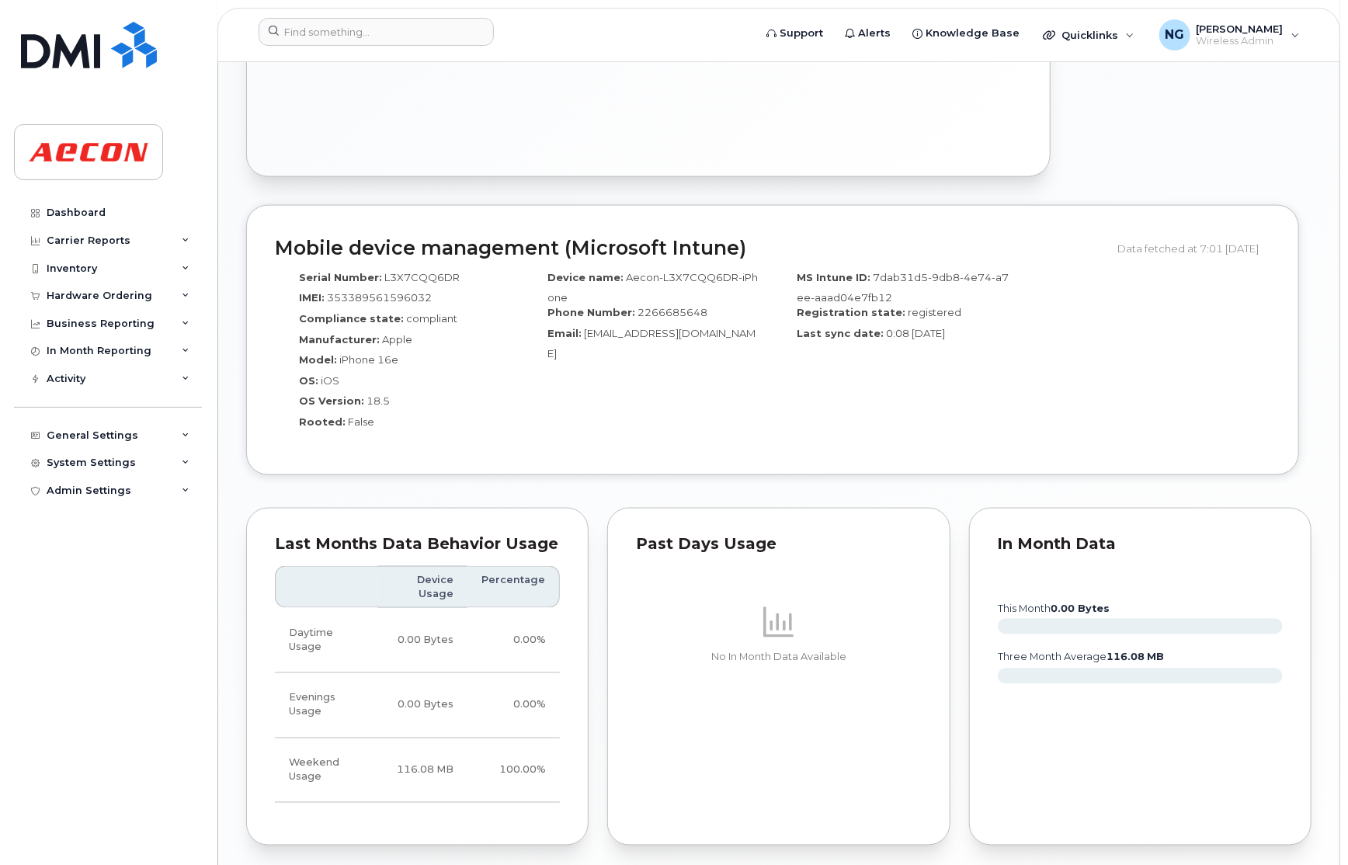
scroll to position [1344, 0]
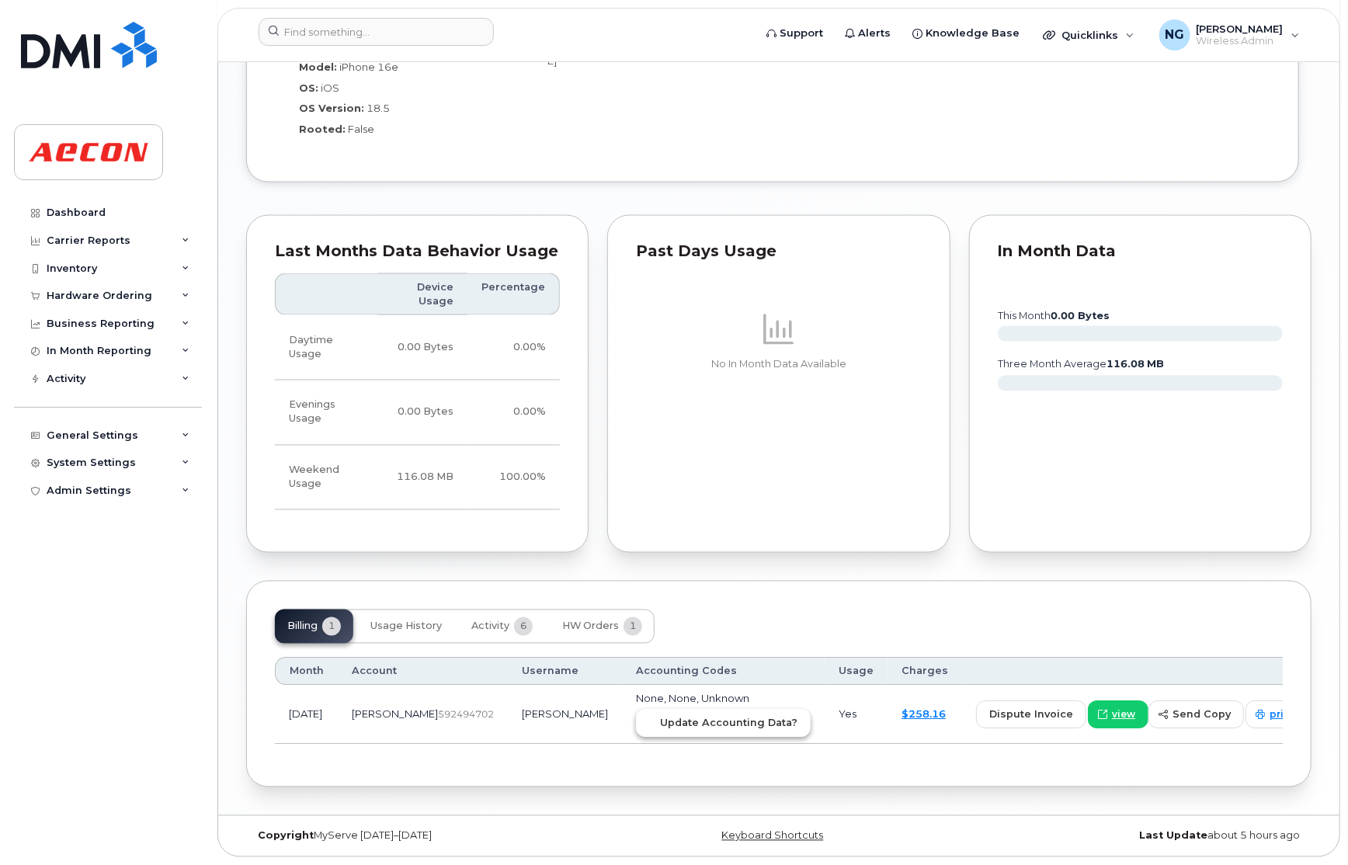
click at [703, 711] on button "Update Accounting Data?" at bounding box center [723, 724] width 175 height 28
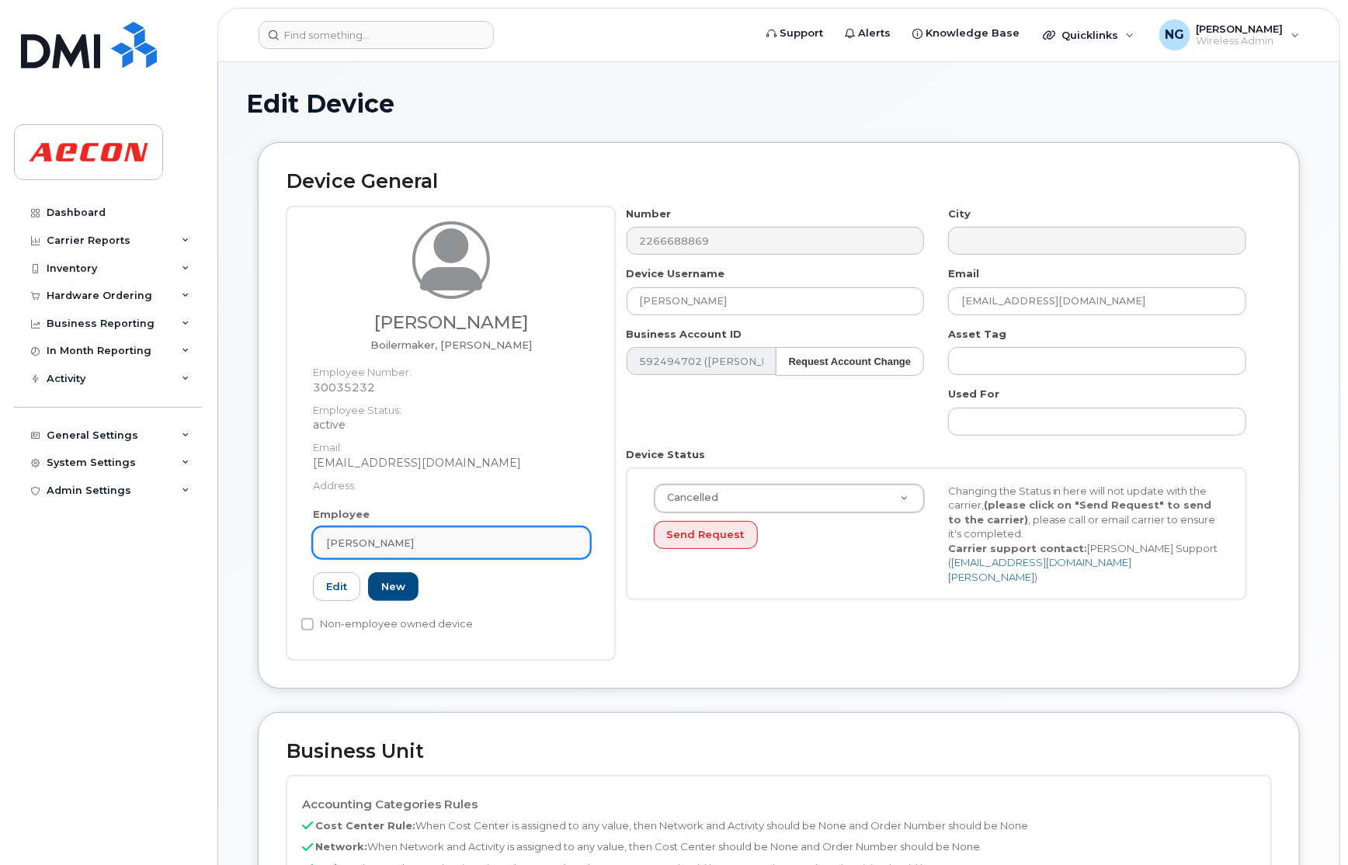
click at [474, 539] on div "David Lewis" at bounding box center [451, 543] width 251 height 15
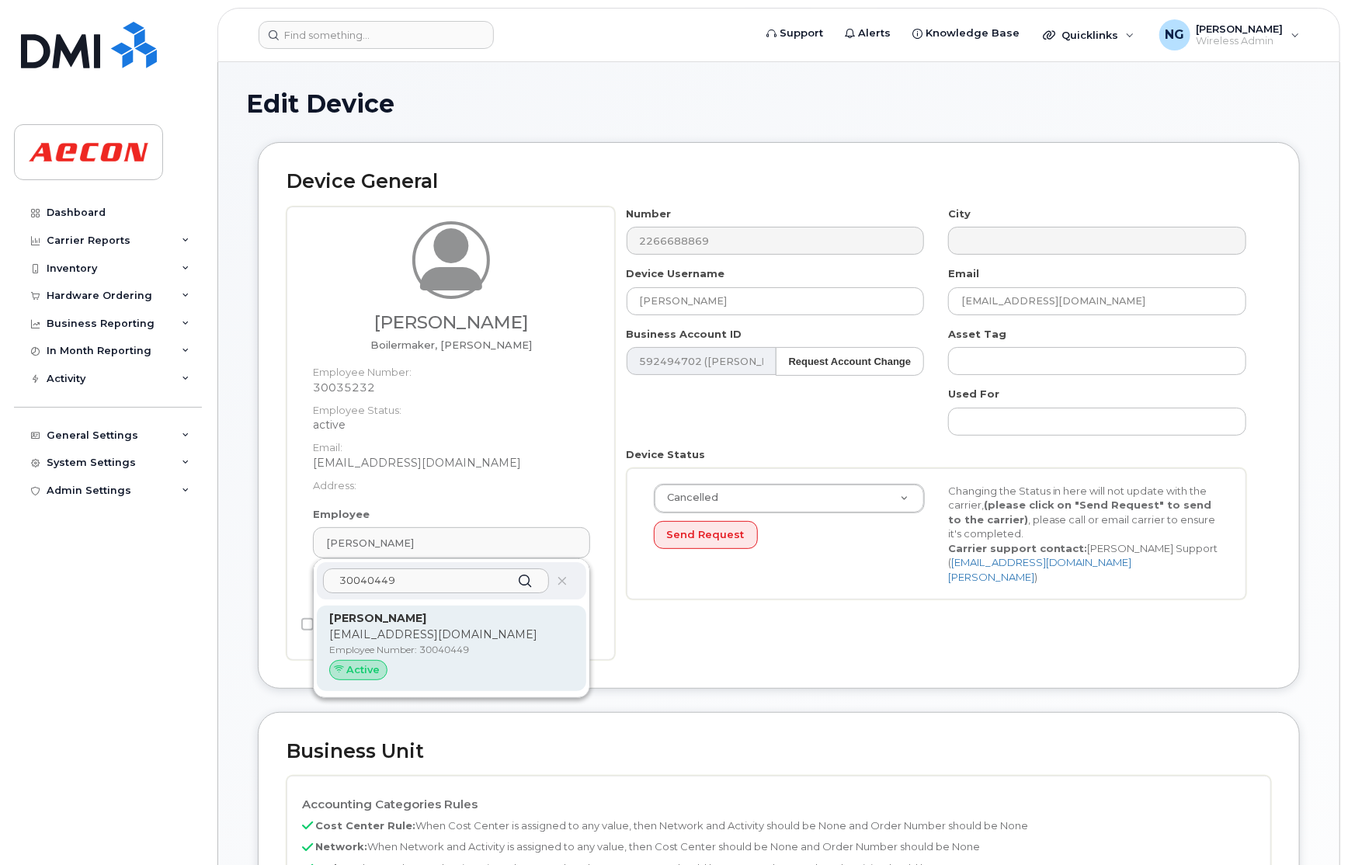
type input "30040449"
click at [531, 666] on div "Active" at bounding box center [451, 670] width 245 height 20
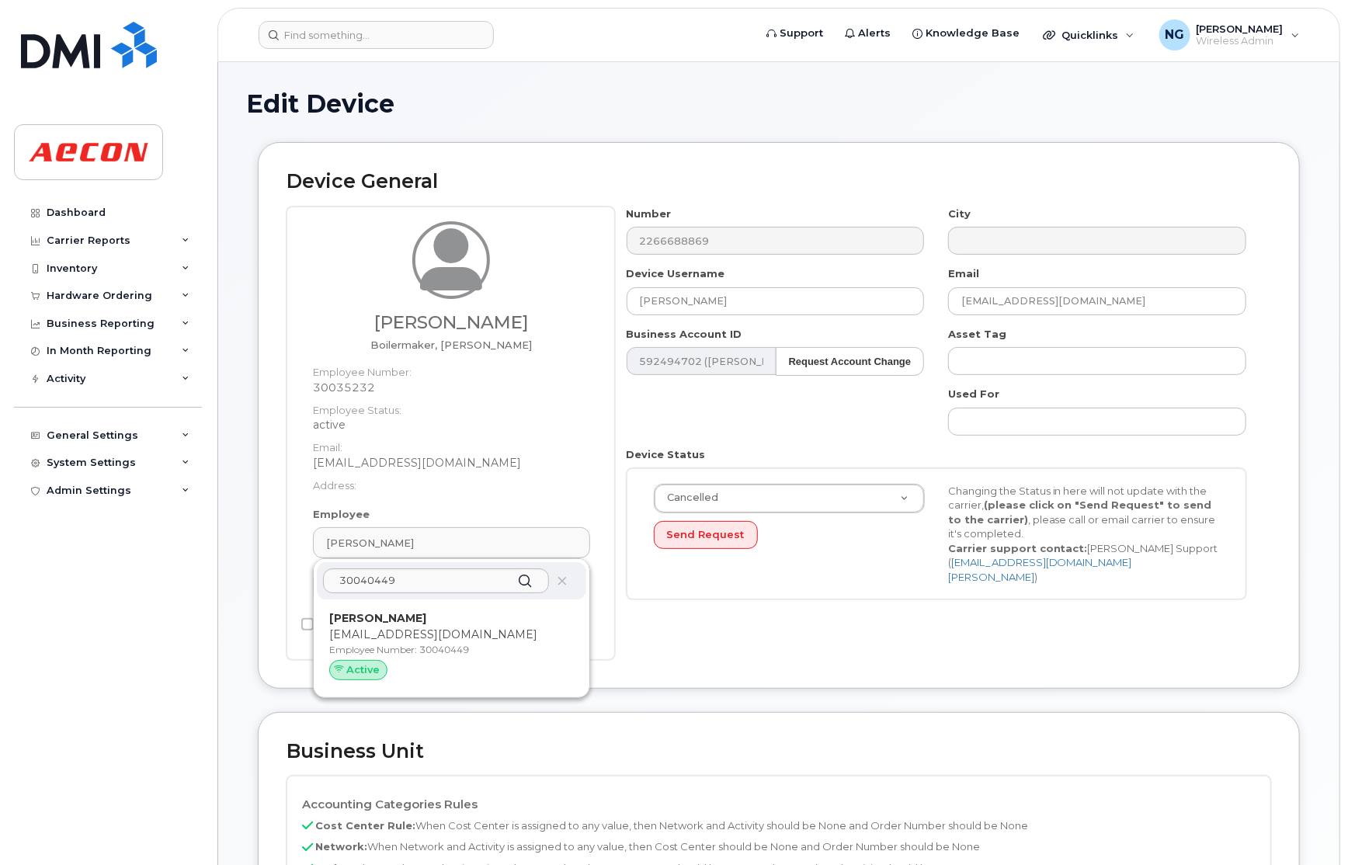
type input "30040449"
type input "Devan Swanton"
type input "dswanton@aecon.com"
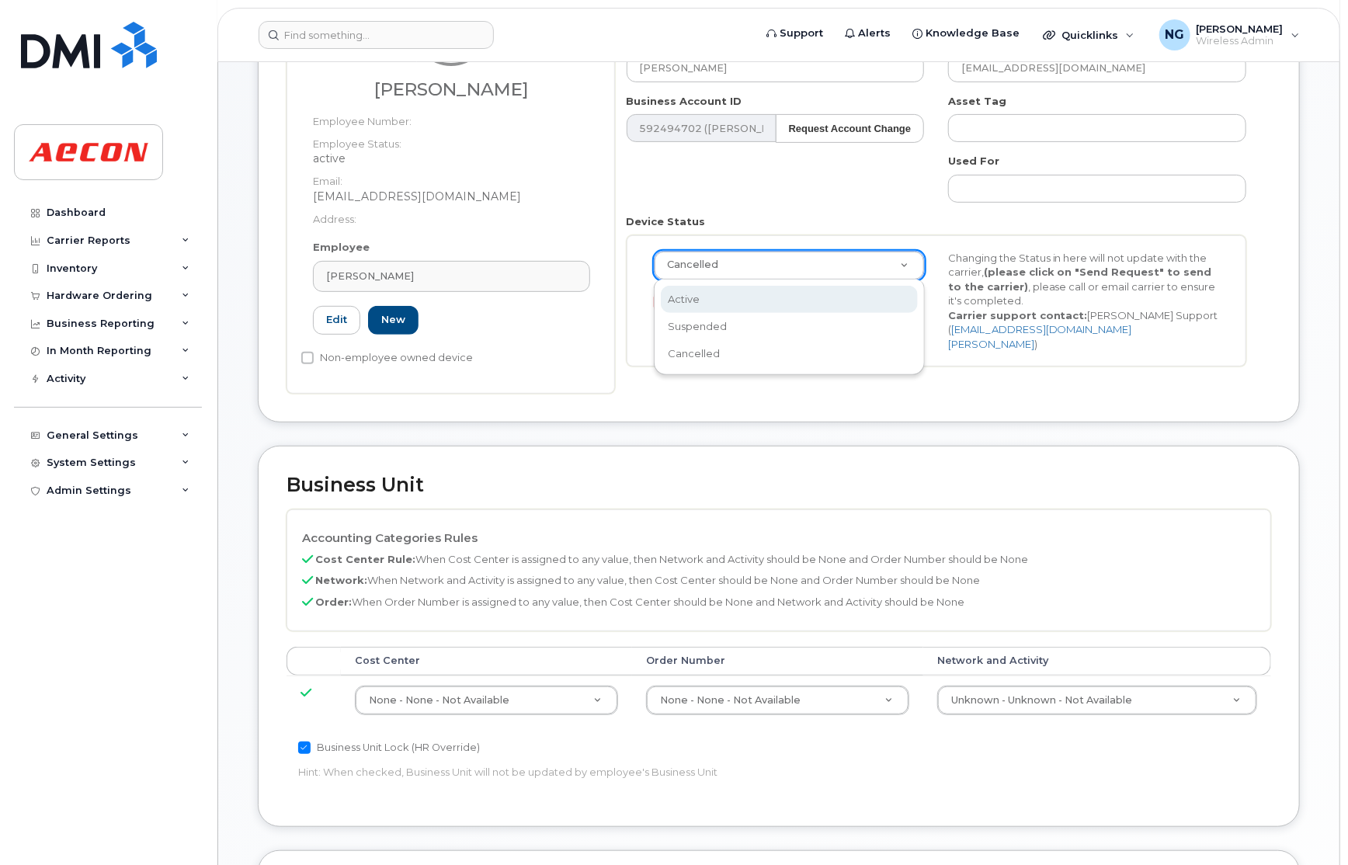
scroll to position [0, 4]
select select "active"
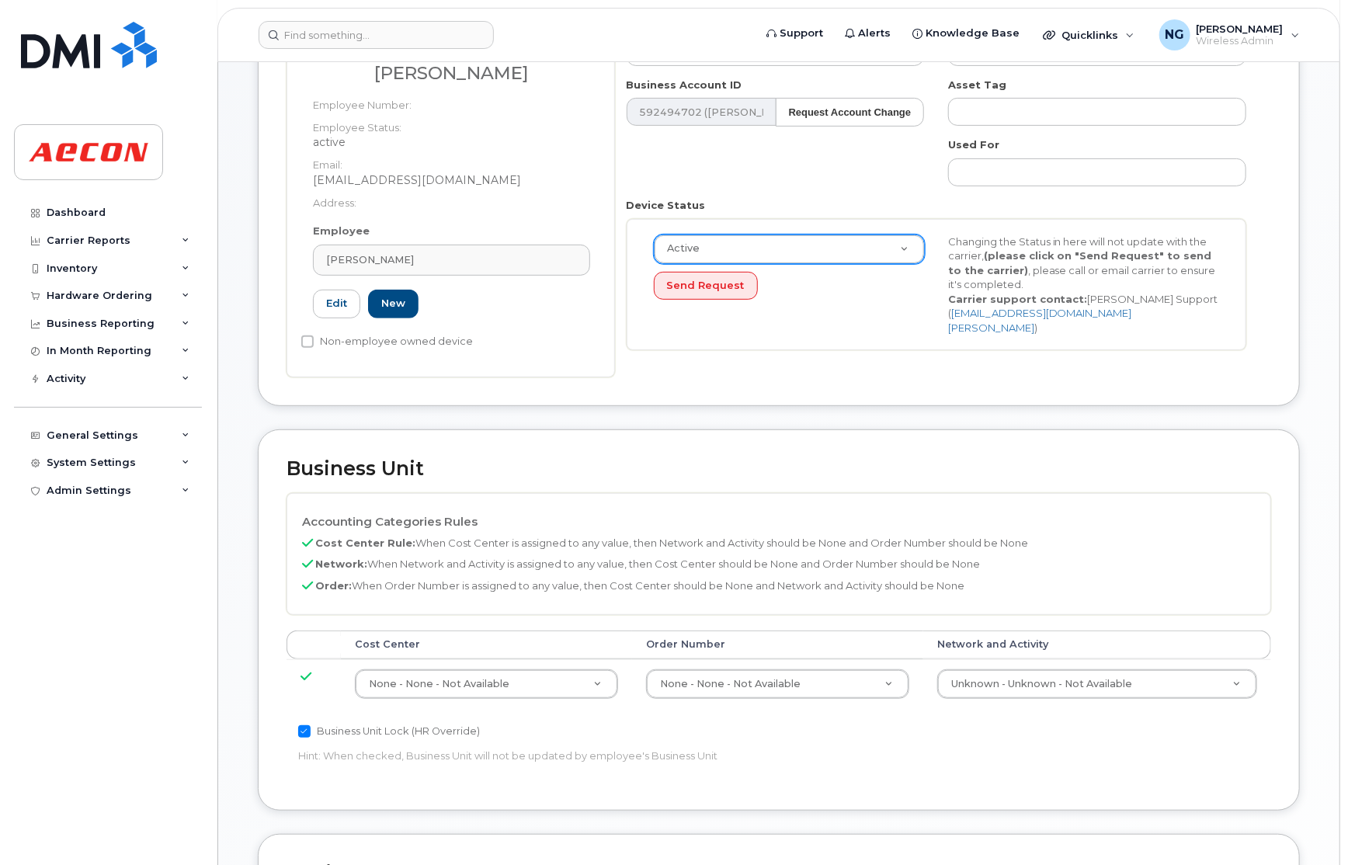
scroll to position [0, 0]
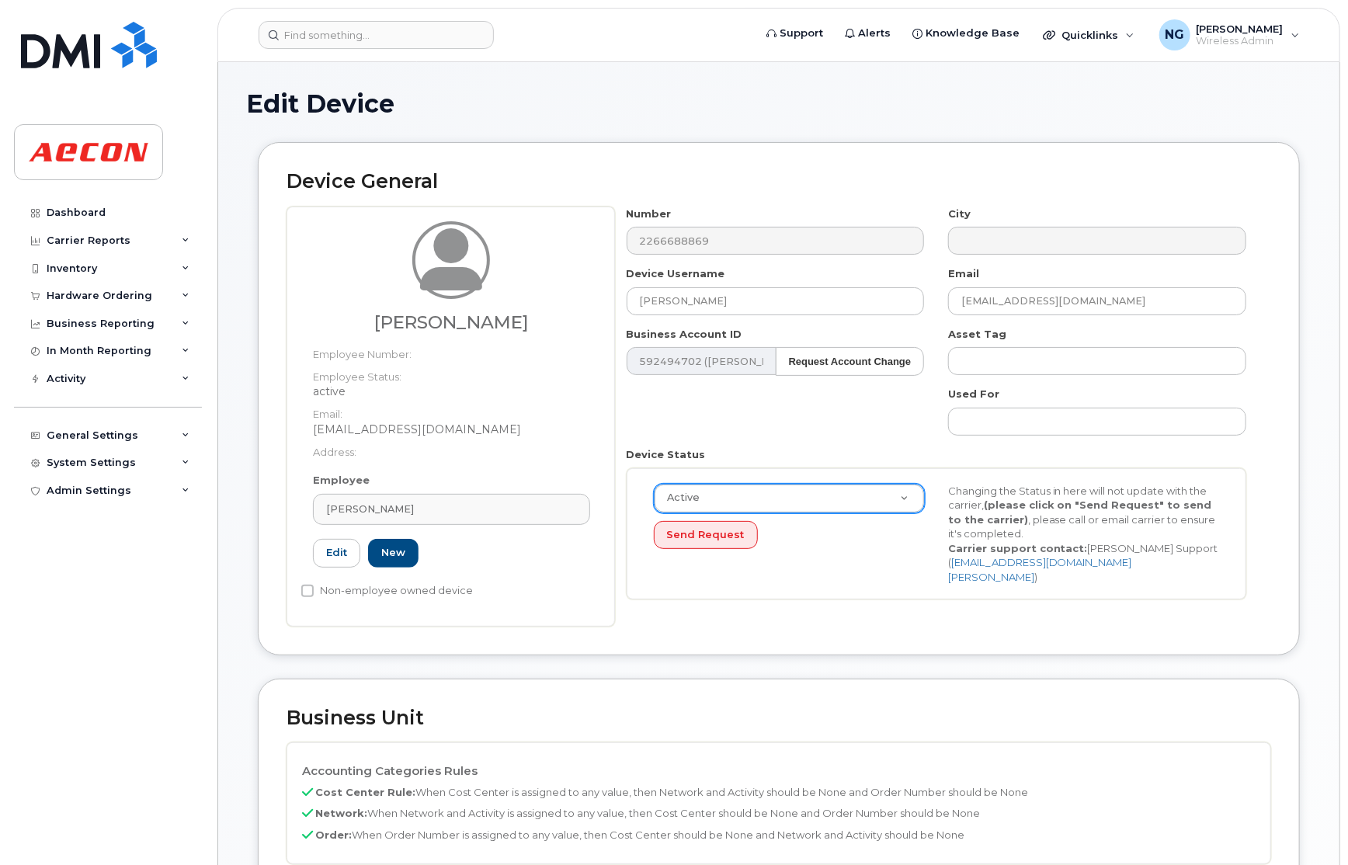
click at [526, 311] on div "Devan Swanton" at bounding box center [451, 276] width 277 height 111
drag, startPoint x: 518, startPoint y: 332, endPoint x: 255, endPoint y: 311, distance: 264.2
click at [255, 311] on div "Device General Devan Swanton Employee Number: Employee Status: active Email: DS…" at bounding box center [779, 410] width 1066 height 536
drag, startPoint x: 255, startPoint y: 311, endPoint x: 492, endPoint y: 316, distance: 237.7
copy div "[PERSON_NAME]"
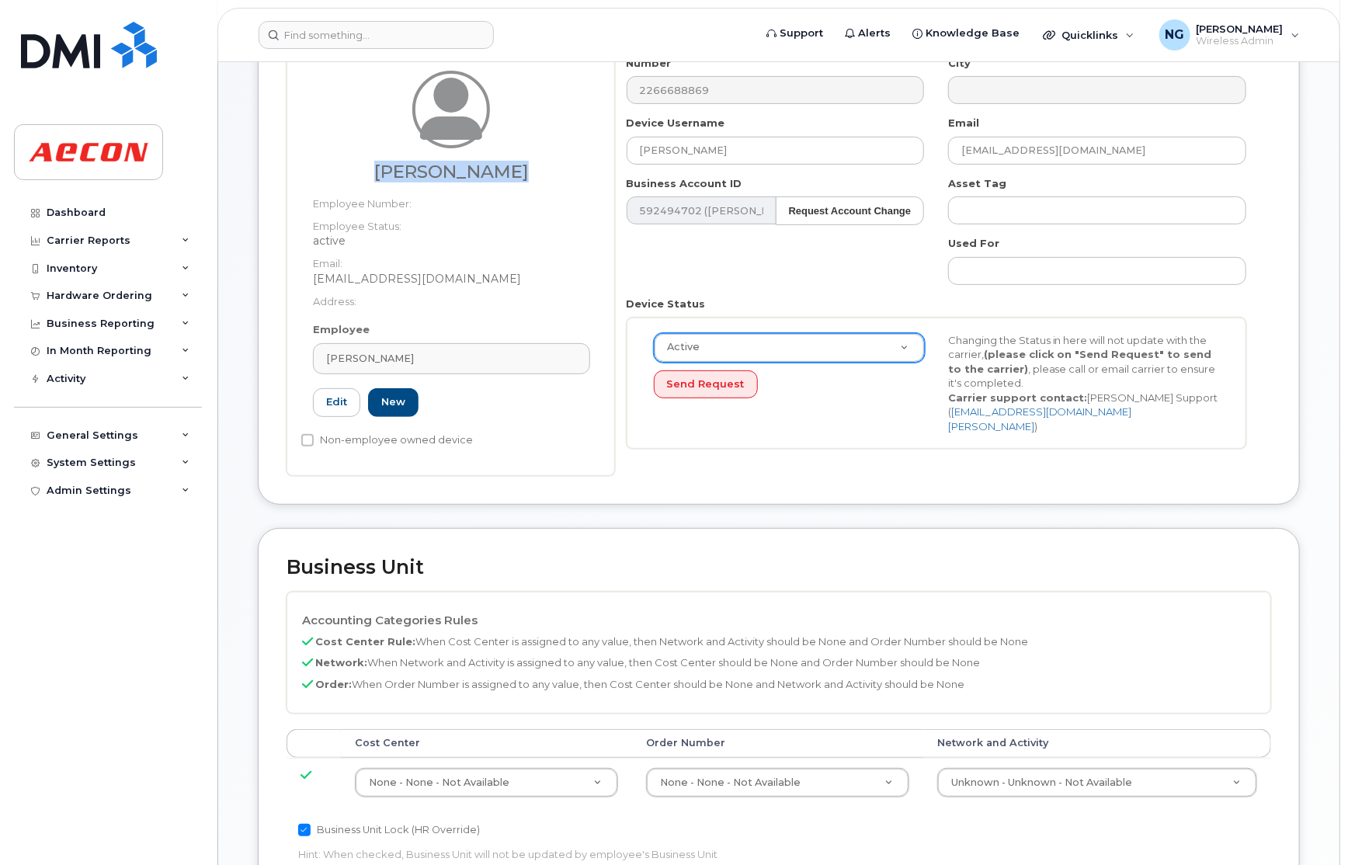
scroll to position [466, 0]
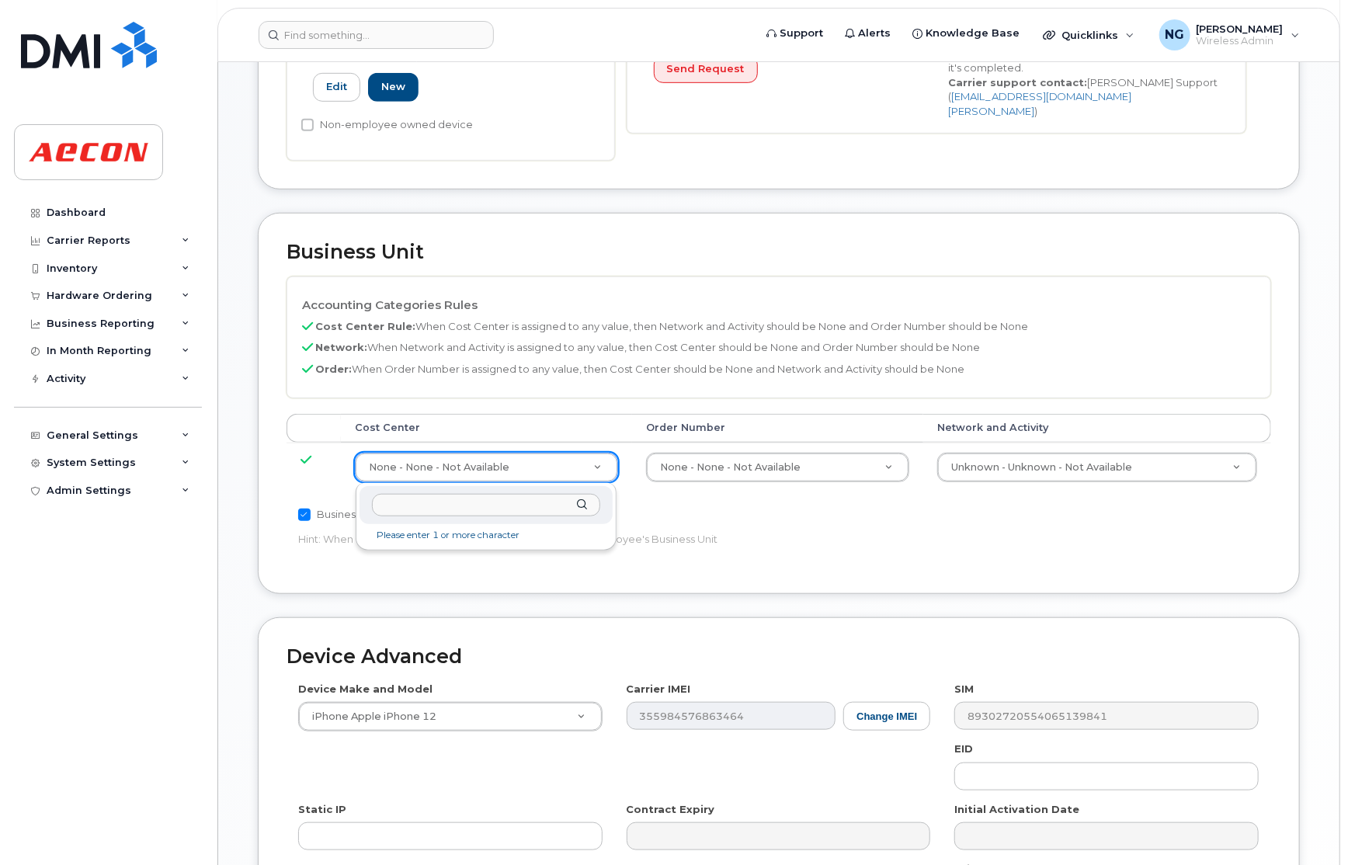
drag, startPoint x: 555, startPoint y: 470, endPoint x: 623, endPoint y: 556, distance: 109.5
type input "700341"
type input "283964"
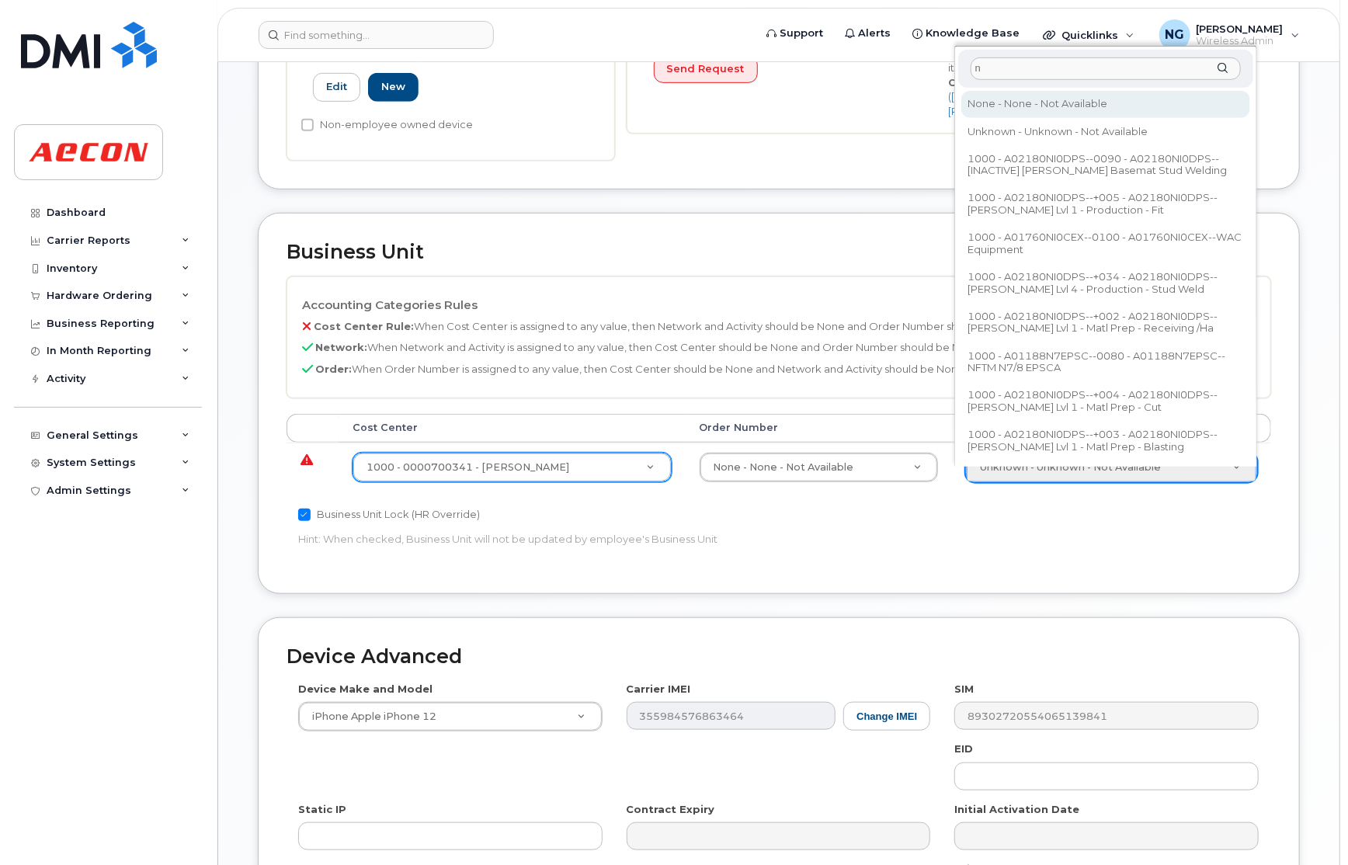
type input "n"
type input "283608"
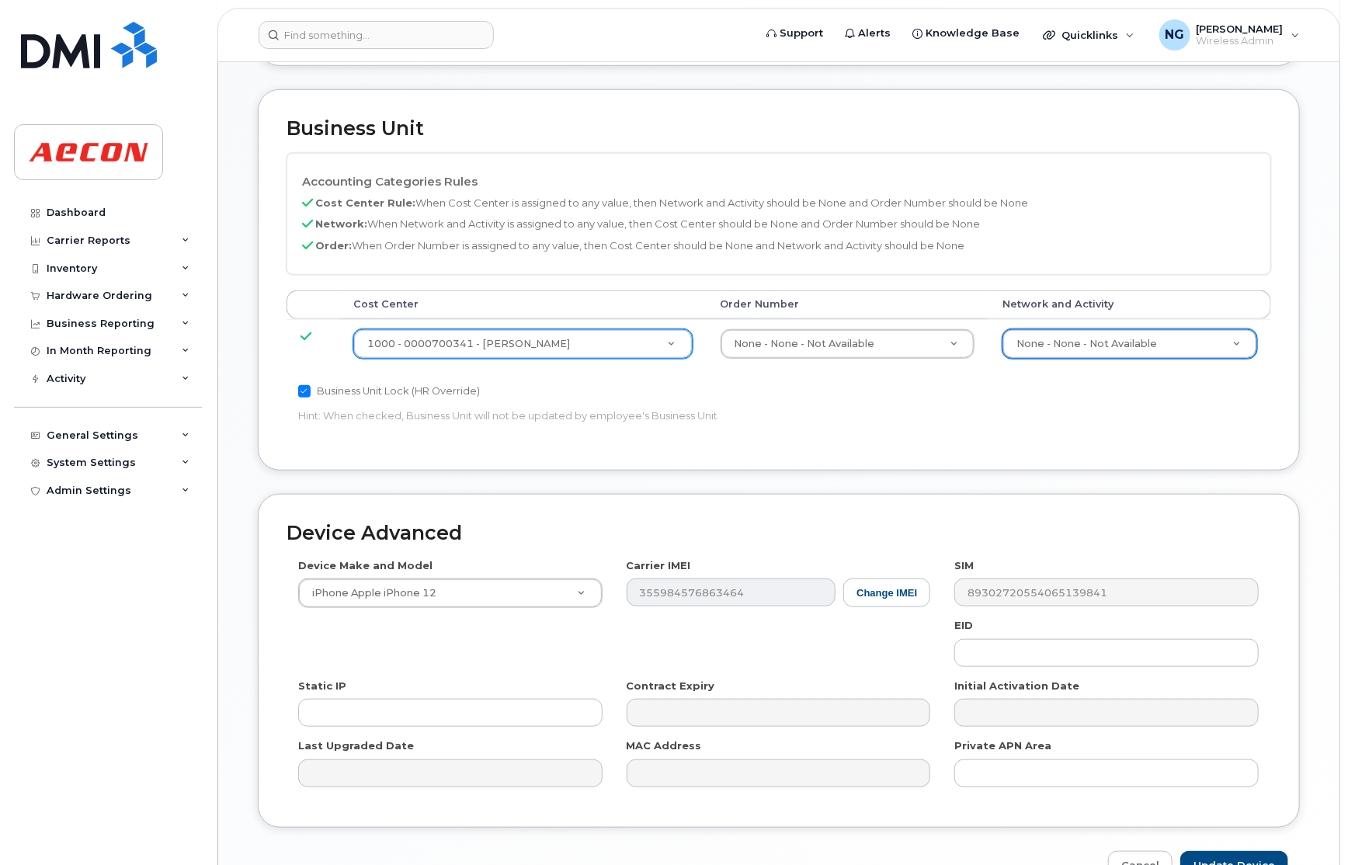
scroll to position [684, 0]
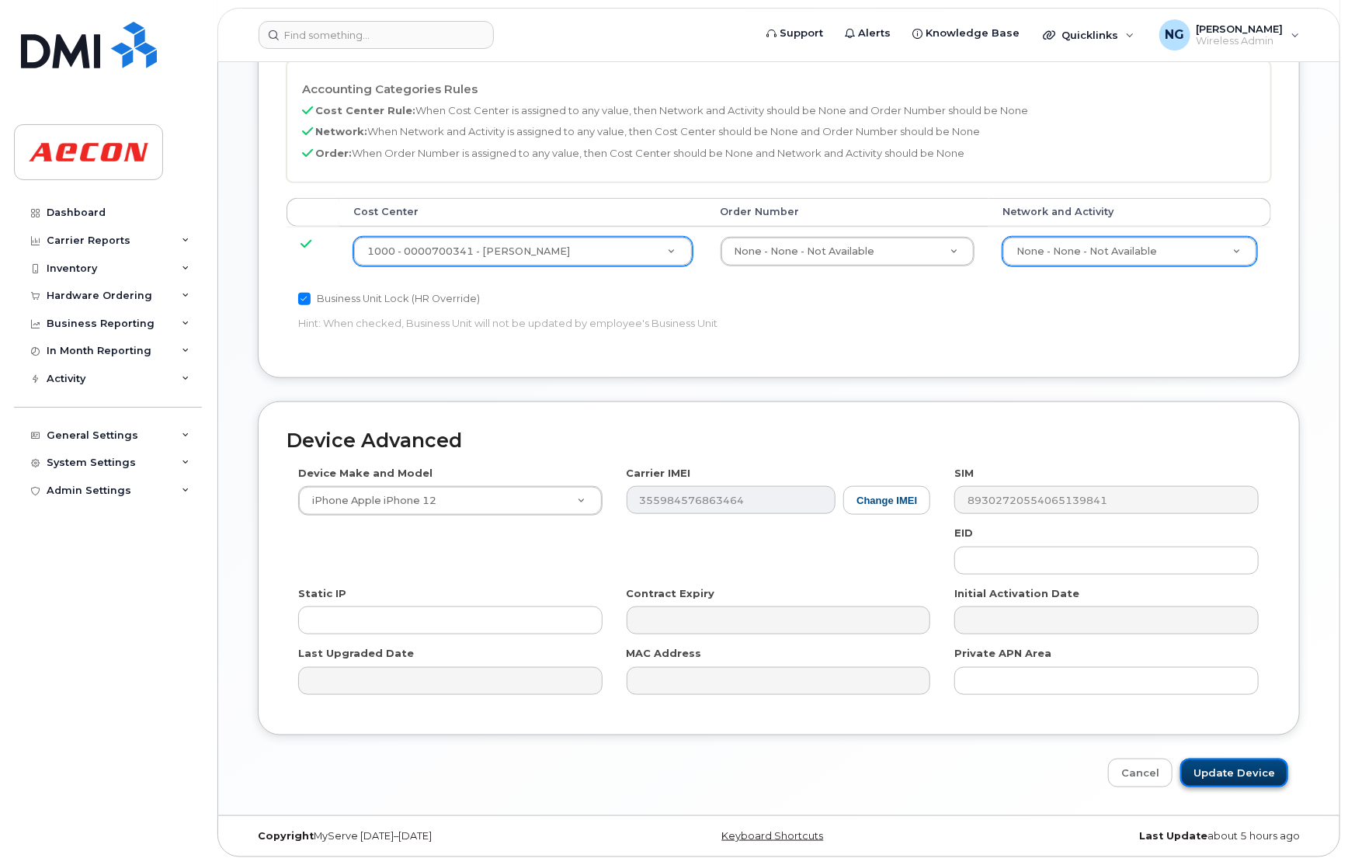
click at [1256, 769] on input "Update Device" at bounding box center [1235, 773] width 108 height 29
type input "Saving..."
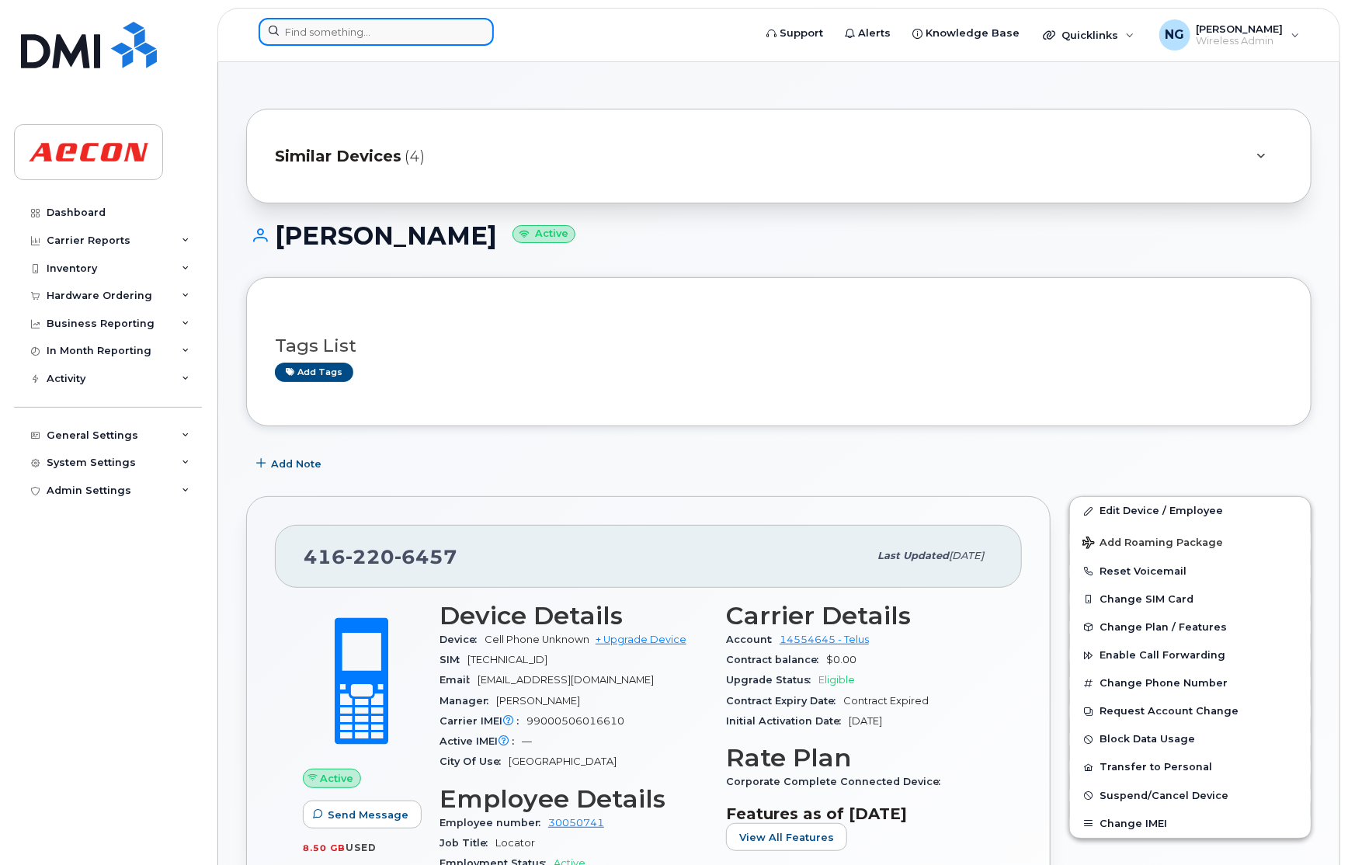
click at [369, 19] on input at bounding box center [376, 32] width 235 height 28
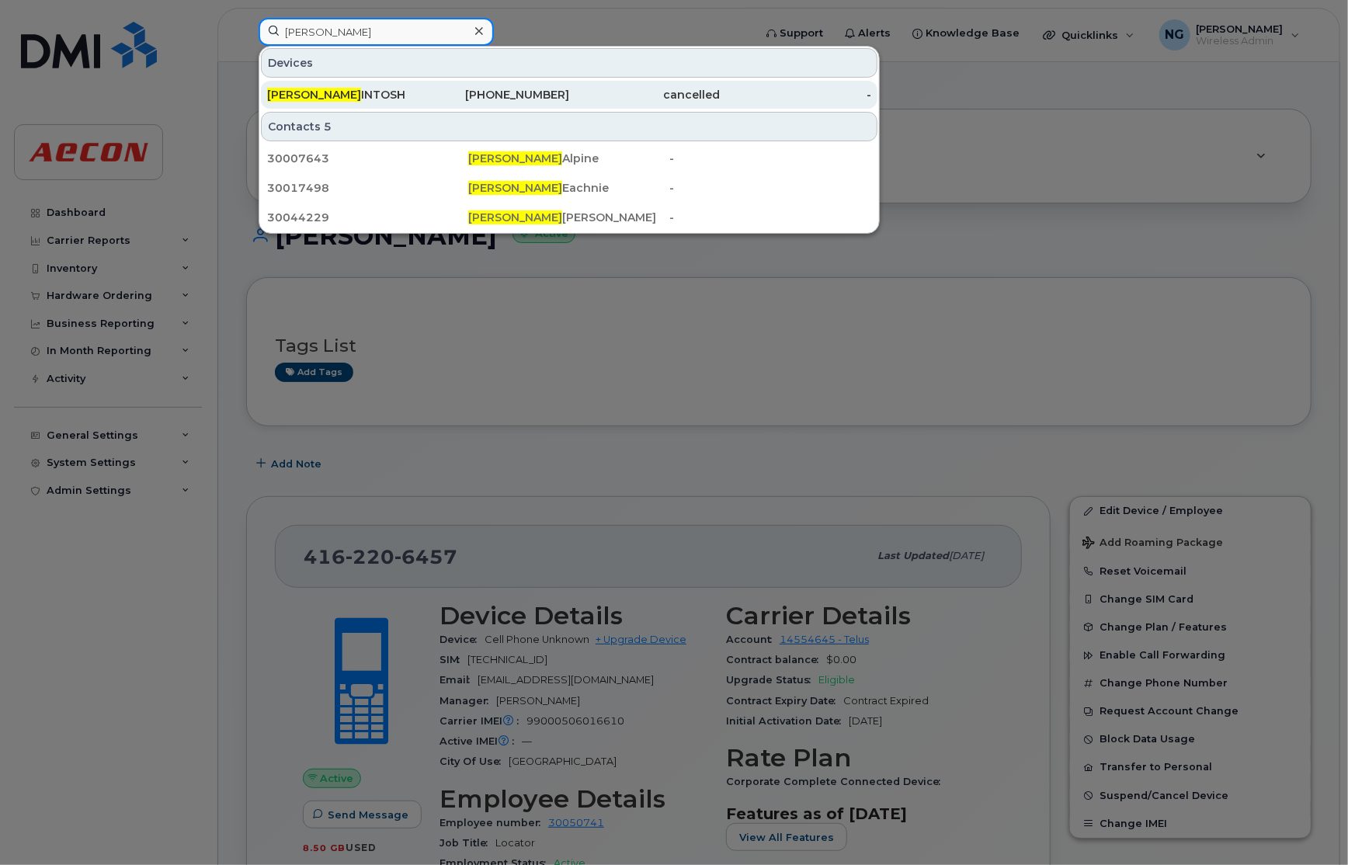
type input "[PERSON_NAME]"
click at [551, 93] on div "[PHONE_NUMBER]" at bounding box center [494, 95] width 151 height 16
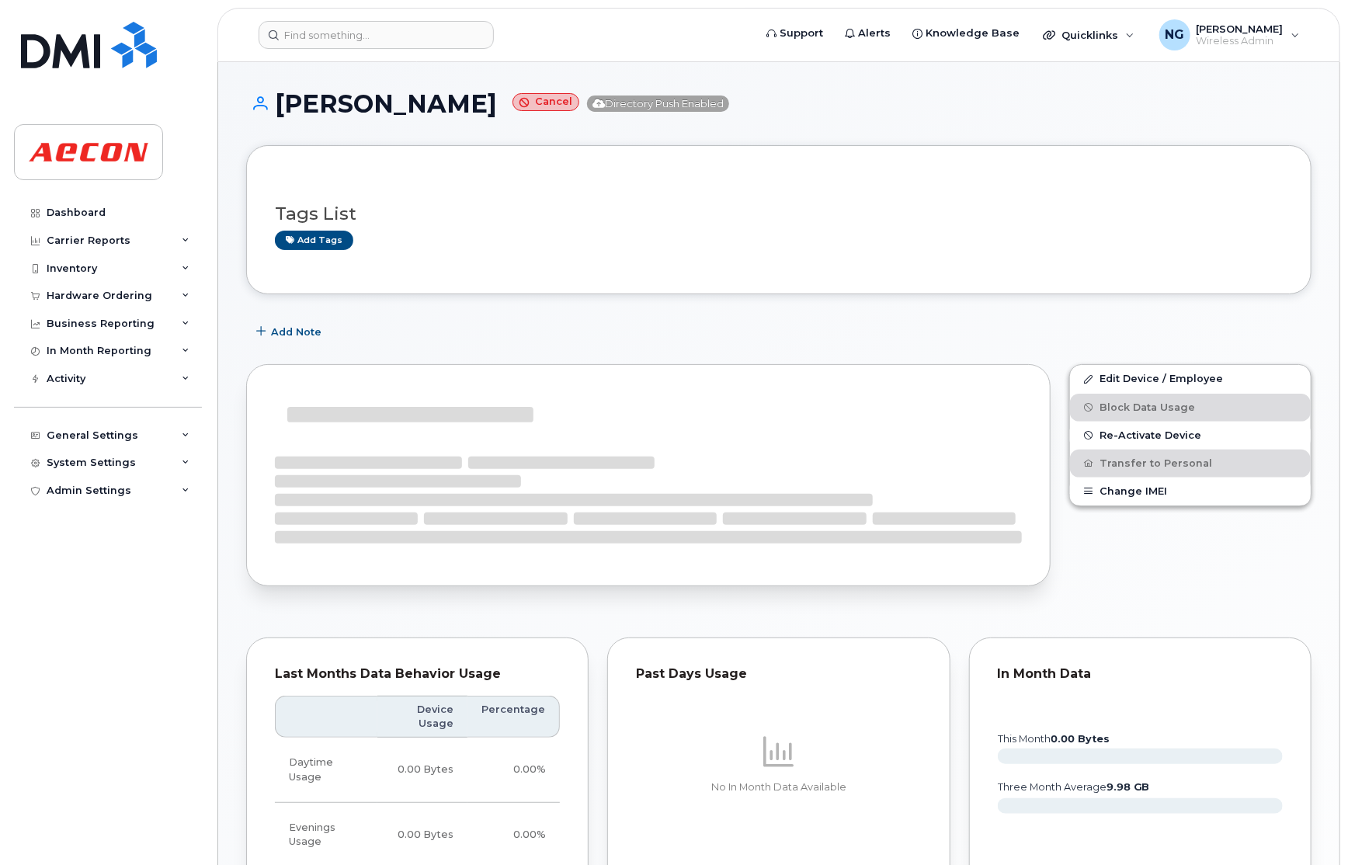
scroll to position [466, 0]
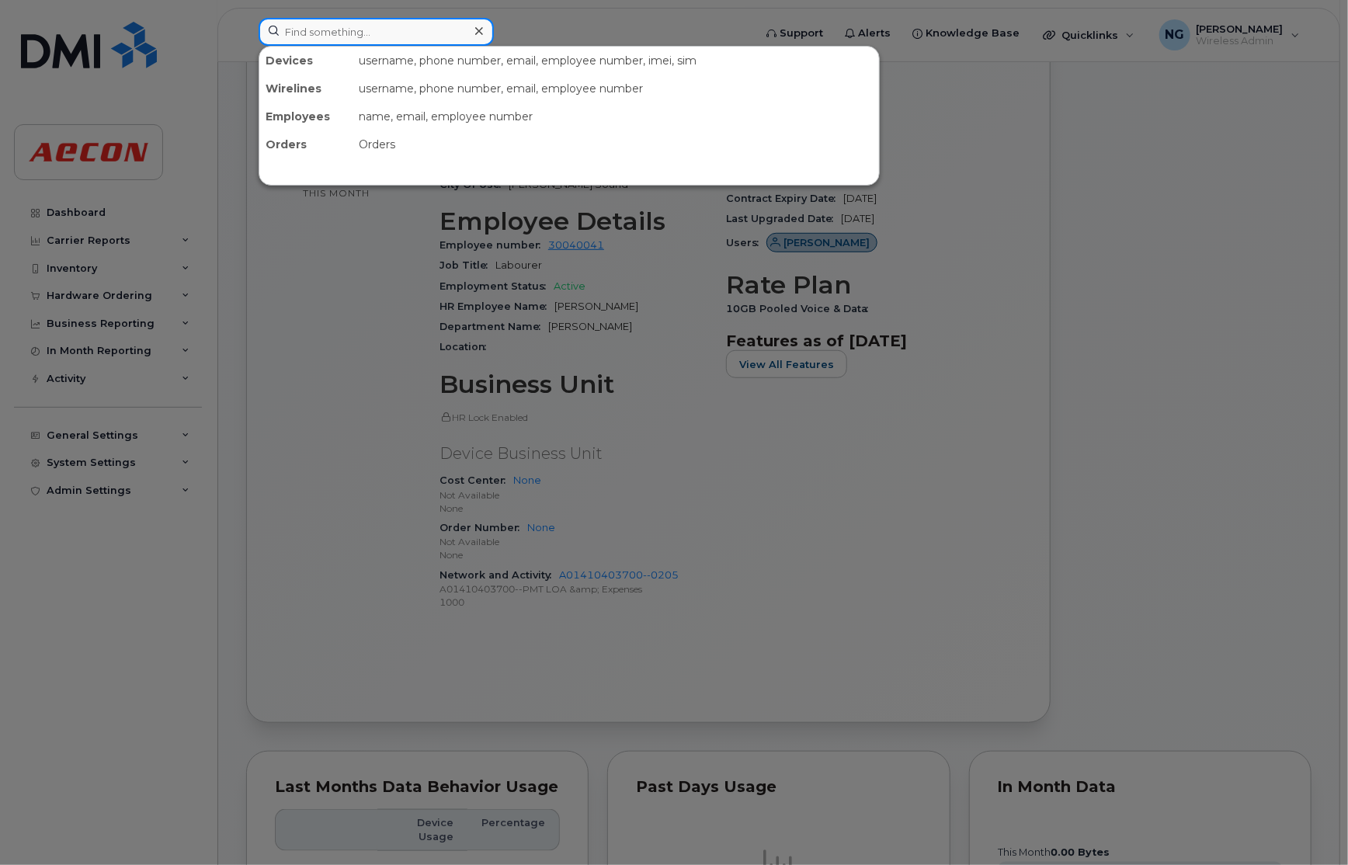
click at [439, 35] on input at bounding box center [376, 32] width 235 height 28
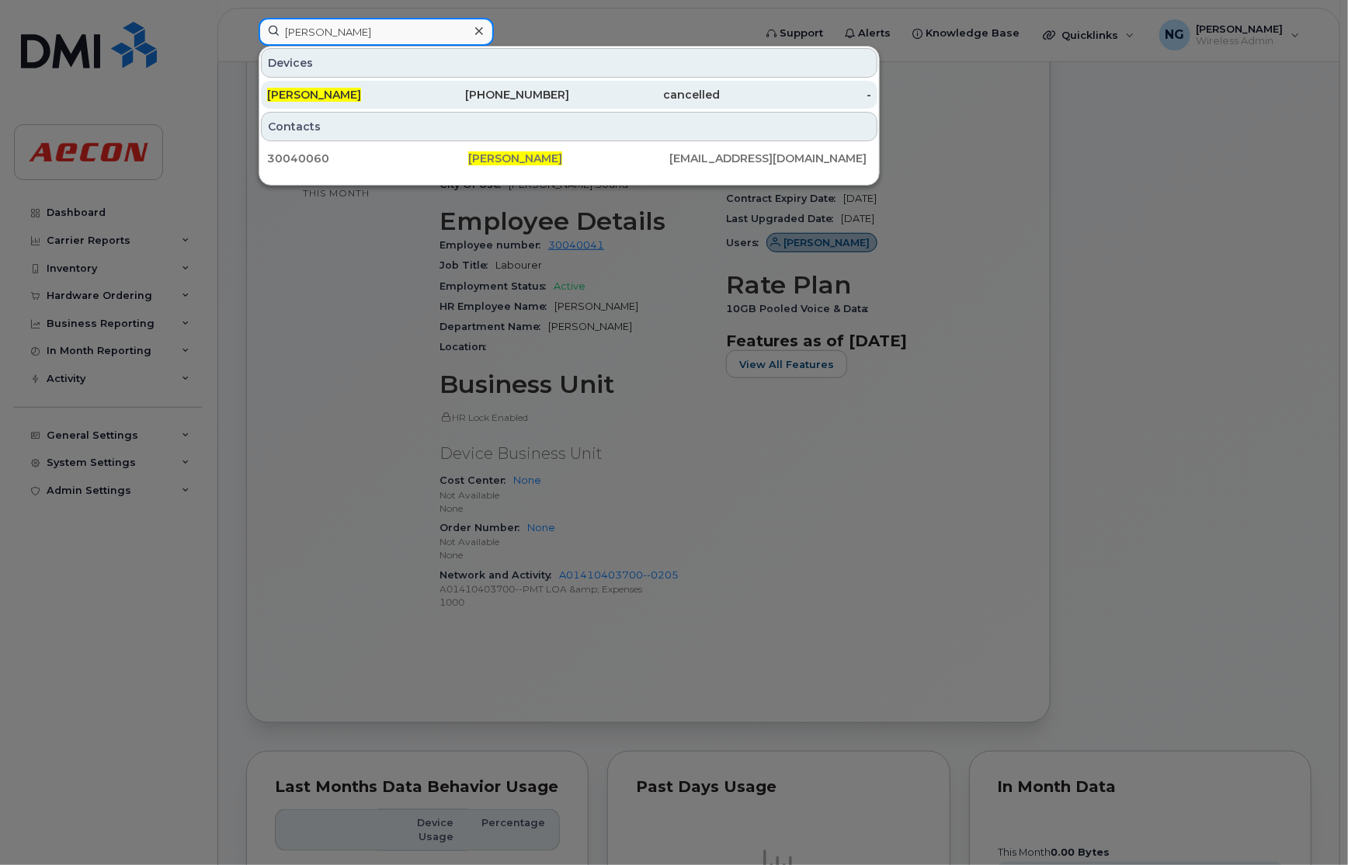
type input "[PERSON_NAME]"
click at [572, 96] on div "cancelled" at bounding box center [644, 95] width 151 height 16
click at [570, 96] on div "cancelled" at bounding box center [644, 95] width 151 height 16
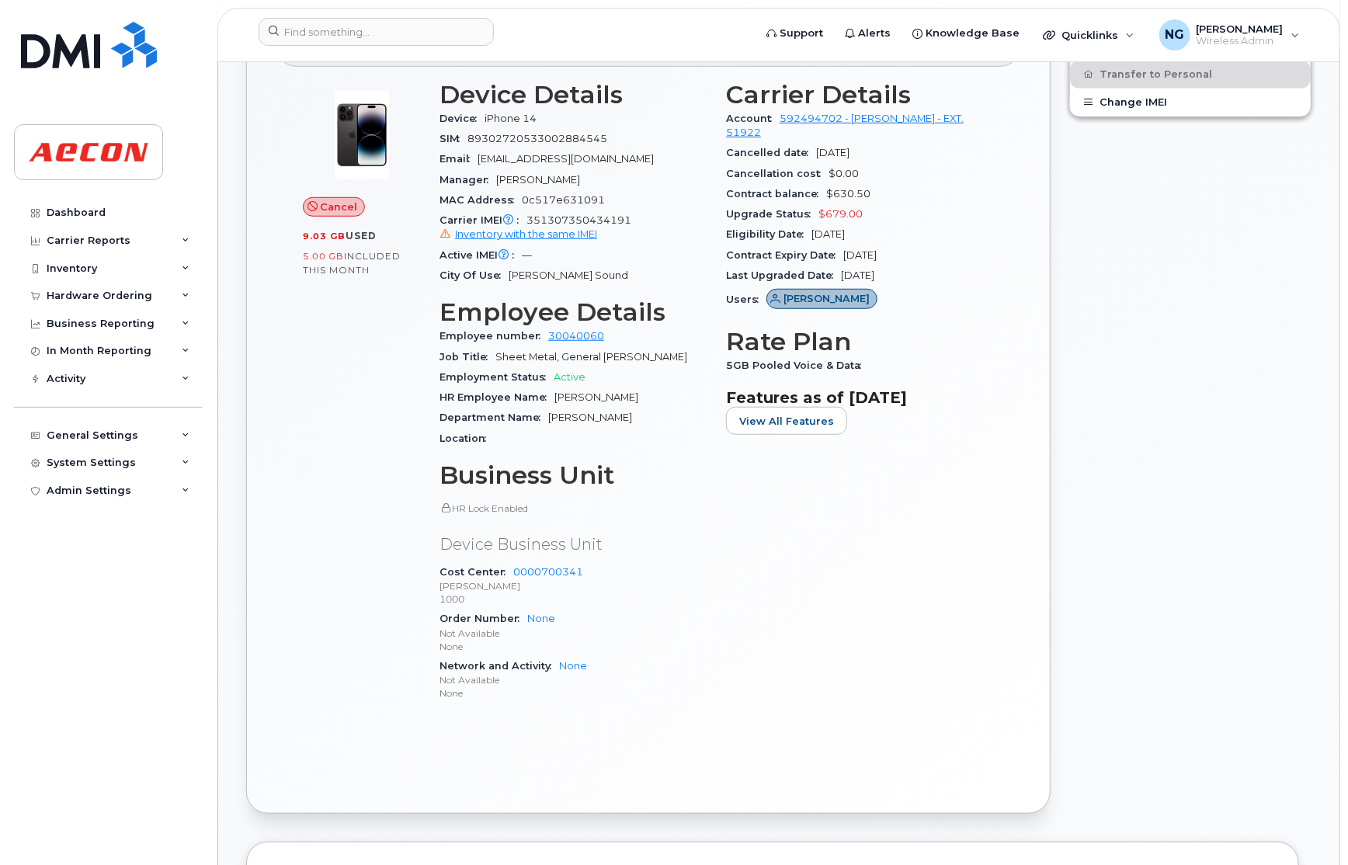
scroll to position [582, 0]
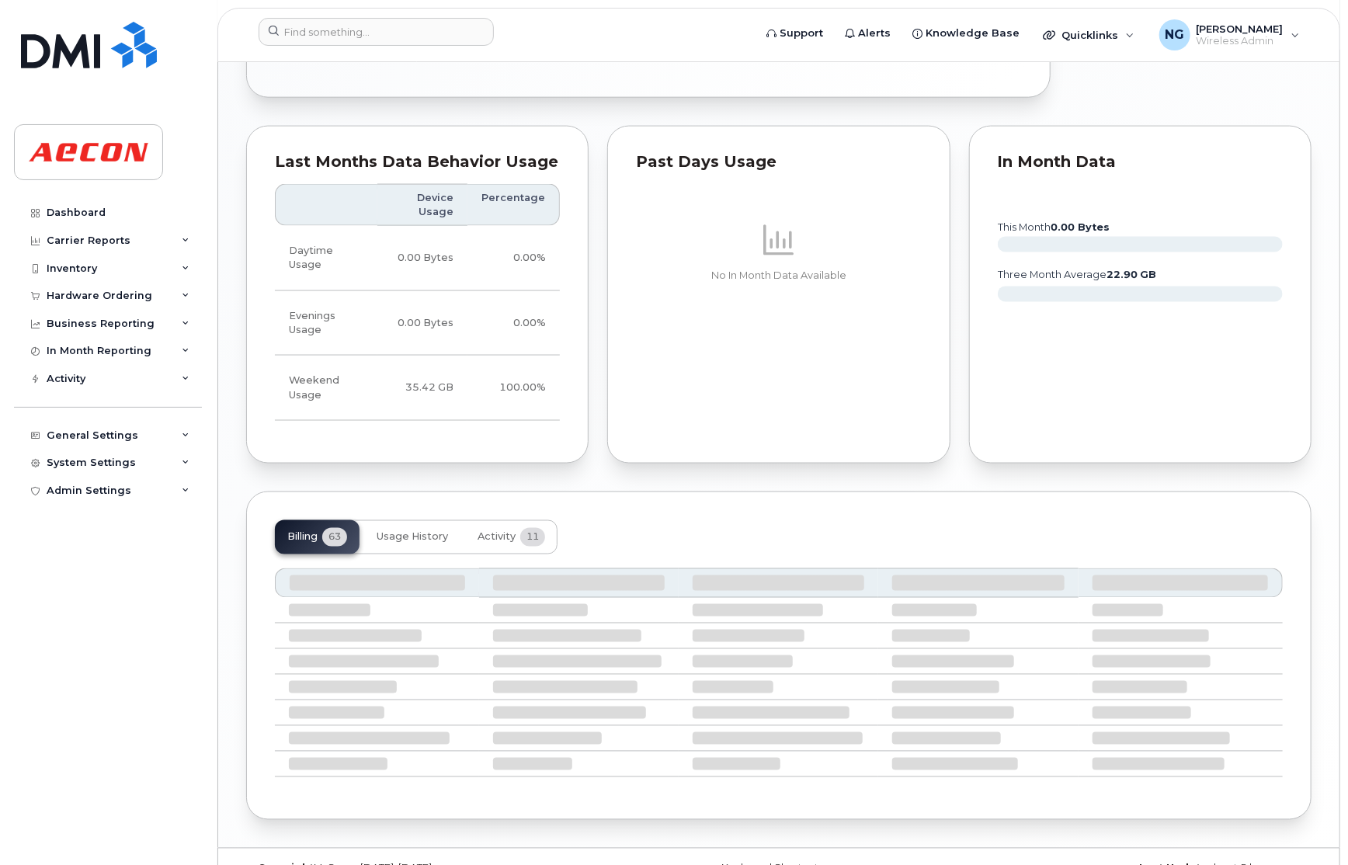
scroll to position [1253, 0]
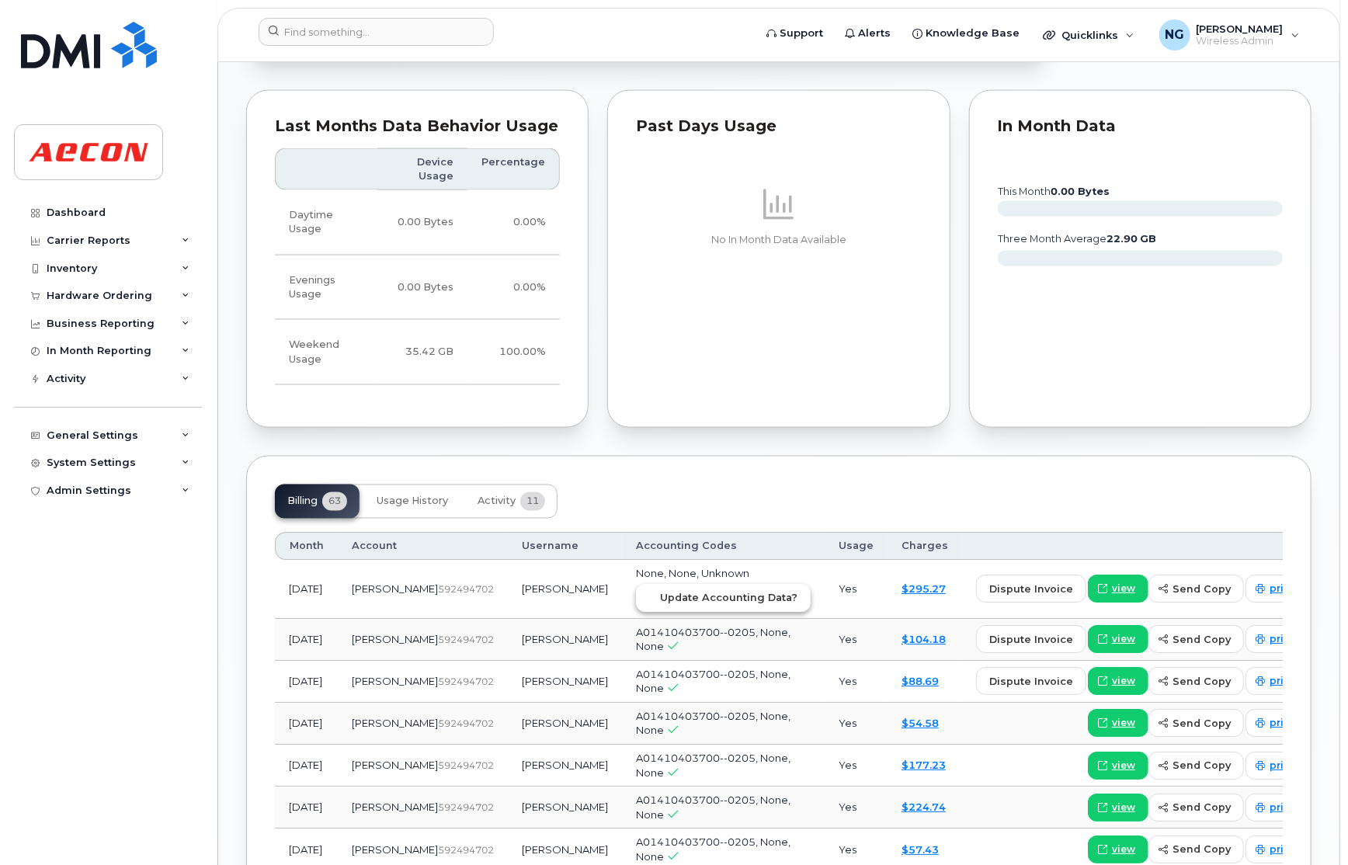
click at [694, 597] on span "Update Accounting Data?" at bounding box center [728, 598] width 137 height 15
click at [62, 217] on div "Dashboard" at bounding box center [76, 213] width 59 height 12
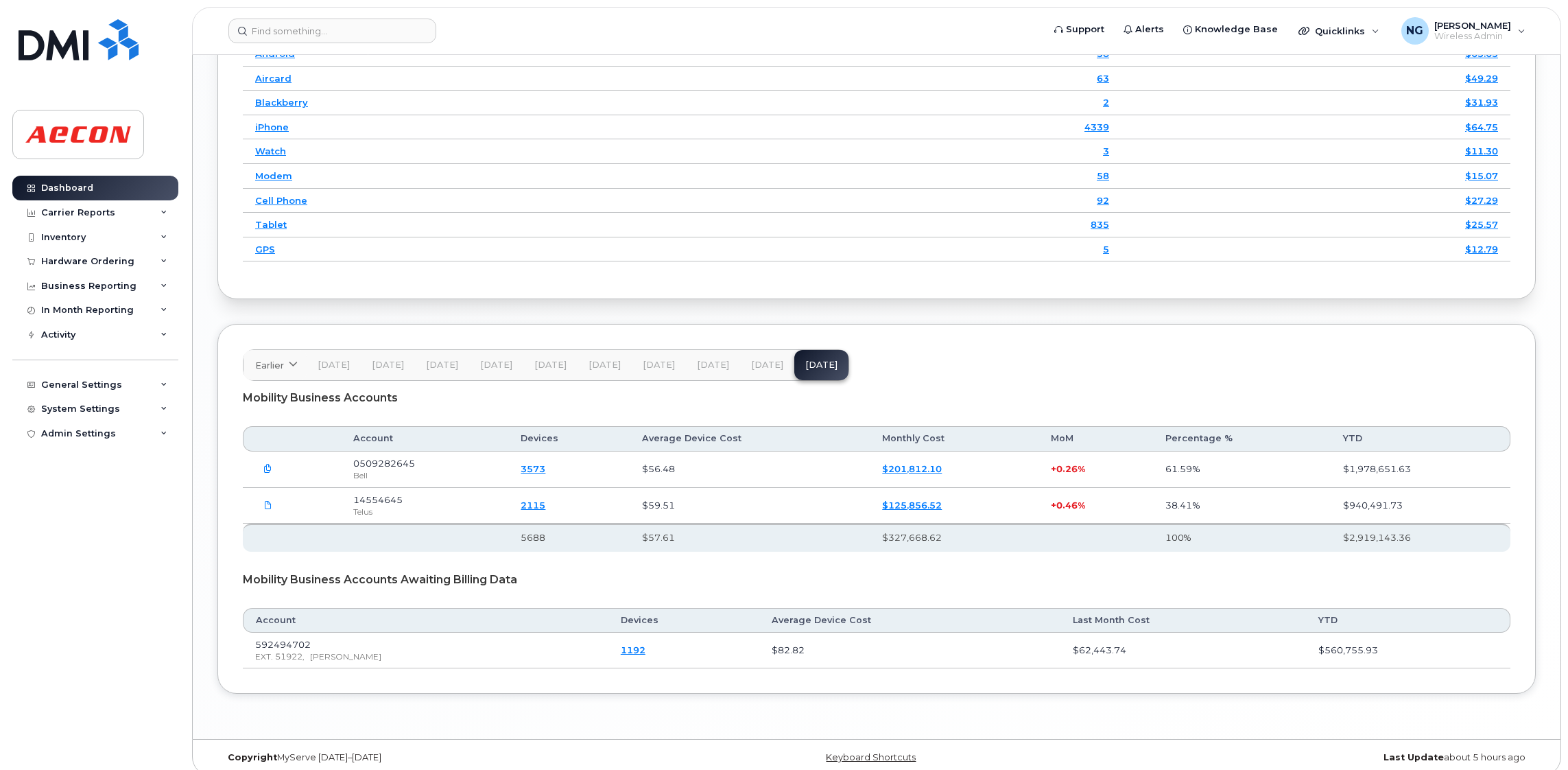
scroll to position [1894, 0]
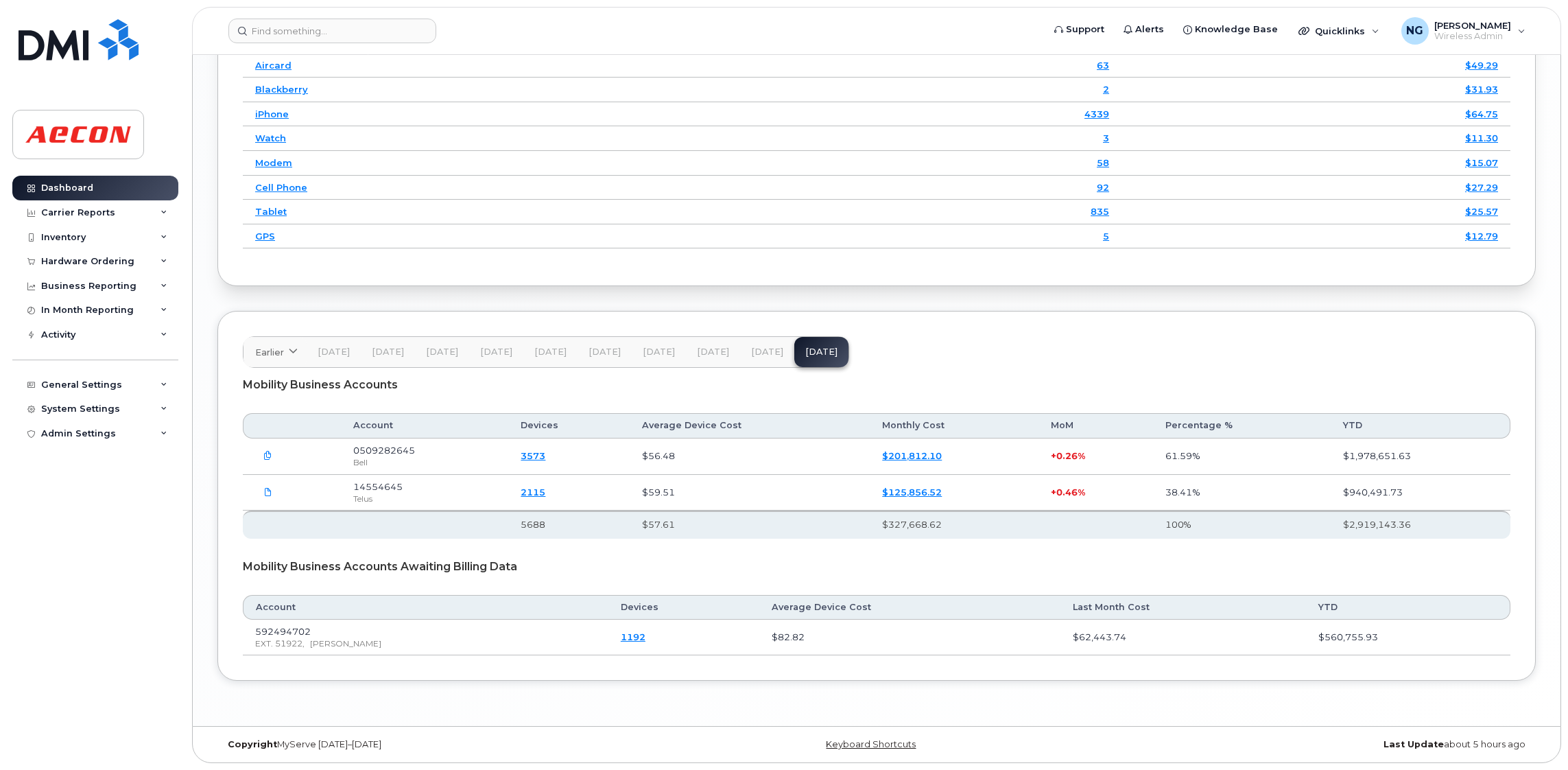
click at [755, 350] on span "Aug 25" at bounding box center [767, 351] width 33 height 11
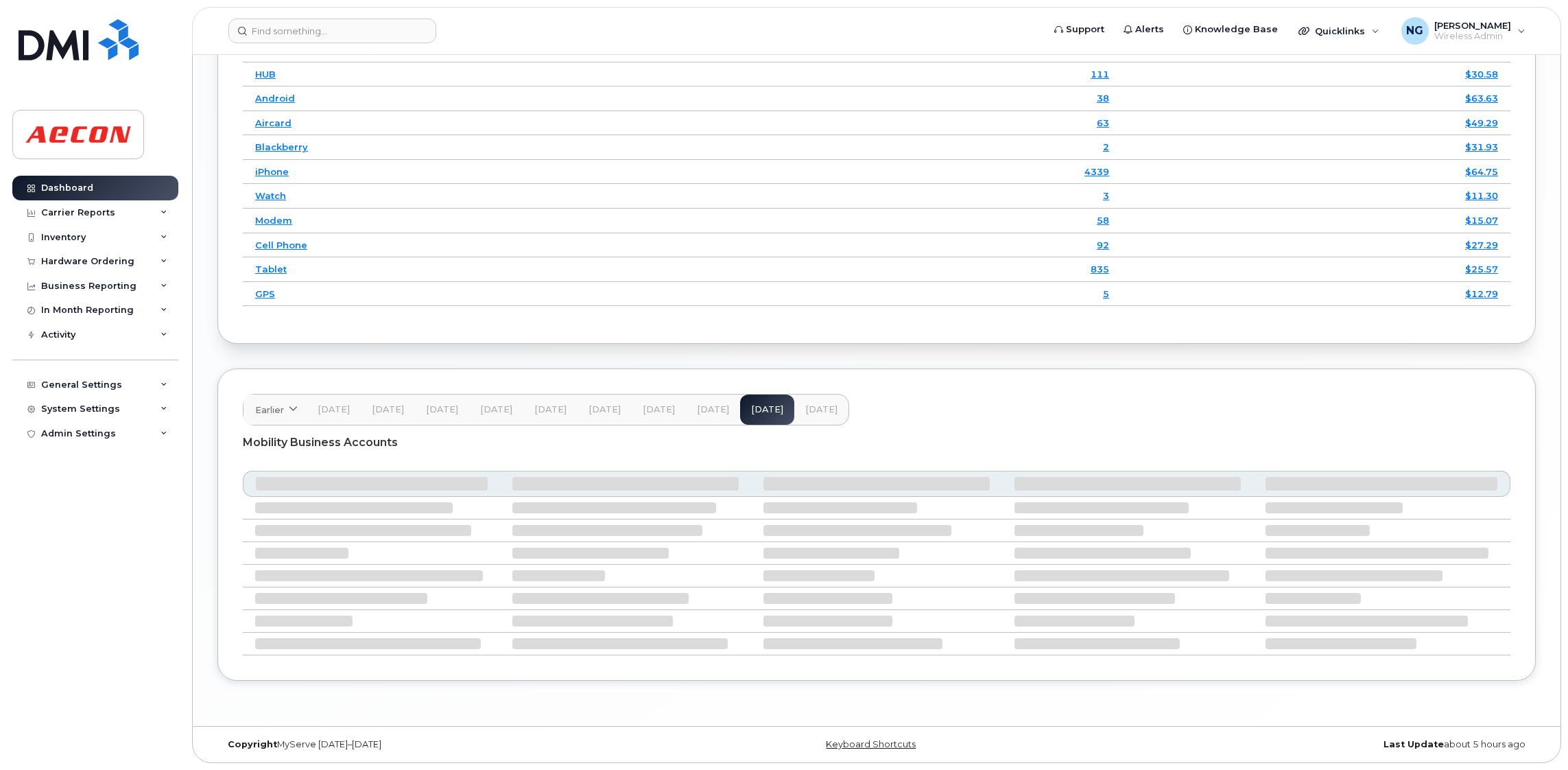
scroll to position [1814, 0]
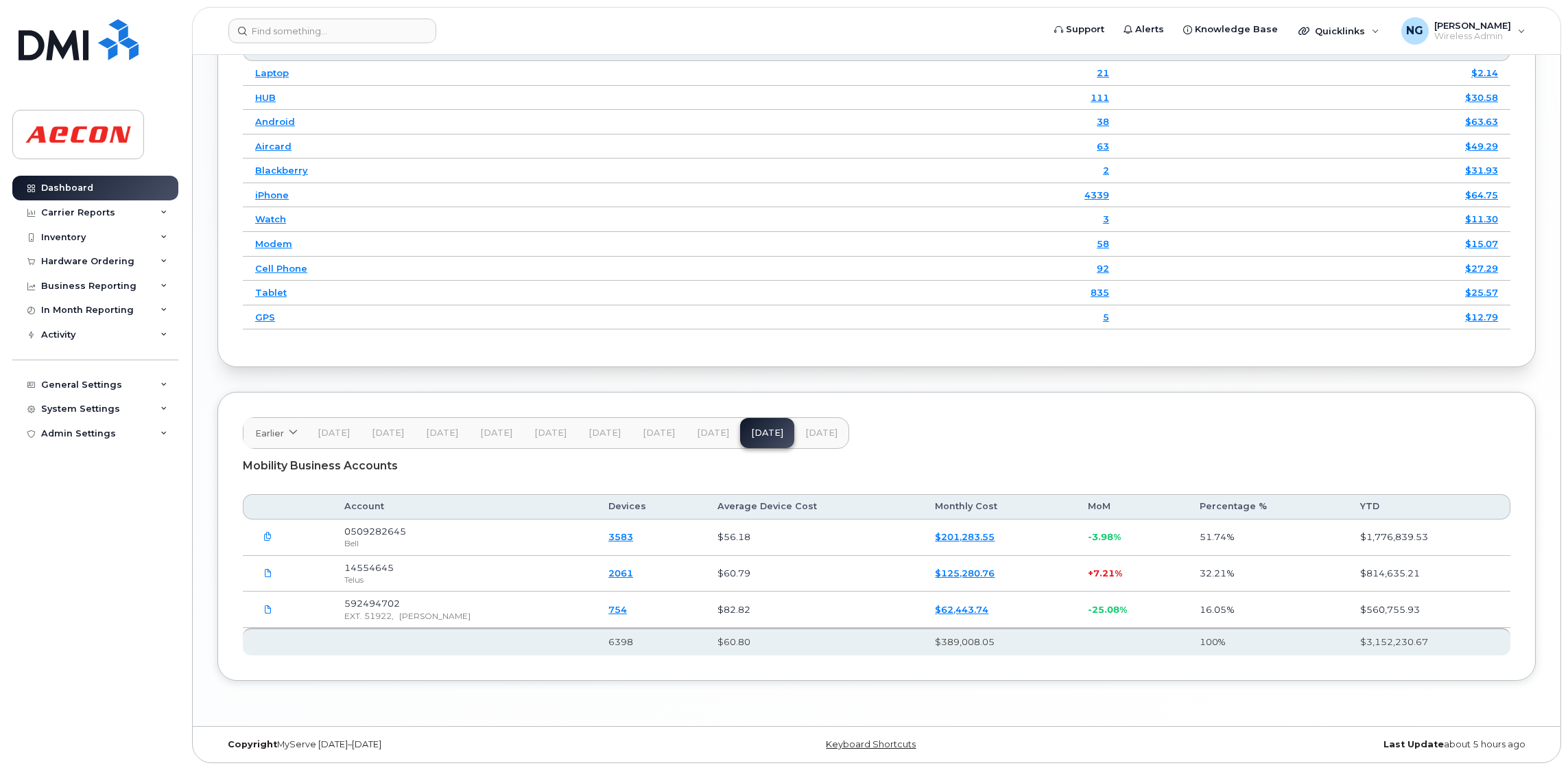
click at [825, 434] on span "Sep 25" at bounding box center [821, 433] width 33 height 11
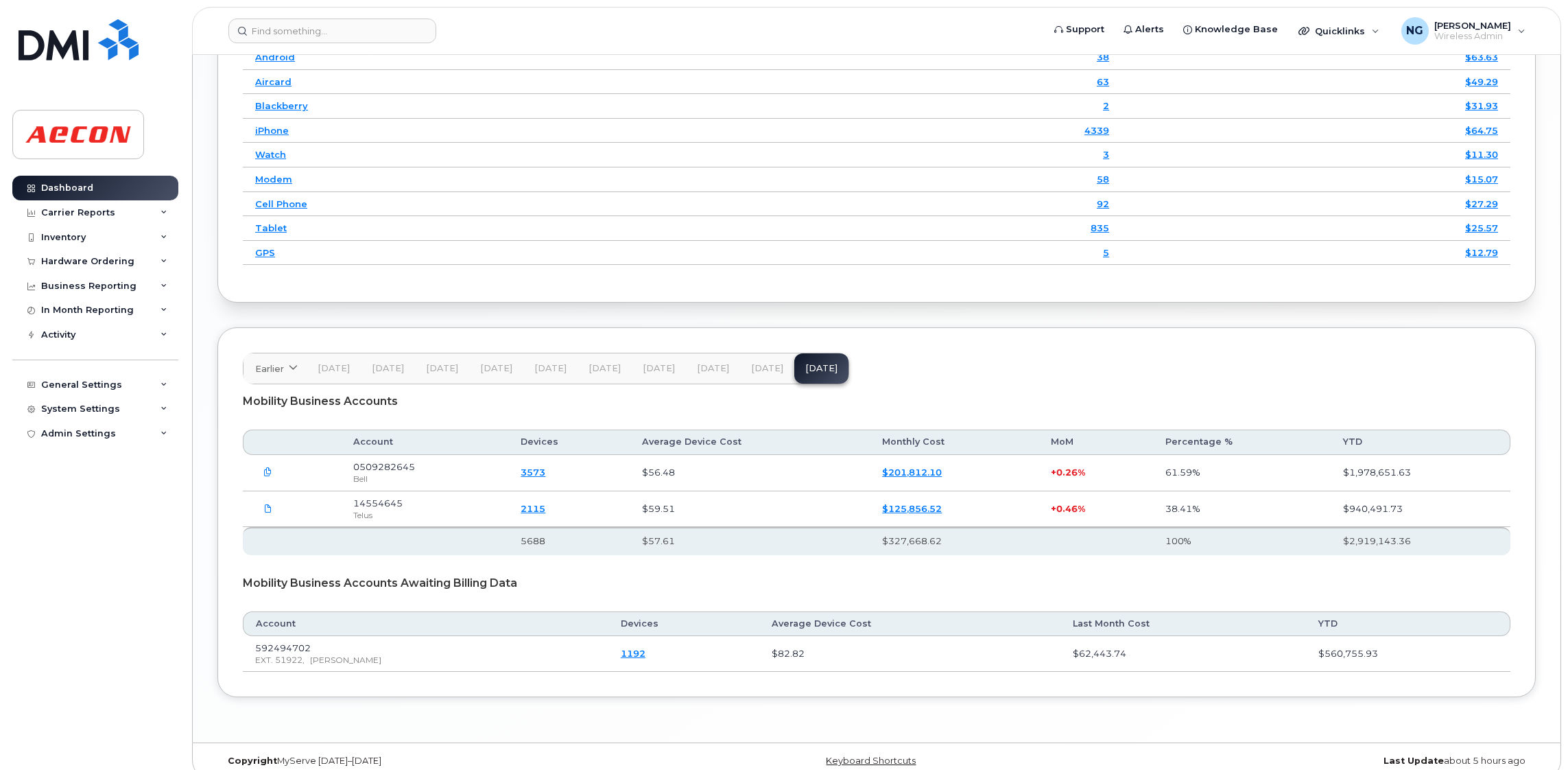
scroll to position [1894, 0]
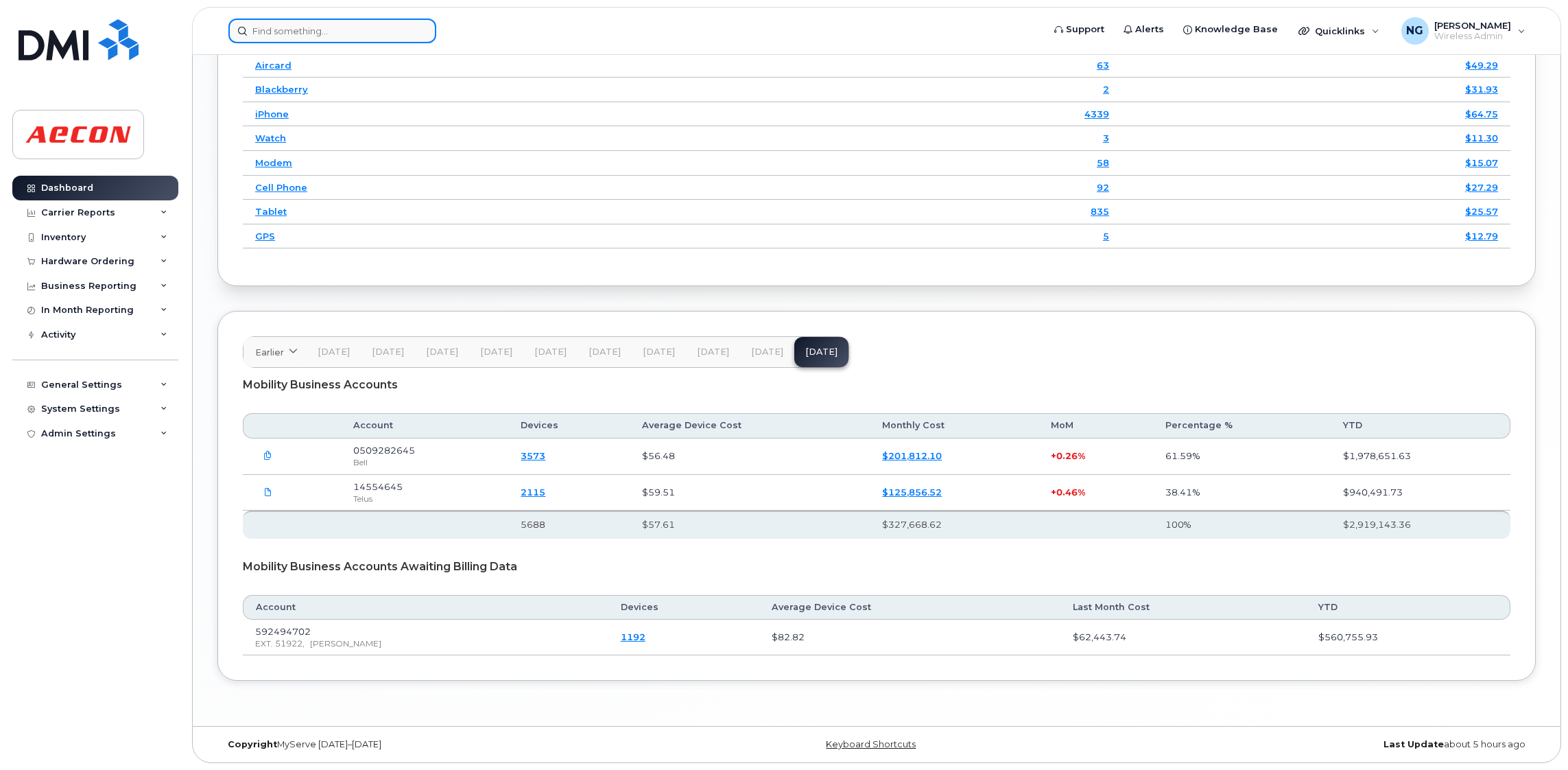
click at [284, 25] on input at bounding box center [332, 31] width 207 height 25
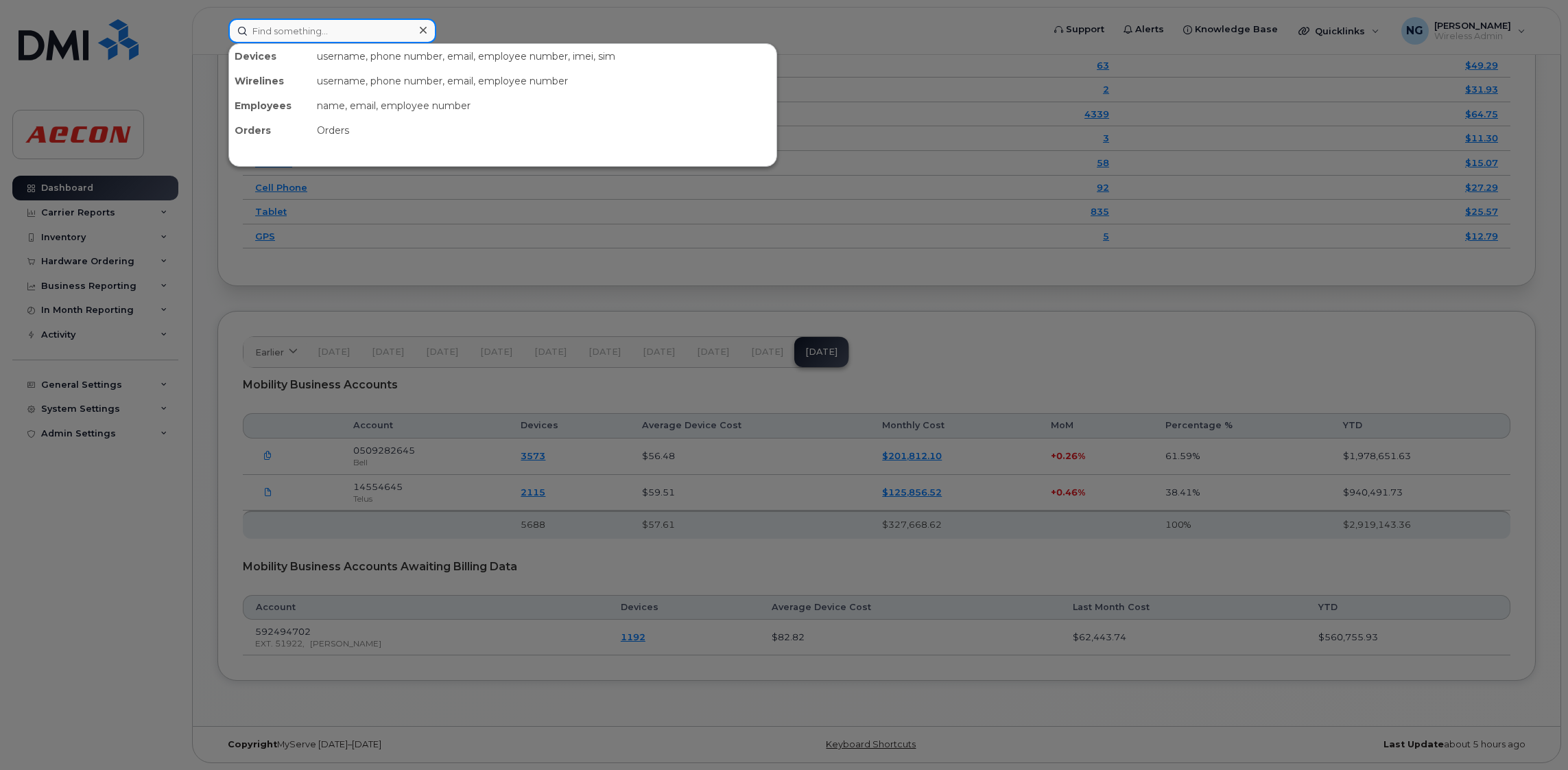
paste input "2896716422"
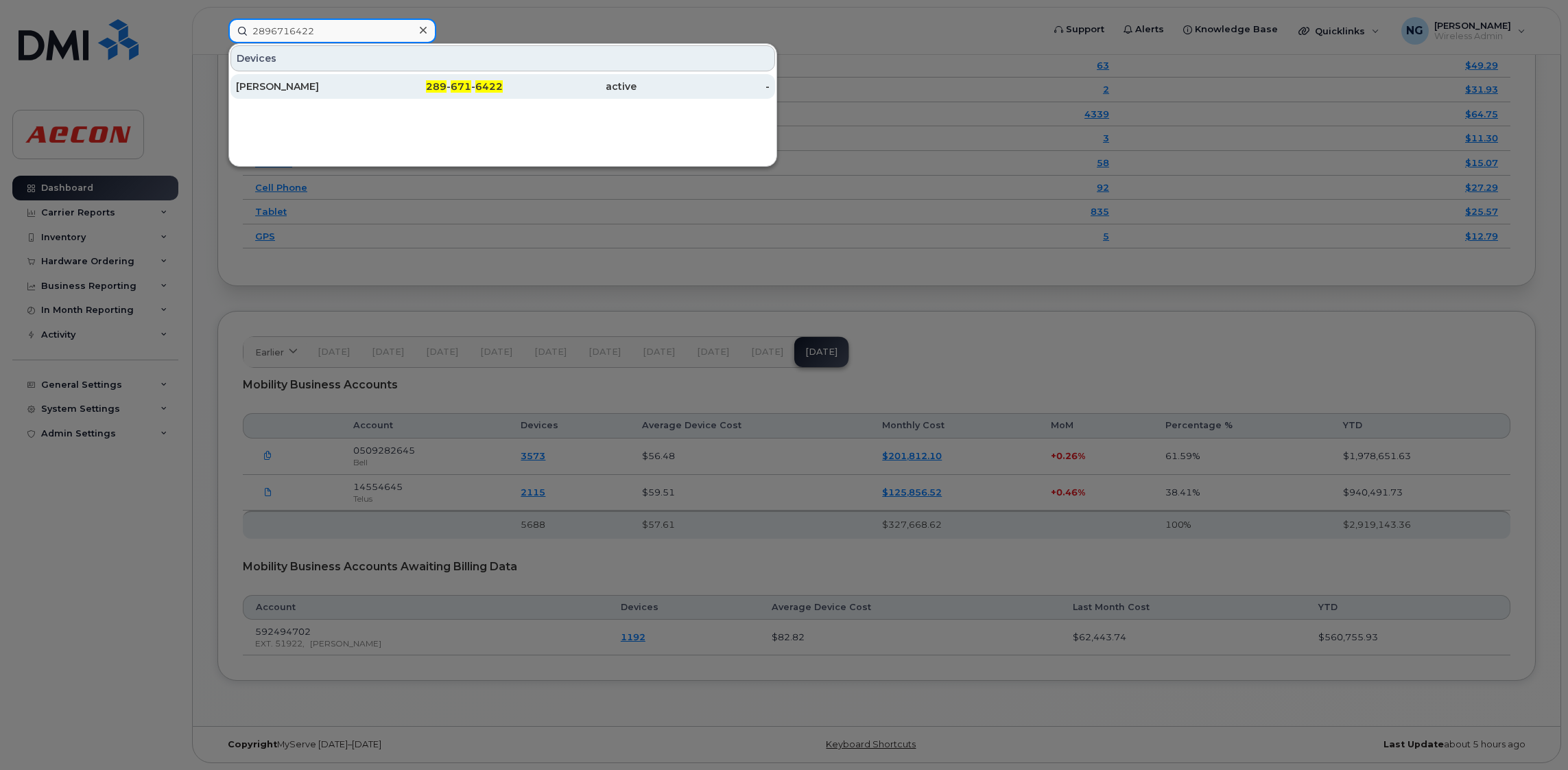
type input "2896716422"
click at [434, 81] on span "289" at bounding box center [435, 87] width 20 height 12
click at [434, 82] on span "289" at bounding box center [435, 87] width 20 height 12
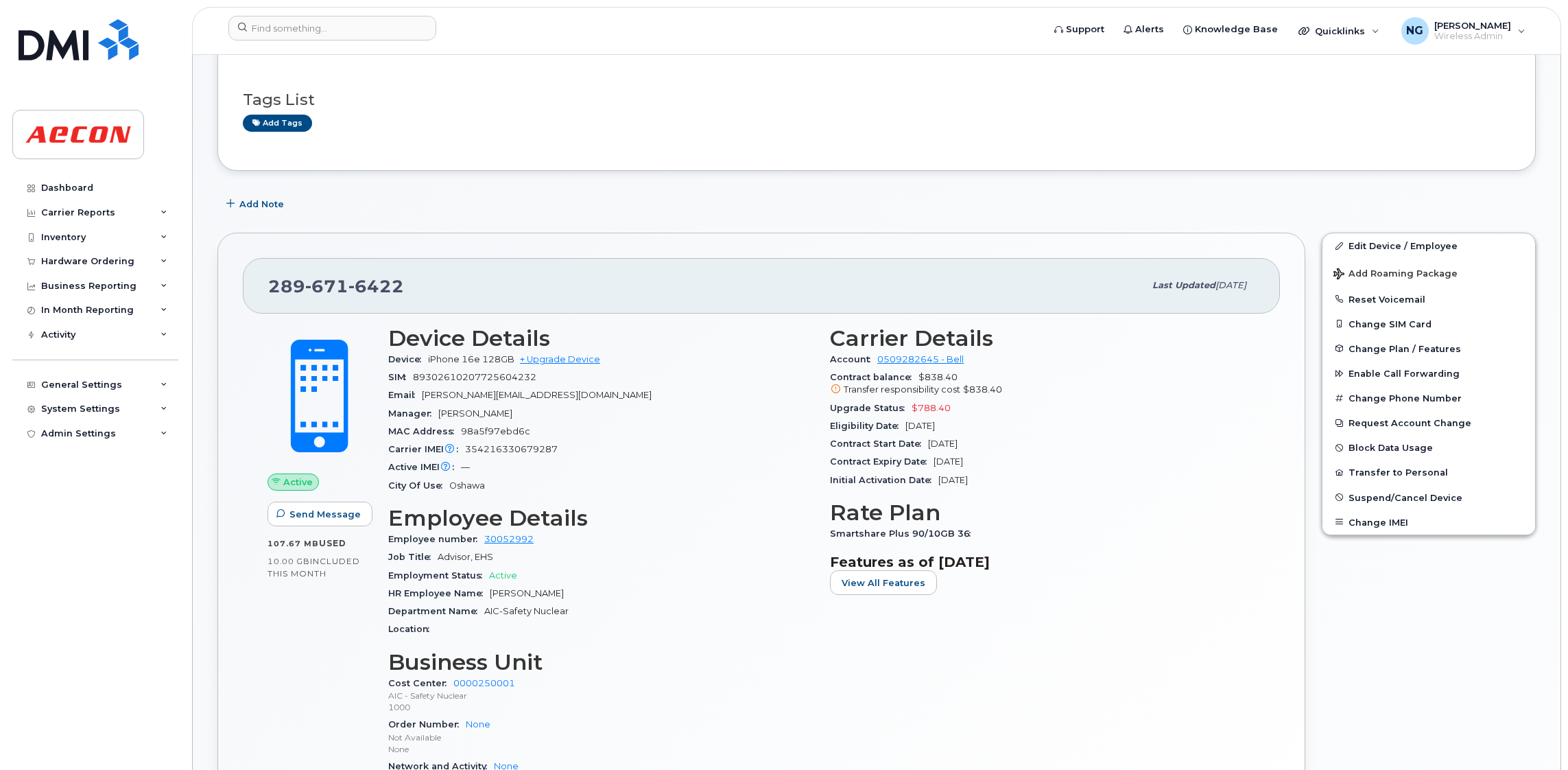
scroll to position [308, 0]
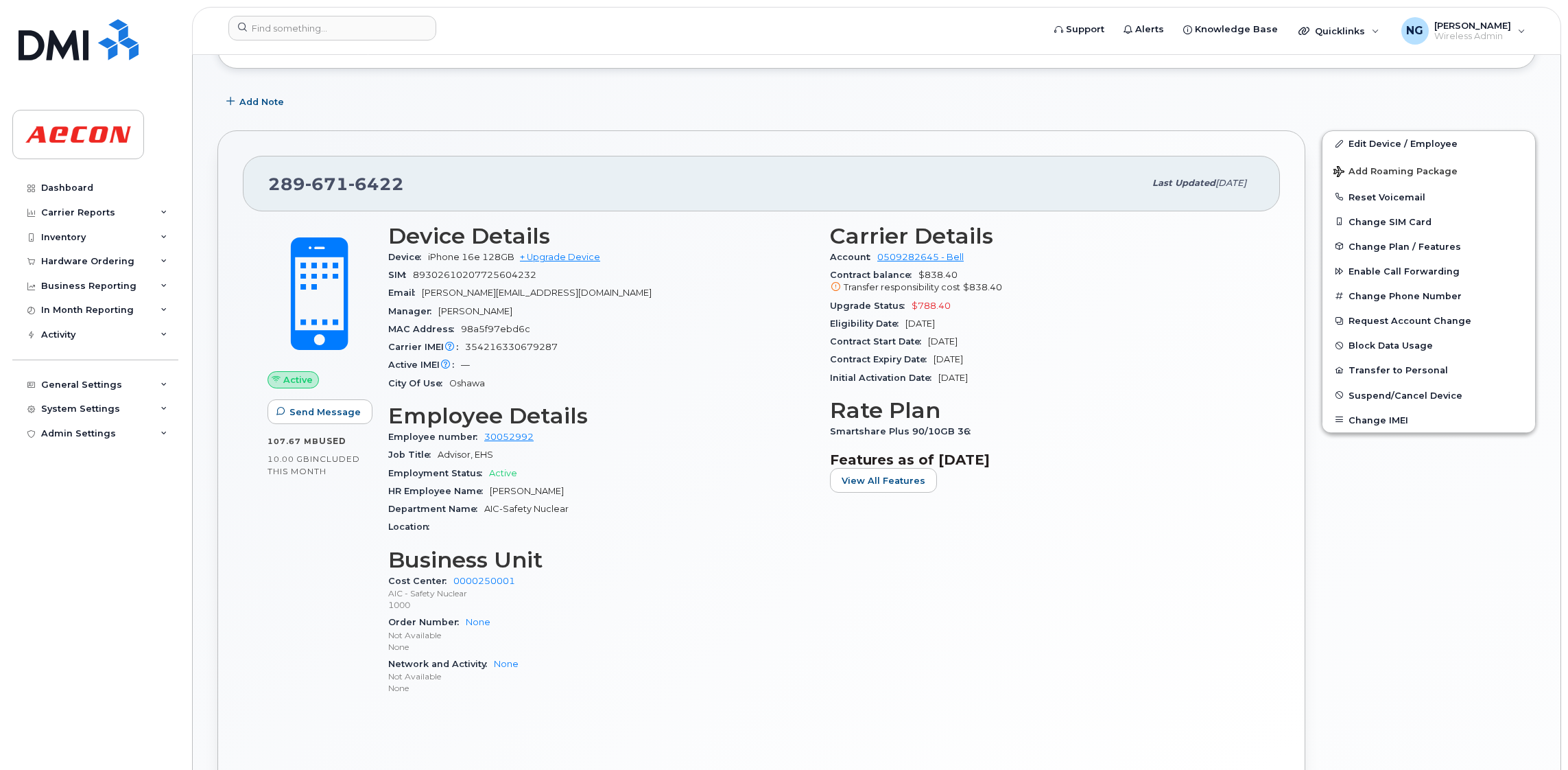
click at [985, 572] on div "Carrier Details Account 0509282645 - Bell Contract balance $838.40 Transfer res…" at bounding box center [1043, 465] width 441 height 501
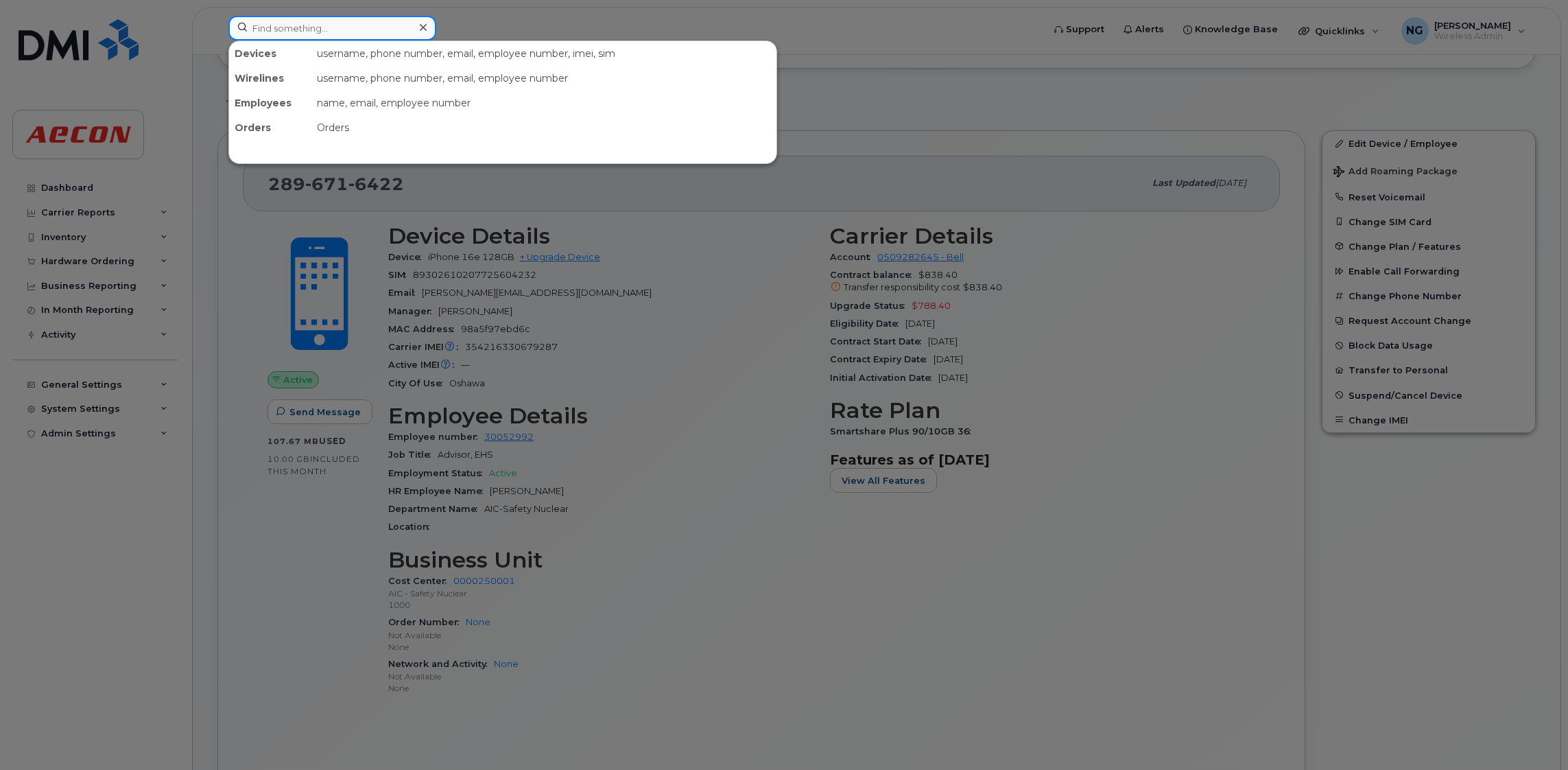
click at [330, 26] on input at bounding box center [332, 28] width 207 height 25
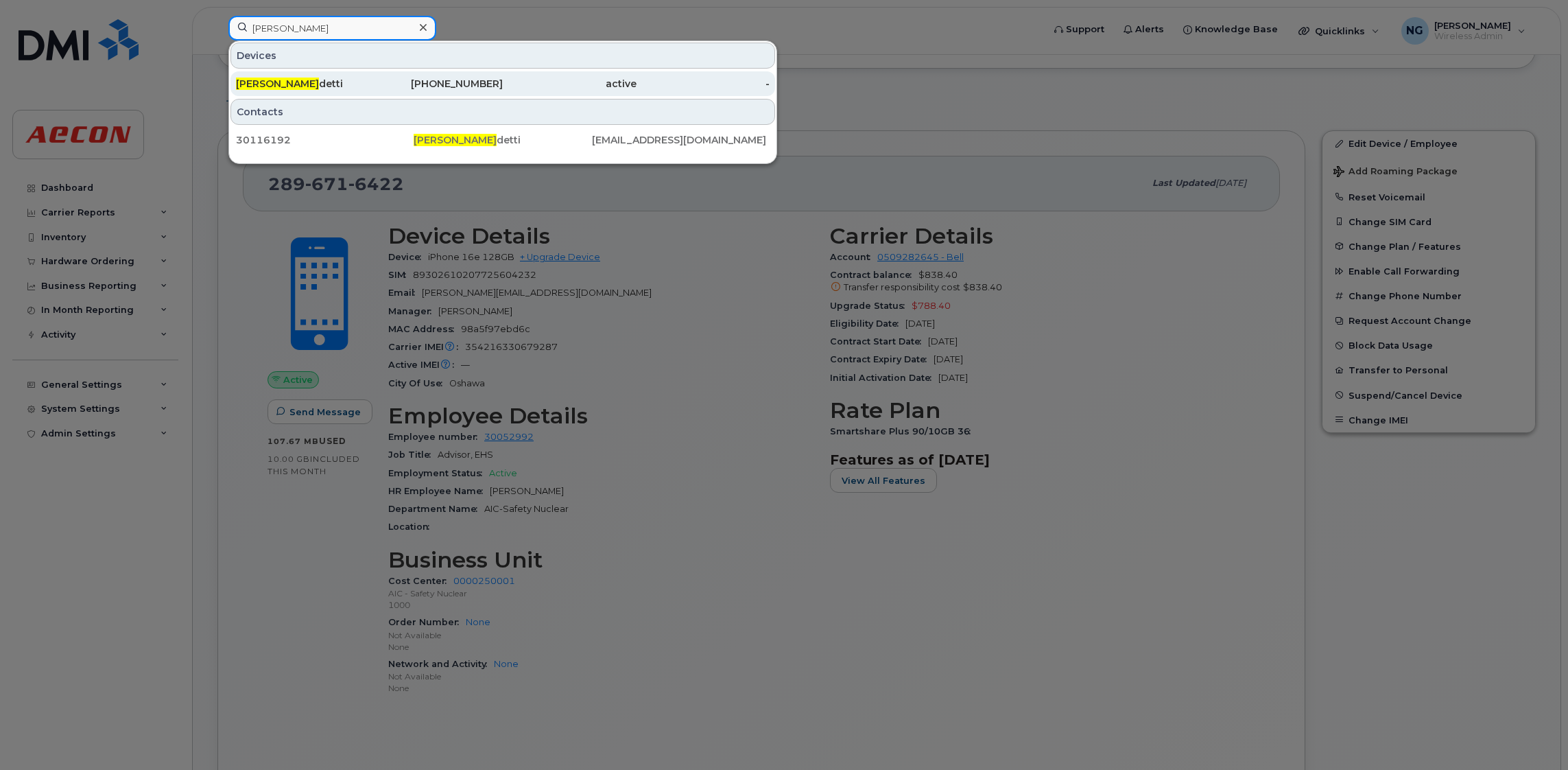
type input "[PERSON_NAME]"
click at [492, 84] on div "[PHONE_NUMBER]" at bounding box center [436, 84] width 133 height 14
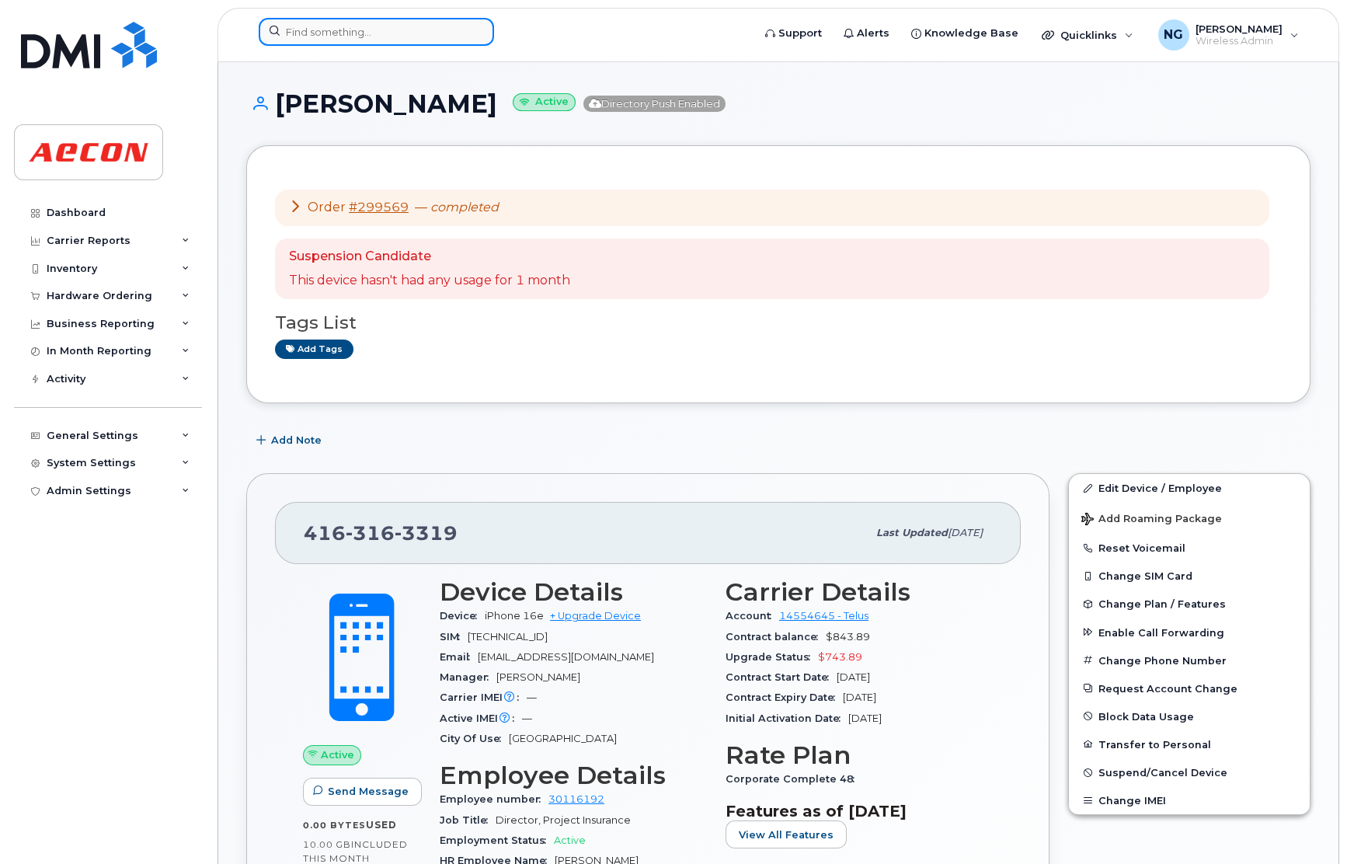
drag, startPoint x: 418, startPoint y: 39, endPoint x: 461, endPoint y: 31, distance: 43.4
click at [418, 39] on input at bounding box center [376, 32] width 235 height 28
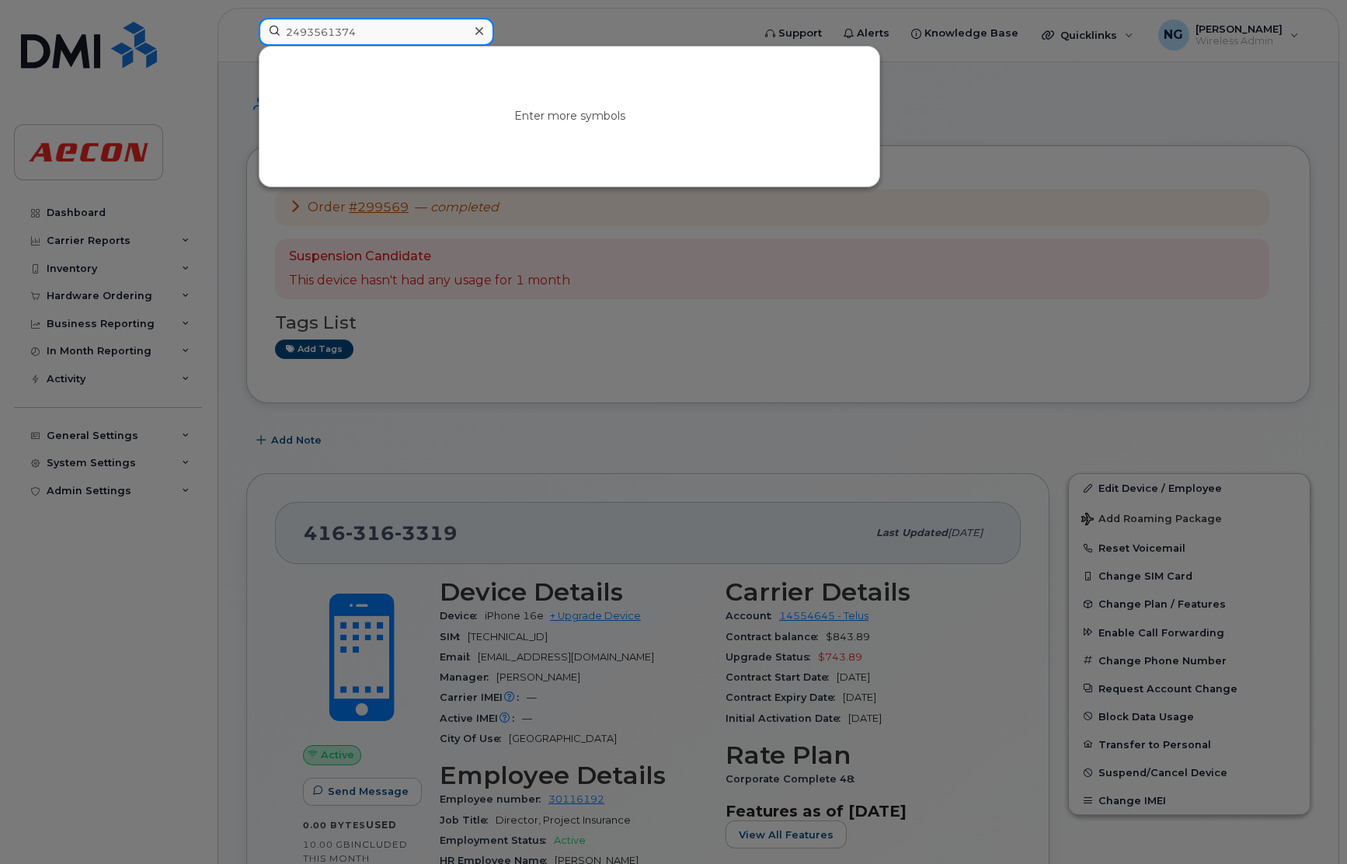
type input "2493561374"
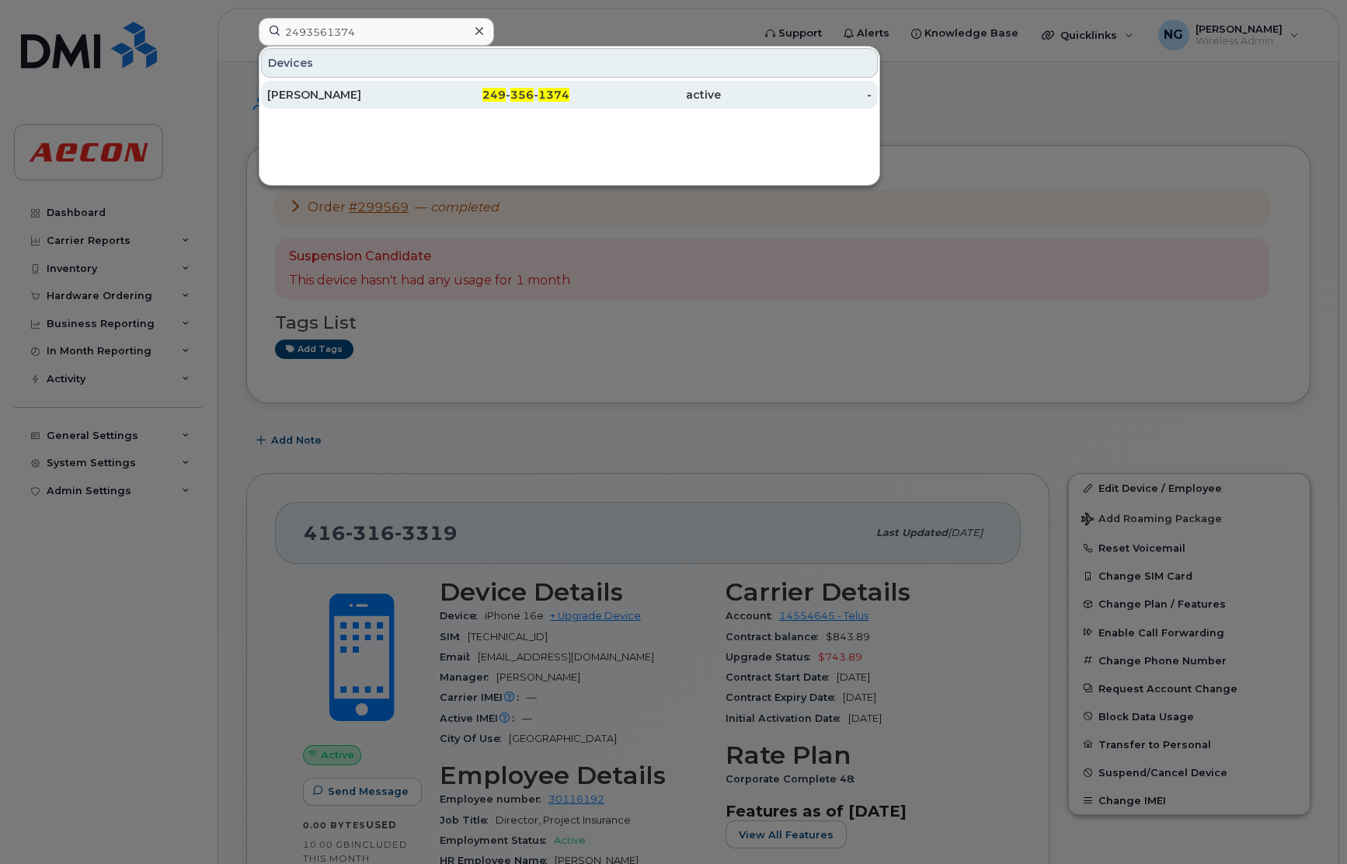
click at [534, 106] on div "249 - 356 - 1374" at bounding box center [494, 95] width 151 height 28
click at [537, 97] on div "249 - 356 - 1374" at bounding box center [494, 95] width 151 height 16
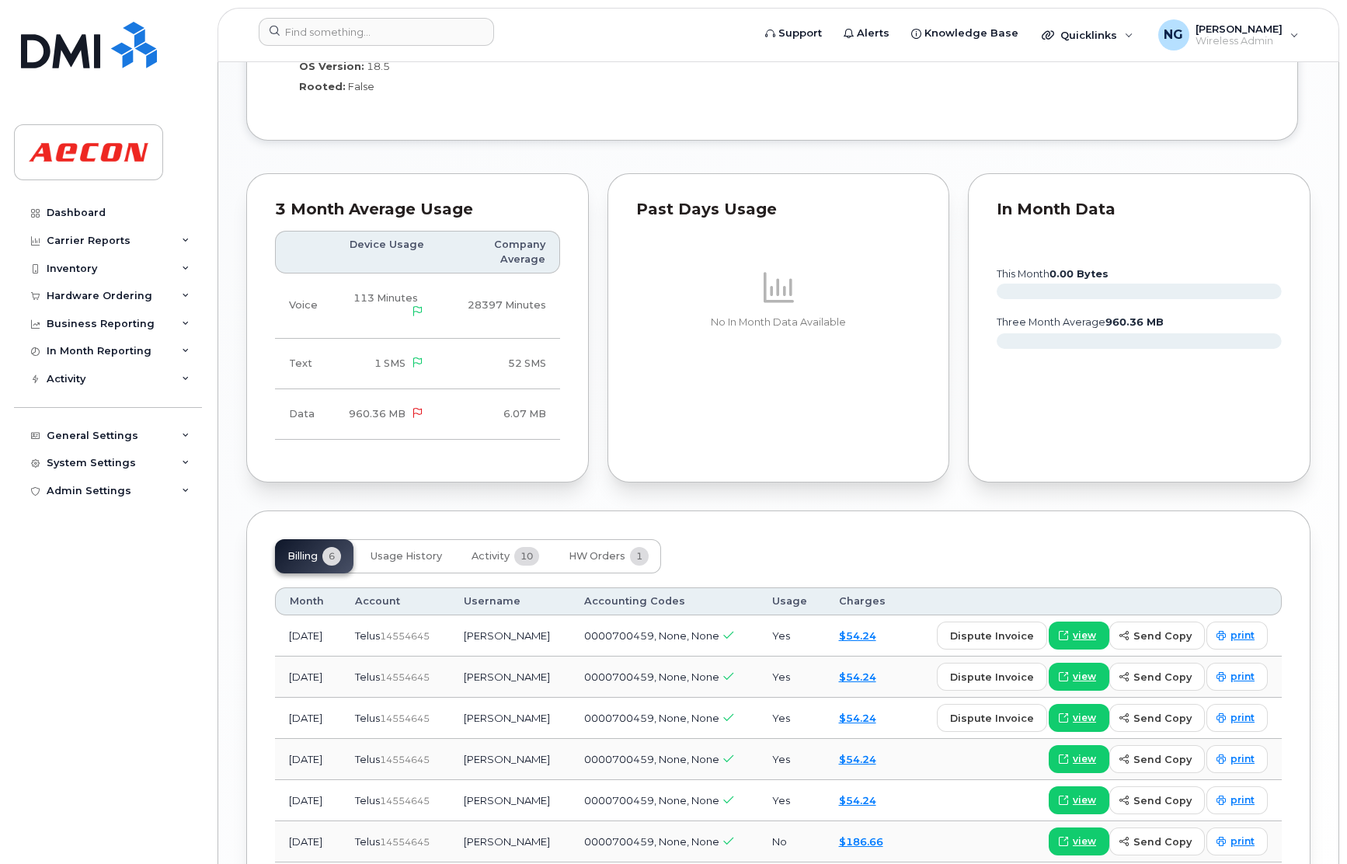
scroll to position [1281, 0]
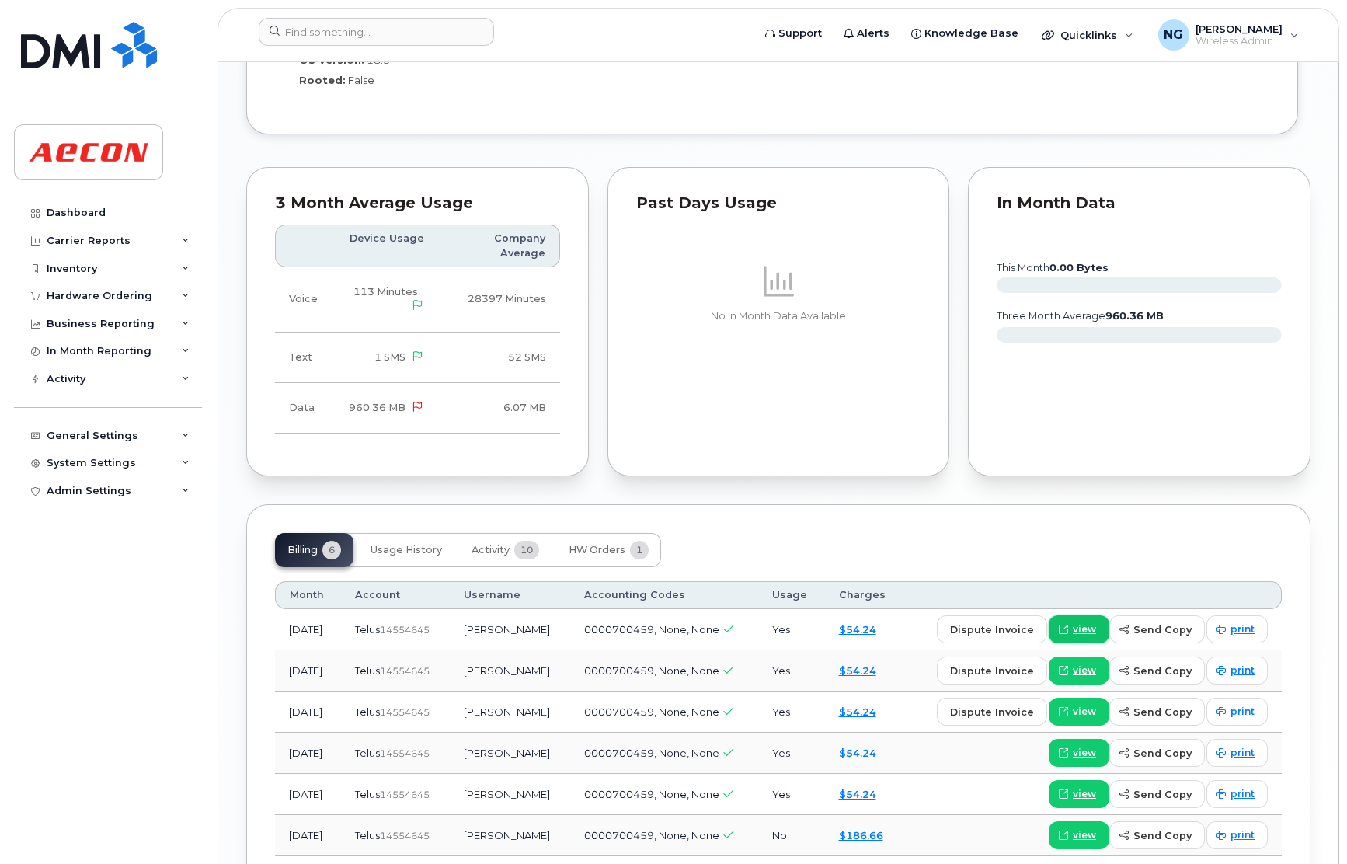
click at [1090, 631] on span "view" at bounding box center [1084, 629] width 23 height 14
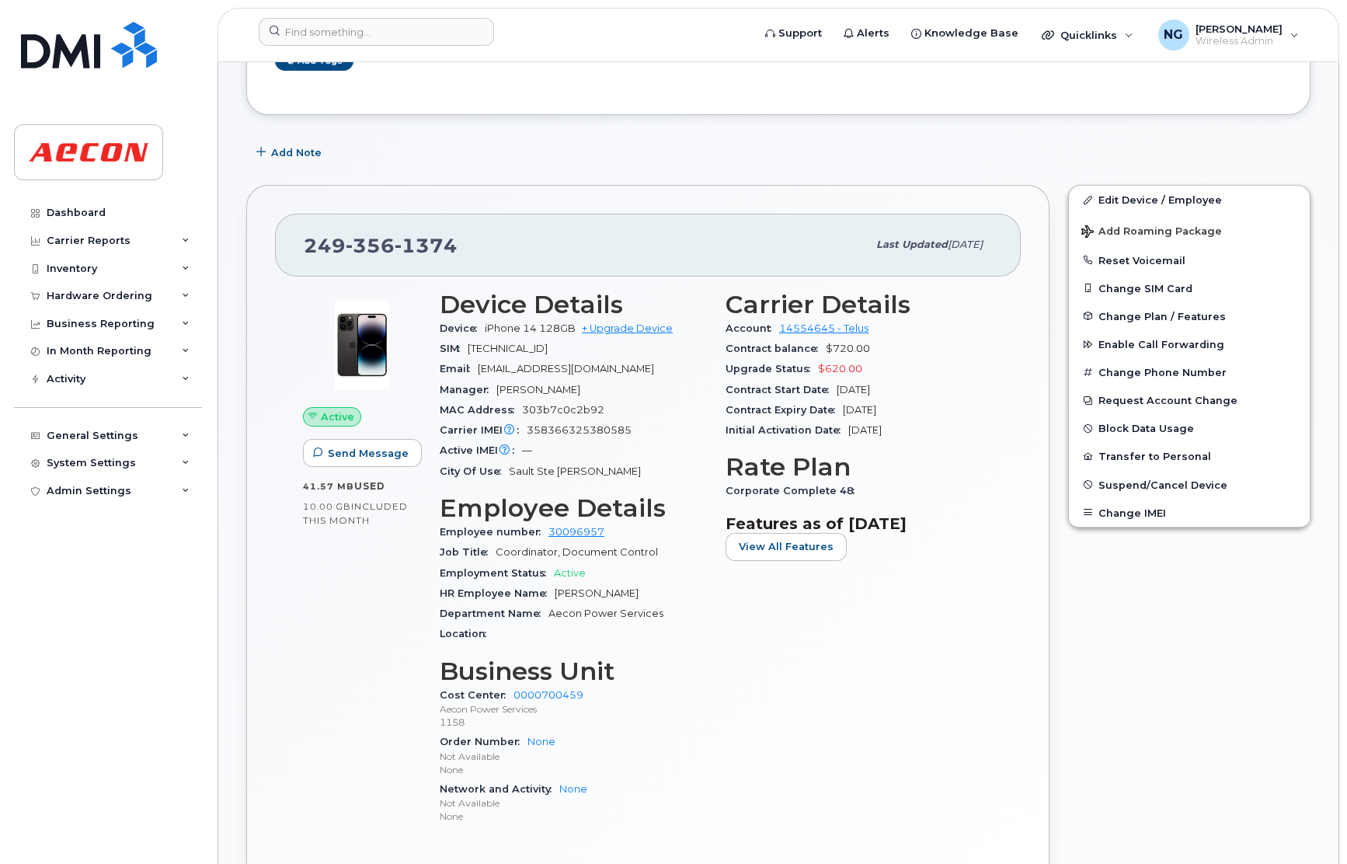
scroll to position [117, 0]
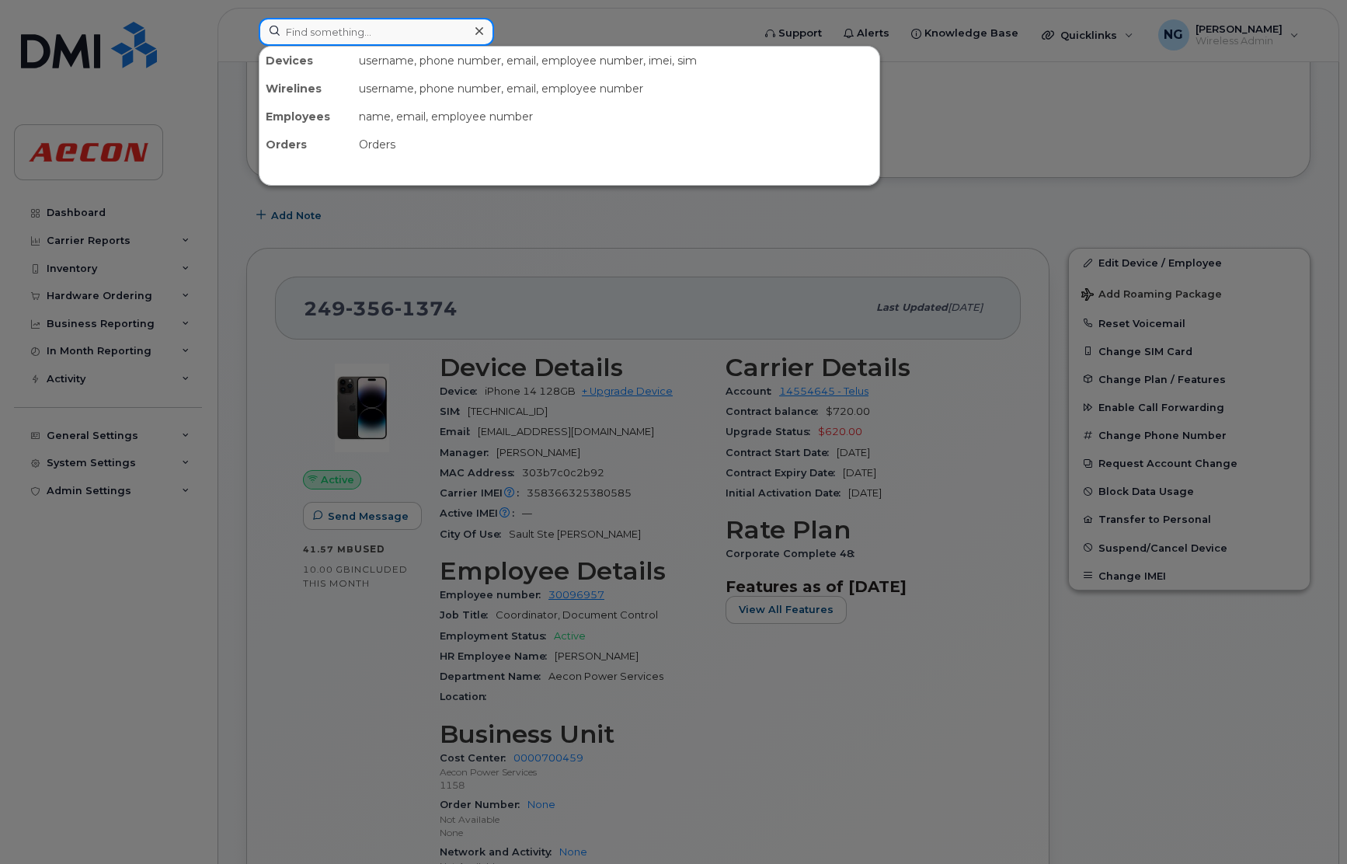
click at [344, 20] on input at bounding box center [376, 32] width 235 height 28
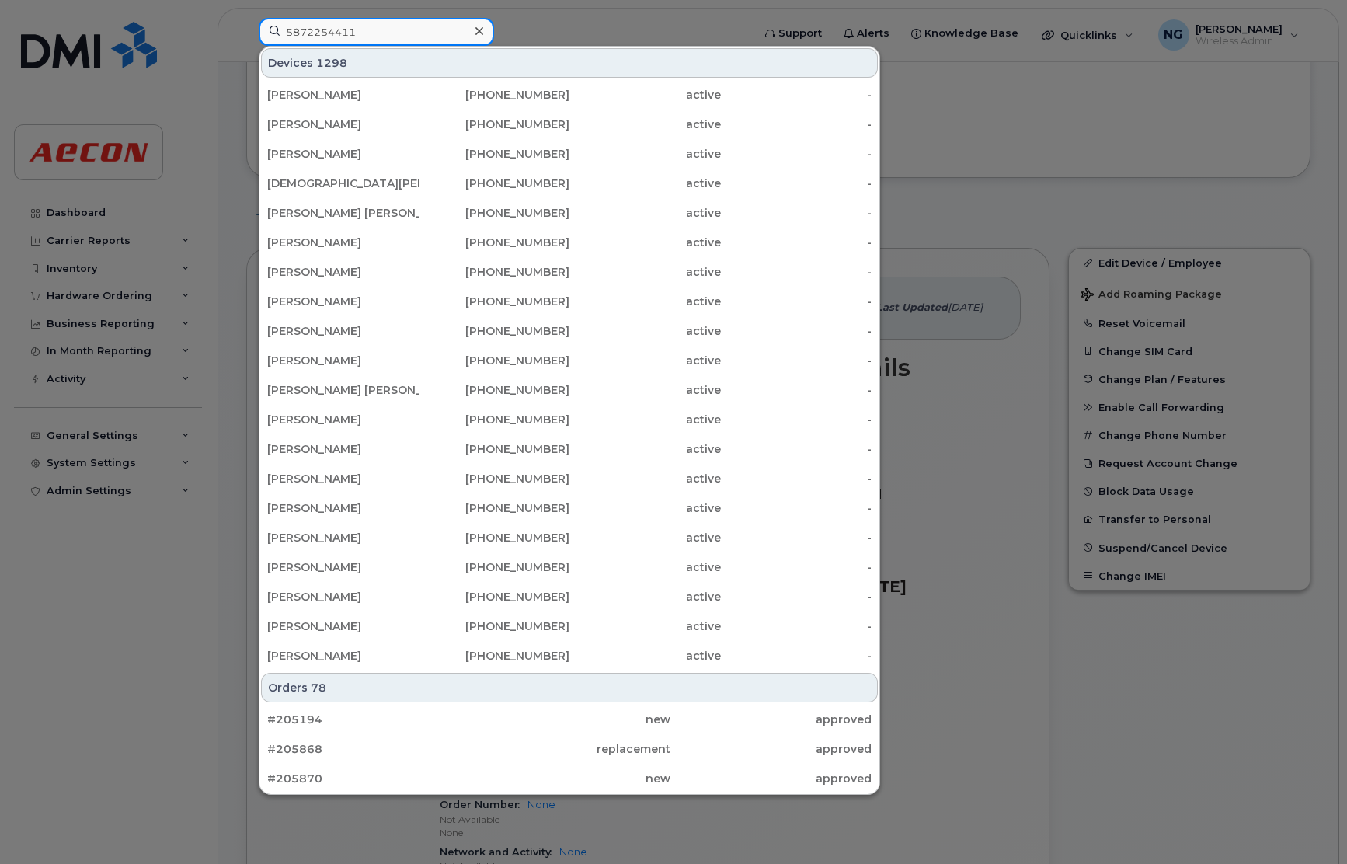
type input "5872254411"
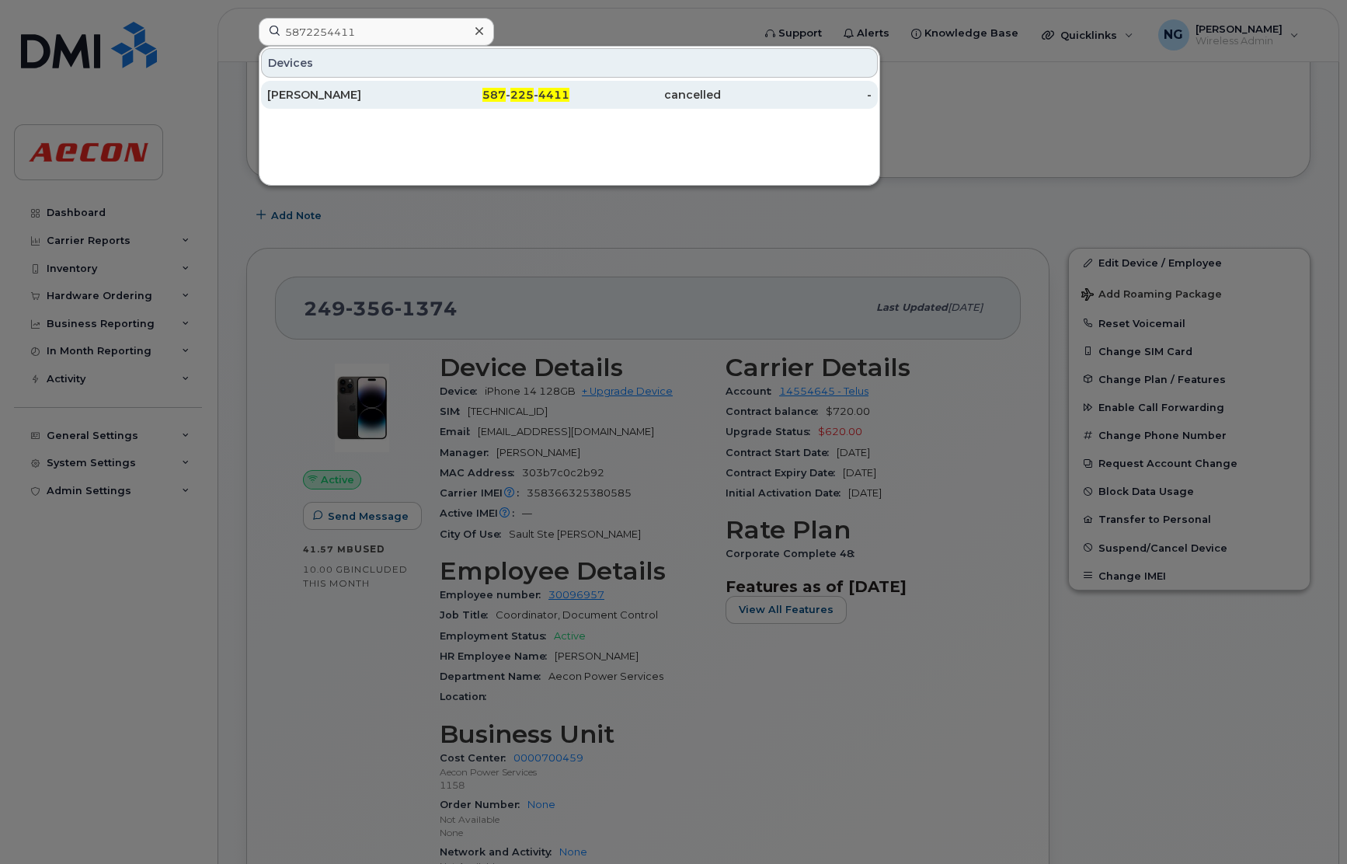
click at [511, 88] on div "587 - 225 - 4411" at bounding box center [494, 95] width 151 height 16
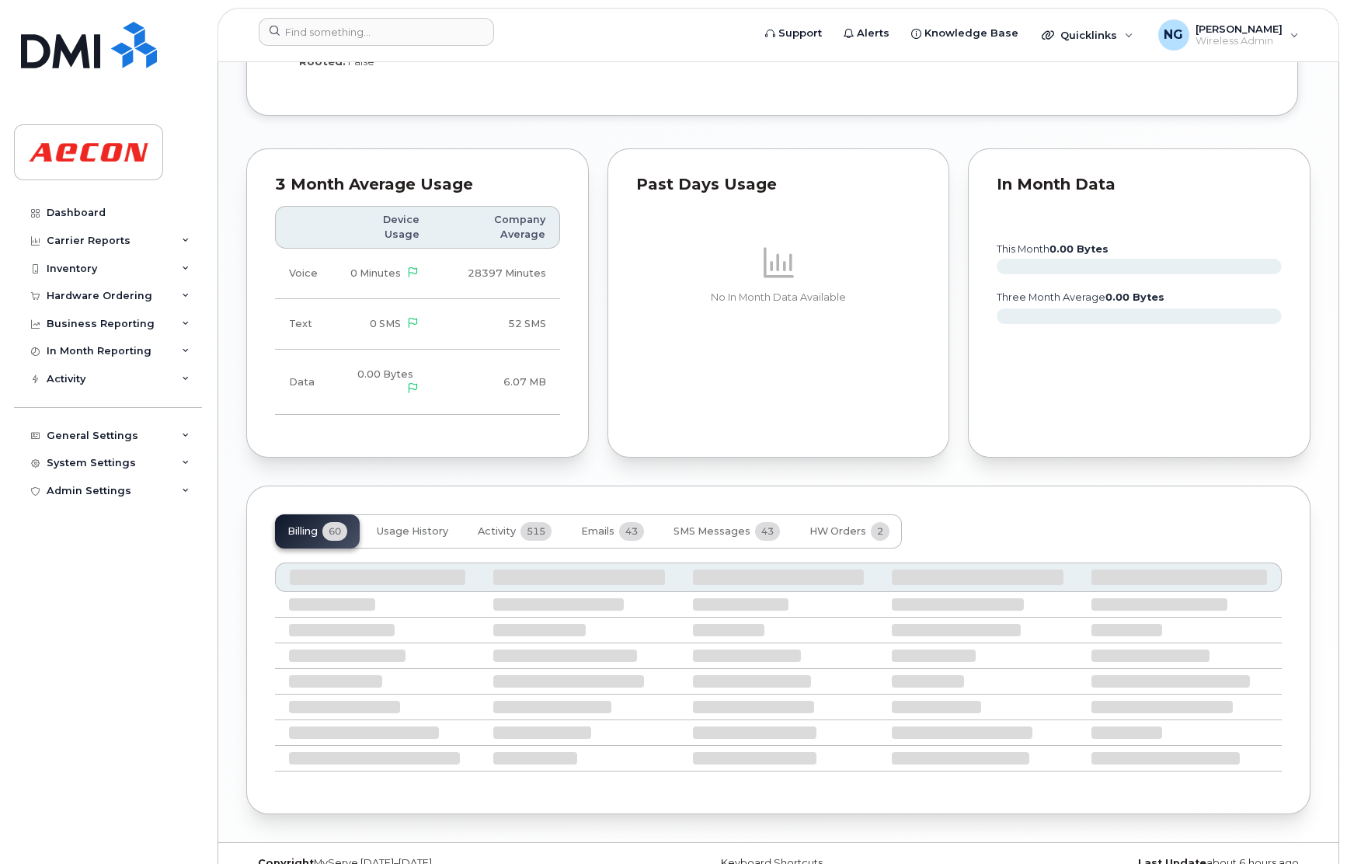
scroll to position [1397, 0]
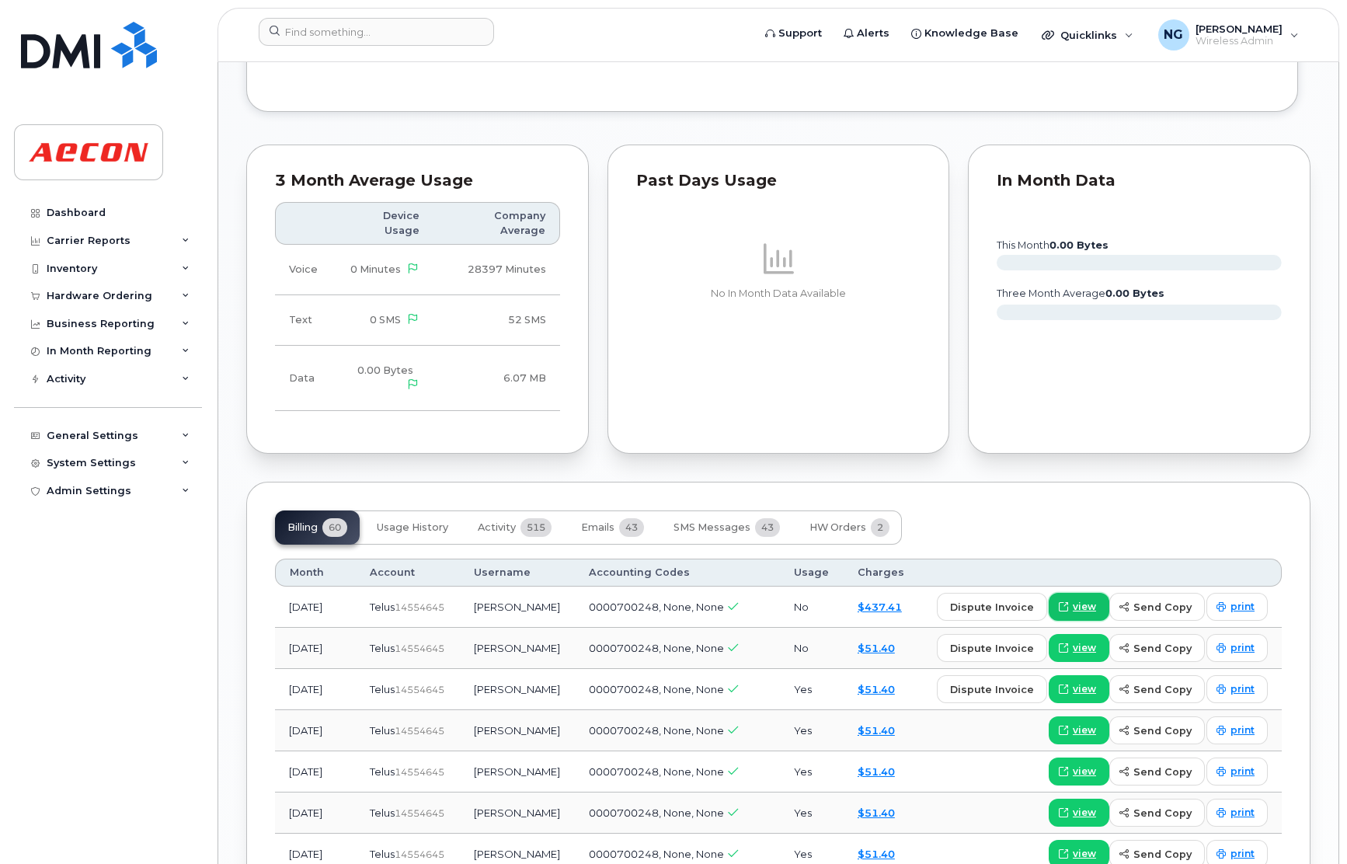
click at [1084, 600] on span "view" at bounding box center [1084, 607] width 23 height 14
click at [1240, 600] on span "print" at bounding box center [1242, 607] width 24 height 14
click at [1252, 600] on span "print" at bounding box center [1242, 607] width 24 height 14
drag, startPoint x: 381, startPoint y: 33, endPoint x: 446, endPoint y: 33, distance: 65.2
click at [381, 33] on input at bounding box center [376, 32] width 235 height 28
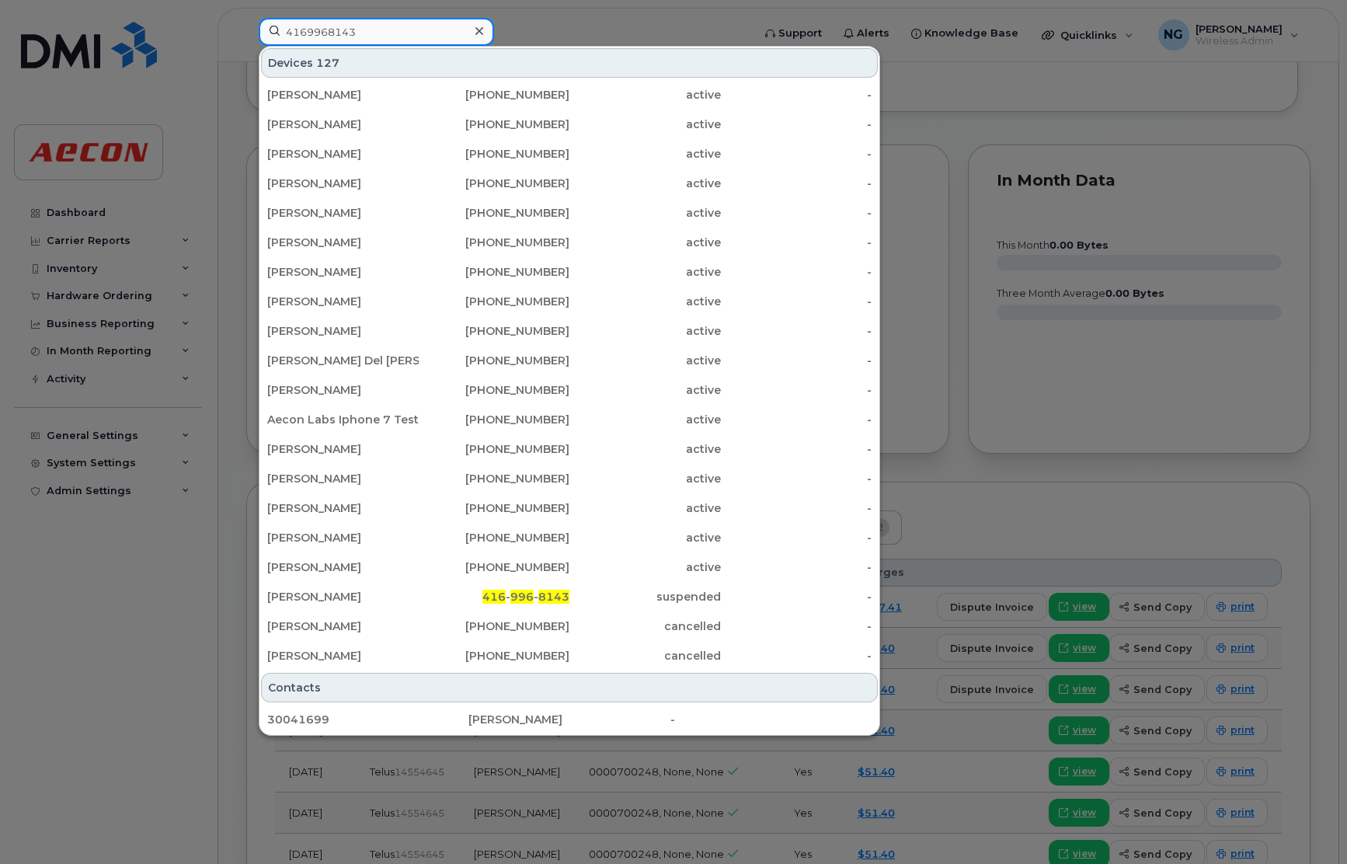
type input "4169968143"
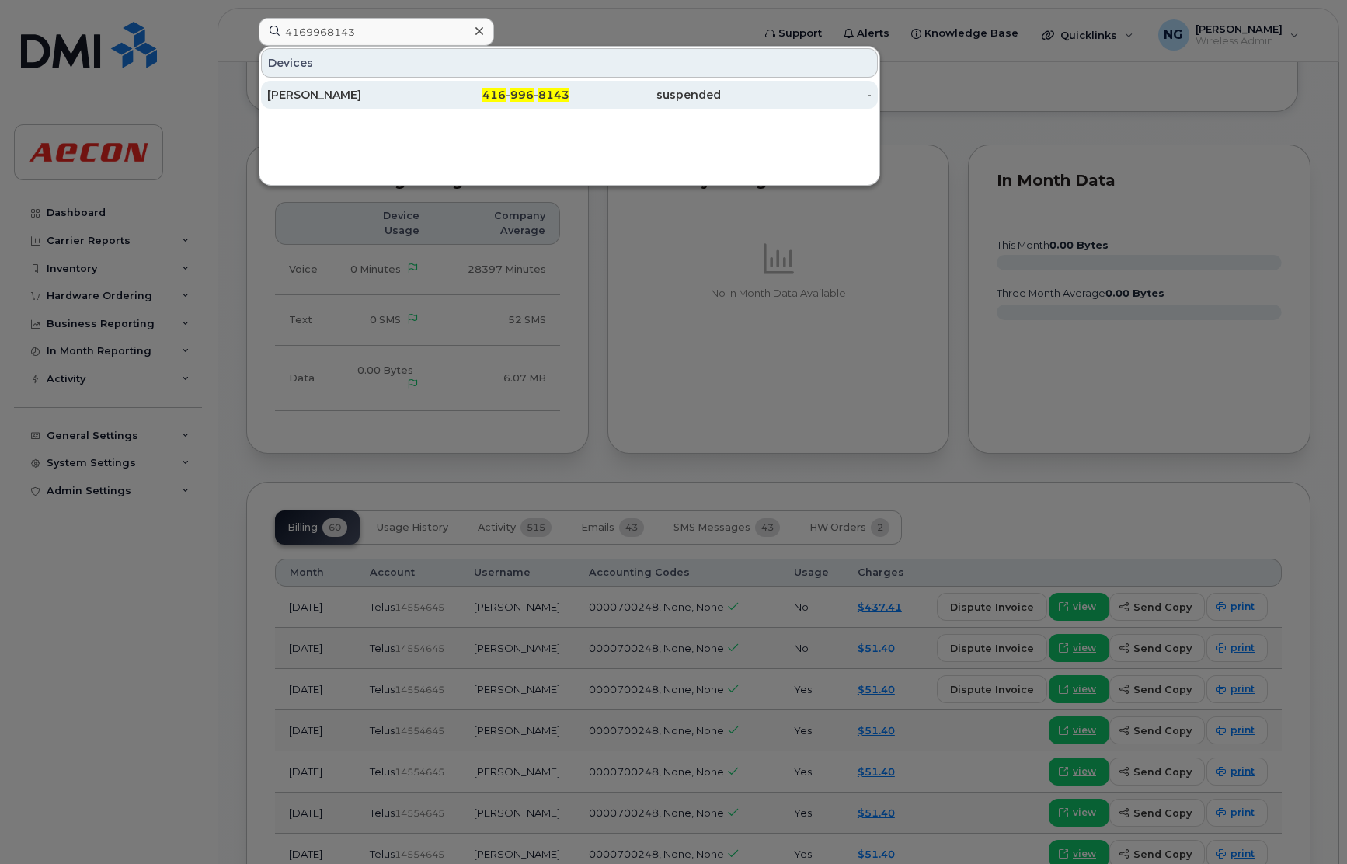
click at [520, 95] on span "996" at bounding box center [521, 95] width 23 height 14
